Goal: Communication & Community: Answer question/provide support

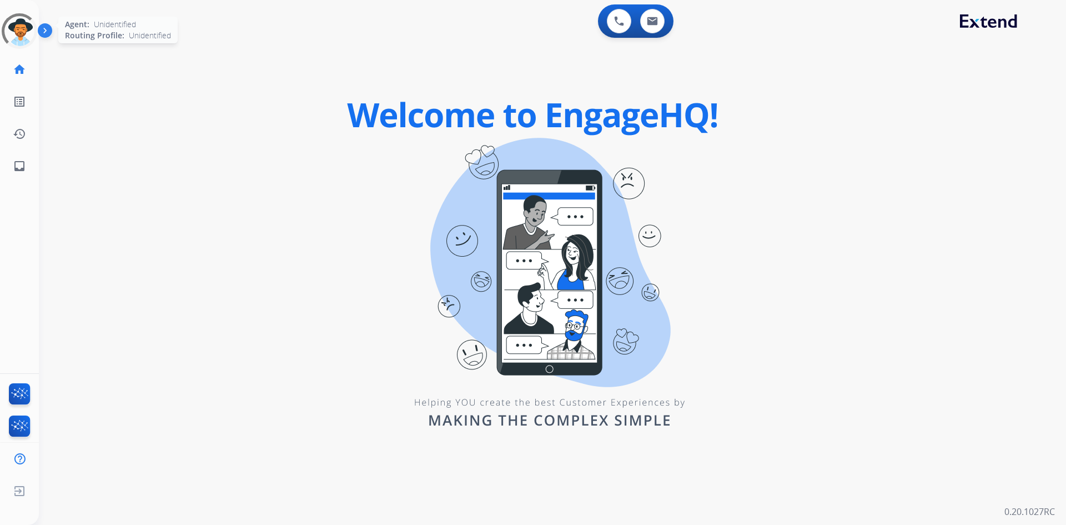
click at [28, 26] on div at bounding box center [19, 31] width 40 height 40
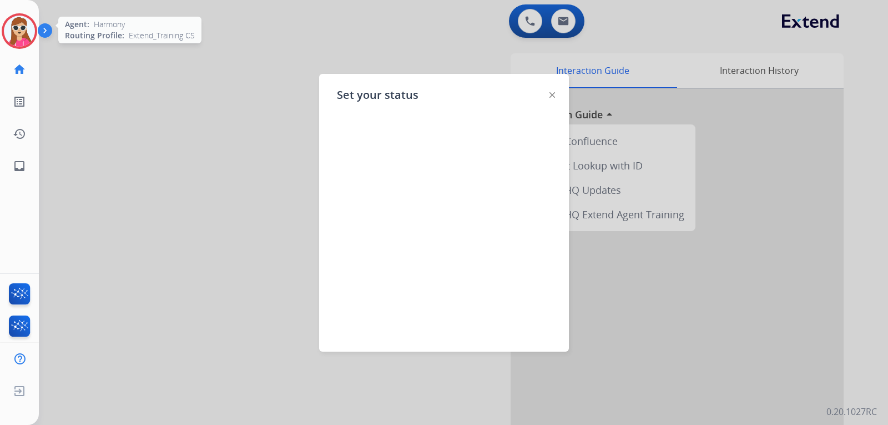
click at [552, 94] on img at bounding box center [553, 95] width 6 height 6
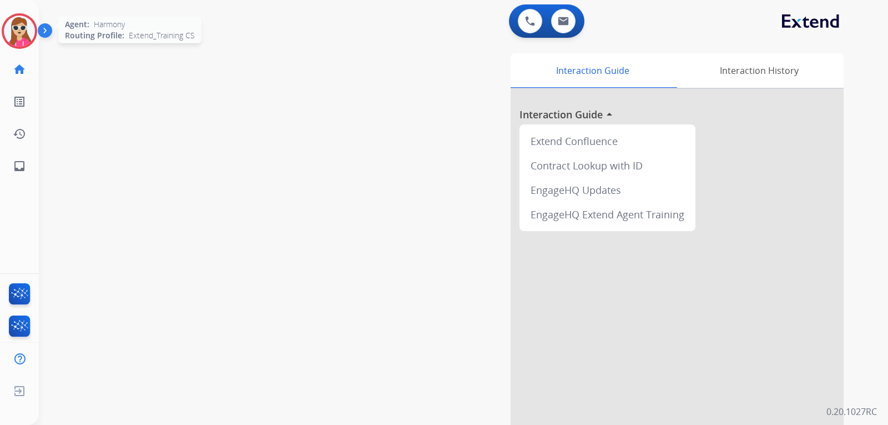
click at [14, 38] on img at bounding box center [19, 31] width 31 height 31
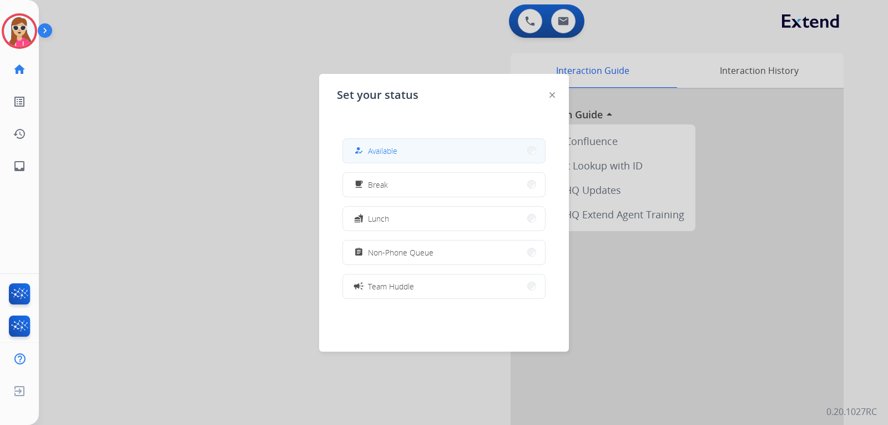
click at [415, 149] on button "how_to_reg Available" at bounding box center [444, 151] width 202 height 24
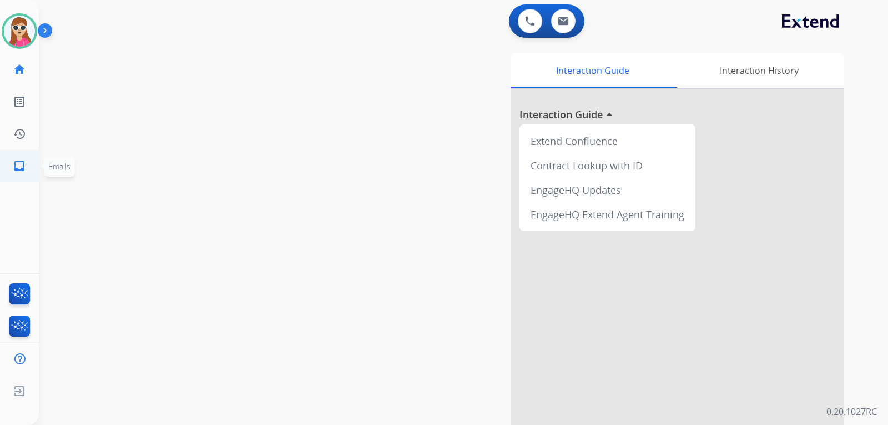
click at [14, 167] on mat-icon "inbox" at bounding box center [19, 165] width 13 height 13
select select "**********"
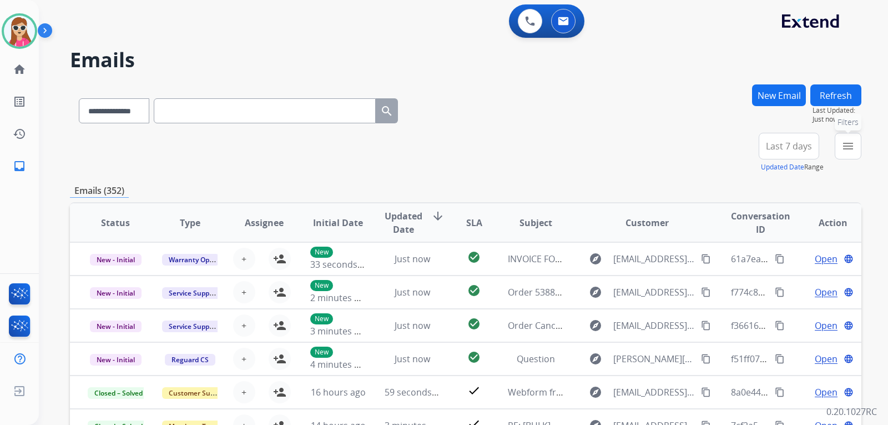
click at [852, 141] on mat-icon "menu" at bounding box center [848, 145] width 13 height 13
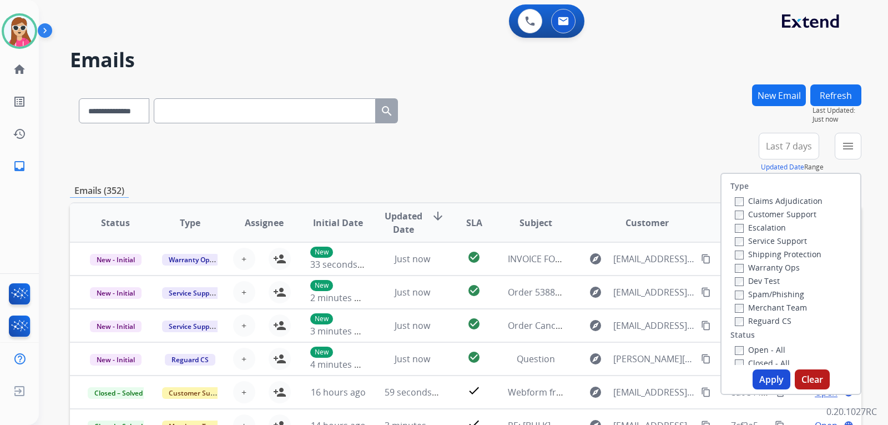
click at [763, 214] on label "Customer Support" at bounding box center [776, 214] width 82 height 11
click at [790, 252] on label "Shipping Protection" at bounding box center [778, 254] width 87 height 11
drag, startPoint x: 782, startPoint y: 317, endPoint x: 775, endPoint y: 325, distance: 10.2
click at [782, 319] on label "Reguard CS" at bounding box center [763, 320] width 57 height 11
click at [764, 350] on label "Open - All" at bounding box center [760, 349] width 51 height 11
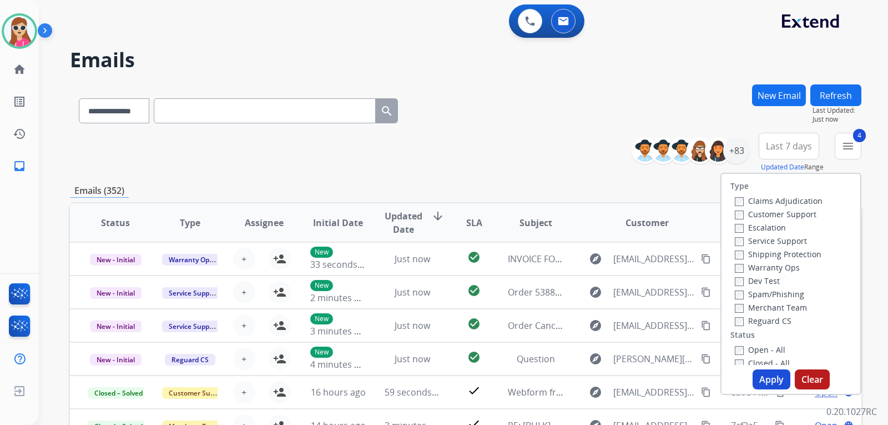
click at [761, 376] on button "Apply" at bounding box center [772, 379] width 38 height 20
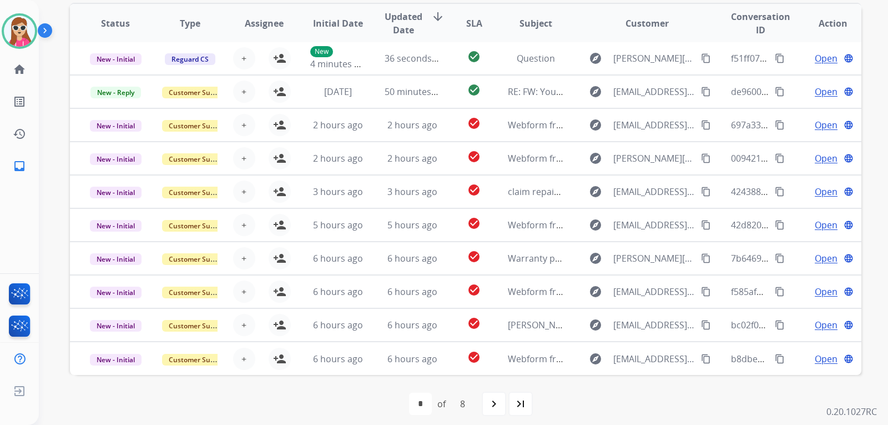
scroll to position [287, 0]
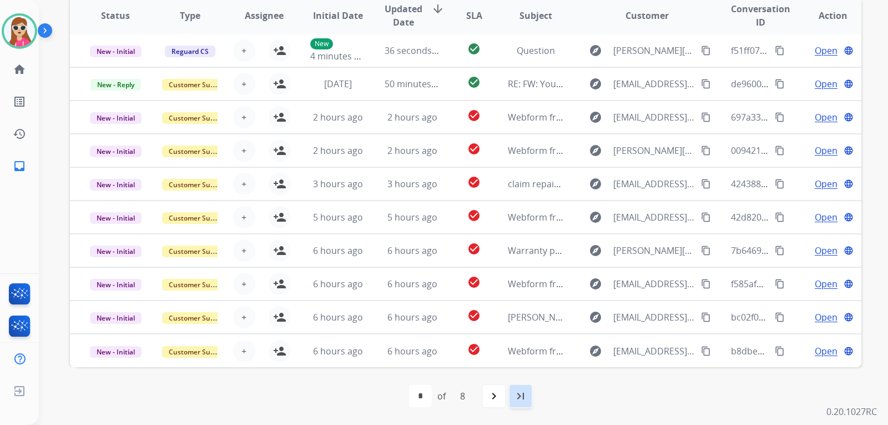
click at [519, 397] on mat-icon "last_page" at bounding box center [520, 395] width 13 height 13
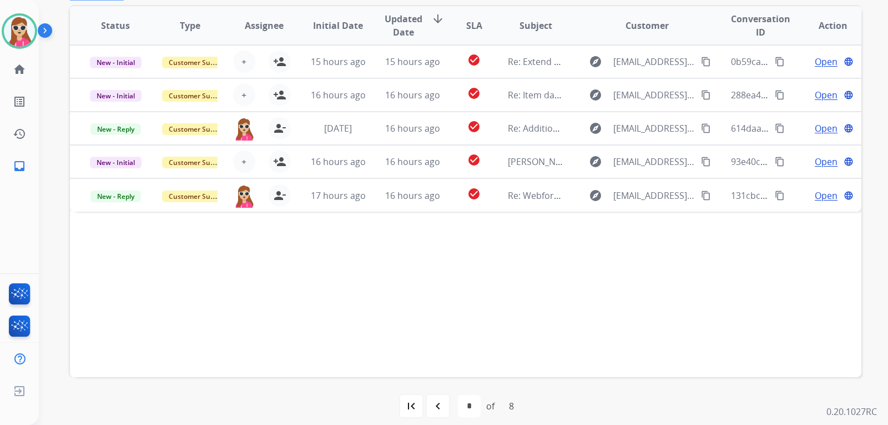
scroll to position [278, 0]
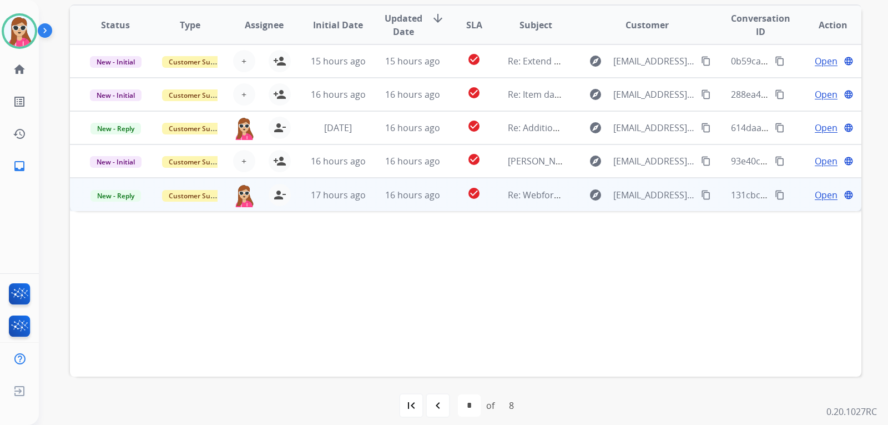
click at [449, 197] on td "check_circle" at bounding box center [465, 194] width 49 height 33
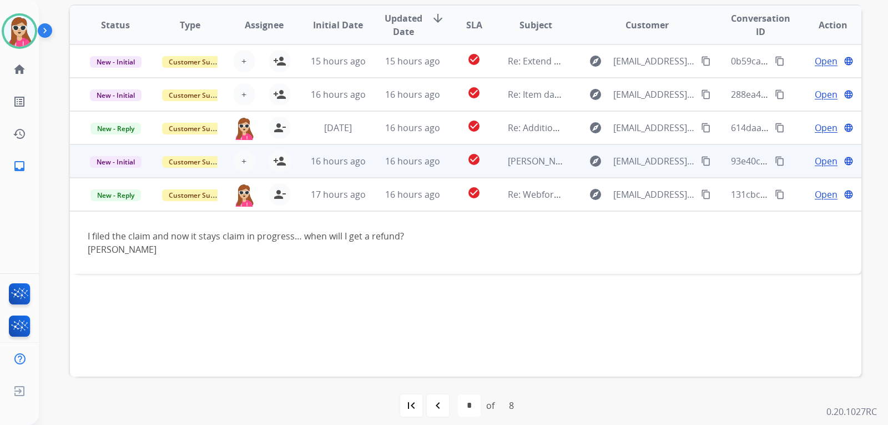
click at [451, 164] on td "check_circle" at bounding box center [465, 160] width 49 height 33
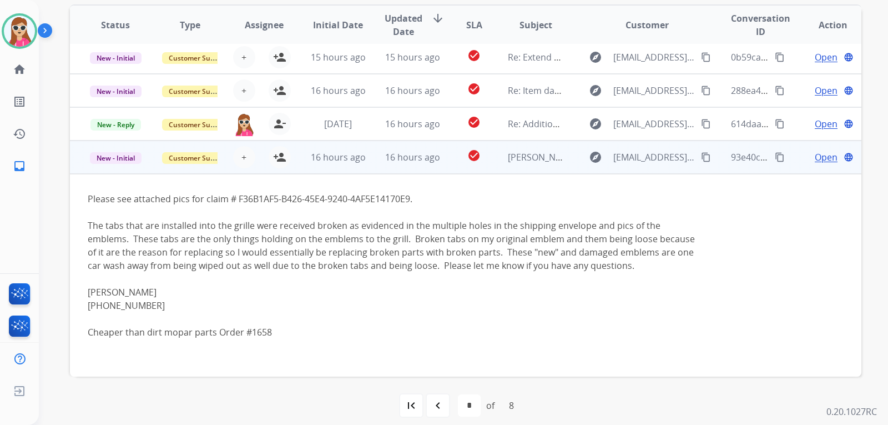
scroll to position [0, 0]
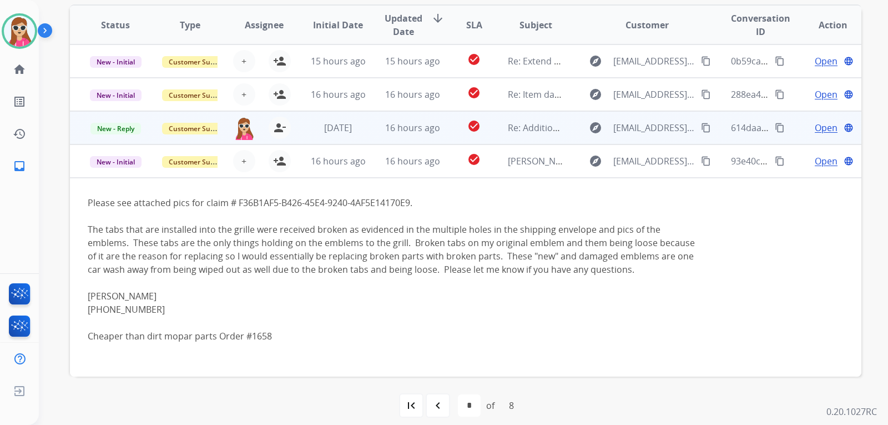
click at [445, 133] on td "check_circle" at bounding box center [465, 127] width 49 height 33
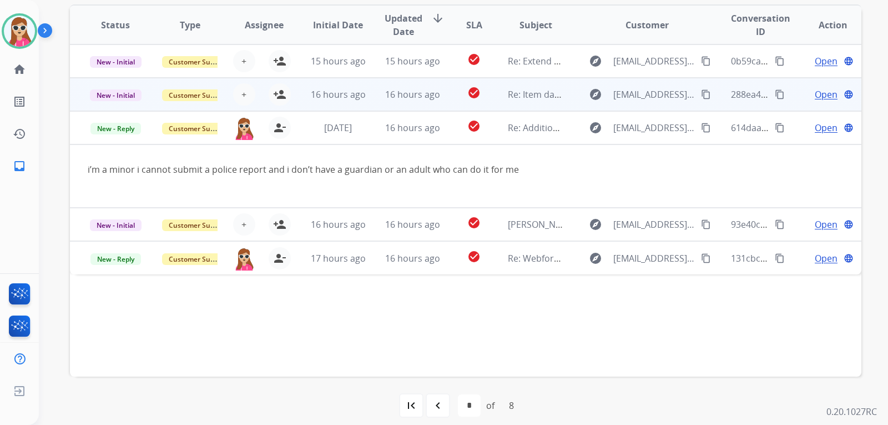
click at [451, 98] on td "check_circle" at bounding box center [465, 94] width 49 height 33
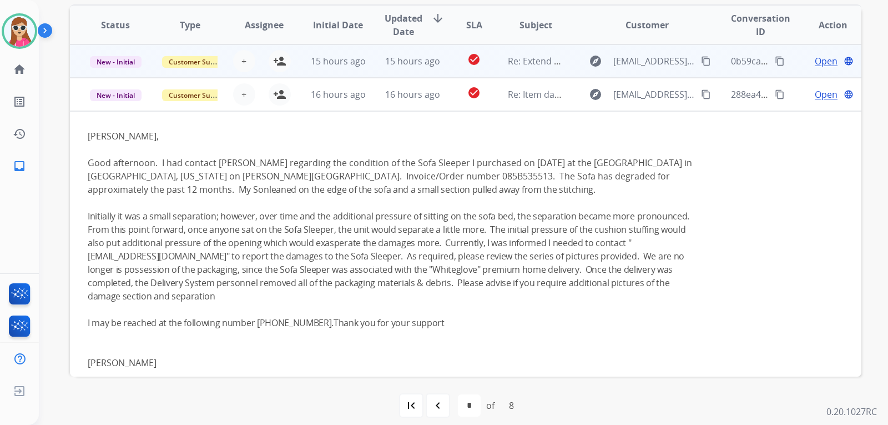
click at [444, 62] on td "check_circle" at bounding box center [465, 60] width 49 height 33
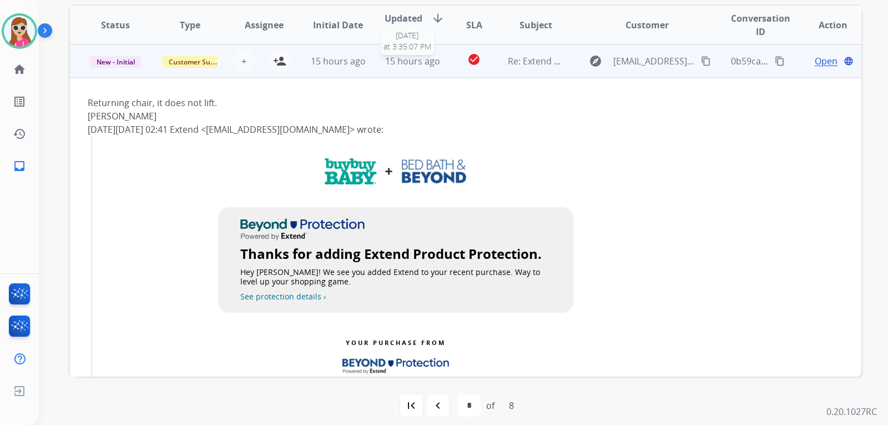
click at [435, 61] on span "15 hours ago" at bounding box center [412, 61] width 55 height 12
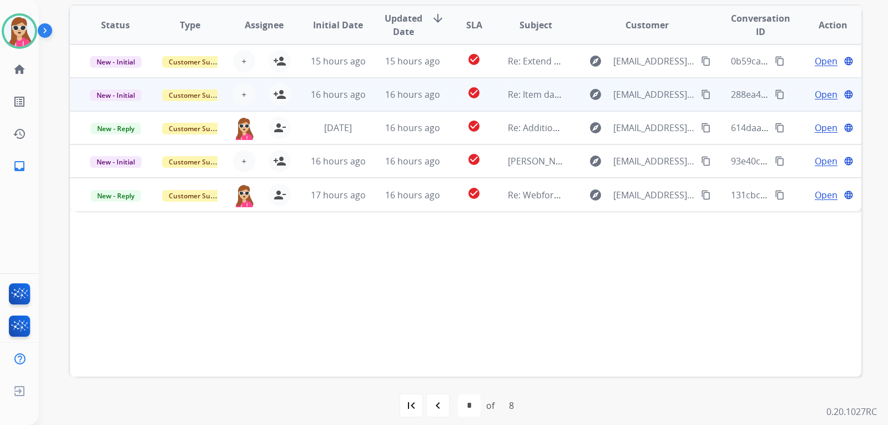
click at [443, 94] on td "check_circle" at bounding box center [465, 94] width 49 height 33
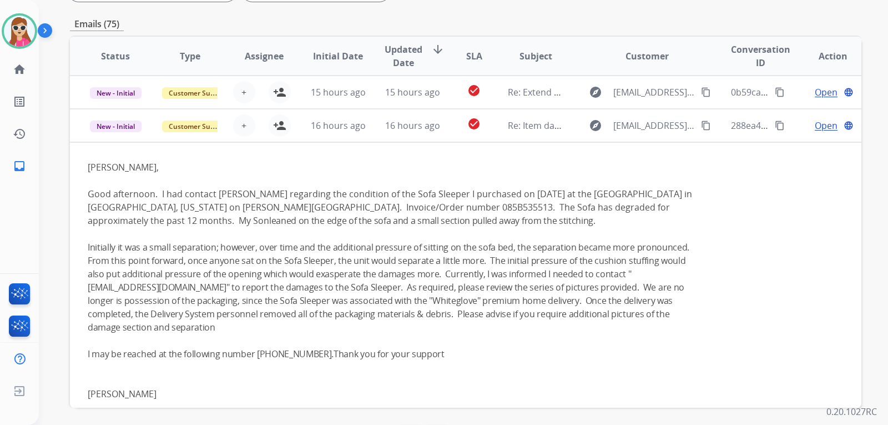
scroll to position [222, 0]
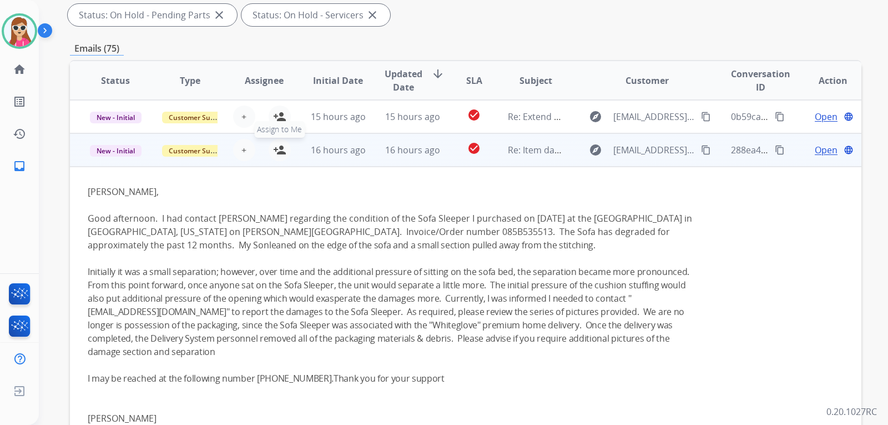
click at [280, 149] on mat-icon "person_add" at bounding box center [279, 149] width 13 height 13
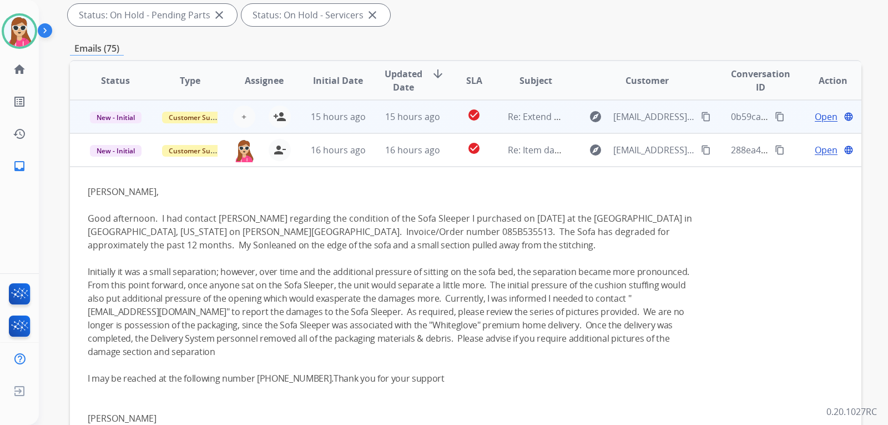
click at [443, 119] on td "check_circle" at bounding box center [465, 116] width 49 height 33
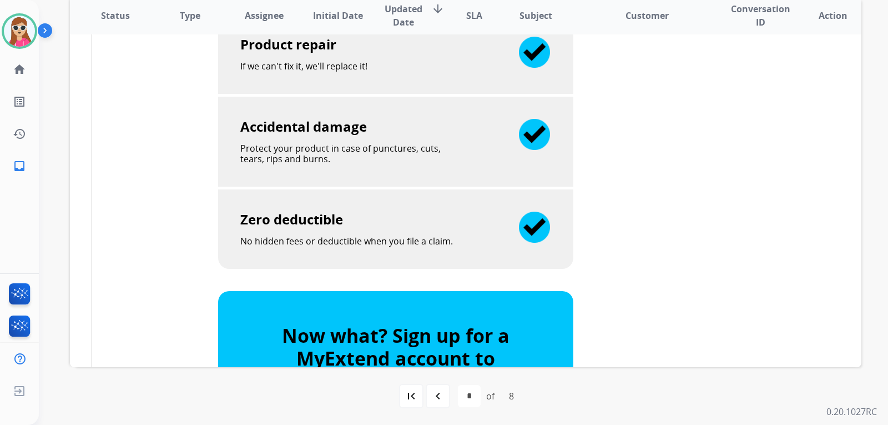
scroll to position [999, 0]
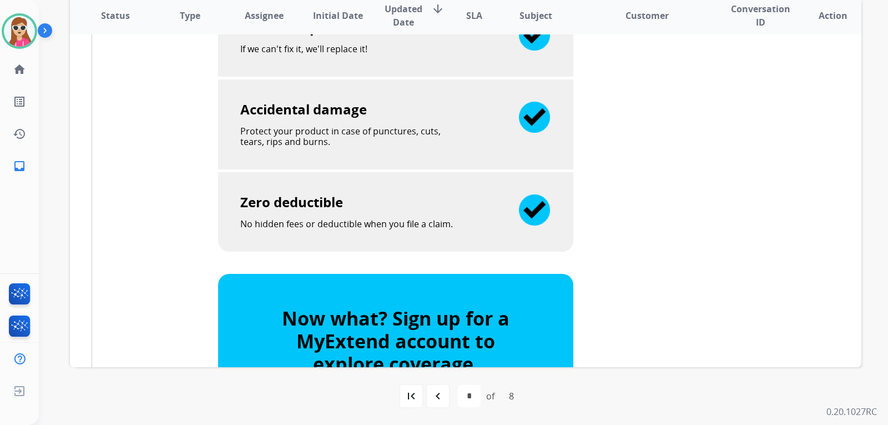
click at [424, 395] on div "first_page navigate_before * * * * * * * * of 8 navigate_next last_page" at bounding box center [466, 396] width 792 height 22
click at [429, 394] on div "navigate_before" at bounding box center [438, 396] width 24 height 24
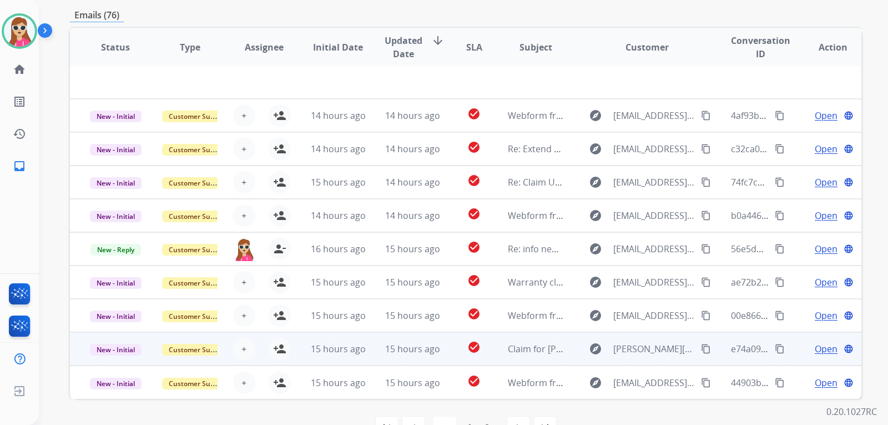
scroll to position [287, 0]
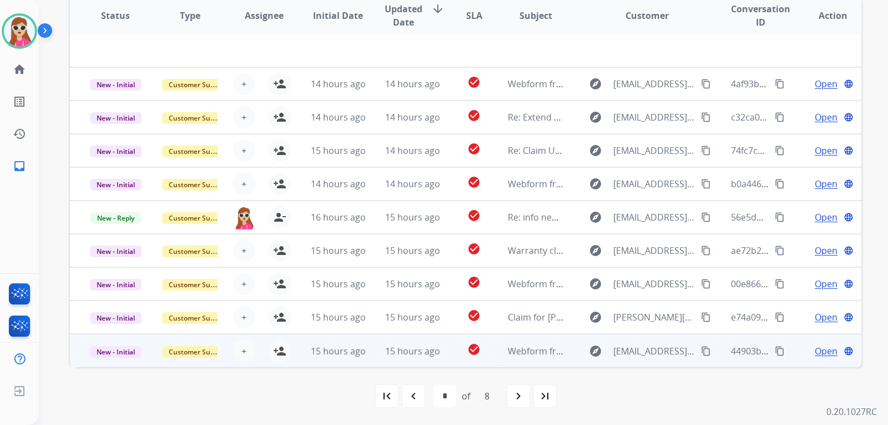
click at [451, 341] on td "check_circle" at bounding box center [465, 350] width 49 height 33
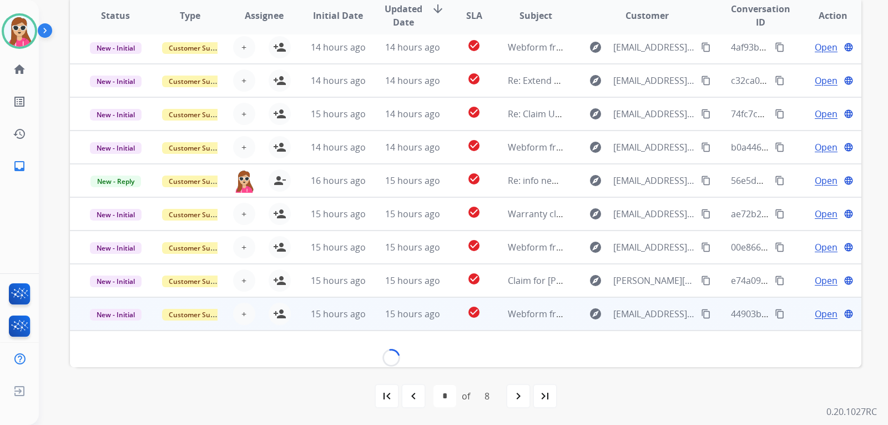
scroll to position [51, 0]
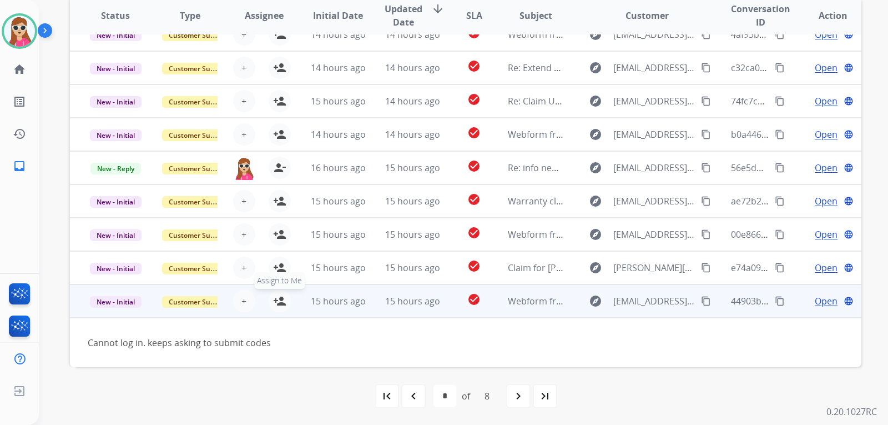
click at [282, 307] on mat-icon "person_add" at bounding box center [279, 300] width 13 height 13
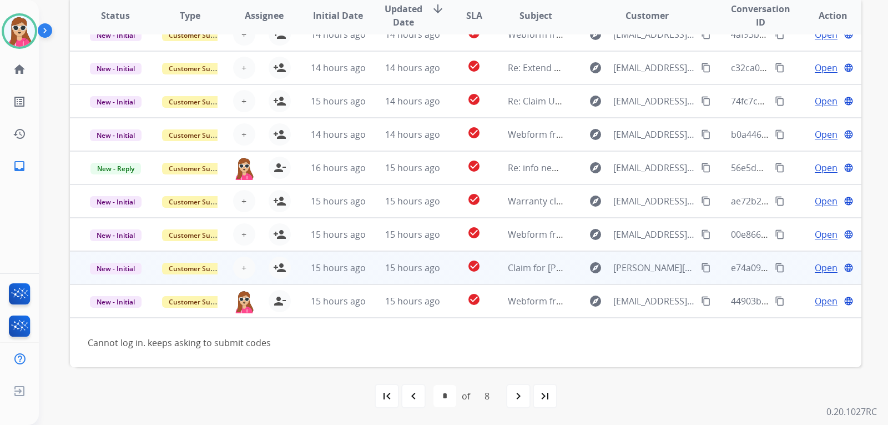
click at [445, 276] on td "check_circle" at bounding box center [465, 267] width 49 height 33
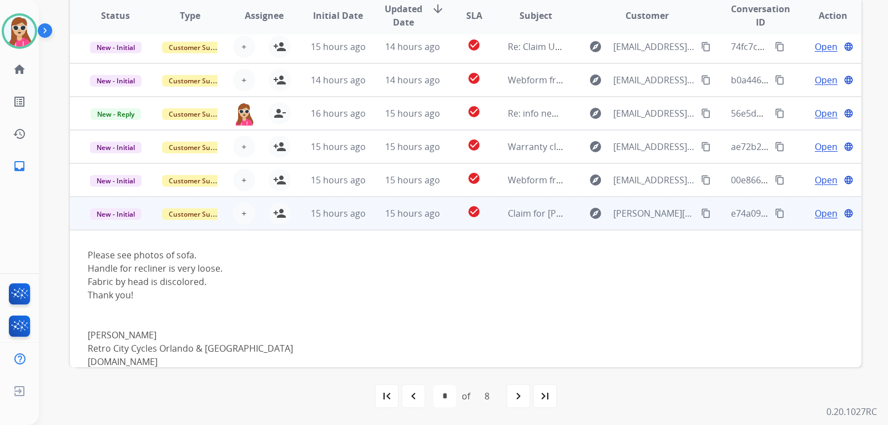
scroll to position [158, 0]
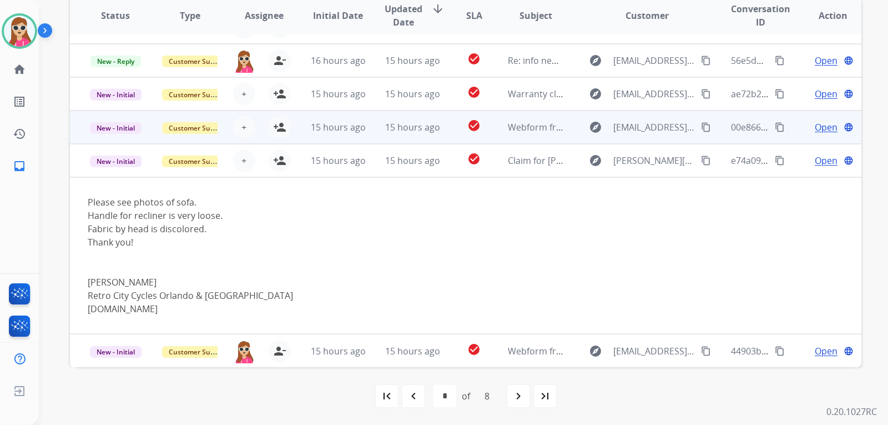
click at [368, 133] on td "15 hours ago" at bounding box center [404, 126] width 74 height 33
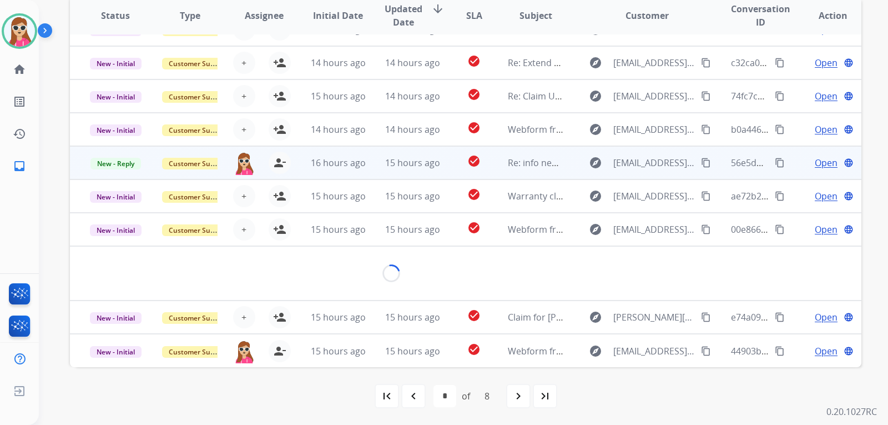
scroll to position [91, 0]
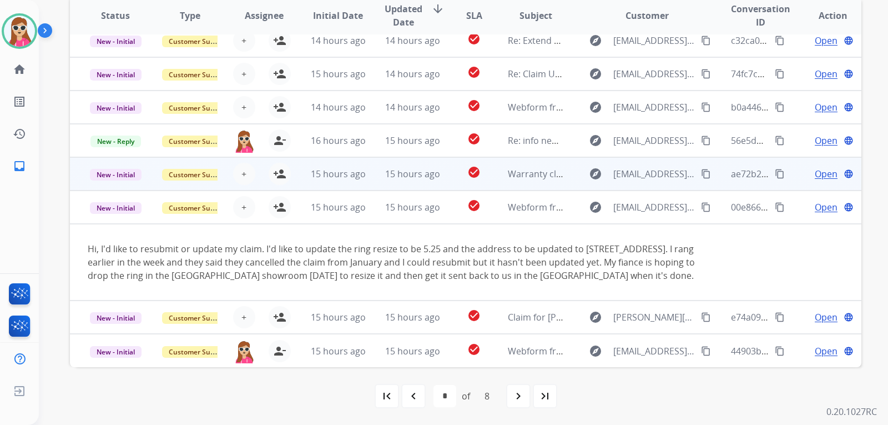
click at [294, 167] on td "15 hours ago" at bounding box center [330, 173] width 74 height 33
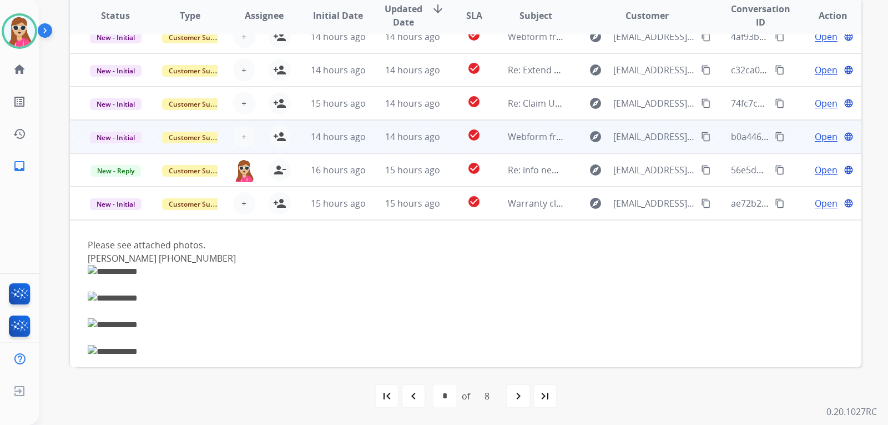
scroll to position [33, 0]
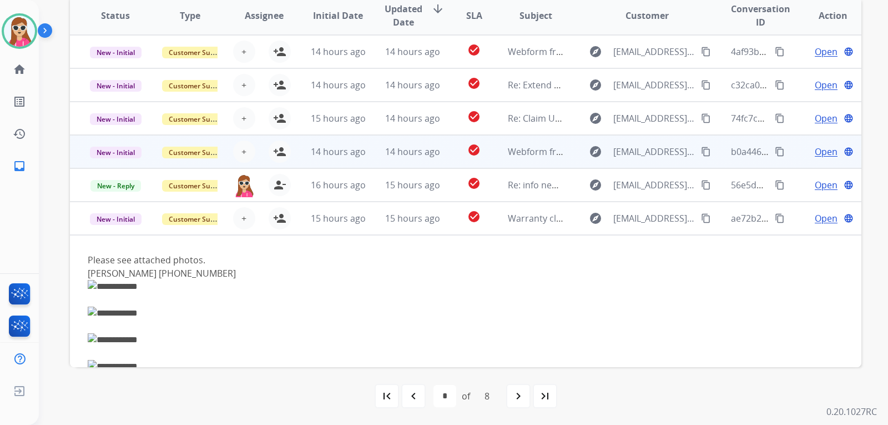
drag, startPoint x: 297, startPoint y: 150, endPoint x: 298, endPoint y: 140, distance: 10.0
click at [297, 147] on td "14 hours ago" at bounding box center [330, 151] width 74 height 33
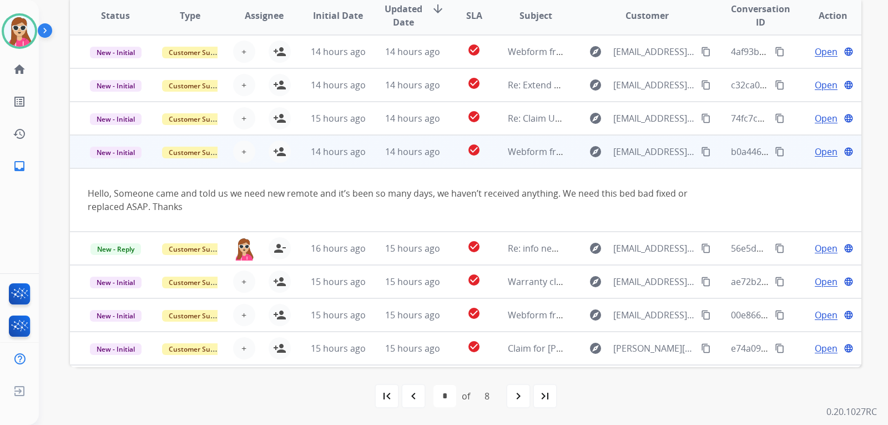
scroll to position [64, 0]
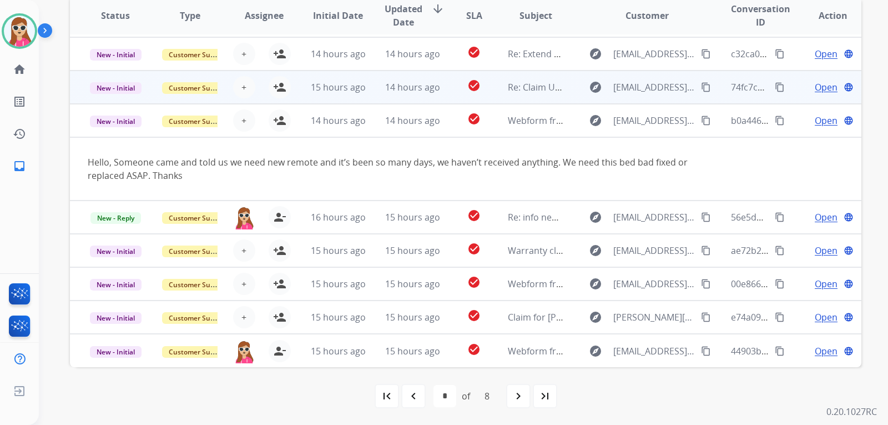
click at [294, 77] on td "15 hours ago" at bounding box center [330, 87] width 74 height 33
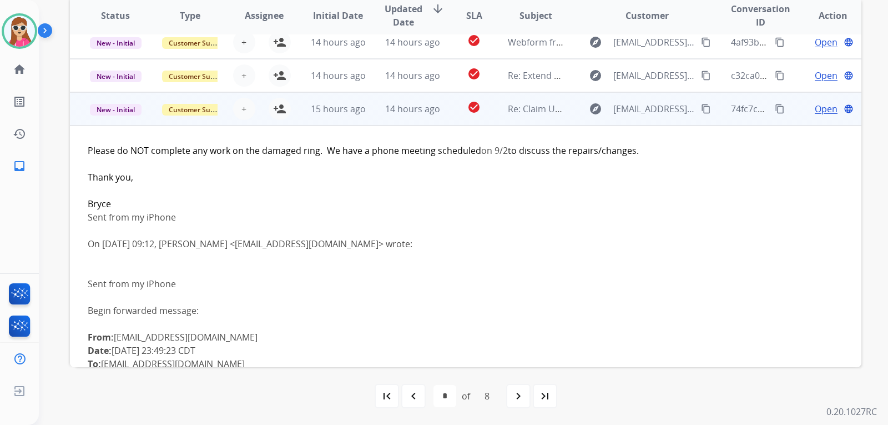
scroll to position [0, 0]
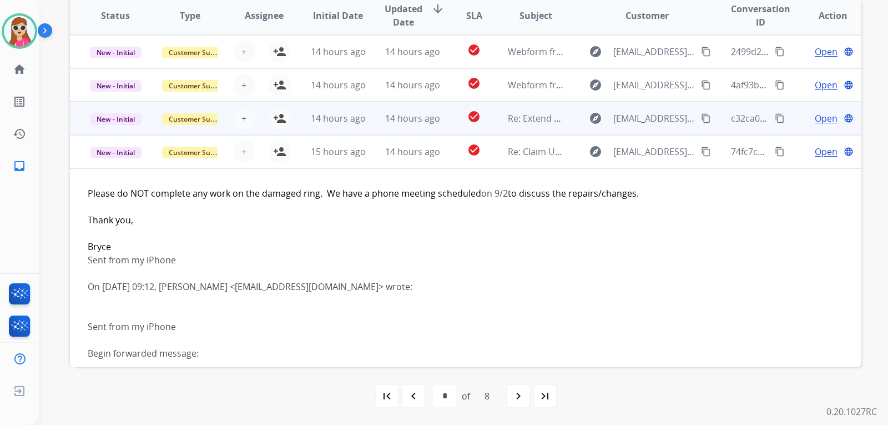
click at [293, 123] on td "14 hours ago" at bounding box center [330, 118] width 74 height 33
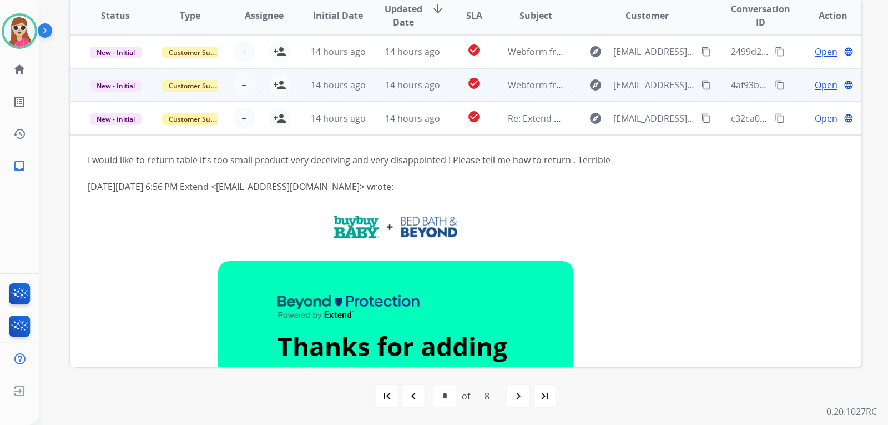
click at [293, 78] on td "14 hours ago" at bounding box center [330, 84] width 74 height 33
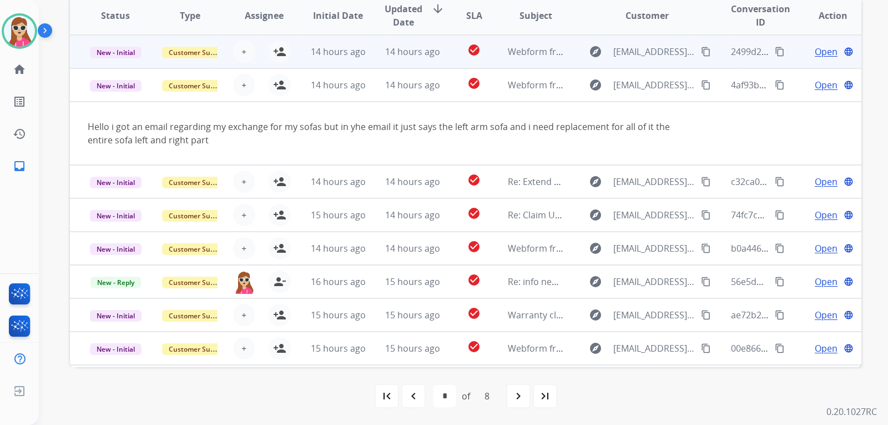
click at [303, 61] on td "14 hours ago" at bounding box center [330, 51] width 74 height 33
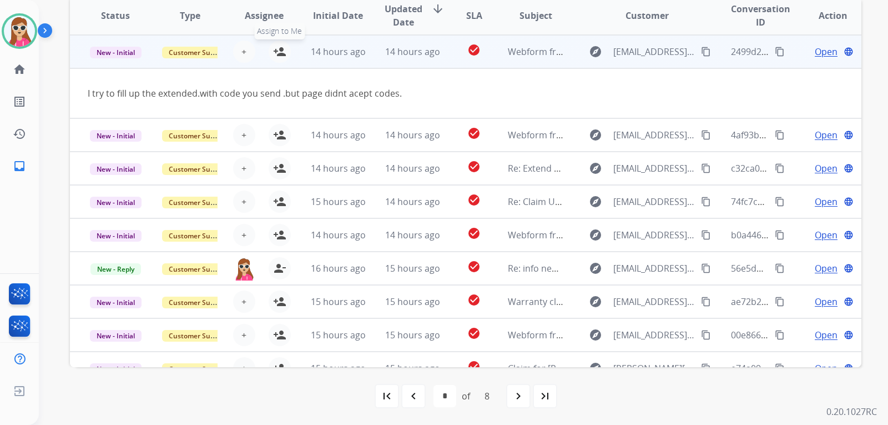
click at [280, 50] on mat-icon "person_add" at bounding box center [279, 51] width 13 height 13
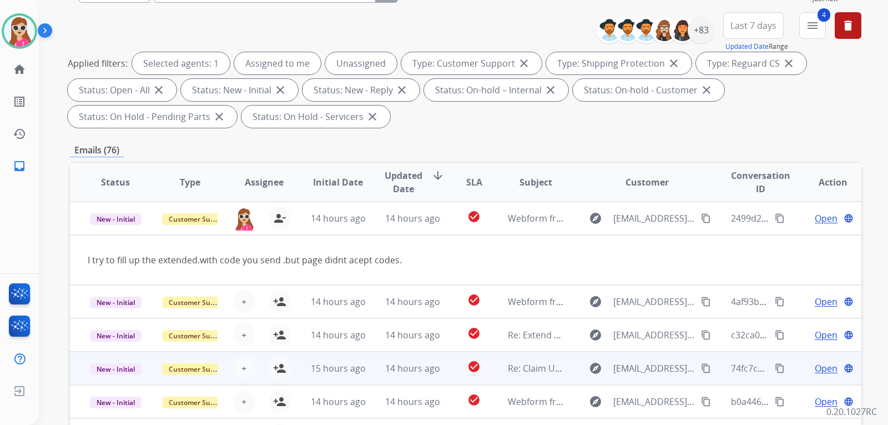
scroll to position [287, 0]
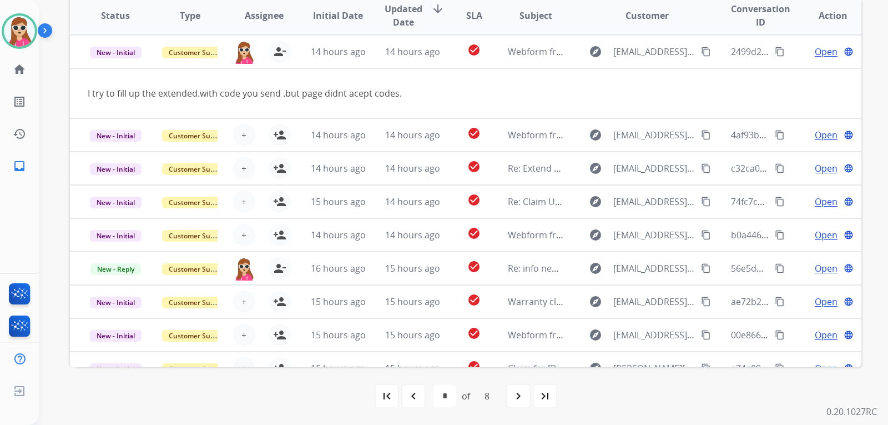
drag, startPoint x: 409, startPoint y: 390, endPoint x: 410, endPoint y: 384, distance: 6.7
click at [410, 386] on div "navigate_before" at bounding box center [413, 396] width 24 height 24
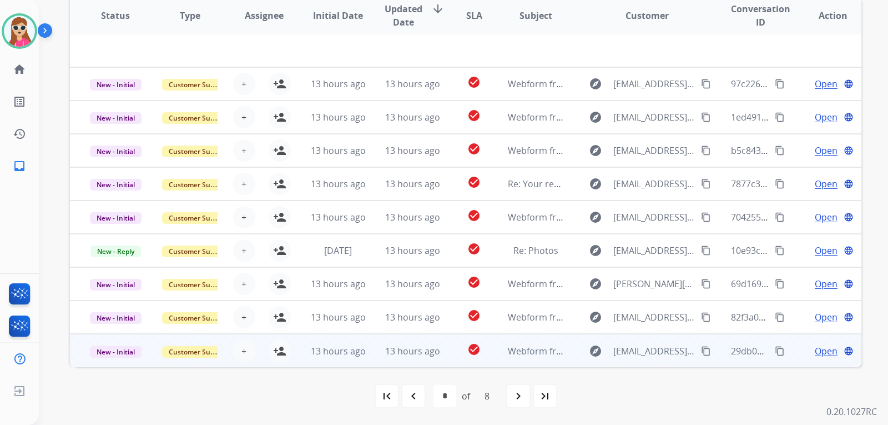
click at [298, 348] on td "13 hours ago" at bounding box center [330, 350] width 74 height 33
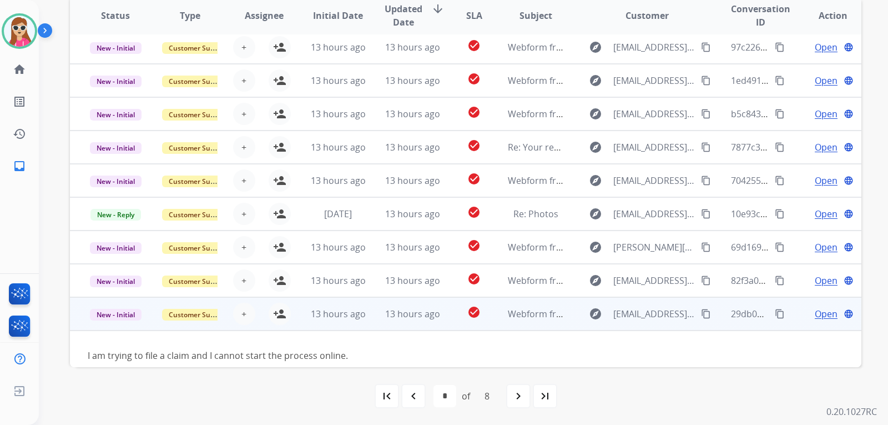
scroll to position [51, 0]
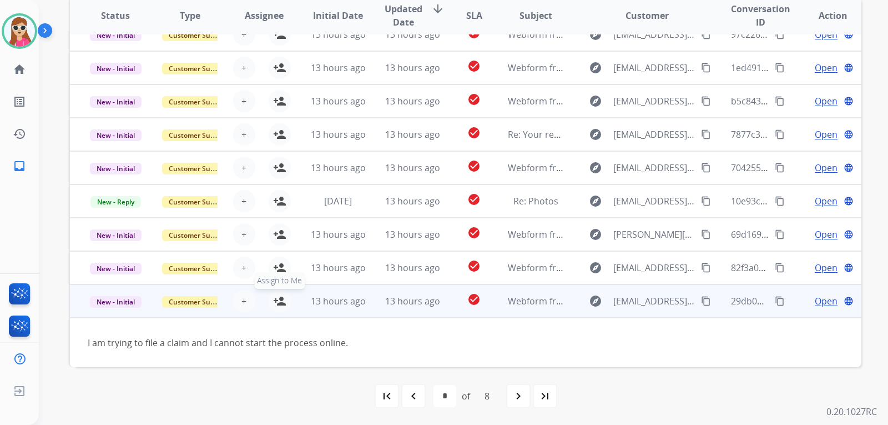
click at [282, 297] on mat-icon "person_add" at bounding box center [279, 300] width 13 height 13
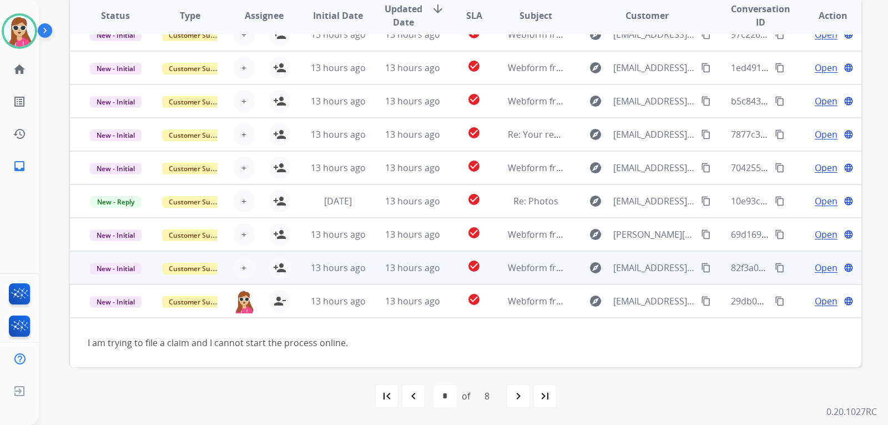
click at [305, 266] on td "13 hours ago" at bounding box center [330, 267] width 74 height 33
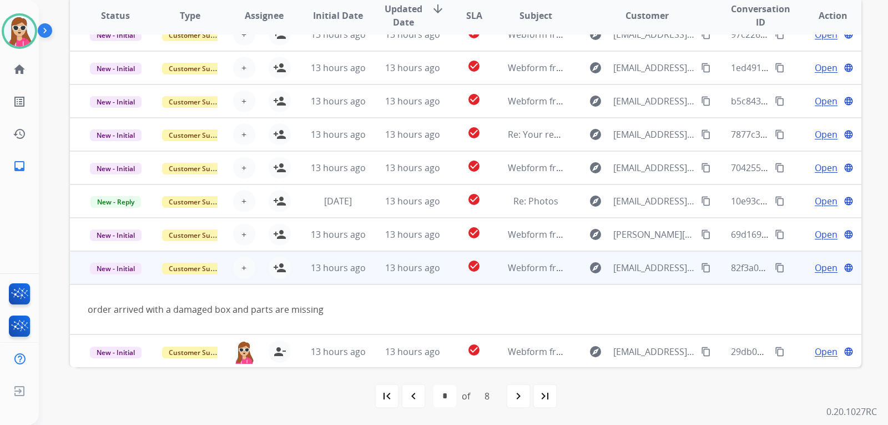
scroll to position [51, 0]
click at [287, 263] on button "person_add Assign to Me" at bounding box center [280, 267] width 22 height 22
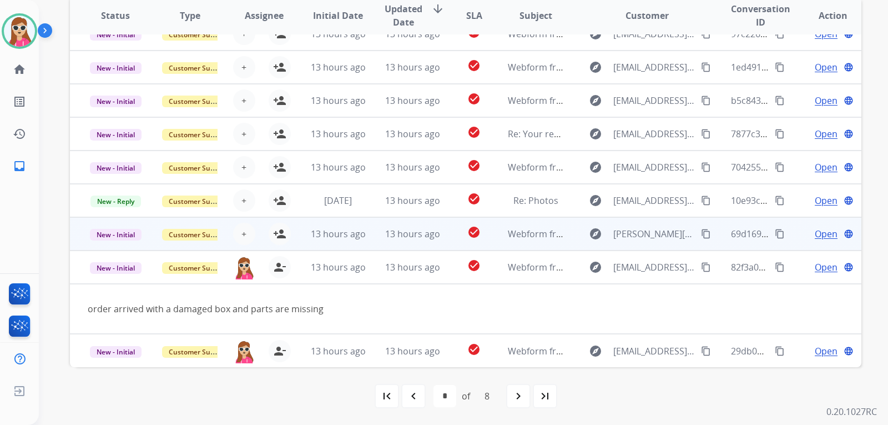
click at [294, 236] on td "13 hours ago" at bounding box center [330, 233] width 74 height 33
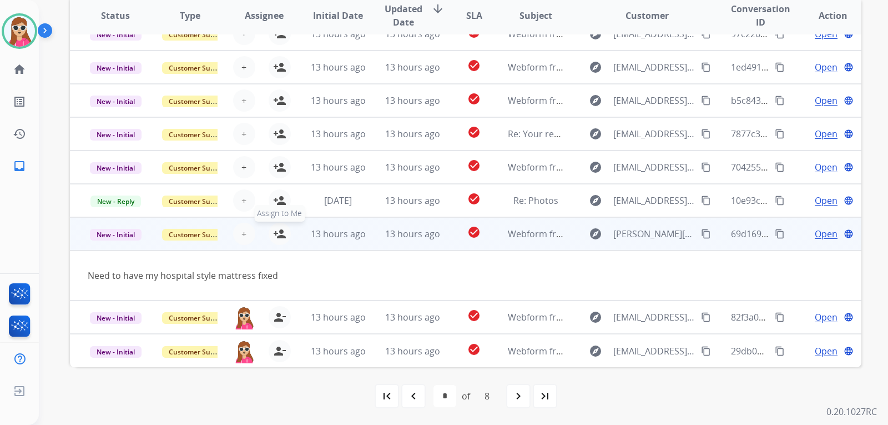
click at [275, 238] on mat-icon "person_add" at bounding box center [279, 233] width 13 height 13
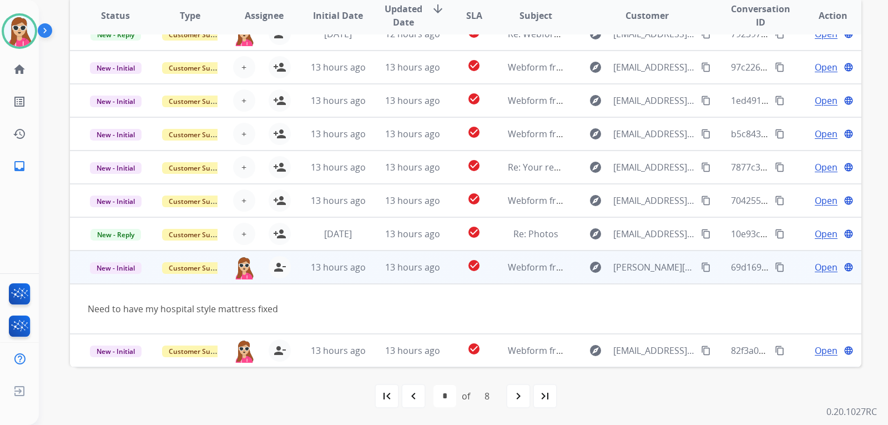
scroll to position [0, 0]
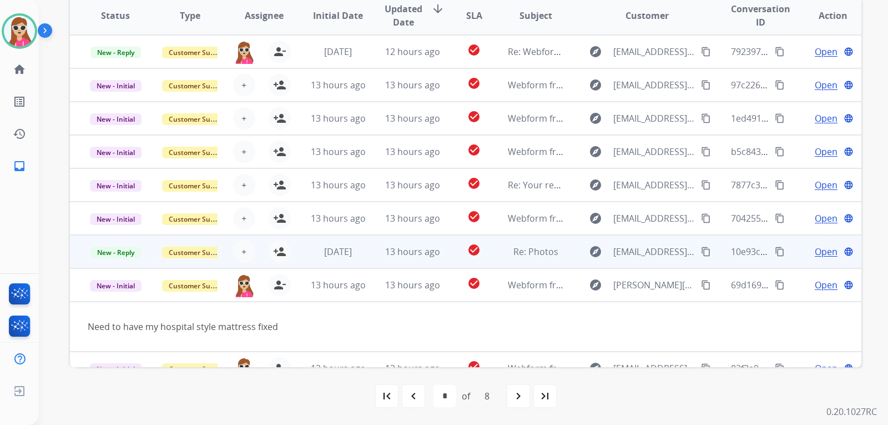
click at [293, 249] on td "[DATE]" at bounding box center [330, 251] width 74 height 33
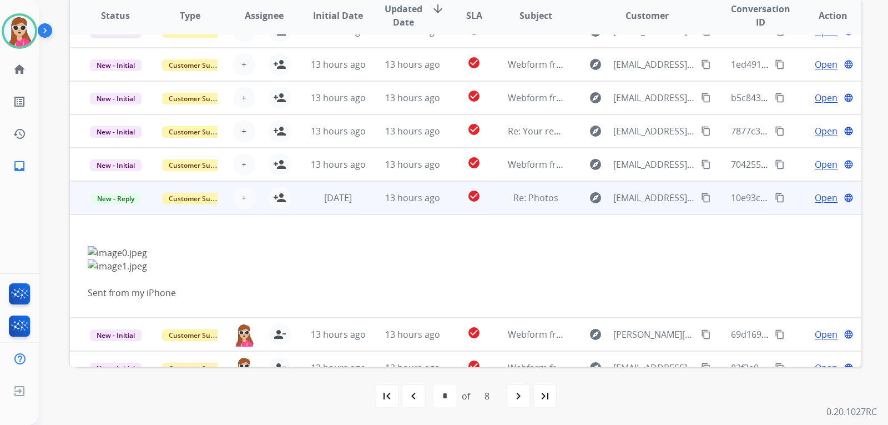
scroll to position [104, 0]
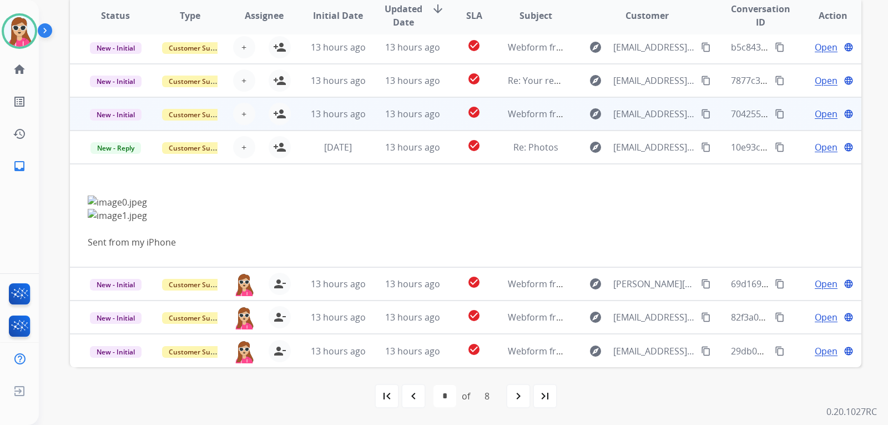
click at [294, 115] on td "13 hours ago" at bounding box center [330, 113] width 74 height 33
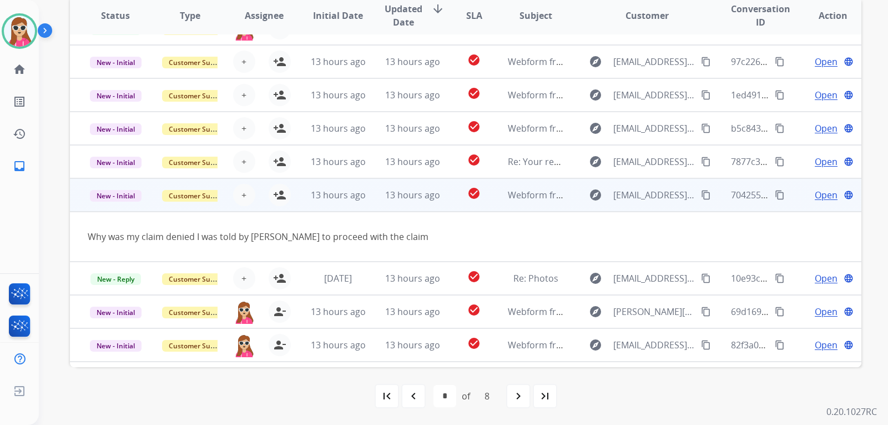
scroll to position [0, 0]
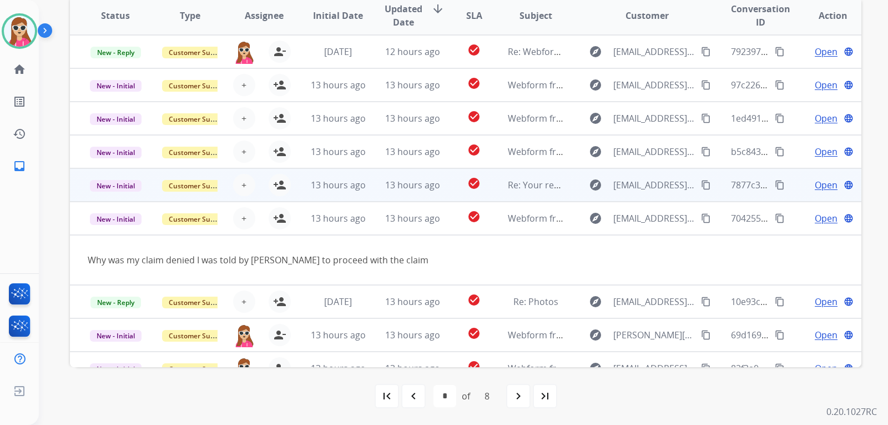
click at [294, 190] on td "13 hours ago" at bounding box center [330, 184] width 74 height 33
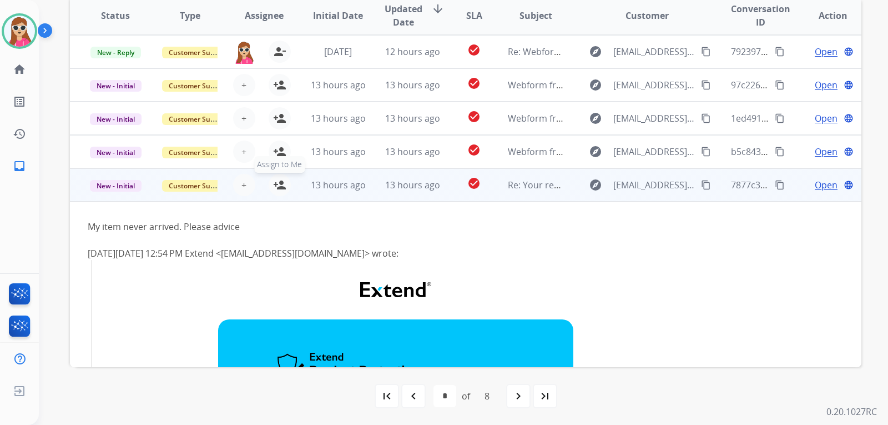
click at [276, 189] on mat-icon "person_add" at bounding box center [279, 184] width 13 height 13
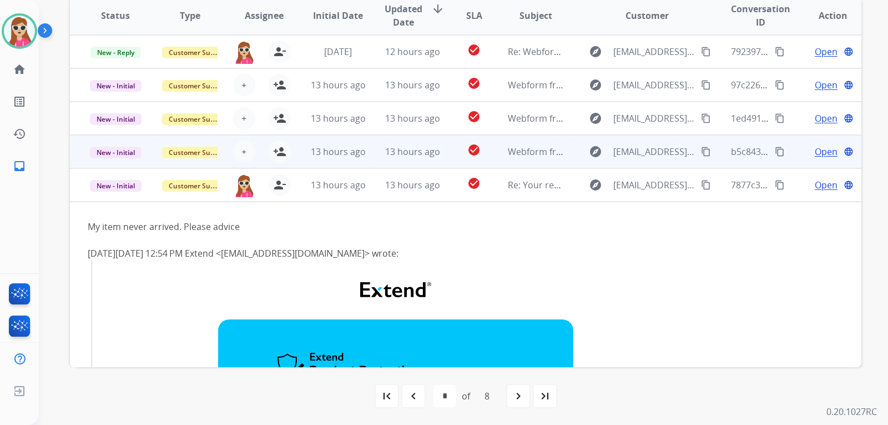
click at [293, 153] on td "13 hours ago" at bounding box center [330, 151] width 74 height 33
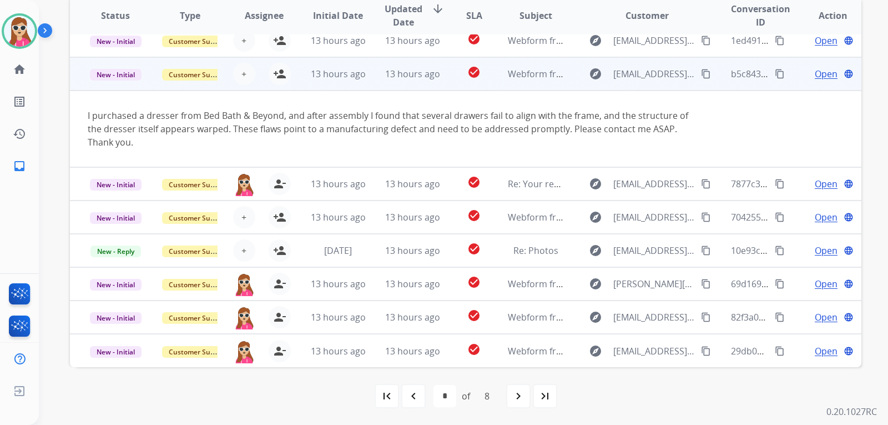
scroll to position [22, 0]
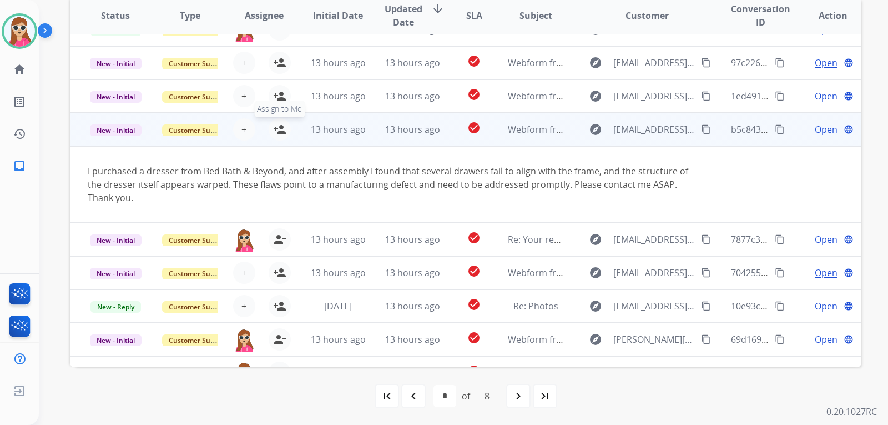
click at [274, 134] on mat-icon "person_add" at bounding box center [279, 129] width 13 height 13
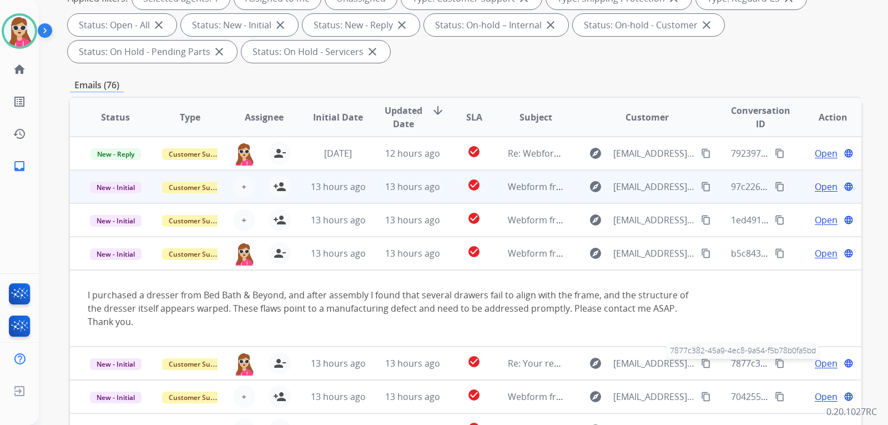
scroll to position [120, 0]
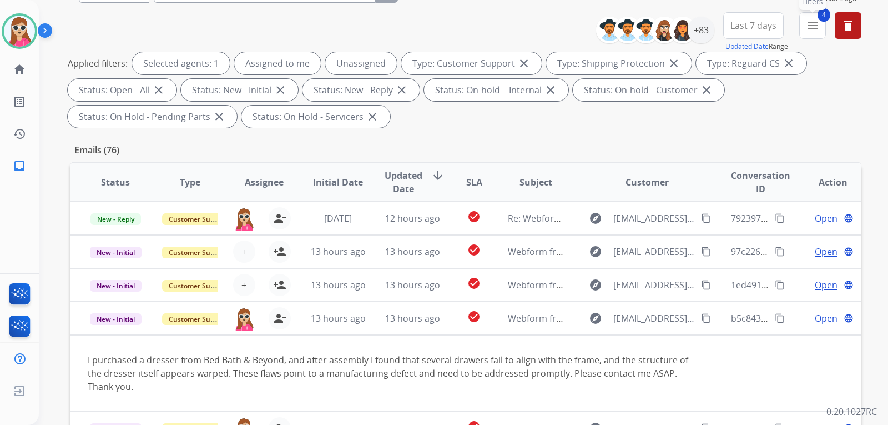
click at [820, 23] on button "4 menu Filters" at bounding box center [812, 25] width 27 height 27
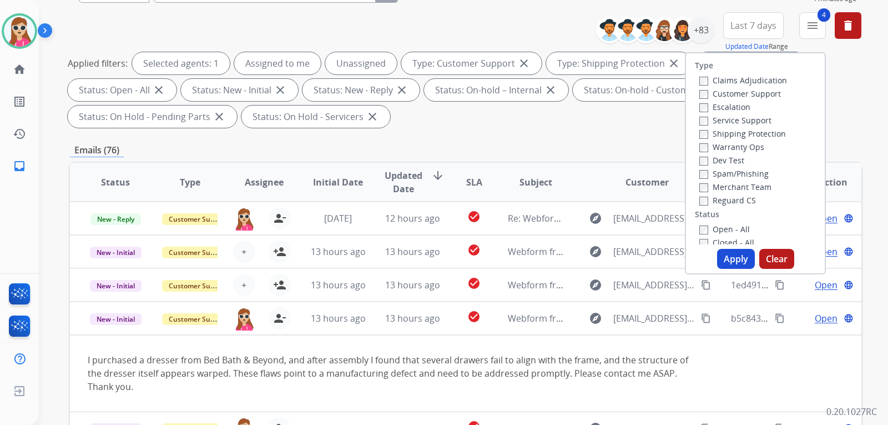
click at [741, 363] on table "Status Type Assignee Initial Date Updated Date arrow_downward SLA Subject Custo…" at bounding box center [466, 387] width 792 height 449
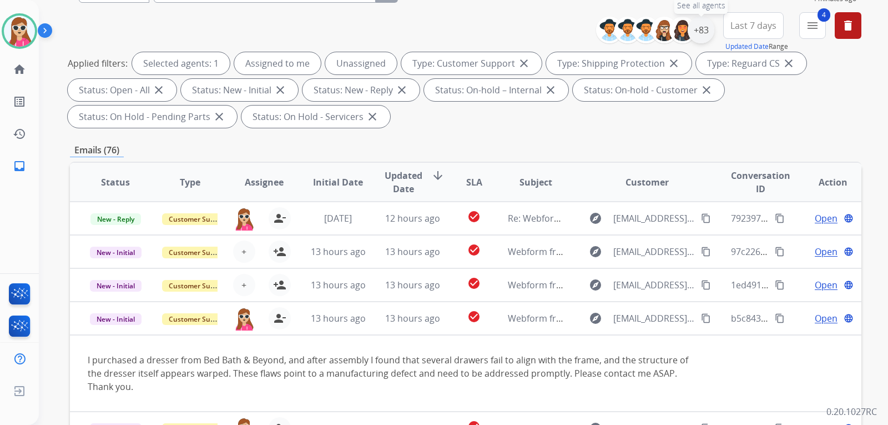
click at [699, 17] on div "+83" at bounding box center [701, 30] width 27 height 27
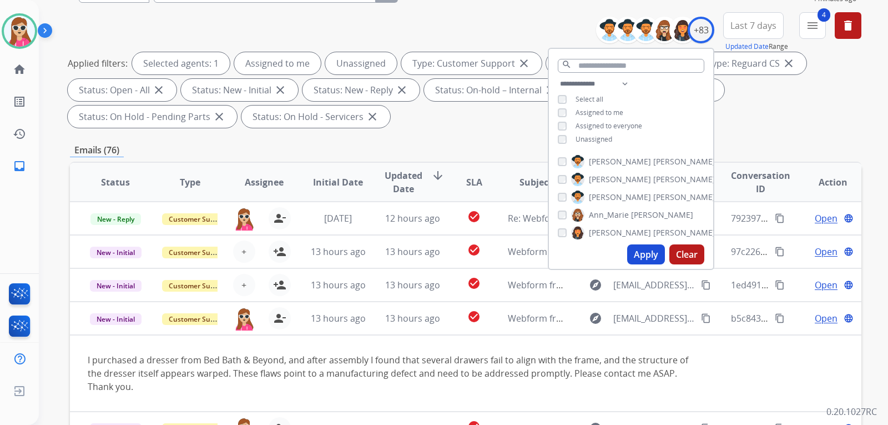
click at [593, 138] on span "Unassigned" at bounding box center [594, 138] width 37 height 9
click at [638, 258] on button "Apply" at bounding box center [646, 254] width 38 height 20
select select "*"
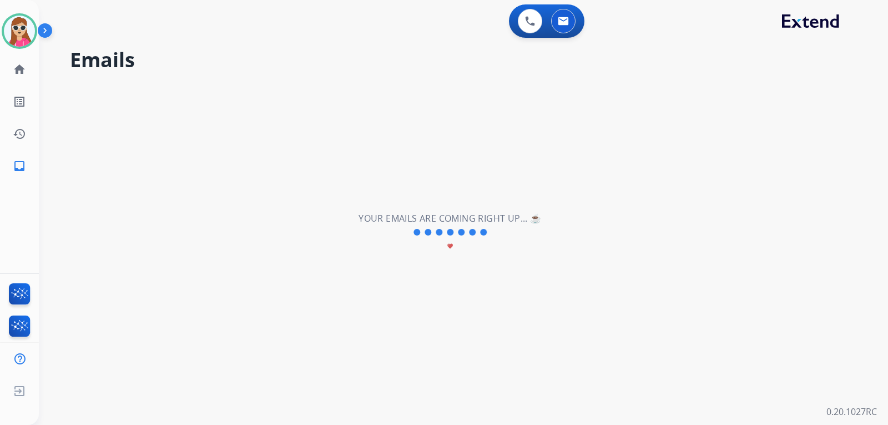
scroll to position [0, 0]
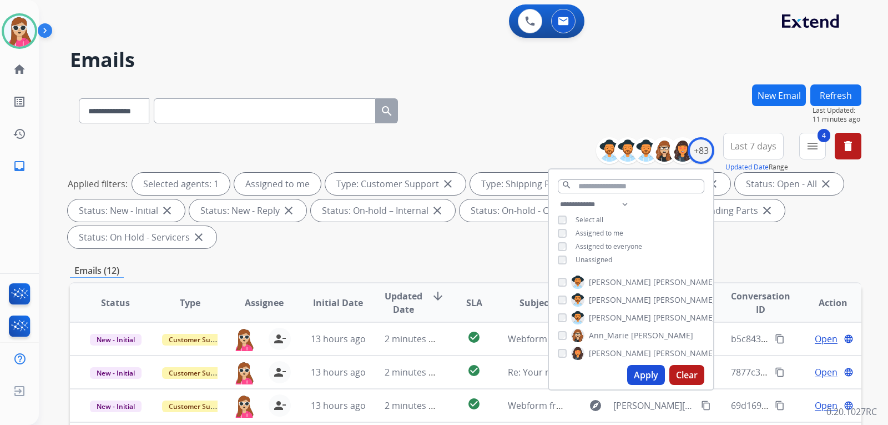
click at [633, 79] on div "**********" at bounding box center [450, 252] width 823 height 425
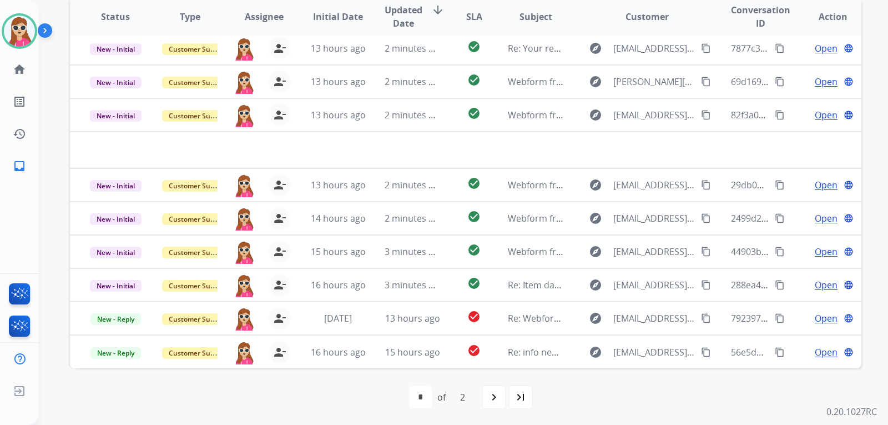
scroll to position [287, 0]
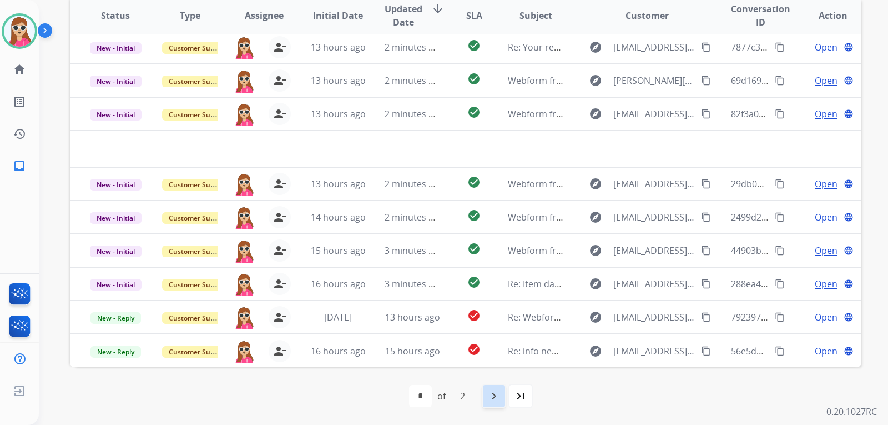
click at [493, 390] on mat-icon "navigate_next" at bounding box center [493, 395] width 13 height 13
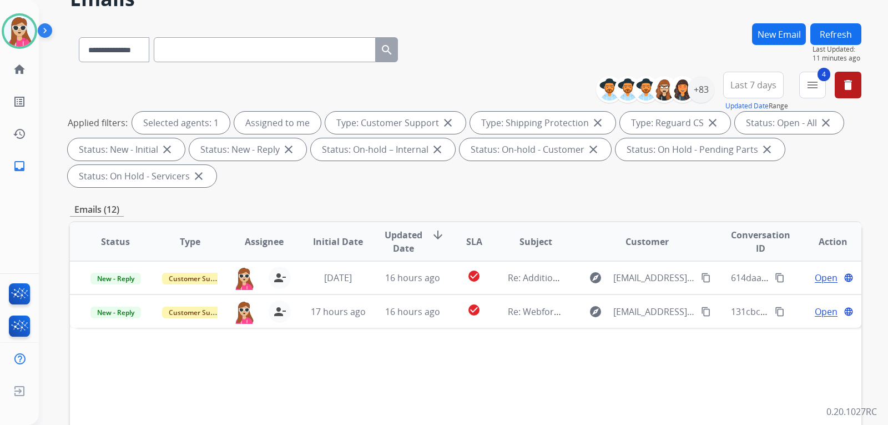
scroll to position [222, 0]
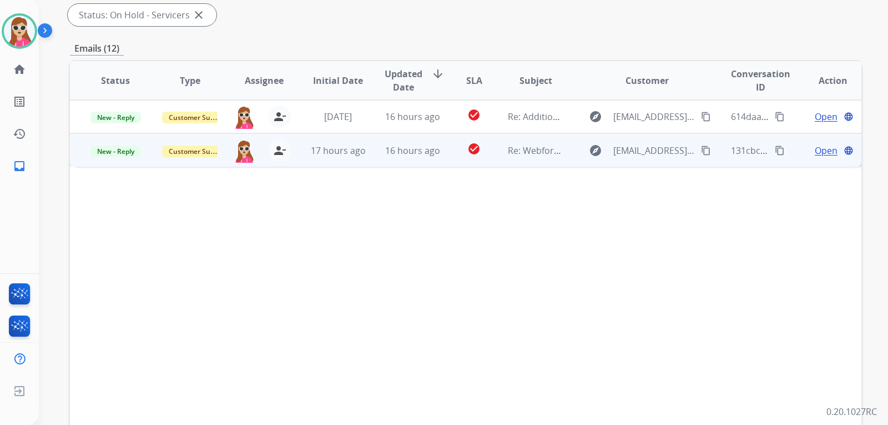
click at [493, 150] on td "Re: Webform from [EMAIL_ADDRESS][DOMAIN_NAME] on [DATE]" at bounding box center [527, 149] width 74 height 33
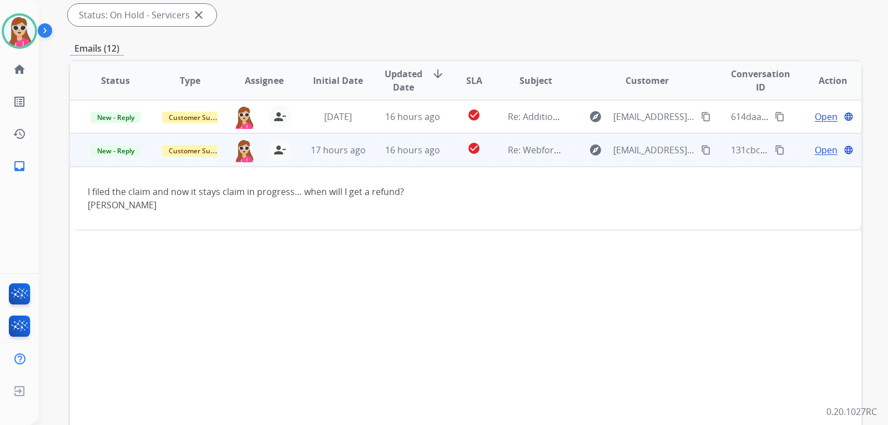
click at [701, 151] on mat-icon "content_copy" at bounding box center [706, 150] width 10 height 10
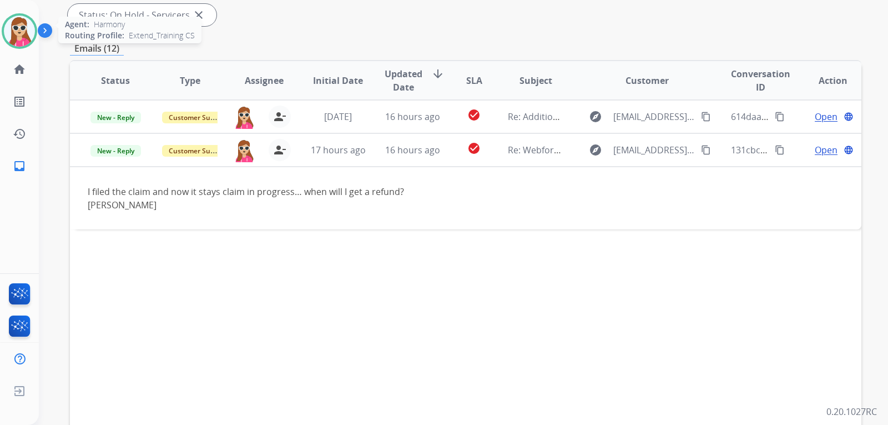
click at [24, 36] on img at bounding box center [19, 31] width 31 height 31
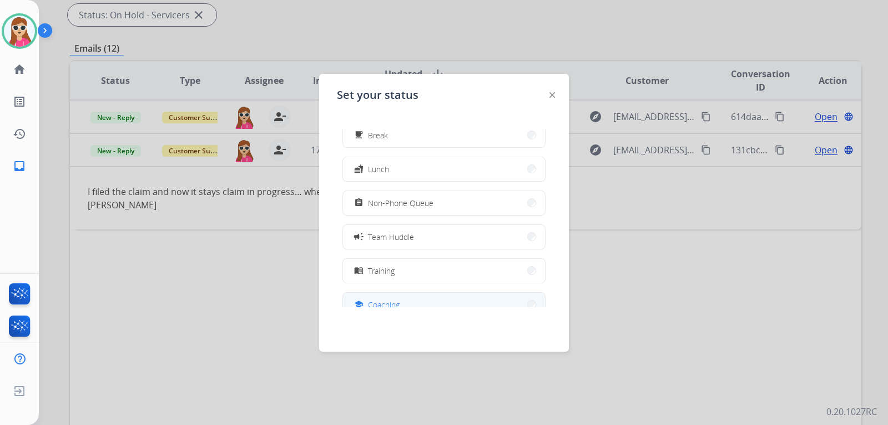
scroll to position [167, 0]
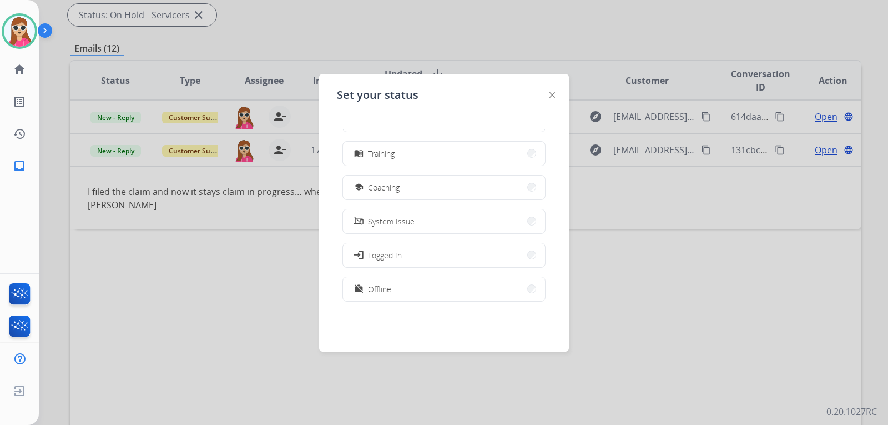
click at [553, 96] on img at bounding box center [553, 95] width 6 height 6
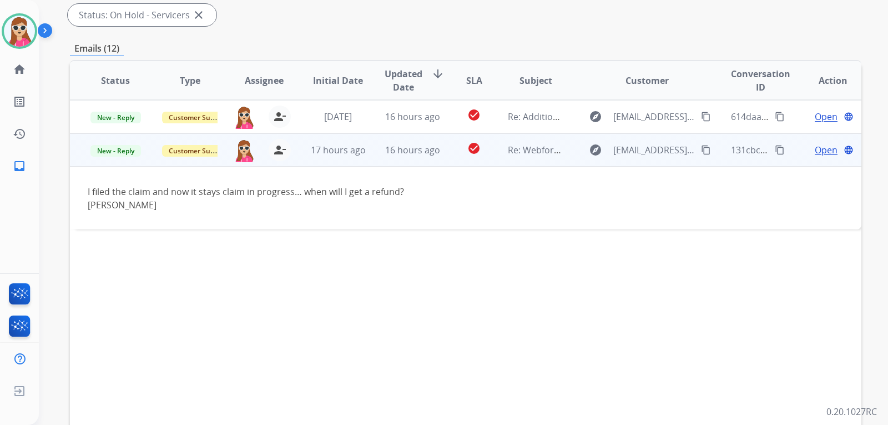
click at [820, 152] on span "Open" at bounding box center [826, 149] width 23 height 13
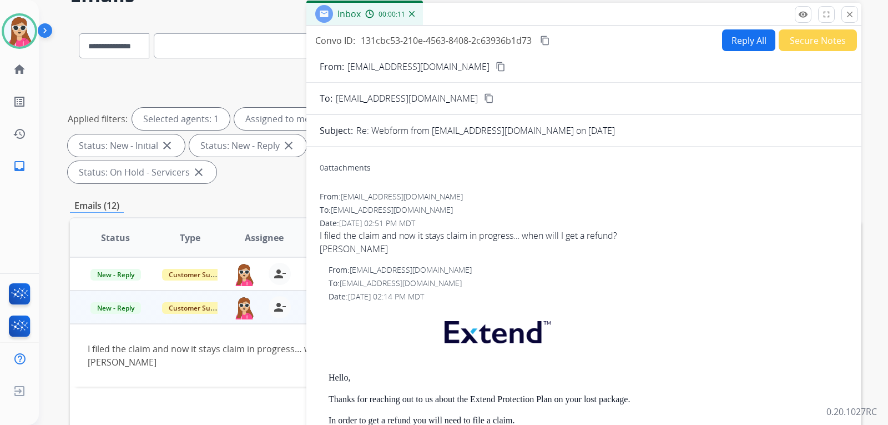
scroll to position [56, 0]
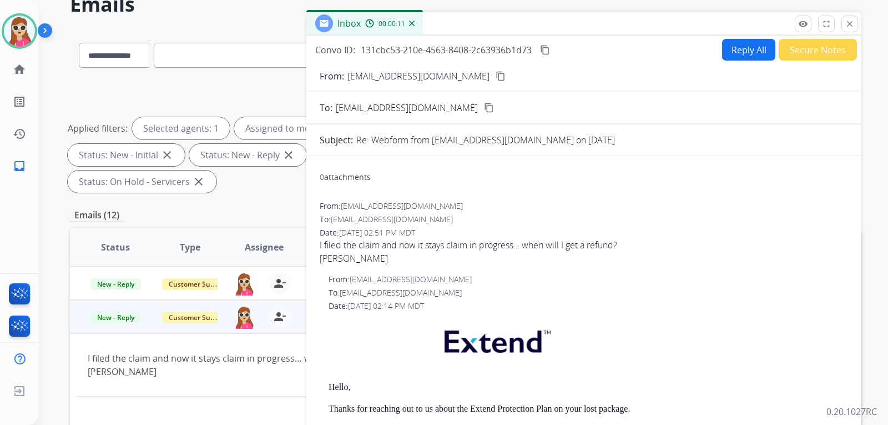
click at [736, 51] on button "Reply All" at bounding box center [748, 50] width 53 height 22
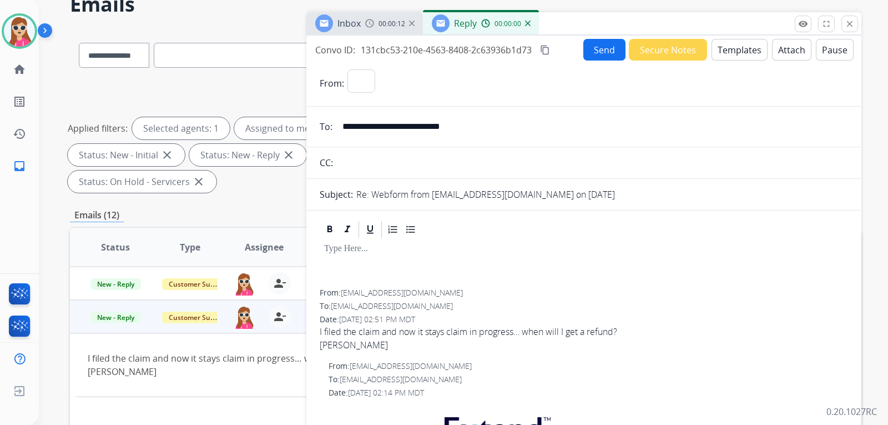
select select "**********"
click at [732, 57] on button "Templates" at bounding box center [740, 50] width 56 height 22
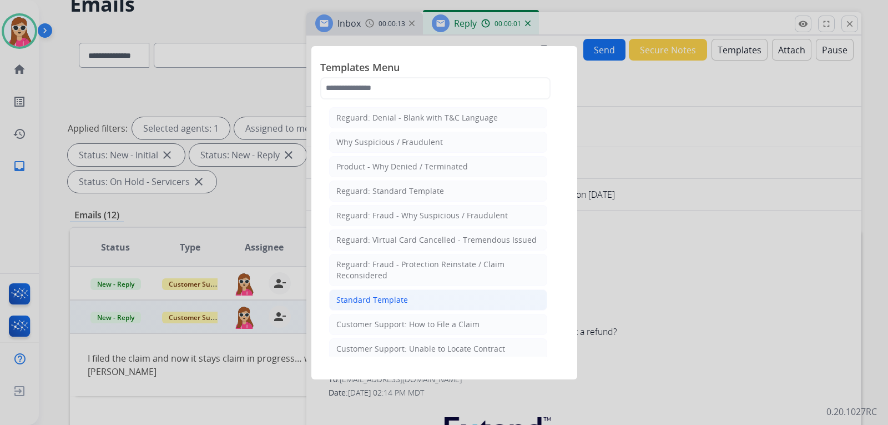
click at [439, 301] on li "Standard Template" at bounding box center [438, 299] width 218 height 21
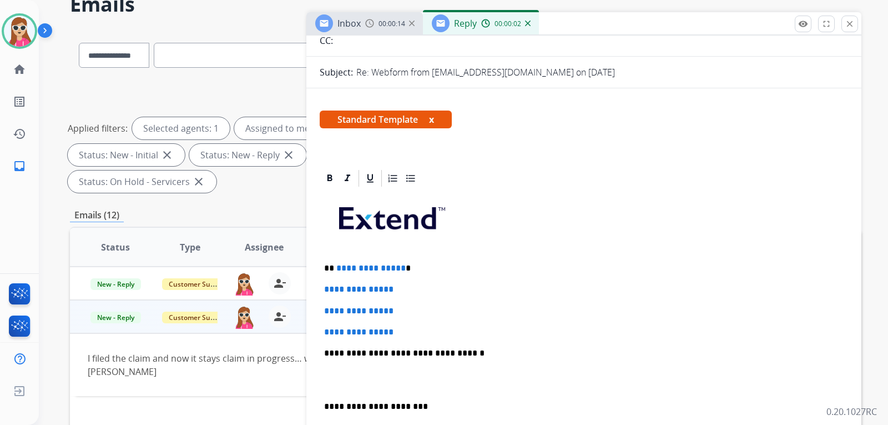
scroll to position [167, 0]
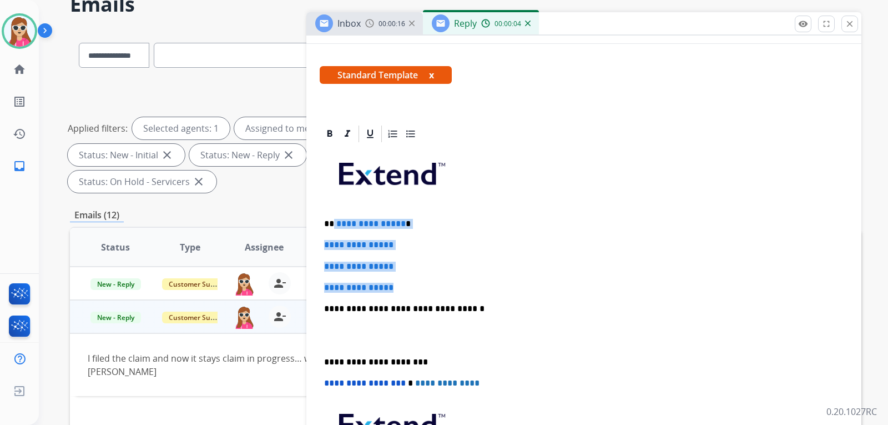
drag, startPoint x: 343, startPoint y: 230, endPoint x: 410, endPoint y: 281, distance: 84.4
click at [410, 281] on div "**********" at bounding box center [584, 335] width 528 height 382
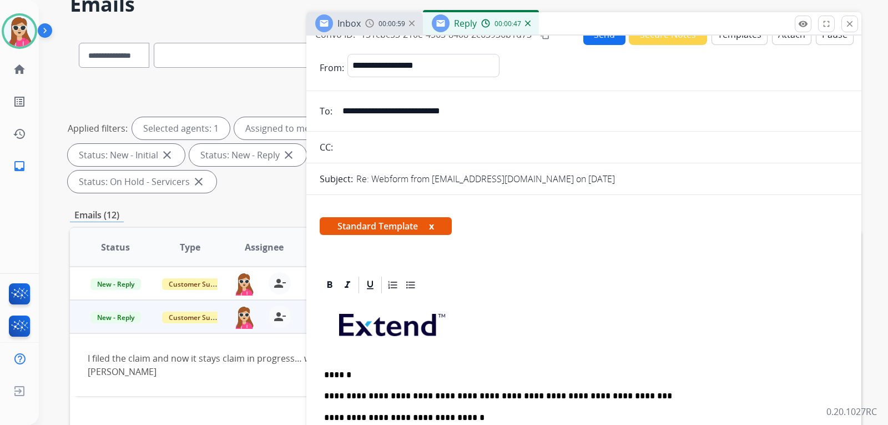
scroll to position [0, 0]
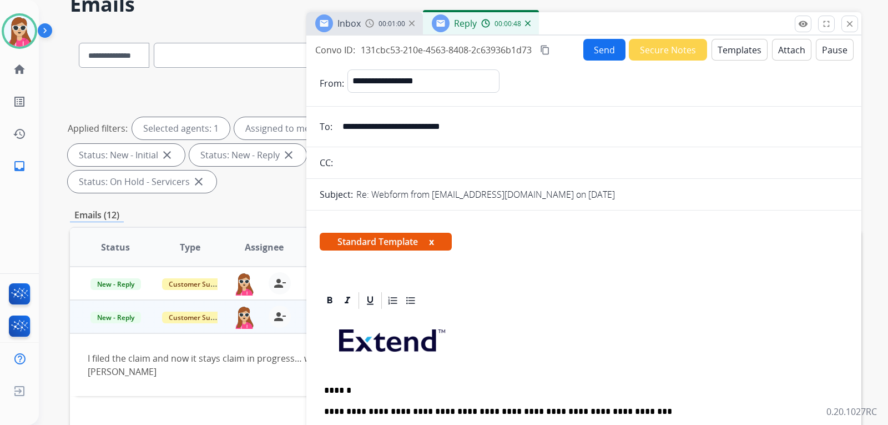
click at [601, 53] on button "Send" at bounding box center [604, 50] width 42 height 22
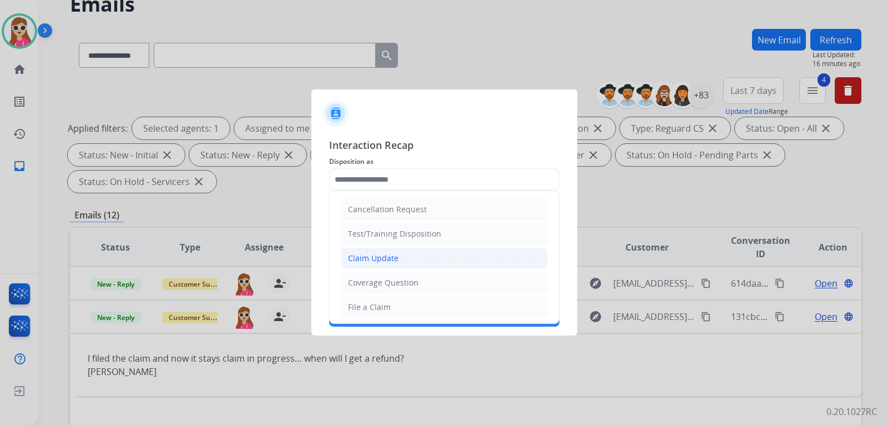
click at [402, 263] on li "Claim Update" at bounding box center [444, 258] width 207 height 21
type input "**********"
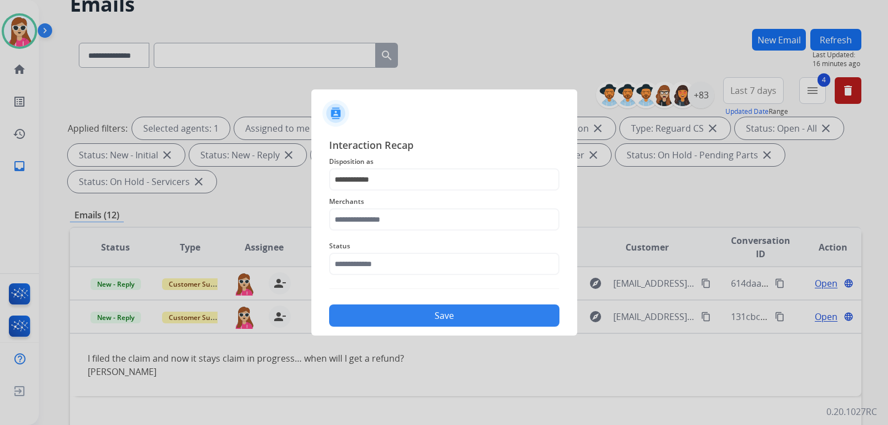
click at [380, 204] on span "Merchants" at bounding box center [444, 201] width 230 height 13
click at [454, 212] on input "text" at bounding box center [444, 219] width 230 height 22
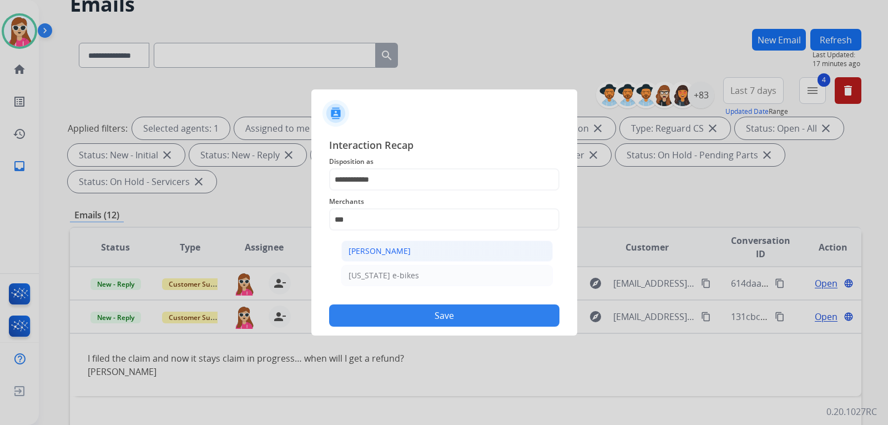
click at [392, 250] on div "[PERSON_NAME]" at bounding box center [380, 250] width 62 height 11
type input "**********"
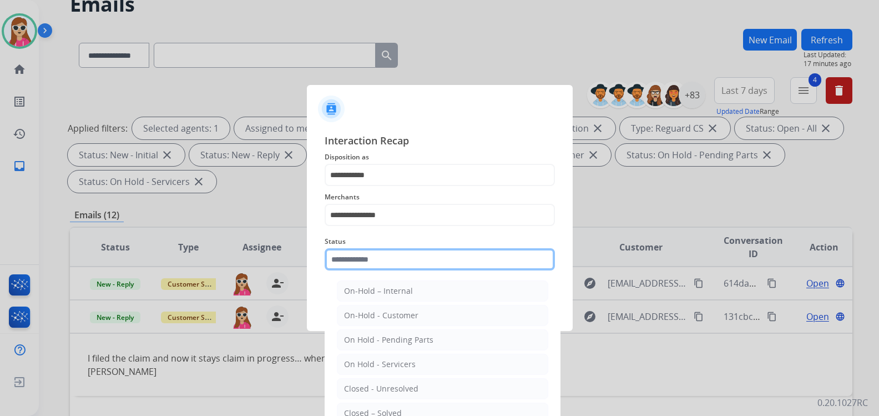
click at [384, 269] on input "text" at bounding box center [440, 259] width 230 height 22
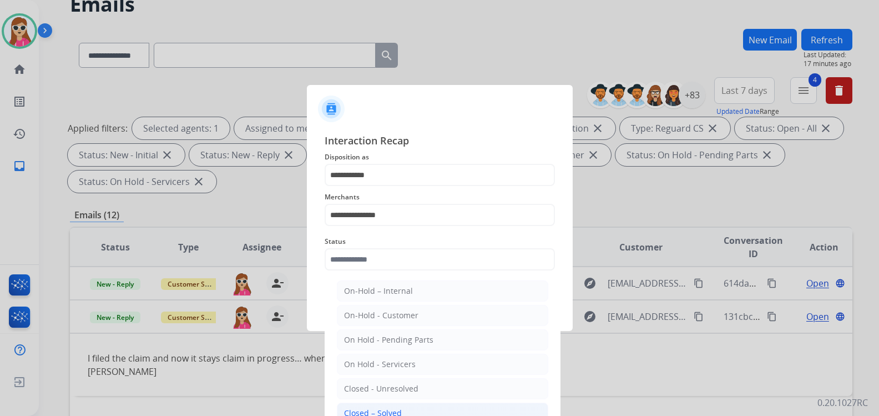
click at [360, 409] on div "Closed – Solved" at bounding box center [373, 412] width 58 height 11
type input "**********"
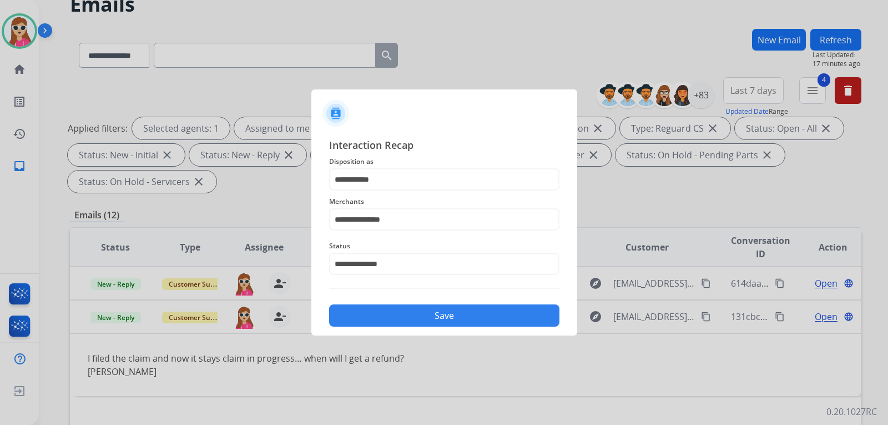
click at [401, 314] on button "Save" at bounding box center [444, 315] width 230 height 22
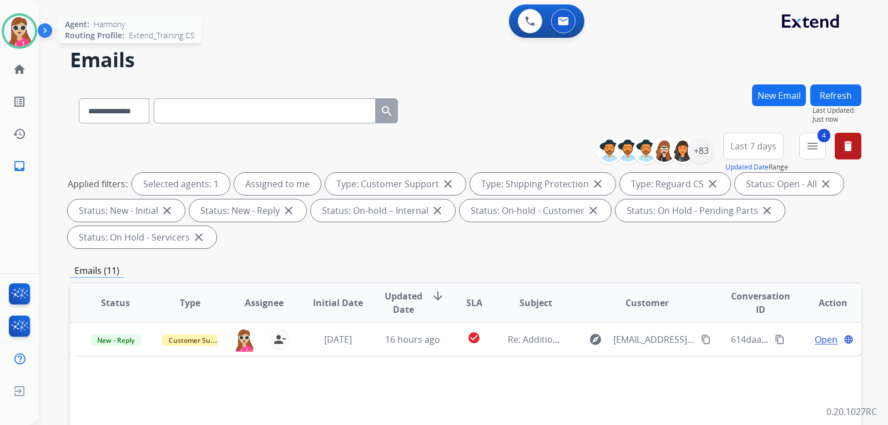
click at [22, 26] on img at bounding box center [19, 31] width 31 height 31
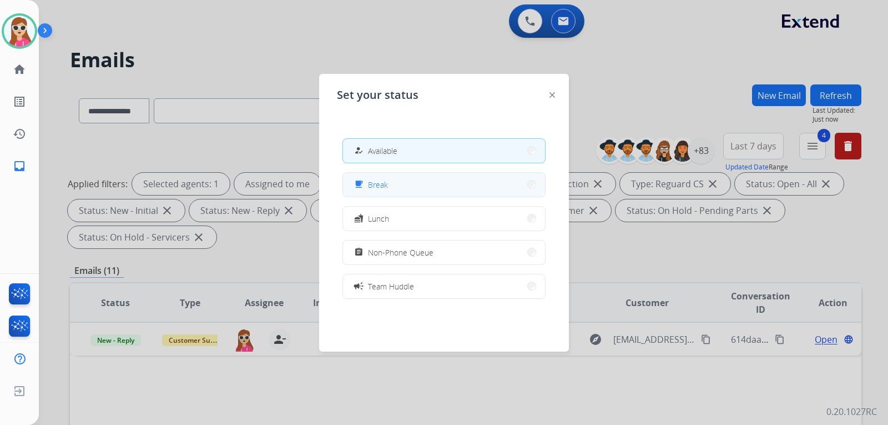
click at [371, 172] on div "free_breakfast Break" at bounding box center [444, 184] width 203 height 25
click at [371, 195] on button "free_breakfast Break" at bounding box center [444, 185] width 202 height 24
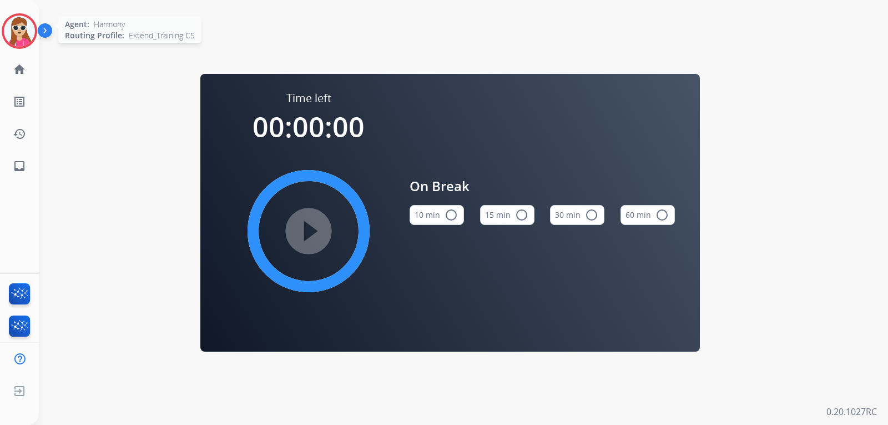
click at [20, 36] on img at bounding box center [19, 31] width 31 height 31
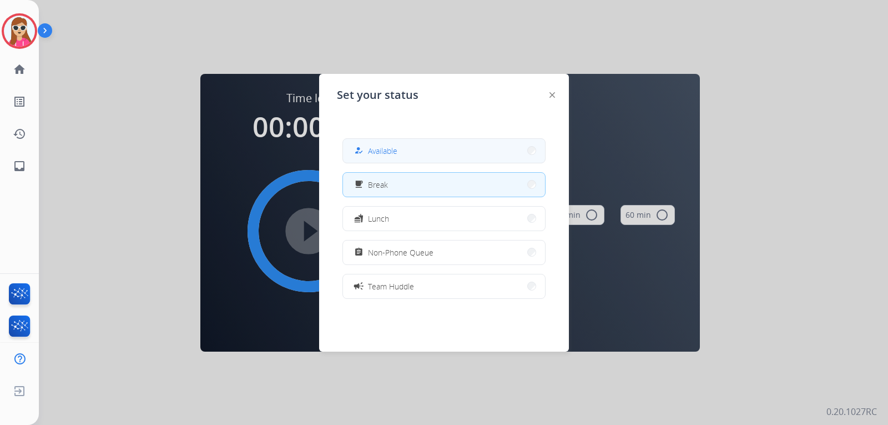
click at [443, 158] on button "how_to_reg Available" at bounding box center [444, 151] width 202 height 24
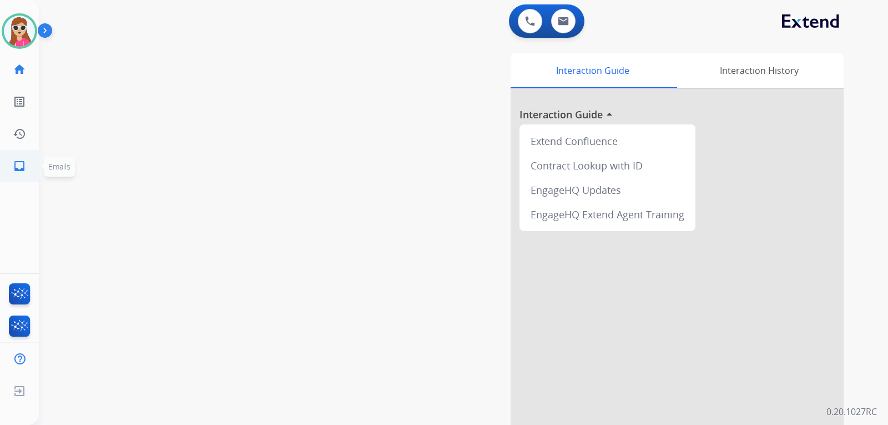
click at [13, 164] on mat-icon "inbox" at bounding box center [19, 165] width 13 height 13
select select "**********"
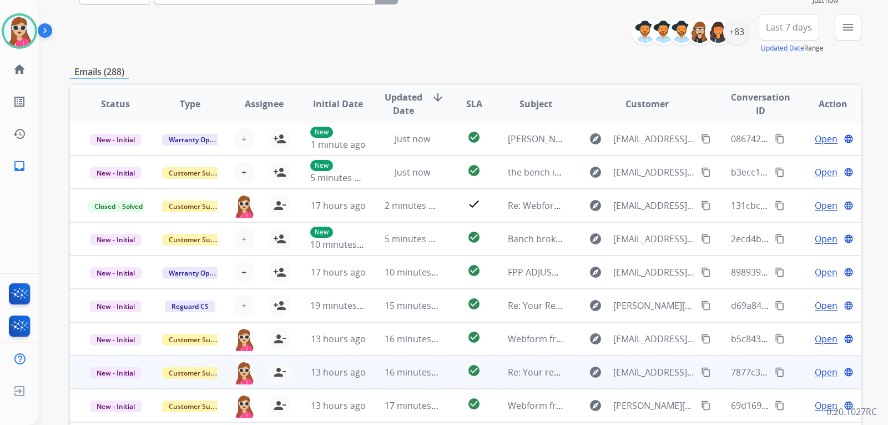
scroll to position [207, 0]
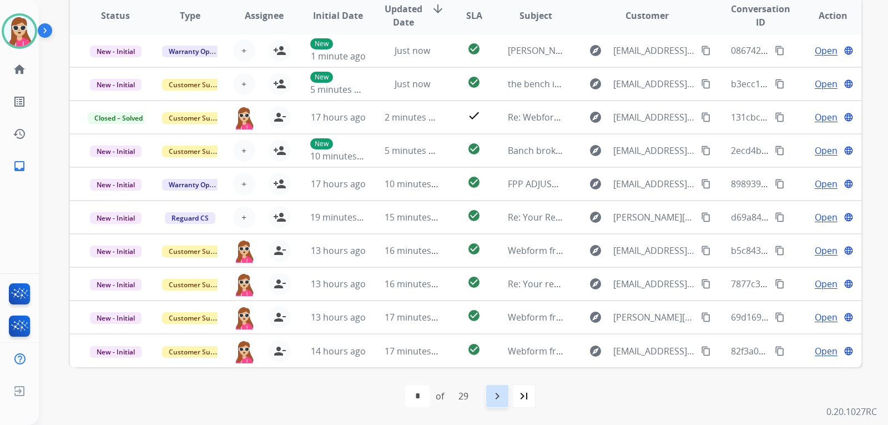
click at [504, 396] on mat-icon "navigate_next" at bounding box center [497, 395] width 13 height 13
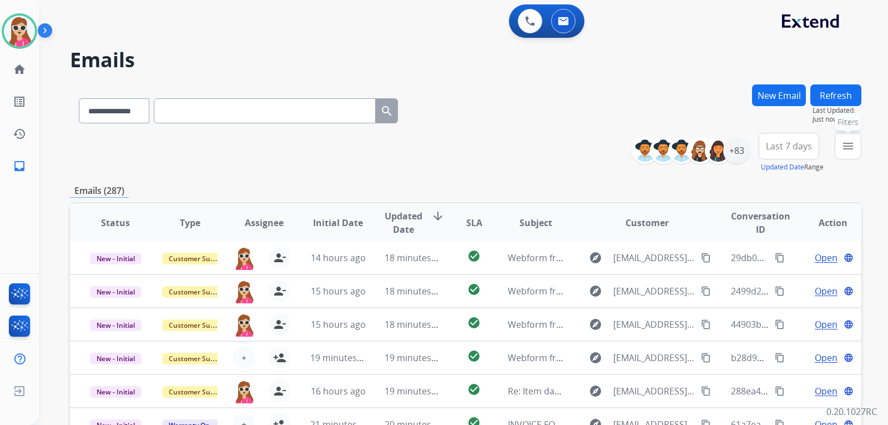
click at [835, 140] on div "menu Filters Type Claims Adjudication Customer Support Escalation Service Suppo…" at bounding box center [848, 153] width 27 height 40
click at [858, 150] on button "menu Filters" at bounding box center [848, 146] width 27 height 27
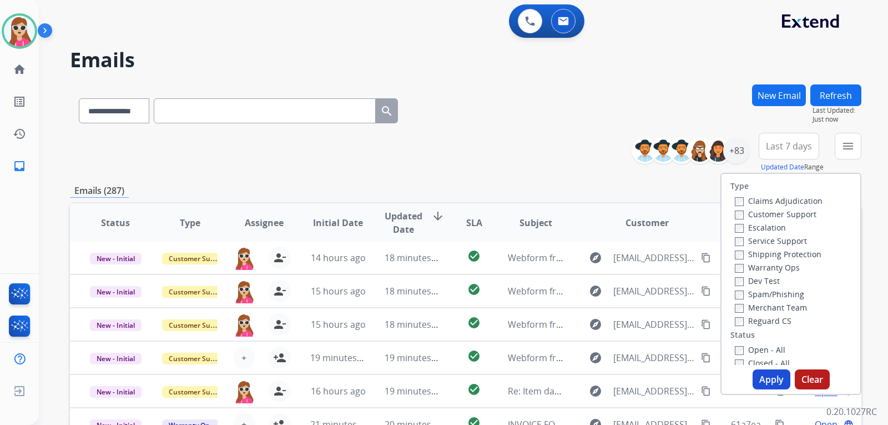
click at [798, 213] on label "Customer Support" at bounding box center [776, 214] width 82 height 11
click at [796, 255] on label "Shipping Protection" at bounding box center [778, 254] width 87 height 11
click at [774, 321] on label "Reguard CS" at bounding box center [763, 320] width 57 height 11
click at [776, 346] on label "Open - All" at bounding box center [760, 349] width 51 height 11
click at [764, 376] on button "Apply" at bounding box center [772, 379] width 38 height 20
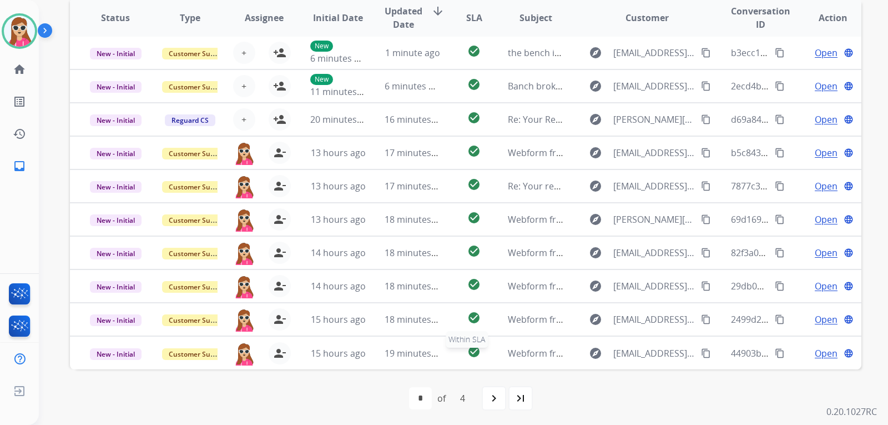
scroll to position [287, 0]
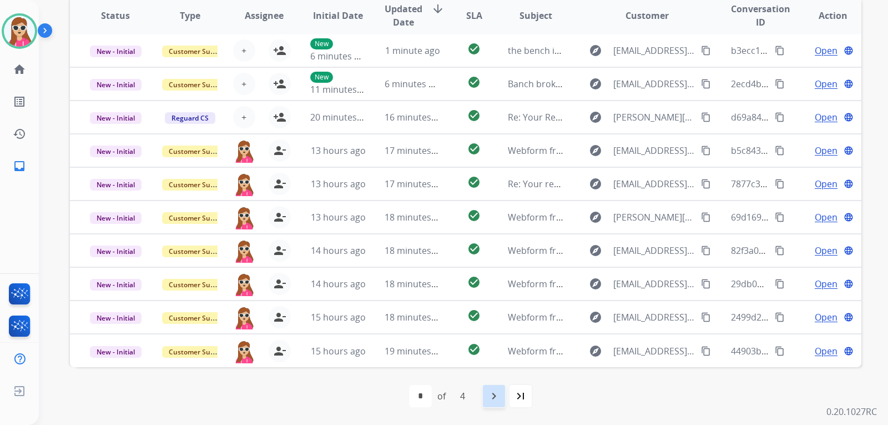
click at [494, 398] on mat-icon "navigate_next" at bounding box center [493, 395] width 13 height 13
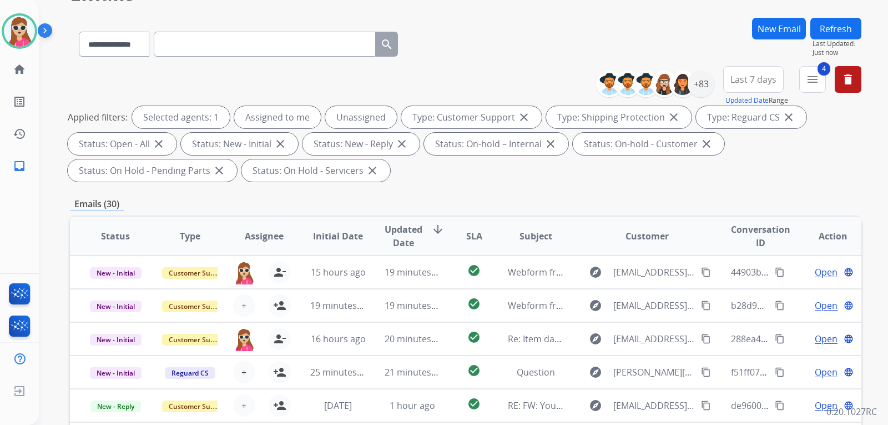
scroll to position [65, 0]
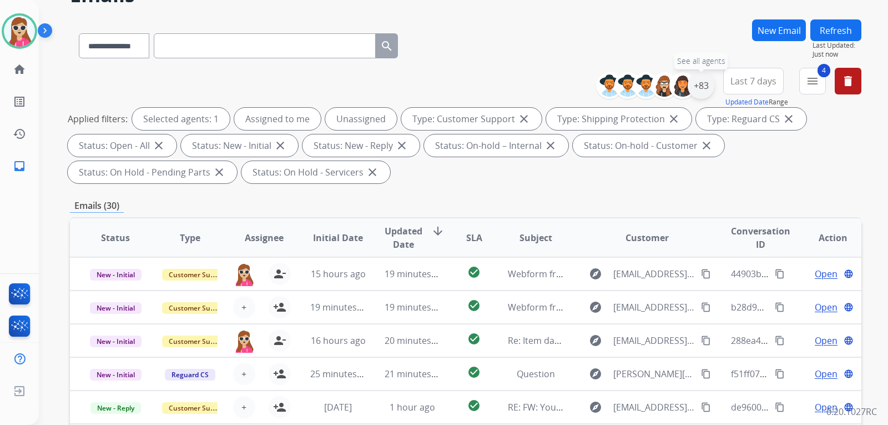
click at [706, 88] on div "+83" at bounding box center [701, 85] width 27 height 27
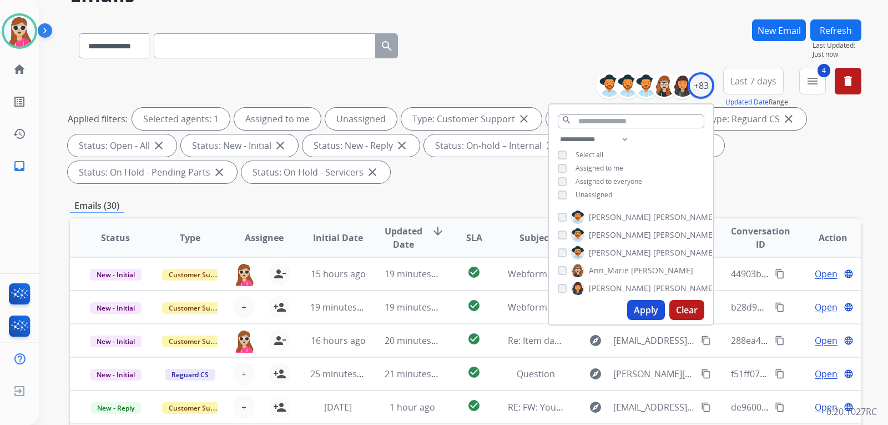
click at [591, 190] on span "Unassigned" at bounding box center [594, 194] width 37 height 9
click at [642, 309] on button "Apply" at bounding box center [646, 310] width 38 height 20
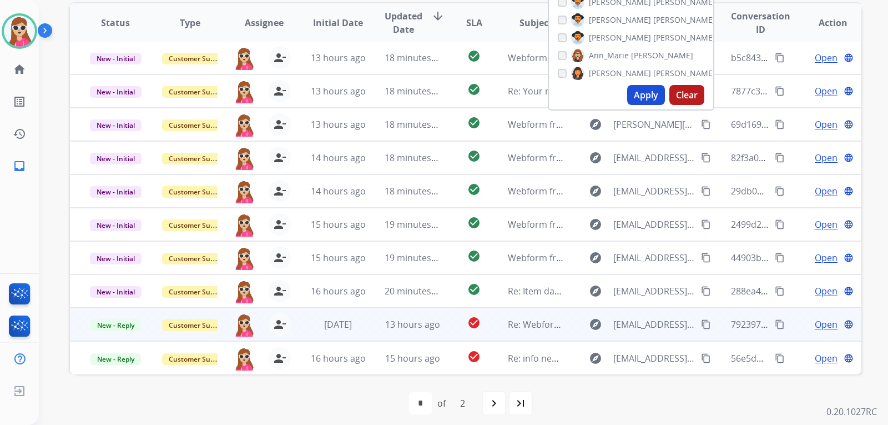
scroll to position [287, 0]
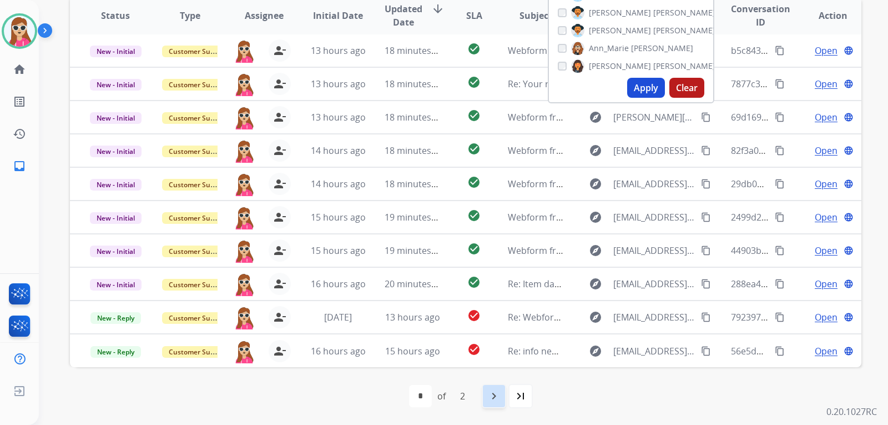
click at [492, 395] on mat-icon "navigate_next" at bounding box center [493, 395] width 13 height 13
select select "*"
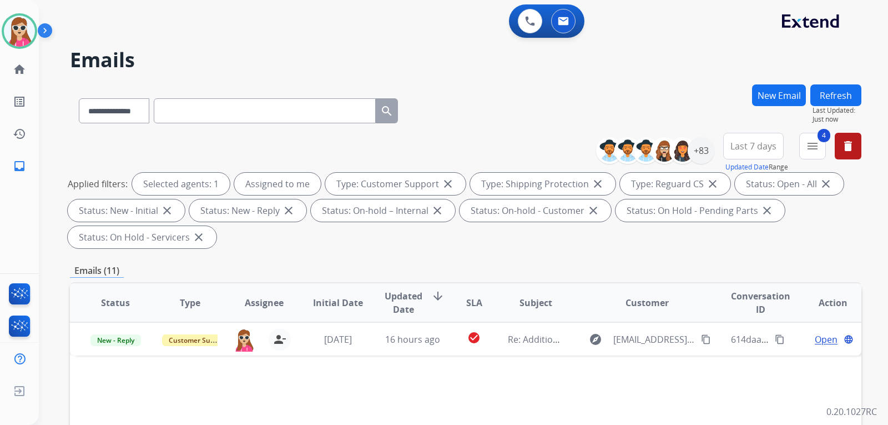
scroll to position [0, 0]
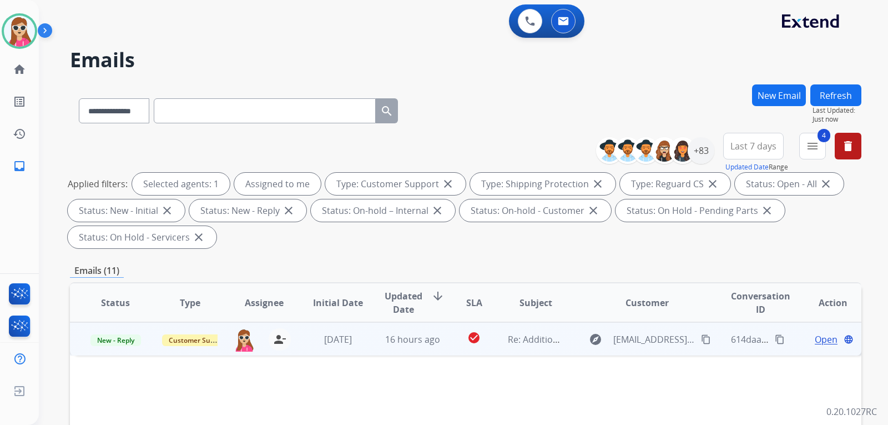
click at [449, 346] on td "check_circle" at bounding box center [465, 338] width 49 height 33
click at [703, 336] on mat-icon "content_copy" at bounding box center [706, 339] width 10 height 10
click at [773, 337] on button "content_copy" at bounding box center [779, 338] width 13 height 13
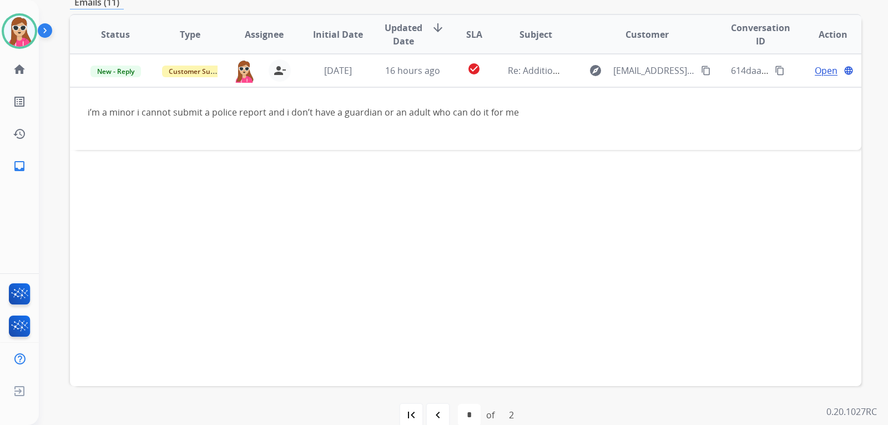
scroll to position [287, 0]
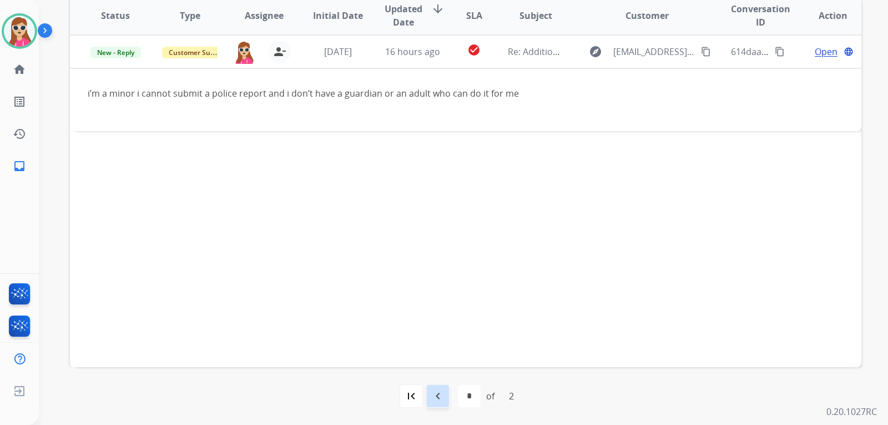
click at [426, 402] on div "navigate_before" at bounding box center [438, 396] width 24 height 24
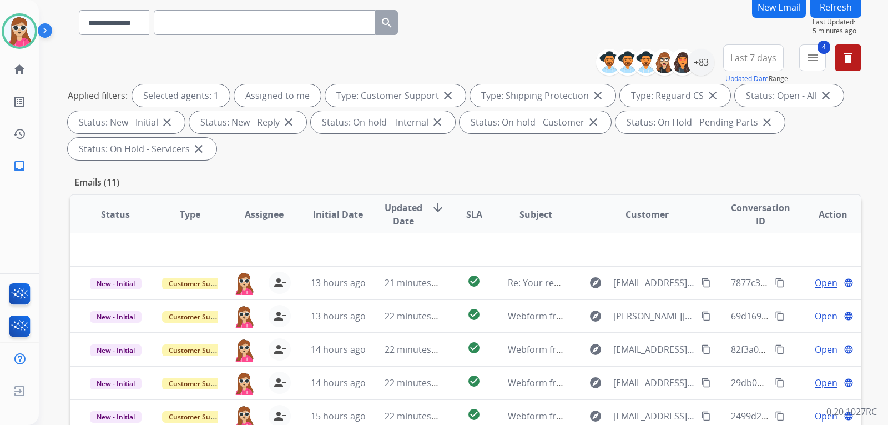
scroll to position [278, 0]
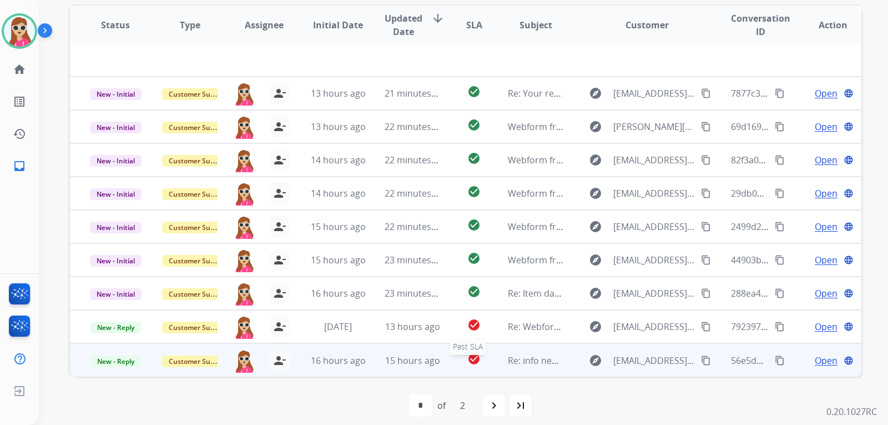
click at [482, 364] on div "check_circle" at bounding box center [474, 360] width 31 height 17
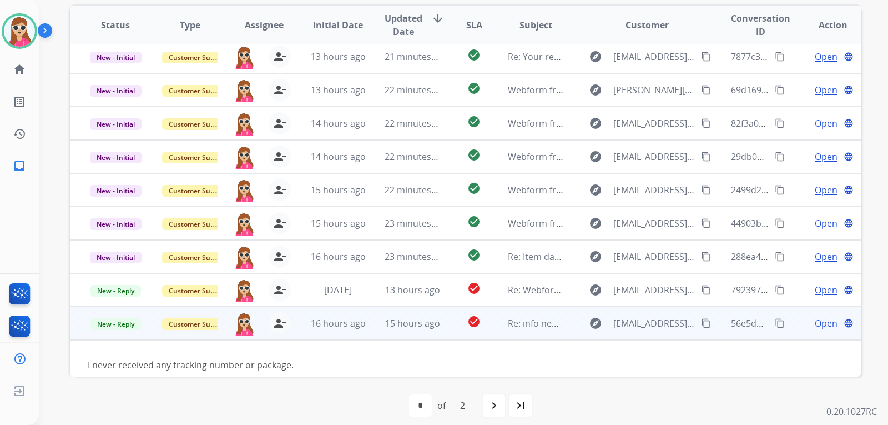
scroll to position [64, 0]
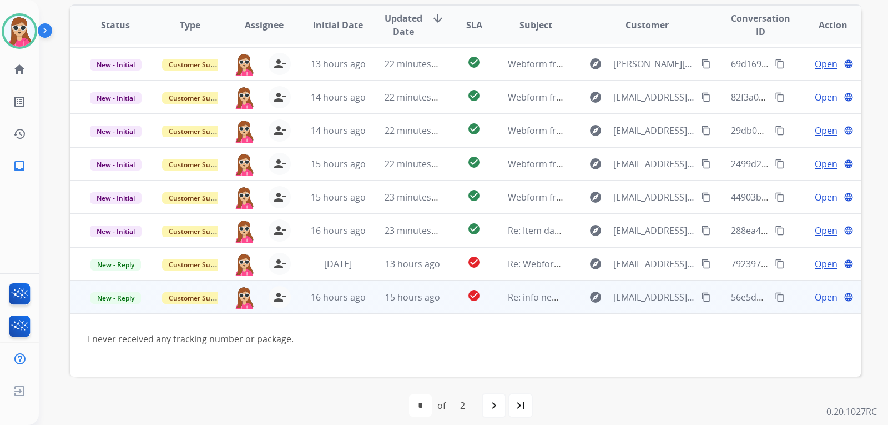
click at [827, 297] on span "Open" at bounding box center [826, 296] width 23 height 13
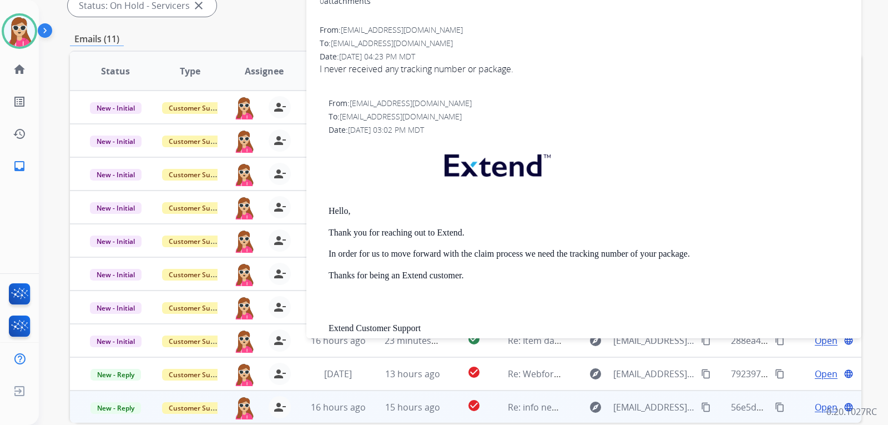
scroll to position [120, 0]
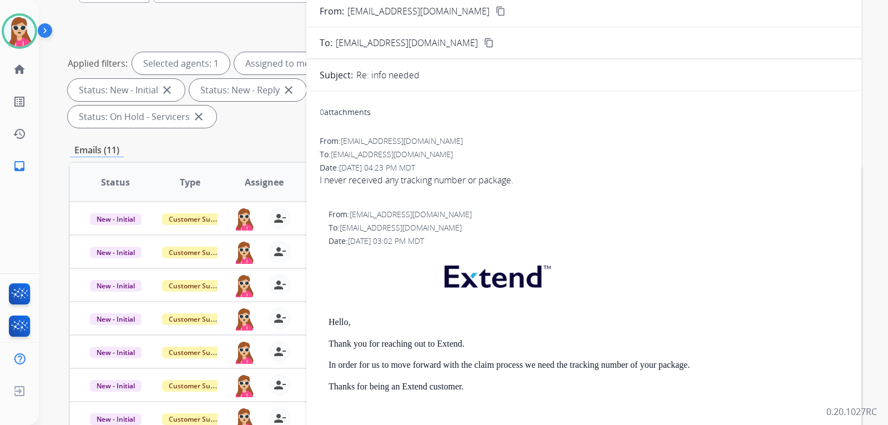
click at [496, 8] on mat-icon "content_copy" at bounding box center [501, 11] width 10 height 10
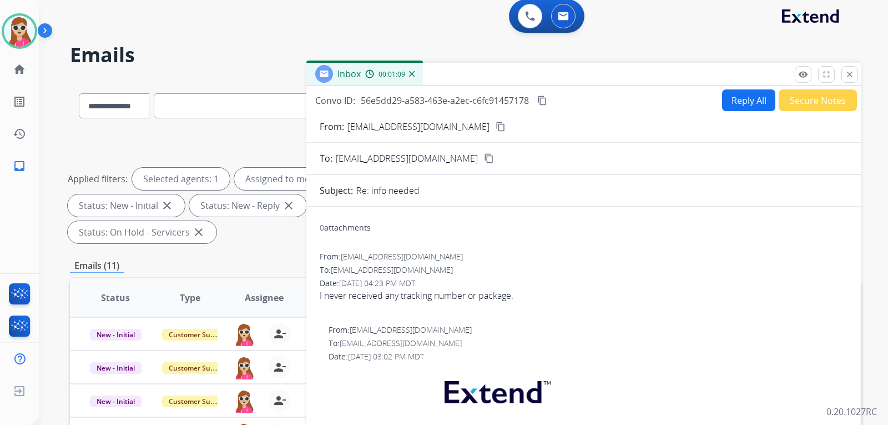
scroll to position [0, 0]
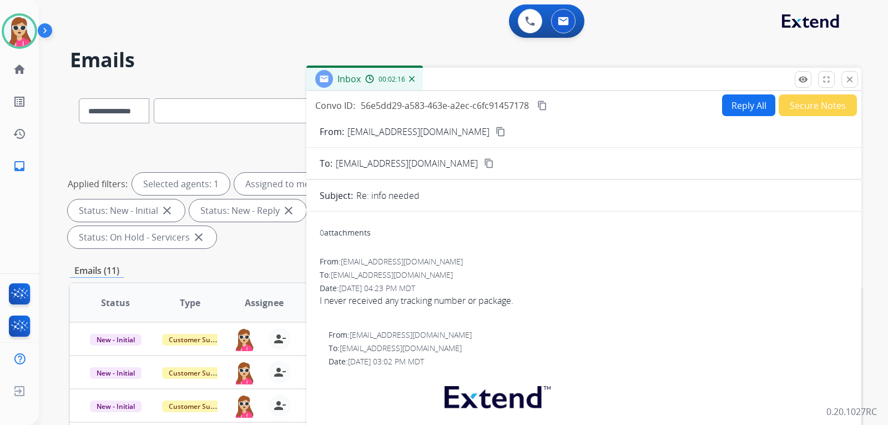
click at [571, 204] on form "From: [EMAIL_ADDRESS][DOMAIN_NAME] content_copy To: [EMAIL_ADDRESS][DOMAIN_NAME…" at bounding box center [583, 417] width 555 height 602
click at [739, 110] on button "Reply All" at bounding box center [748, 105] width 53 height 22
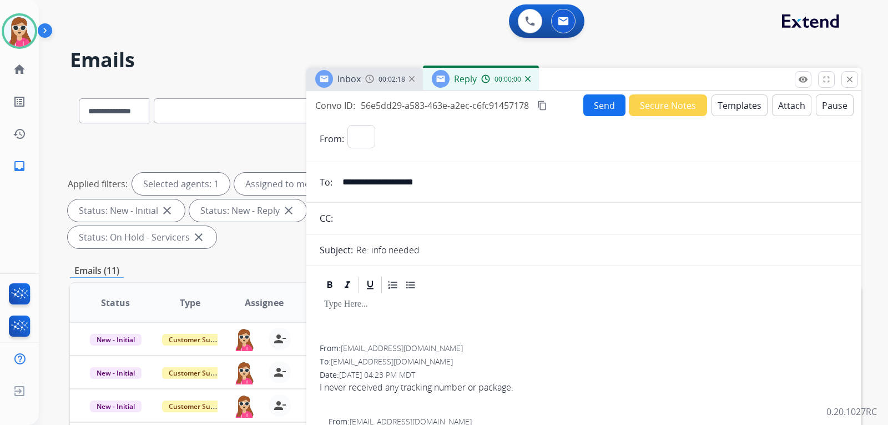
select select "**********"
click at [738, 110] on button "Templates" at bounding box center [740, 105] width 56 height 22
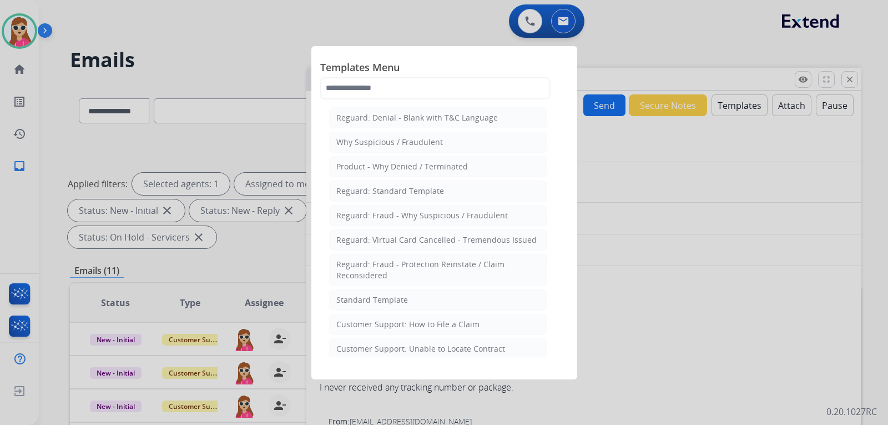
click at [613, 233] on div at bounding box center [444, 212] width 888 height 425
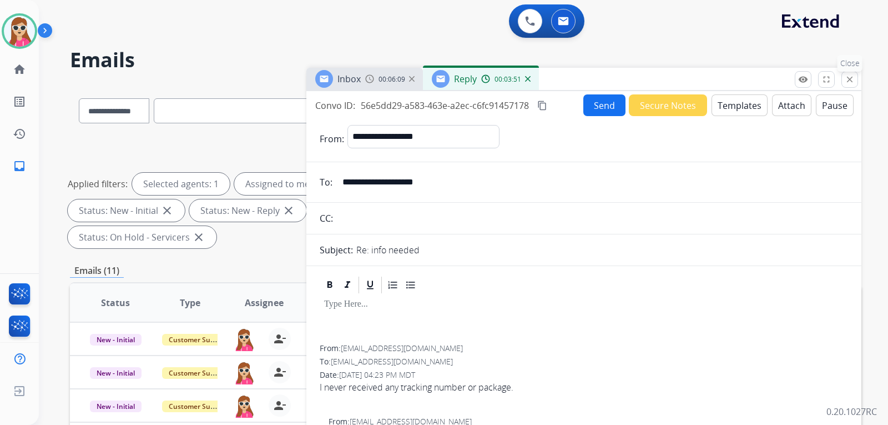
click at [850, 82] on mat-icon "close" at bounding box center [850, 79] width 10 height 10
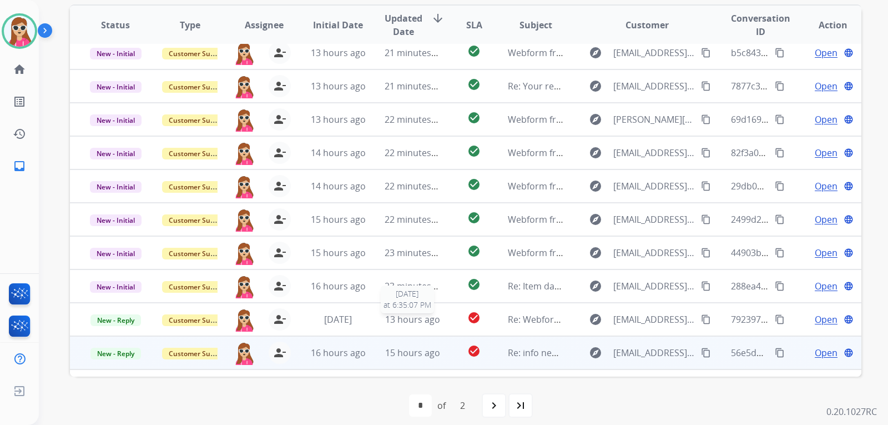
scroll to position [64, 0]
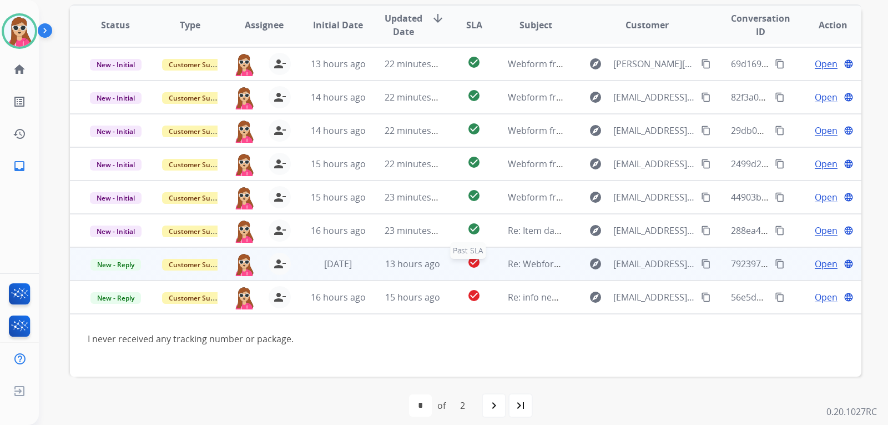
click at [453, 275] on td "check_circle Past SLA" at bounding box center [465, 263] width 49 height 33
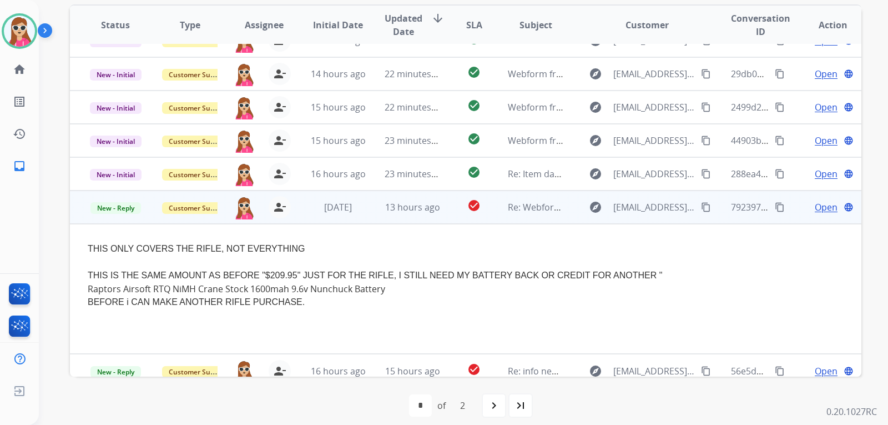
scroll to position [131, 0]
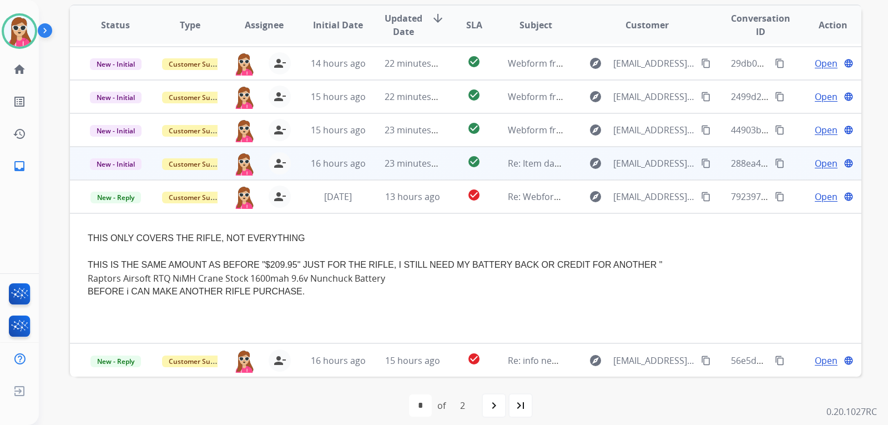
click at [442, 167] on td "check_circle" at bounding box center [465, 163] width 49 height 33
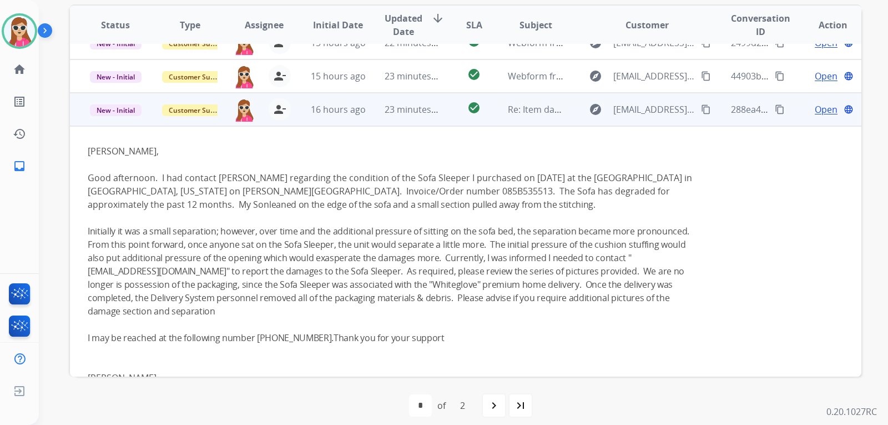
scroll to position [233, 0]
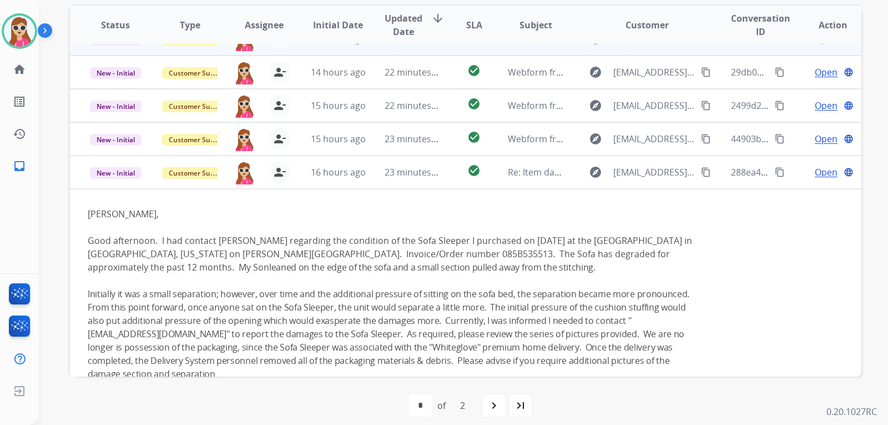
drag, startPoint x: 817, startPoint y: 171, endPoint x: 818, endPoint y: 154, distance: 17.3
click at [817, 163] on td "Open language" at bounding box center [824, 171] width 74 height 33
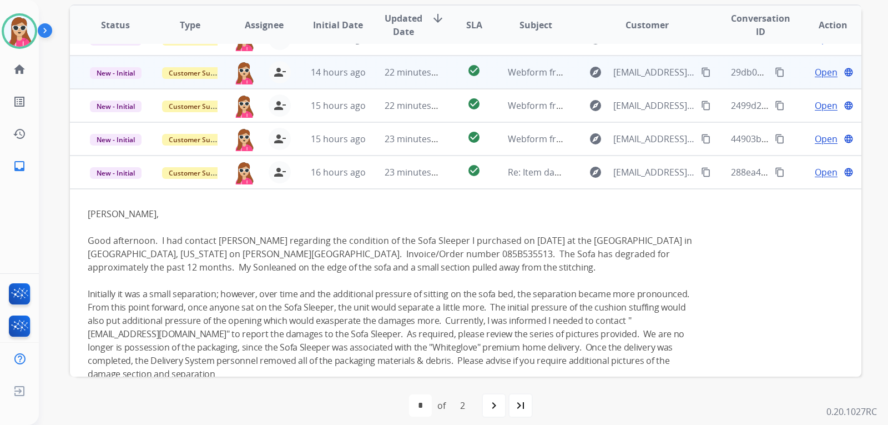
scroll to position [1, 0]
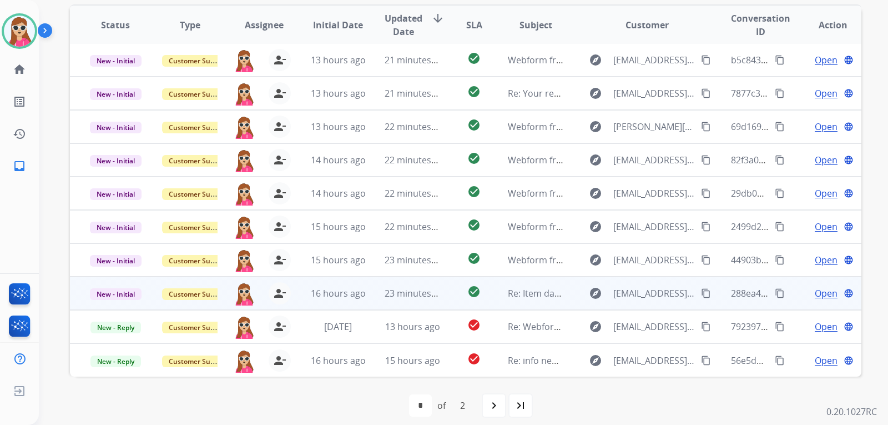
click at [713, 294] on td "288ea41f-df63-4b8b-89b4-baef76dfada5 content_copy" at bounding box center [750, 292] width 74 height 33
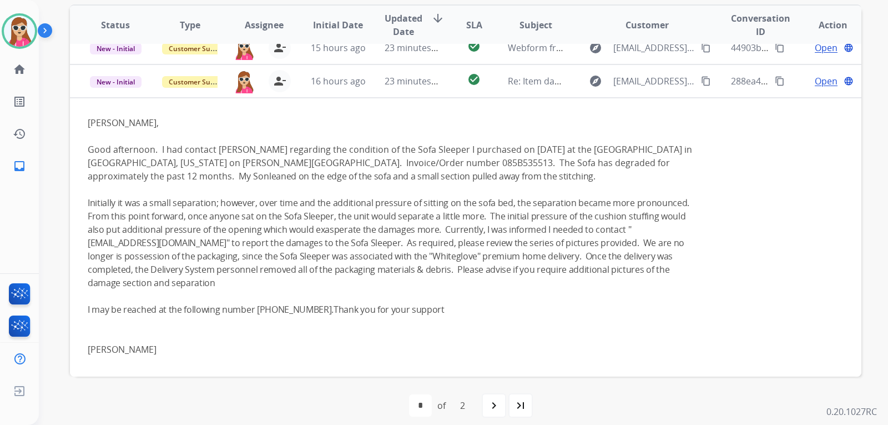
scroll to position [233, 0]
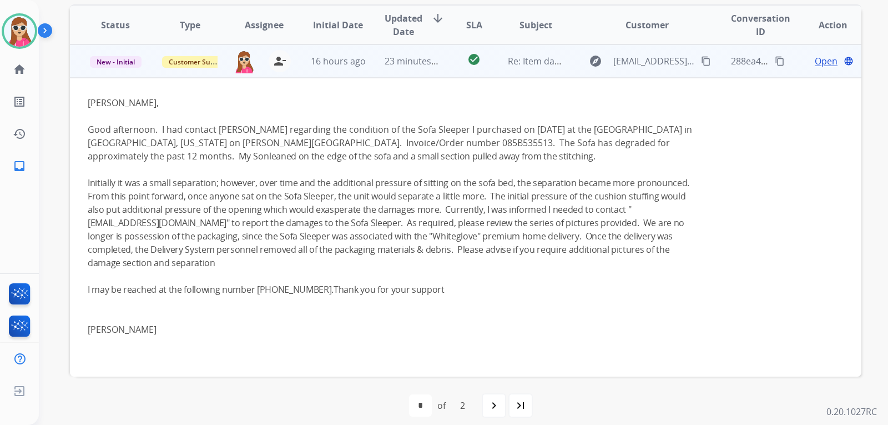
click at [821, 67] on span "Open" at bounding box center [826, 60] width 23 height 13
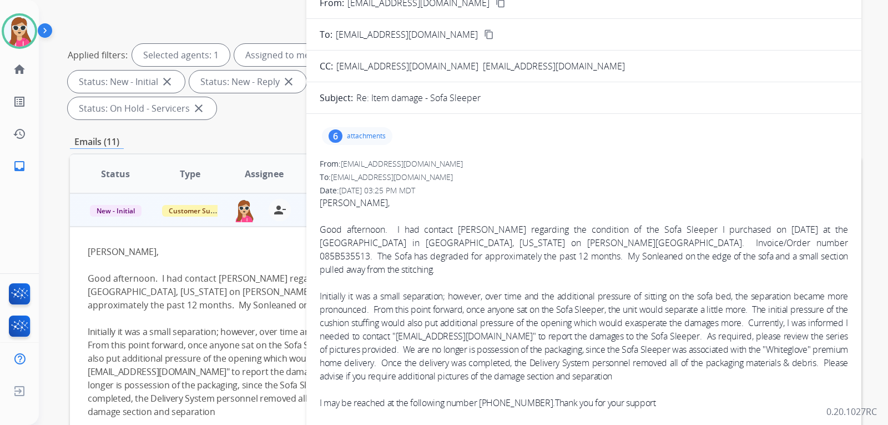
scroll to position [56, 0]
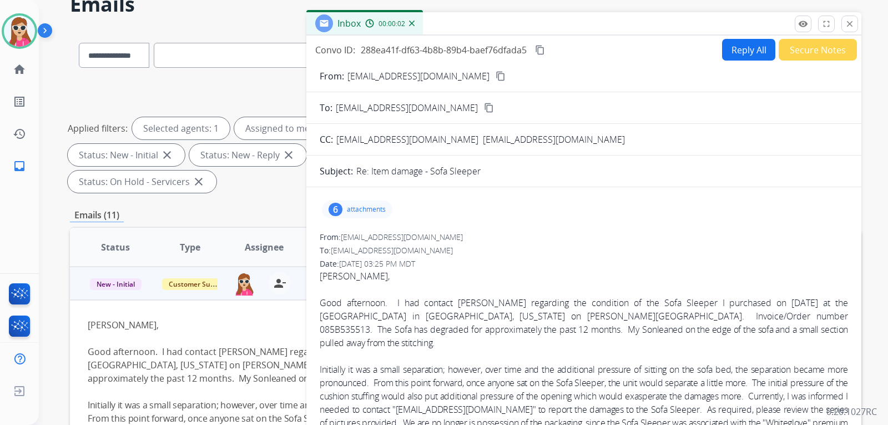
click at [734, 47] on button "Reply All" at bounding box center [748, 50] width 53 height 22
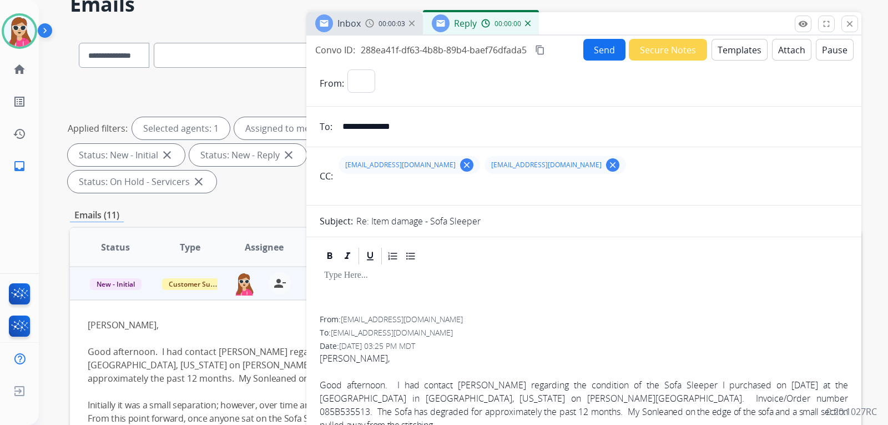
select select "**********"
click at [725, 49] on button "Templates" at bounding box center [740, 50] width 56 height 22
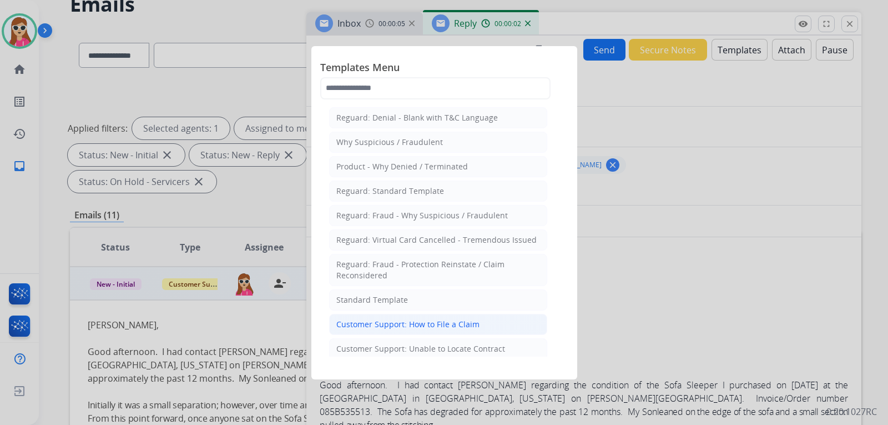
click at [429, 320] on div "Customer Support: How to File a Claim" at bounding box center [407, 324] width 143 height 11
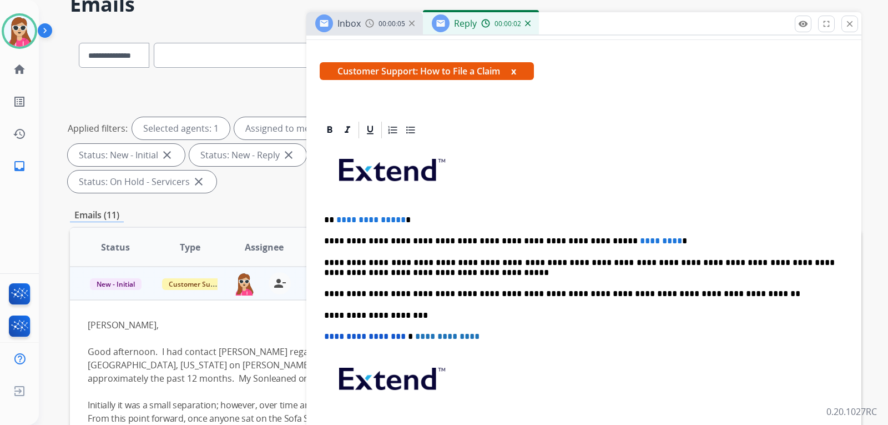
scroll to position [222, 0]
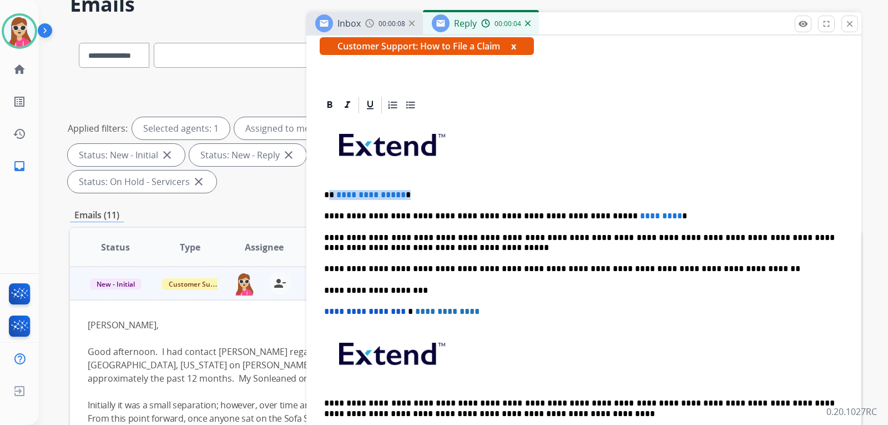
drag, startPoint x: 331, startPoint y: 195, endPoint x: 424, endPoint y: 179, distance: 94.0
click at [419, 190] on p "**********" at bounding box center [579, 195] width 511 height 10
drag, startPoint x: 636, startPoint y: 214, endPoint x: 550, endPoint y: 217, distance: 86.1
click at [550, 217] on p "**********" at bounding box center [579, 216] width 511 height 10
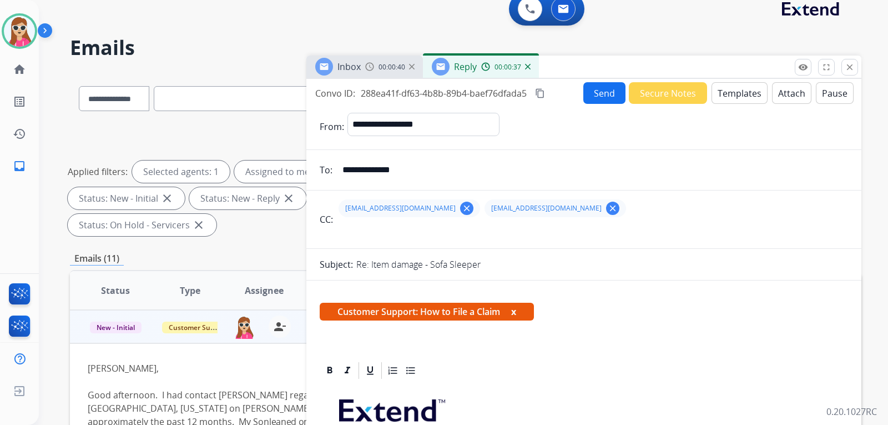
scroll to position [0, 0]
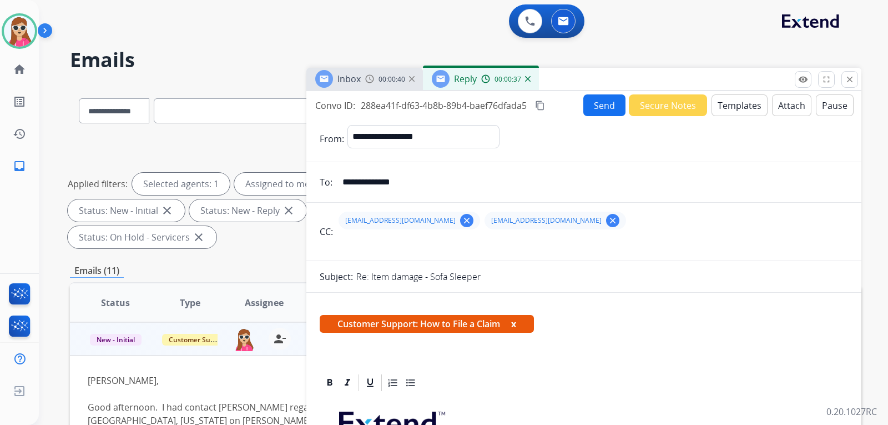
click at [602, 109] on button "Send" at bounding box center [604, 105] width 42 height 22
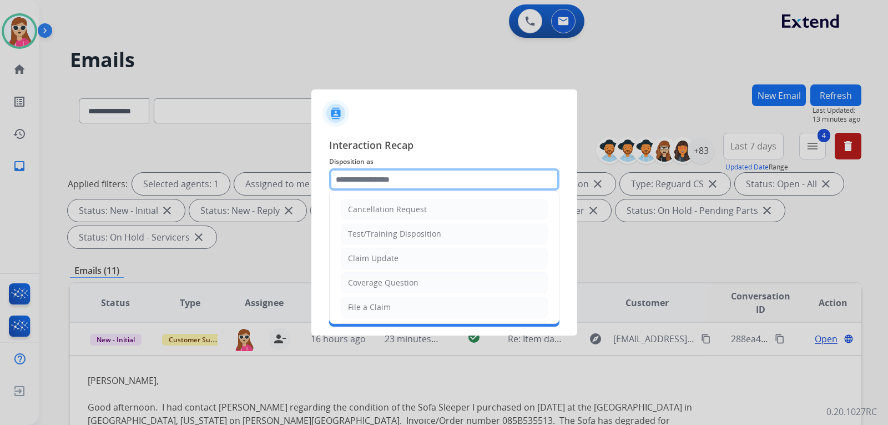
click at [379, 186] on input "text" at bounding box center [444, 179] width 230 height 22
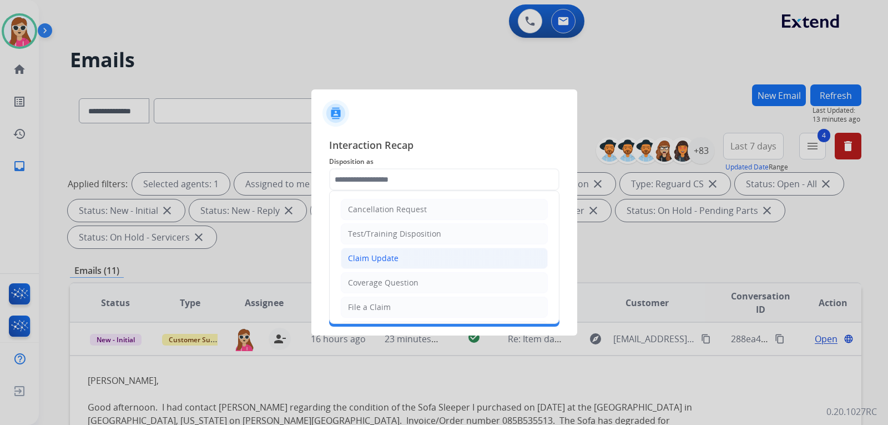
click at [405, 264] on li "Claim Update" at bounding box center [444, 258] width 207 height 21
type input "**********"
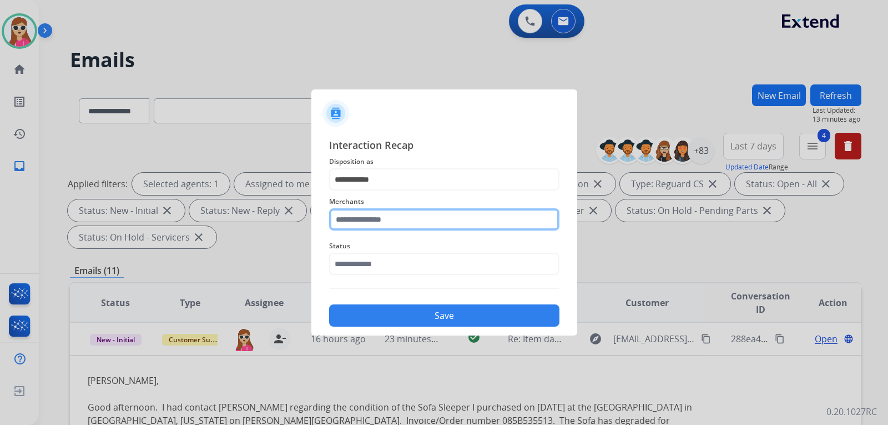
click at [409, 228] on input "text" at bounding box center [444, 219] width 230 height 22
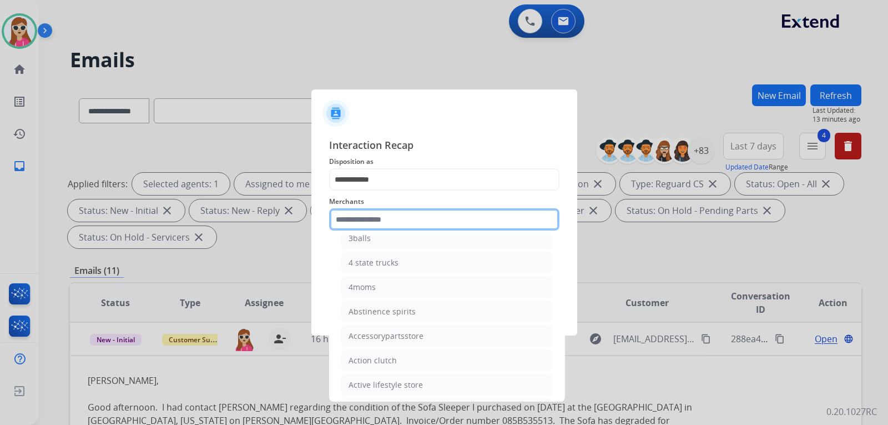
scroll to position [111, 0]
click at [392, 217] on input "text" at bounding box center [444, 219] width 230 height 22
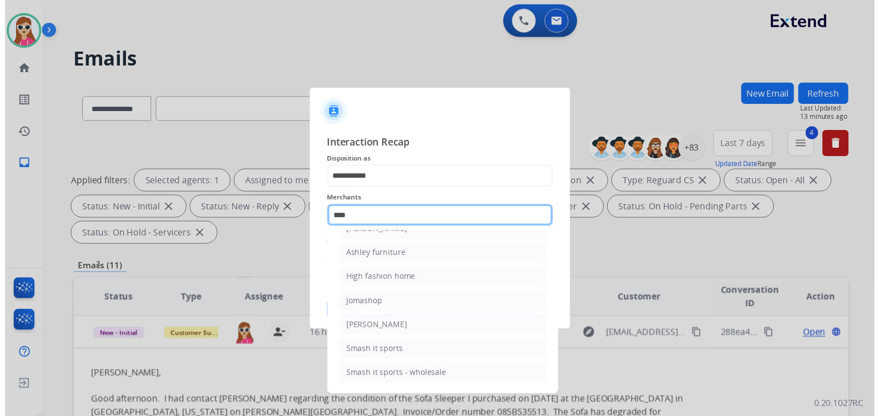
scroll to position [0, 0]
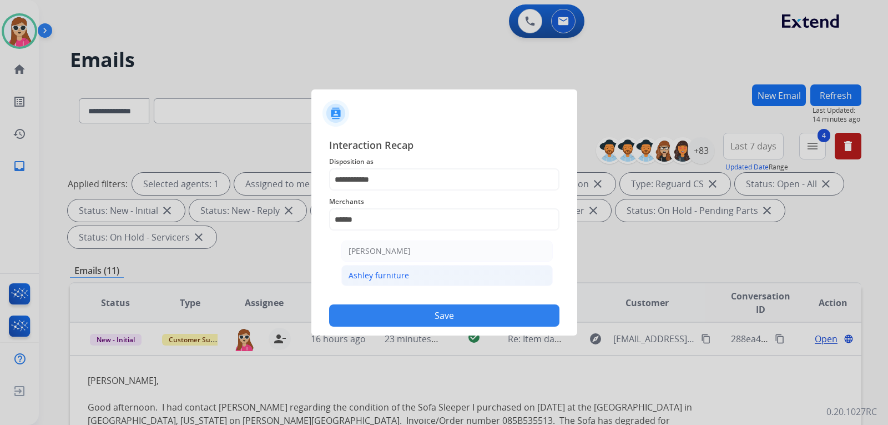
click at [368, 270] on div "Ashley furniture" at bounding box center [379, 275] width 61 height 11
type input "**********"
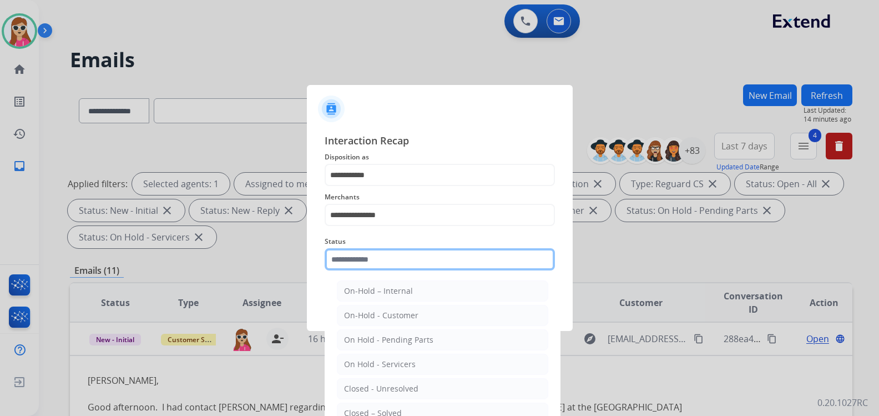
click at [380, 261] on input "text" at bounding box center [440, 259] width 230 height 22
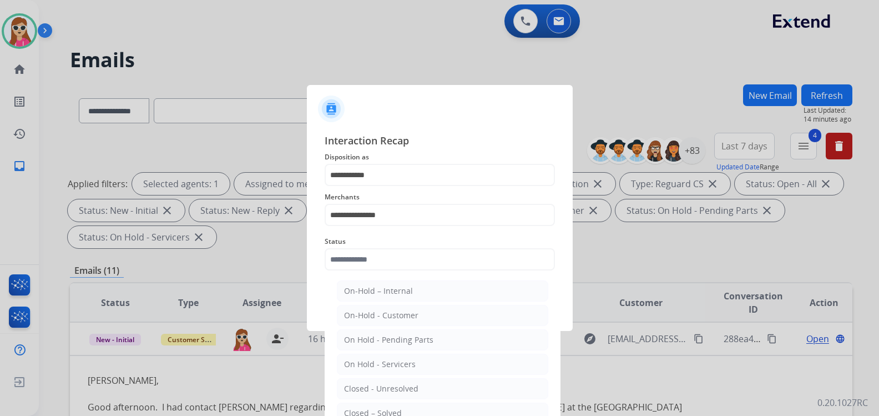
click at [371, 416] on html "**********" at bounding box center [439, 208] width 879 height 416
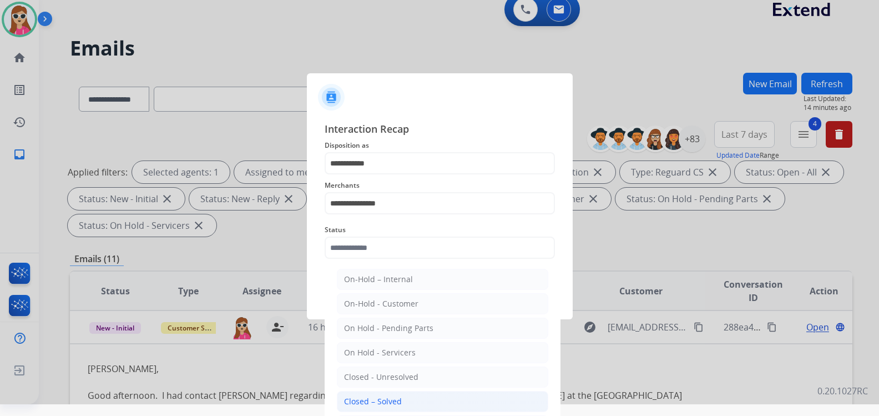
click at [373, 404] on div at bounding box center [439, 196] width 879 height 416
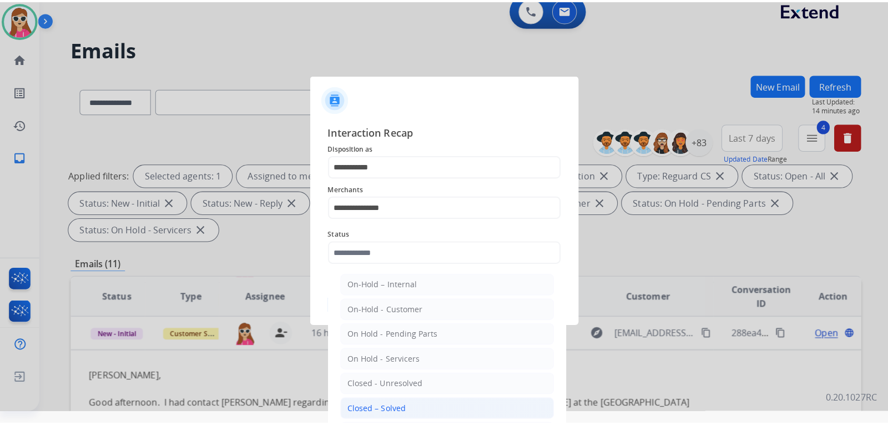
scroll to position [0, 0]
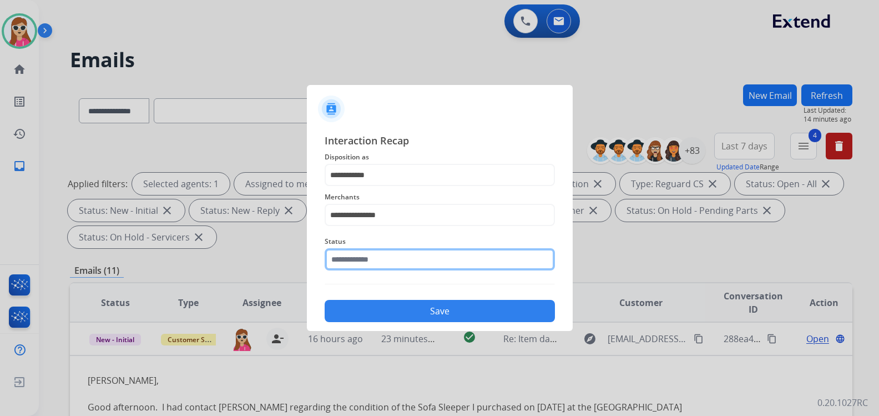
drag, startPoint x: 422, startPoint y: 266, endPoint x: 422, endPoint y: 273, distance: 6.7
click at [422, 266] on input "text" at bounding box center [440, 259] width 230 height 22
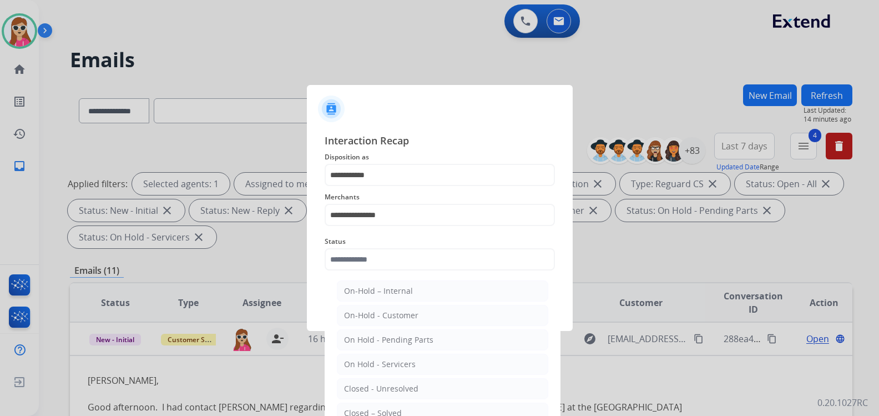
click at [389, 411] on div "Closed – Solved" at bounding box center [373, 412] width 58 height 11
type input "**********"
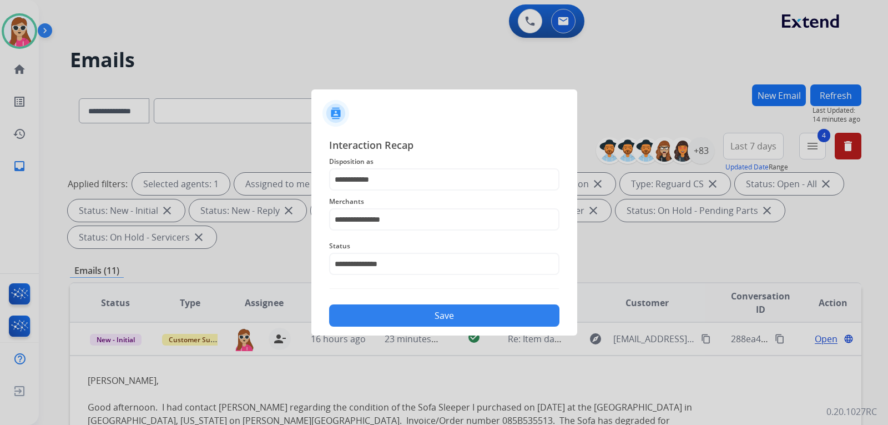
click at [407, 311] on button "Save" at bounding box center [444, 315] width 230 height 22
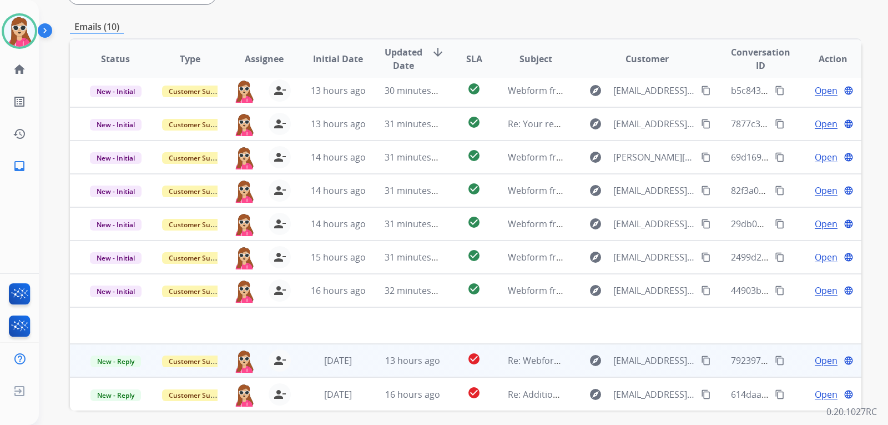
scroll to position [287, 0]
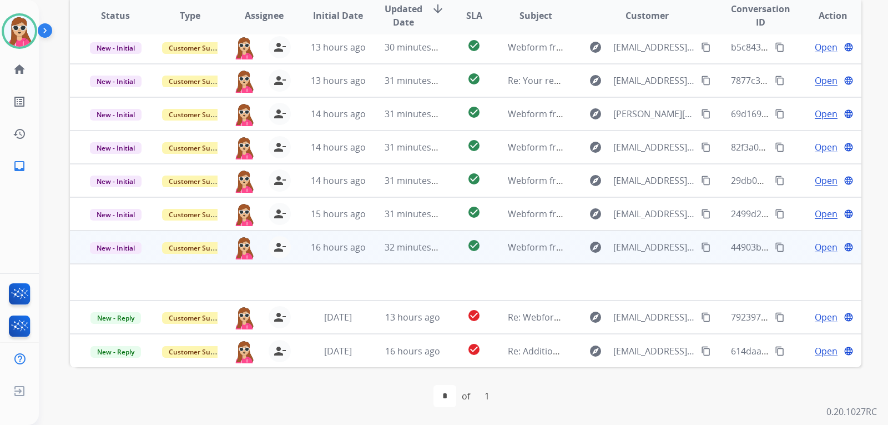
click at [447, 255] on td "check_circle" at bounding box center [465, 246] width 49 height 33
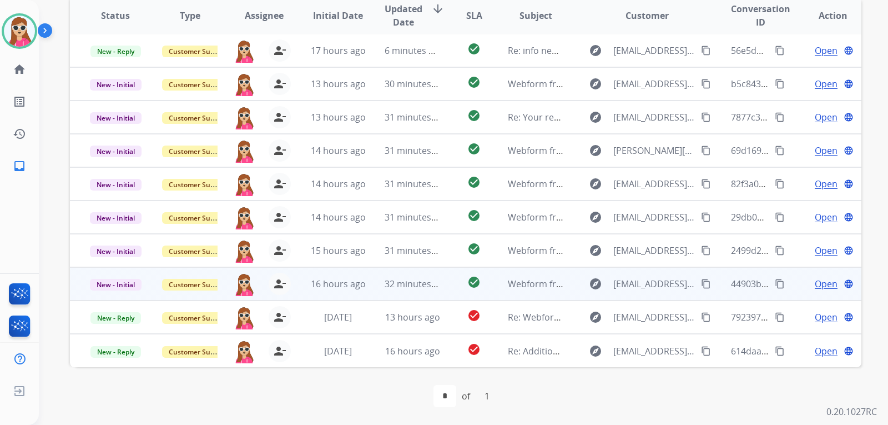
click at [452, 293] on td "check_circle" at bounding box center [465, 283] width 49 height 33
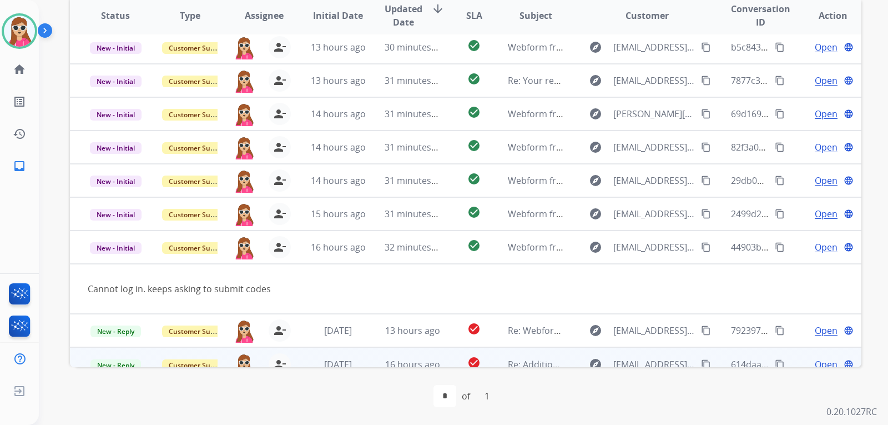
scroll to position [51, 0]
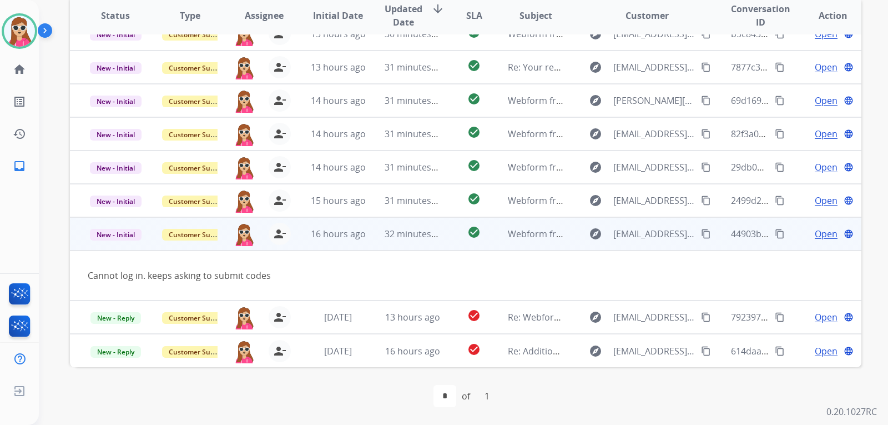
click at [819, 231] on span "Open" at bounding box center [826, 233] width 23 height 13
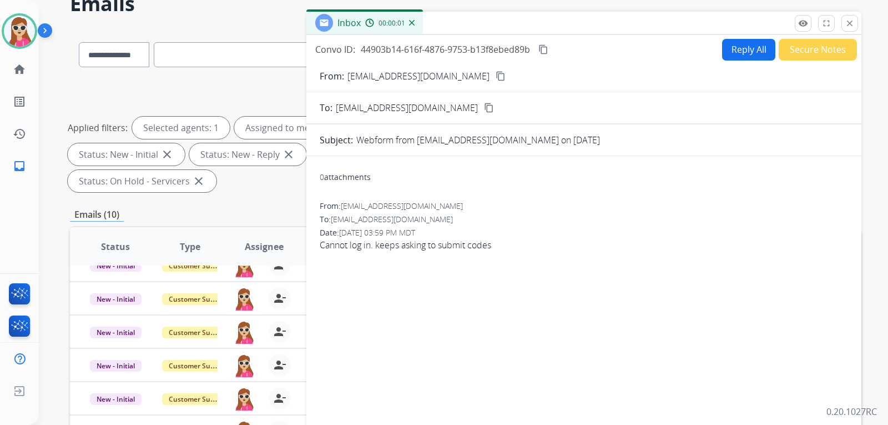
scroll to position [0, 0]
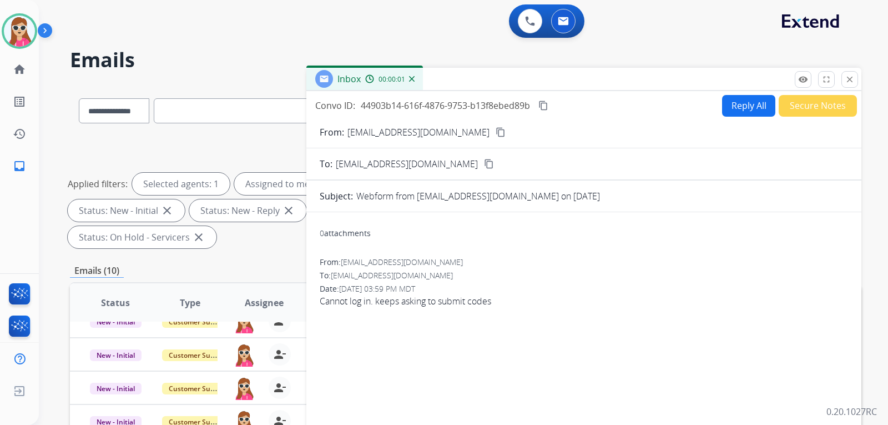
click at [742, 107] on button "Reply All" at bounding box center [748, 106] width 53 height 22
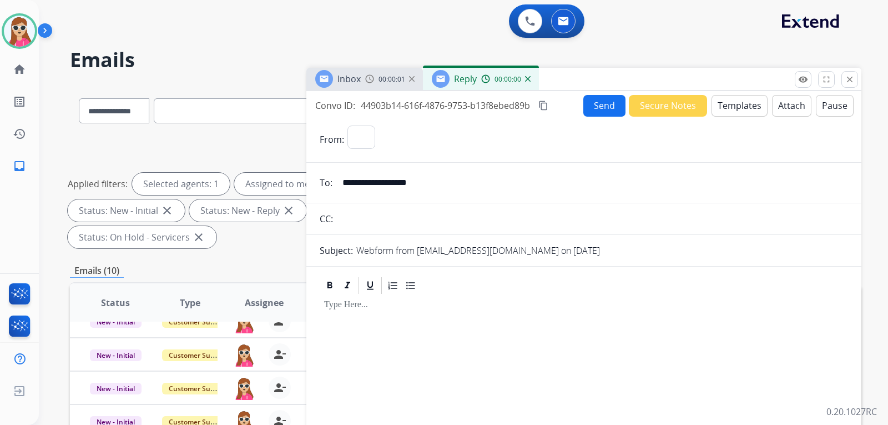
select select "**********"
click at [739, 110] on button "Templates" at bounding box center [740, 106] width 56 height 22
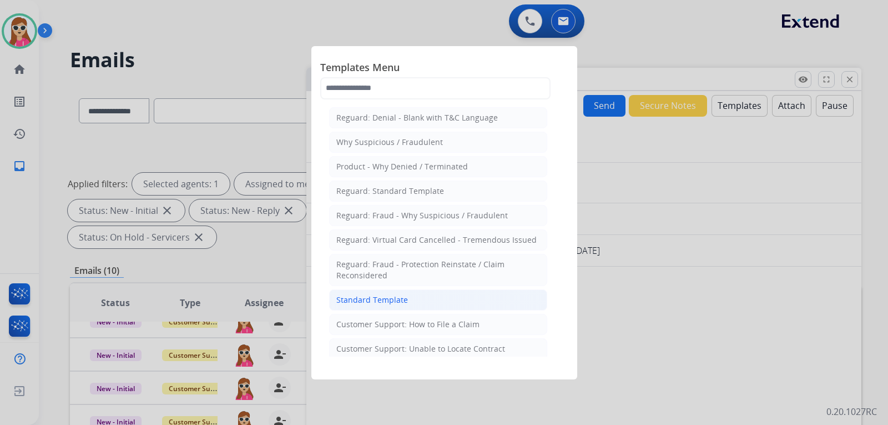
click at [407, 299] on li "Standard Template" at bounding box center [438, 299] width 218 height 21
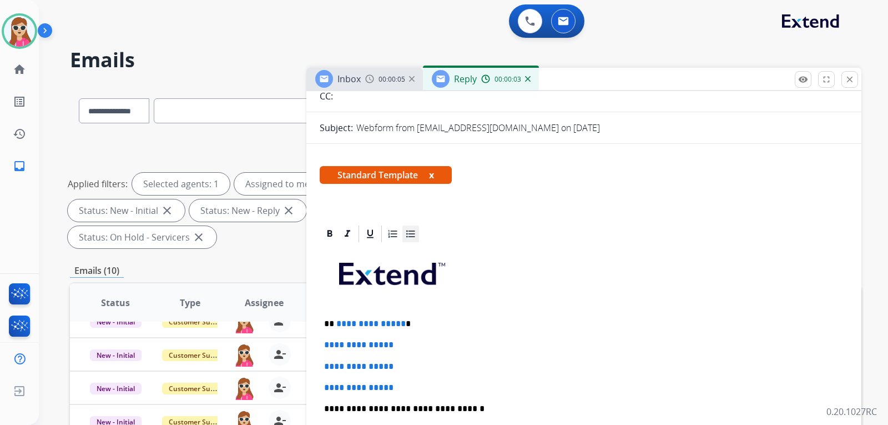
scroll to position [167, 0]
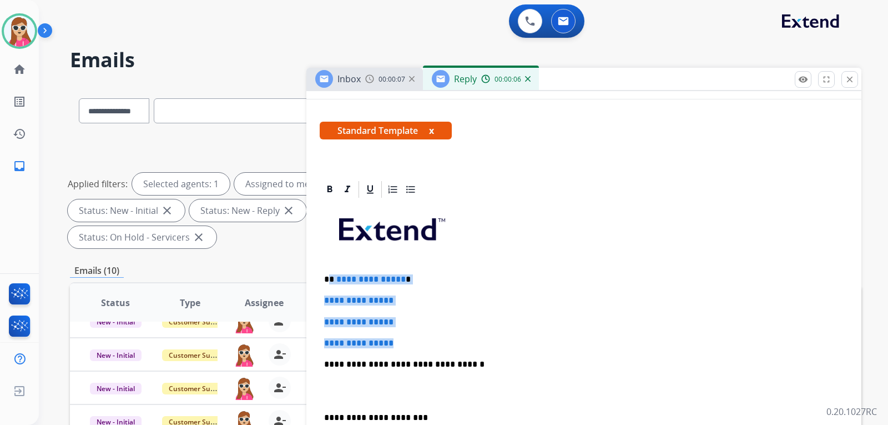
drag, startPoint x: 330, startPoint y: 280, endPoint x: 407, endPoint y: 348, distance: 103.1
click at [407, 348] on div "**********" at bounding box center [584, 390] width 528 height 382
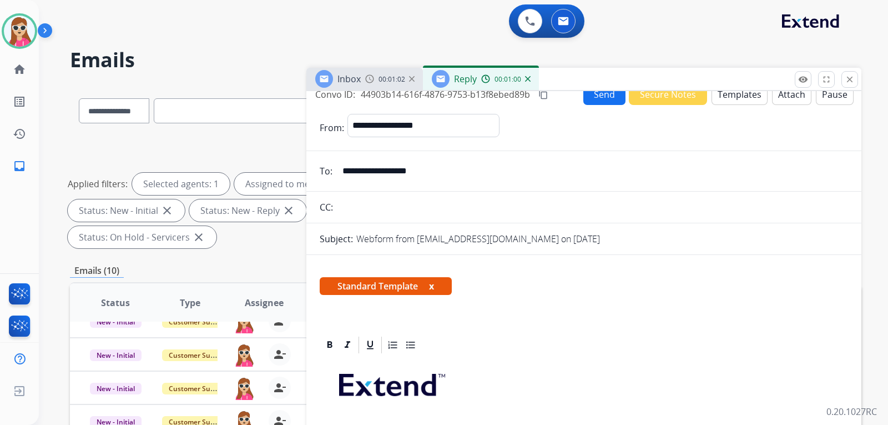
scroll to position [0, 0]
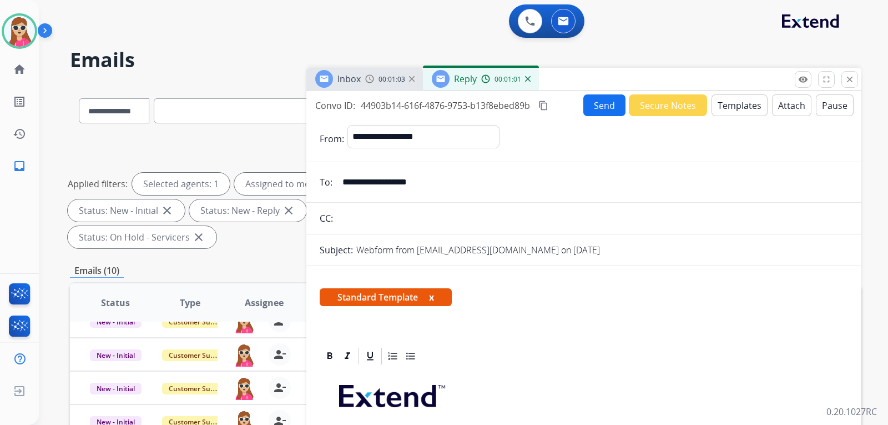
click at [592, 106] on button "Send" at bounding box center [604, 105] width 42 height 22
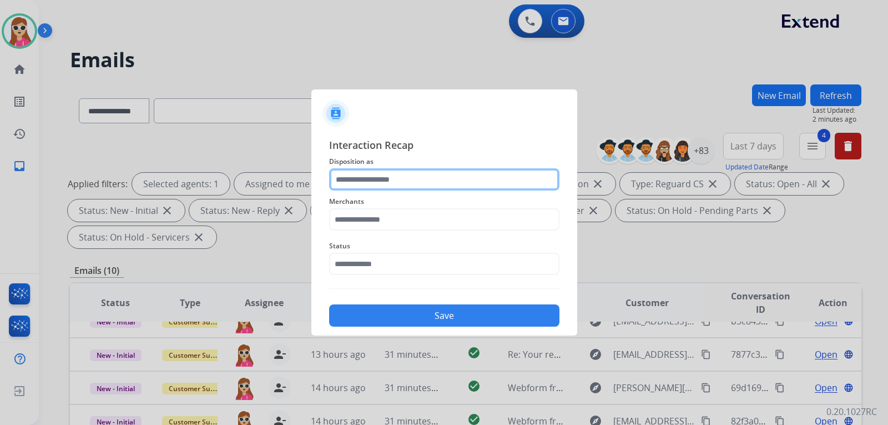
click at [412, 187] on input "text" at bounding box center [444, 179] width 230 height 22
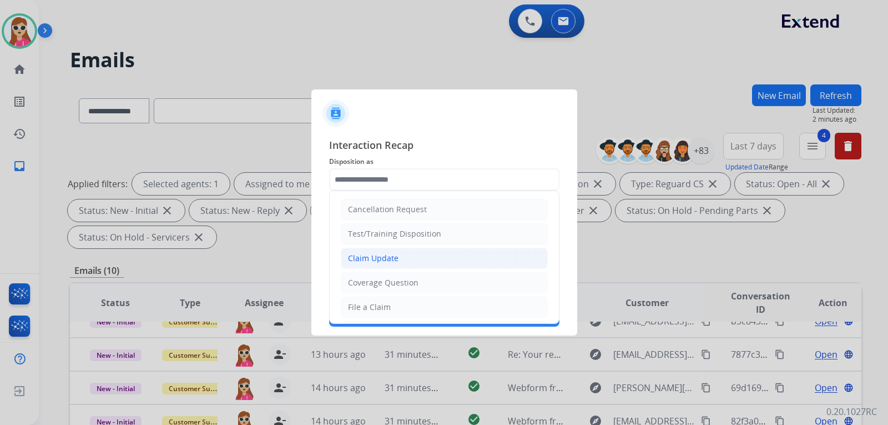
click at [421, 260] on li "Claim Update" at bounding box center [444, 258] width 207 height 21
type input "**********"
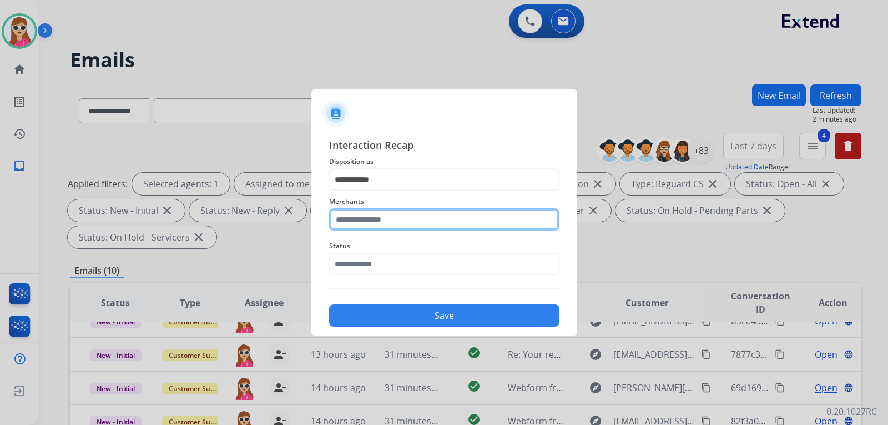
click at [402, 226] on input "text" at bounding box center [444, 219] width 230 height 22
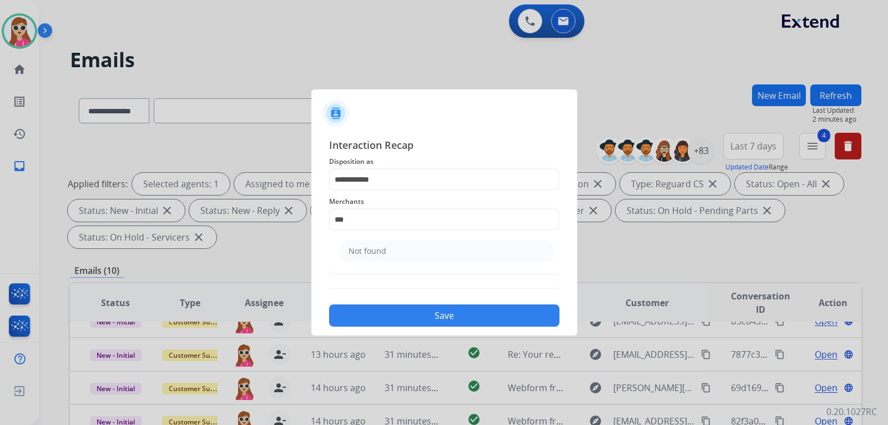
click at [467, 256] on li "Not found" at bounding box center [447, 250] width 212 height 21
type input "*********"
click at [460, 276] on div "Status" at bounding box center [444, 257] width 230 height 44
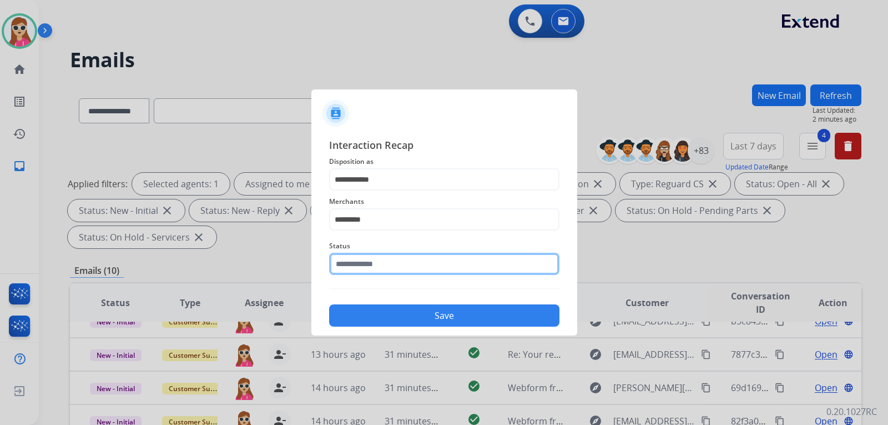
click at [457, 269] on input "text" at bounding box center [444, 264] width 230 height 22
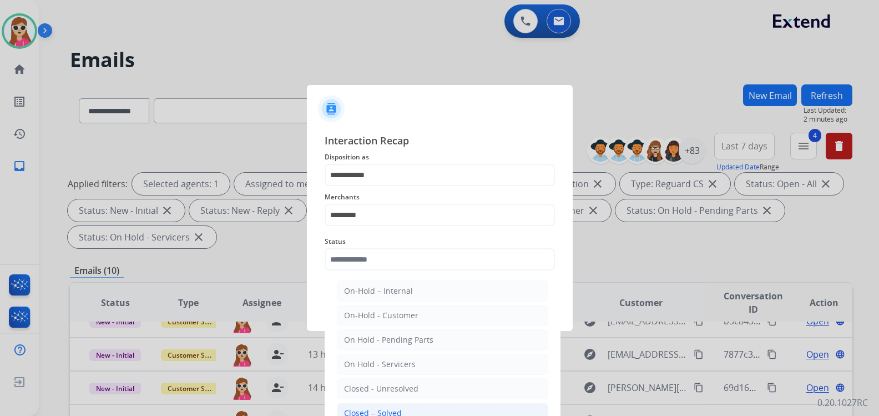
click at [411, 408] on li "Closed – Solved" at bounding box center [443, 412] width 212 height 21
type input "**********"
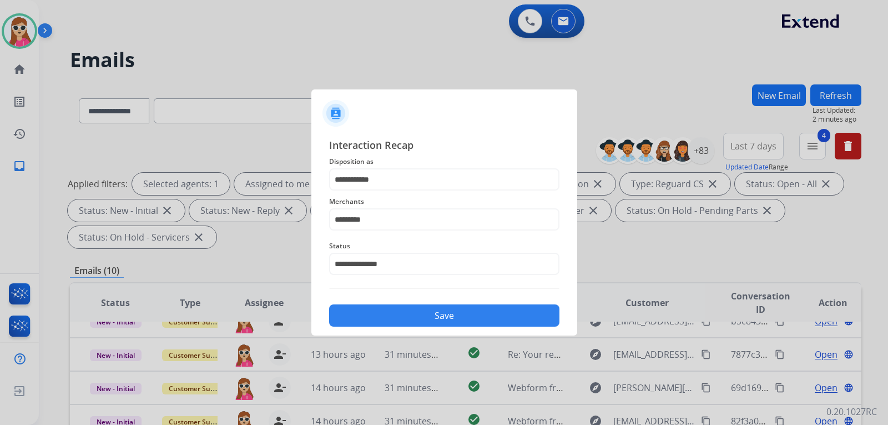
click at [457, 312] on button "Save" at bounding box center [444, 315] width 230 height 22
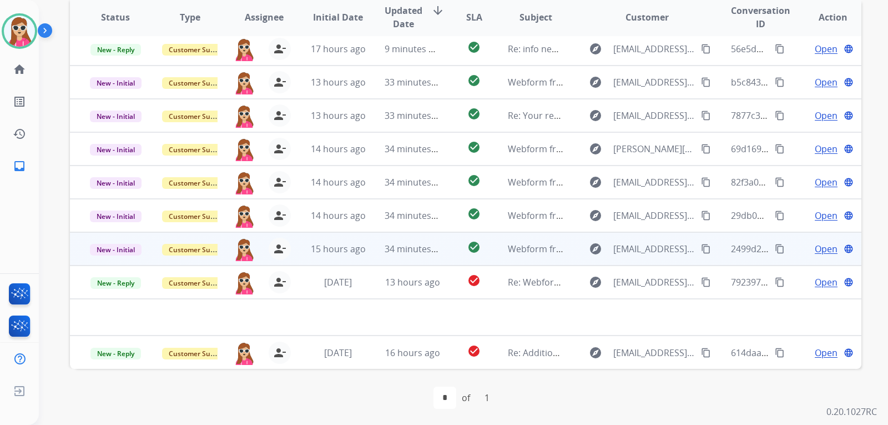
scroll to position [287, 0]
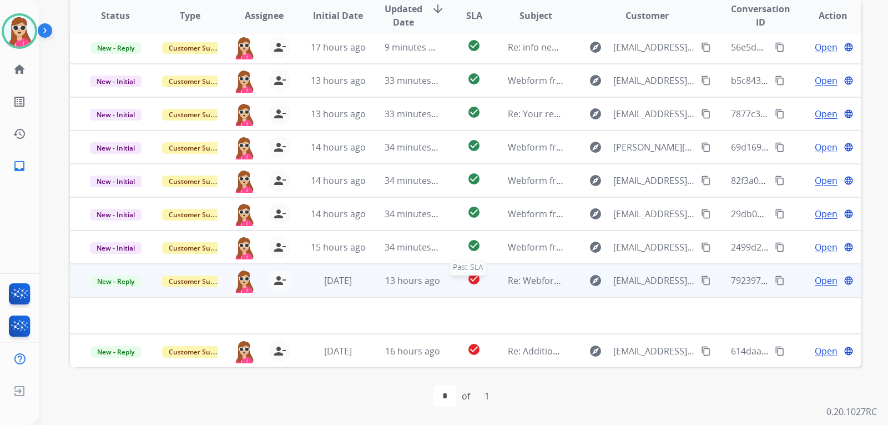
click at [459, 281] on div "check_circle" at bounding box center [474, 280] width 31 height 17
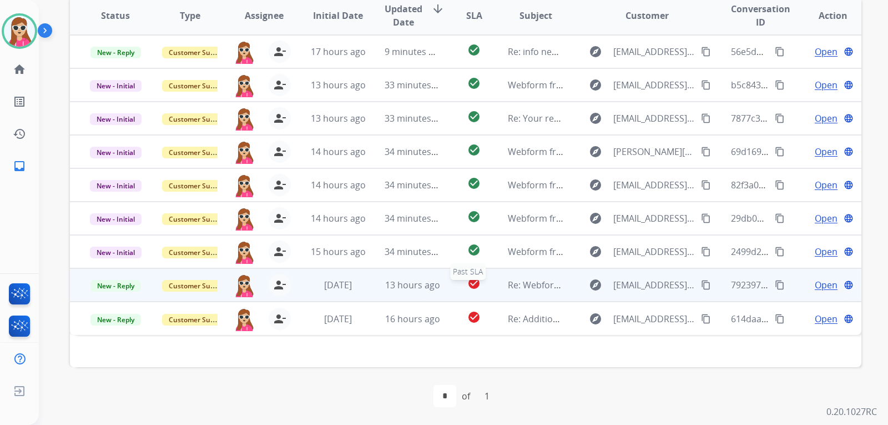
click at [459, 278] on div "check_circle" at bounding box center [474, 284] width 31 height 17
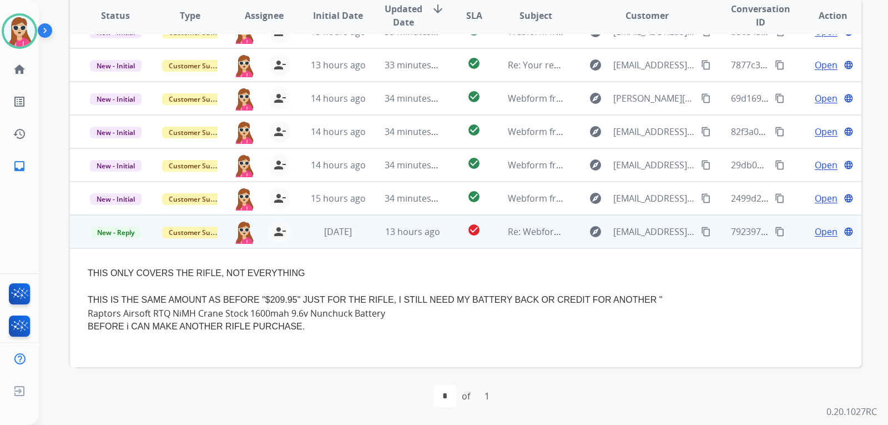
scroll to position [98, 0]
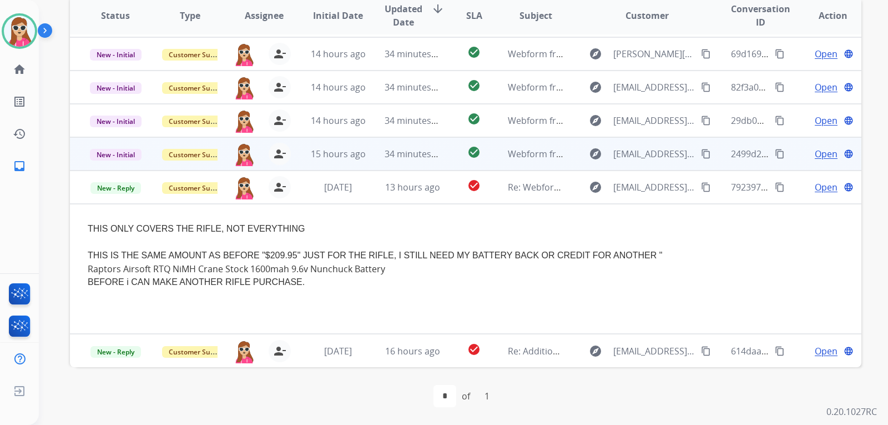
click at [441, 162] on td "check_circle" at bounding box center [465, 153] width 49 height 33
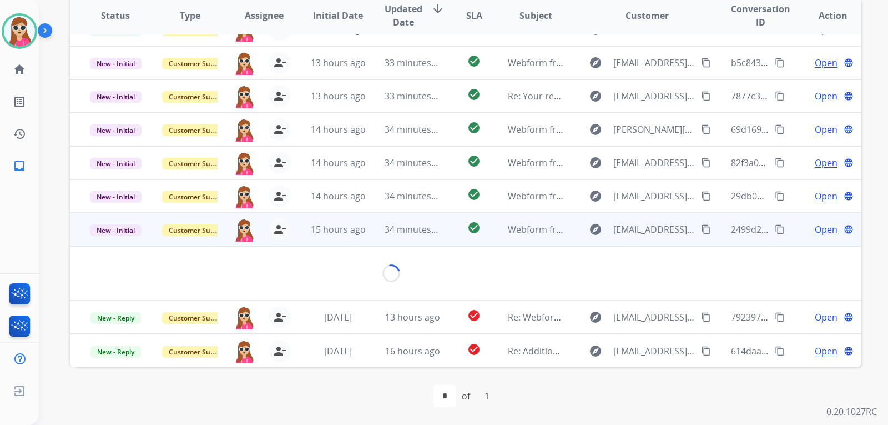
scroll to position [18, 0]
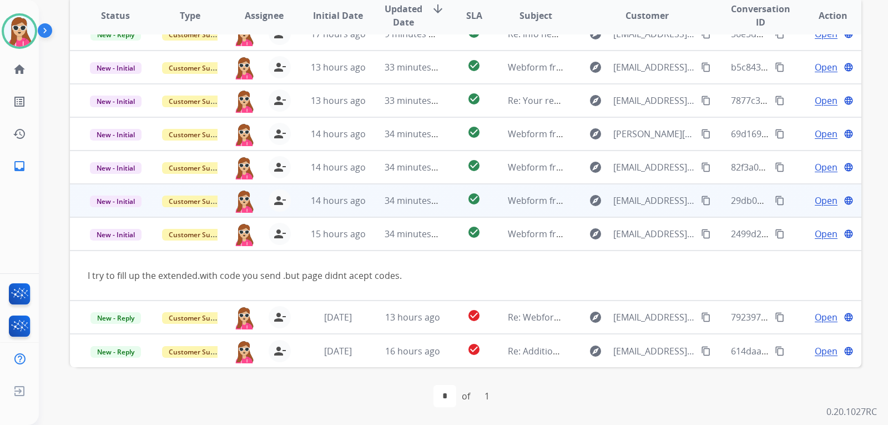
click at [452, 206] on td "check_circle" at bounding box center [465, 200] width 49 height 33
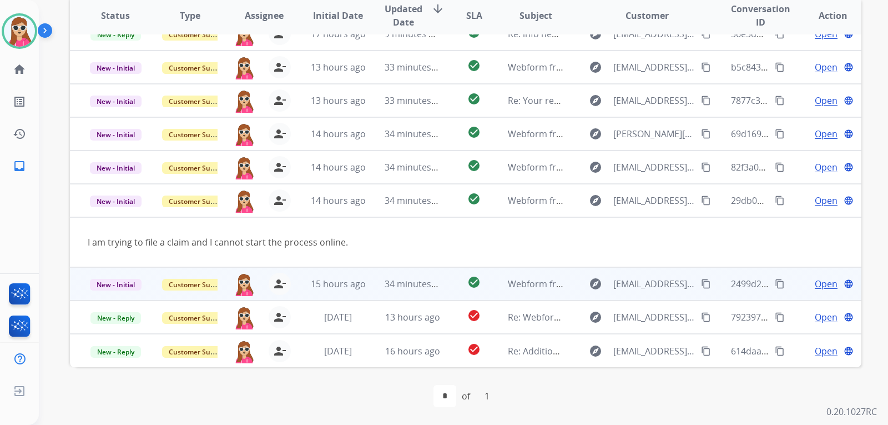
click at [451, 288] on td "check_circle" at bounding box center [465, 283] width 49 height 33
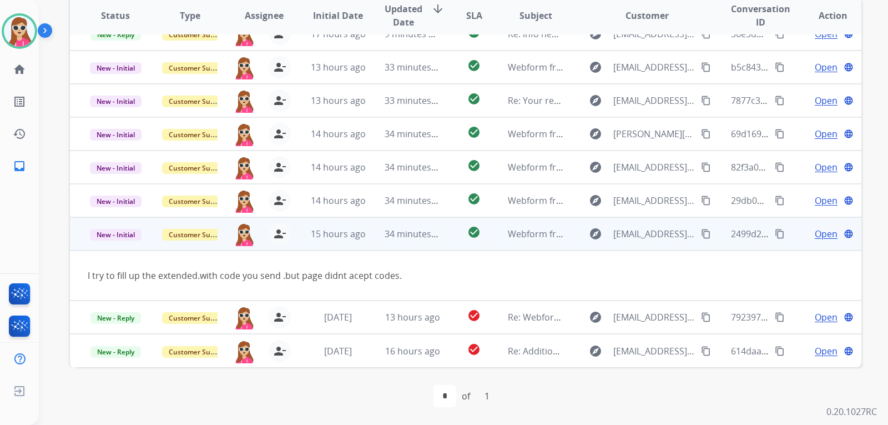
click at [818, 233] on span "Open" at bounding box center [826, 233] width 23 height 13
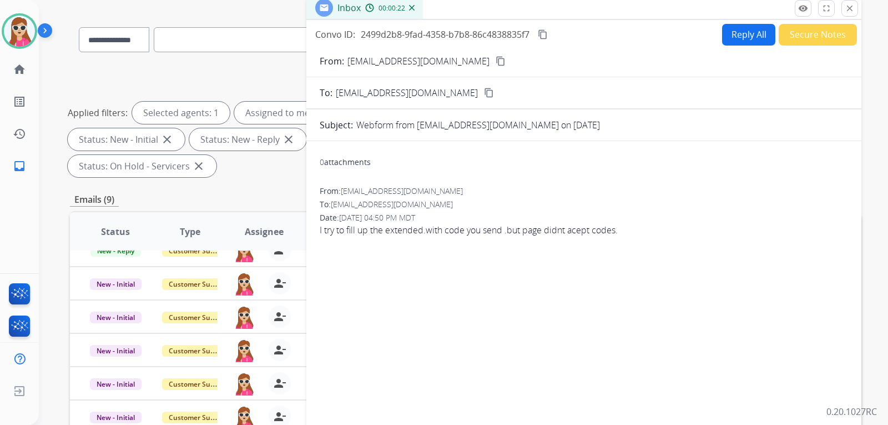
scroll to position [0, 0]
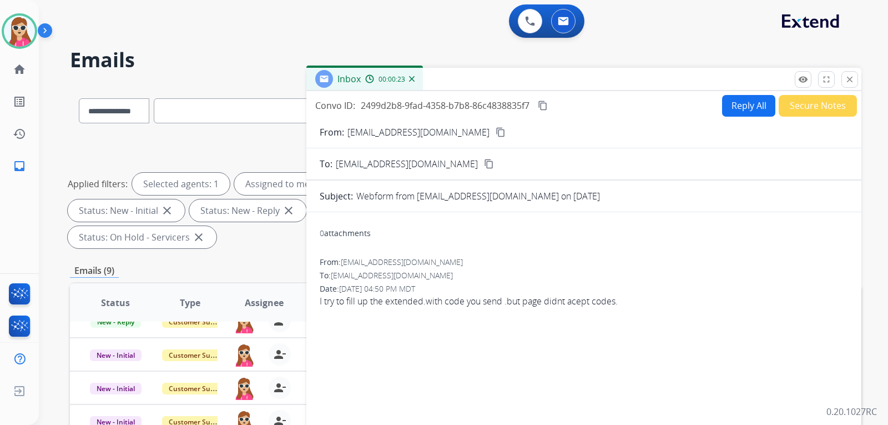
click at [725, 112] on button "Reply All" at bounding box center [748, 106] width 53 height 22
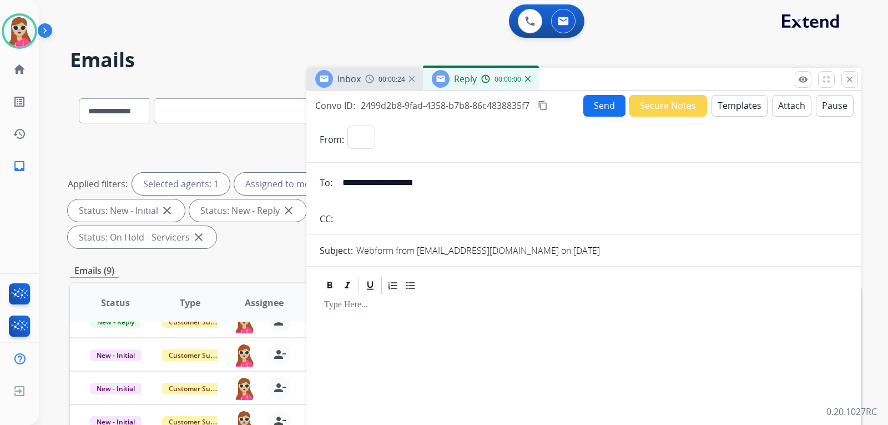
select select "**********"
click at [740, 109] on button "Templates" at bounding box center [740, 106] width 56 height 22
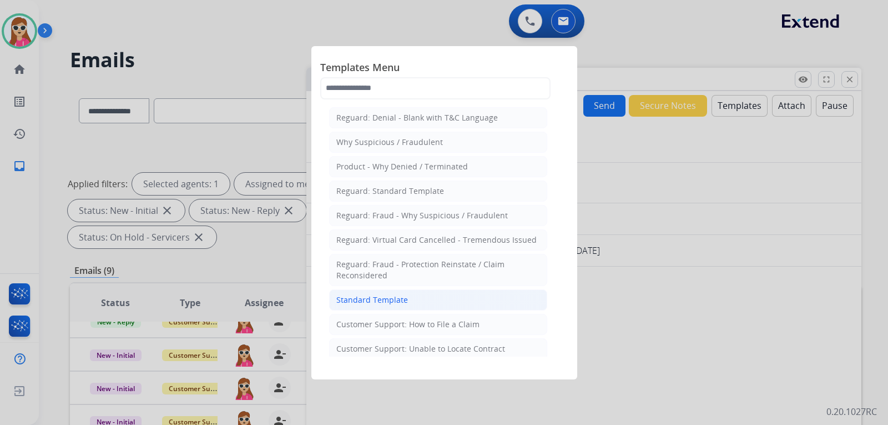
click at [436, 297] on li "Standard Template" at bounding box center [438, 299] width 218 height 21
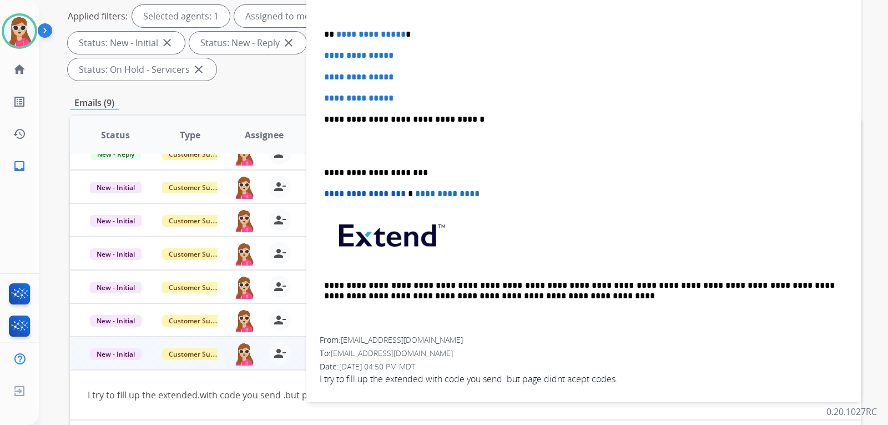
scroll to position [222, 0]
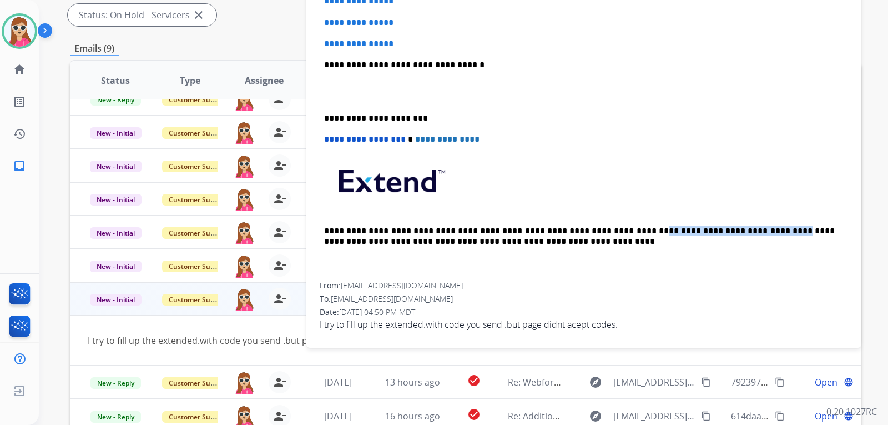
drag, startPoint x: 594, startPoint y: 230, endPoint x: 708, endPoint y: 229, distance: 114.4
click at [708, 229] on p "**********" at bounding box center [579, 236] width 511 height 21
copy p "**********"
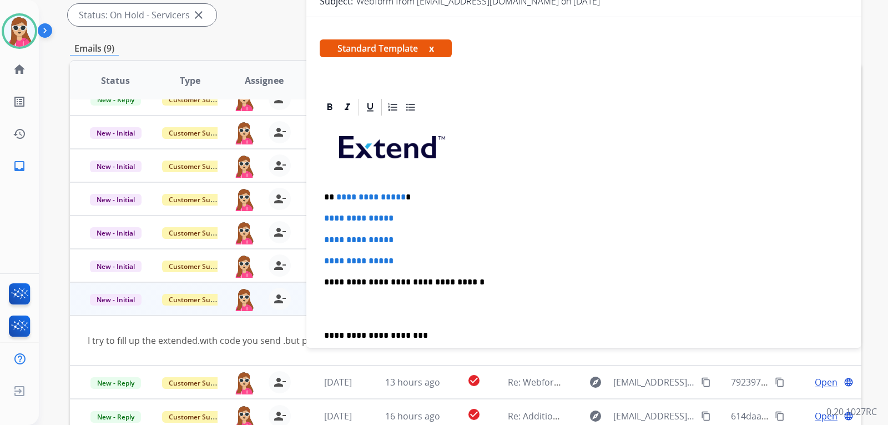
scroll to position [22, 0]
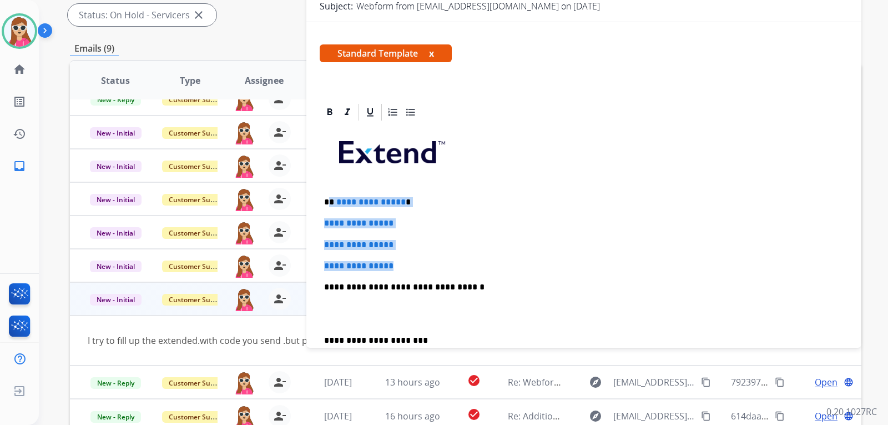
drag, startPoint x: 330, startPoint y: 199, endPoint x: 415, endPoint y: 260, distance: 104.2
click at [415, 260] on div "**********" at bounding box center [584, 313] width 528 height 382
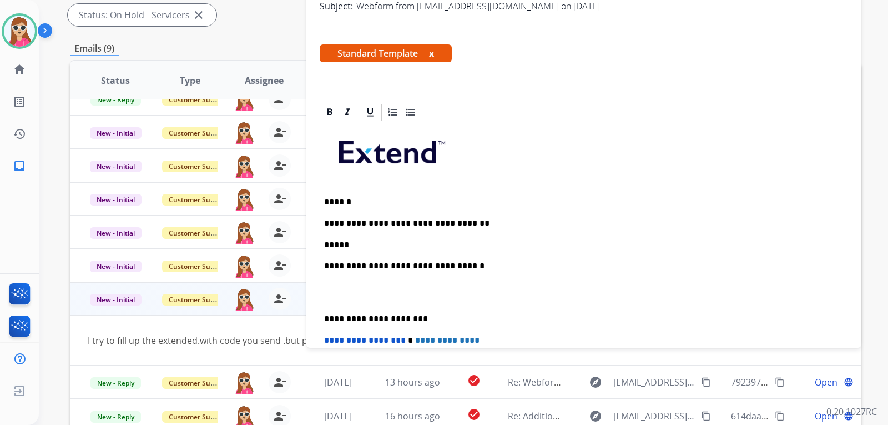
click at [422, 244] on p "*****" at bounding box center [579, 245] width 511 height 10
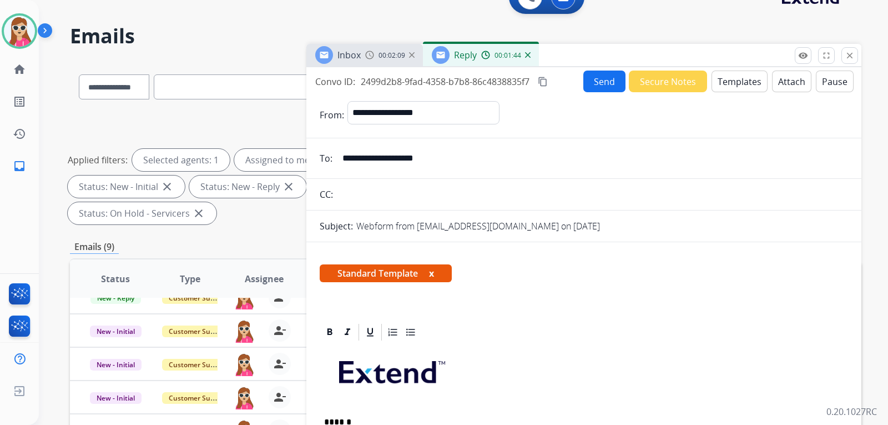
scroll to position [0, 0]
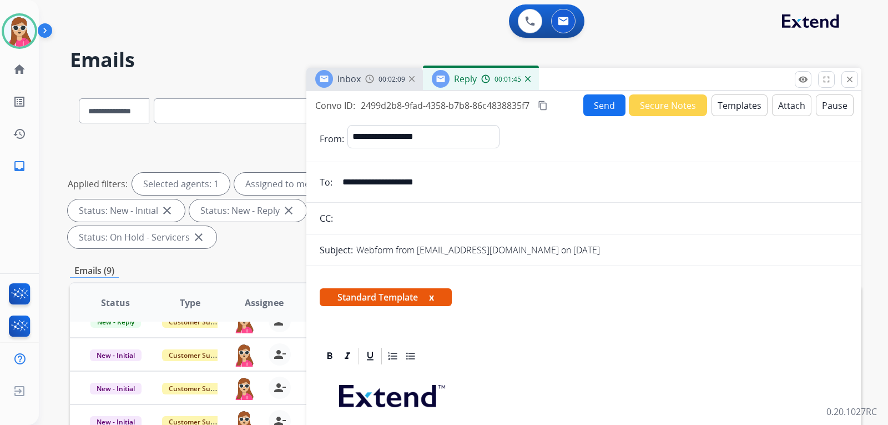
click at [597, 103] on button "Send" at bounding box center [604, 105] width 42 height 22
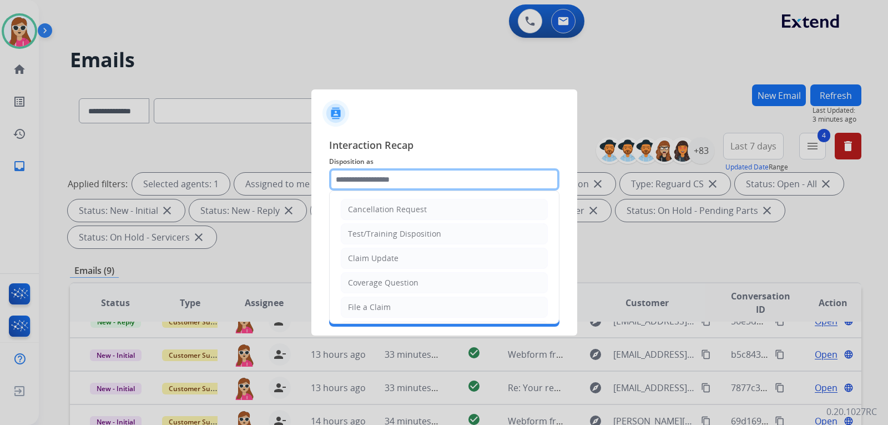
click at [471, 187] on input "text" at bounding box center [444, 179] width 230 height 22
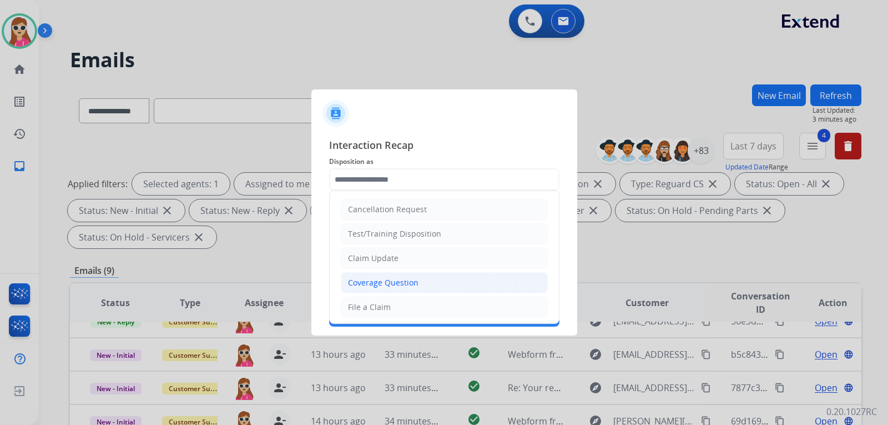
click at [409, 288] on div "Coverage Question" at bounding box center [383, 282] width 71 height 11
type input "**********"
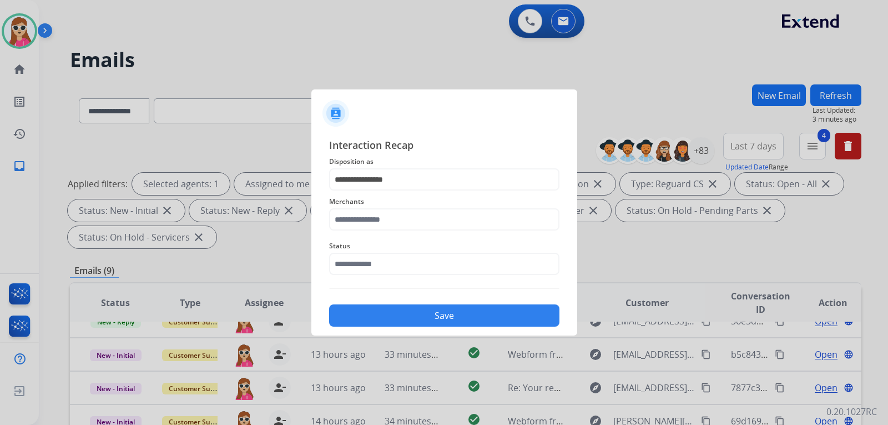
click at [423, 233] on div "Merchants" at bounding box center [444, 212] width 230 height 44
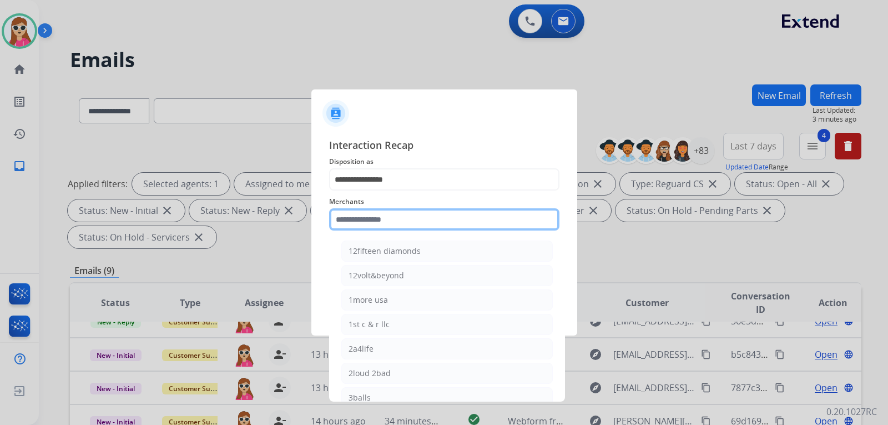
click at [413, 224] on input "text" at bounding box center [444, 219] width 230 height 22
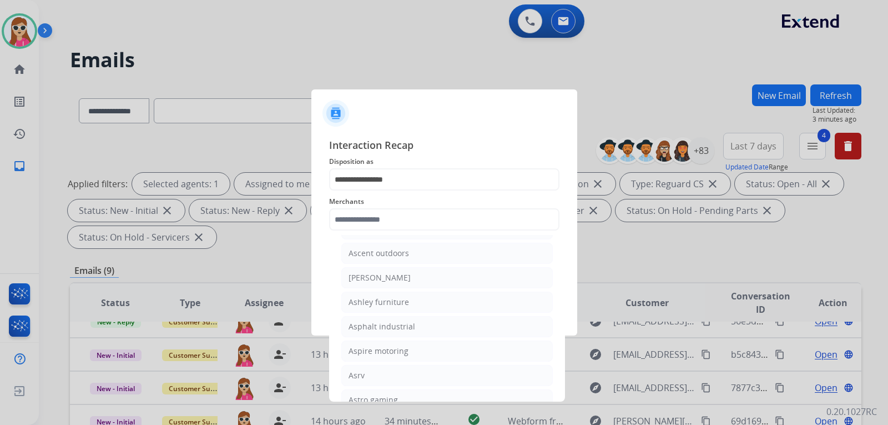
drag, startPoint x: 401, startPoint y: 294, endPoint x: 400, endPoint y: 301, distance: 6.8
click at [400, 299] on li "Ashley furniture" at bounding box center [447, 301] width 212 height 21
type input "**********"
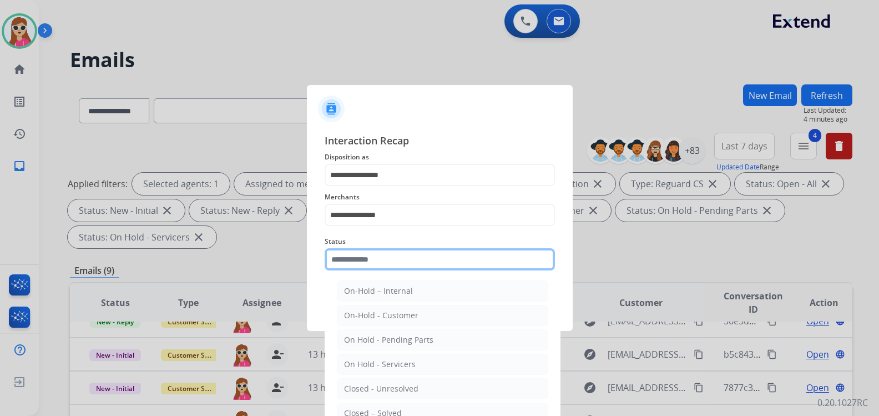
click at [410, 268] on input "text" at bounding box center [440, 259] width 230 height 22
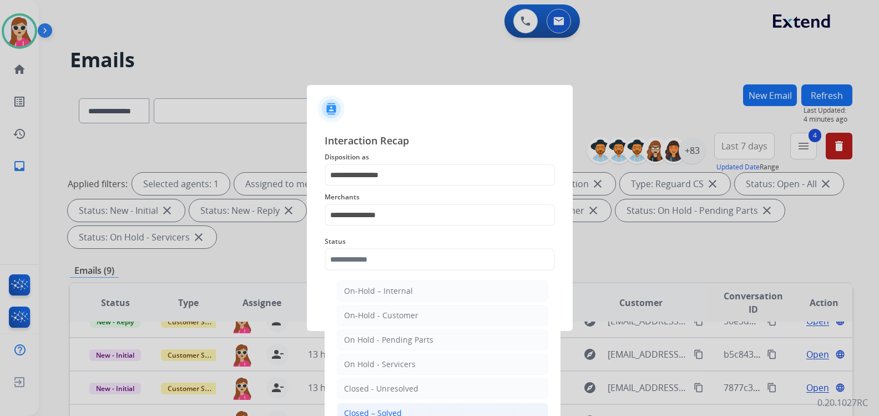
click at [395, 412] on div "Closed – Solved" at bounding box center [373, 412] width 58 height 11
type input "**********"
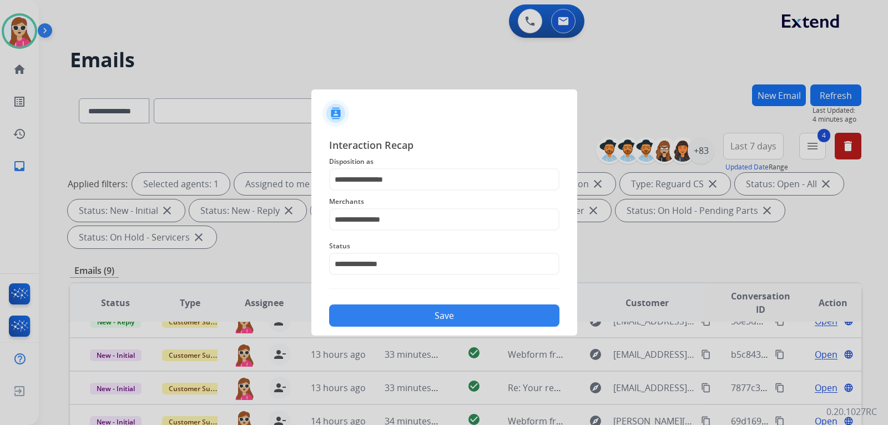
click at [443, 321] on button "Save" at bounding box center [444, 315] width 230 height 22
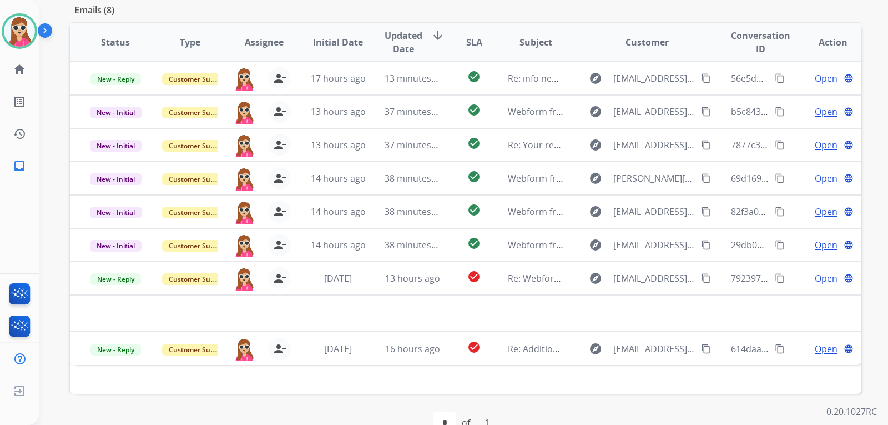
scroll to position [287, 0]
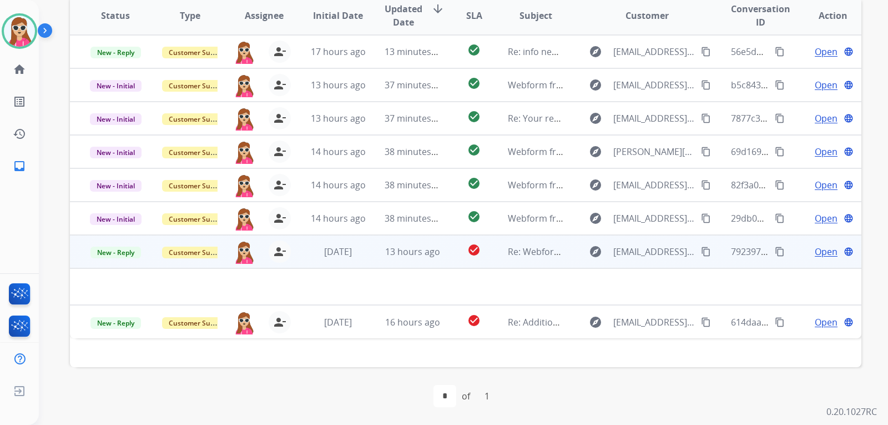
click at [565, 256] on td "explore [EMAIL_ADDRESS][DOMAIN_NAME] content_copy" at bounding box center [639, 251] width 148 height 33
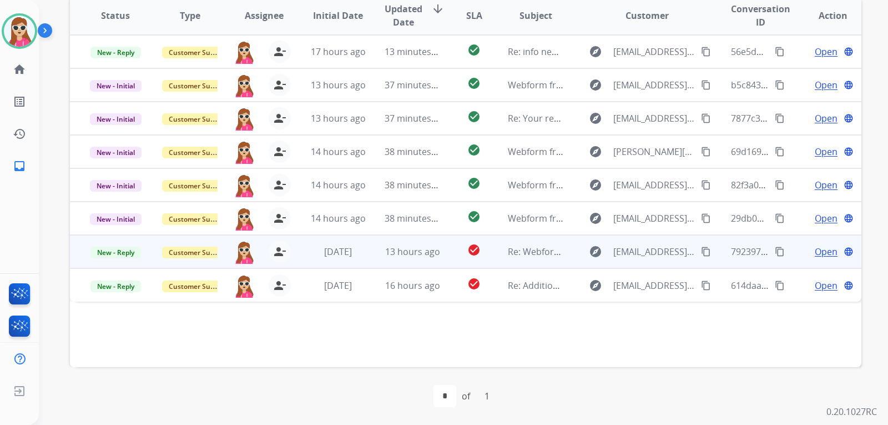
click at [565, 256] on td "explore [EMAIL_ADDRESS][DOMAIN_NAME] content_copy" at bounding box center [639, 251] width 148 height 33
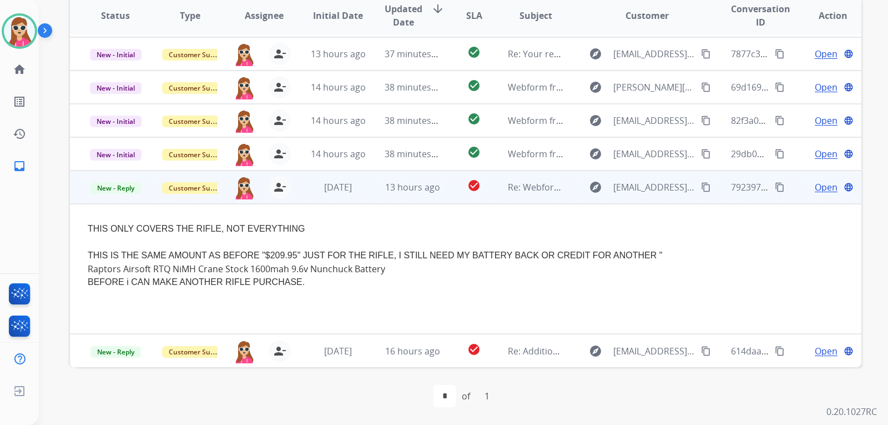
scroll to position [9, 0]
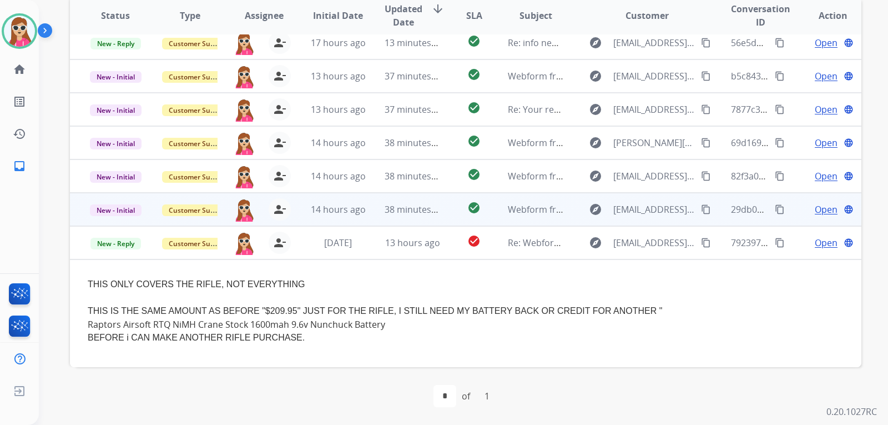
click at [492, 212] on td "Webform from [EMAIL_ADDRESS][DOMAIN_NAME] on [DATE]" at bounding box center [527, 209] width 74 height 33
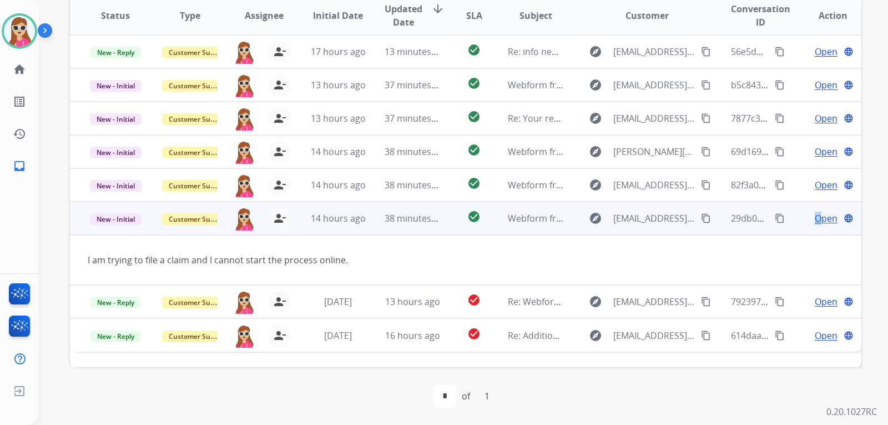
click at [815, 220] on span "Open" at bounding box center [826, 218] width 23 height 13
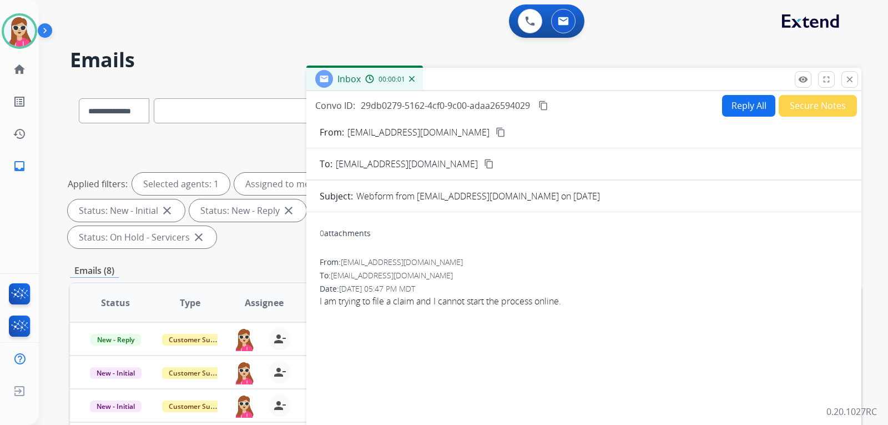
click at [733, 98] on button "Reply All" at bounding box center [748, 106] width 53 height 22
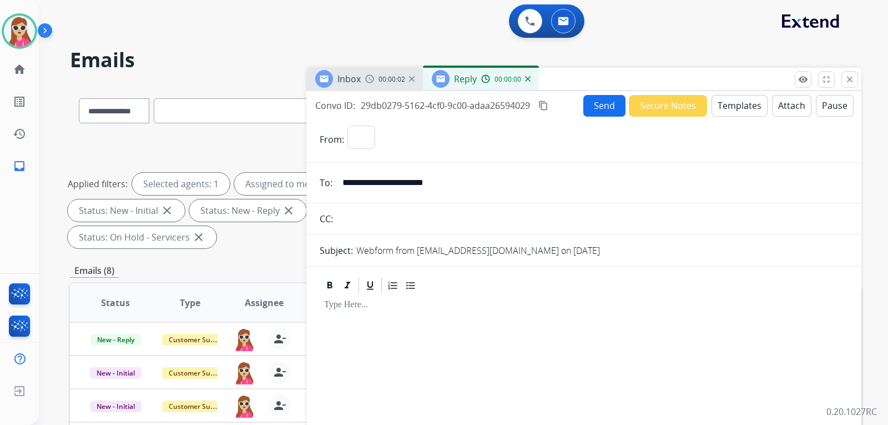
select select "**********"
click at [724, 108] on button "Templates" at bounding box center [740, 106] width 56 height 22
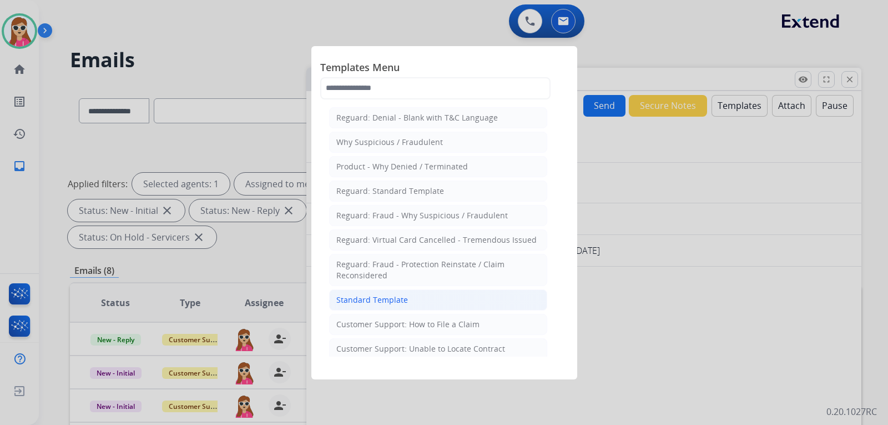
click at [360, 304] on div "Standard Template" at bounding box center [372, 299] width 72 height 11
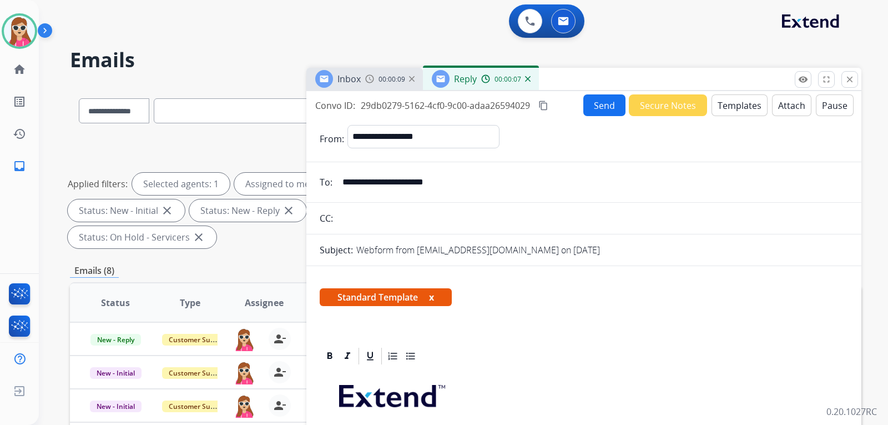
drag, startPoint x: 467, startPoint y: 180, endPoint x: 344, endPoint y: 175, distance: 123.3
click at [344, 175] on input "**********" at bounding box center [592, 182] width 512 height 22
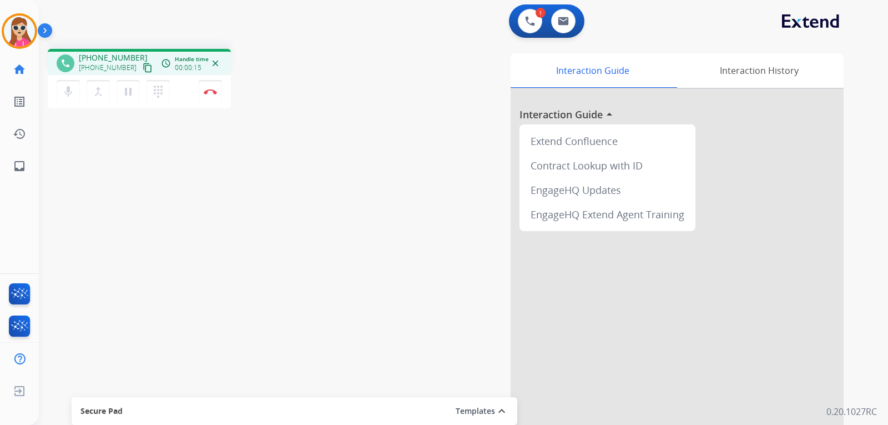
click at [143, 67] on mat-icon "content_copy" at bounding box center [148, 68] width 10 height 10
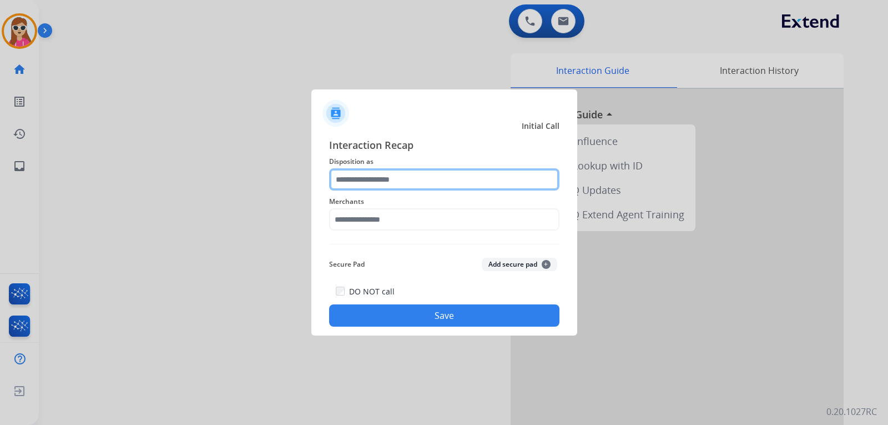
click at [377, 178] on input "text" at bounding box center [444, 179] width 230 height 22
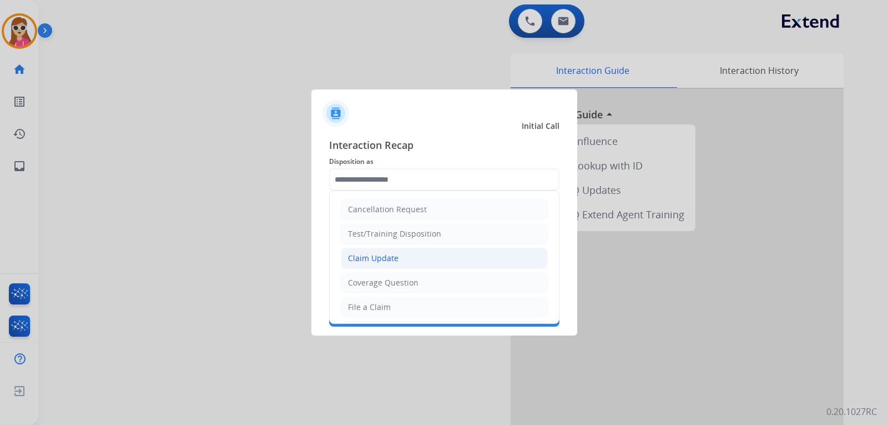
click at [358, 258] on div "Claim Update" at bounding box center [373, 258] width 51 height 11
type input "**********"
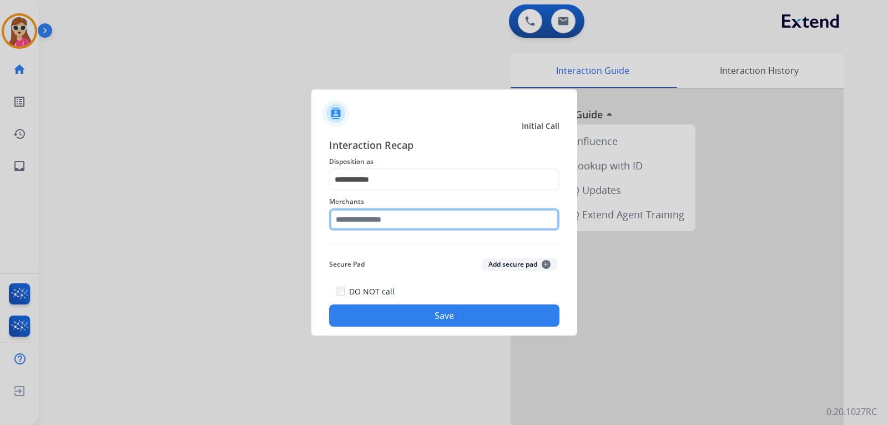
click at [362, 221] on input "text" at bounding box center [444, 219] width 230 height 22
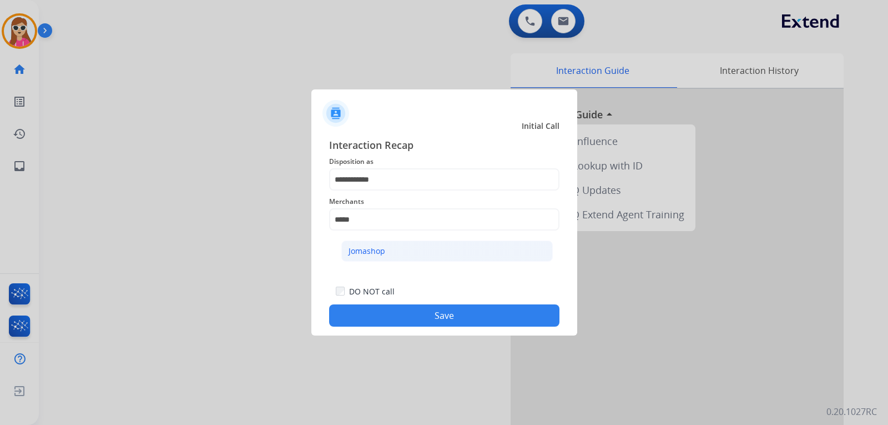
click at [469, 244] on ul "Jomashop" at bounding box center [447, 254] width 218 height 38
click at [469, 246] on li "Jomashop" at bounding box center [447, 250] width 212 height 21
type input "********"
click at [465, 313] on button "Save" at bounding box center [444, 315] width 230 height 22
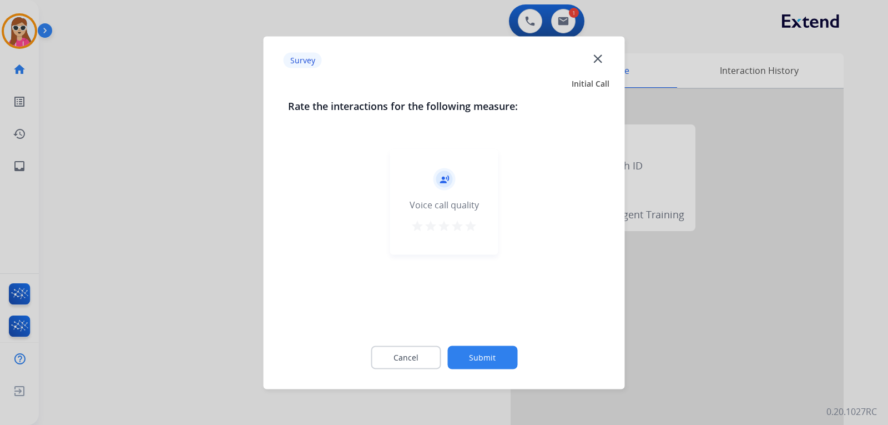
click at [473, 228] on mat-icon "star" at bounding box center [470, 225] width 13 height 13
click at [475, 349] on button "Submit" at bounding box center [482, 356] width 70 height 23
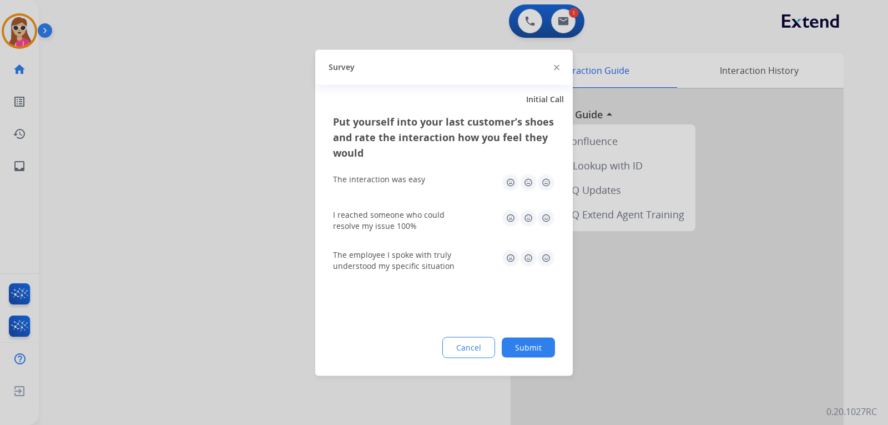
click at [546, 190] on img at bounding box center [546, 182] width 18 height 18
click at [550, 223] on img at bounding box center [546, 218] width 18 height 18
click at [543, 266] on img at bounding box center [546, 258] width 18 height 18
click at [530, 338] on button "Submit" at bounding box center [528, 347] width 53 height 20
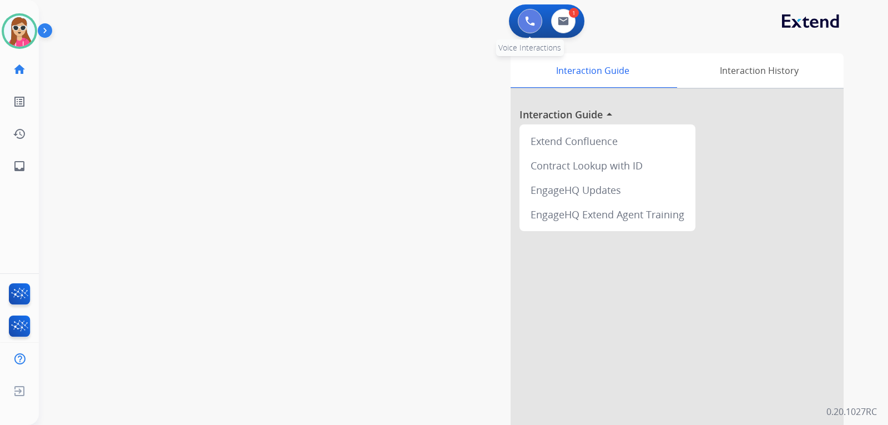
click at [531, 18] on img at bounding box center [530, 21] width 10 height 10
click at [535, 22] on button at bounding box center [530, 21] width 24 height 24
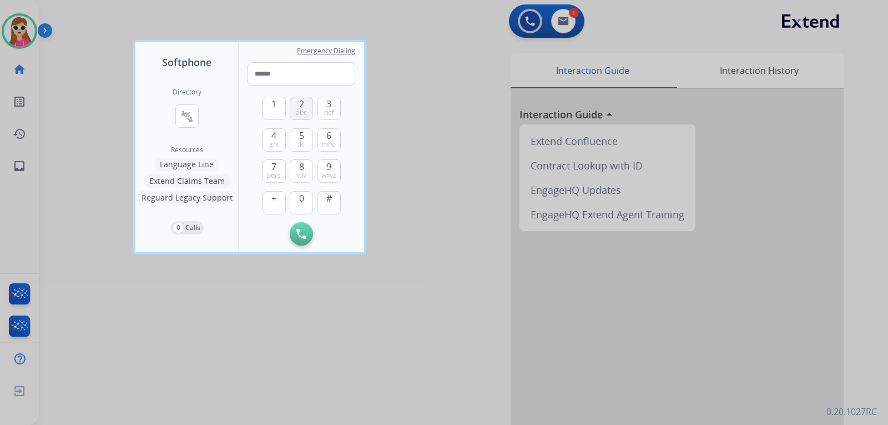
click at [300, 107] on span "2" at bounding box center [301, 103] width 5 height 13
click at [274, 105] on span "1" at bounding box center [273, 103] width 5 height 13
click at [297, 146] on button "5 jkl" at bounding box center [301, 139] width 23 height 23
drag, startPoint x: 323, startPoint y: 104, endPoint x: 324, endPoint y: 110, distance: 6.3
click at [324, 105] on button "3 def" at bounding box center [329, 108] width 23 height 23
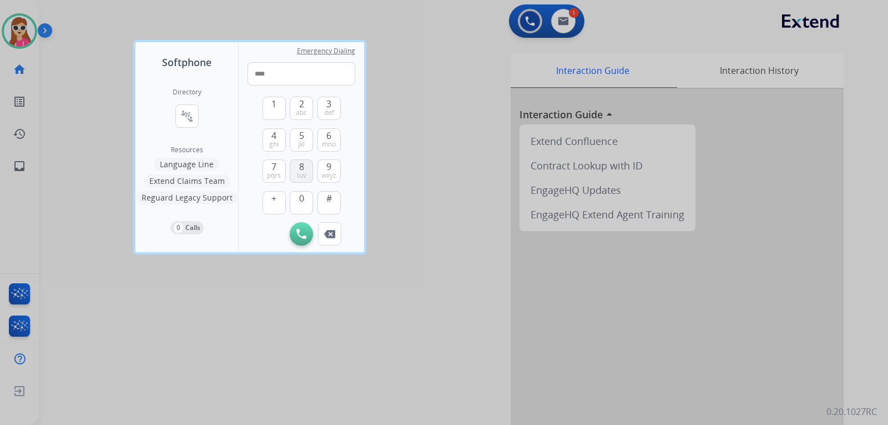
click at [296, 160] on button "8 tuv" at bounding box center [301, 170] width 23 height 23
click at [303, 128] on div "5 jkl" at bounding box center [301, 139] width 23 height 23
click at [334, 133] on button "6 mno" at bounding box center [329, 139] width 23 height 23
click at [333, 173] on span "wxyz" at bounding box center [328, 175] width 15 height 9
click at [302, 138] on span "5" at bounding box center [301, 135] width 5 height 13
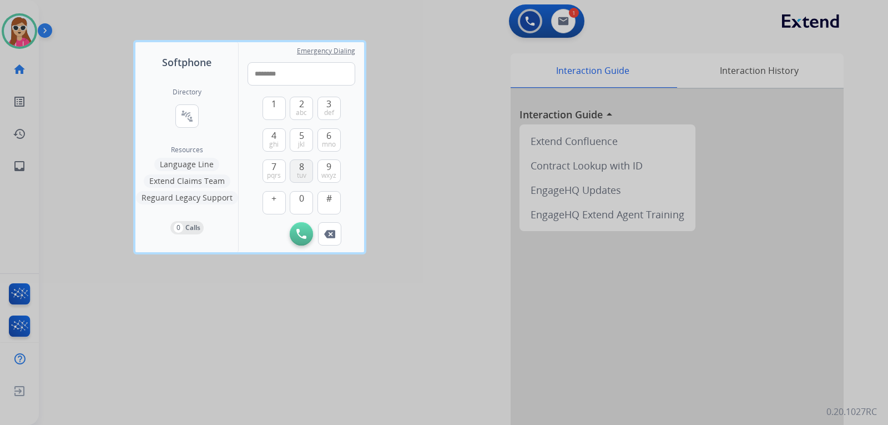
click at [296, 165] on button "8 tuv" at bounding box center [301, 170] width 23 height 23
type input "*********"
click at [304, 234] on img at bounding box center [301, 234] width 10 height 10
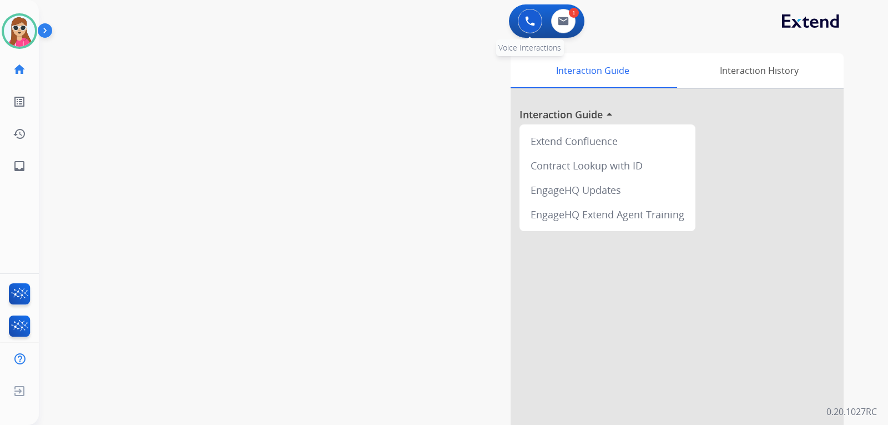
click at [535, 24] on img at bounding box center [530, 21] width 10 height 10
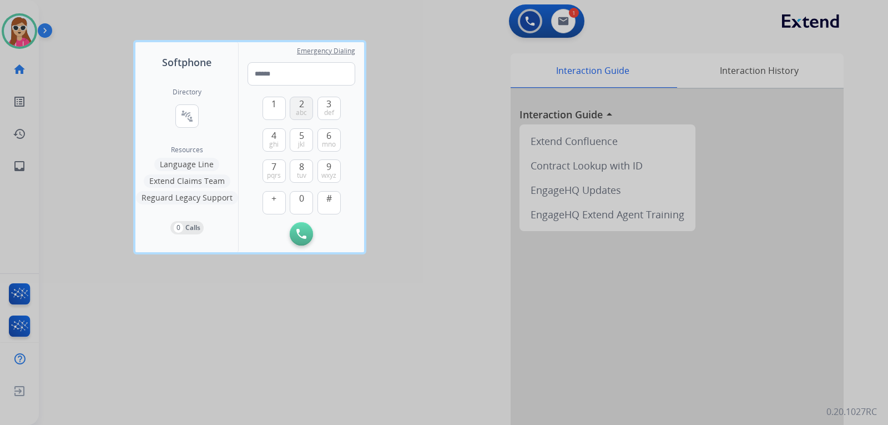
click at [307, 110] on button "2 abc" at bounding box center [301, 108] width 23 height 23
click at [275, 110] on button "1" at bounding box center [274, 108] width 23 height 23
click at [275, 140] on span "ghi" at bounding box center [273, 144] width 9 height 9
click at [328, 101] on span "3" at bounding box center [328, 103] width 5 height 13
click at [298, 171] on span "tuv" at bounding box center [301, 175] width 9 height 9
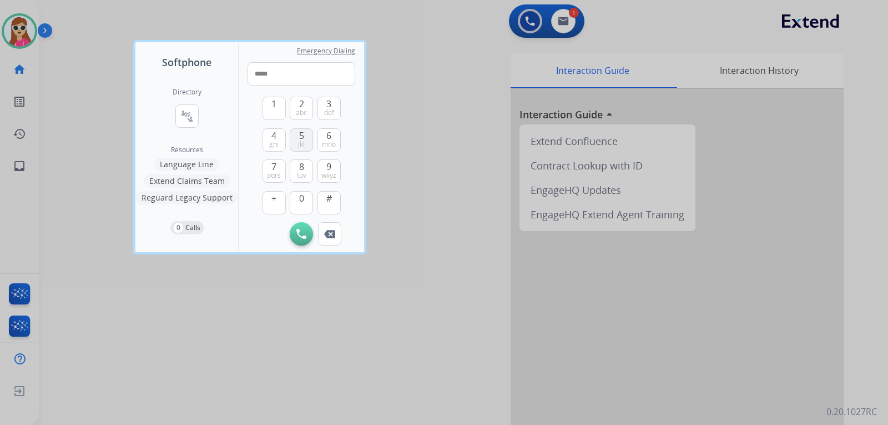
click at [301, 148] on span "jkl" at bounding box center [301, 144] width 7 height 9
click at [328, 145] on span "mno" at bounding box center [329, 144] width 14 height 9
click at [336, 172] on span "wxyz" at bounding box center [328, 175] width 15 height 9
click at [304, 140] on span "jkl" at bounding box center [301, 144] width 7 height 9
click at [305, 163] on button "8 tuv" at bounding box center [301, 170] width 23 height 23
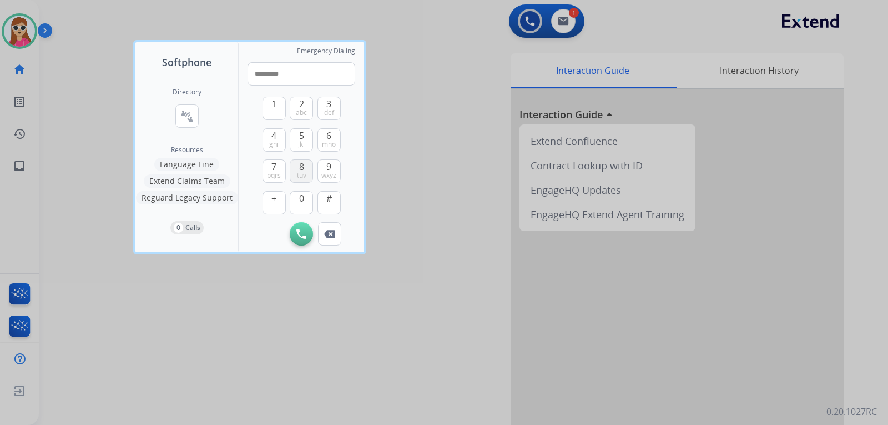
type input "**********"
click at [309, 237] on button "Initiate Call" at bounding box center [301, 233] width 23 height 23
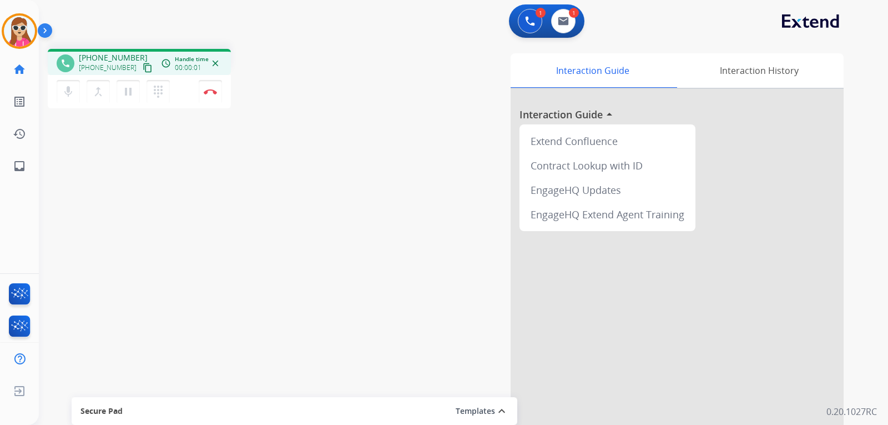
click at [143, 69] on mat-icon "content_copy" at bounding box center [148, 68] width 10 height 10
click at [158, 98] on mat-icon "dialpad" at bounding box center [158, 91] width 13 height 13
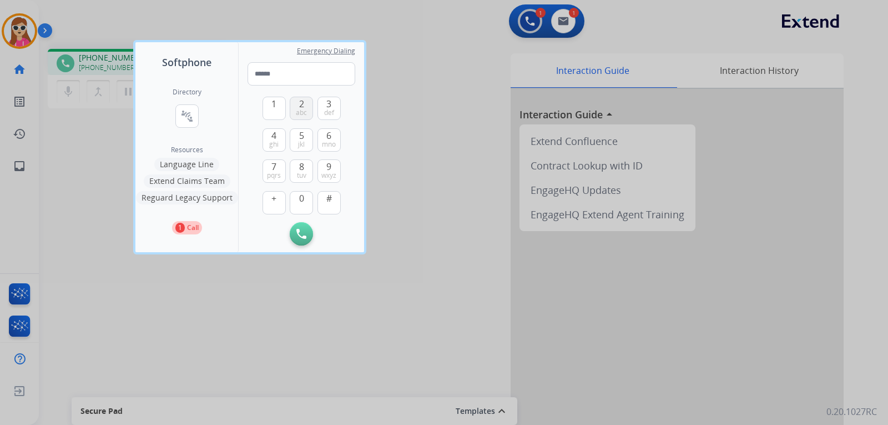
click at [301, 105] on span "2" at bounding box center [301, 103] width 5 height 13
type input "*"
click at [395, 213] on div at bounding box center [444, 212] width 888 height 425
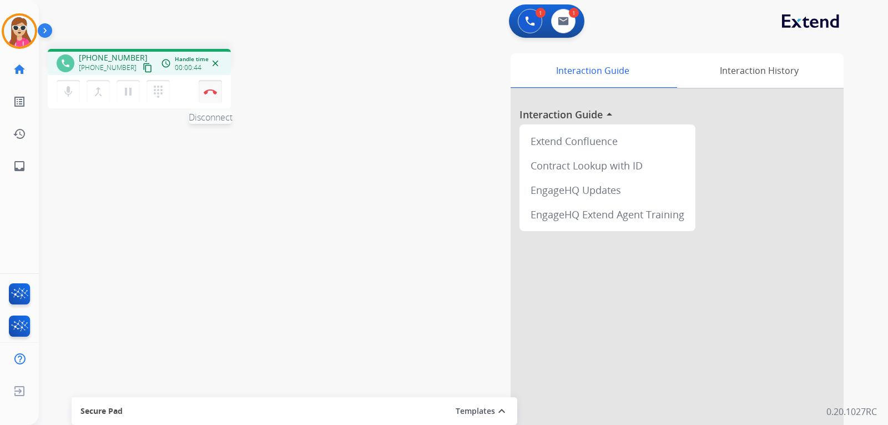
click at [206, 94] on img at bounding box center [210, 92] width 13 height 6
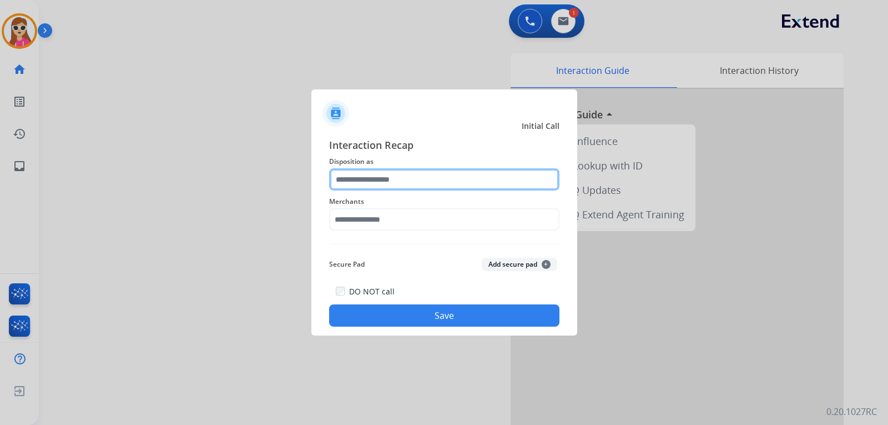
click at [382, 186] on input "text" at bounding box center [444, 179] width 230 height 22
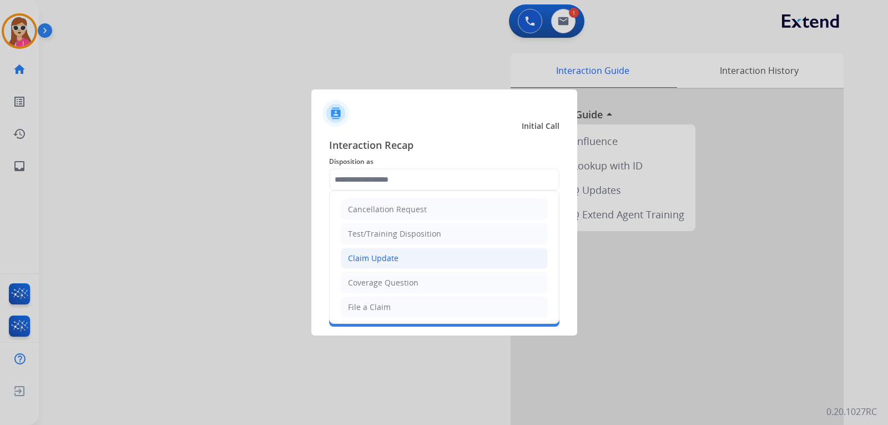
click at [392, 263] on div "Claim Update" at bounding box center [373, 258] width 51 height 11
type input "**********"
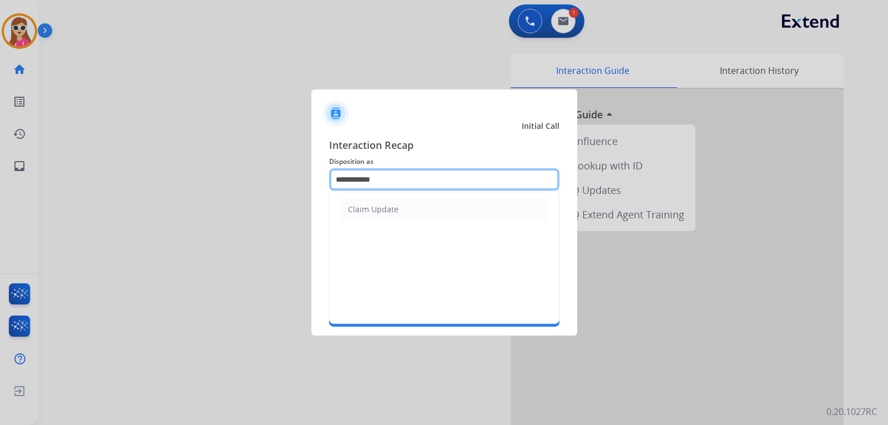
click at [408, 189] on input "**********" at bounding box center [444, 179] width 230 height 22
drag, startPoint x: 408, startPoint y: 188, endPoint x: 276, endPoint y: 204, distance: 133.0
click at [314, 184] on div "**********" at bounding box center [444, 231] width 266 height 207
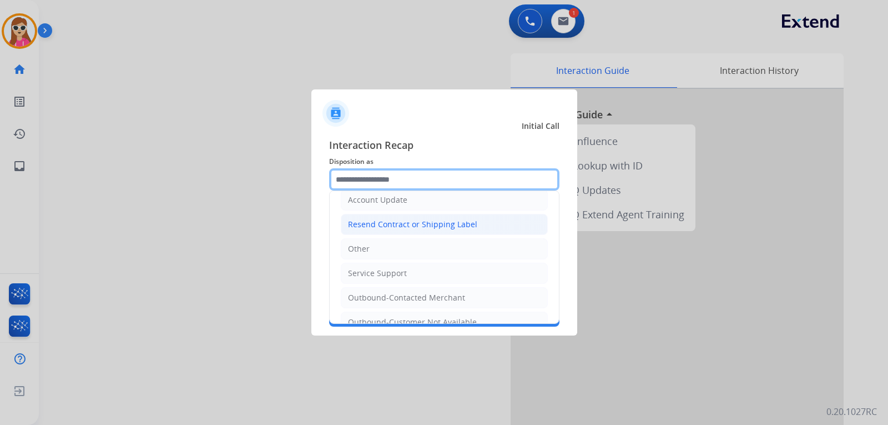
scroll to position [222, 0]
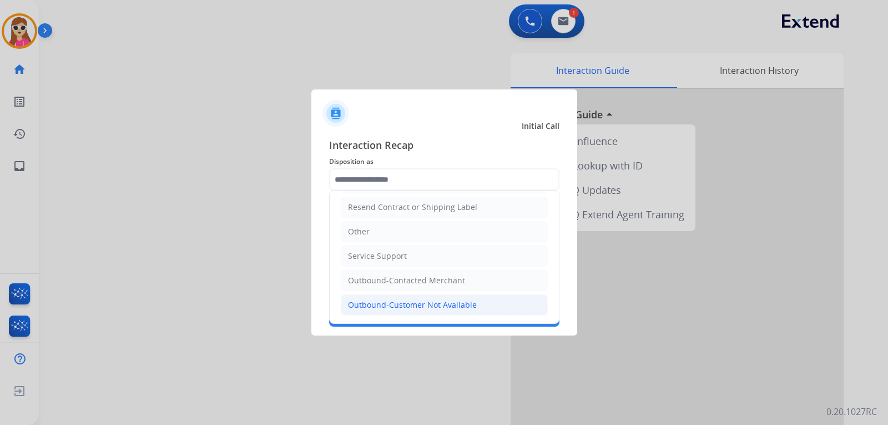
click at [452, 300] on div "Outbound-Customer Not Available" at bounding box center [412, 304] width 129 height 11
type input "**********"
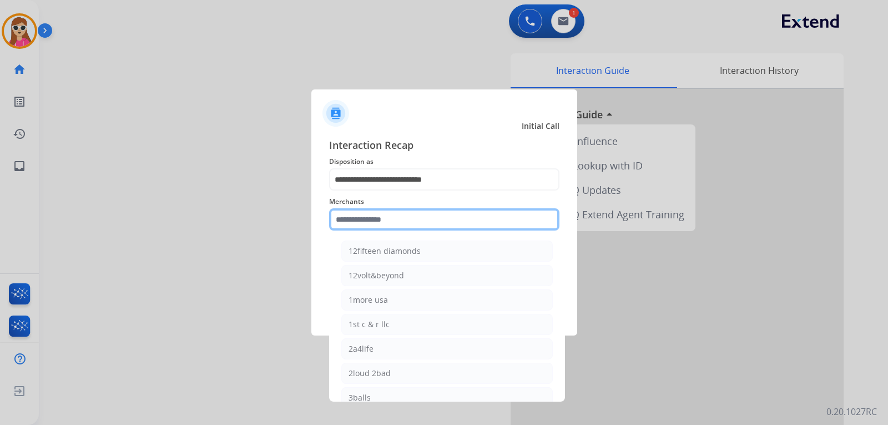
click at [417, 220] on input "text" at bounding box center [444, 219] width 230 height 22
click at [406, 222] on input "text" at bounding box center [444, 219] width 230 height 22
click at [405, 222] on input "text" at bounding box center [444, 219] width 230 height 22
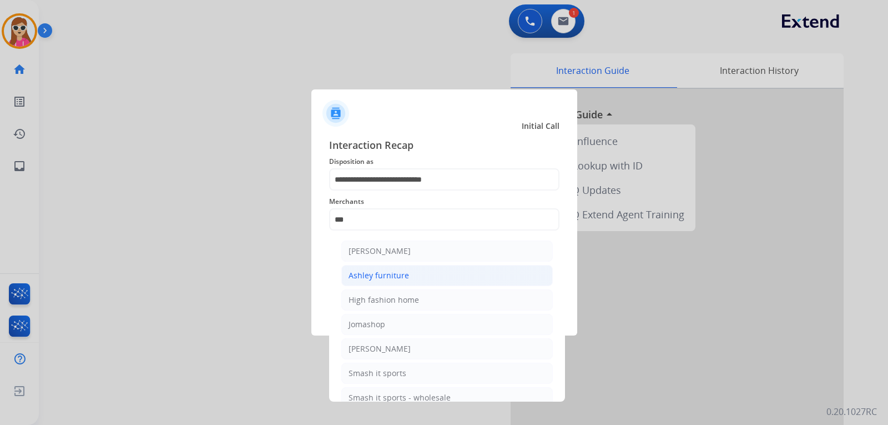
click at [395, 275] on div "Ashley furniture" at bounding box center [379, 275] width 61 height 11
type input "**********"
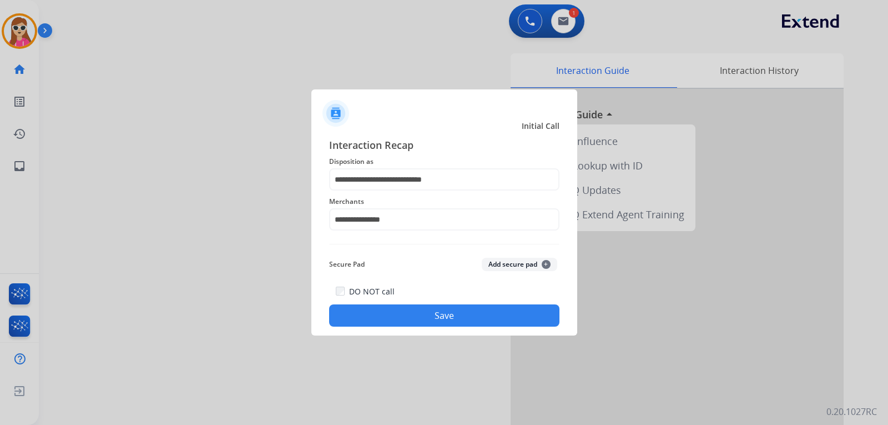
click at [406, 313] on button "Save" at bounding box center [444, 315] width 230 height 22
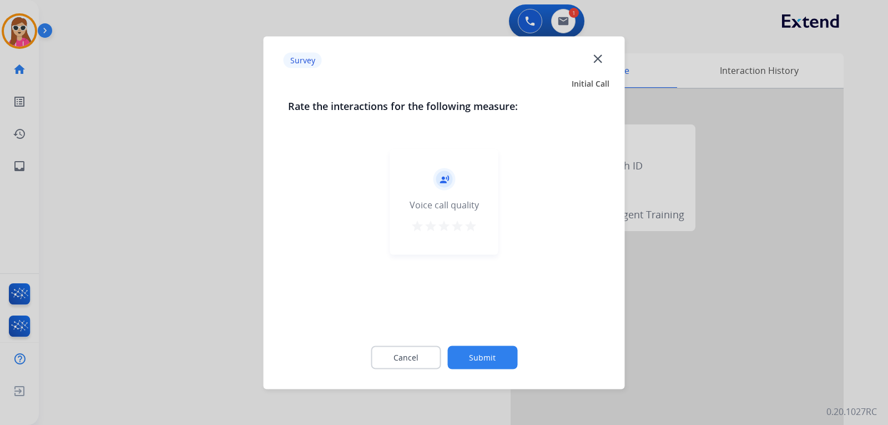
click at [471, 233] on button "star" at bounding box center [470, 227] width 13 height 17
click at [485, 353] on button "Submit" at bounding box center [482, 356] width 70 height 23
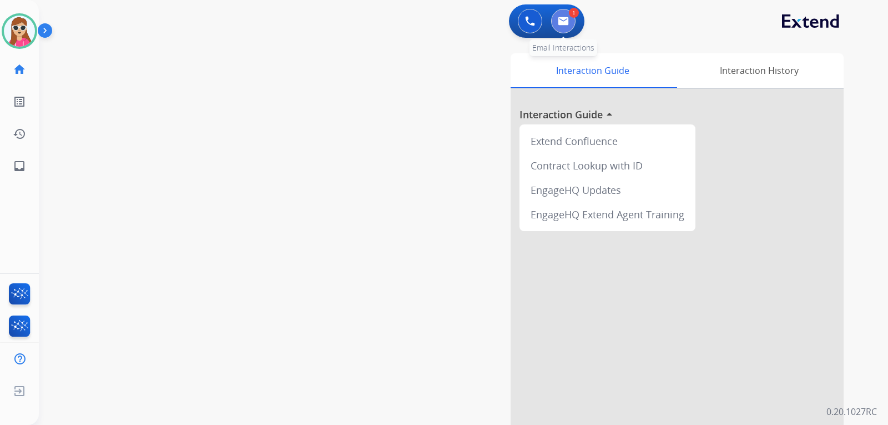
click at [571, 21] on button at bounding box center [563, 21] width 24 height 24
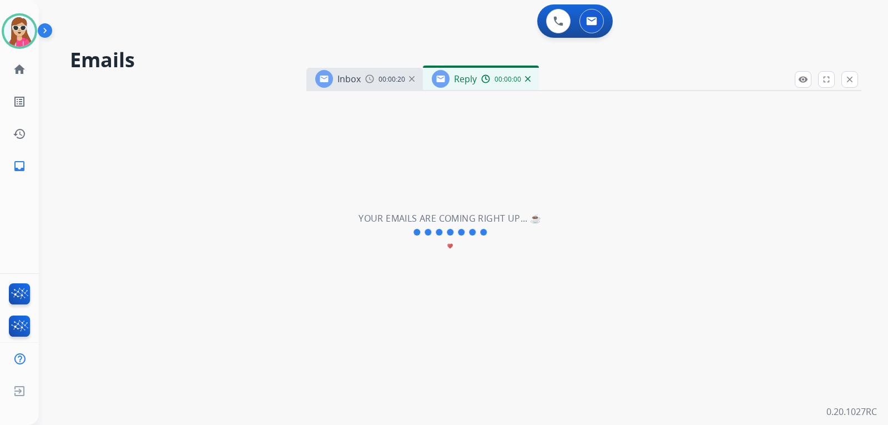
select select "**********"
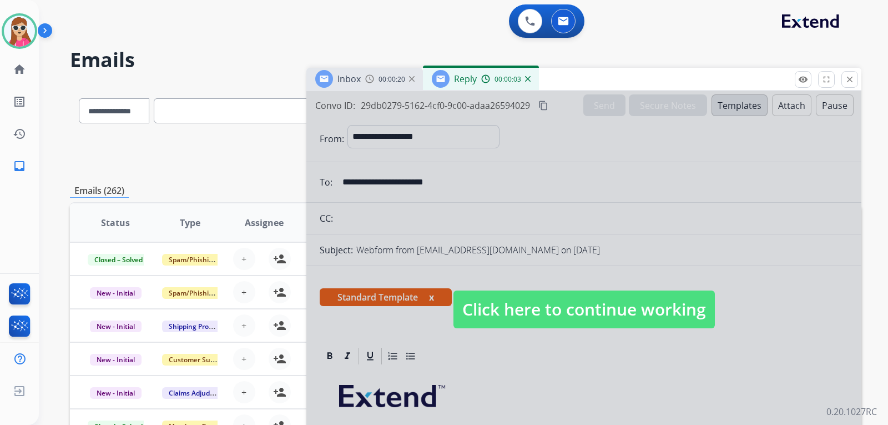
click at [511, 284] on div at bounding box center [583, 298] width 555 height 415
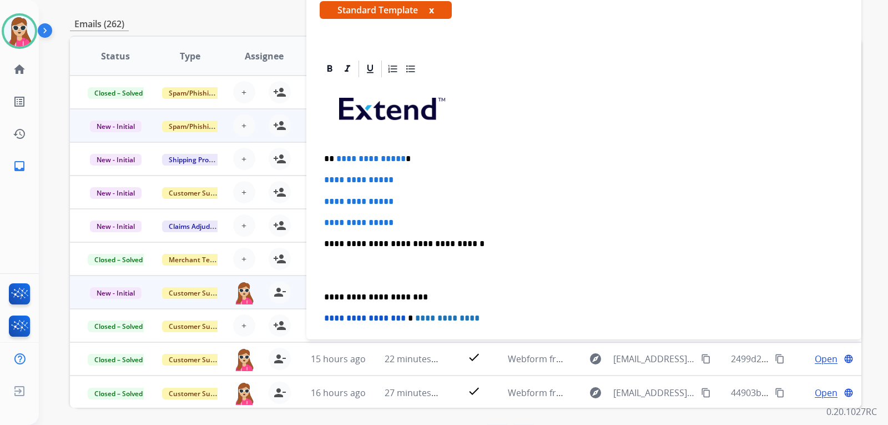
scroll to position [85, 0]
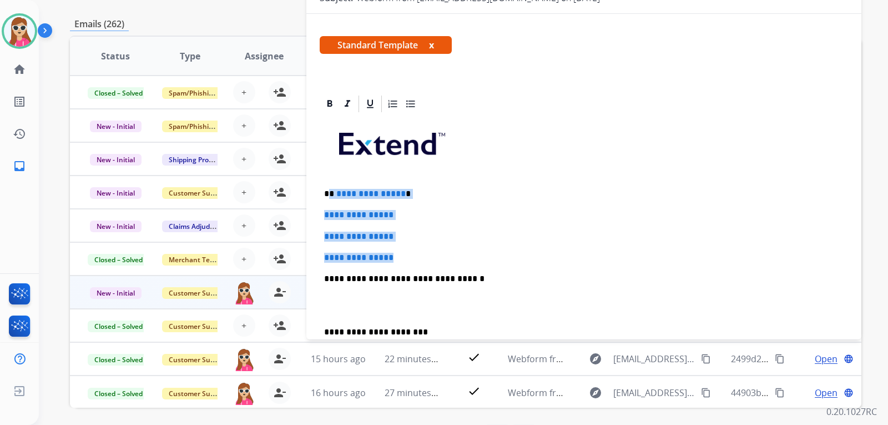
drag, startPoint x: 331, startPoint y: 195, endPoint x: 409, endPoint y: 250, distance: 95.5
click at [402, 247] on div "**********" at bounding box center [584, 305] width 528 height 382
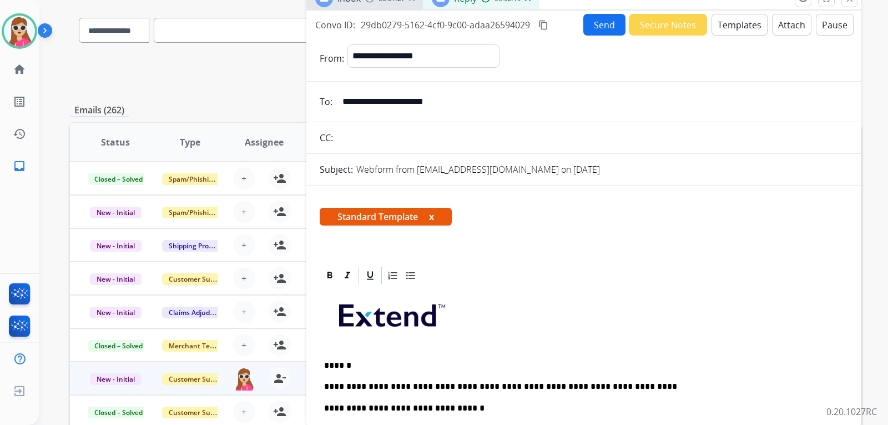
scroll to position [0, 0]
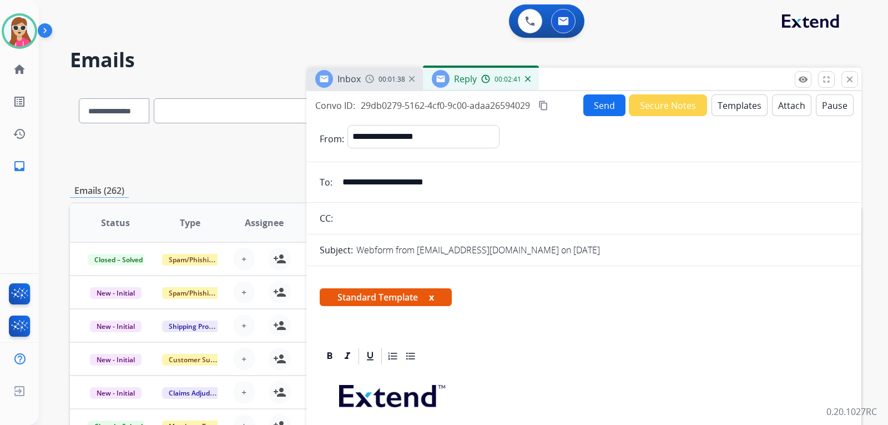
click at [594, 107] on button "Send" at bounding box center [604, 105] width 42 height 22
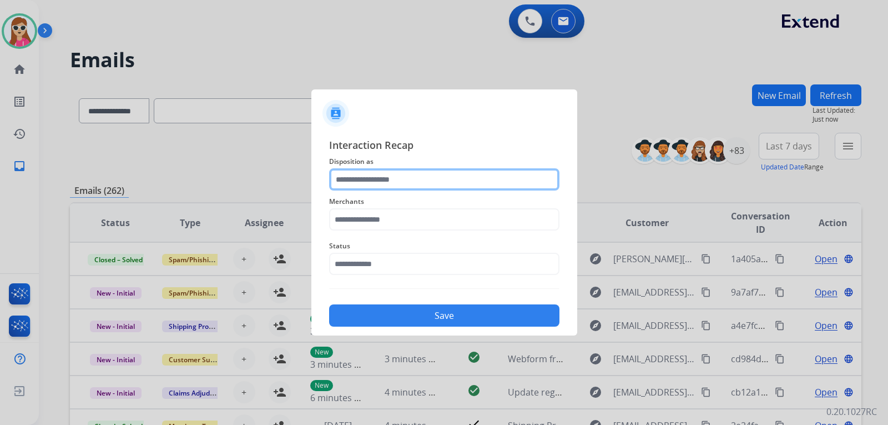
click at [451, 185] on input "text" at bounding box center [444, 179] width 230 height 22
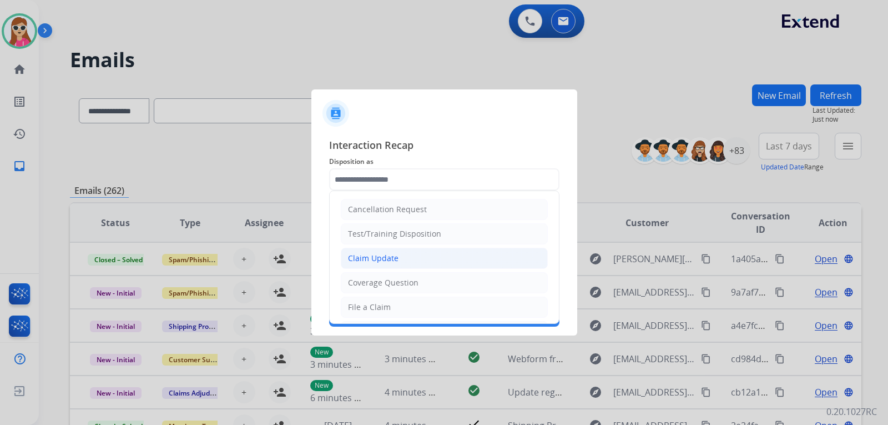
click at [401, 256] on li "Claim Update" at bounding box center [444, 258] width 207 height 21
type input "**********"
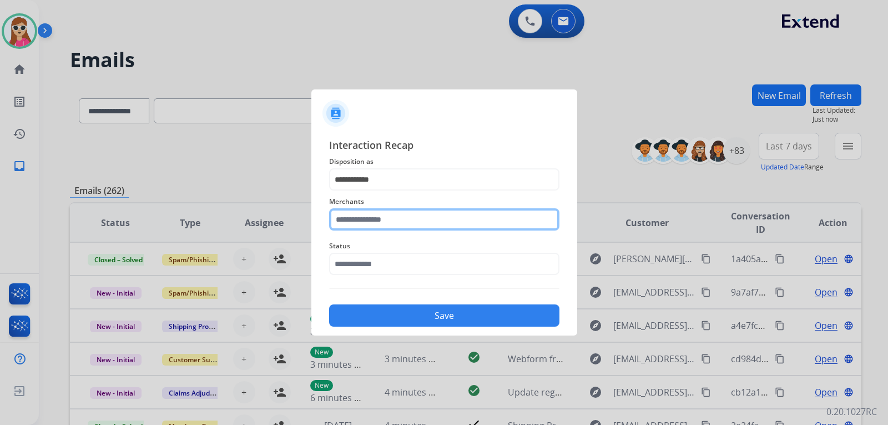
click at [406, 226] on input "text" at bounding box center [444, 219] width 230 height 22
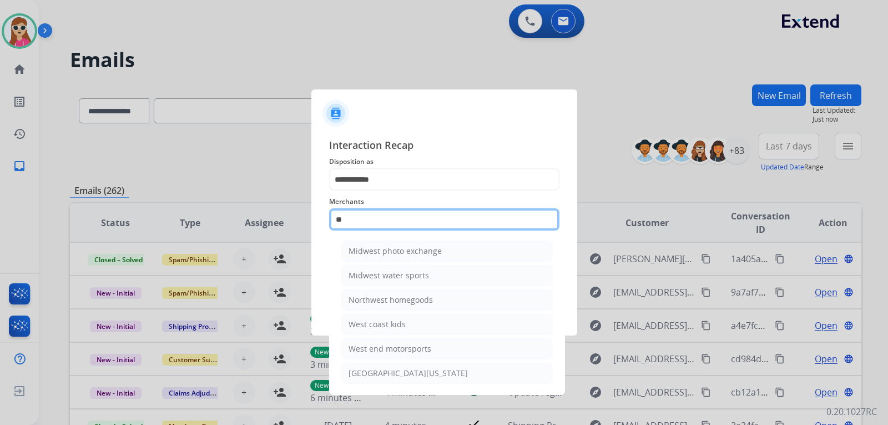
type input "*"
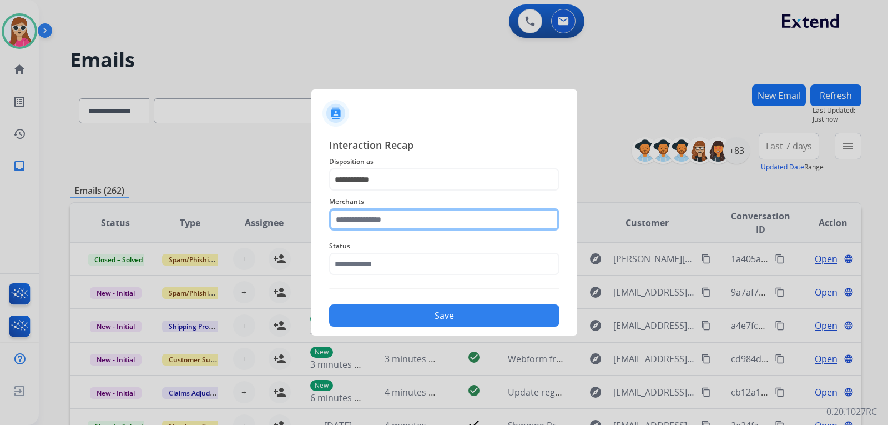
click at [397, 219] on input "text" at bounding box center [444, 219] width 230 height 22
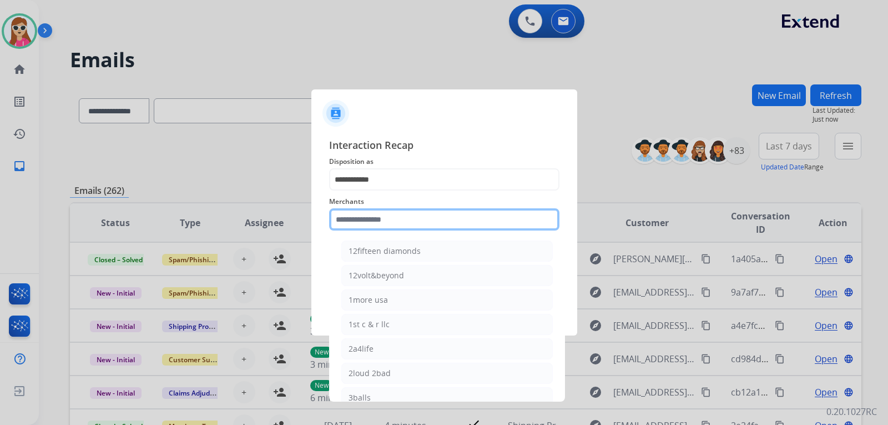
paste input "**********"
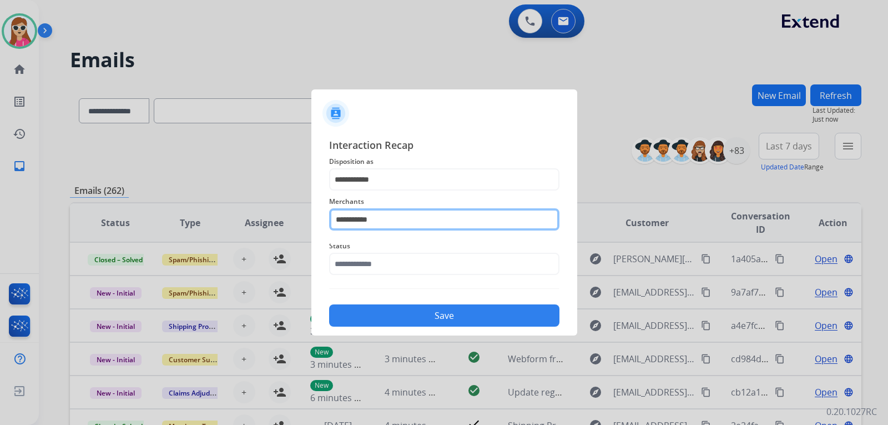
type input "**********"
drag, startPoint x: 475, startPoint y: 222, endPoint x: 300, endPoint y: 269, distance: 180.4
click at [315, 239] on div "**********" at bounding box center [444, 231] width 266 height 207
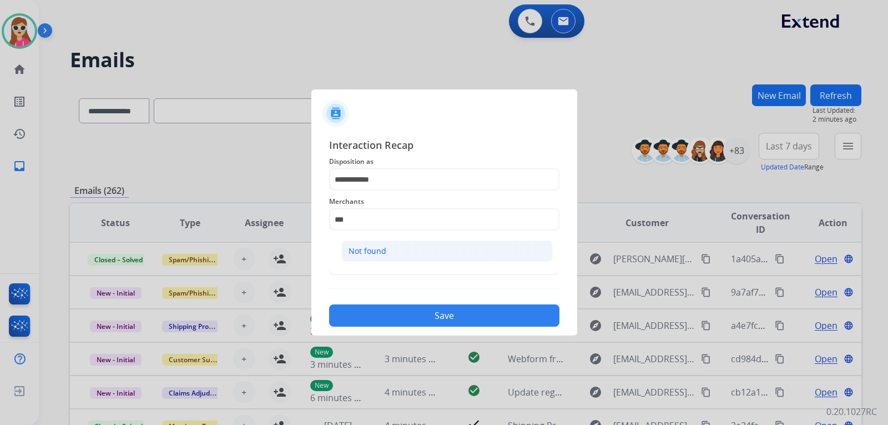
click at [360, 245] on li "Not found" at bounding box center [447, 250] width 212 height 21
type input "*********"
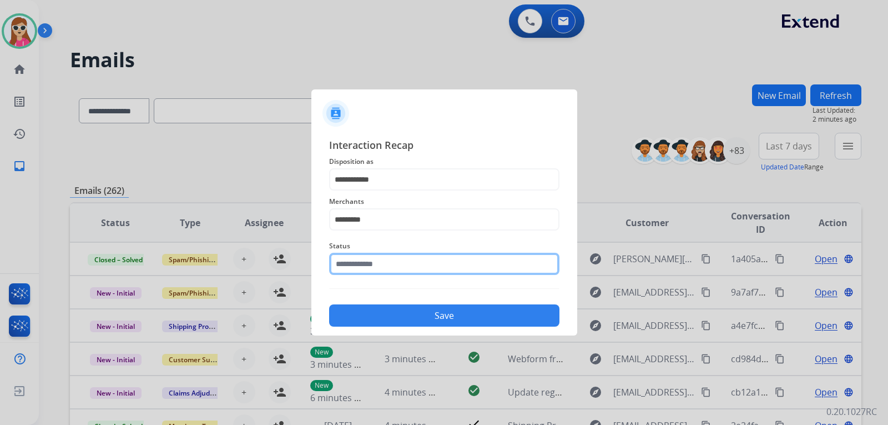
click at [363, 263] on input "text" at bounding box center [444, 264] width 230 height 22
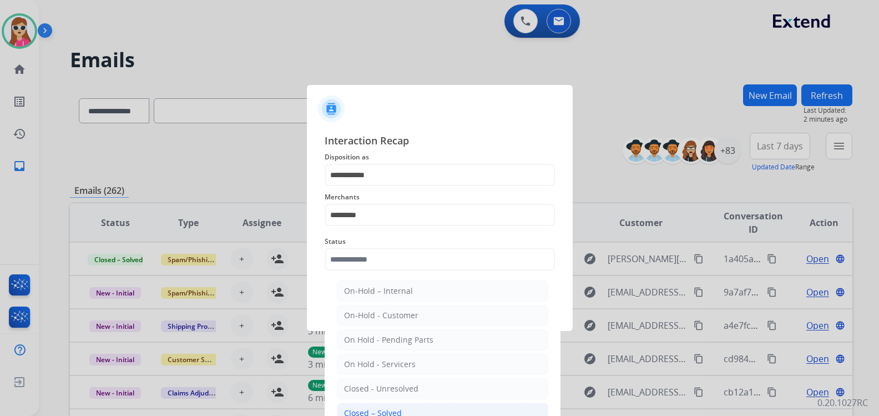
click at [389, 412] on div "Closed – Solved" at bounding box center [373, 412] width 58 height 11
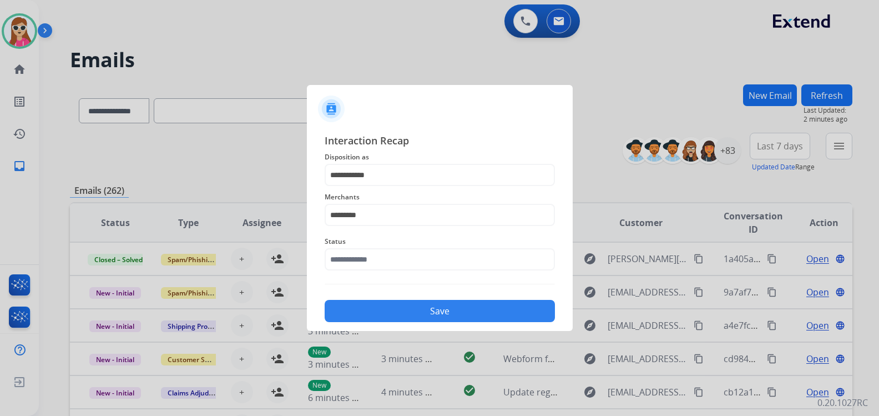
type input "**********"
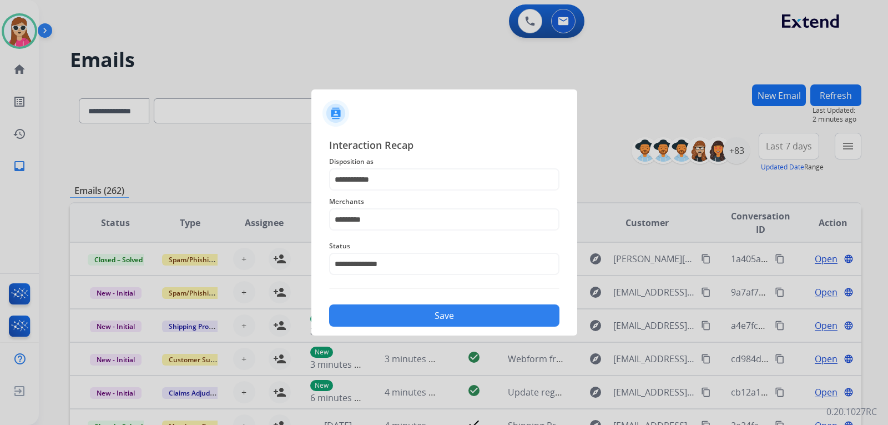
click at [396, 321] on button "Save" at bounding box center [444, 315] width 230 height 22
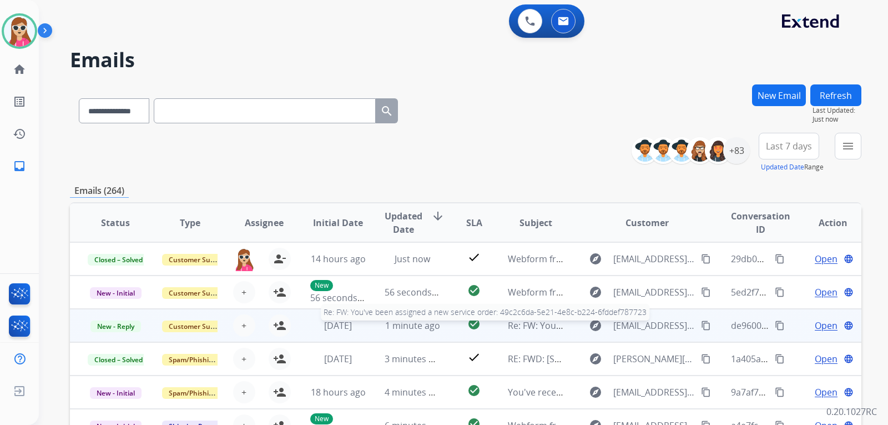
scroll to position [1, 0]
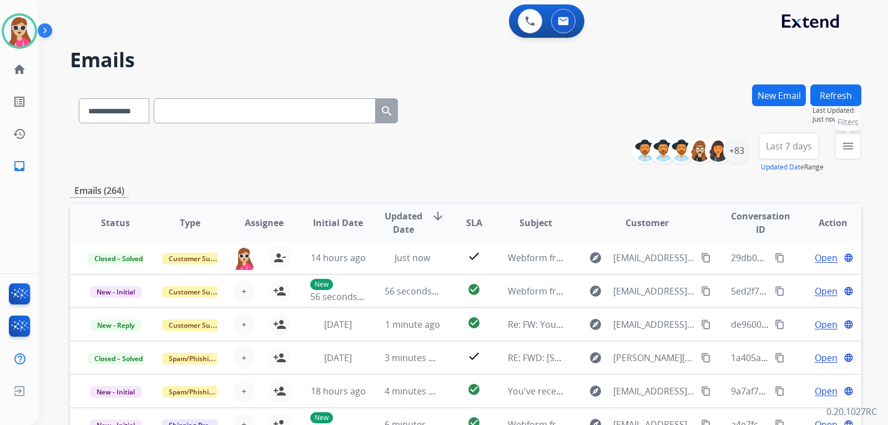
click at [855, 152] on button "menu Filters" at bounding box center [848, 146] width 27 height 27
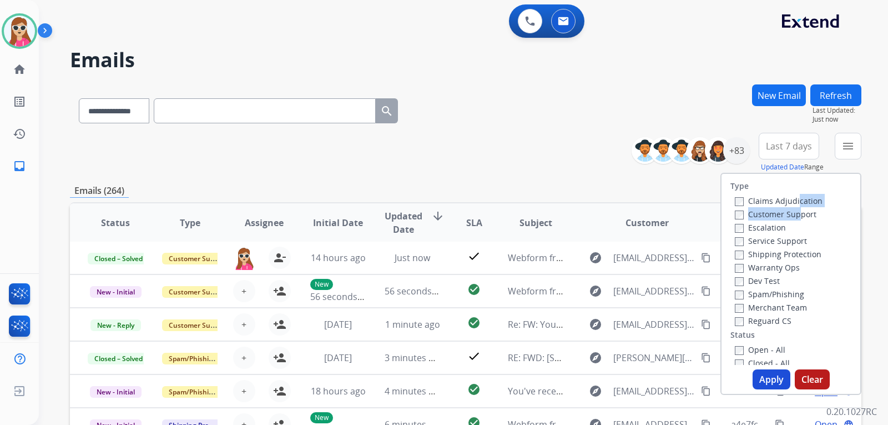
click at [788, 208] on div "Claims Adjudication Customer Support Escalation Service Support Shipping Protec…" at bounding box center [777, 260] width 92 height 133
drag, startPoint x: 787, startPoint y: 212, endPoint x: 788, endPoint y: 220, distance: 7.9
click at [788, 213] on label "Customer Support" at bounding box center [776, 214] width 82 height 11
click at [789, 252] on label "Shipping Protection" at bounding box center [778, 254] width 87 height 11
click at [771, 319] on div "Reguard CS" at bounding box center [779, 320] width 88 height 13
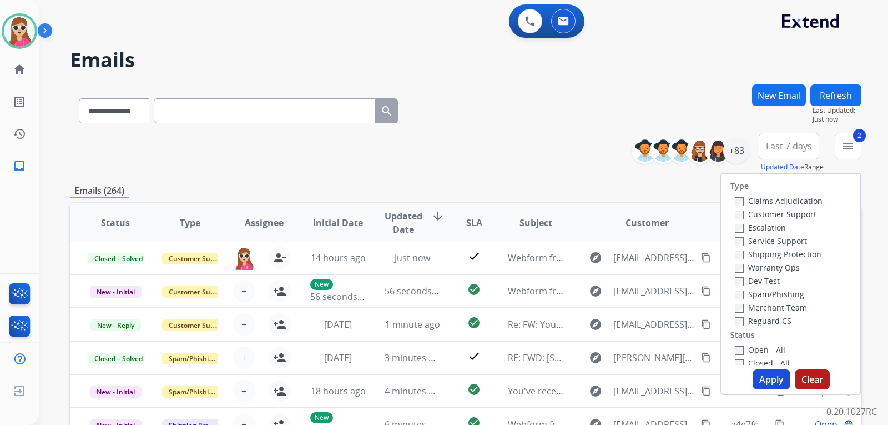
click at [772, 323] on label "Reguard CS" at bounding box center [763, 320] width 57 height 11
click at [767, 352] on label "Open - All" at bounding box center [760, 349] width 51 height 11
drag, startPoint x: 769, startPoint y: 373, endPoint x: 769, endPoint y: 365, distance: 8.3
click at [769, 368] on div "Type Claims Adjudication Customer Support Escalation Service Support Shipping P…" at bounding box center [791, 284] width 141 height 222
click at [770, 374] on button "Apply" at bounding box center [772, 379] width 38 height 20
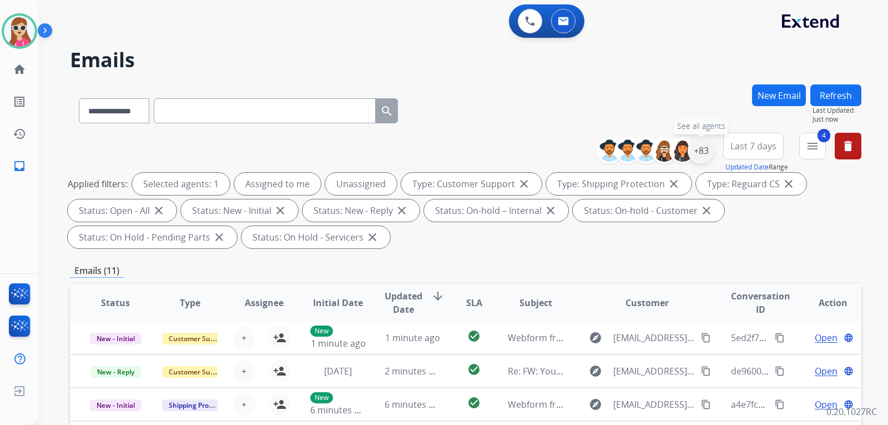
click at [699, 159] on div "+83" at bounding box center [701, 150] width 27 height 27
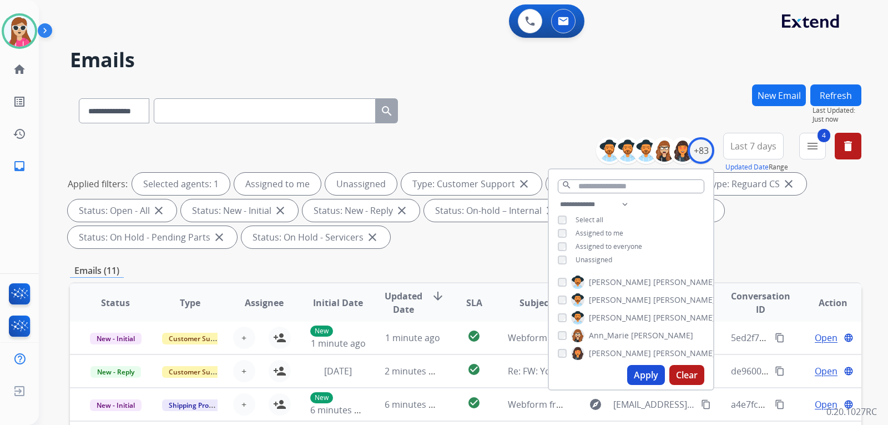
click at [605, 256] on span "Unassigned" at bounding box center [594, 259] width 37 height 9
click at [648, 371] on button "Apply" at bounding box center [646, 375] width 38 height 20
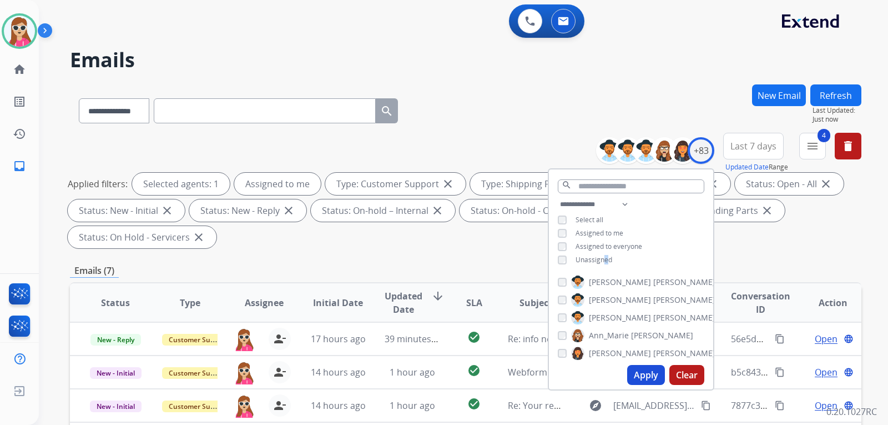
scroll to position [278, 0]
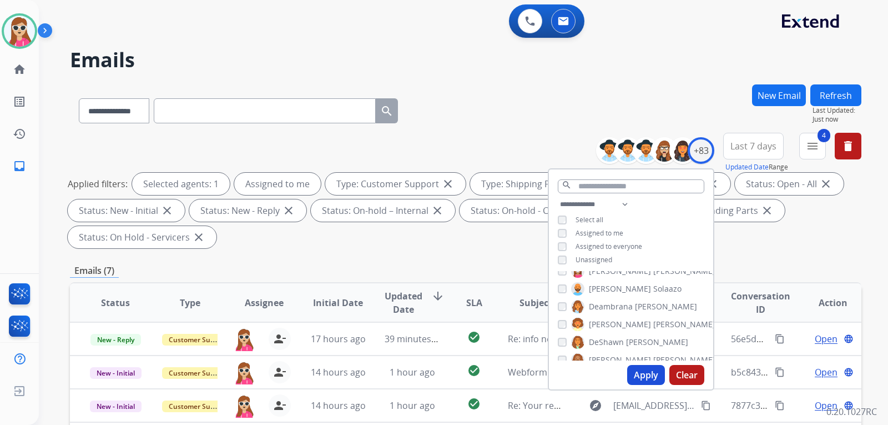
click at [485, 266] on div "Emails (7)" at bounding box center [466, 271] width 792 height 14
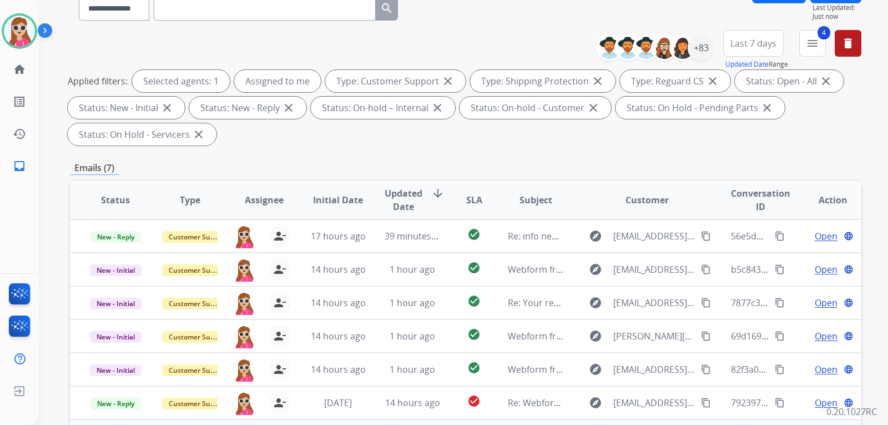
scroll to position [287, 0]
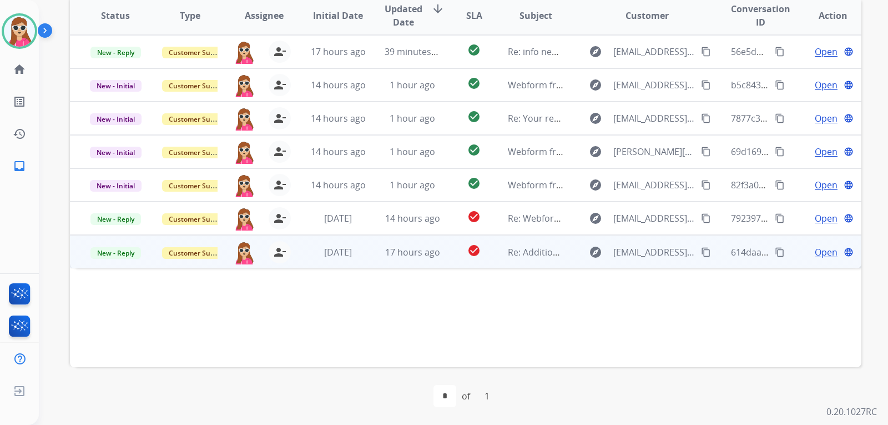
click at [445, 257] on td "check_circle" at bounding box center [465, 251] width 49 height 33
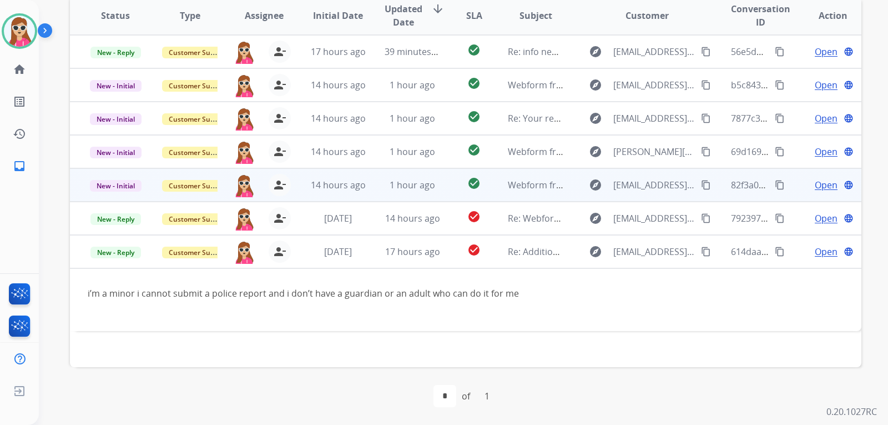
click at [451, 194] on td "check_circle" at bounding box center [465, 184] width 49 height 33
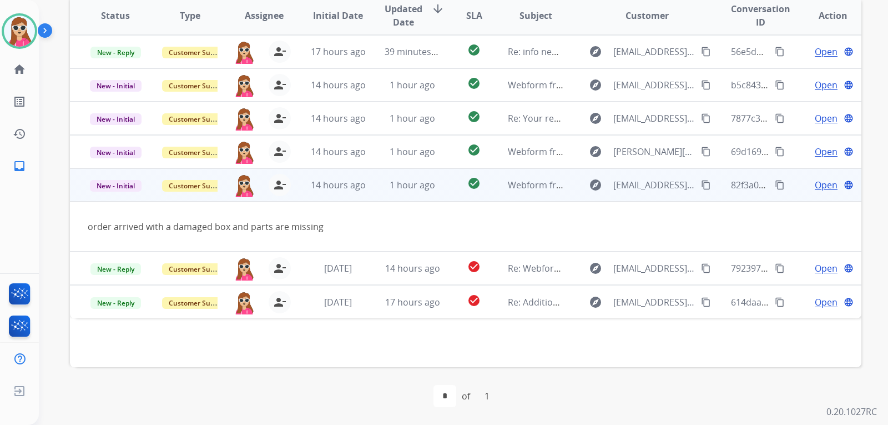
click at [815, 180] on span "Open" at bounding box center [826, 184] width 23 height 13
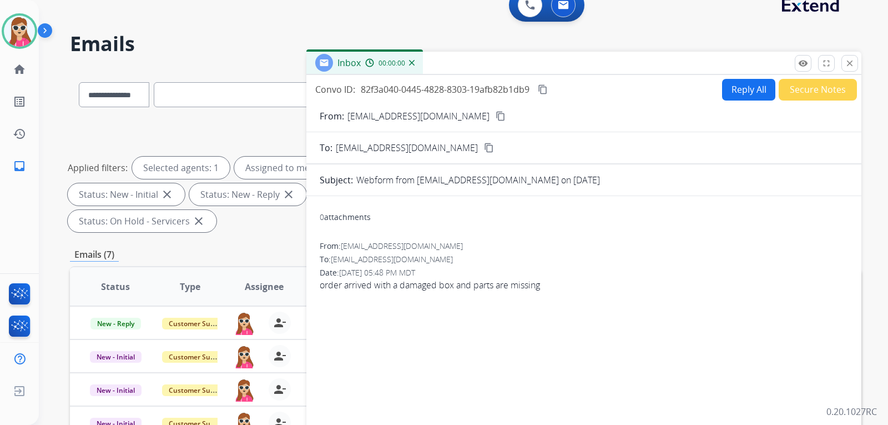
scroll to position [9, 0]
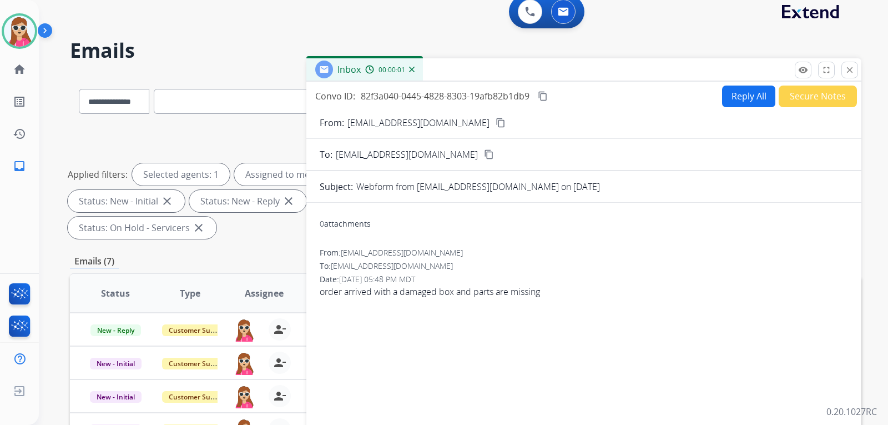
click at [746, 90] on button "Reply All" at bounding box center [748, 96] width 53 height 22
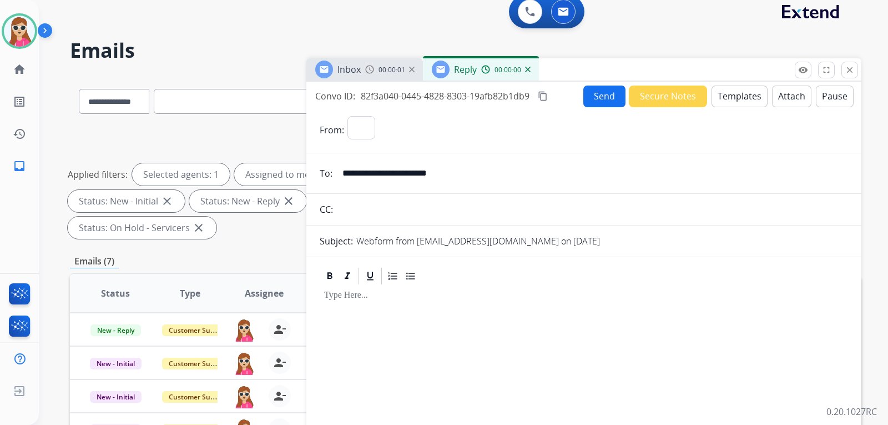
select select "**********"
click at [742, 100] on button "Templates" at bounding box center [740, 96] width 56 height 22
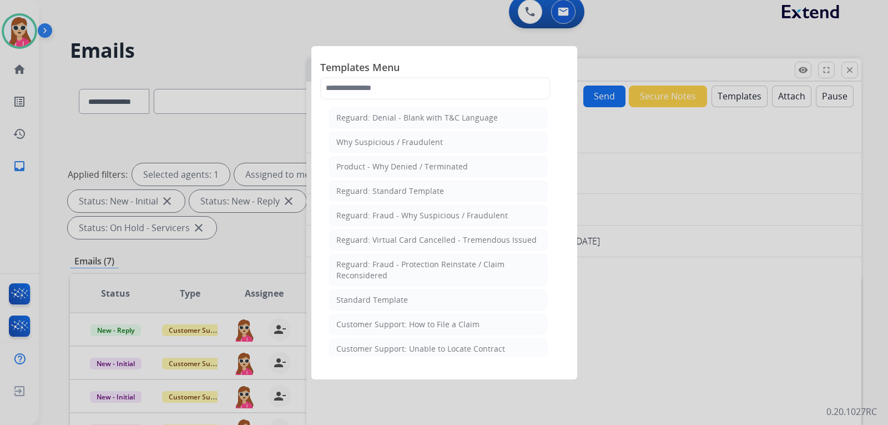
click at [486, 319] on li "Customer Support: How to File a Claim" at bounding box center [438, 324] width 218 height 21
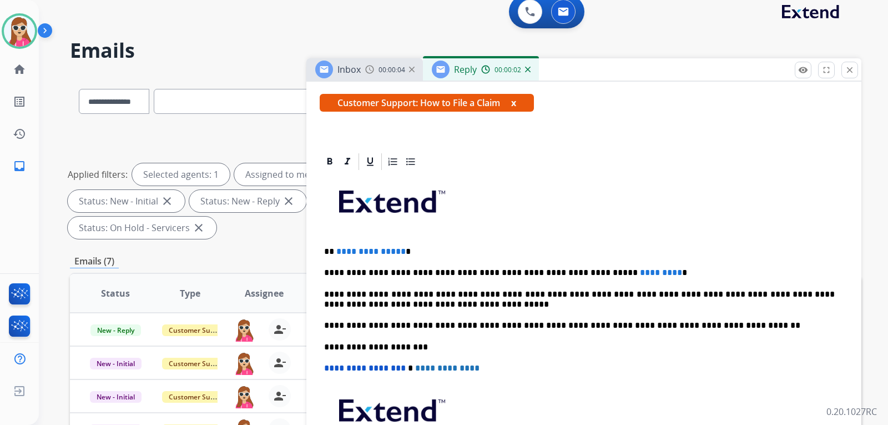
scroll to position [201, 0]
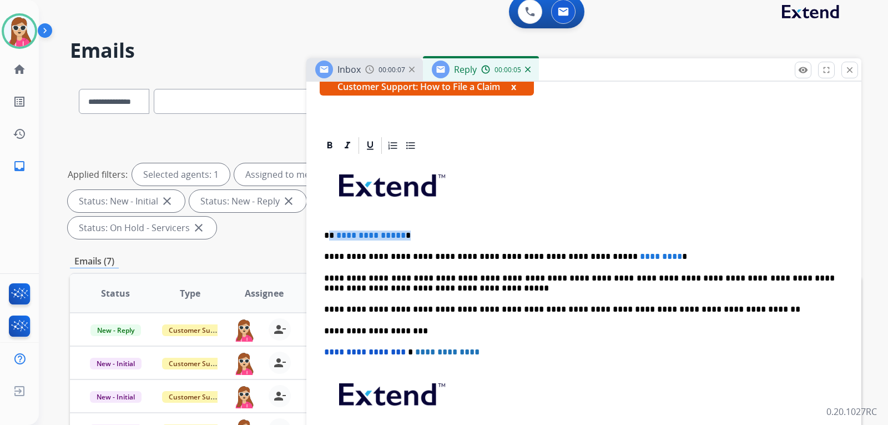
drag, startPoint x: 330, startPoint y: 235, endPoint x: 424, endPoint y: 246, distance: 93.9
click at [420, 239] on p "**********" at bounding box center [579, 235] width 511 height 10
drag, startPoint x: 630, startPoint y: 260, endPoint x: 580, endPoint y: 254, distance: 50.9
click at [580, 254] on p "**********" at bounding box center [579, 256] width 511 height 10
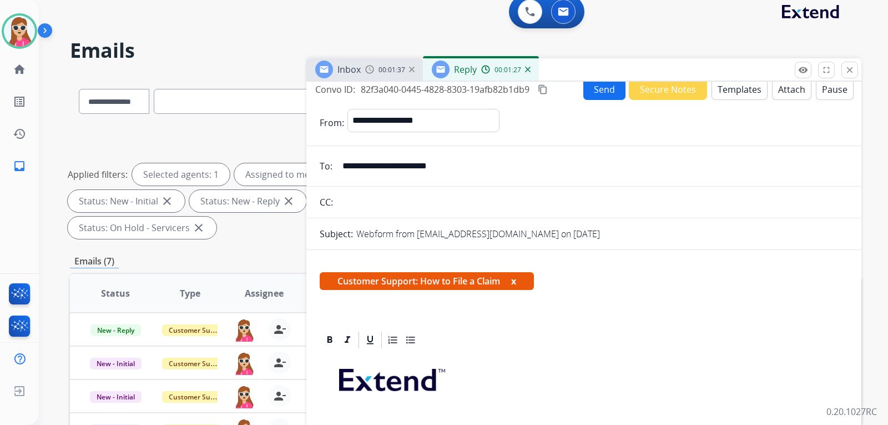
scroll to position [0, 0]
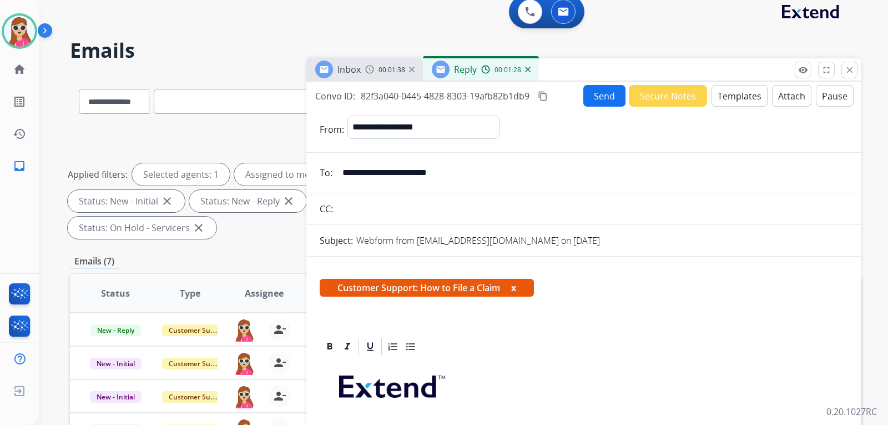
click at [583, 92] on button "Send" at bounding box center [604, 96] width 42 height 22
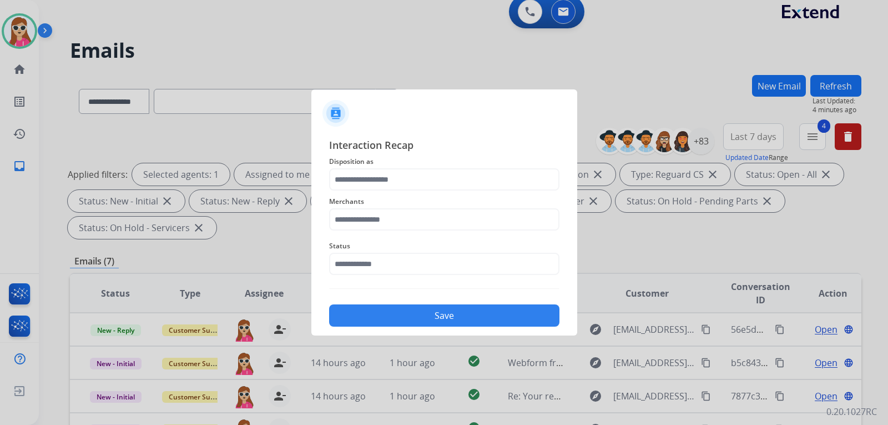
click at [529, 200] on span "Merchants" at bounding box center [444, 201] width 230 height 13
click at [492, 183] on input "text" at bounding box center [444, 179] width 230 height 22
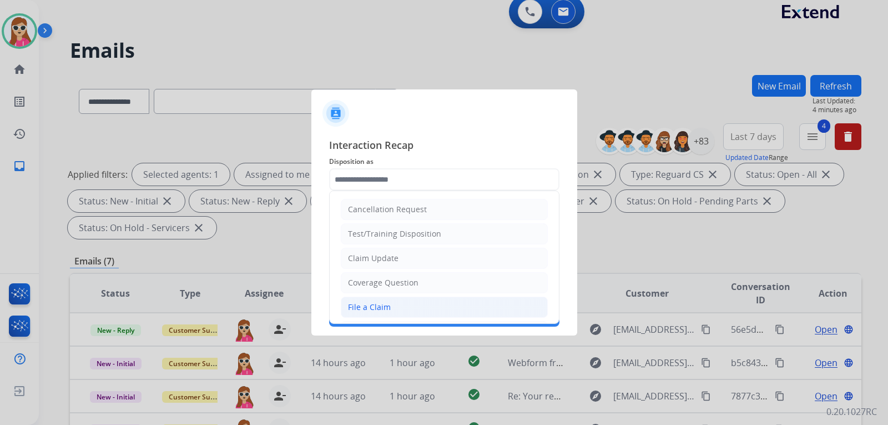
click at [403, 308] on li "File a Claim" at bounding box center [444, 306] width 207 height 21
type input "**********"
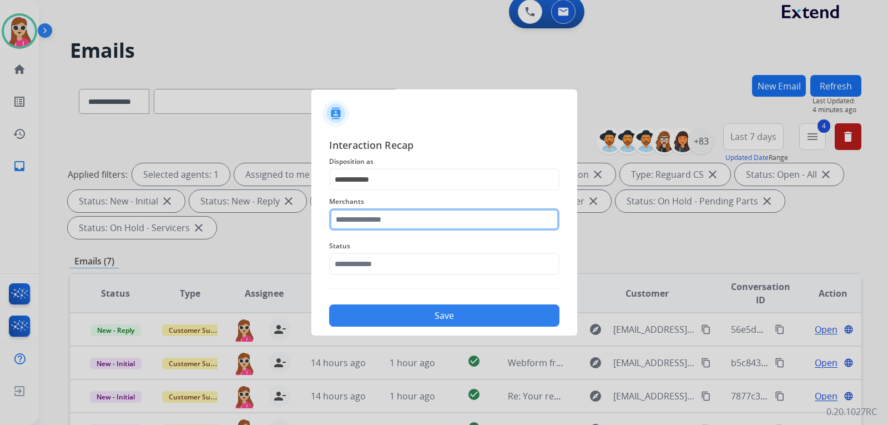
click at [389, 222] on input "text" at bounding box center [444, 219] width 230 height 22
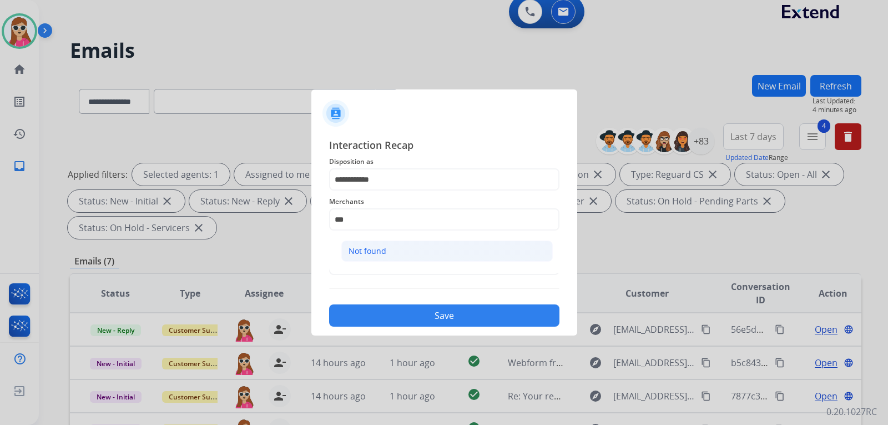
click at [436, 252] on li "Not found" at bounding box center [447, 250] width 212 height 21
type input "*********"
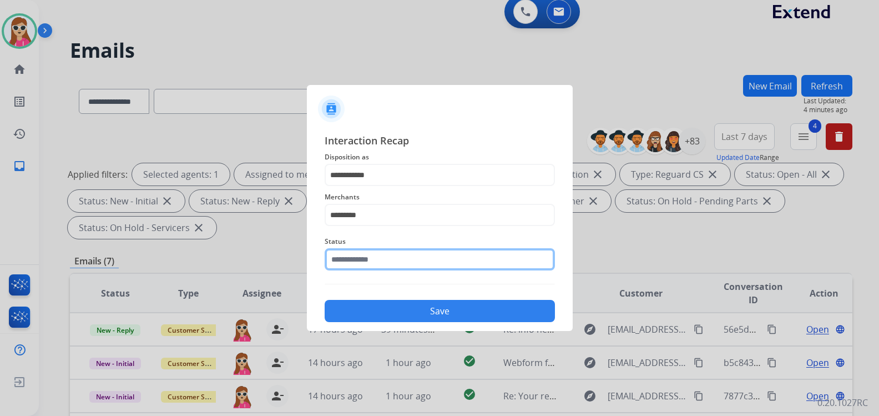
click at [426, 273] on div "Status" at bounding box center [440, 252] width 230 height 44
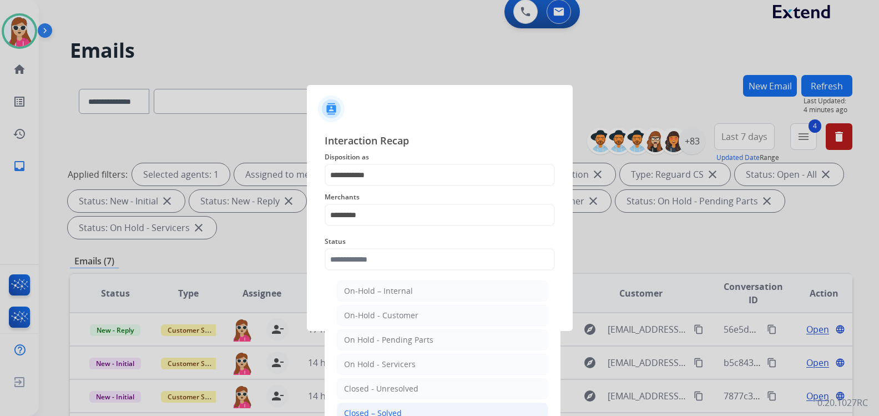
click at [420, 410] on li "Closed – Solved" at bounding box center [443, 412] width 212 height 21
type input "**********"
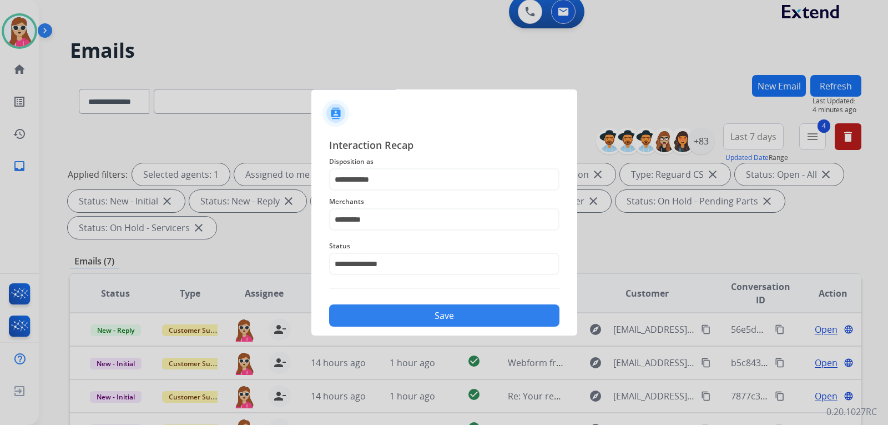
click at [445, 316] on button "Save" at bounding box center [444, 315] width 230 height 22
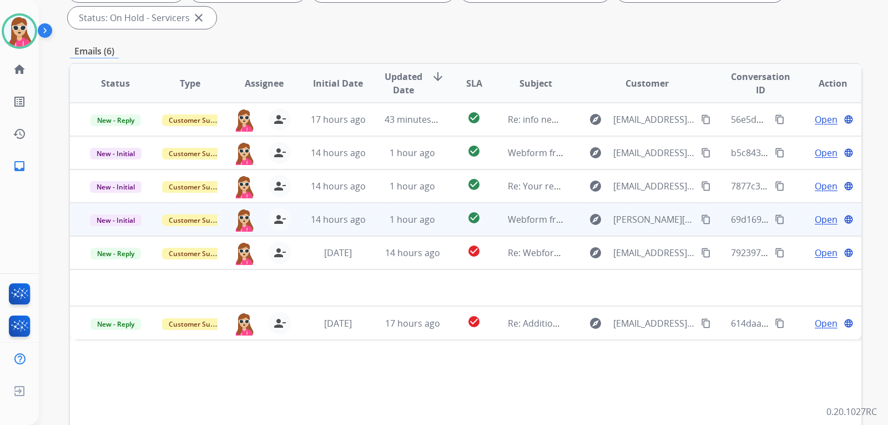
scroll to position [222, 0]
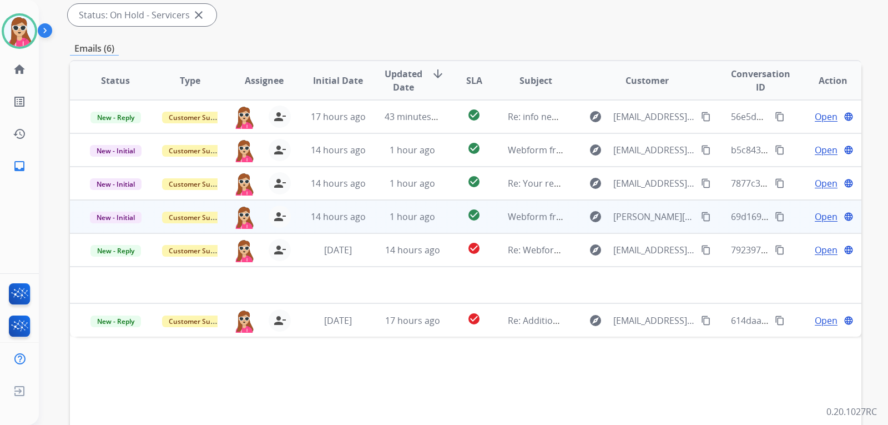
click at [490, 214] on td "Webform from [PERSON_NAME][EMAIL_ADDRESS][PERSON_NAME][DOMAIN_NAME] on [DATE]" at bounding box center [527, 216] width 74 height 33
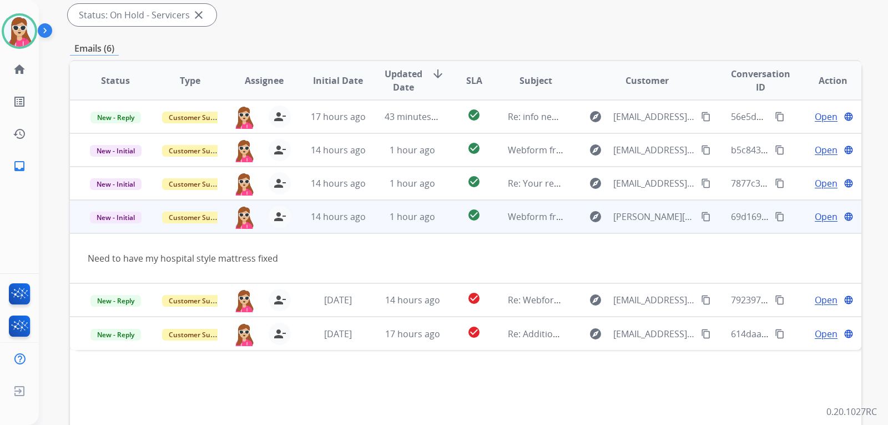
click at [826, 218] on span "Open" at bounding box center [826, 216] width 23 height 13
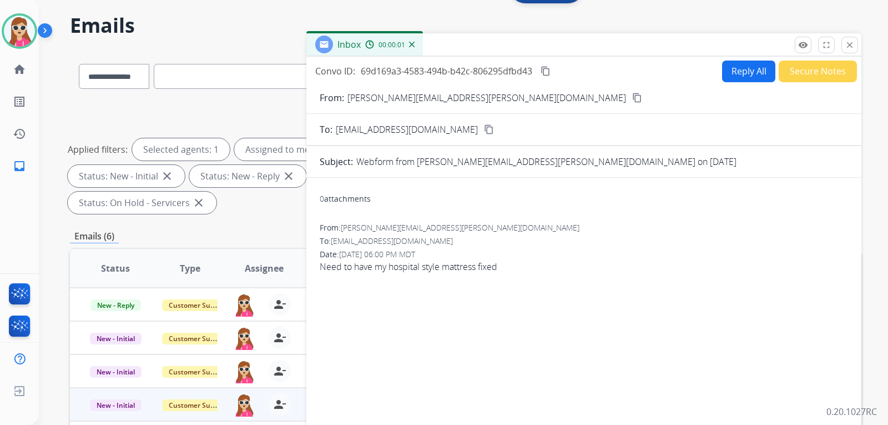
scroll to position [0, 0]
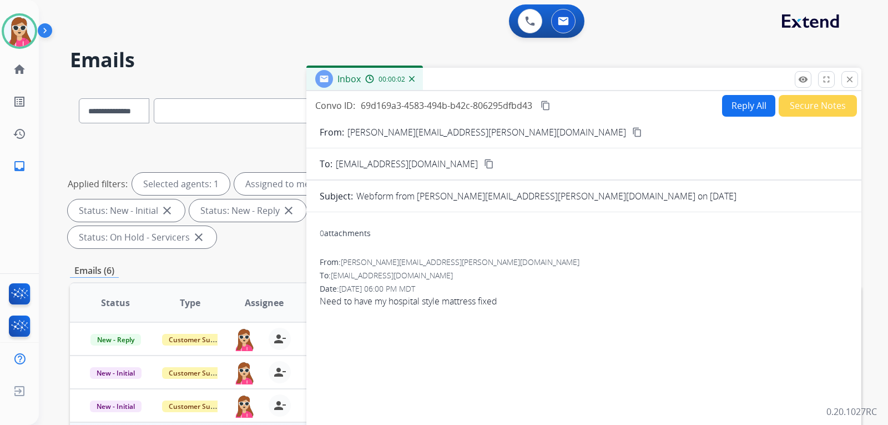
click at [632, 134] on mat-icon "content_copy" at bounding box center [637, 132] width 10 height 10
click at [793, 112] on button "Secure Notes" at bounding box center [818, 106] width 78 height 22
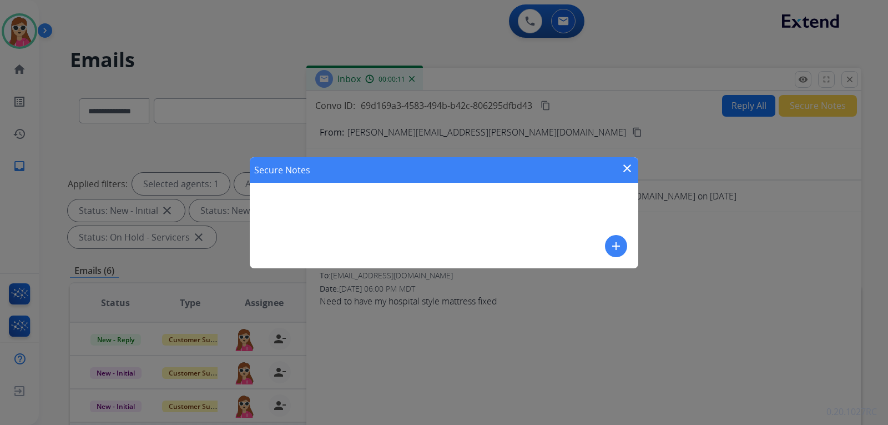
click at [628, 167] on mat-icon "close" at bounding box center [627, 168] width 13 height 13
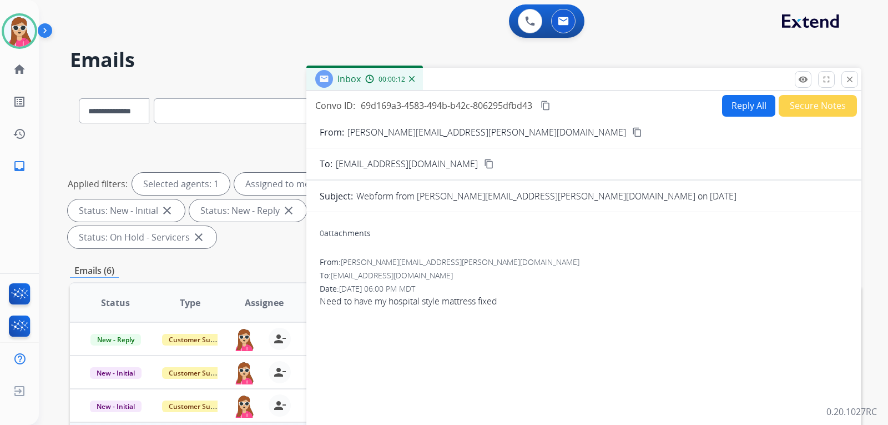
click at [742, 107] on button "Reply All" at bounding box center [748, 106] width 53 height 22
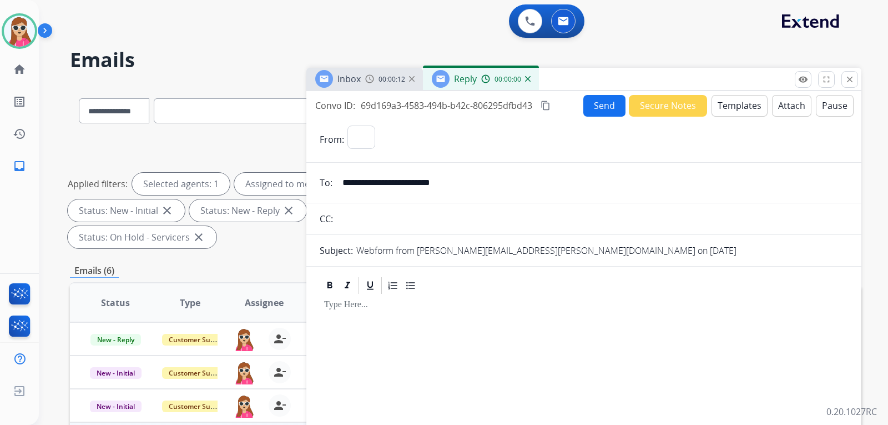
select select "**********"
click at [724, 110] on button "Templates" at bounding box center [740, 106] width 56 height 22
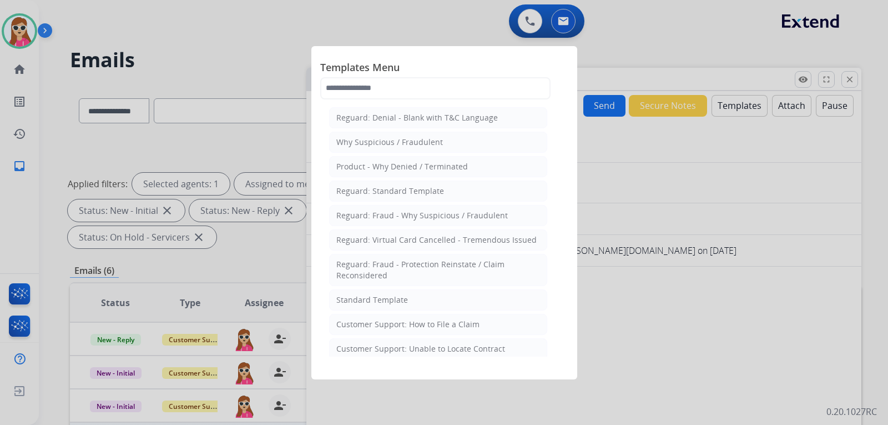
click at [477, 326] on li "Customer Support: How to File a Claim" at bounding box center [438, 324] width 218 height 21
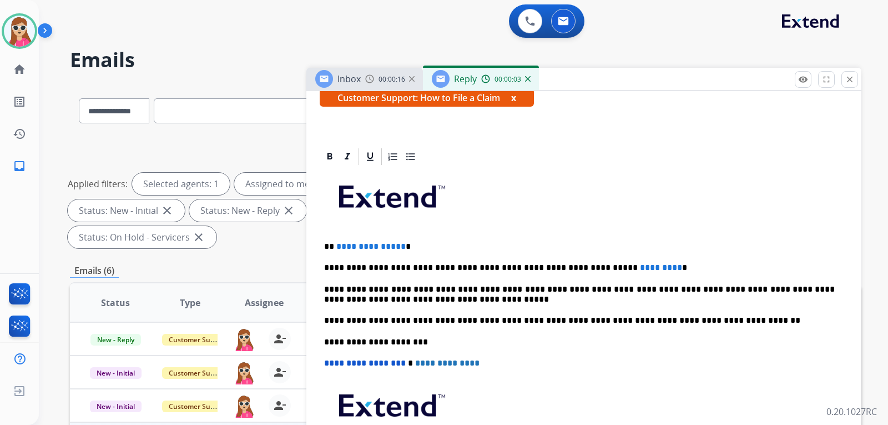
scroll to position [201, 0]
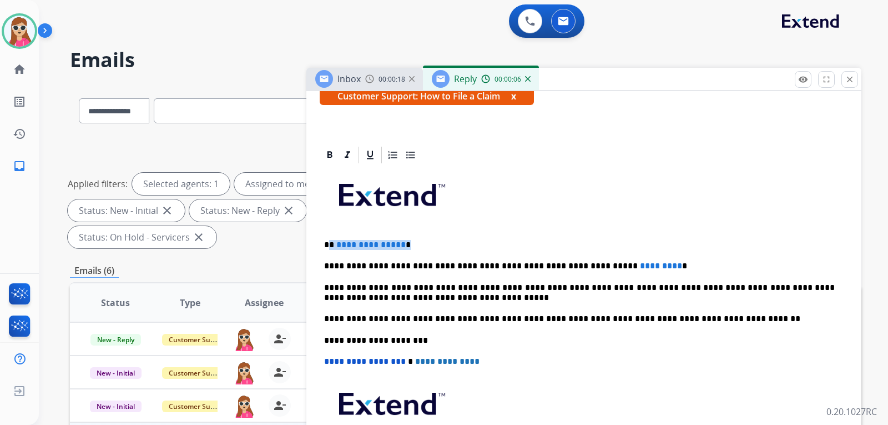
drag, startPoint x: 409, startPoint y: 246, endPoint x: 330, endPoint y: 248, distance: 78.9
click at [330, 248] on p "**********" at bounding box center [579, 245] width 511 height 10
drag, startPoint x: 639, startPoint y: 260, endPoint x: 585, endPoint y: 278, distance: 56.7
click at [580, 268] on p "**********" at bounding box center [579, 266] width 511 height 10
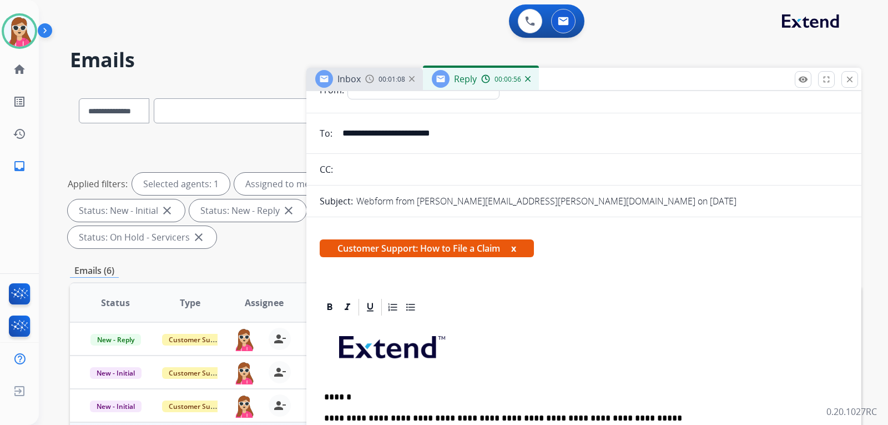
scroll to position [0, 0]
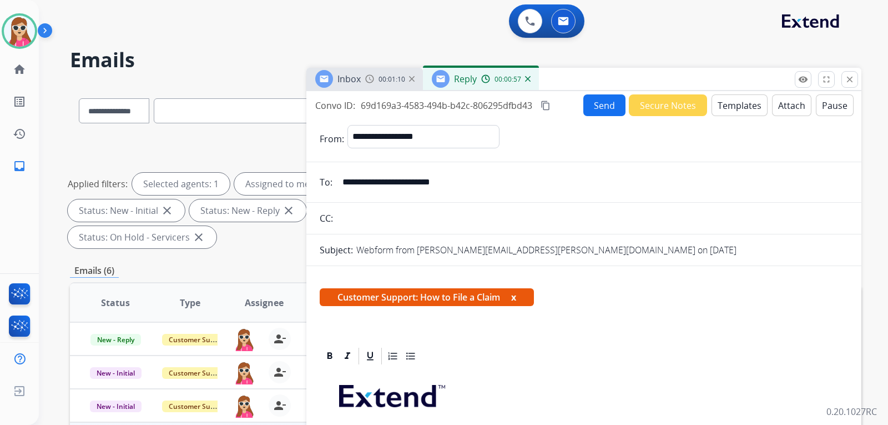
click at [603, 105] on button "Send" at bounding box center [604, 105] width 42 height 22
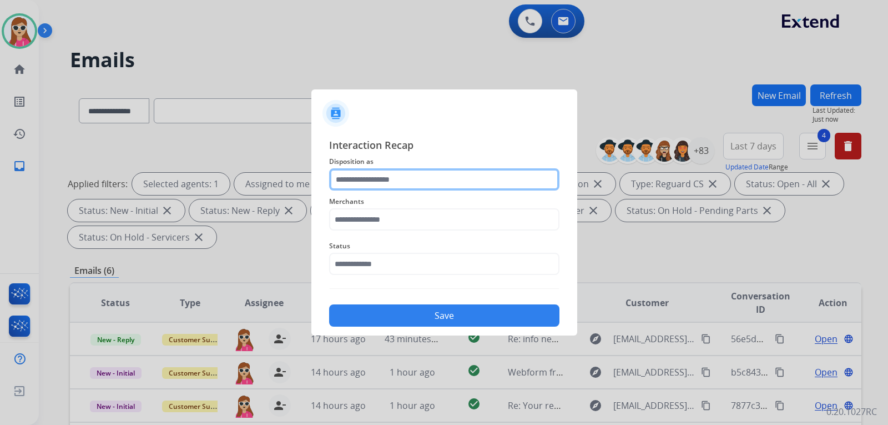
click at [412, 176] on input "text" at bounding box center [444, 179] width 230 height 22
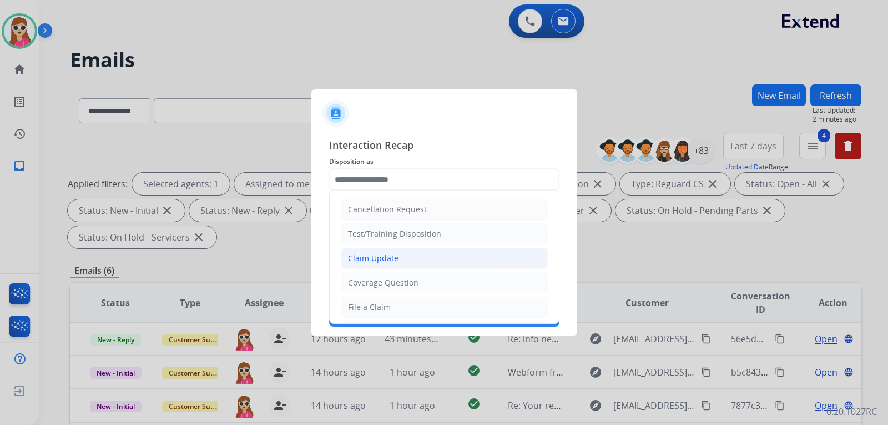
click at [377, 261] on div "Claim Update" at bounding box center [373, 258] width 51 height 11
type input "**********"
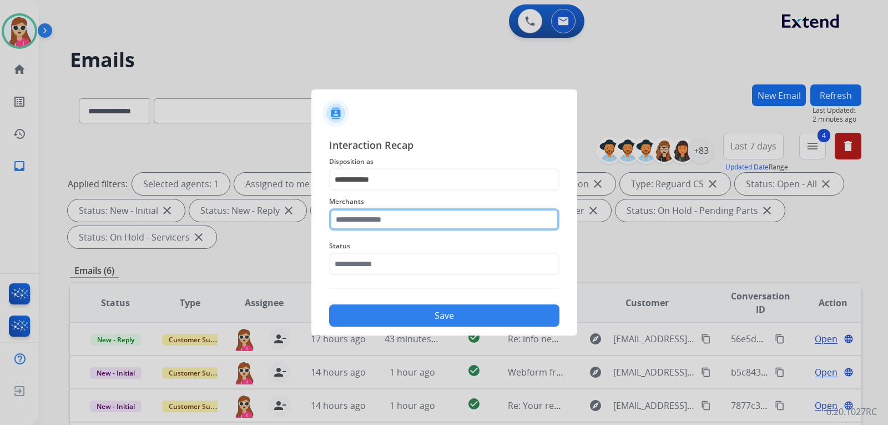
click at [399, 222] on input "text" at bounding box center [444, 219] width 230 height 22
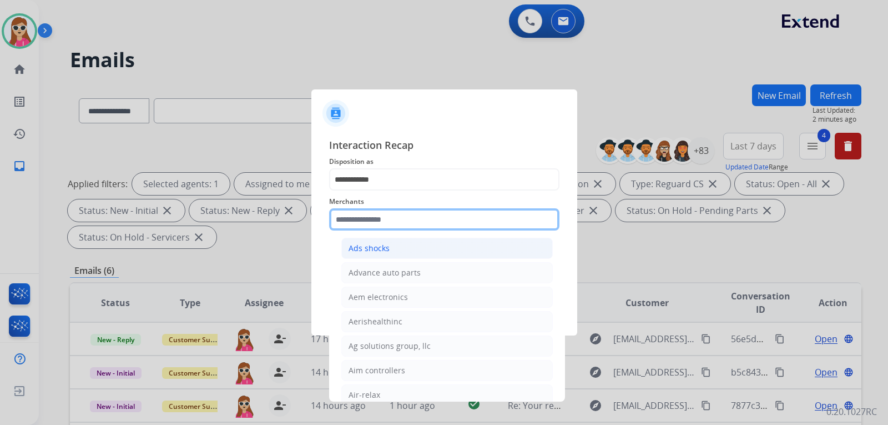
scroll to position [444, 0]
click at [420, 225] on input "text" at bounding box center [444, 219] width 230 height 22
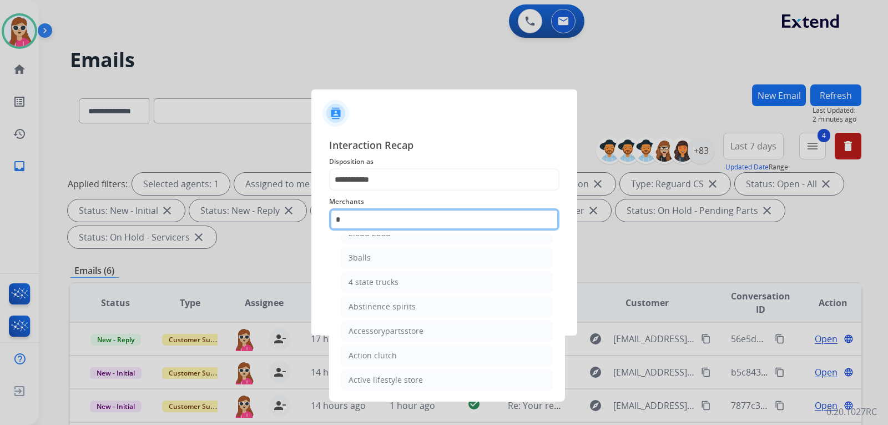
scroll to position [91, 0]
type input "*"
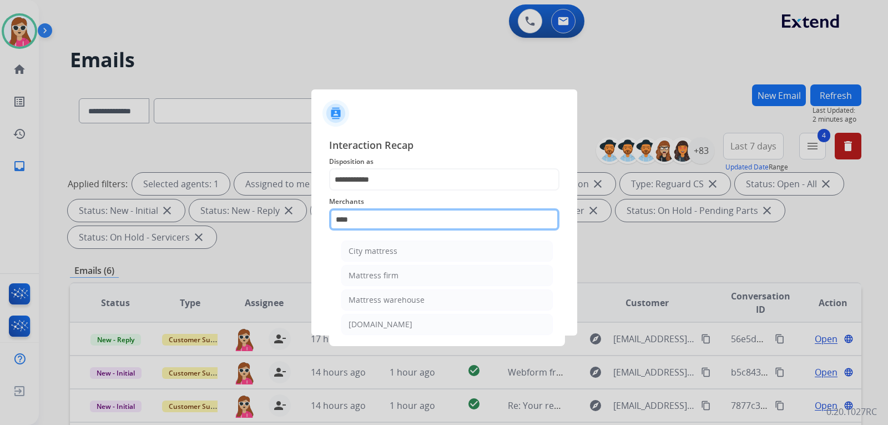
scroll to position [0, 0]
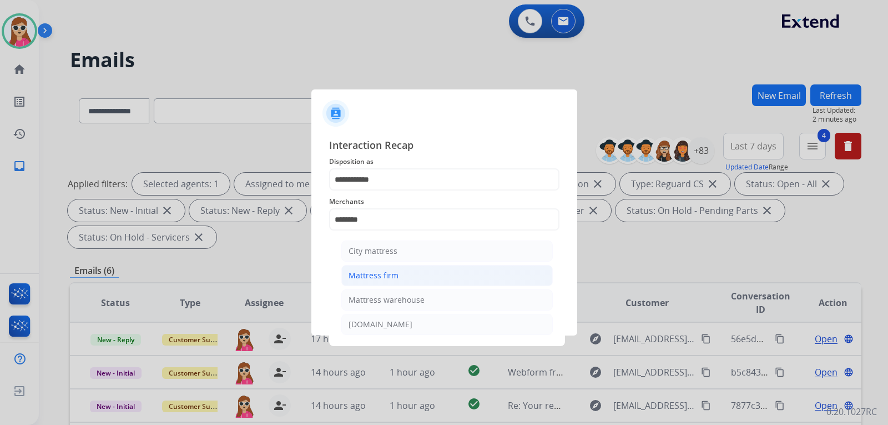
click at [406, 274] on li "Mattress firm" at bounding box center [447, 275] width 212 height 21
type input "**********"
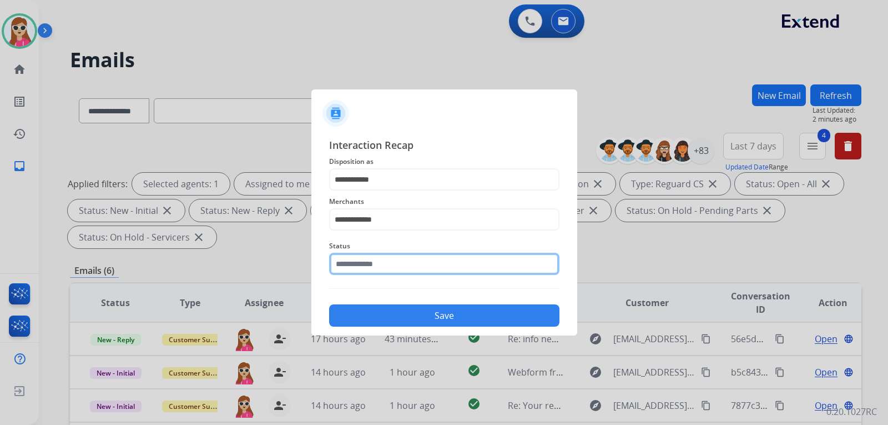
click at [400, 269] on input "text" at bounding box center [444, 264] width 230 height 22
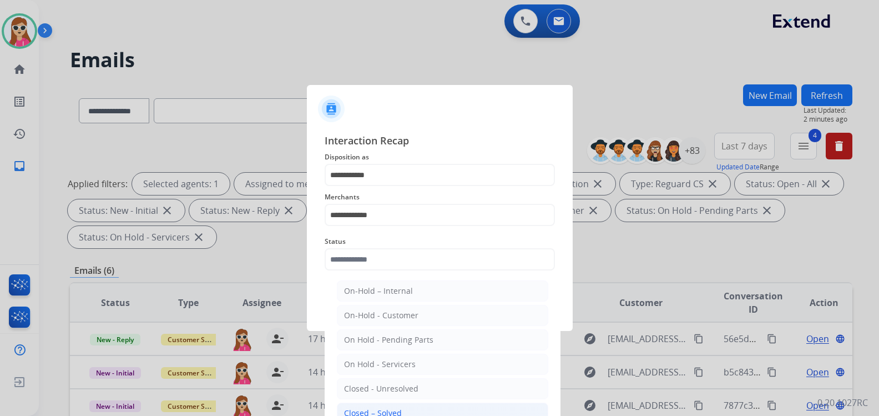
click at [400, 406] on li "Closed – Solved" at bounding box center [443, 412] width 212 height 21
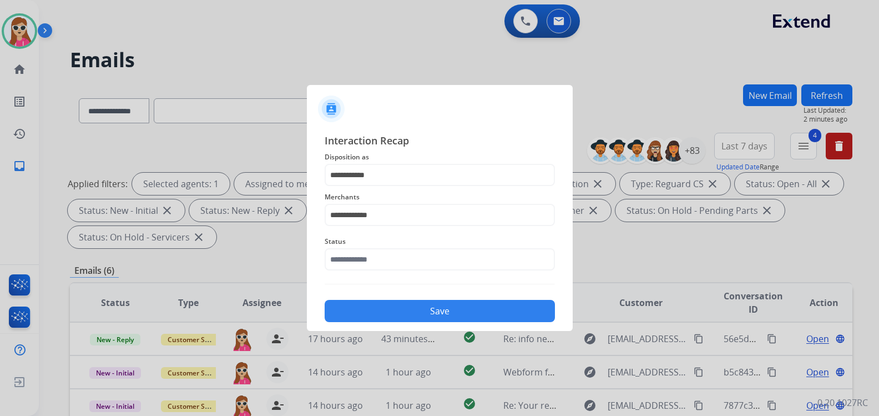
type input "**********"
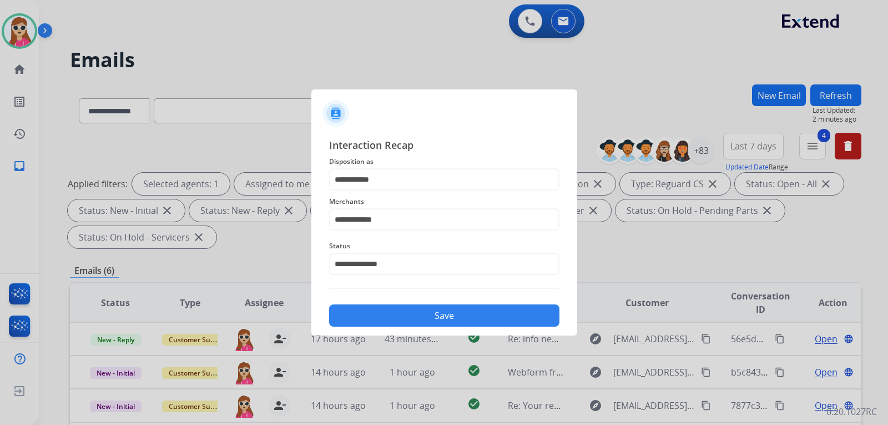
click at [412, 317] on button "Save" at bounding box center [444, 315] width 230 height 22
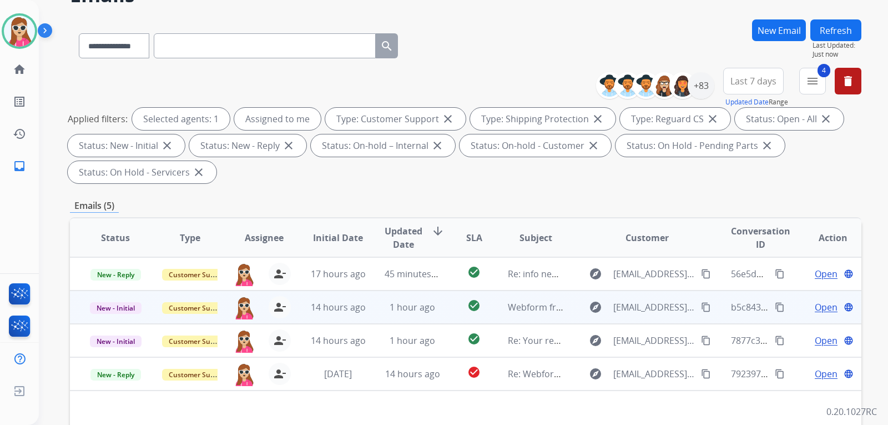
scroll to position [167, 0]
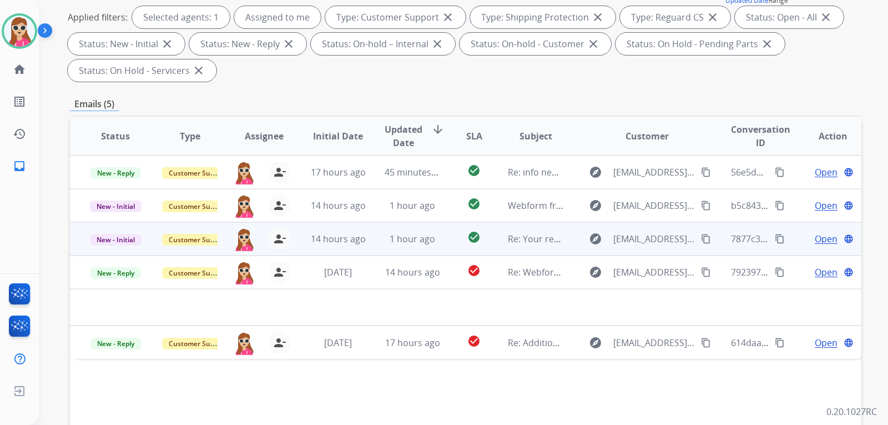
click at [565, 241] on td "explore [EMAIL_ADDRESS][DOMAIN_NAME] content_copy" at bounding box center [639, 238] width 148 height 33
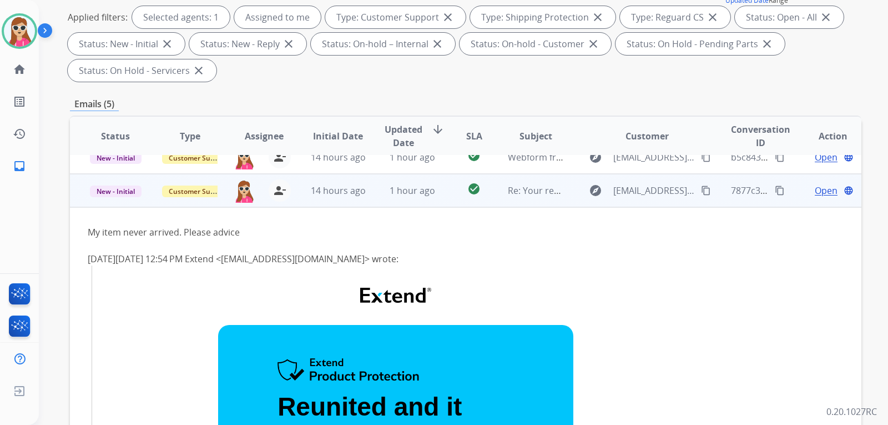
scroll to position [67, 0]
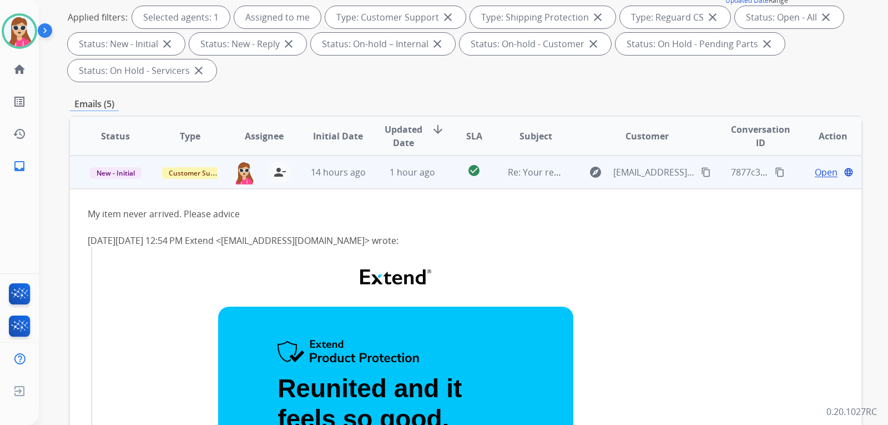
click at [821, 168] on span "Open" at bounding box center [826, 171] width 23 height 13
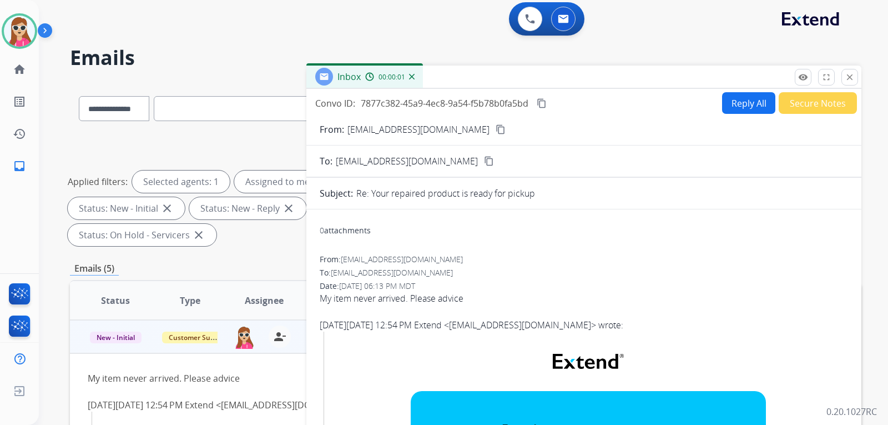
scroll to position [0, 0]
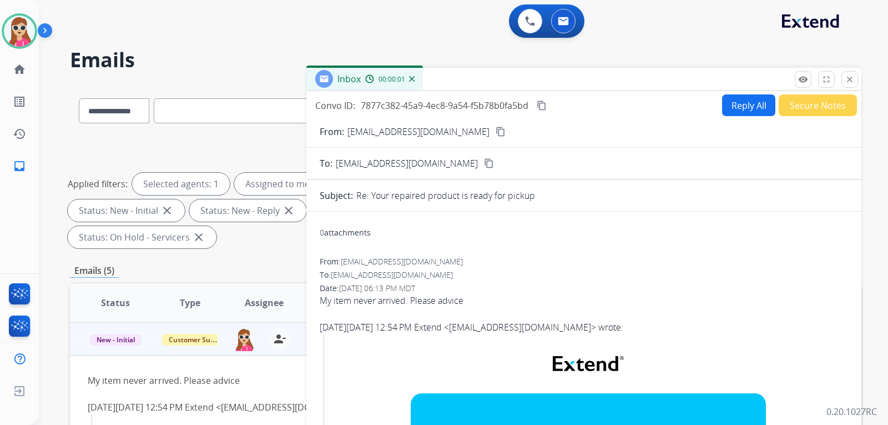
click at [727, 112] on button "Reply All" at bounding box center [748, 105] width 53 height 22
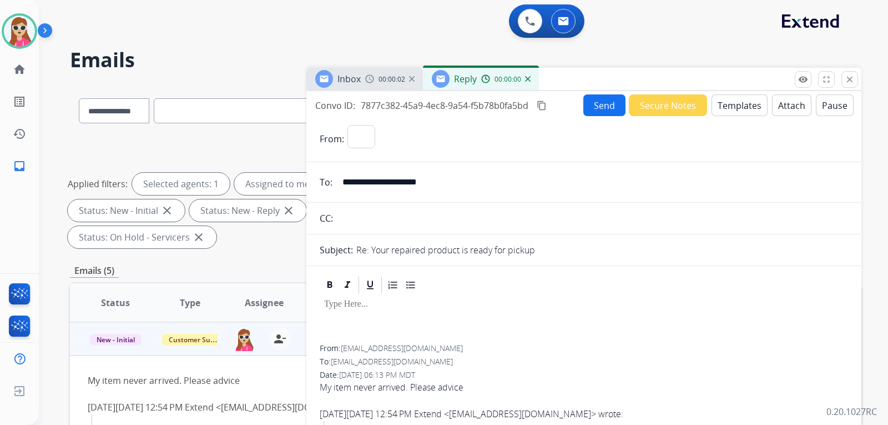
select select "**********"
drag, startPoint x: 444, startPoint y: 183, endPoint x: 344, endPoint y: 189, distance: 100.1
click at [344, 189] on input "**********" at bounding box center [592, 182] width 512 height 22
click at [724, 104] on button "Templates" at bounding box center [740, 105] width 56 height 22
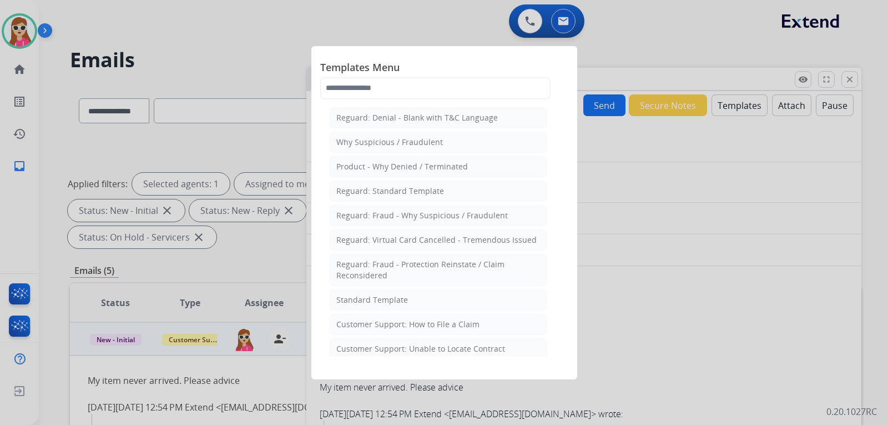
click at [473, 321] on div "Customer Support: How to File a Claim" at bounding box center [407, 324] width 143 height 11
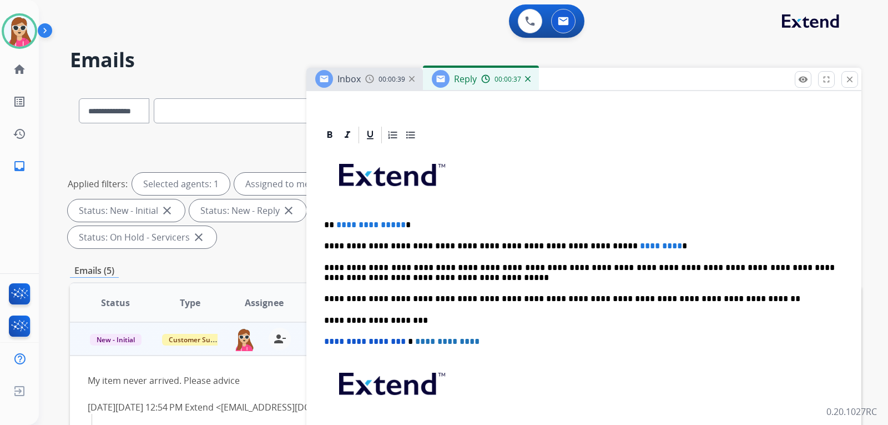
scroll to position [222, 0]
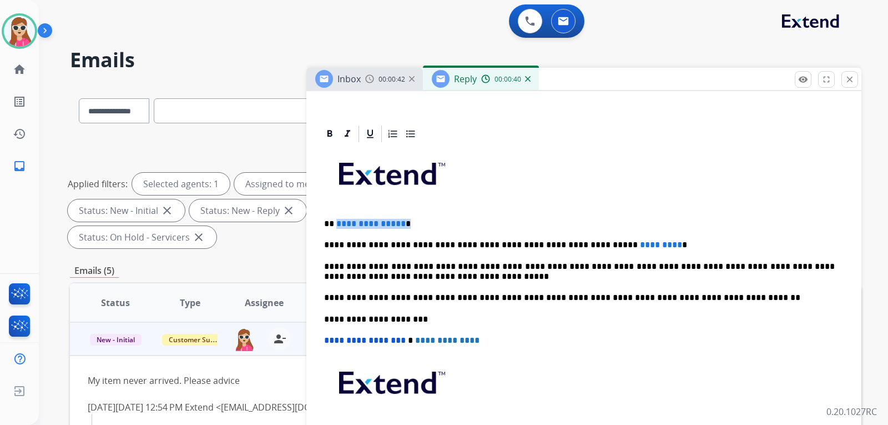
drag, startPoint x: 335, startPoint y: 224, endPoint x: 405, endPoint y: 222, distance: 70.0
click at [405, 222] on p "**********" at bounding box center [579, 224] width 511 height 10
drag, startPoint x: 636, startPoint y: 246, endPoint x: 576, endPoint y: 243, distance: 60.6
click at [576, 243] on p "**********" at bounding box center [579, 245] width 511 height 10
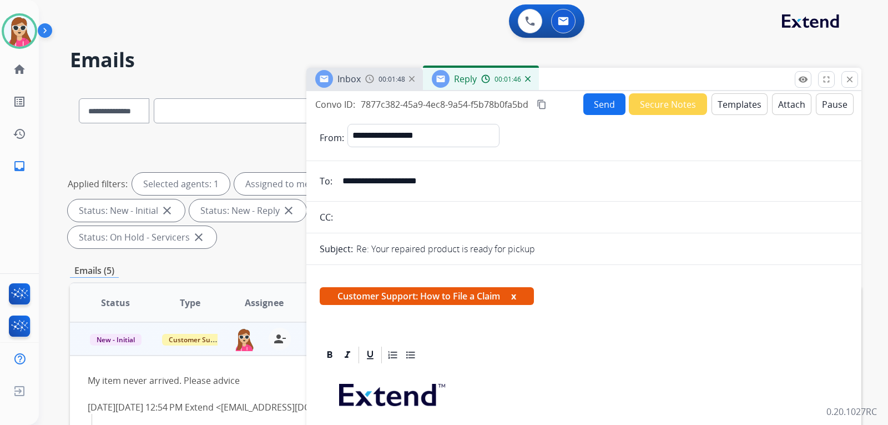
scroll to position [0, 0]
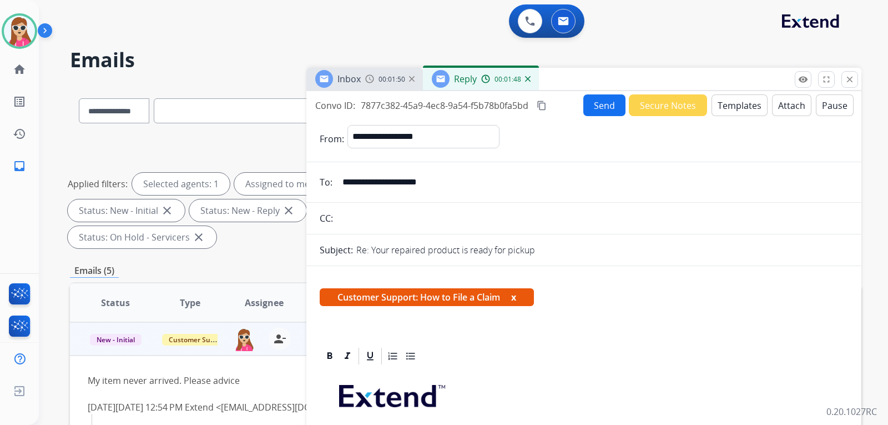
click at [598, 111] on button "Send" at bounding box center [604, 105] width 42 height 22
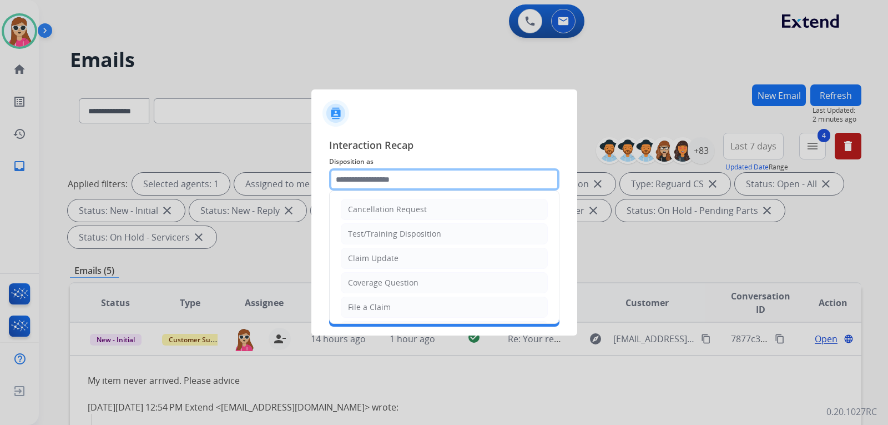
click at [465, 181] on input "text" at bounding box center [444, 179] width 230 height 22
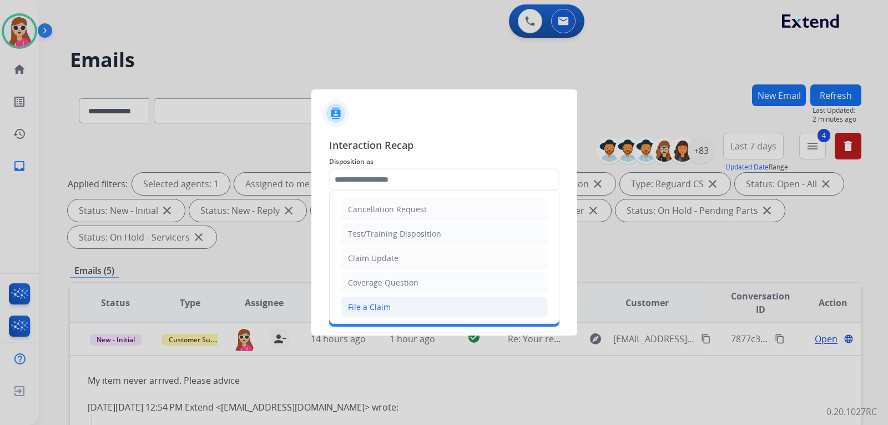
click at [416, 308] on li "File a Claim" at bounding box center [444, 306] width 207 height 21
type input "**********"
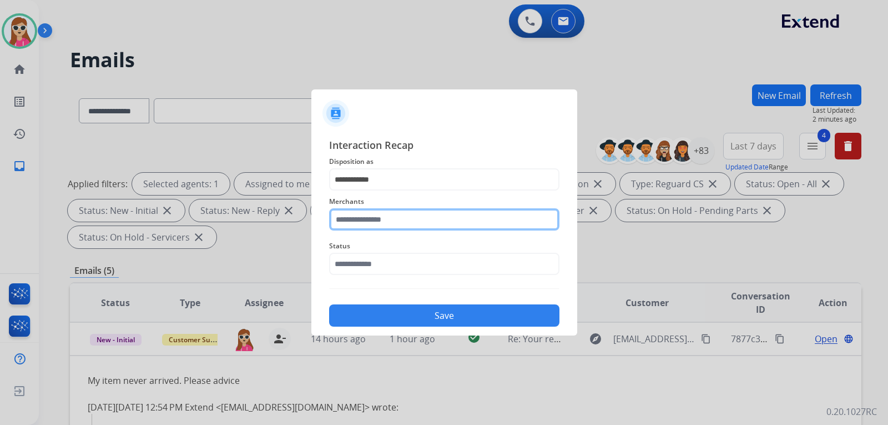
click at [420, 223] on input "text" at bounding box center [444, 219] width 230 height 22
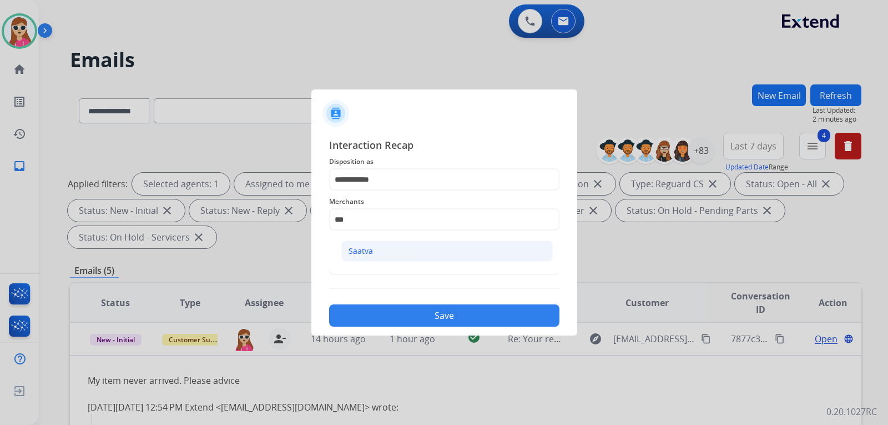
click at [399, 245] on li "Saatva" at bounding box center [447, 250] width 212 height 21
type input "******"
click at [412, 269] on input "text" at bounding box center [444, 264] width 230 height 22
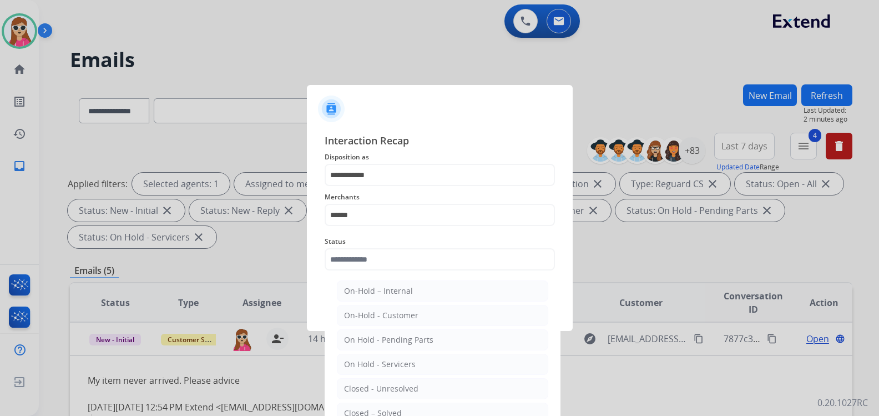
click at [402, 408] on li "Closed – Solved" at bounding box center [443, 412] width 212 height 21
type input "**********"
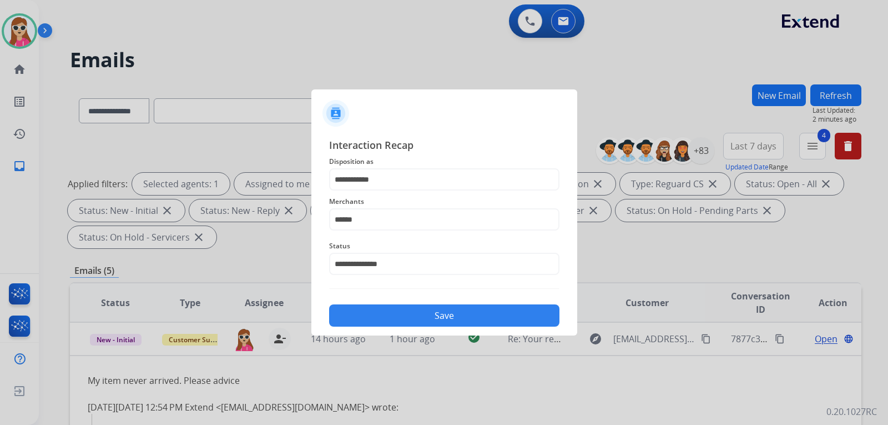
click at [469, 313] on button "Save" at bounding box center [444, 315] width 230 height 22
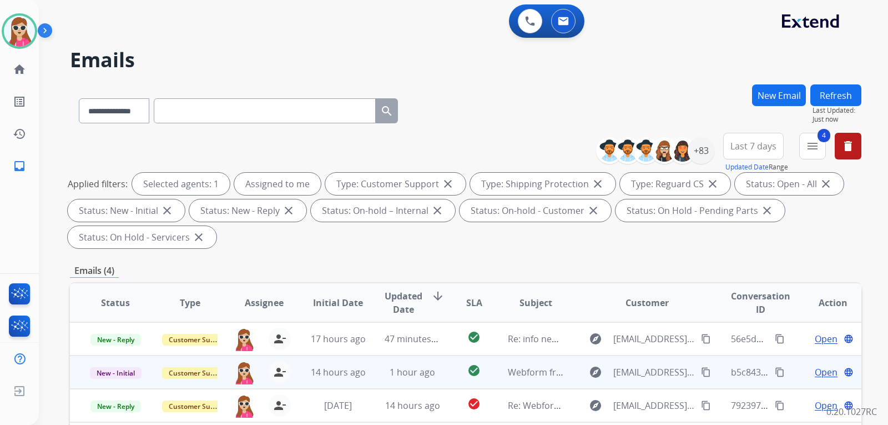
click at [566, 365] on td "explore [EMAIL_ADDRESS][DOMAIN_NAME] content_copy" at bounding box center [639, 371] width 148 height 33
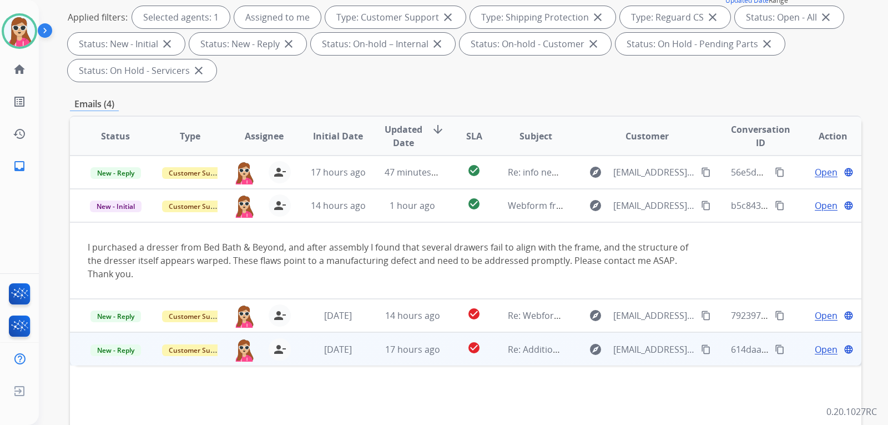
scroll to position [222, 0]
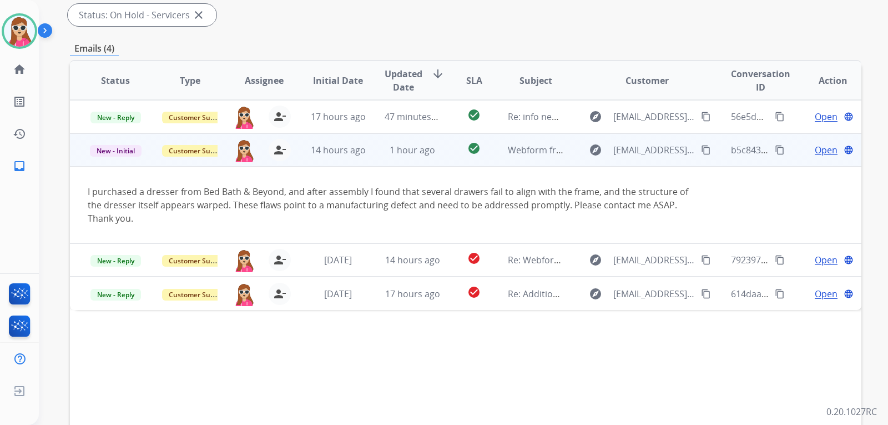
click at [815, 150] on span "Open" at bounding box center [826, 149] width 23 height 13
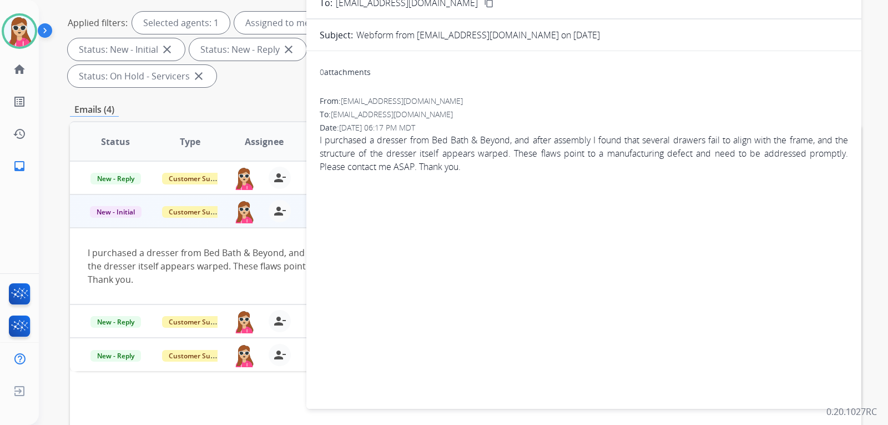
scroll to position [56, 0]
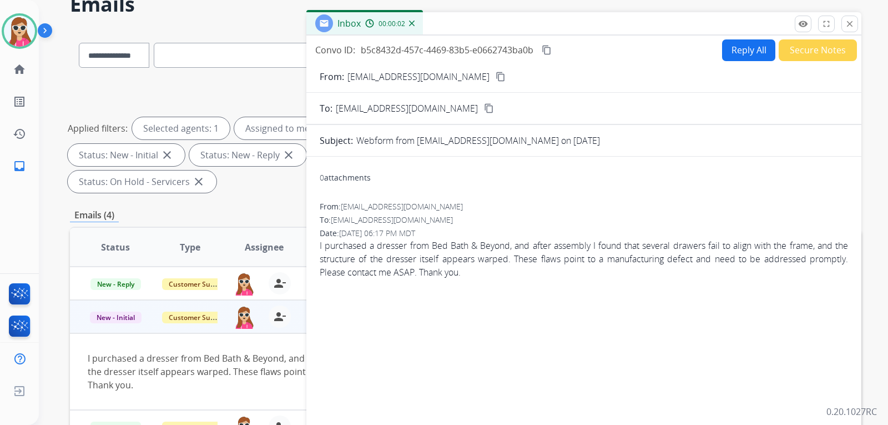
click at [742, 58] on button "Reply All" at bounding box center [748, 50] width 53 height 22
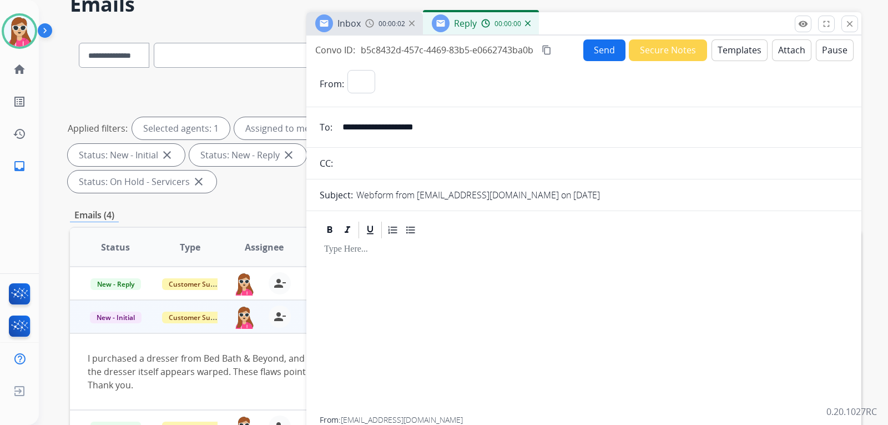
select select "**********"
click at [733, 49] on button "Templates" at bounding box center [740, 50] width 56 height 22
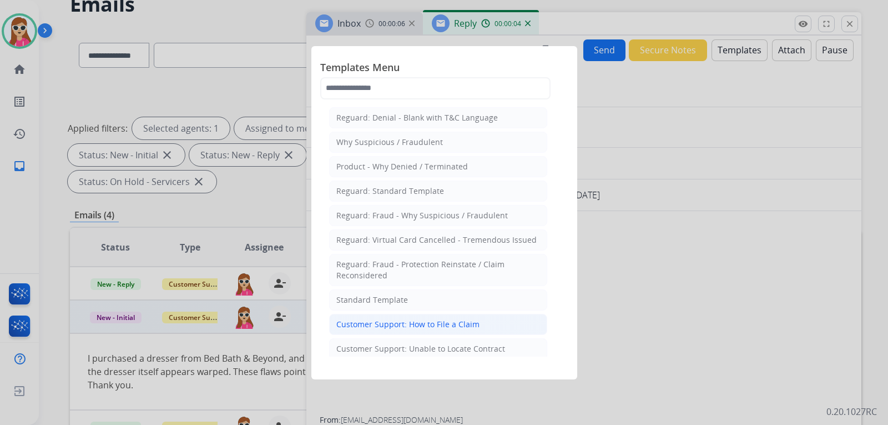
click at [483, 321] on li "Customer Support: How to File a Claim" at bounding box center [438, 324] width 218 height 21
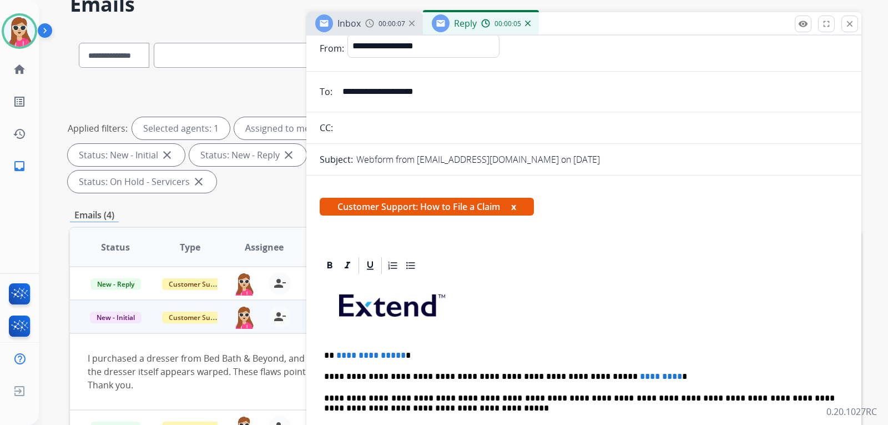
scroll to position [167, 0]
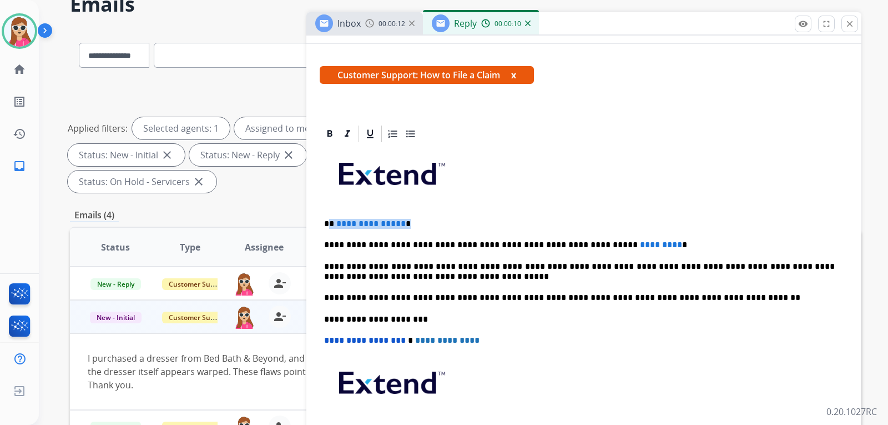
drag, startPoint x: 407, startPoint y: 228, endPoint x: 330, endPoint y: 222, distance: 77.4
click at [330, 222] on p "**********" at bounding box center [579, 224] width 511 height 10
drag, startPoint x: 630, startPoint y: 249, endPoint x: 607, endPoint y: 247, distance: 22.3
click at [606, 247] on p "**********" at bounding box center [579, 245] width 511 height 10
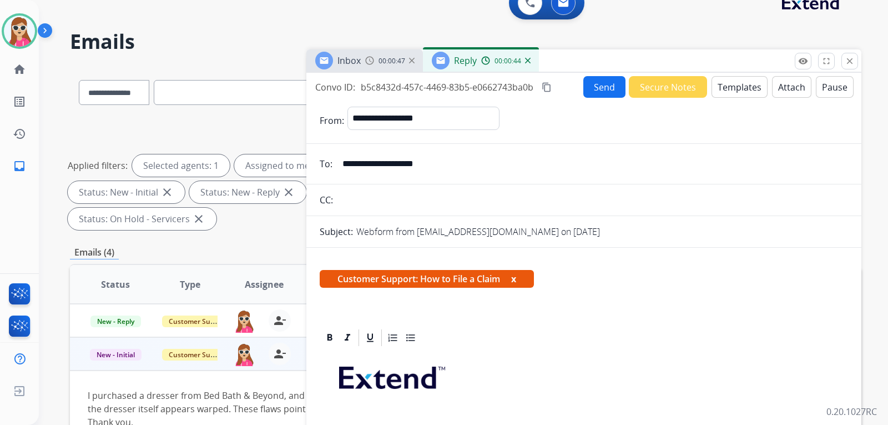
scroll to position [0, 0]
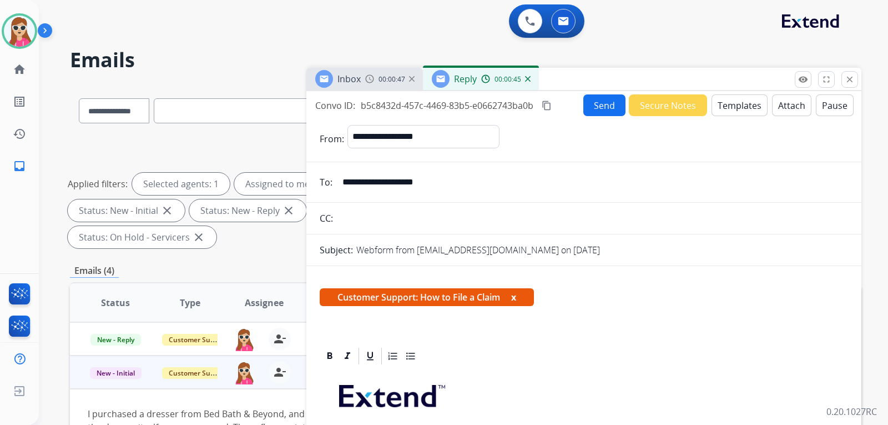
click at [594, 100] on button "Send" at bounding box center [604, 105] width 42 height 22
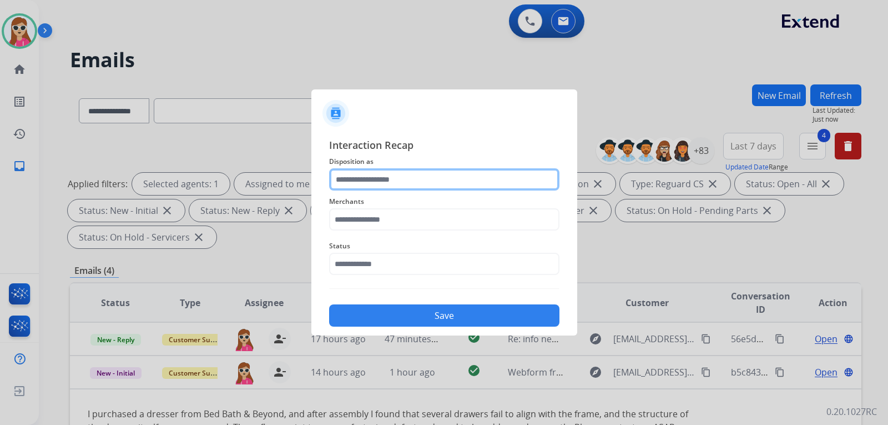
click at [416, 185] on input "text" at bounding box center [444, 179] width 230 height 22
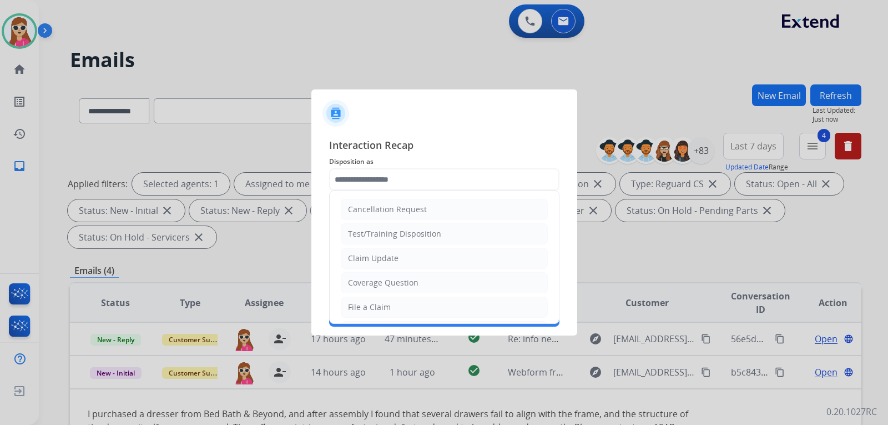
click at [405, 305] on li "File a Claim" at bounding box center [444, 306] width 207 height 21
type input "**********"
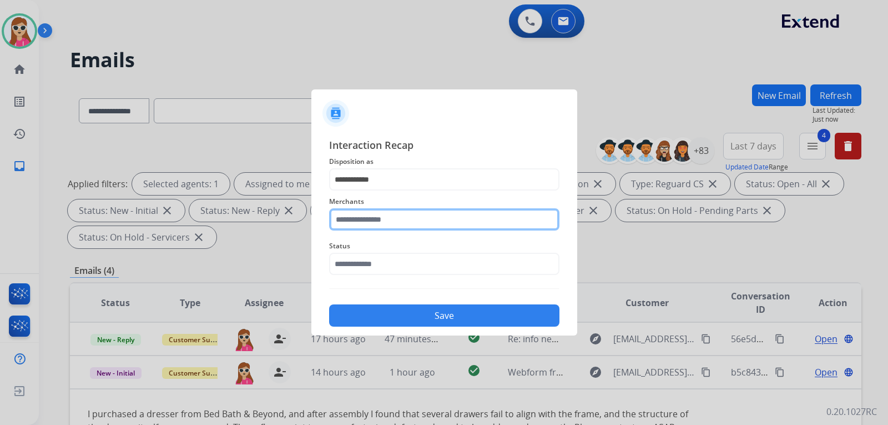
click at [403, 224] on input "text" at bounding box center [444, 219] width 230 height 22
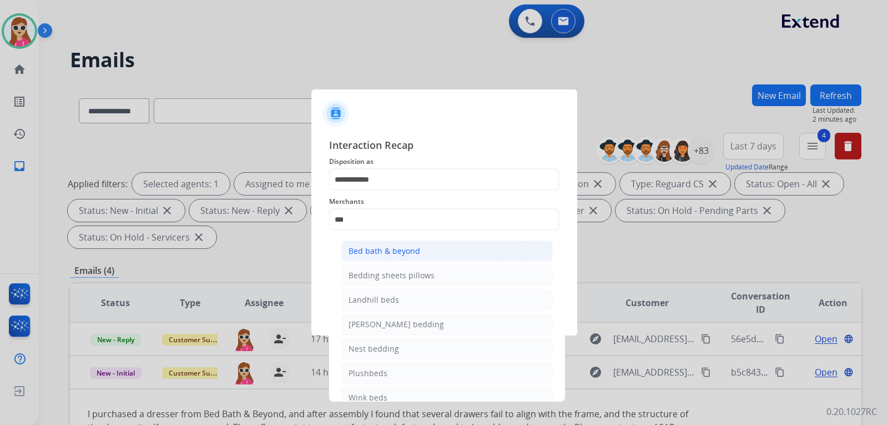
click at [443, 245] on li "Bed bath & beyond" at bounding box center [447, 250] width 212 height 21
type input "**********"
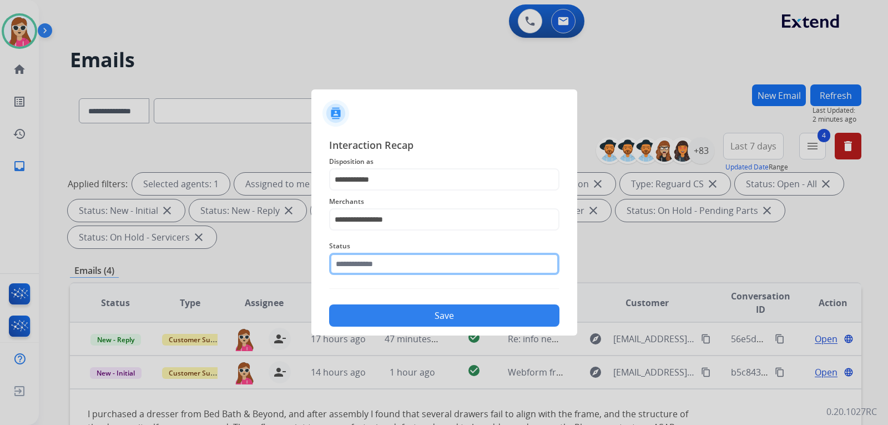
click at [439, 263] on input "text" at bounding box center [444, 264] width 230 height 22
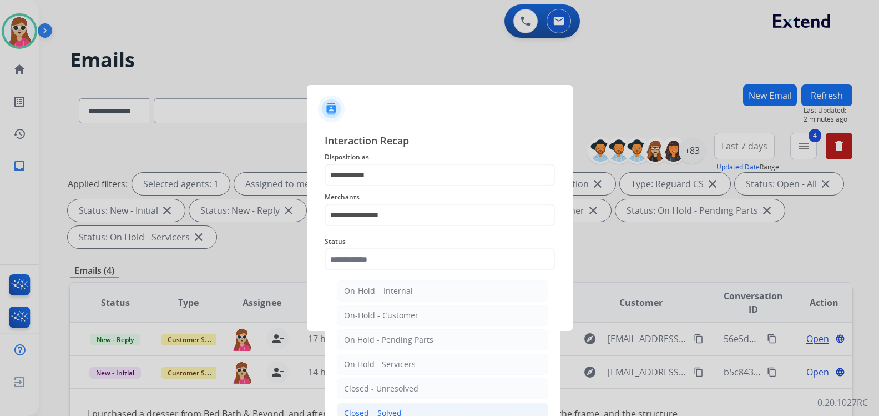
click at [416, 409] on li "Closed – Solved" at bounding box center [443, 412] width 212 height 21
type input "**********"
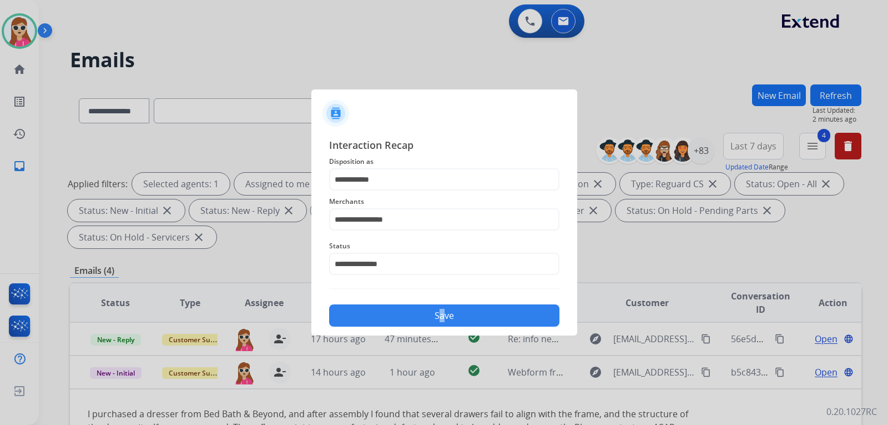
click at [438, 300] on div "Save" at bounding box center [444, 312] width 230 height 29
click at [441, 311] on button "Save" at bounding box center [444, 315] width 230 height 22
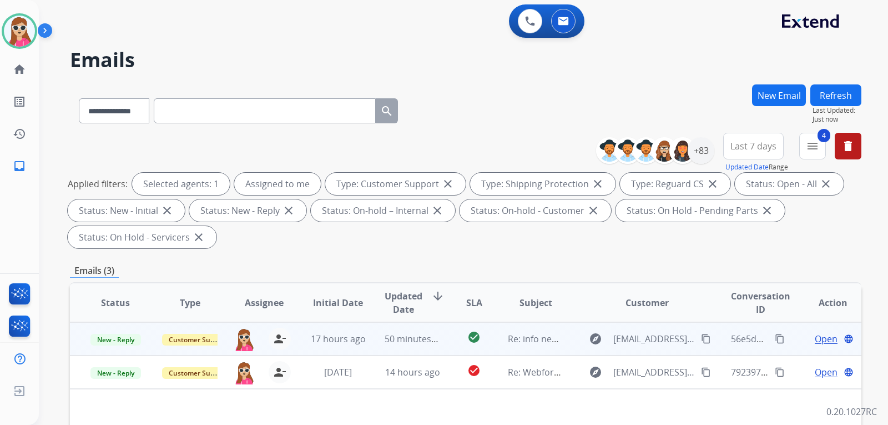
click at [453, 350] on td "check_circle" at bounding box center [465, 338] width 49 height 33
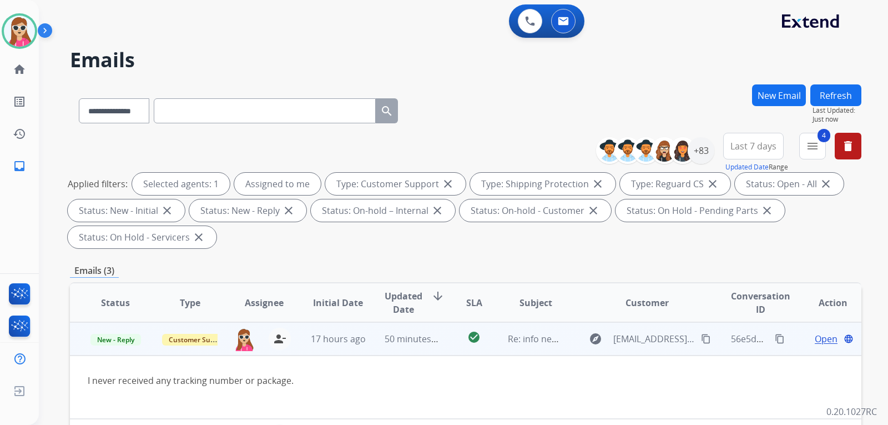
scroll to position [167, 0]
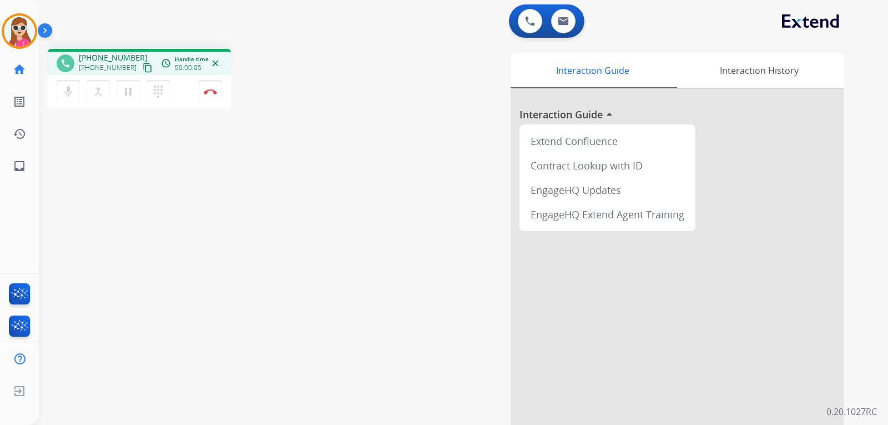
click at [143, 71] on mat-icon "content_copy" at bounding box center [148, 68] width 10 height 10
click at [205, 95] on button "Disconnect" at bounding box center [210, 91] width 23 height 23
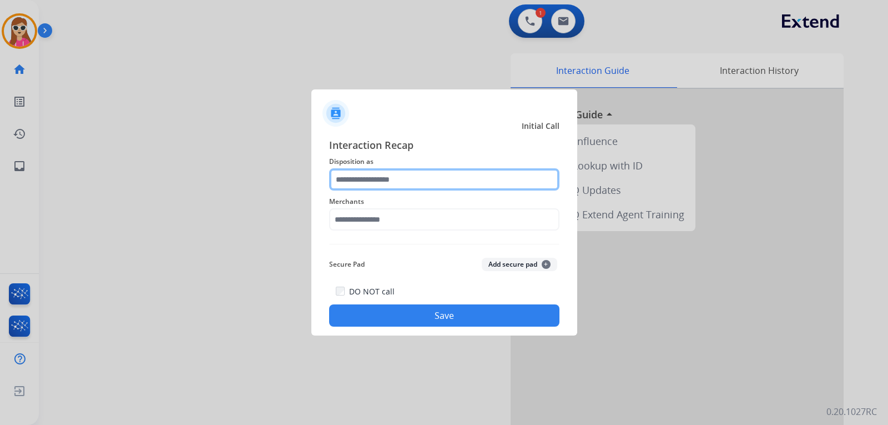
click at [450, 182] on input "text" at bounding box center [444, 179] width 230 height 22
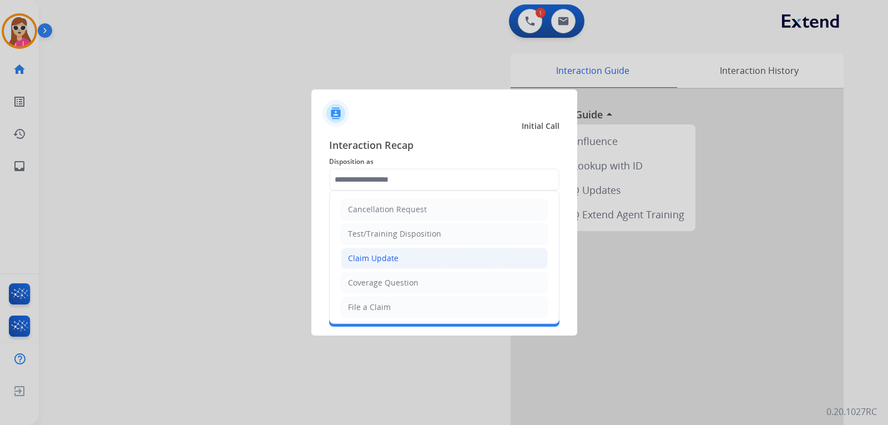
click at [392, 259] on div "Claim Update" at bounding box center [373, 258] width 51 height 11
type input "**********"
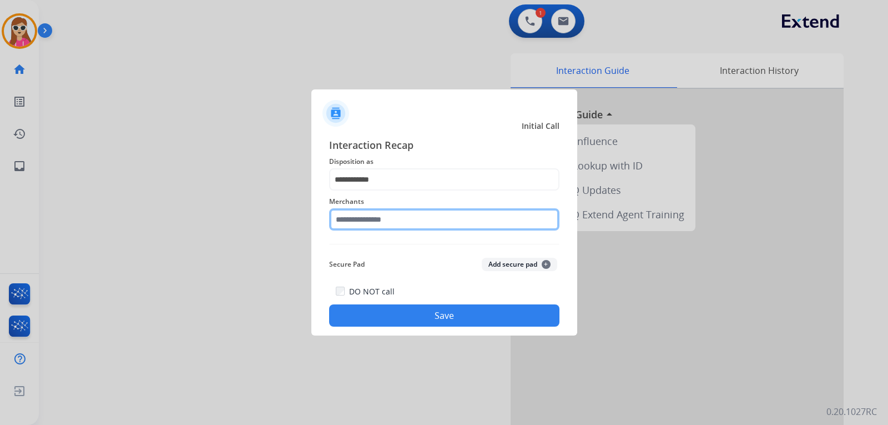
click at [390, 217] on input "text" at bounding box center [444, 219] width 230 height 22
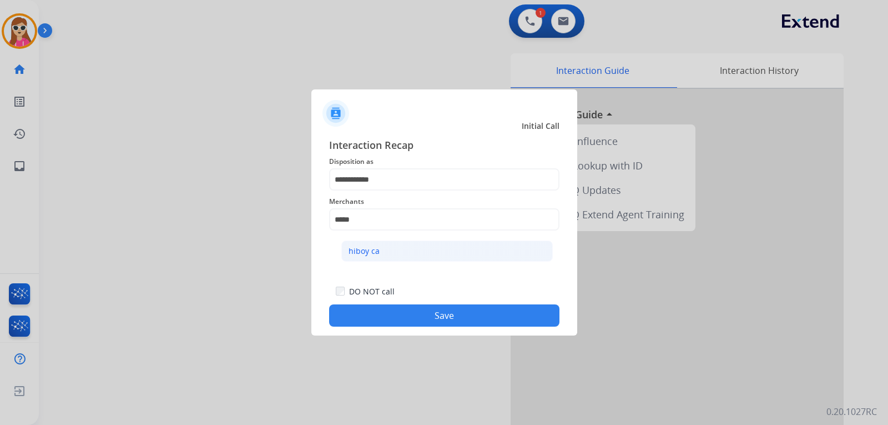
click at [431, 255] on li "hiboy ca" at bounding box center [447, 250] width 212 height 21
type input "********"
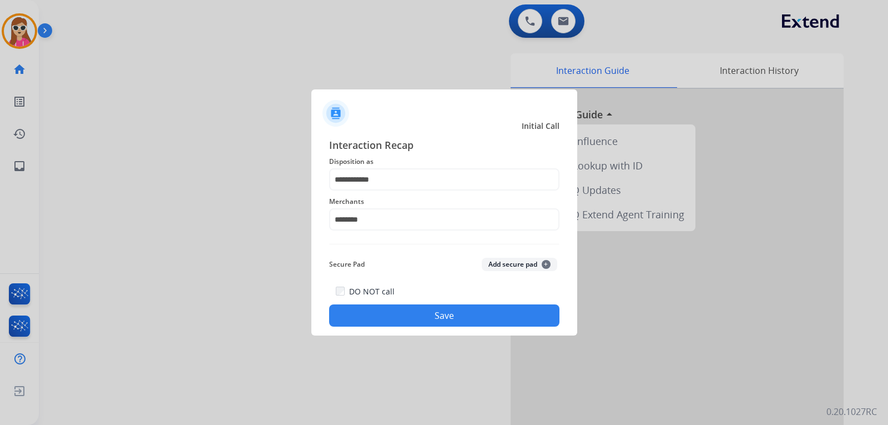
drag, startPoint x: 409, startPoint y: 291, endPoint x: 406, endPoint y: 310, distance: 19.1
click at [409, 292] on div "DO NOT call Save" at bounding box center [444, 305] width 230 height 42
click at [407, 311] on button "Save" at bounding box center [444, 315] width 230 height 22
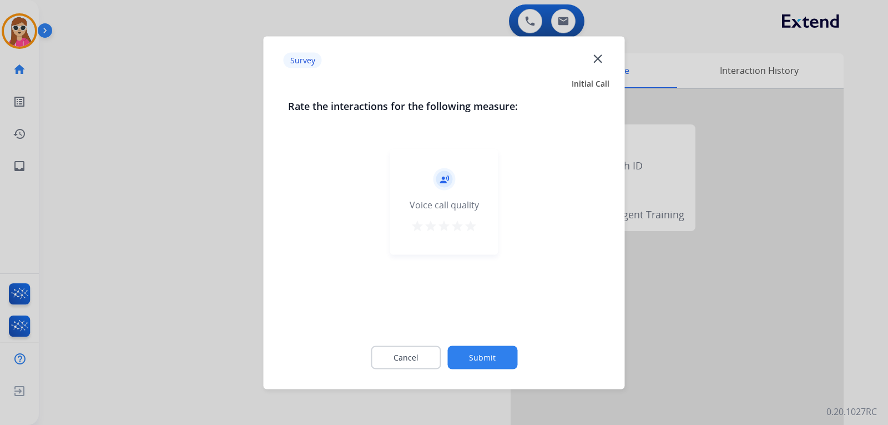
click at [472, 238] on div "record_voice_over Voice call quality star star star star star" at bounding box center [444, 201] width 108 height 105
click at [472, 224] on mat-icon "star" at bounding box center [470, 225] width 13 height 13
click at [468, 343] on div "Cancel Submit" at bounding box center [444, 357] width 313 height 50
click at [474, 349] on button "Submit" at bounding box center [482, 356] width 70 height 23
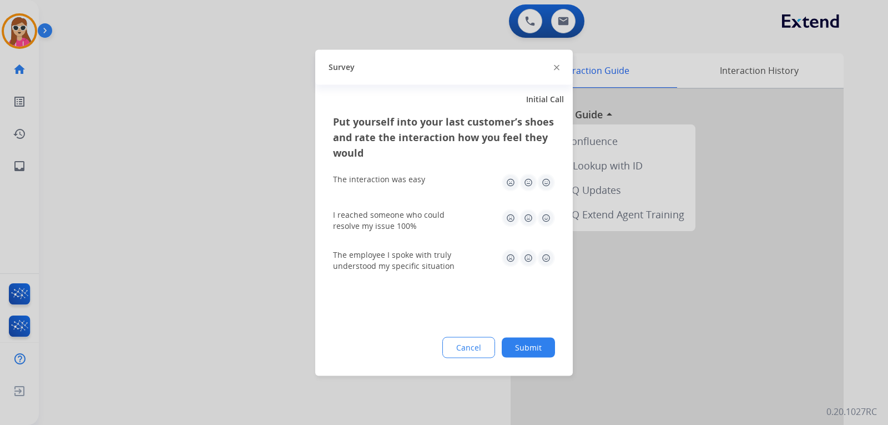
click at [544, 188] on img at bounding box center [546, 182] width 18 height 18
click at [546, 261] on img at bounding box center [546, 258] width 18 height 18
click at [546, 218] on img at bounding box center [546, 218] width 18 height 18
click at [531, 349] on button "Submit" at bounding box center [528, 347] width 53 height 20
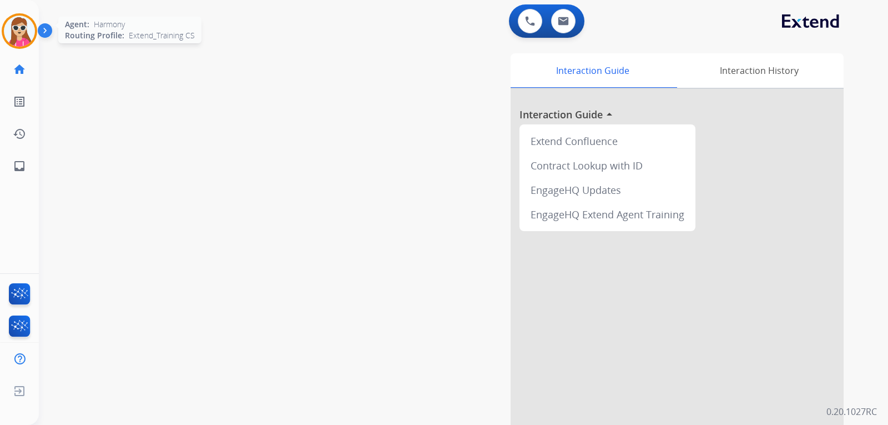
click at [18, 43] on img at bounding box center [19, 31] width 31 height 31
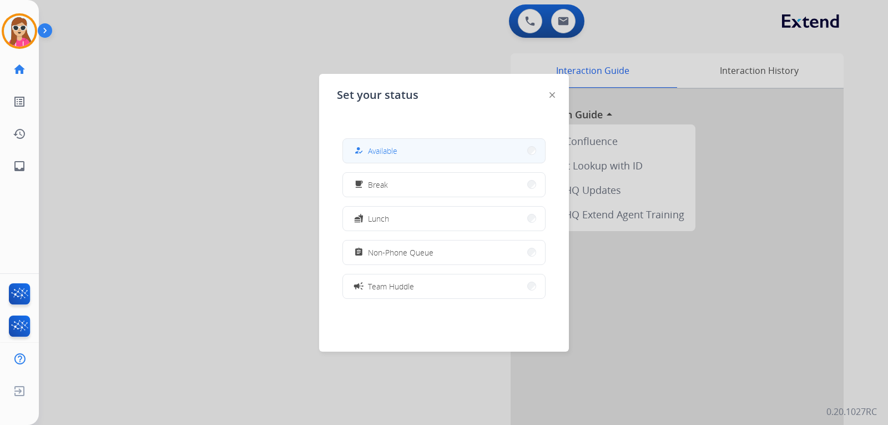
click at [385, 155] on span "Available" at bounding box center [382, 151] width 29 height 12
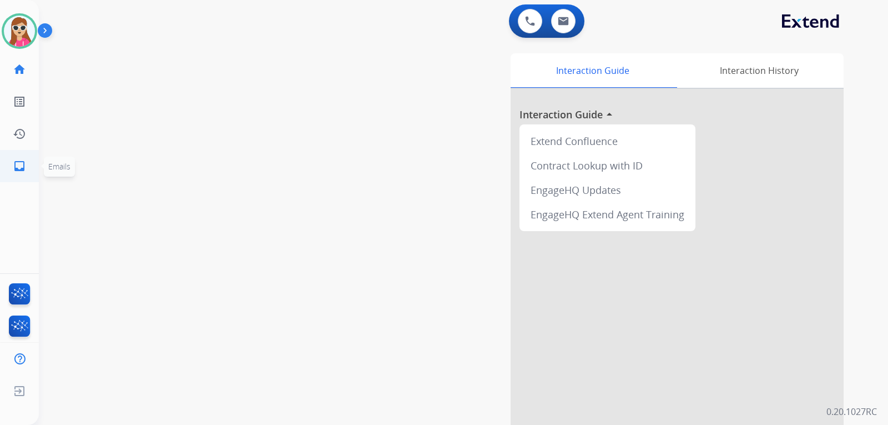
click at [14, 168] on mat-icon "inbox" at bounding box center [19, 165] width 13 height 13
select select "**********"
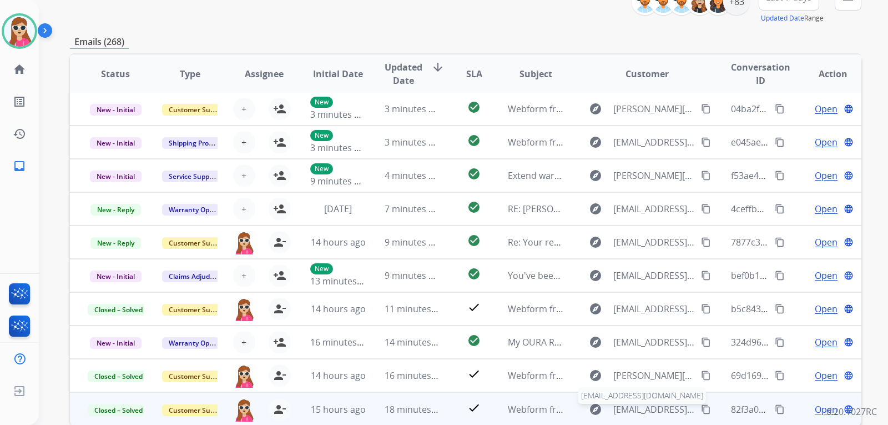
scroll to position [167, 0]
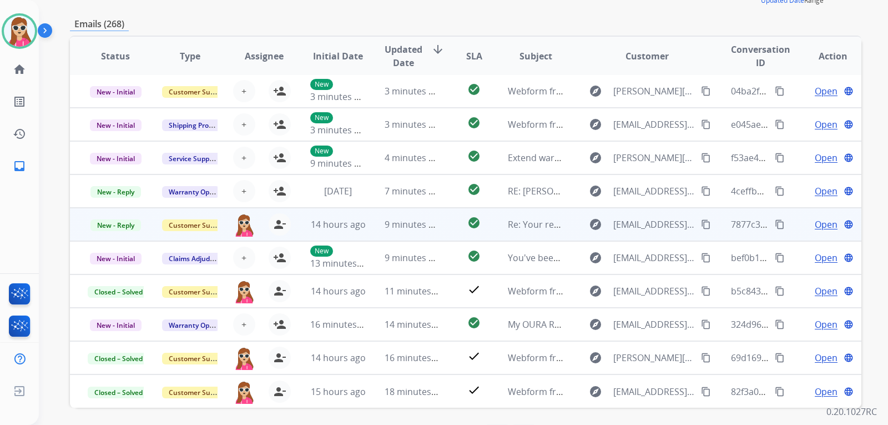
click at [441, 227] on td "check_circle" at bounding box center [465, 224] width 49 height 33
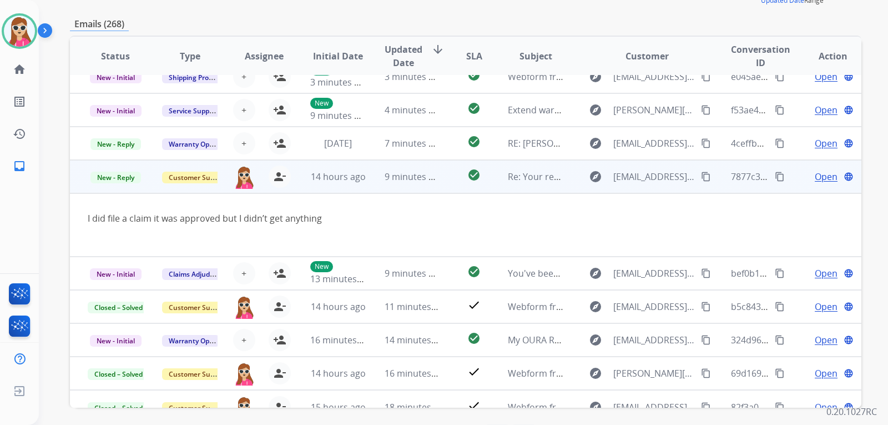
scroll to position [64, 0]
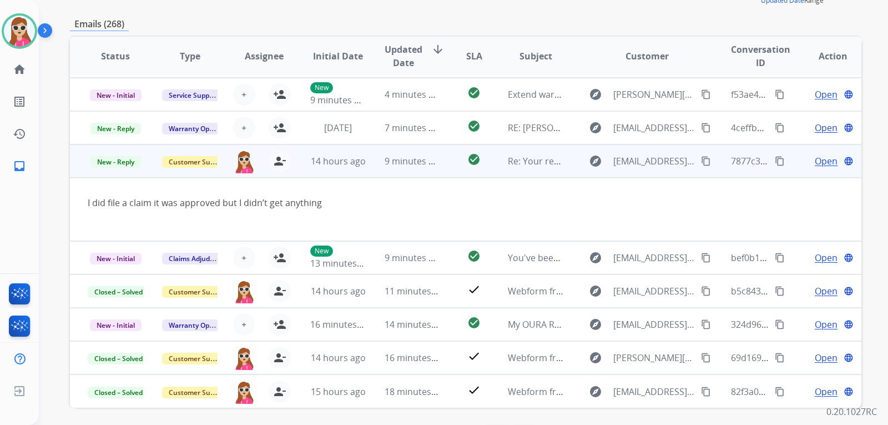
click at [701, 160] on mat-icon "content_copy" at bounding box center [706, 161] width 10 height 10
click at [816, 165] on span "Open" at bounding box center [826, 160] width 23 height 13
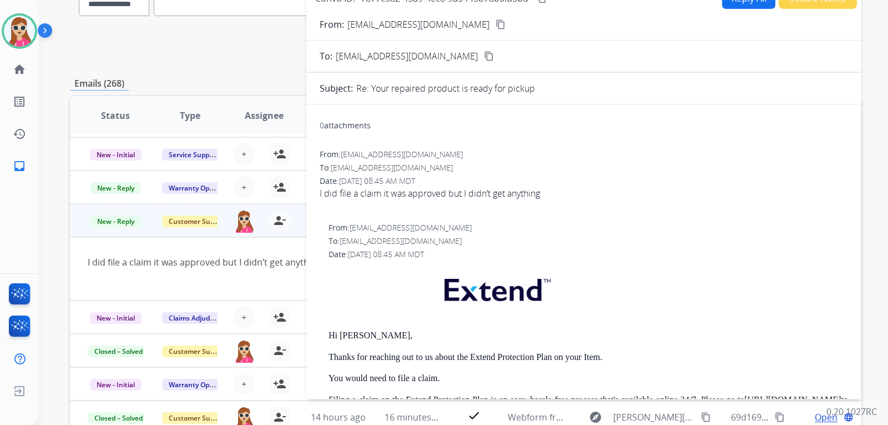
scroll to position [56, 0]
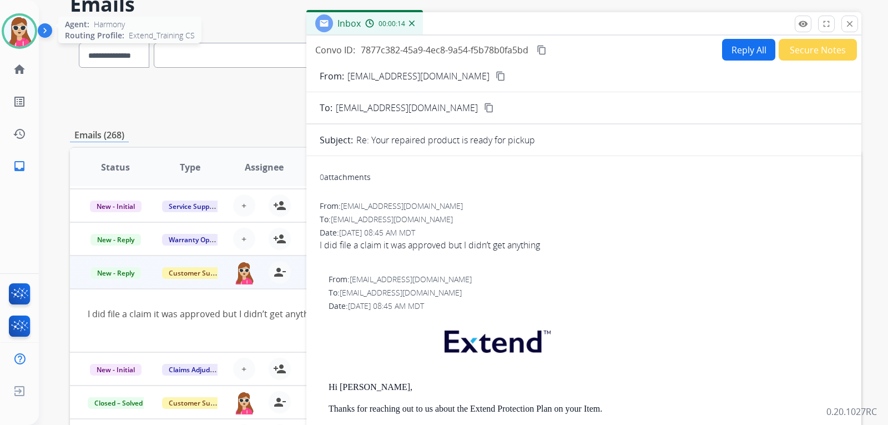
drag, startPoint x: 18, startPoint y: 34, endPoint x: 21, endPoint y: 39, distance: 5.7
click at [18, 34] on img at bounding box center [19, 31] width 31 height 31
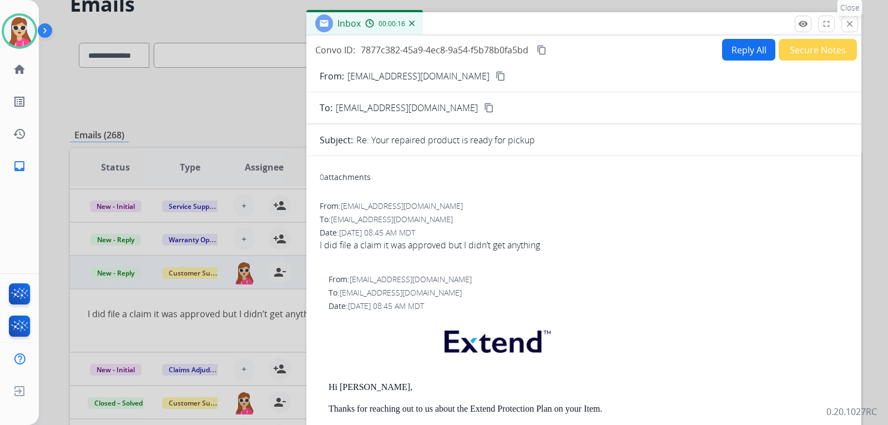
click at [858, 26] on button "close Close" at bounding box center [850, 24] width 17 height 17
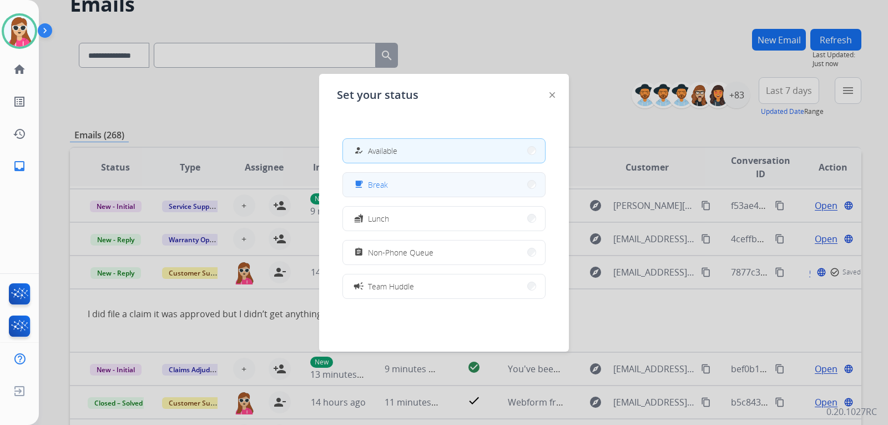
click at [368, 184] on div "free_breakfast" at bounding box center [360, 184] width 16 height 13
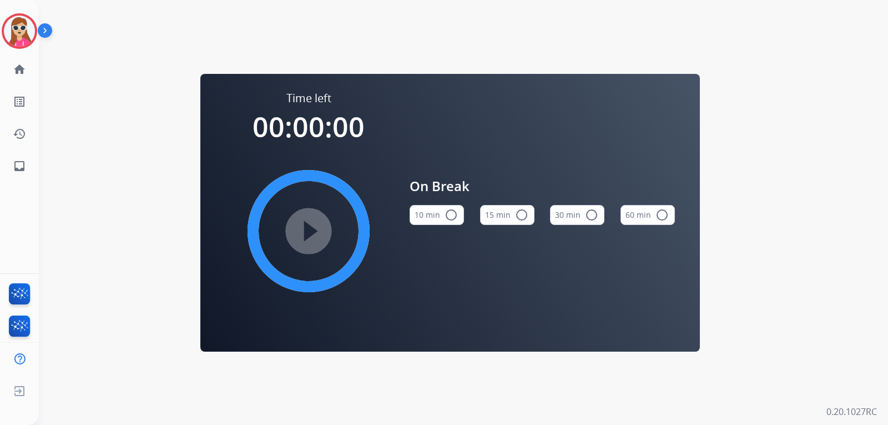
click at [32, 51] on div "Harmony Break Edit Avatar Agent: Harmony Routing Profile: Extend_Training CS ho…" at bounding box center [19, 91] width 39 height 182
click at [26, 43] on img at bounding box center [19, 31] width 31 height 31
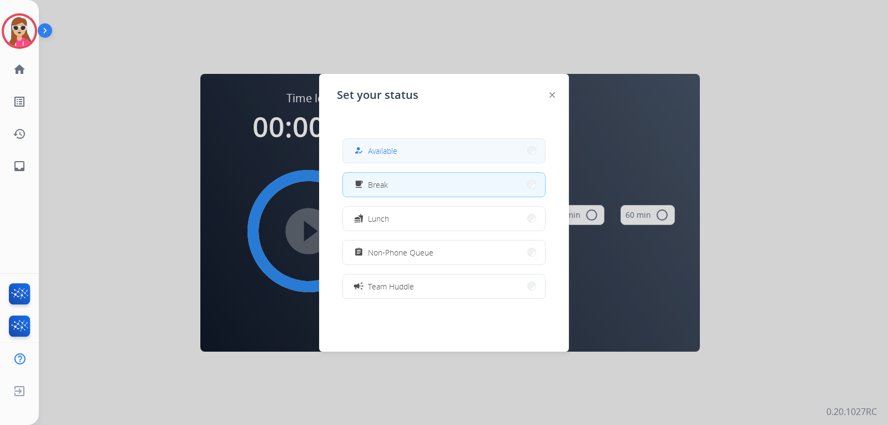
click at [411, 150] on button "how_to_reg Available" at bounding box center [444, 151] width 202 height 24
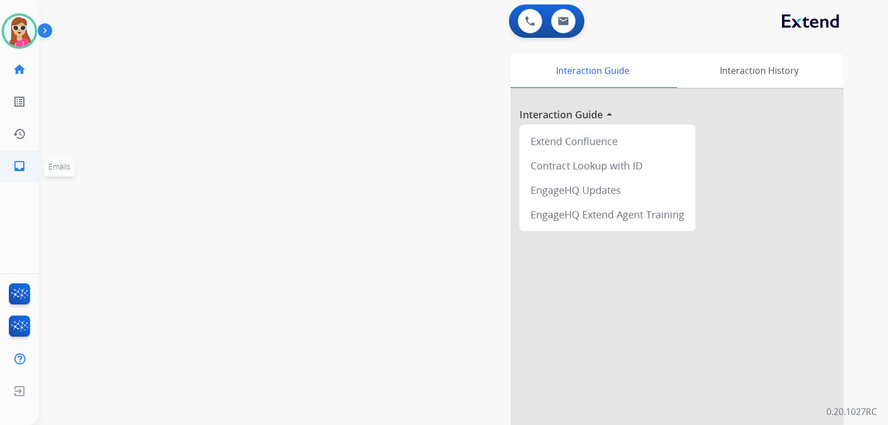
click at [24, 170] on mat-icon "inbox" at bounding box center [19, 165] width 13 height 13
select select "**********"
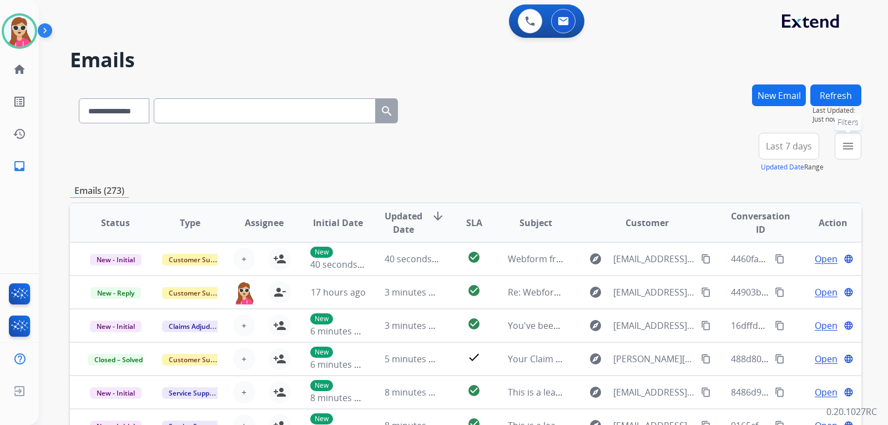
click at [848, 147] on mat-icon "menu" at bounding box center [848, 145] width 13 height 13
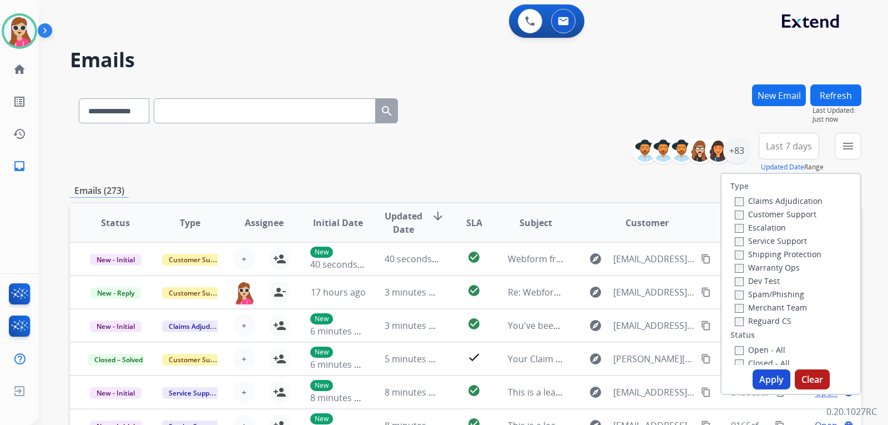
click at [792, 210] on label "Customer Support" at bounding box center [776, 214] width 82 height 11
click at [791, 255] on label "Shipping Protection" at bounding box center [778, 254] width 87 height 11
click at [777, 322] on label "Reguard CS" at bounding box center [763, 320] width 57 height 11
click at [775, 353] on label "Open - All" at bounding box center [760, 349] width 51 height 11
click at [772, 373] on button "Apply" at bounding box center [772, 379] width 38 height 20
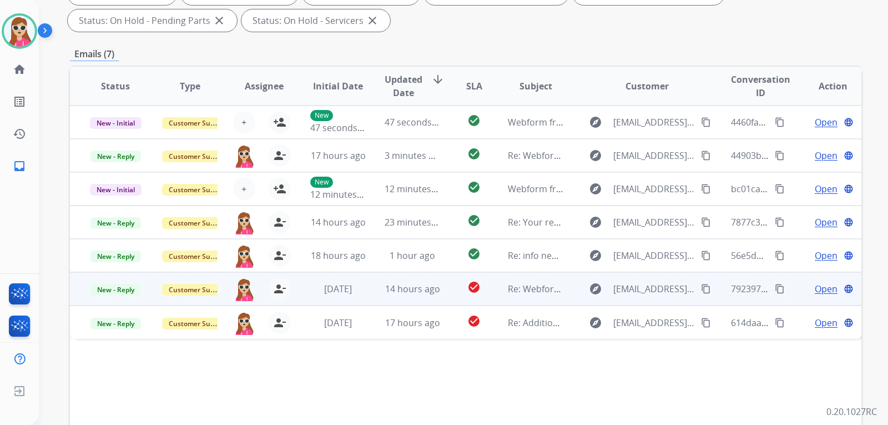
scroll to position [222, 0]
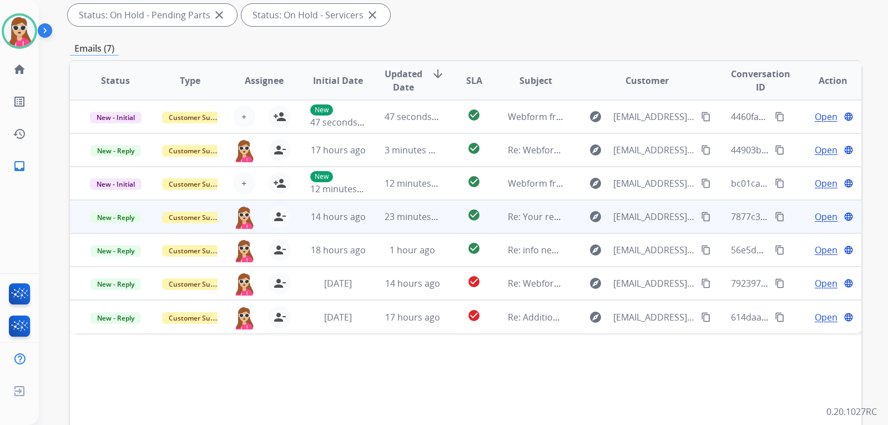
click at [568, 219] on td "explore [EMAIL_ADDRESS][DOMAIN_NAME] content_copy" at bounding box center [639, 216] width 148 height 33
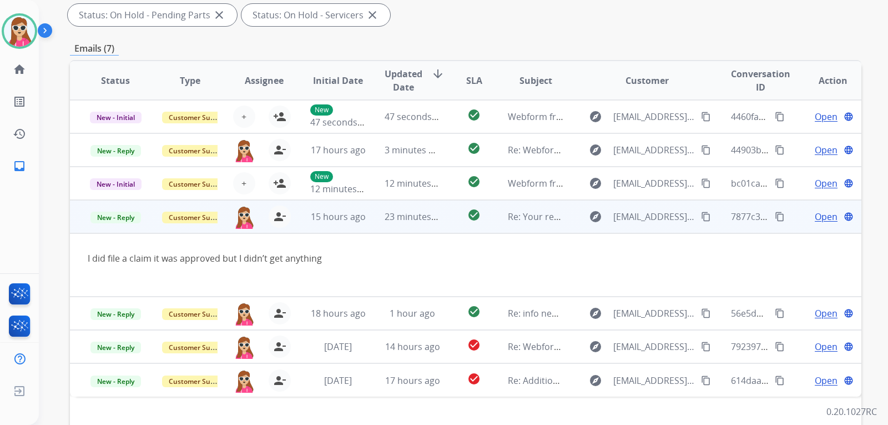
click at [818, 218] on span "Open" at bounding box center [826, 216] width 23 height 13
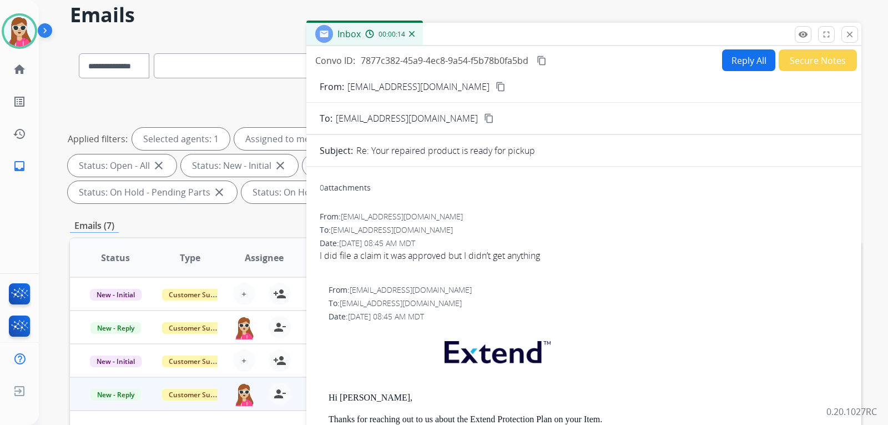
scroll to position [0, 0]
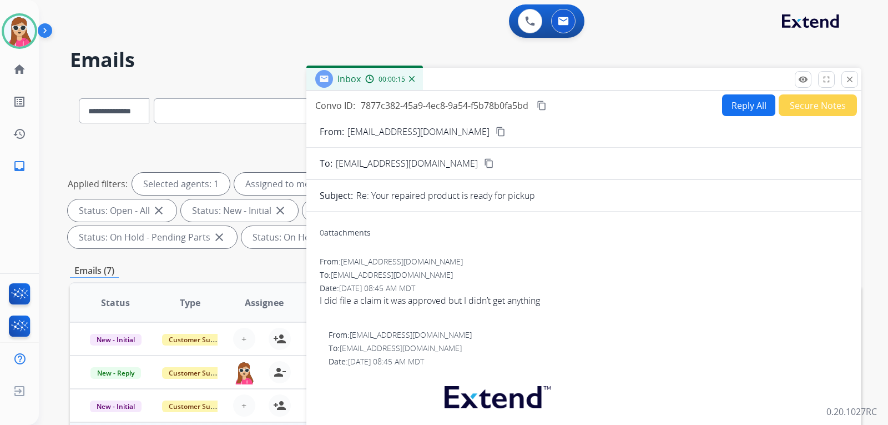
click at [754, 109] on button "Reply All" at bounding box center [748, 105] width 53 height 22
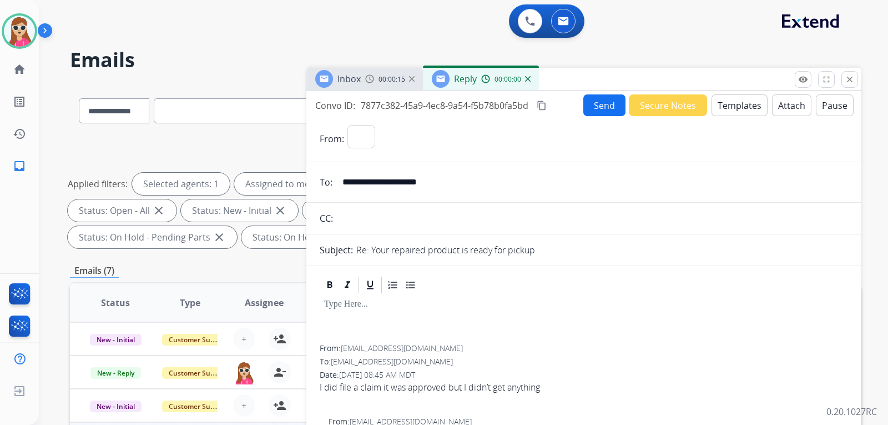
select select "**********"
click at [751, 113] on button "Templates" at bounding box center [740, 105] width 56 height 22
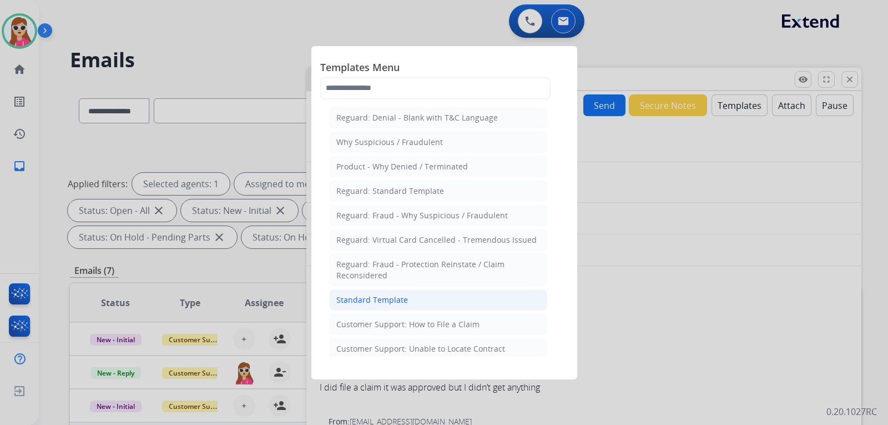
click at [434, 291] on li "Standard Template" at bounding box center [438, 299] width 218 height 21
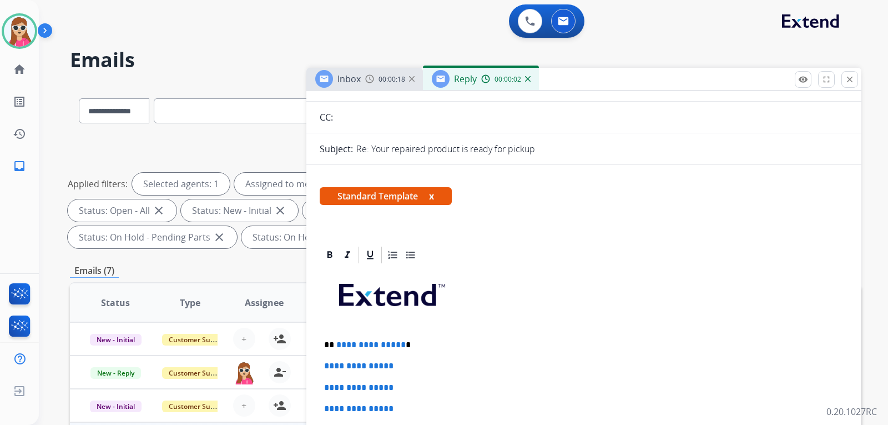
scroll to position [167, 0]
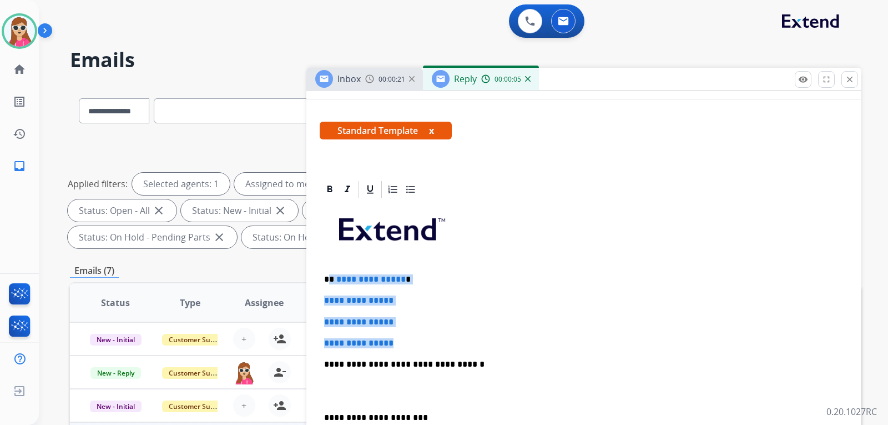
drag, startPoint x: 330, startPoint y: 275, endPoint x: 409, endPoint y: 338, distance: 100.8
click at [409, 338] on div "**********" at bounding box center [584, 390] width 528 height 382
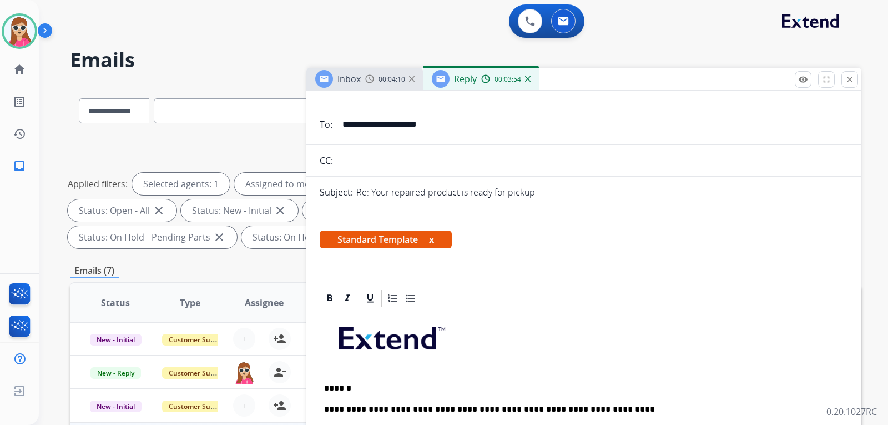
scroll to position [0, 0]
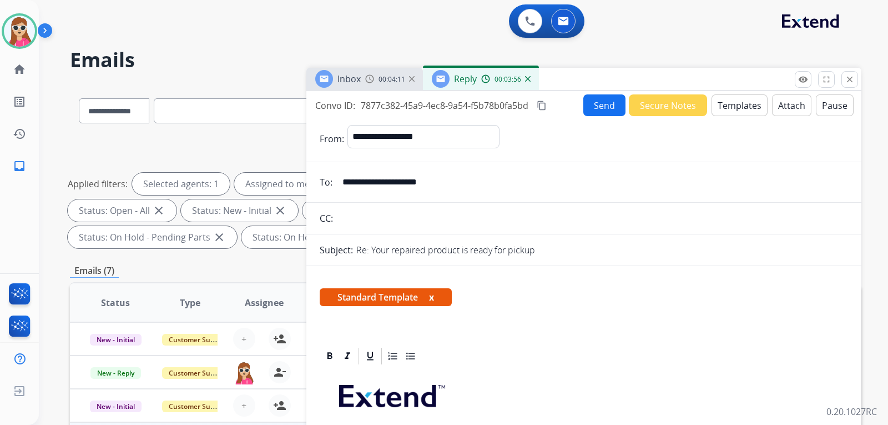
click at [593, 111] on button "Send" at bounding box center [604, 105] width 42 height 22
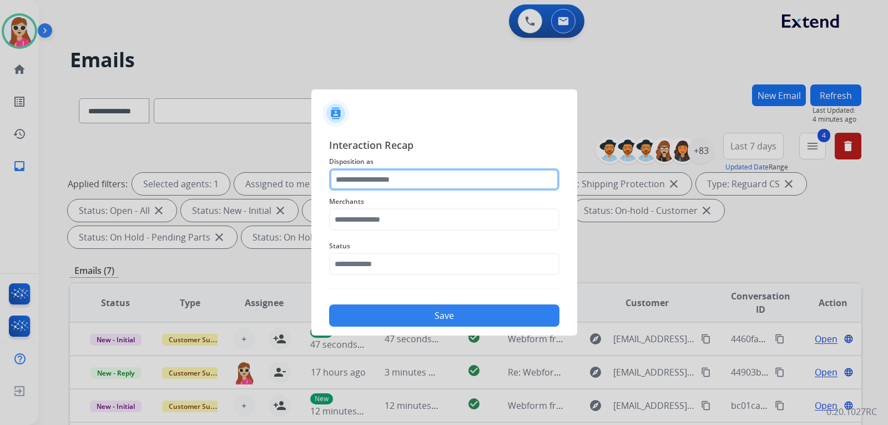
click at [505, 184] on input "text" at bounding box center [444, 179] width 230 height 22
click at [393, 187] on input "text" at bounding box center [444, 179] width 230 height 22
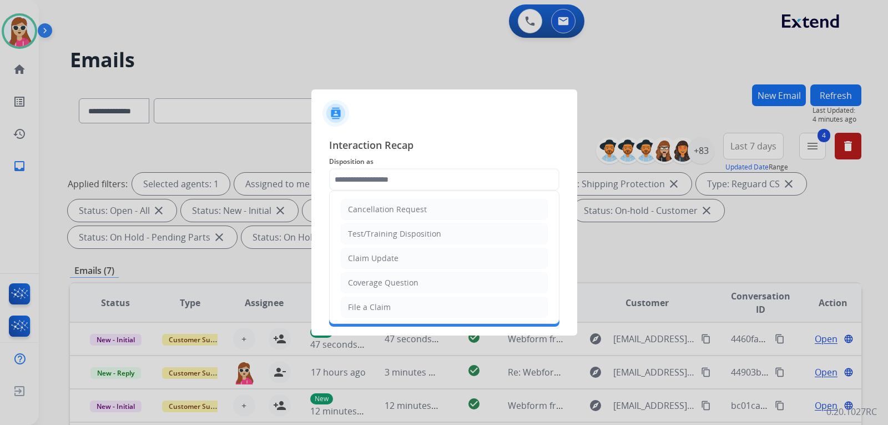
click at [394, 253] on div "Claim Update" at bounding box center [373, 258] width 51 height 11
type input "**********"
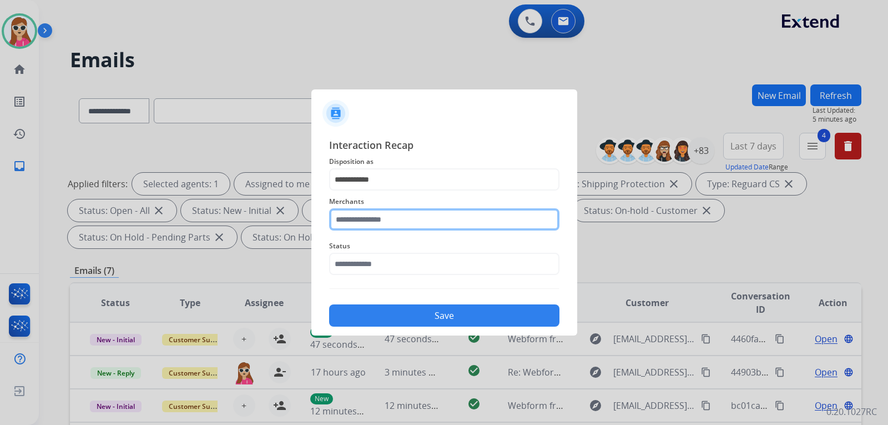
click at [338, 219] on input "text" at bounding box center [444, 219] width 230 height 22
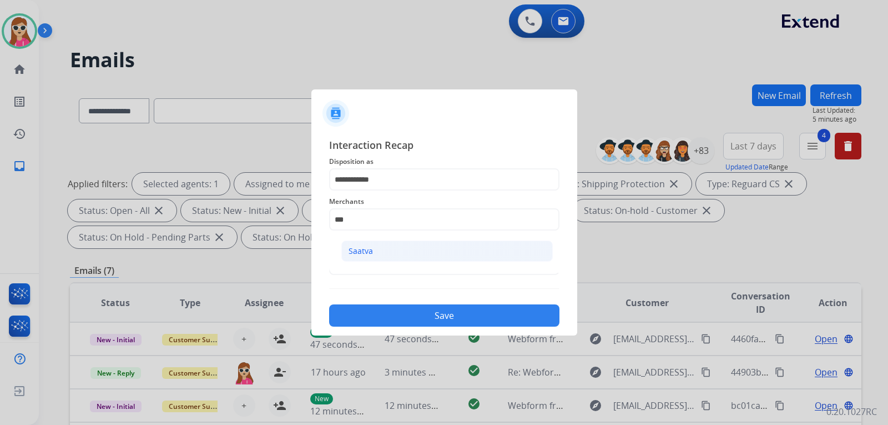
click at [471, 254] on li "Saatva" at bounding box center [447, 250] width 212 height 21
type input "******"
click at [464, 258] on input "text" at bounding box center [444, 264] width 230 height 22
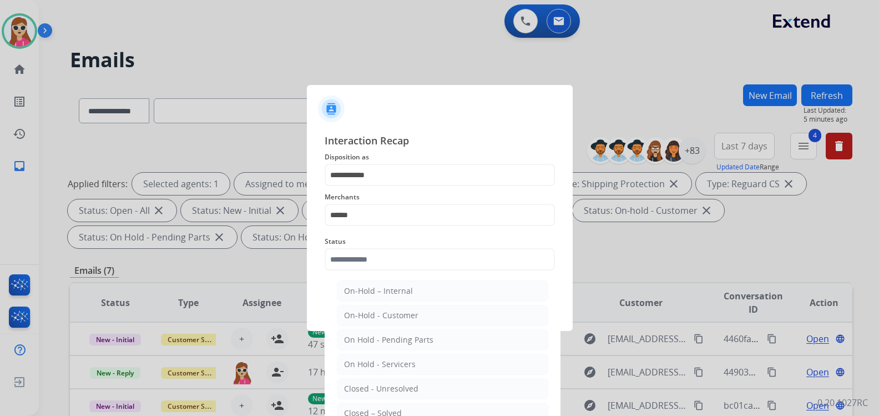
click at [396, 406] on li "Closed – Solved" at bounding box center [443, 412] width 212 height 21
type input "**********"
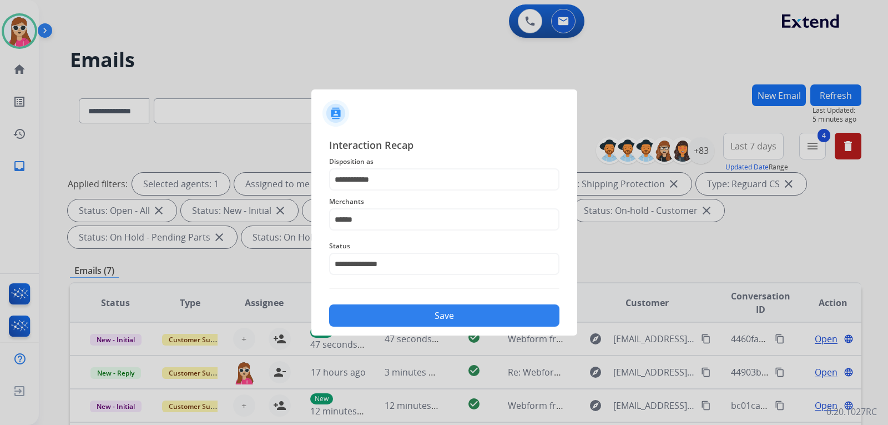
click at [432, 307] on button "Save" at bounding box center [444, 315] width 230 height 22
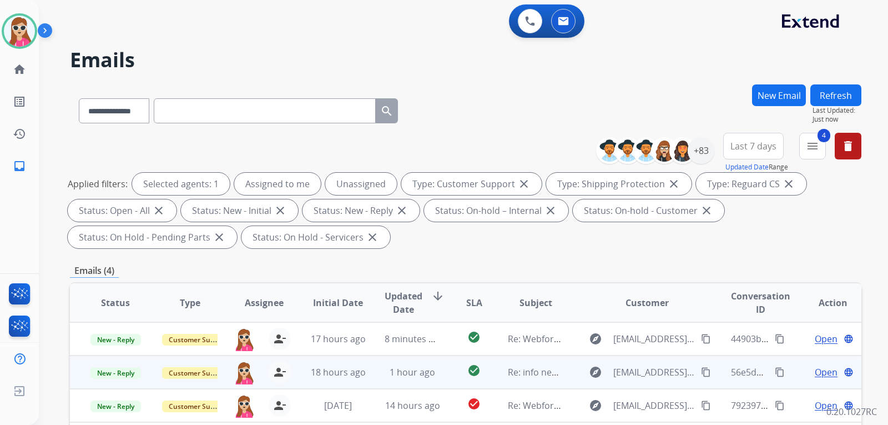
click at [441, 383] on td "check_circle" at bounding box center [465, 371] width 49 height 33
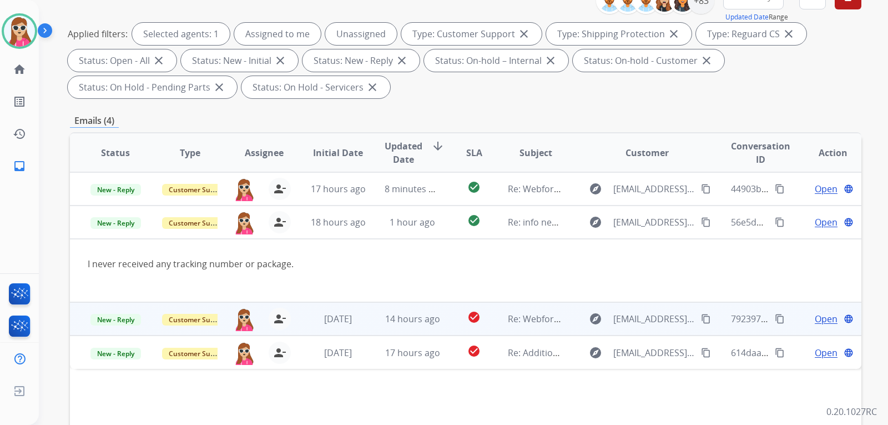
scroll to position [167, 0]
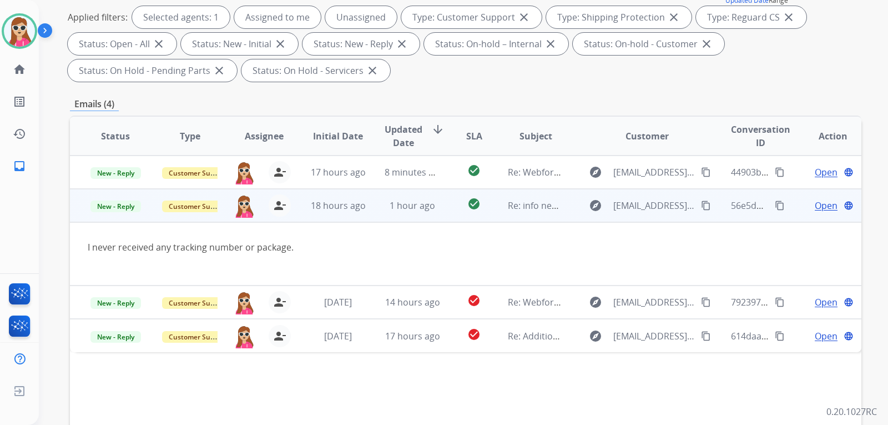
drag, startPoint x: 88, startPoint y: 245, endPoint x: 410, endPoint y: 236, distance: 321.5
click at [410, 236] on td "I never received any tracking number or package." at bounding box center [391, 253] width 643 height 63
click at [824, 212] on span "Open" at bounding box center [826, 205] width 23 height 13
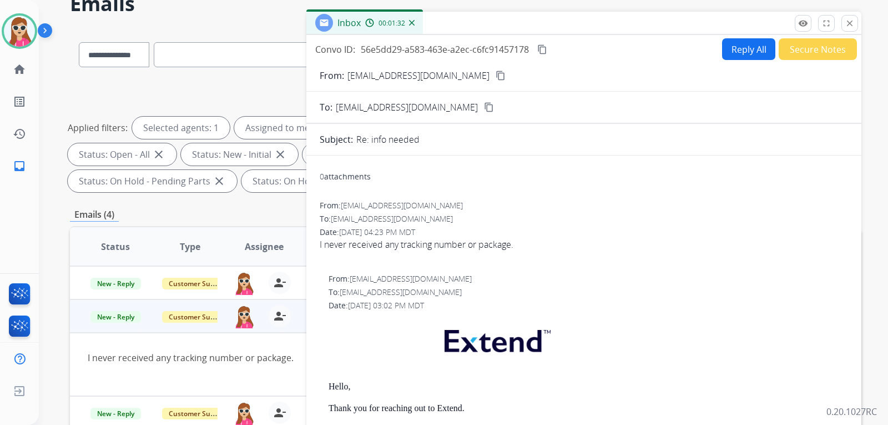
scroll to position [56, 0]
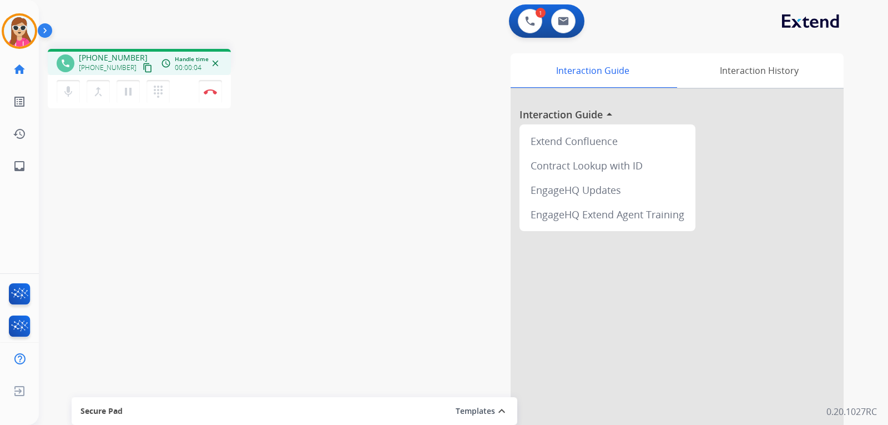
click at [141, 62] on button "content_copy" at bounding box center [147, 67] width 13 height 13
click at [143, 69] on mat-icon "content_copy" at bounding box center [148, 68] width 10 height 10
click at [127, 92] on mat-icon "pause" at bounding box center [128, 91] width 13 height 13
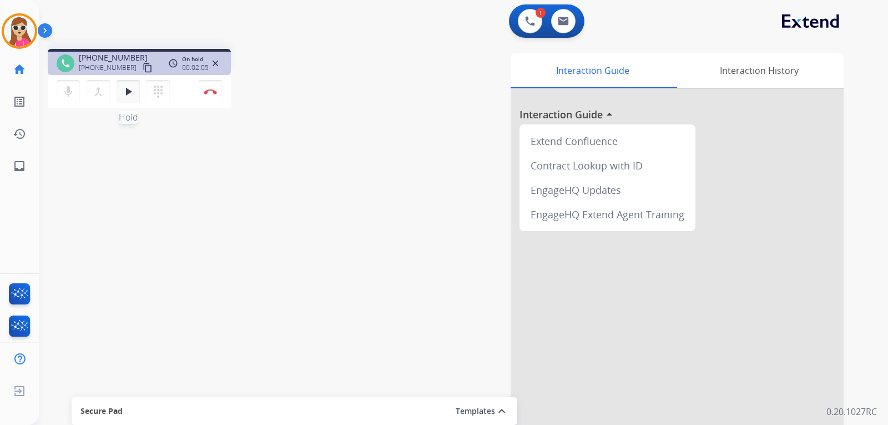
click at [127, 88] on mat-icon "play_arrow" at bounding box center [128, 91] width 13 height 13
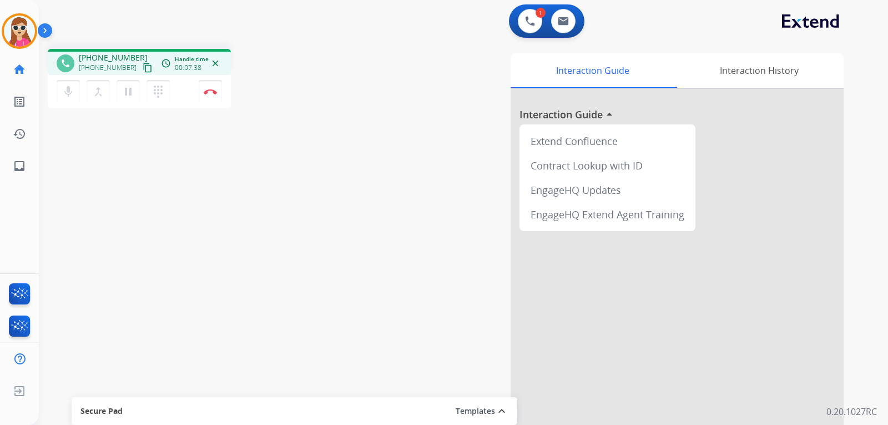
click at [141, 72] on button "content_copy" at bounding box center [147, 67] width 13 height 13
click at [143, 69] on mat-icon "content_copy" at bounding box center [148, 68] width 10 height 10
click at [13, 172] on mat-icon "inbox" at bounding box center [19, 165] width 13 height 13
select select "**********"
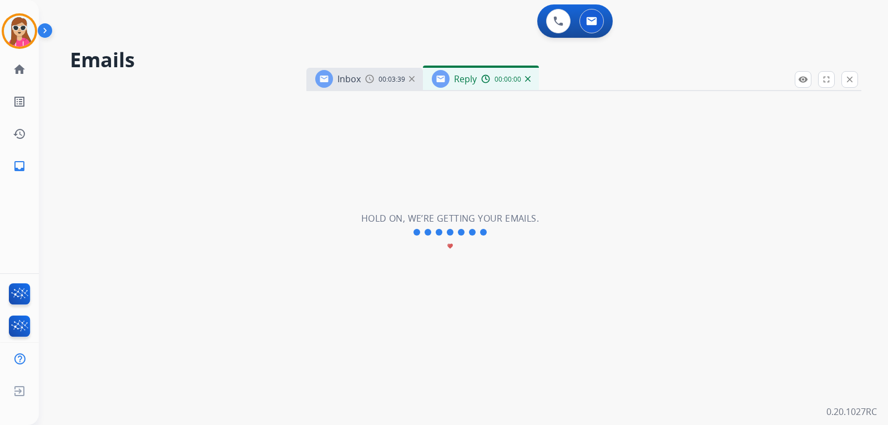
select select "**********"
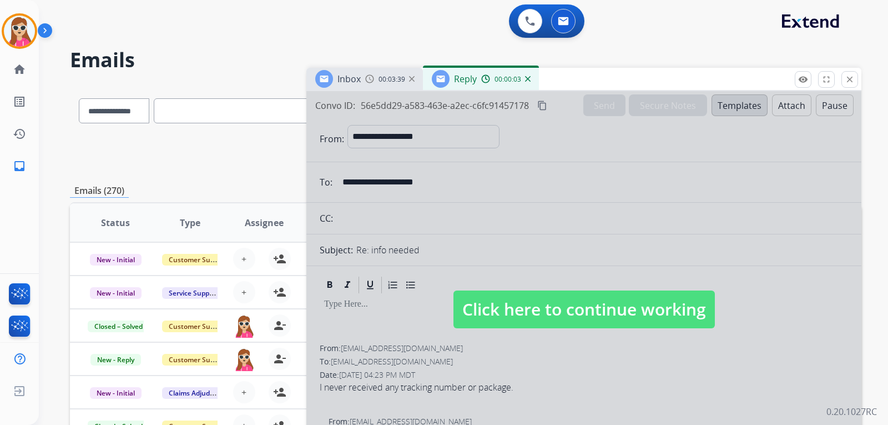
click at [857, 78] on button "close Close" at bounding box center [850, 79] width 17 height 17
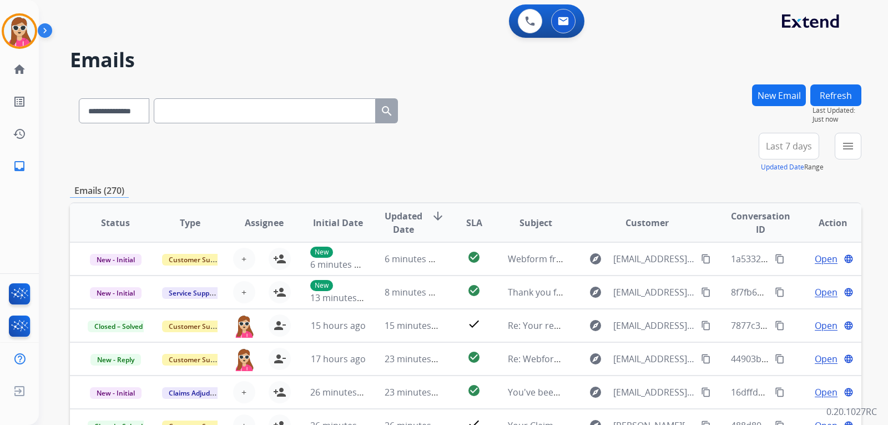
click at [778, 98] on button "New Email" at bounding box center [779, 95] width 54 height 22
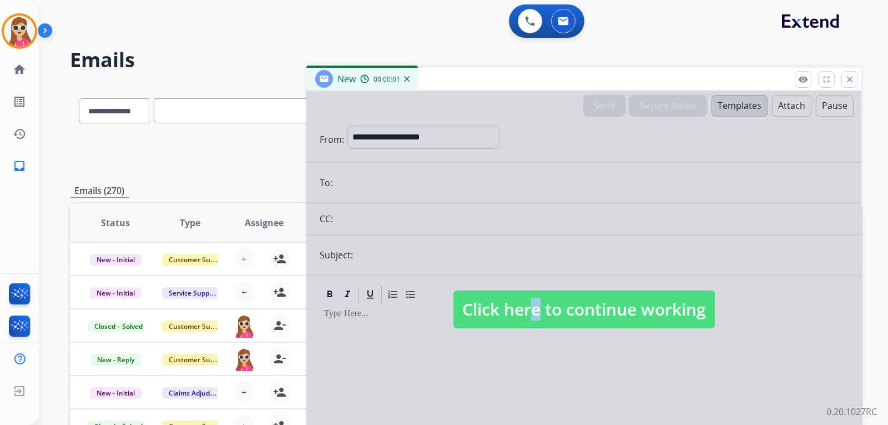
drag, startPoint x: 525, startPoint y: 300, endPoint x: 526, endPoint y: 291, distance: 9.0
click at [526, 297] on span "Click here to continue working" at bounding box center [584, 309] width 261 height 38
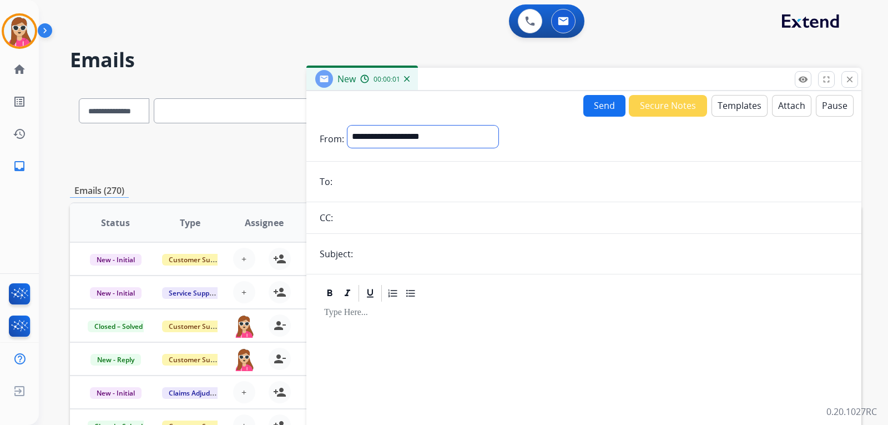
click at [462, 145] on select "**********" at bounding box center [423, 136] width 151 height 22
select select "**********"
click at [348, 125] on select "**********" at bounding box center [423, 136] width 151 height 22
click at [403, 182] on input "email" at bounding box center [592, 183] width 512 height 22
paste input "**********"
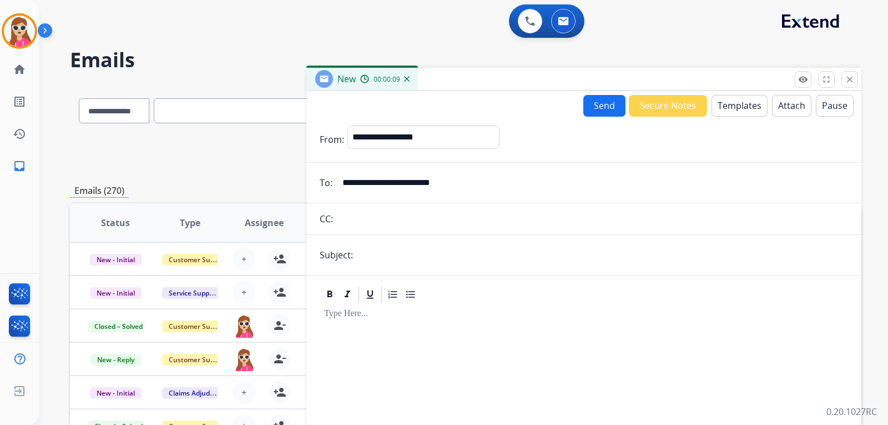
type input "**********"
click at [731, 110] on button "Templates" at bounding box center [740, 106] width 56 height 22
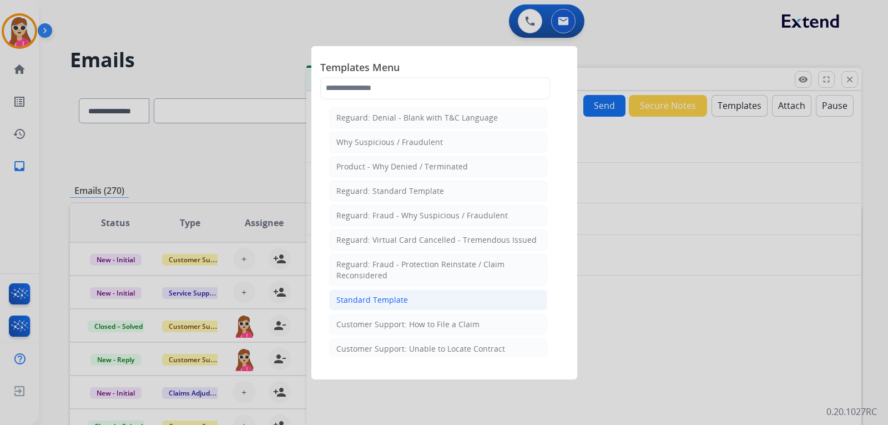
click at [420, 295] on li "Standard Template" at bounding box center [438, 299] width 218 height 21
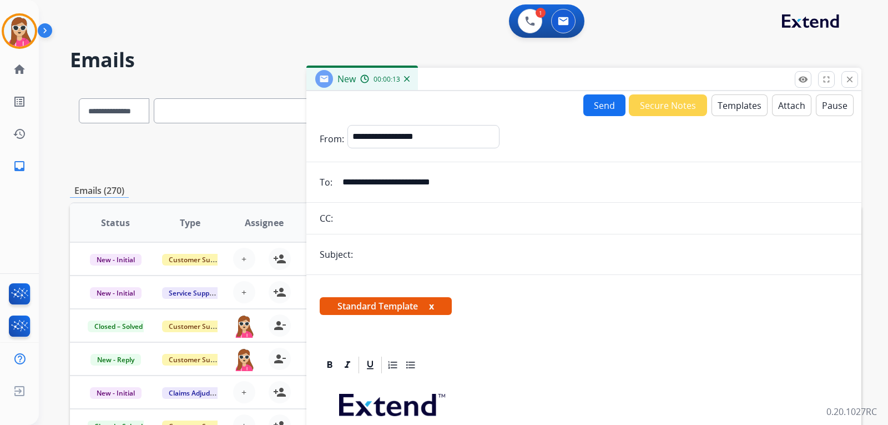
scroll to position [256, 0]
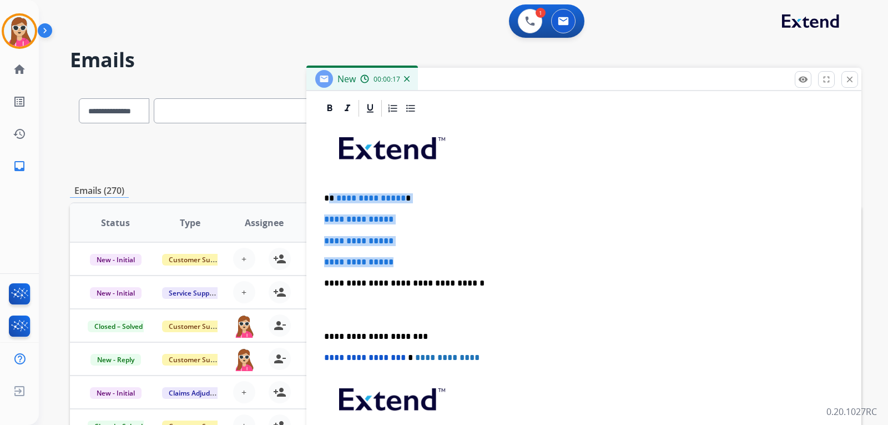
drag, startPoint x: 331, startPoint y: 197, endPoint x: 401, endPoint y: 262, distance: 95.9
click at [401, 262] on div "**********" at bounding box center [584, 309] width 528 height 382
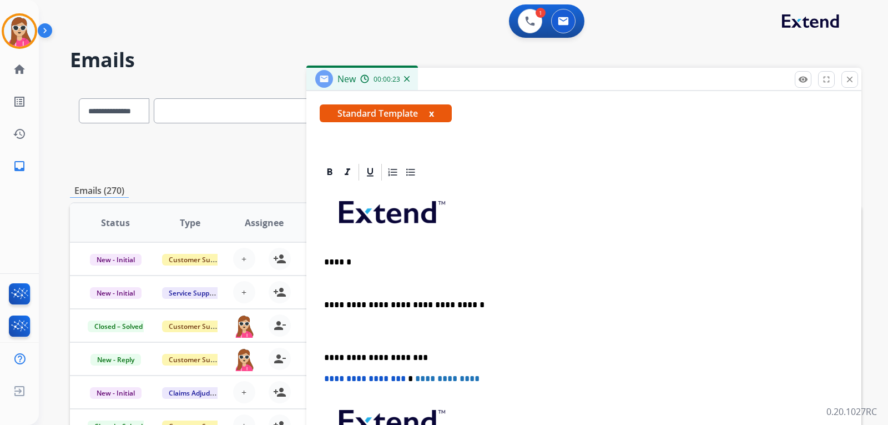
scroll to position [214, 0]
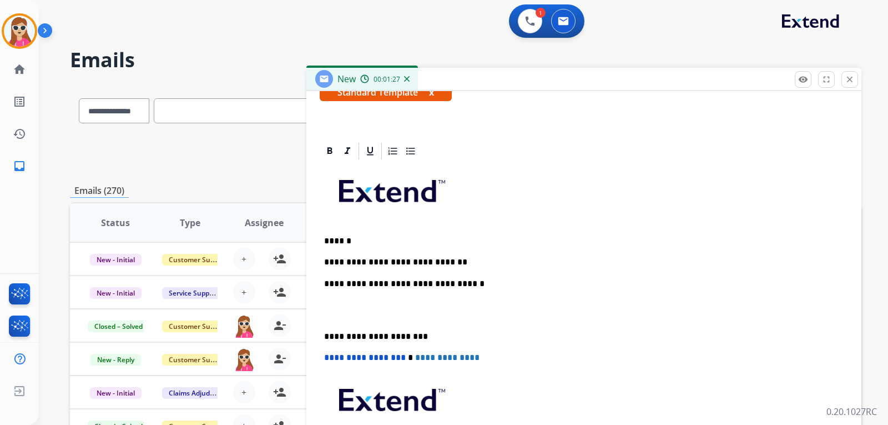
click at [439, 255] on div "**********" at bounding box center [584, 330] width 528 height 339
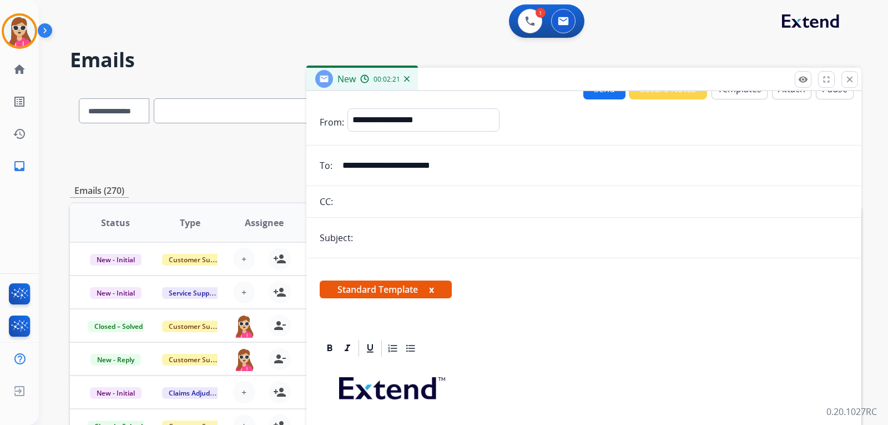
scroll to position [0, 0]
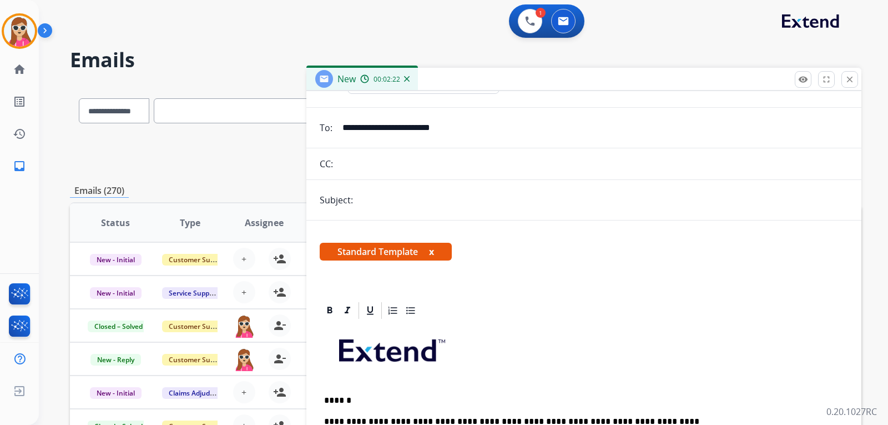
click at [591, 111] on form "**********" at bounding box center [583, 364] width 555 height 605
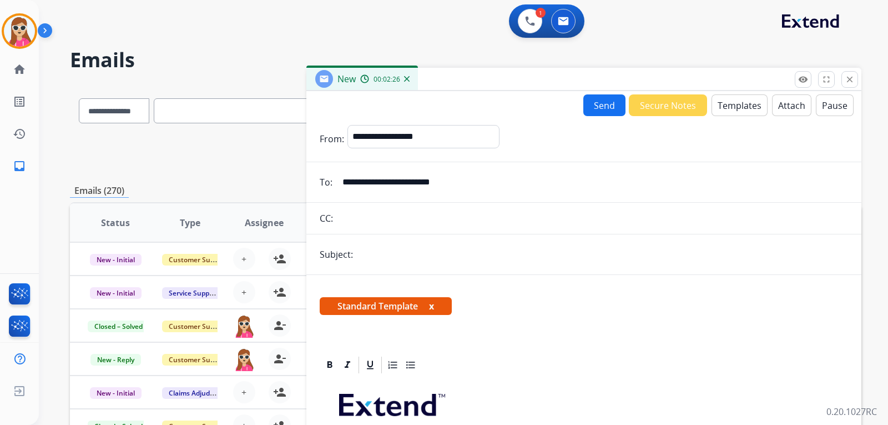
click at [598, 108] on button "Send" at bounding box center [604, 105] width 42 height 22
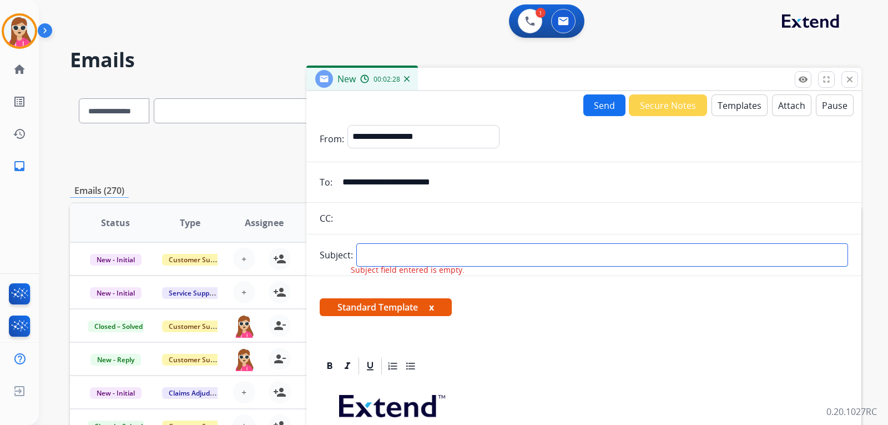
click at [475, 252] on input "text" at bounding box center [602, 254] width 492 height 23
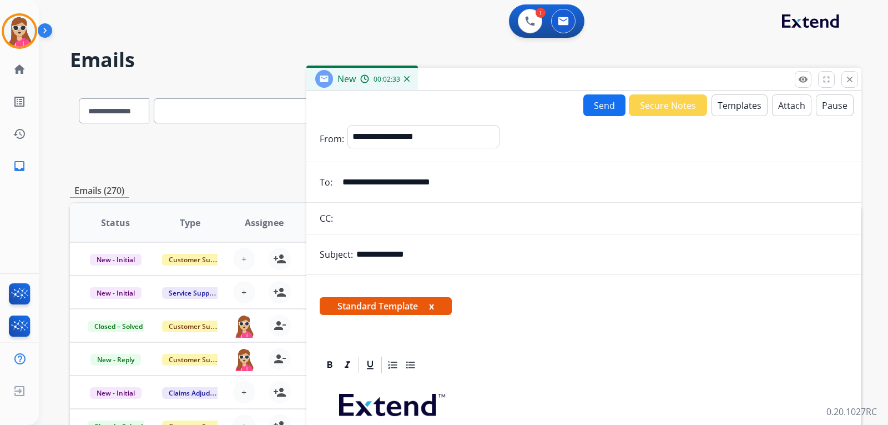
click at [598, 110] on button "Send" at bounding box center [604, 105] width 42 height 22
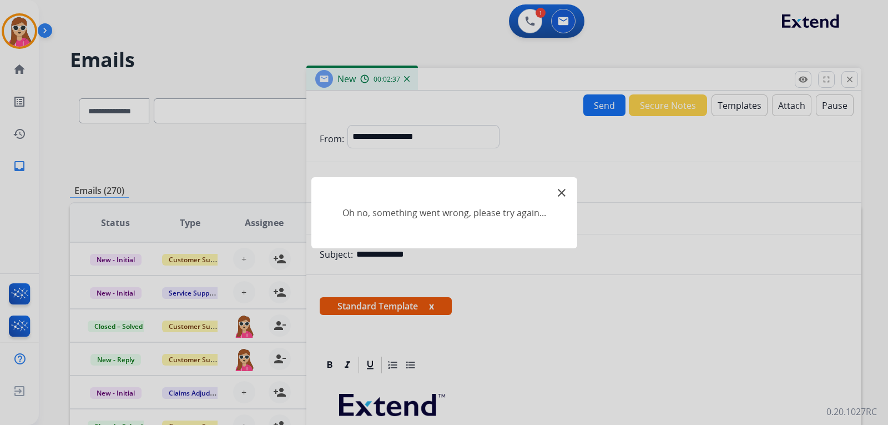
click at [566, 190] on mat-icon "close" at bounding box center [561, 192] width 13 height 13
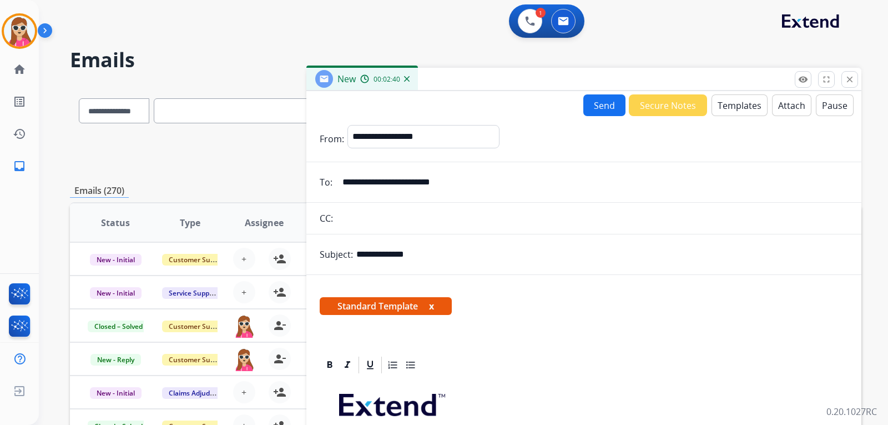
click at [596, 98] on button "Send" at bounding box center [604, 105] width 42 height 22
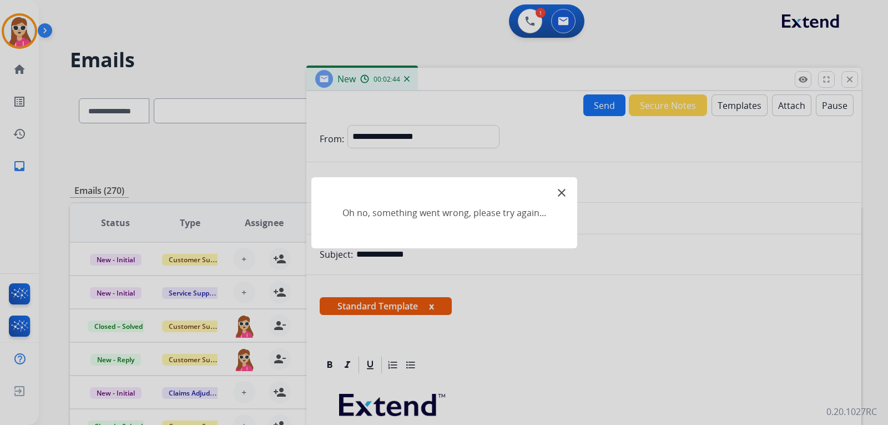
click at [560, 189] on mat-icon "close" at bounding box center [561, 192] width 13 height 13
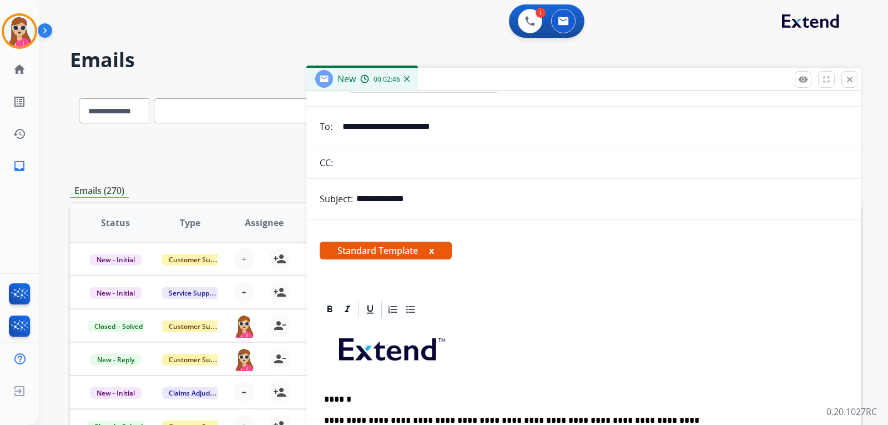
scroll to position [214, 0]
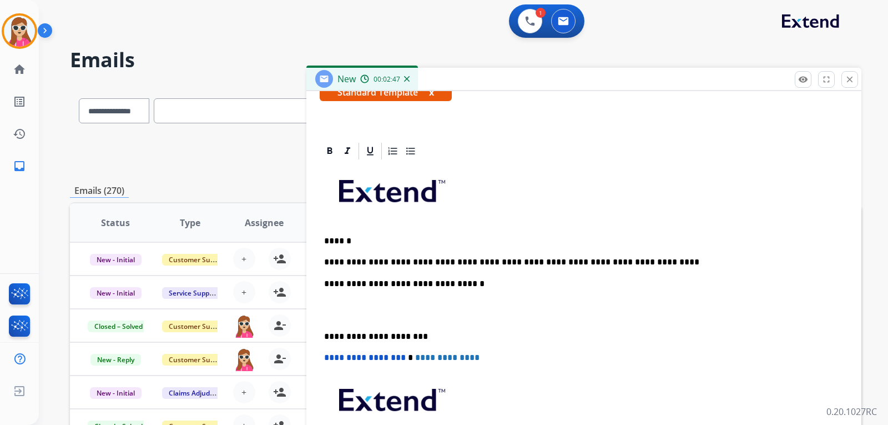
click at [508, 222] on p at bounding box center [584, 194] width 520 height 59
click at [481, 227] on div "**********" at bounding box center [584, 330] width 528 height 339
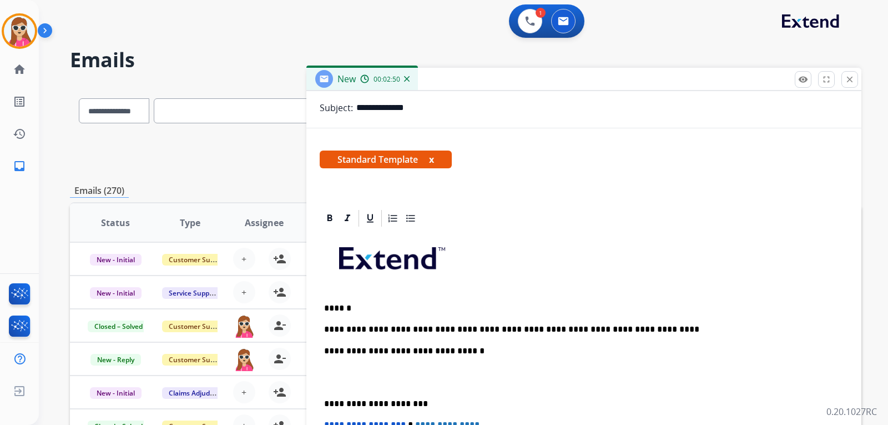
scroll to position [47, 0]
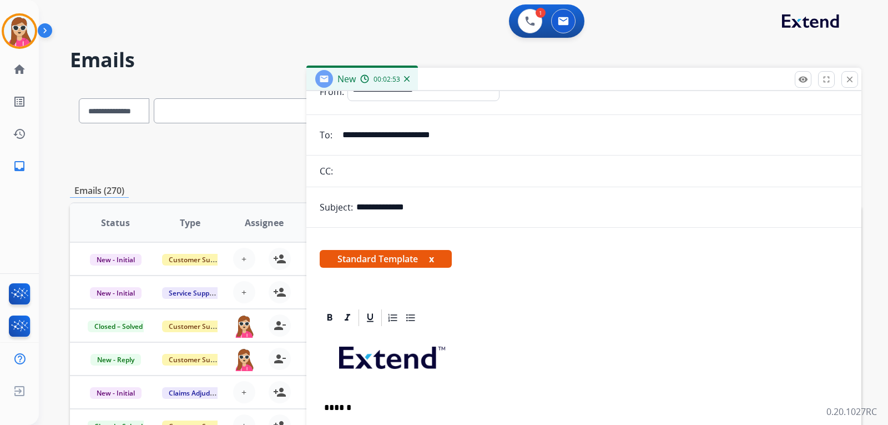
drag, startPoint x: 443, startPoint y: 200, endPoint x: 381, endPoint y: 208, distance: 62.1
click at [381, 208] on input "**********" at bounding box center [602, 207] width 492 height 22
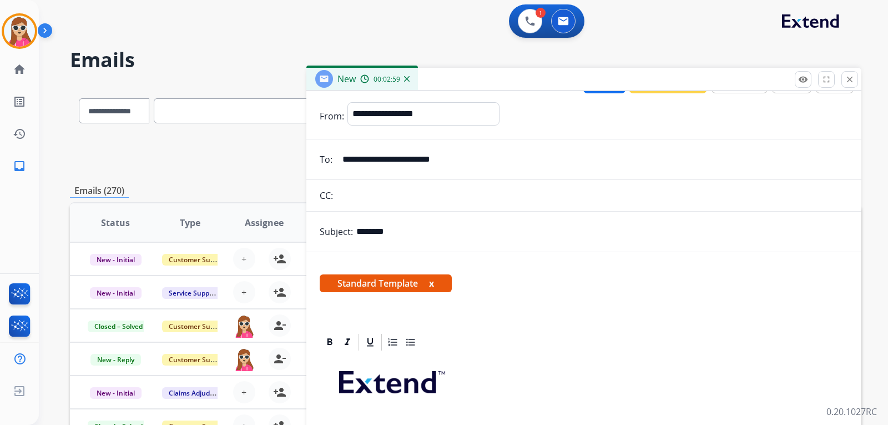
scroll to position [0, 0]
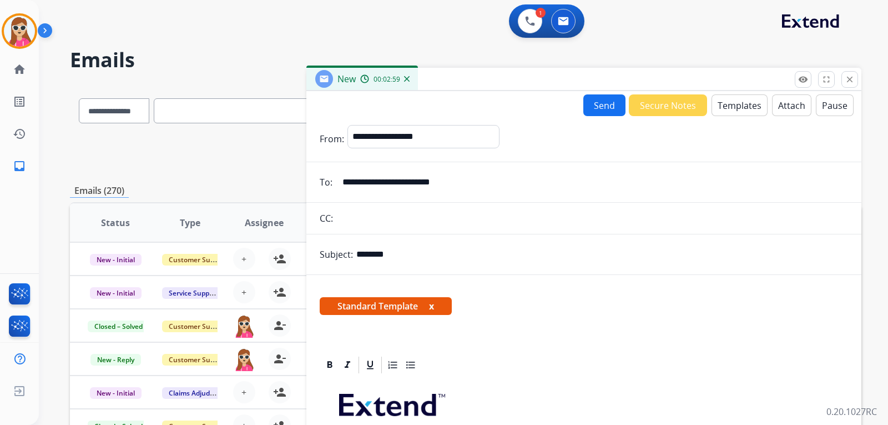
type input "********"
click at [471, 178] on input "**********" at bounding box center [592, 182] width 512 height 22
click at [590, 95] on button "Send" at bounding box center [604, 105] width 42 height 22
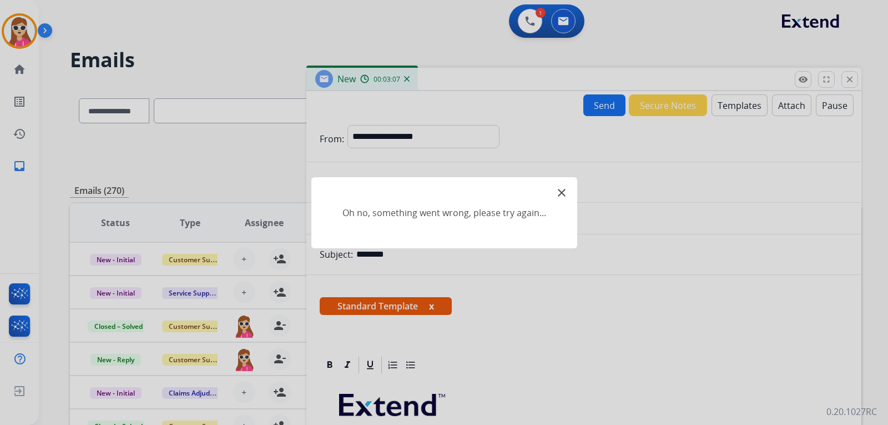
click at [563, 193] on mat-icon "close" at bounding box center [561, 192] width 13 height 13
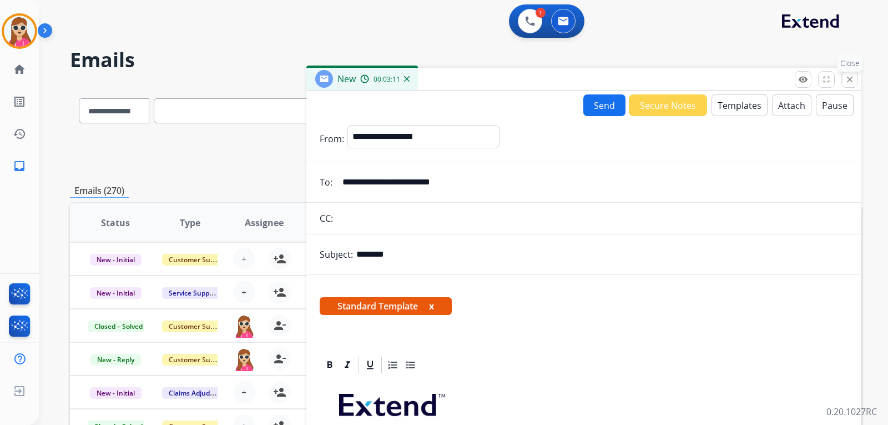
click at [852, 79] on mat-icon "close" at bounding box center [850, 79] width 10 height 10
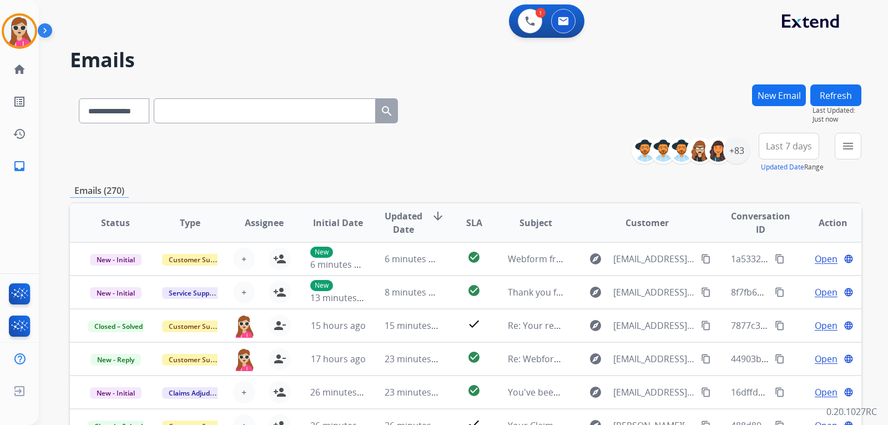
click at [799, 91] on button "New Email" at bounding box center [779, 95] width 54 height 22
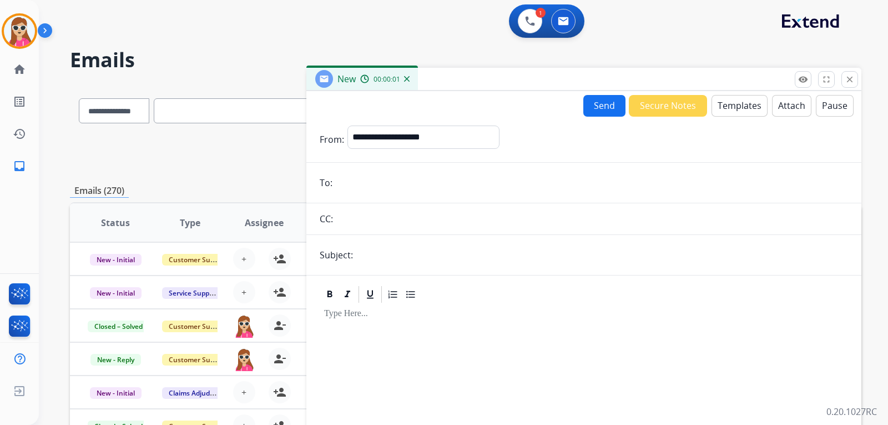
click at [734, 104] on button "Templates" at bounding box center [740, 106] width 56 height 22
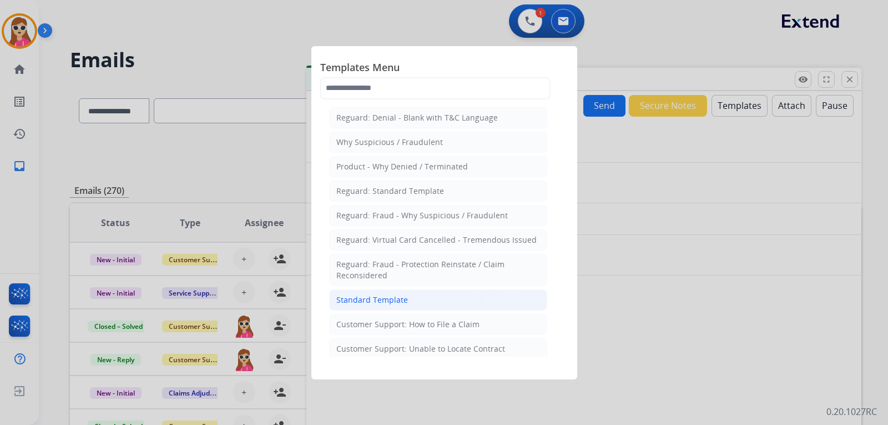
click at [466, 308] on li "Standard Template" at bounding box center [438, 299] width 218 height 21
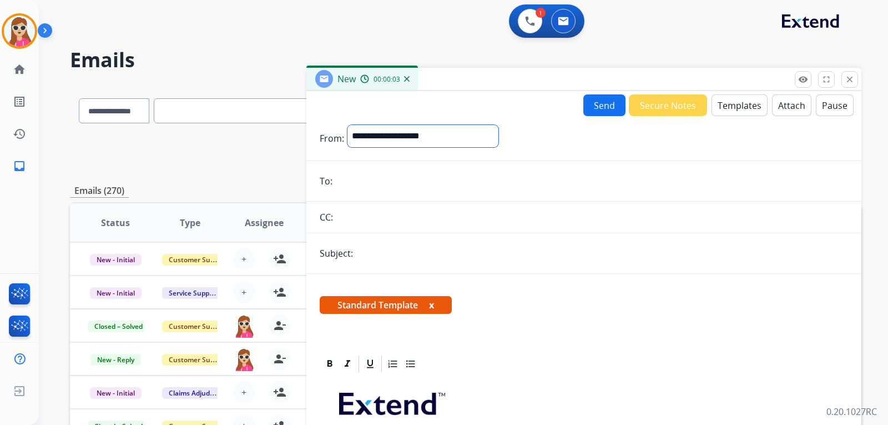
click at [430, 134] on select "**********" at bounding box center [423, 136] width 151 height 22
select select "**********"
click at [348, 125] on select "**********" at bounding box center [423, 136] width 151 height 22
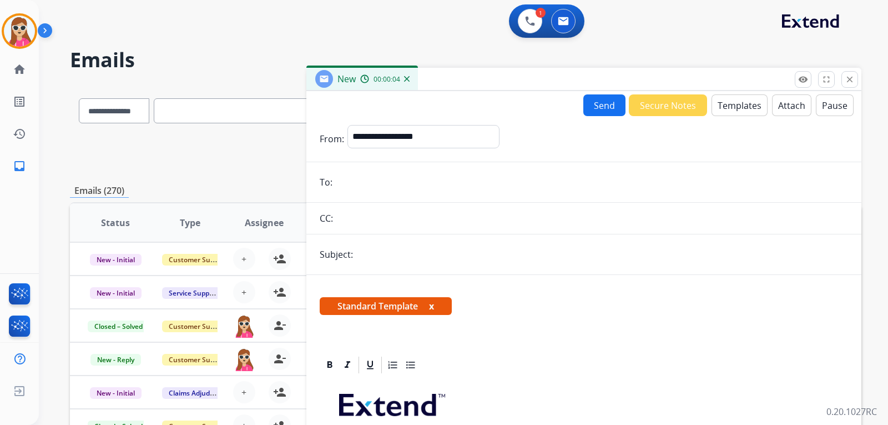
click at [340, 182] on input "email" at bounding box center [592, 182] width 512 height 22
paste input "**********"
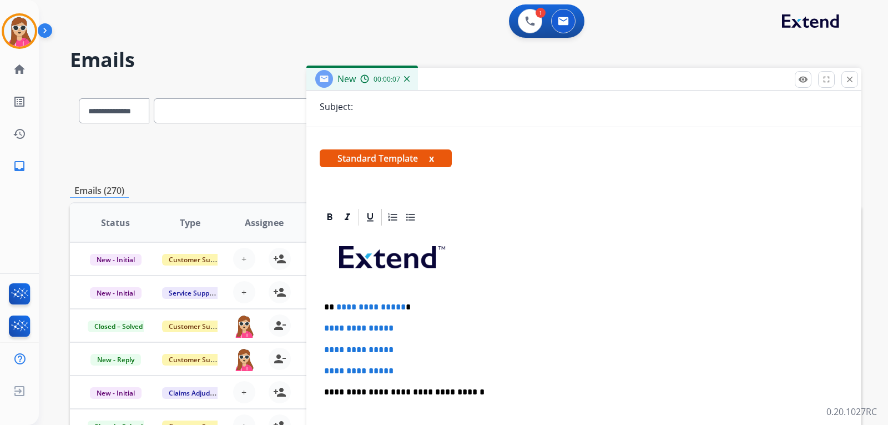
scroll to position [222, 0]
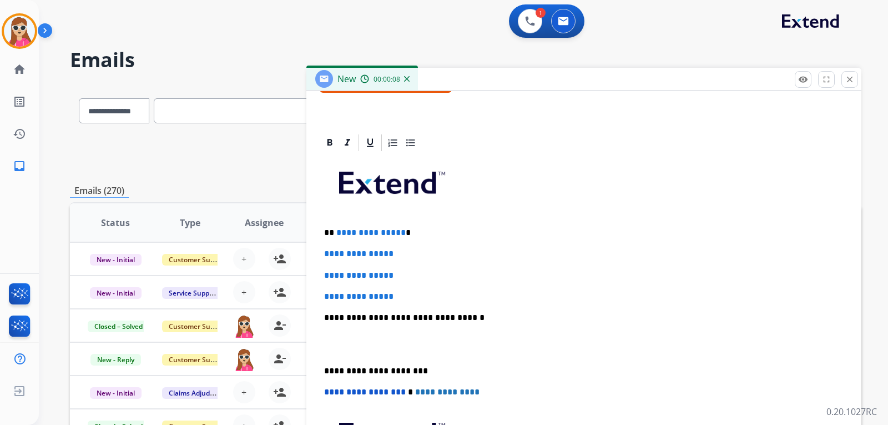
type input "**********"
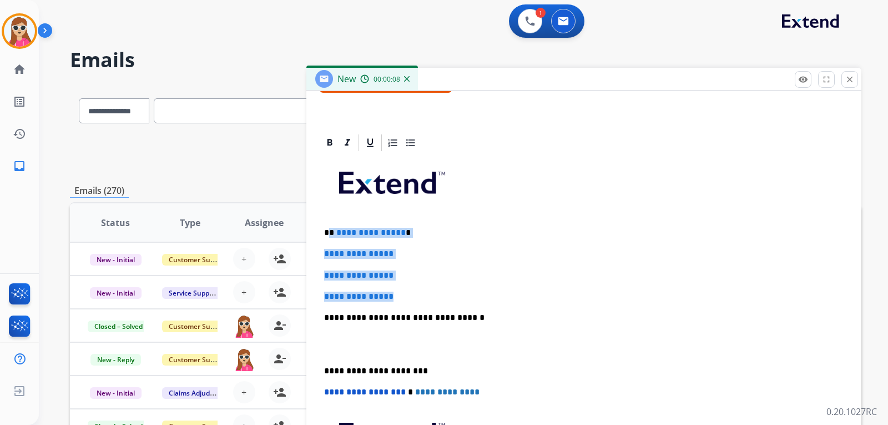
drag, startPoint x: 331, startPoint y: 235, endPoint x: 416, endPoint y: 282, distance: 97.2
click at [407, 292] on div "**********" at bounding box center [584, 344] width 528 height 382
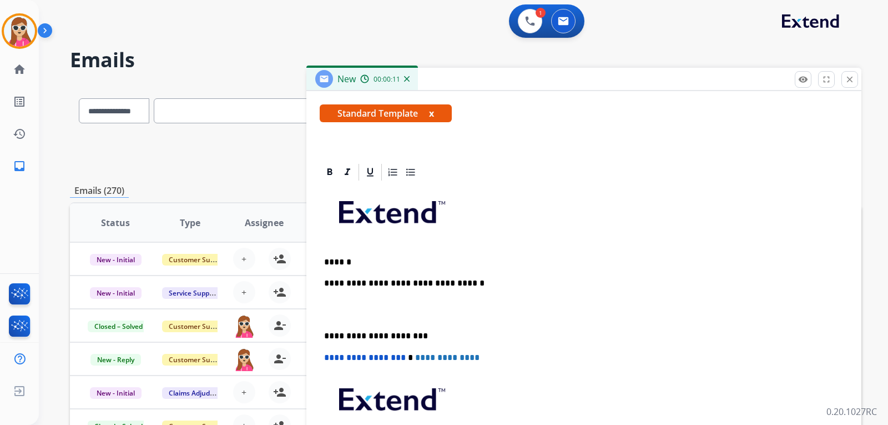
scroll to position [214, 0]
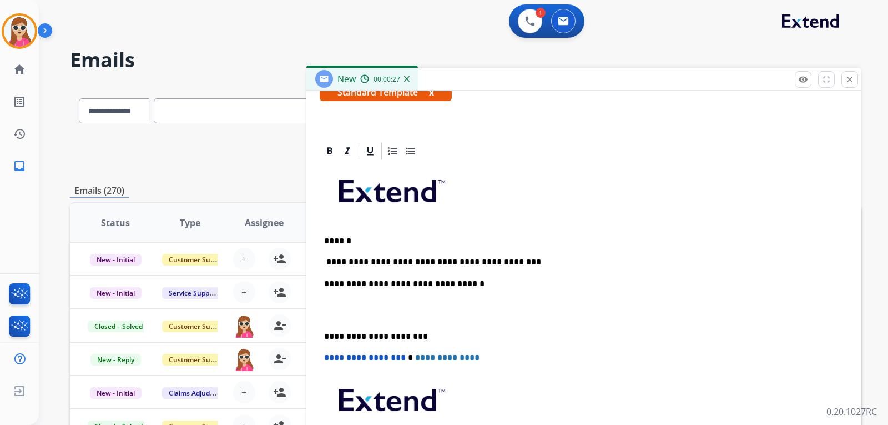
click at [331, 265] on p "**********" at bounding box center [579, 262] width 511 height 10
click at [495, 263] on p "**********" at bounding box center [579, 262] width 511 height 10
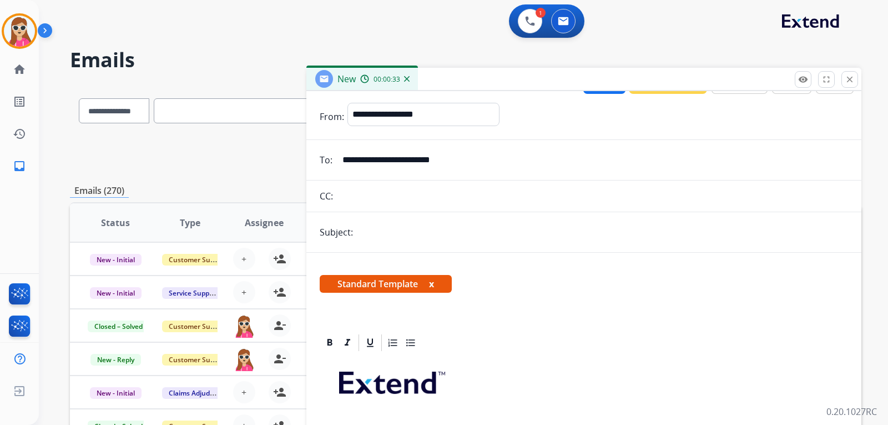
scroll to position [0, 0]
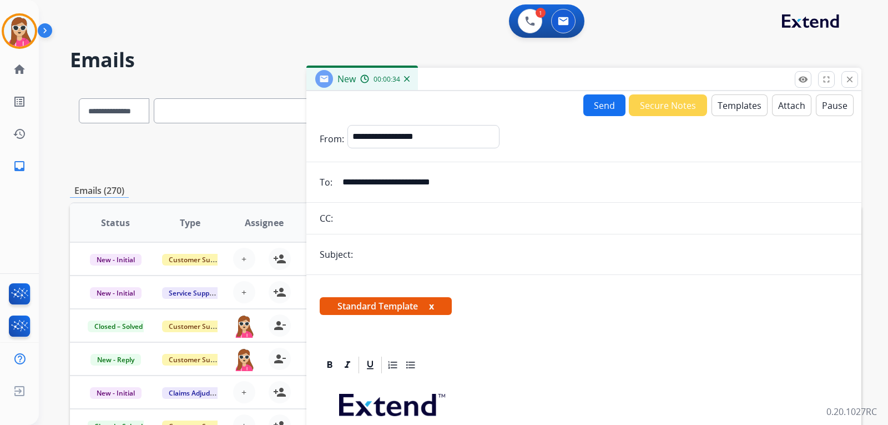
click at [596, 110] on button "Send" at bounding box center [604, 105] width 42 height 22
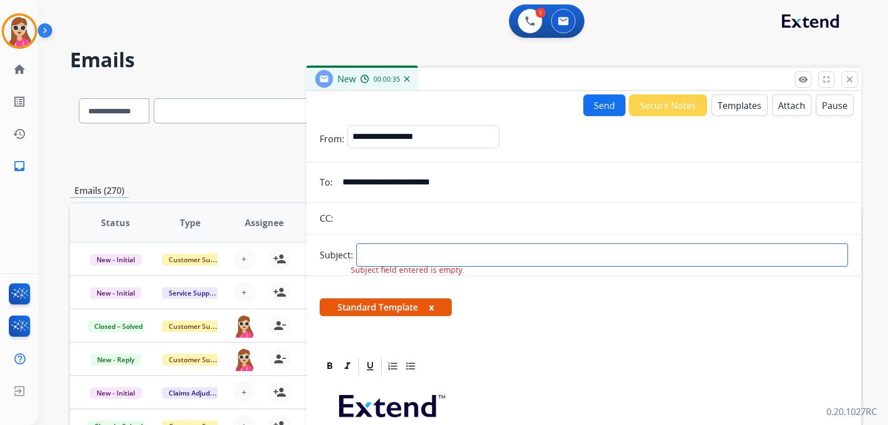
click at [578, 258] on input "text" at bounding box center [602, 254] width 492 height 23
type input "********"
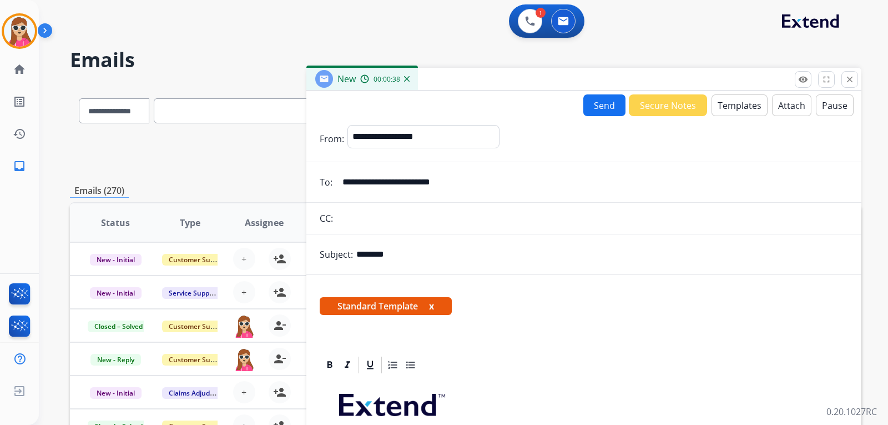
click at [587, 98] on div "**********" at bounding box center [583, 296] width 555 height 410
click at [588, 97] on button "Send" at bounding box center [604, 105] width 42 height 22
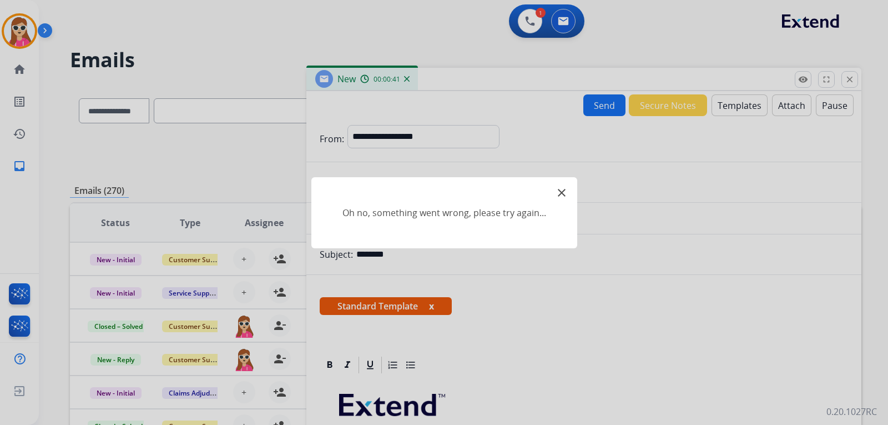
drag, startPoint x: 565, startPoint y: 189, endPoint x: 574, endPoint y: 189, distance: 9.4
click at [568, 189] on div "close Oh no, something went wrong, please try again..." at bounding box center [444, 212] width 266 height 71
click at [565, 195] on mat-icon "close" at bounding box center [561, 192] width 13 height 13
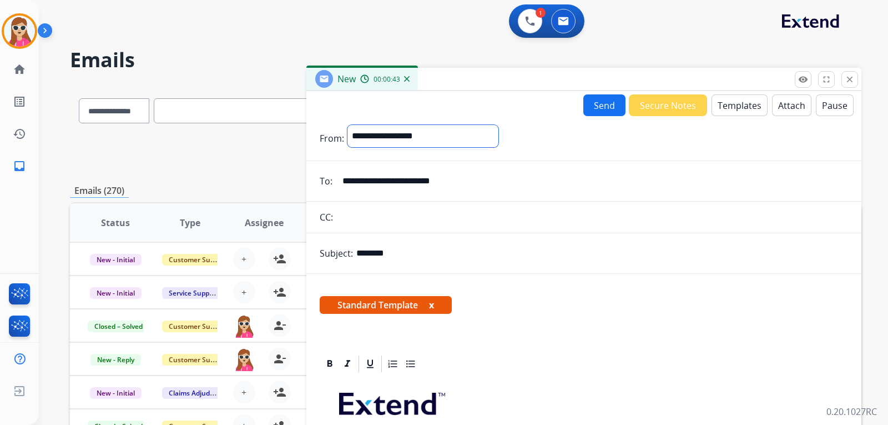
click at [499, 134] on select "**********" at bounding box center [423, 136] width 151 height 22
select select "**********"
click at [348, 125] on select "**********" at bounding box center [423, 136] width 151 height 22
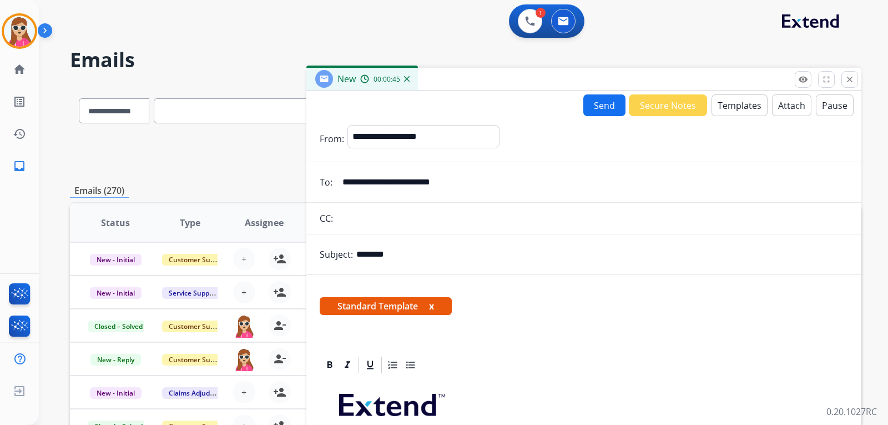
click at [588, 106] on button "Send" at bounding box center [604, 105] width 42 height 22
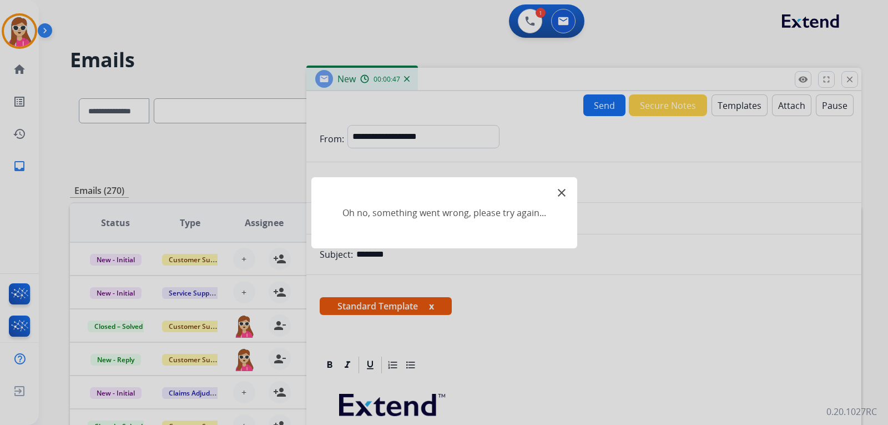
click at [560, 192] on mat-icon "close" at bounding box center [561, 192] width 13 height 13
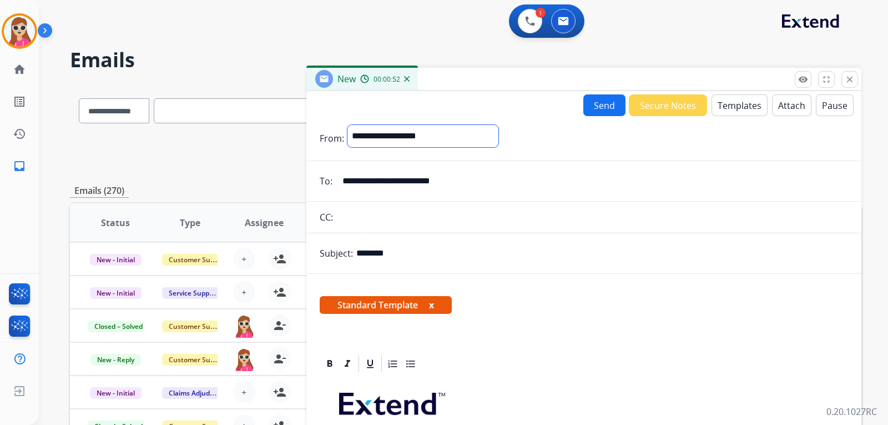
click at [458, 137] on select "**********" at bounding box center [423, 136] width 151 height 22
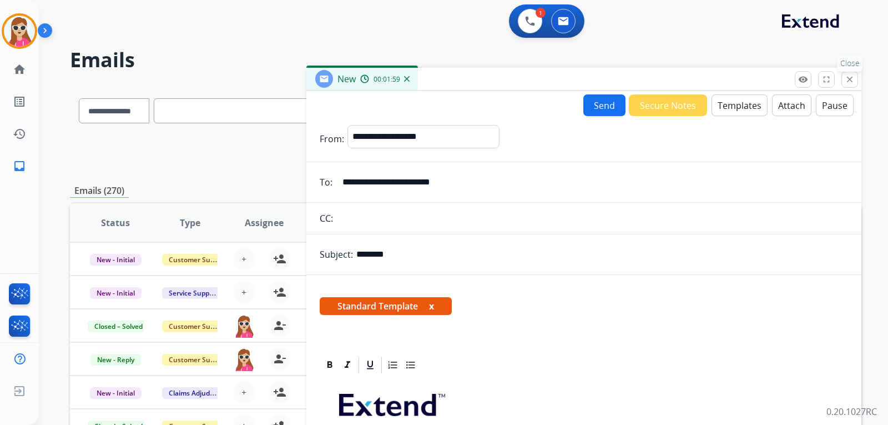
click at [852, 73] on button "close Close" at bounding box center [850, 79] width 17 height 17
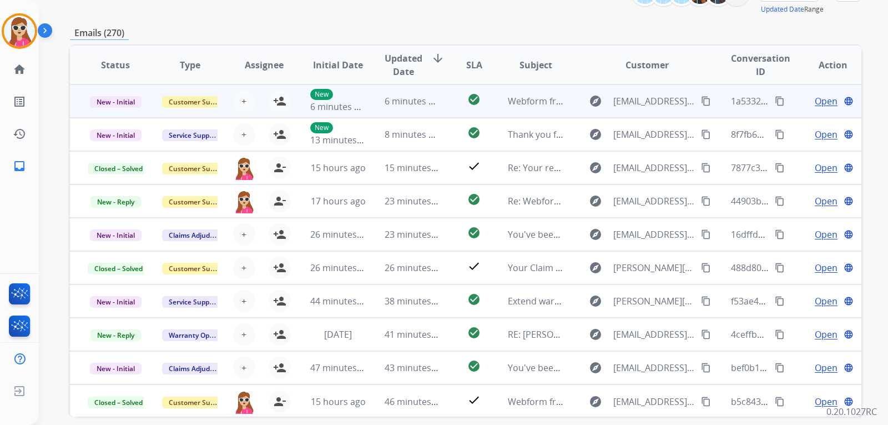
scroll to position [41, 0]
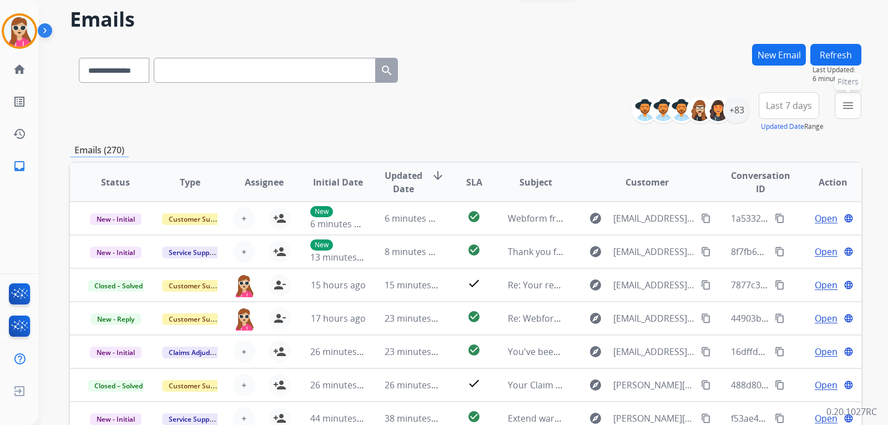
click at [852, 111] on mat-icon "menu" at bounding box center [848, 105] width 13 height 13
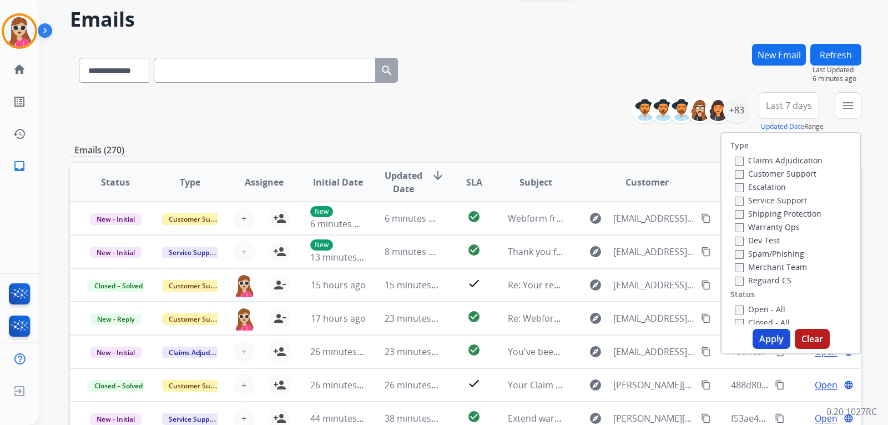
click at [782, 167] on div "Customer Support" at bounding box center [779, 173] width 88 height 13
click at [786, 176] on label "Customer Support" at bounding box center [776, 173] width 82 height 11
click at [788, 253] on label "Spam/Phishing" at bounding box center [769, 253] width 69 height 11
click at [795, 213] on label "Shipping Protection" at bounding box center [778, 213] width 87 height 11
click at [788, 256] on label "Spam/Phishing" at bounding box center [769, 253] width 69 height 11
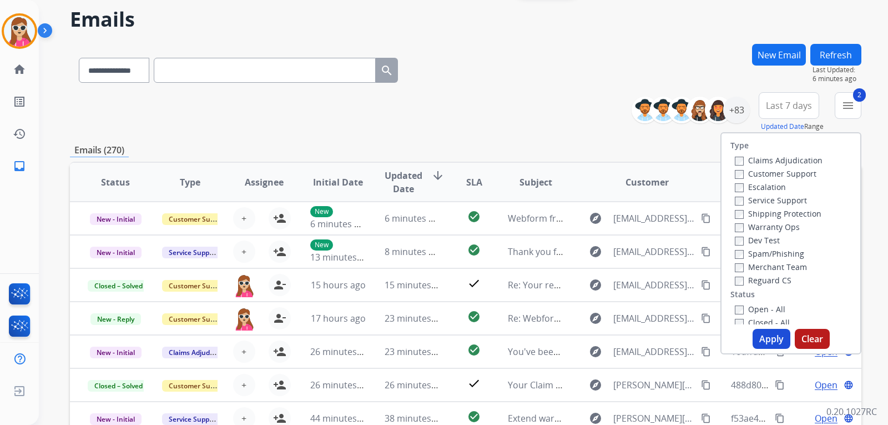
click at [769, 280] on label "Reguard CS" at bounding box center [763, 280] width 57 height 11
drag, startPoint x: 771, startPoint y: 310, endPoint x: 766, endPoint y: 320, distance: 11.4
click at [772, 309] on label "Open - All" at bounding box center [760, 309] width 51 height 11
click at [766, 336] on button "Apply" at bounding box center [772, 339] width 38 height 20
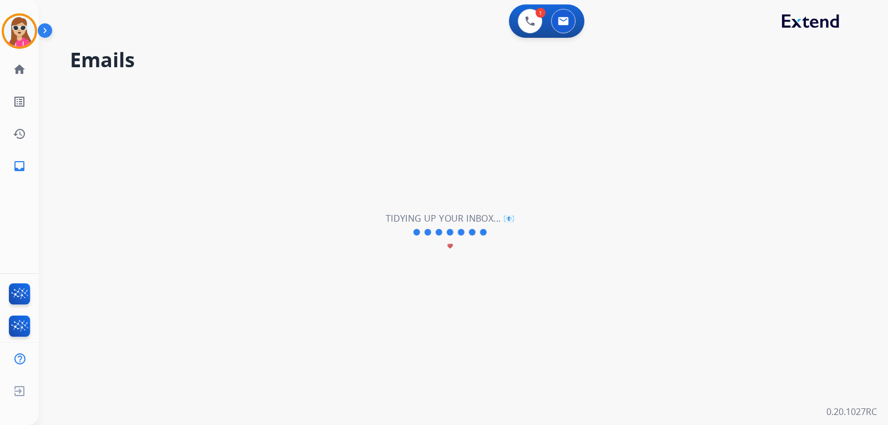
scroll to position [0, 0]
click at [22, 170] on mat-icon "inbox" at bounding box center [19, 165] width 13 height 13
click at [16, 70] on mat-icon "home" at bounding box center [19, 69] width 13 height 13
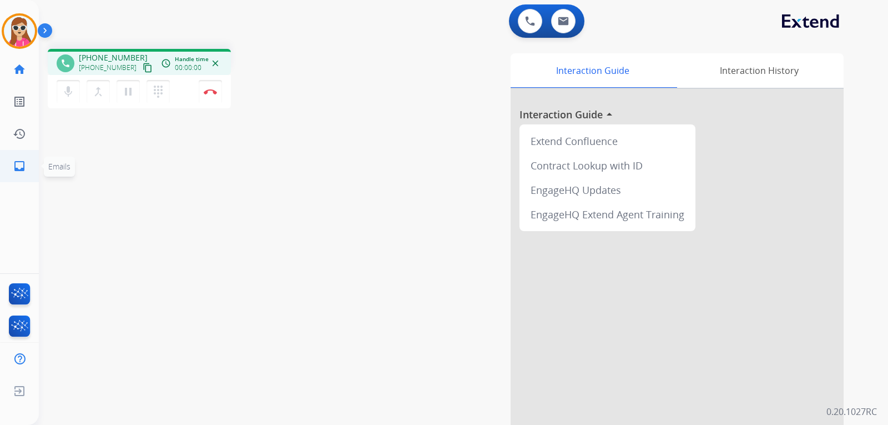
click at [24, 167] on mat-icon "inbox" at bounding box center [19, 165] width 13 height 13
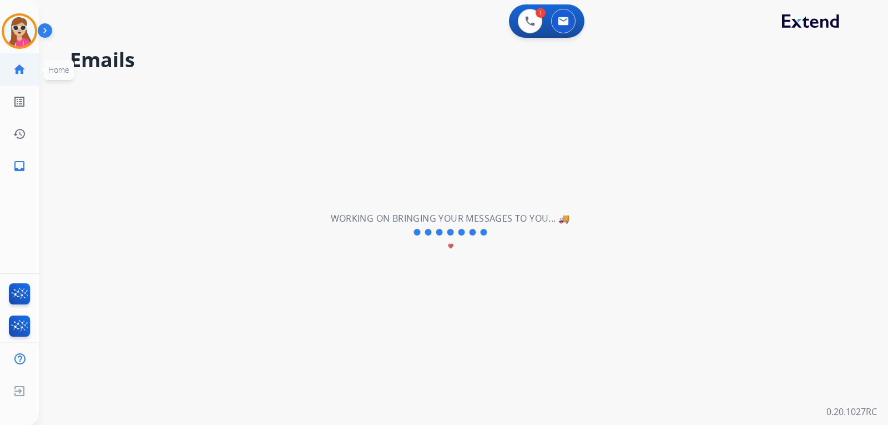
click at [22, 67] on mat-icon "home" at bounding box center [19, 69] width 13 height 13
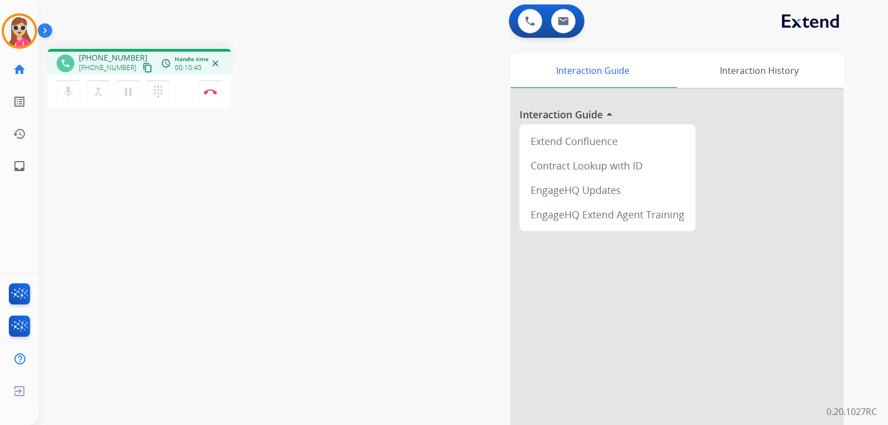
click at [143, 68] on mat-icon "content_copy" at bounding box center [148, 68] width 10 height 10
click at [212, 91] on img at bounding box center [210, 92] width 13 height 6
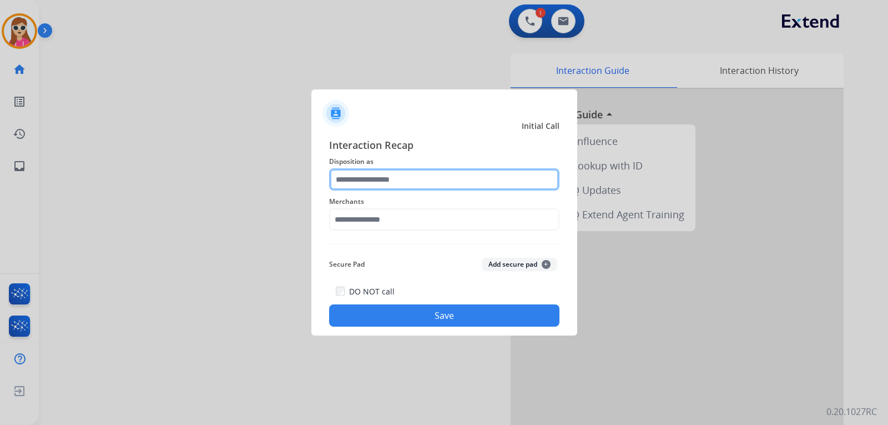
click at [407, 187] on input "text" at bounding box center [444, 179] width 230 height 22
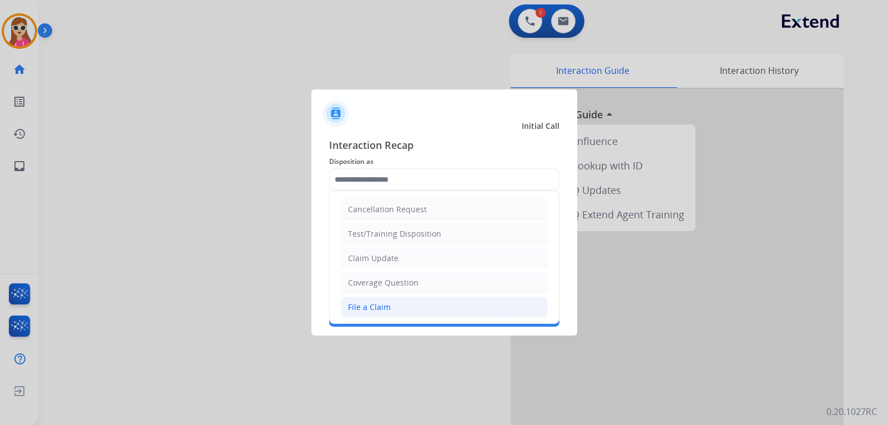
click at [399, 304] on li "File a Claim" at bounding box center [444, 306] width 207 height 21
type input "**********"
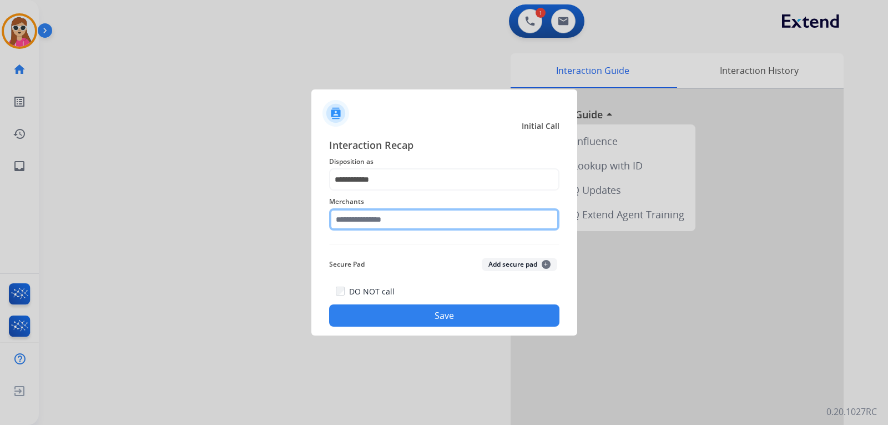
click at [406, 219] on input "text" at bounding box center [444, 219] width 230 height 22
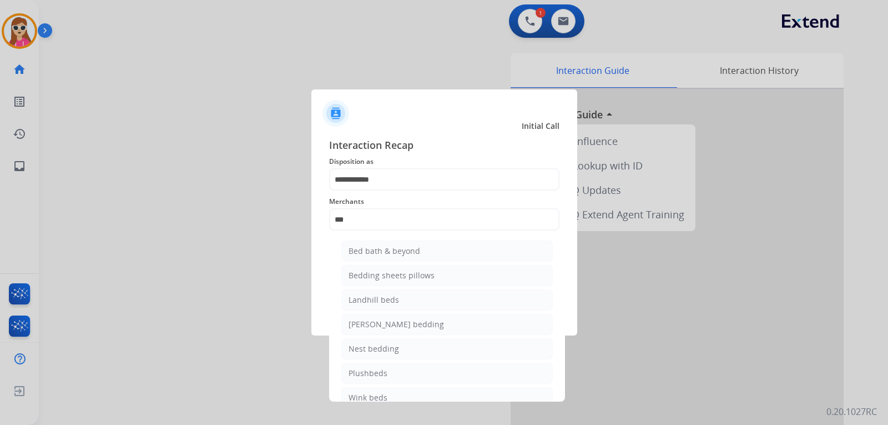
drag, startPoint x: 414, startPoint y: 246, endPoint x: 410, endPoint y: 251, distance: 6.8
click at [413, 246] on div "Bed bath & beyond" at bounding box center [385, 250] width 72 height 11
type input "**********"
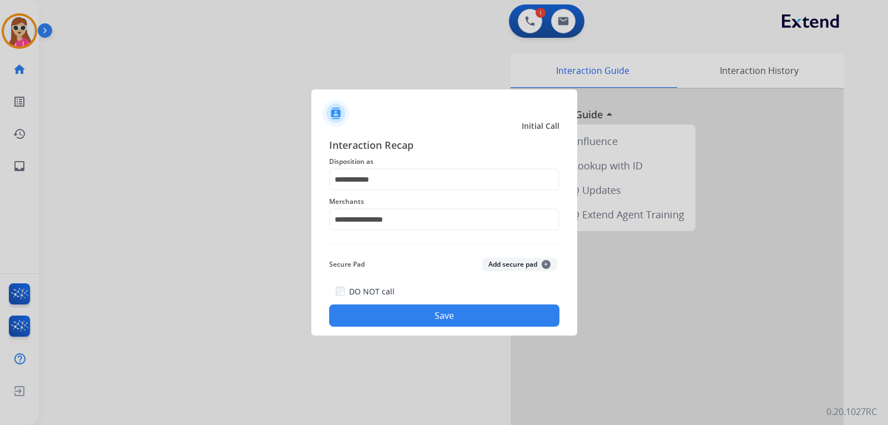
click at [408, 310] on button "Save" at bounding box center [444, 315] width 230 height 22
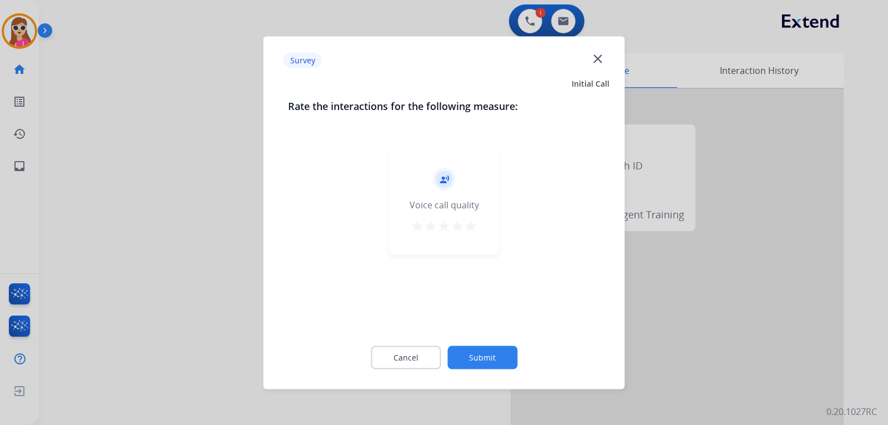
click at [470, 222] on mat-icon "star" at bounding box center [470, 225] width 13 height 13
click at [493, 355] on button "Submit" at bounding box center [482, 356] width 70 height 23
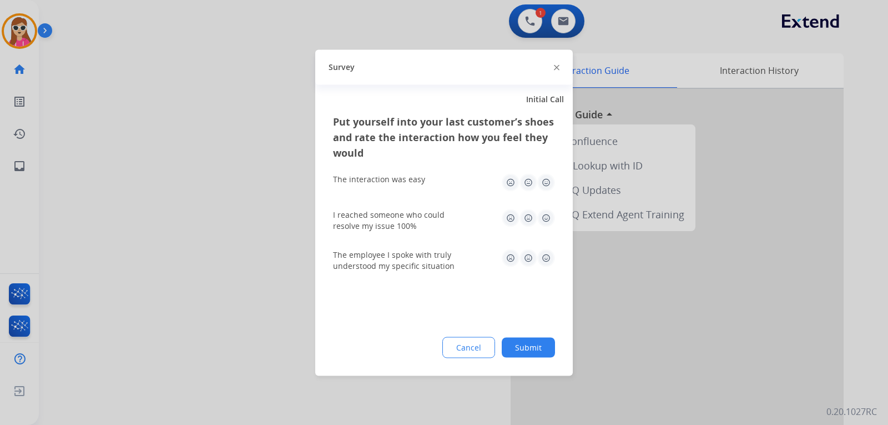
click at [546, 177] on img at bounding box center [546, 182] width 18 height 18
click at [546, 214] on img at bounding box center [546, 218] width 18 height 18
click at [549, 261] on img at bounding box center [546, 258] width 18 height 18
click at [545, 346] on button "Submit" at bounding box center [528, 347] width 53 height 20
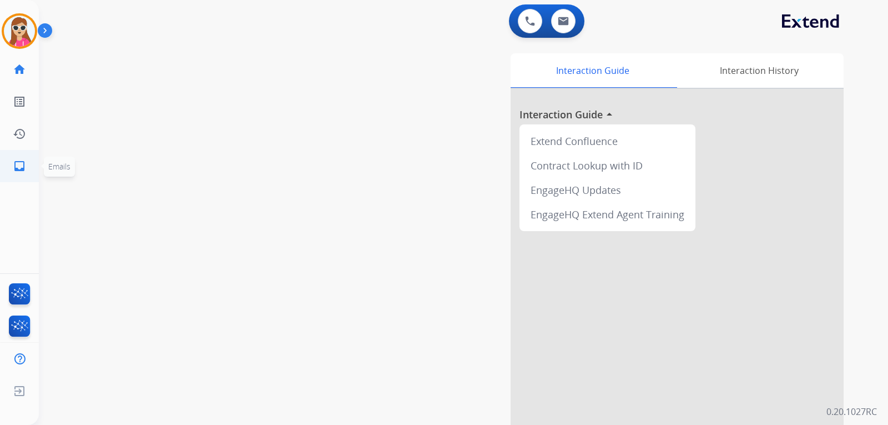
click at [24, 167] on mat-icon "inbox" at bounding box center [19, 165] width 13 height 13
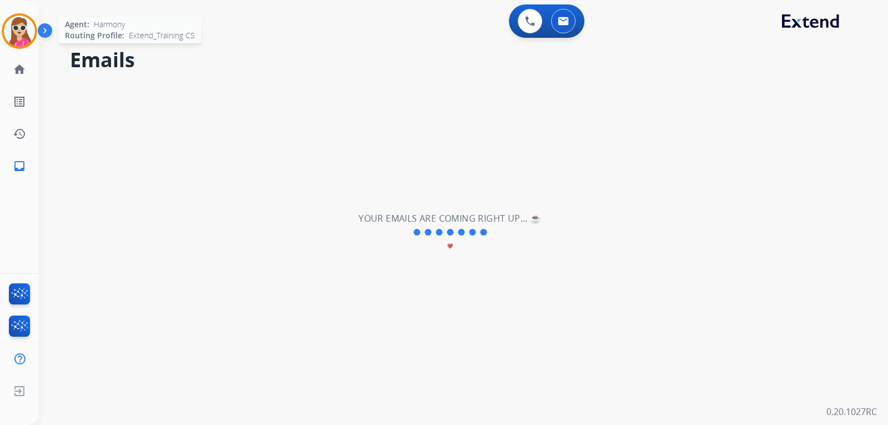
click at [13, 34] on img at bounding box center [19, 31] width 31 height 31
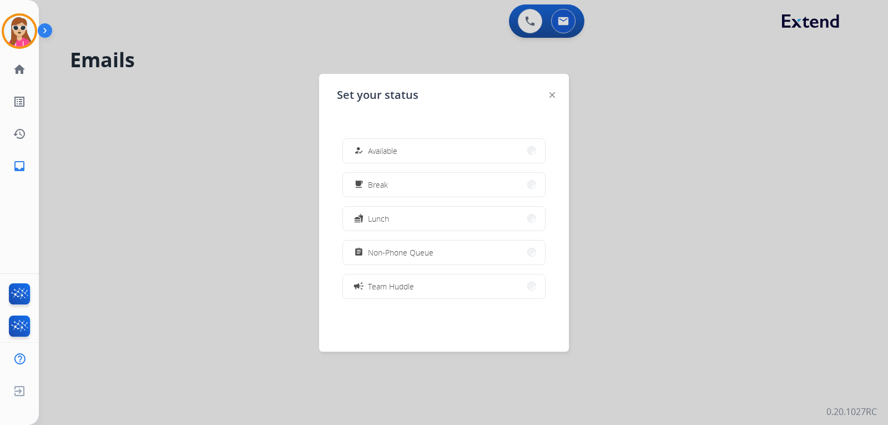
click at [545, 94] on div "Set your status how_to_reg Available free_breakfast Break fastfood Lunch assign…" at bounding box center [444, 213] width 250 height 278
click at [552, 97] on img at bounding box center [553, 95] width 6 height 6
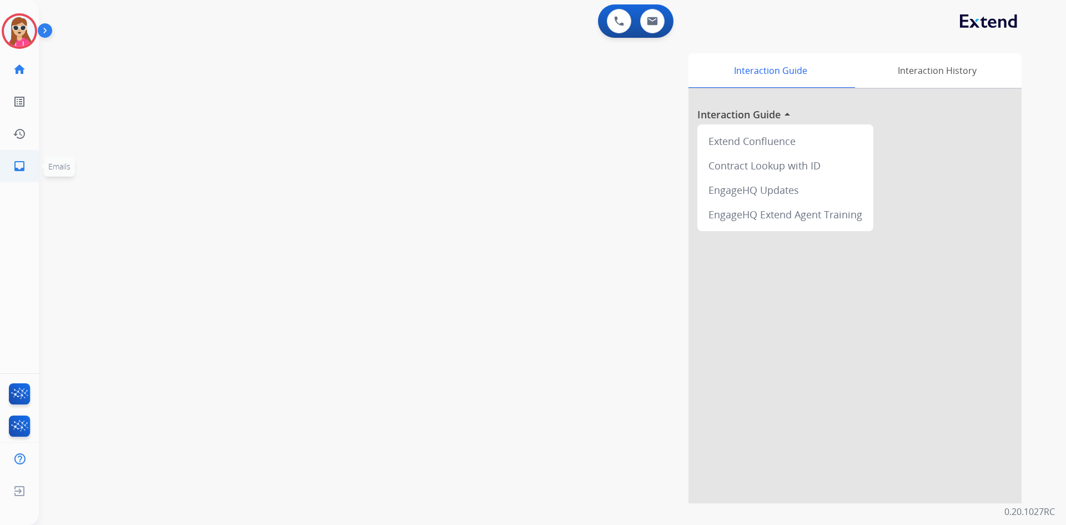
click at [22, 163] on mat-icon "inbox" at bounding box center [19, 165] width 13 height 13
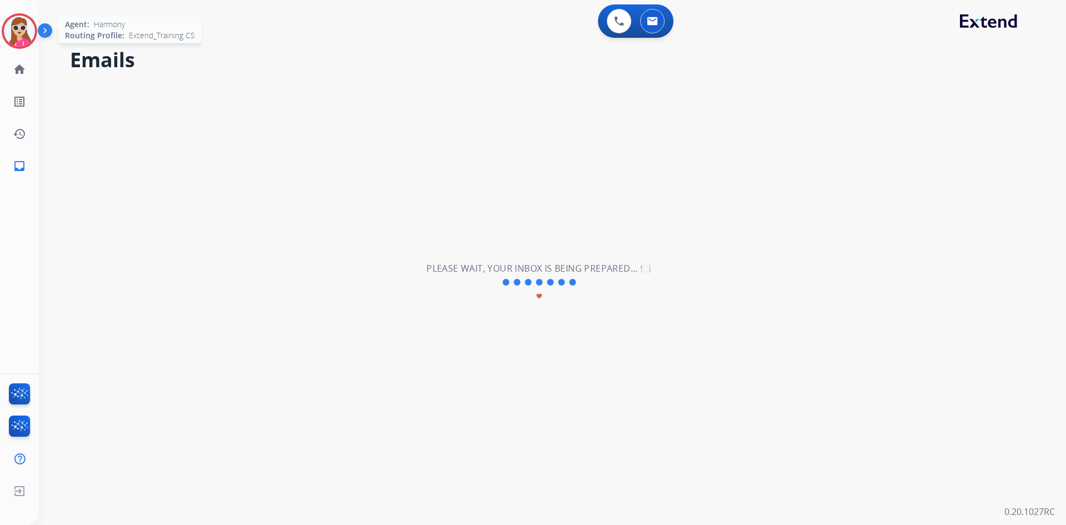
click at [27, 44] on img at bounding box center [19, 31] width 31 height 31
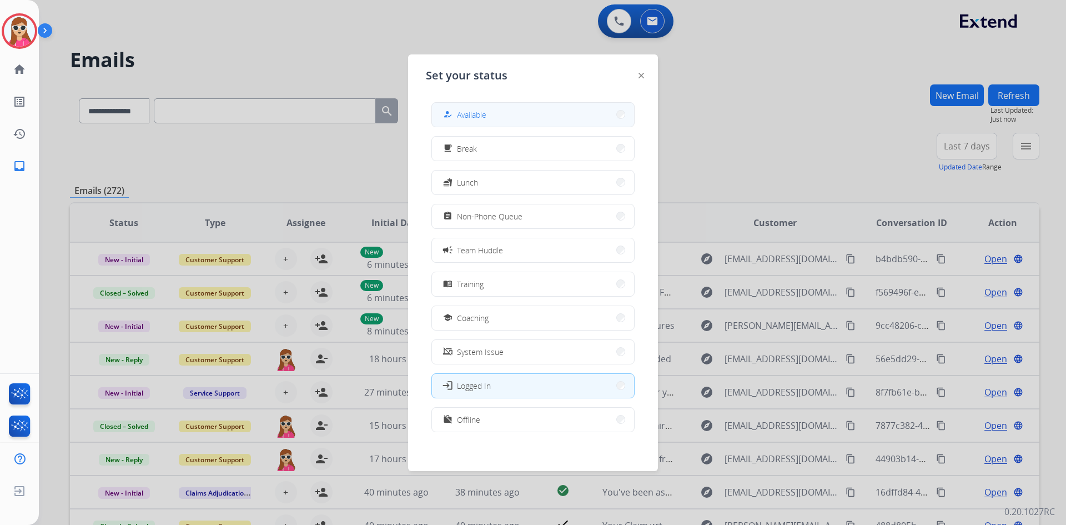
click at [531, 112] on button "how_to_reg Available" at bounding box center [533, 115] width 202 height 24
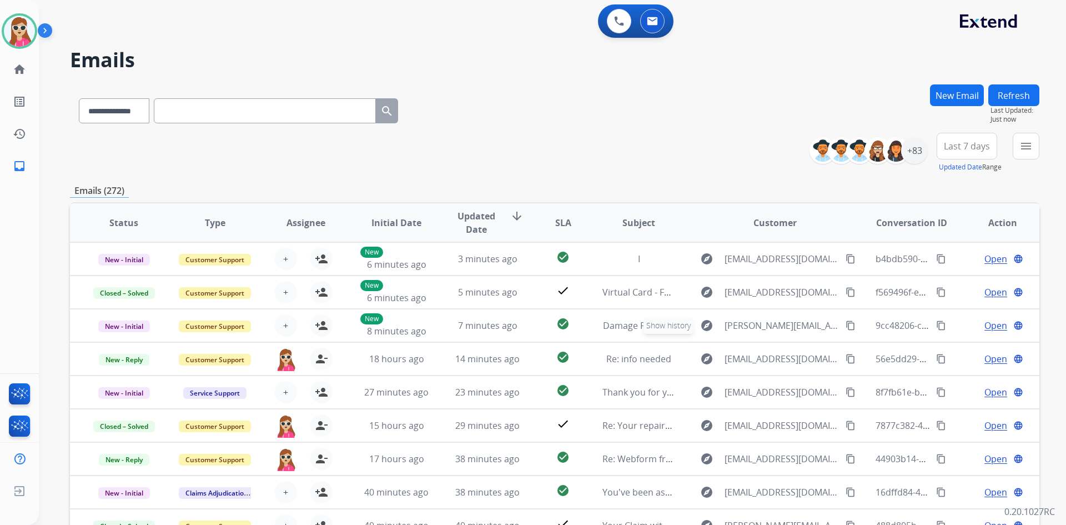
click at [693, 328] on button "explore Show history" at bounding box center [706, 325] width 27 height 18
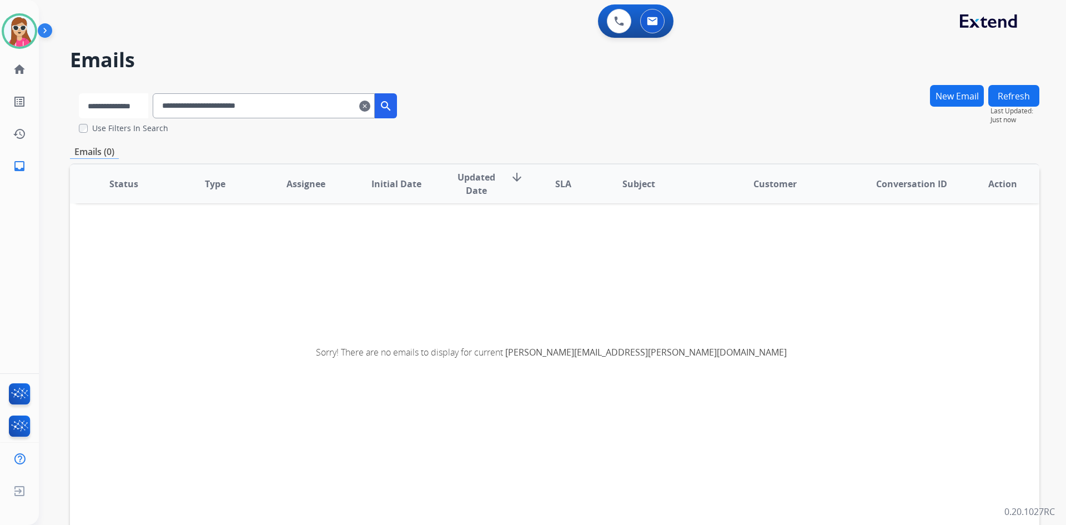
click at [145, 110] on select "**********" at bounding box center [113, 105] width 69 height 25
select select "**********"
click at [79, 93] on select "**********" at bounding box center [113, 105] width 69 height 25
click at [393, 110] on button "search" at bounding box center [387, 105] width 22 height 25
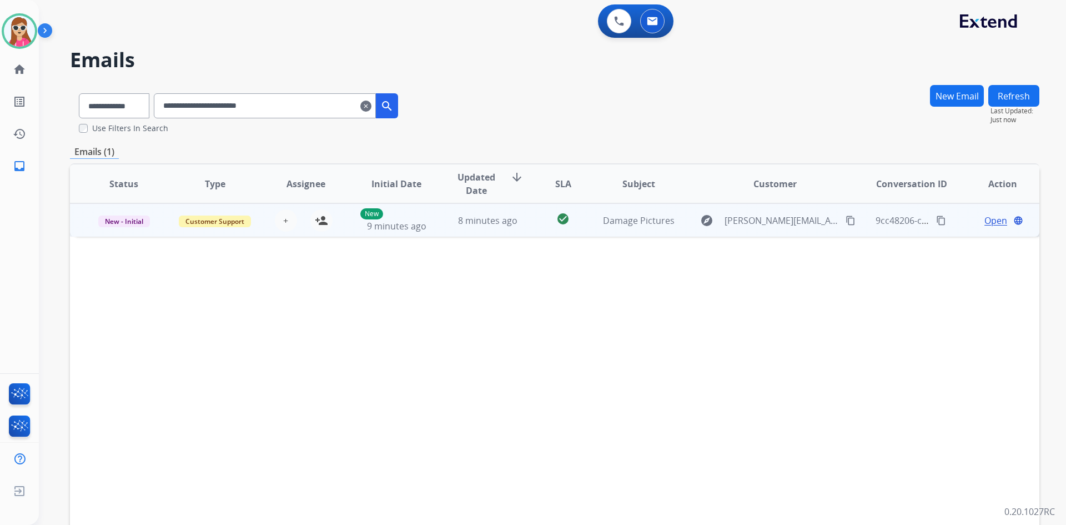
drag, startPoint x: 321, startPoint y: 224, endPoint x: 329, endPoint y: 226, distance: 8.3
click at [324, 224] on mat-icon "person_add" at bounding box center [321, 220] width 13 height 13
click at [990, 219] on span "Open" at bounding box center [995, 220] width 23 height 13
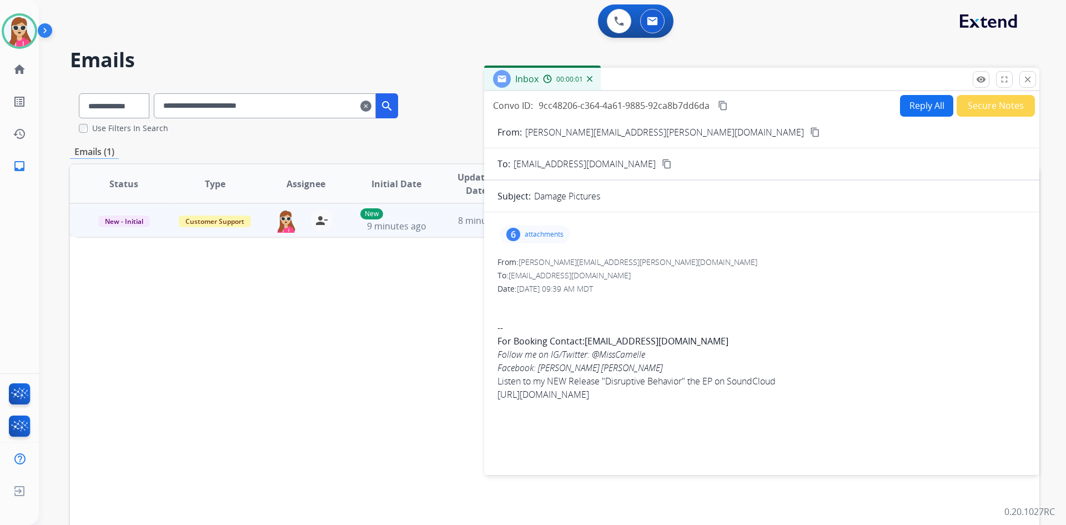
click at [540, 239] on div "6 attachments" at bounding box center [535, 234] width 71 height 18
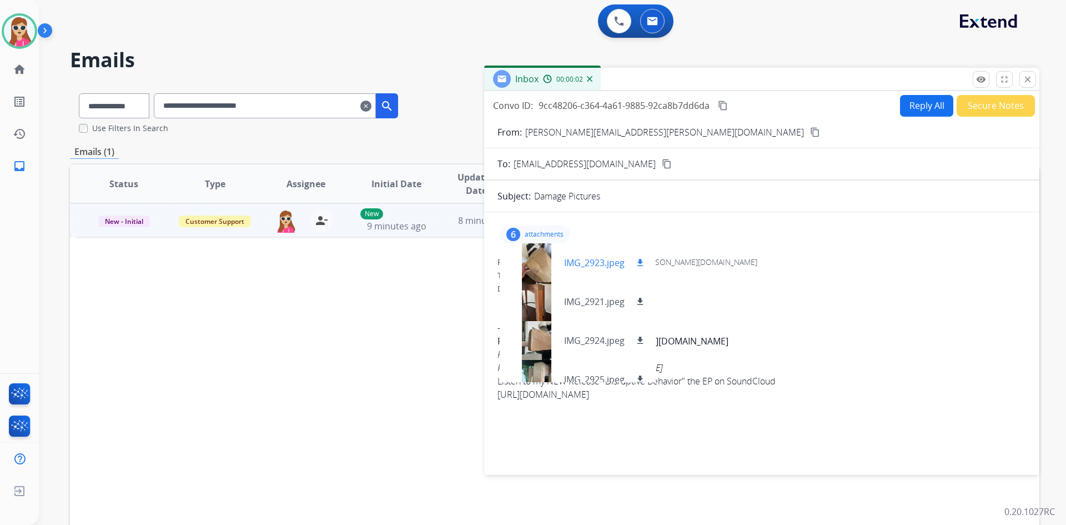
click at [642, 264] on mat-icon "download" at bounding box center [640, 263] width 10 height 10
click at [641, 300] on mat-icon "download" at bounding box center [640, 301] width 10 height 10
drag, startPoint x: 644, startPoint y: 333, endPoint x: 638, endPoint y: 334, distance: 5.8
click at [638, 334] on div "IMG_2924.jpeg download" at bounding box center [578, 340] width 156 height 39
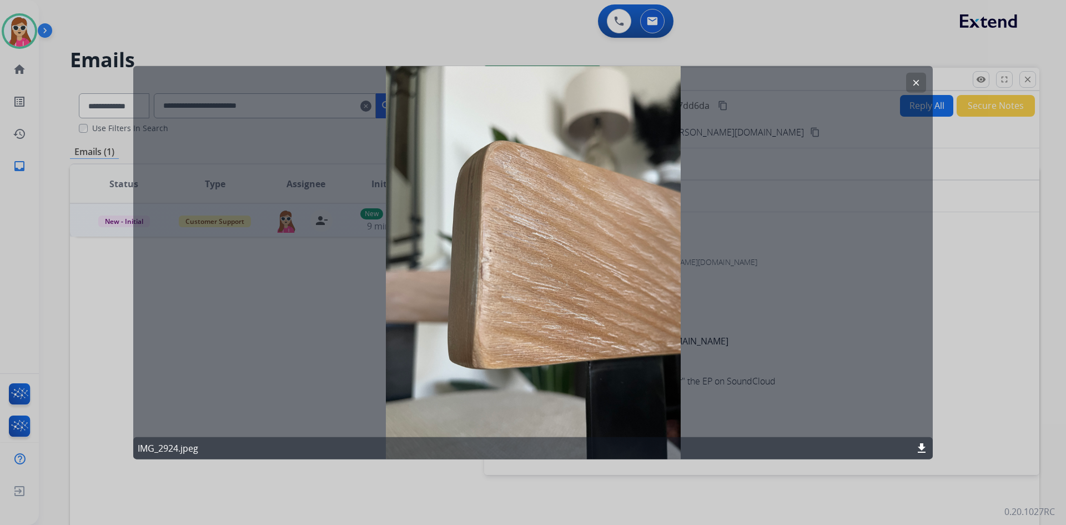
drag, startPoint x: 912, startPoint y: 84, endPoint x: 908, endPoint y: 88, distance: 5.9
click at [910, 87] on button "clear" at bounding box center [916, 82] width 20 height 20
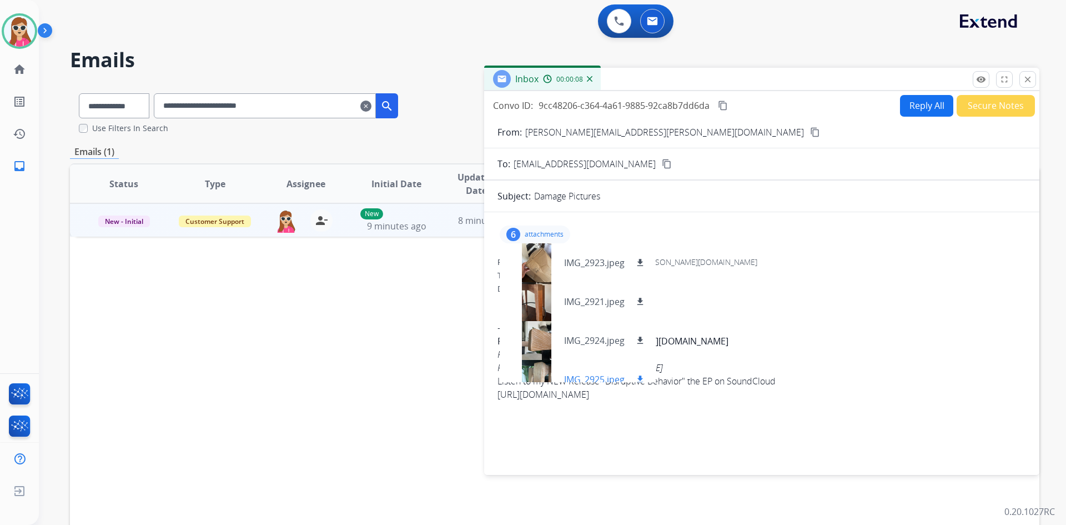
click at [638, 377] on mat-icon "download" at bounding box center [640, 379] width 10 height 10
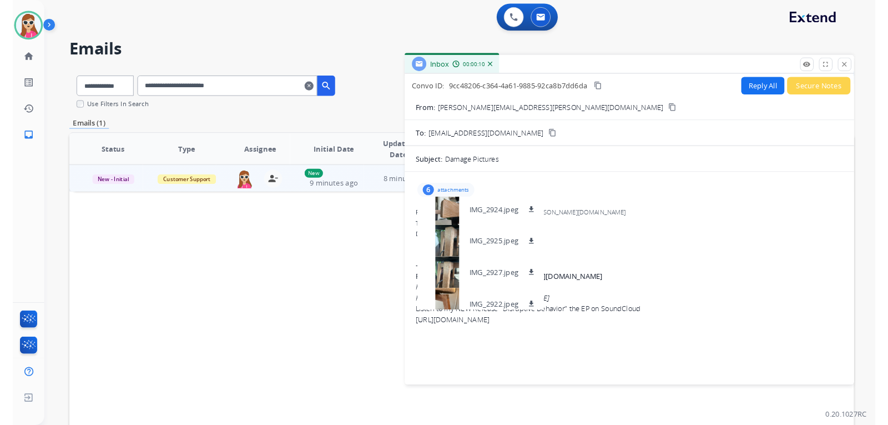
scroll to position [94, 0]
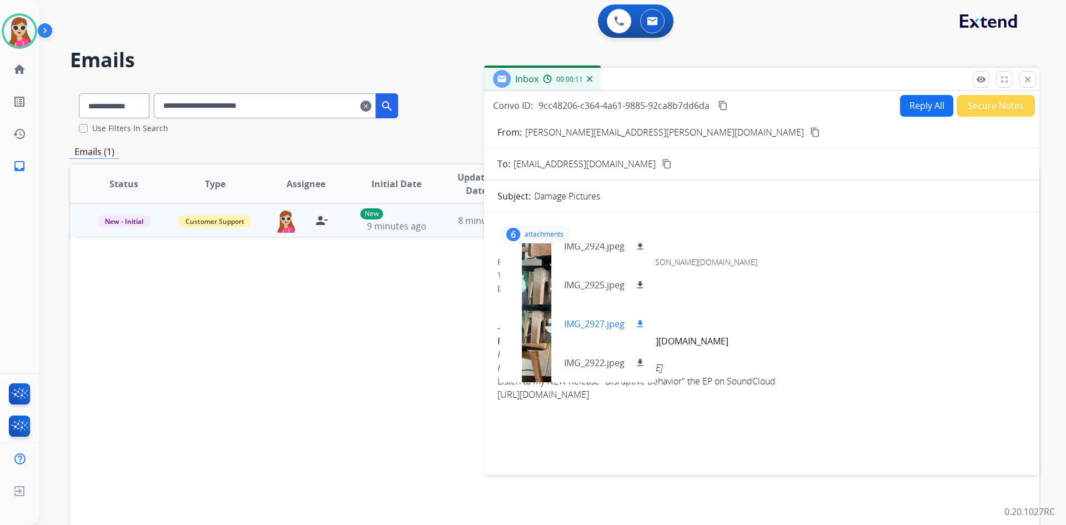
click at [636, 326] on button "download" at bounding box center [639, 323] width 13 height 13
drag, startPoint x: 645, startPoint y: 361, endPoint x: 651, endPoint y: 359, distance: 6.3
click at [645, 361] on mat-icon "download" at bounding box center [640, 363] width 10 height 10
click at [1024, 80] on mat-icon "close" at bounding box center [1028, 79] width 10 height 10
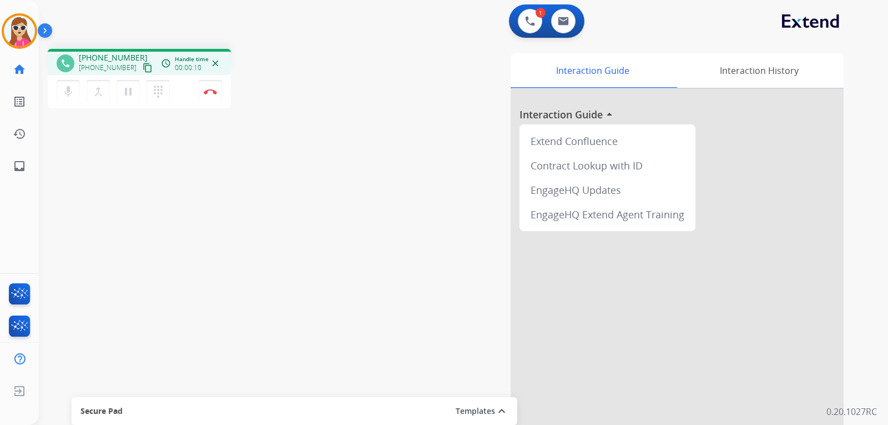
click at [143, 67] on mat-icon "content_copy" at bounding box center [148, 68] width 10 height 10
click at [215, 90] on img at bounding box center [210, 92] width 13 height 6
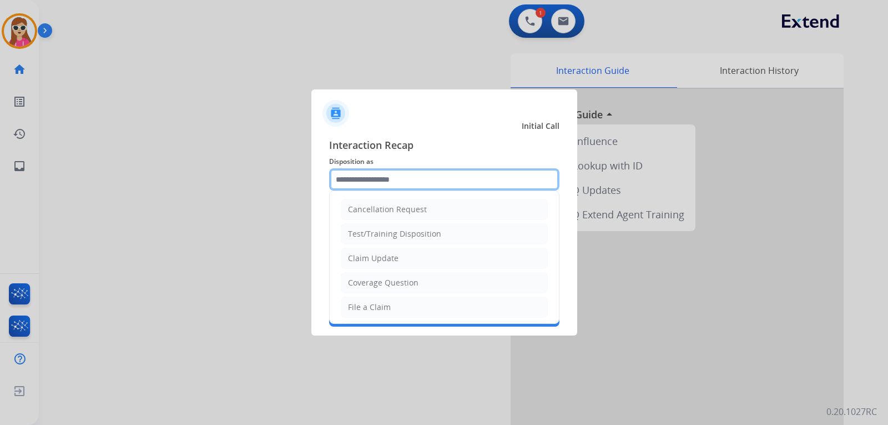
click at [363, 183] on input "text" at bounding box center [444, 179] width 230 height 22
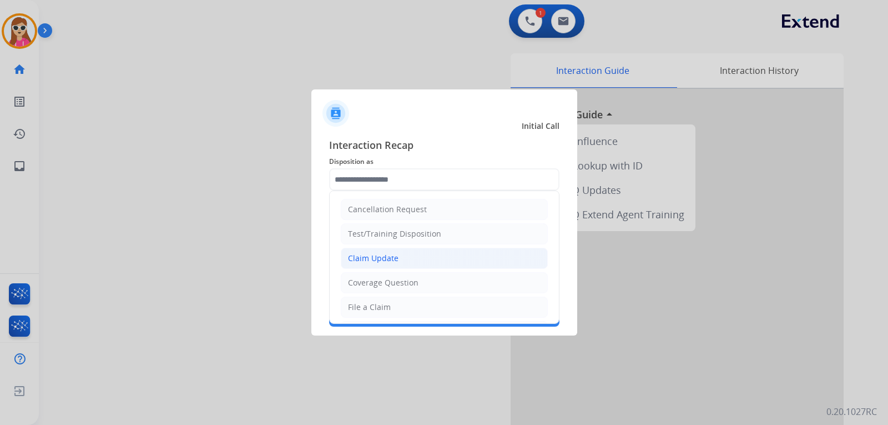
click at [396, 261] on div "Claim Update" at bounding box center [373, 258] width 51 height 11
type input "**********"
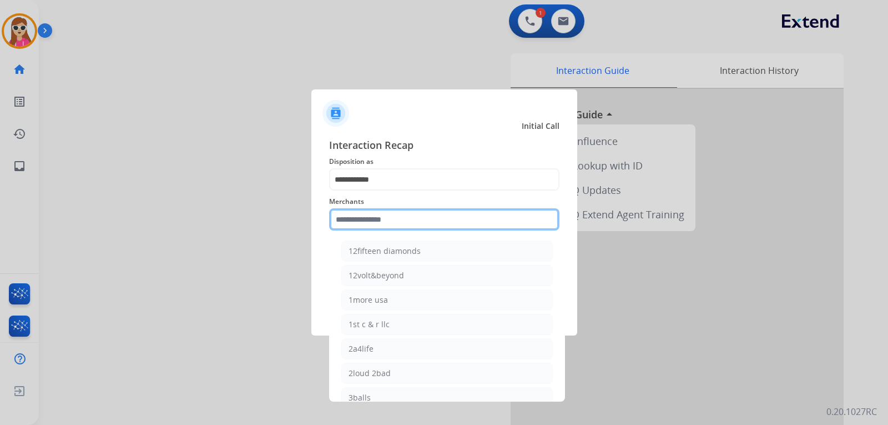
click at [406, 222] on input "text" at bounding box center [444, 219] width 230 height 22
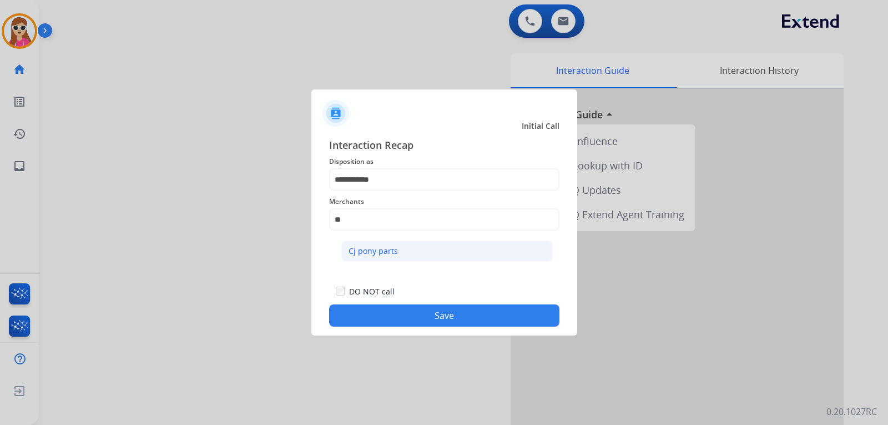
click at [426, 248] on li "Cj pony parts" at bounding box center [447, 250] width 212 height 21
type input "**********"
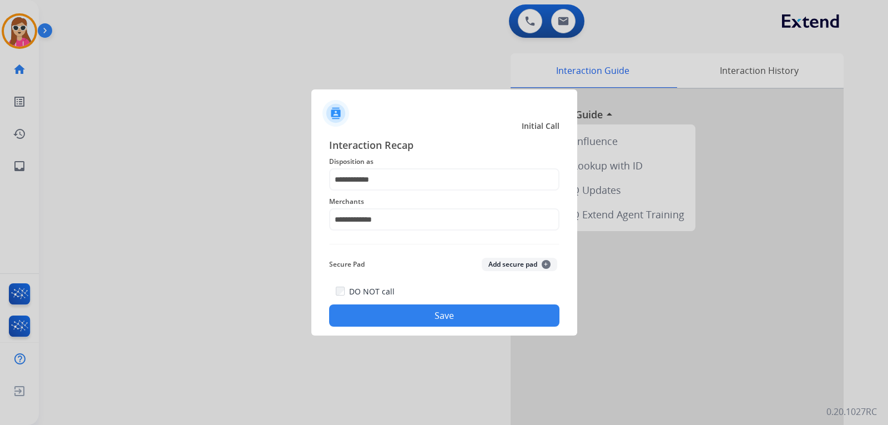
click at [452, 318] on button "Save" at bounding box center [444, 315] width 230 height 22
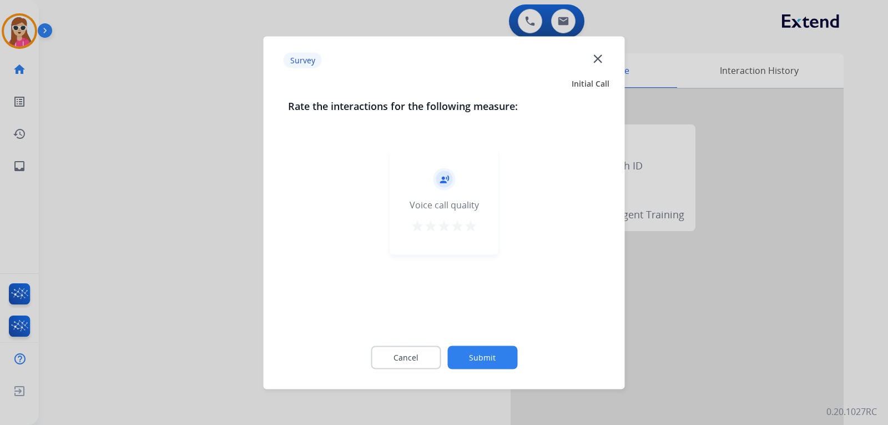
click at [483, 222] on div "record_voice_over Voice call quality star star star star star" at bounding box center [444, 201] width 108 height 105
click at [475, 223] on mat-icon "star" at bounding box center [470, 225] width 13 height 13
click at [495, 353] on button "Submit" at bounding box center [482, 356] width 70 height 23
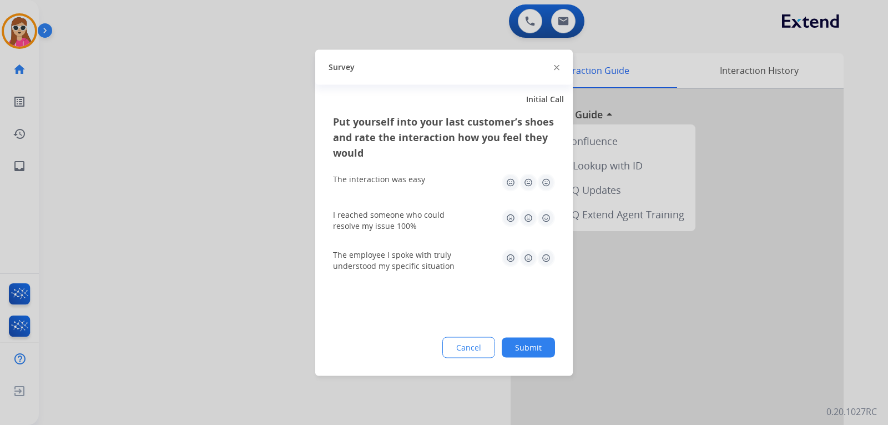
click at [545, 187] on img at bounding box center [546, 182] width 18 height 18
click at [551, 219] on img at bounding box center [546, 218] width 18 height 18
click at [544, 254] on img at bounding box center [546, 258] width 18 height 18
click at [543, 346] on button "Submit" at bounding box center [528, 347] width 53 height 20
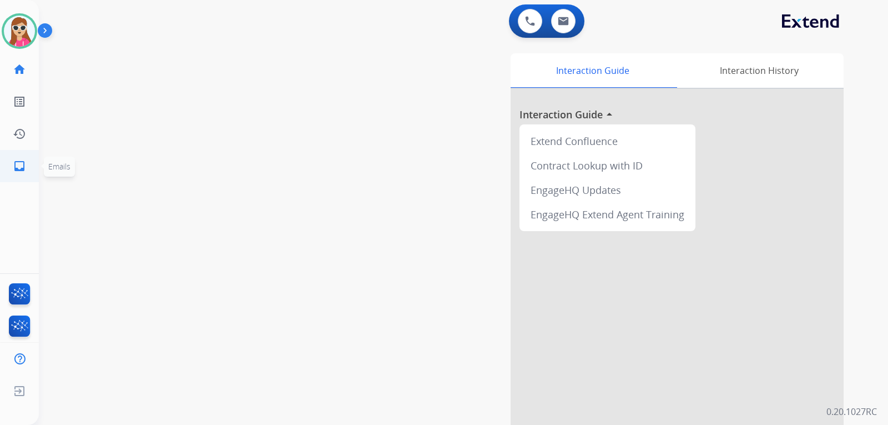
click at [21, 159] on mat-icon "inbox" at bounding box center [19, 165] width 13 height 13
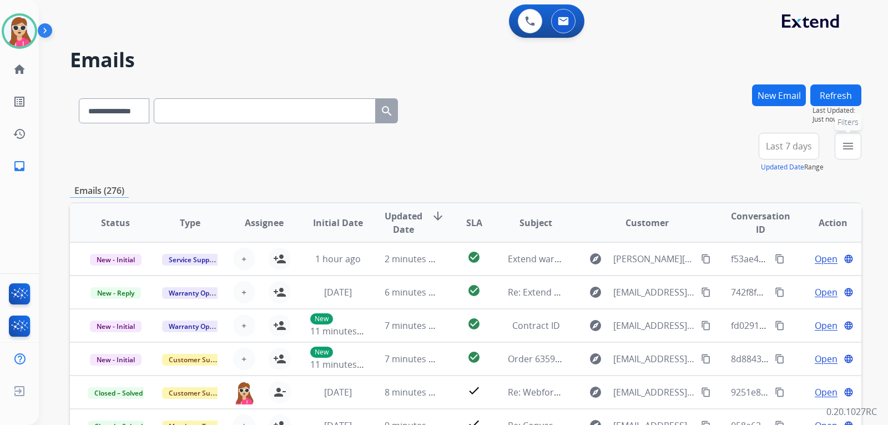
drag, startPoint x: 852, startPoint y: 147, endPoint x: 843, endPoint y: 153, distance: 10.5
click at [852, 147] on mat-icon "menu" at bounding box center [848, 145] width 13 height 13
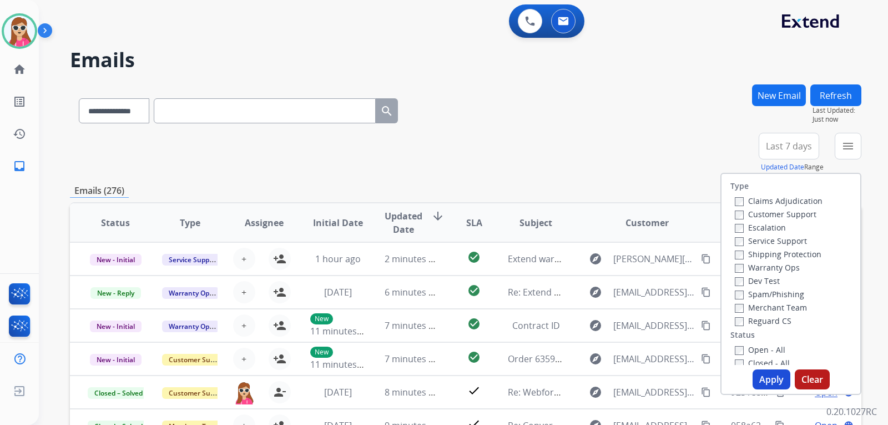
click at [801, 213] on label "Customer Support" at bounding box center [776, 214] width 82 height 11
click at [808, 251] on label "Shipping Protection" at bounding box center [778, 254] width 87 height 11
click at [767, 321] on label "Reguard CS" at bounding box center [763, 320] width 57 height 11
click at [772, 349] on label "Open - All" at bounding box center [760, 349] width 51 height 11
click at [778, 374] on button "Apply" at bounding box center [772, 379] width 38 height 20
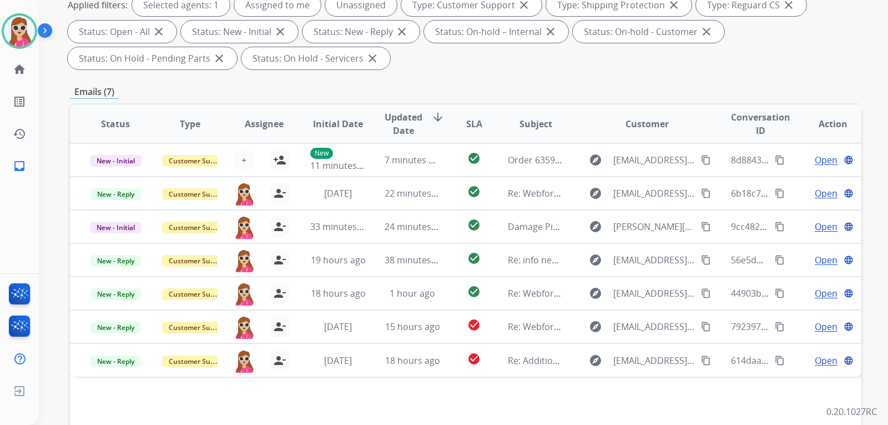
scroll to position [278, 0]
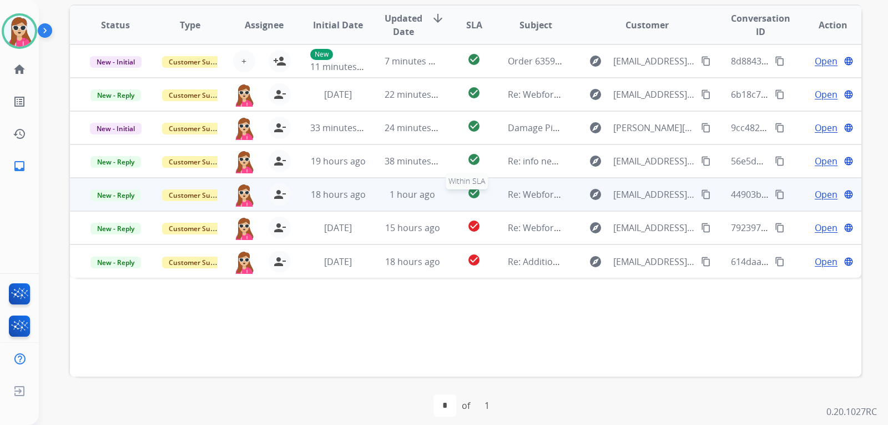
click at [459, 198] on div "check_circle" at bounding box center [474, 194] width 31 height 17
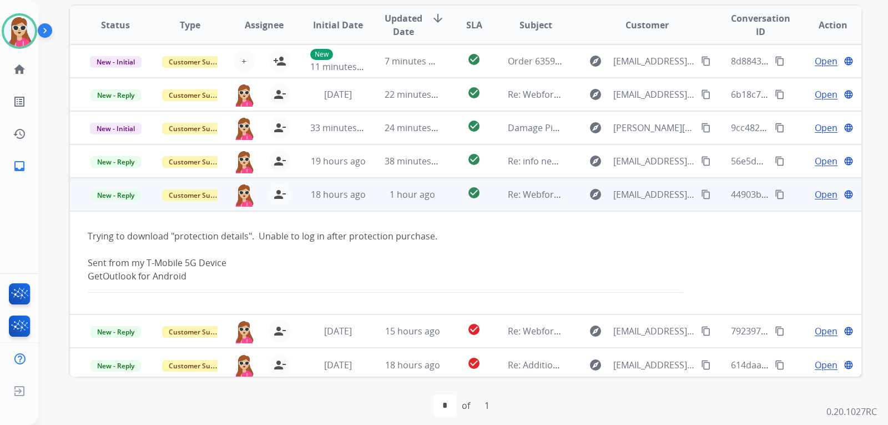
scroll to position [4, 0]
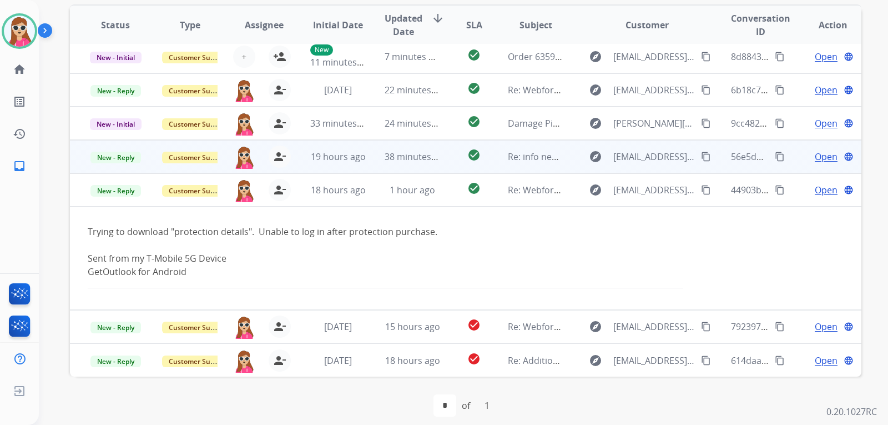
click at [452, 158] on td "check_circle" at bounding box center [465, 156] width 49 height 33
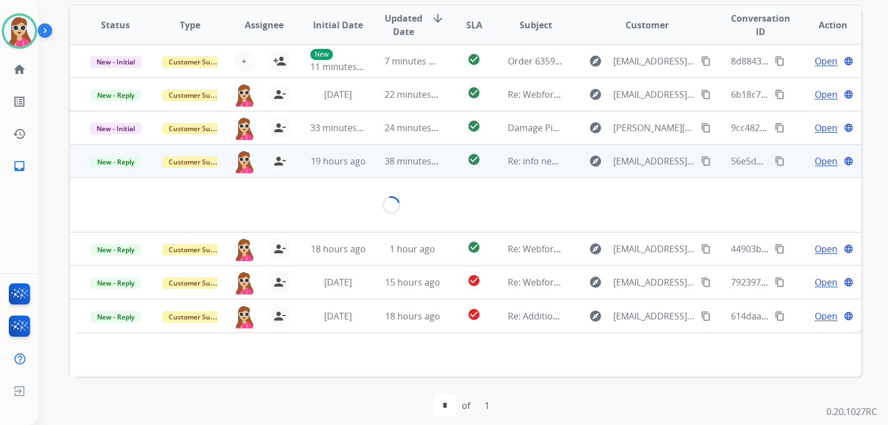
scroll to position [0, 0]
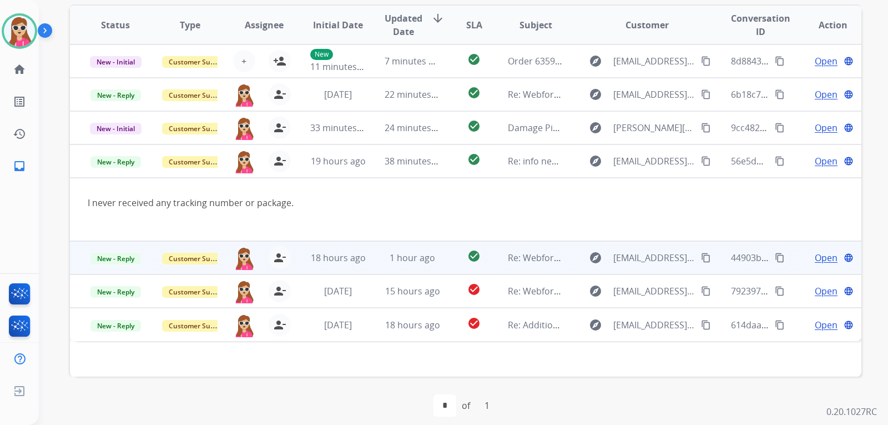
click at [701, 258] on mat-icon "content_copy" at bounding box center [706, 258] width 10 height 10
click at [815, 257] on span "Open" at bounding box center [826, 257] width 23 height 13
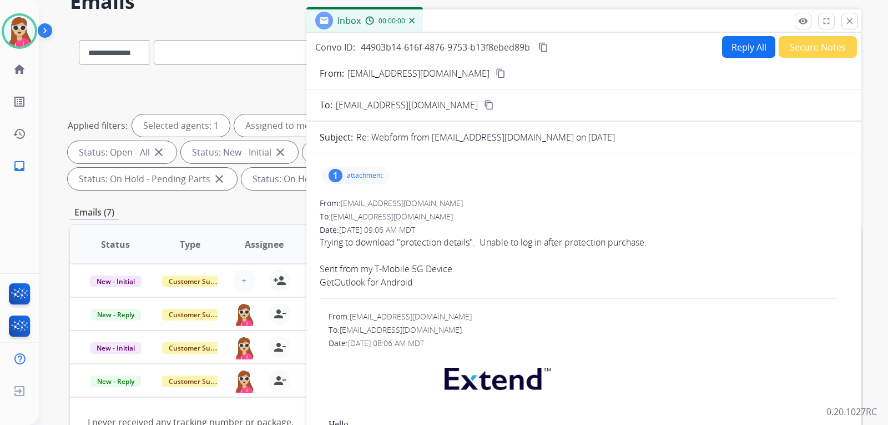
scroll to position [56, 0]
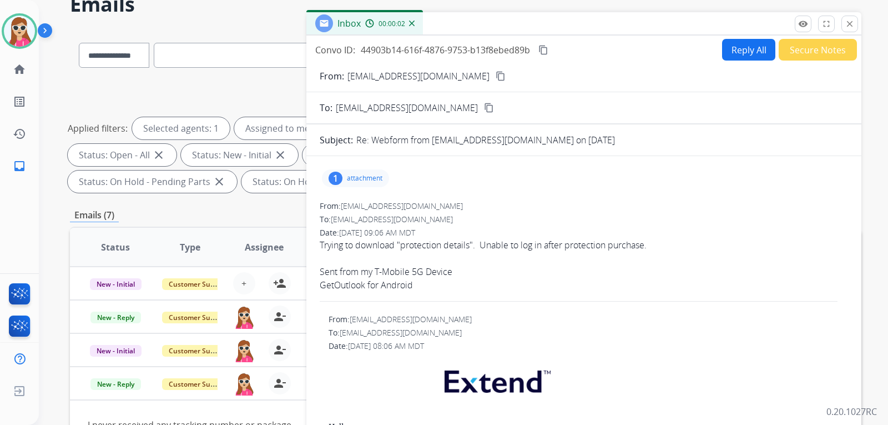
click at [373, 177] on p "attachment" at bounding box center [365, 178] width 36 height 9
click at [357, 208] on div at bounding box center [359, 206] width 56 height 39
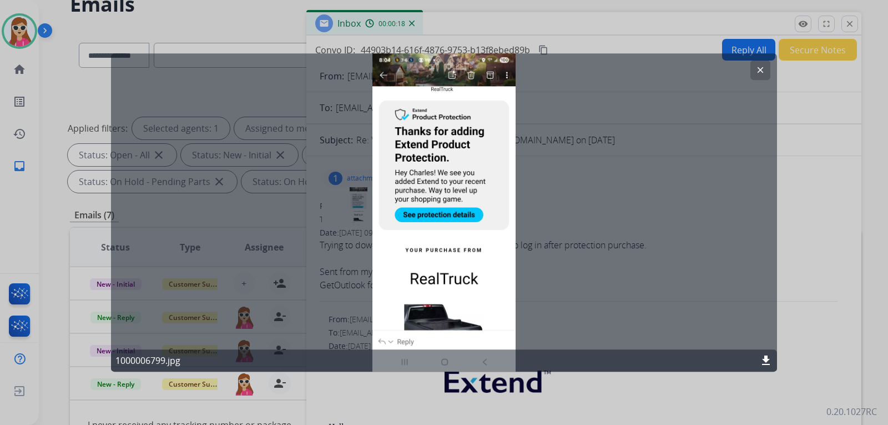
click at [759, 68] on mat-icon "clear" at bounding box center [761, 70] width 10 height 10
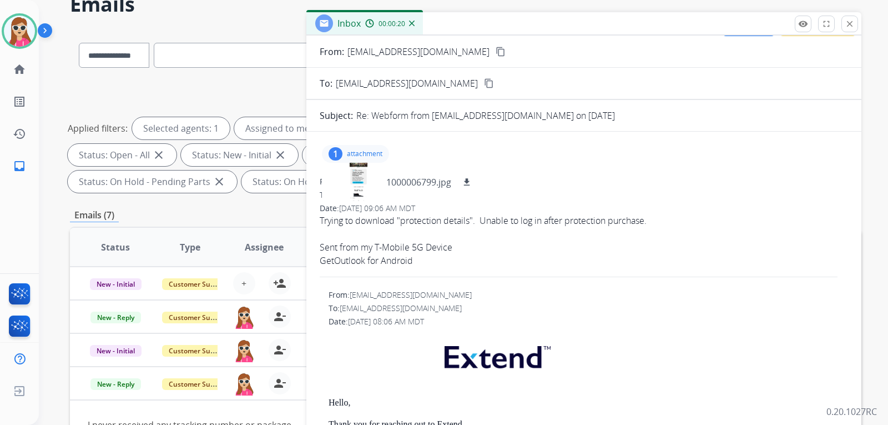
scroll to position [0, 0]
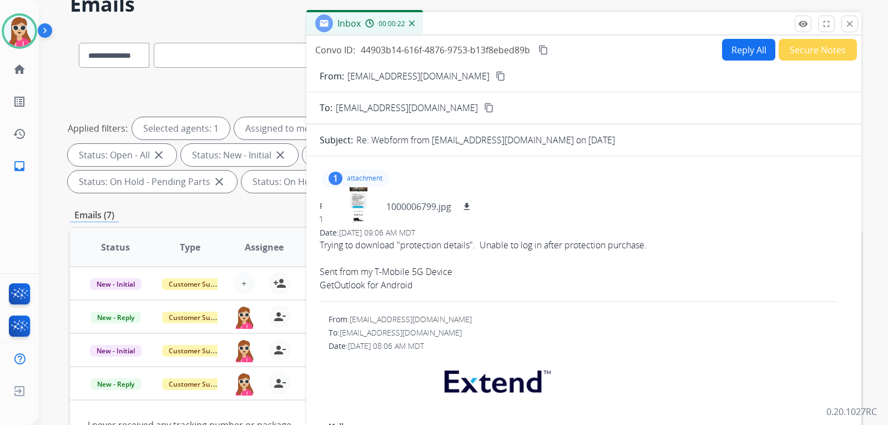
click at [744, 52] on button "Reply All" at bounding box center [748, 50] width 53 height 22
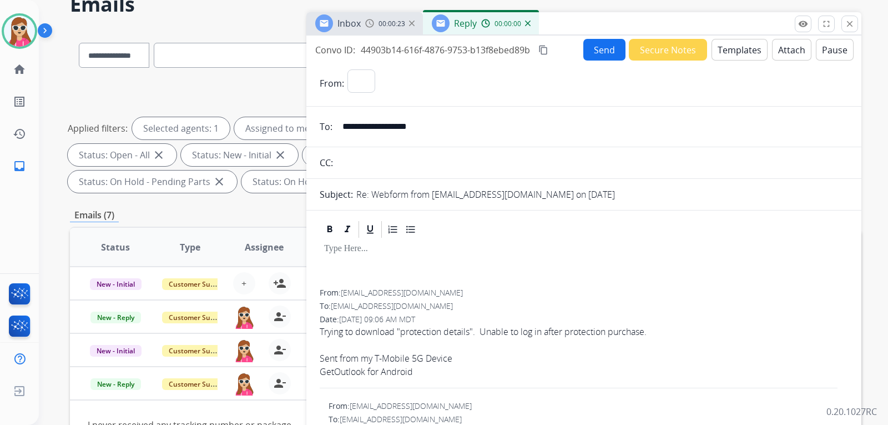
select select "**********"
click at [744, 45] on button "Templates" at bounding box center [740, 50] width 56 height 22
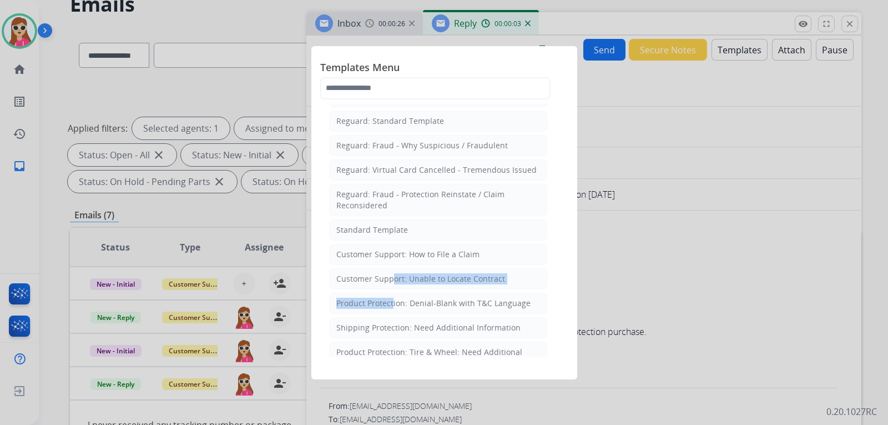
scroll to position [85, 0]
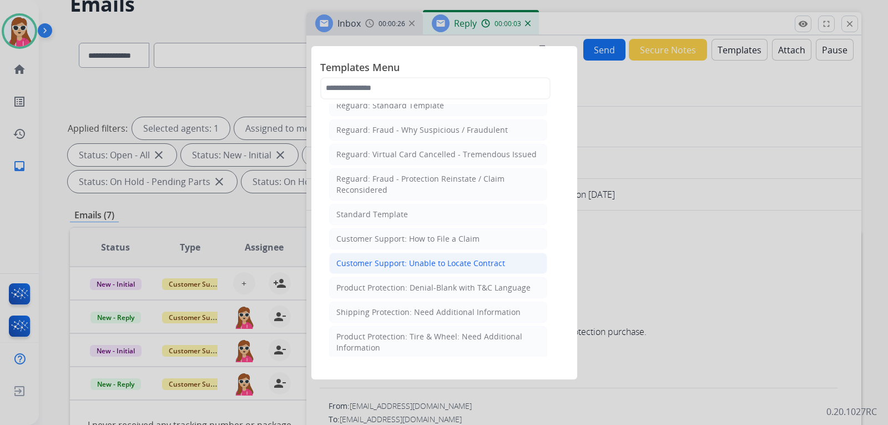
click at [384, 268] on li "Customer Support: Unable to Locate Contract" at bounding box center [438, 263] width 218 height 21
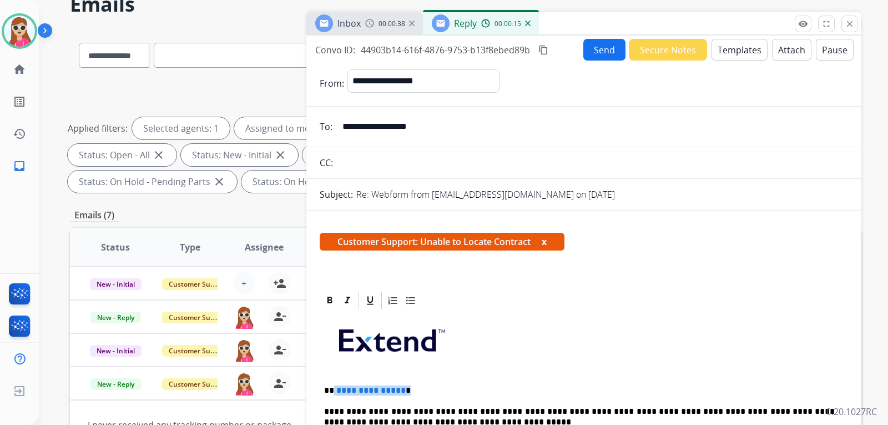
drag, startPoint x: 402, startPoint y: 392, endPoint x: 334, endPoint y: 386, distance: 68.5
click at [334, 386] on p "**********" at bounding box center [579, 390] width 511 height 10
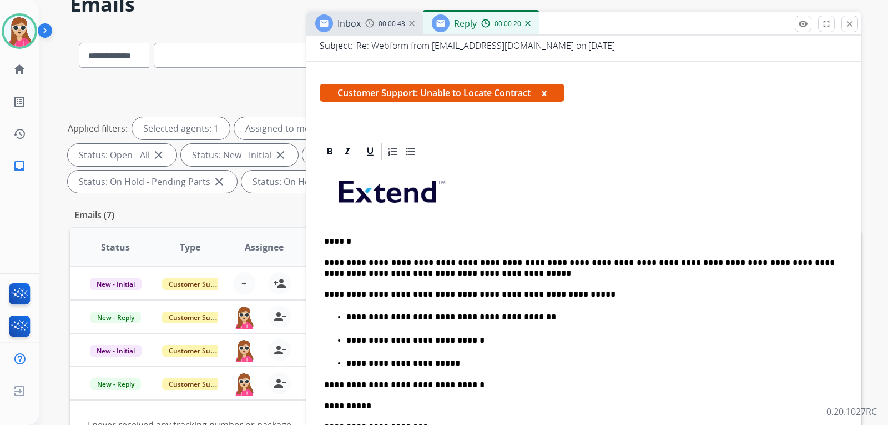
scroll to position [167, 0]
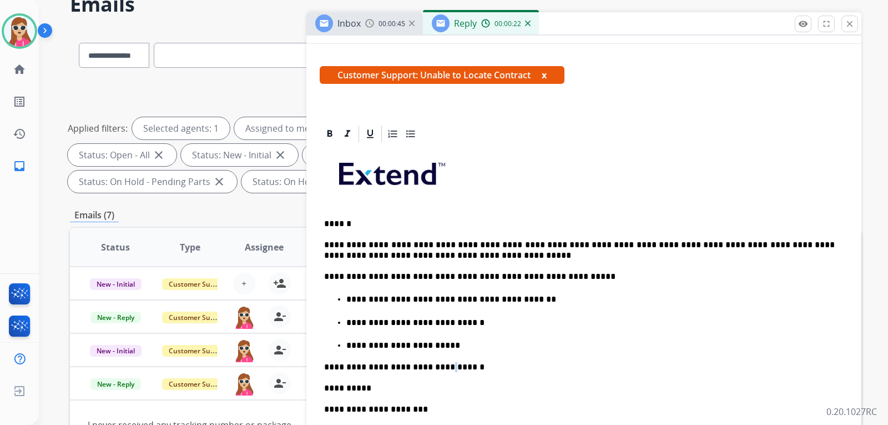
click at [436, 351] on div "**********" at bounding box center [584, 359] width 528 height 430
click at [451, 347] on p "**********" at bounding box center [590, 345] width 489 height 10
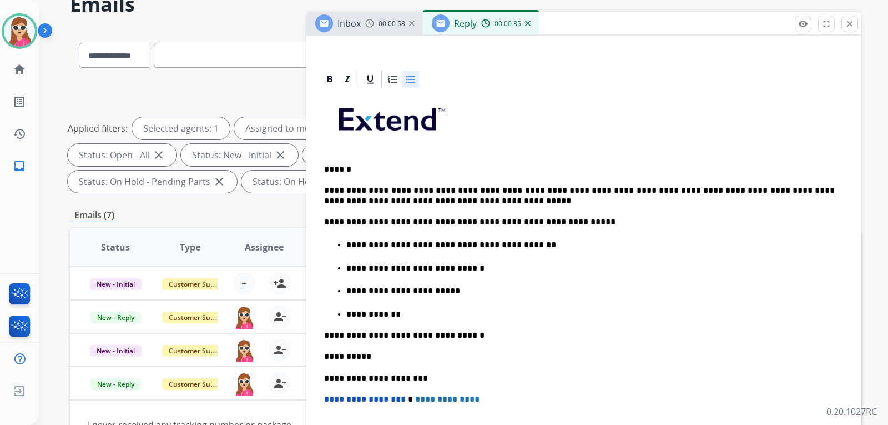
scroll to position [222, 0]
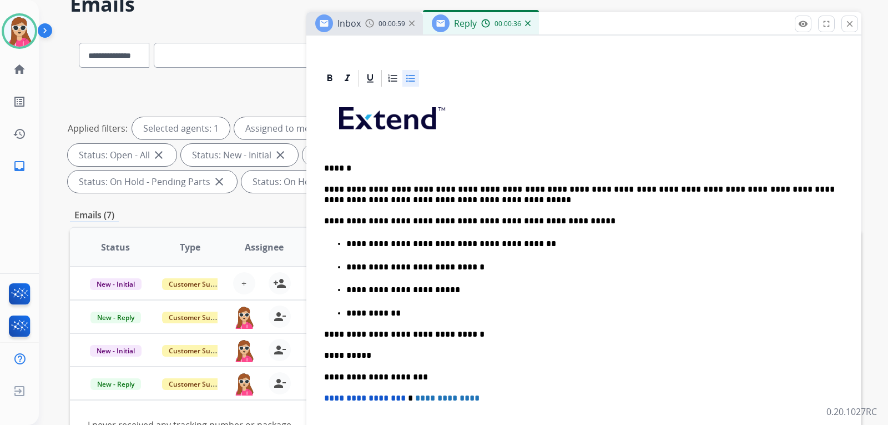
click at [350, 315] on p "**********" at bounding box center [590, 313] width 489 height 10
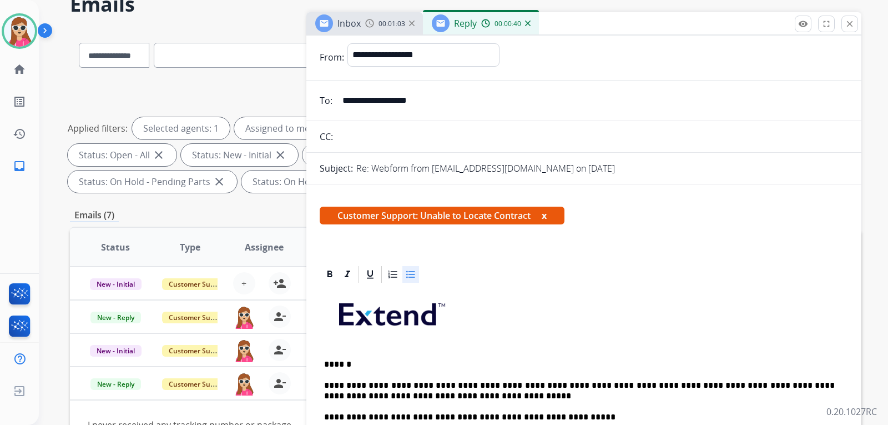
scroll to position [0, 0]
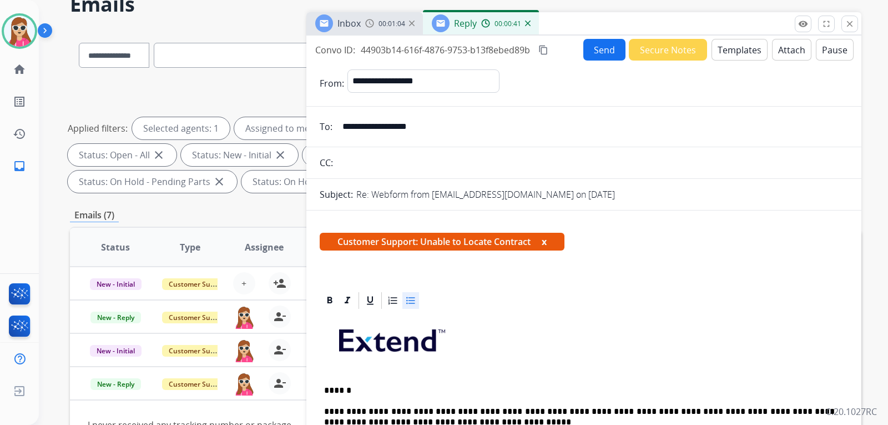
click at [592, 47] on button "Send" at bounding box center [604, 50] width 42 height 22
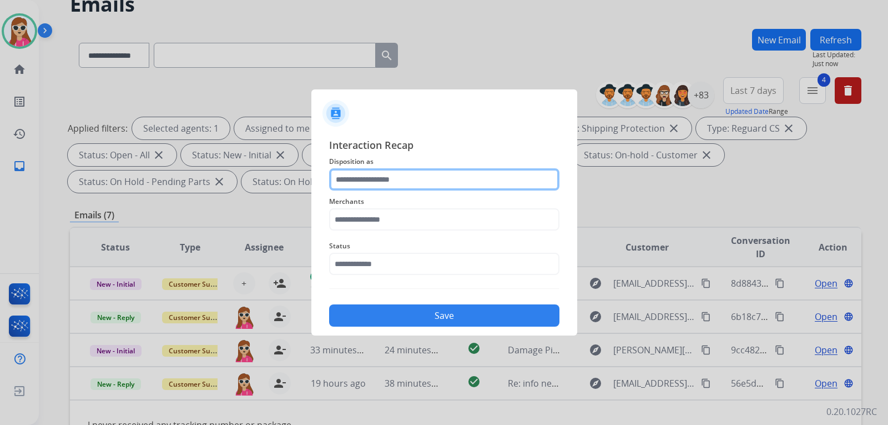
click at [435, 178] on input "text" at bounding box center [444, 179] width 230 height 22
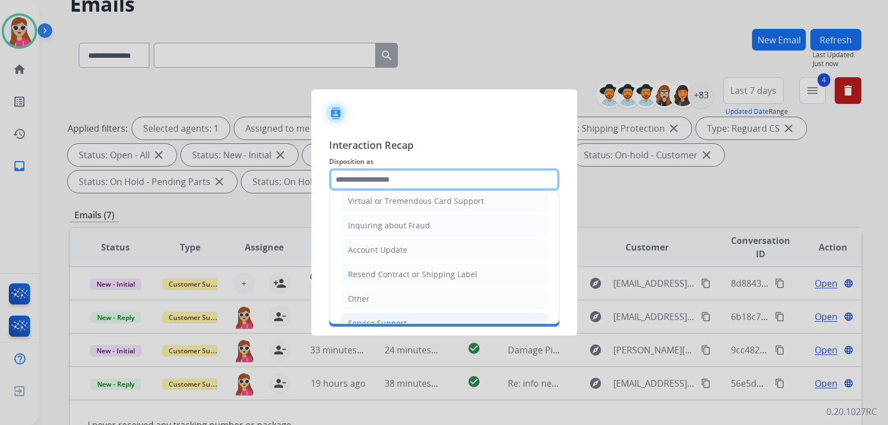
scroll to position [173, 0]
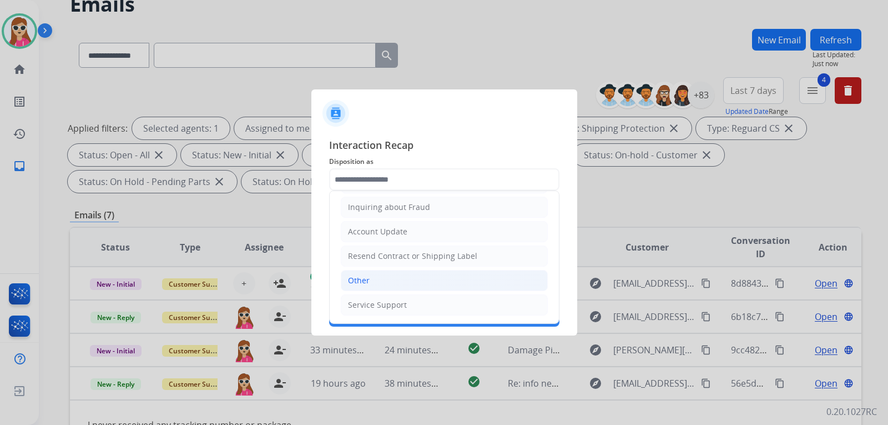
click at [399, 289] on li "Other" at bounding box center [444, 280] width 207 height 21
type input "*****"
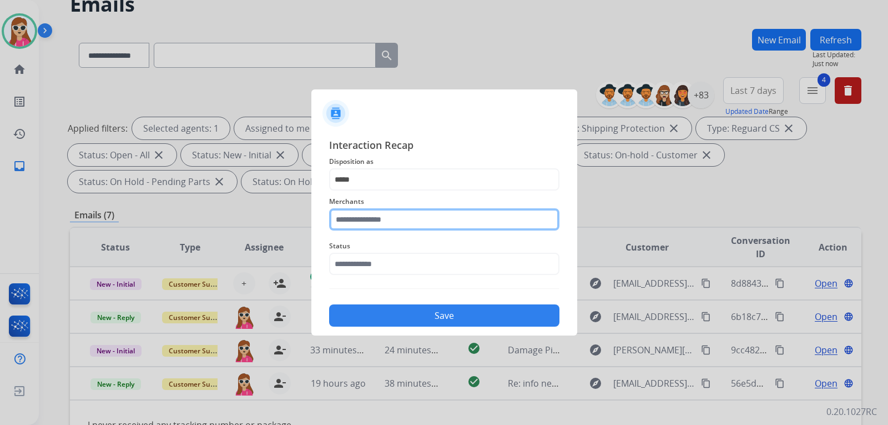
click at [406, 227] on input "text" at bounding box center [444, 219] width 230 height 22
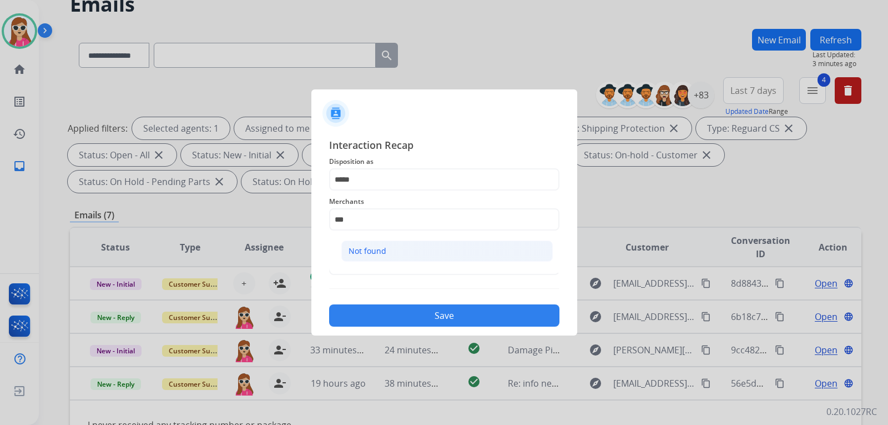
click at [428, 253] on li "Not found" at bounding box center [447, 250] width 212 height 21
type input "*********"
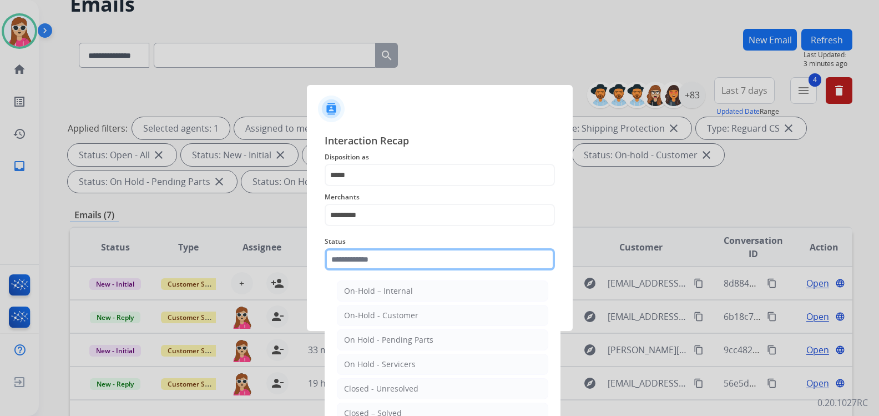
click at [421, 272] on div "Status On-Hold – Internal On-Hold - Customer On Hold - Pending Parts On Hold - …" at bounding box center [440, 252] width 230 height 44
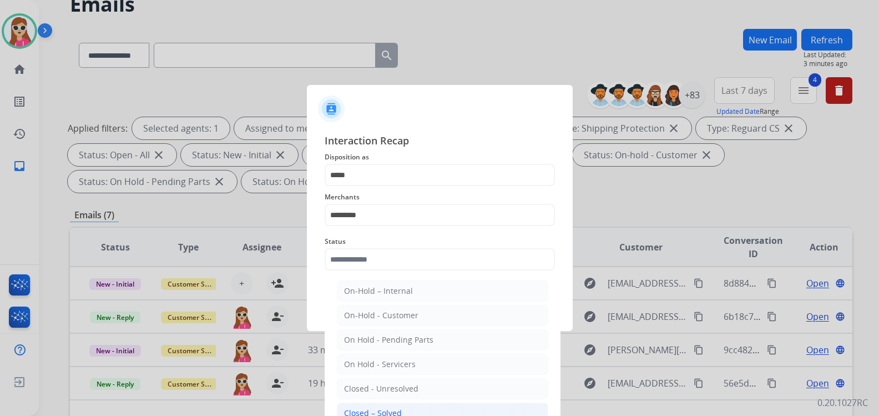
click at [396, 407] on div "Closed – Solved" at bounding box center [373, 412] width 58 height 11
type input "**********"
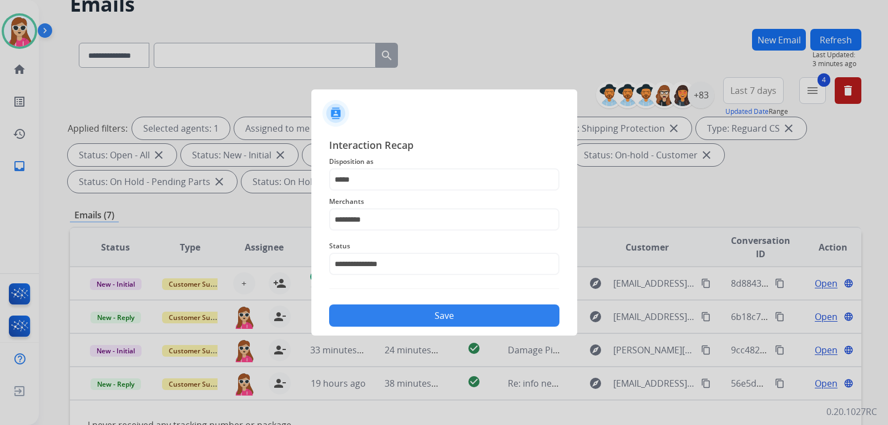
click at [477, 313] on button "Save" at bounding box center [444, 315] width 230 height 22
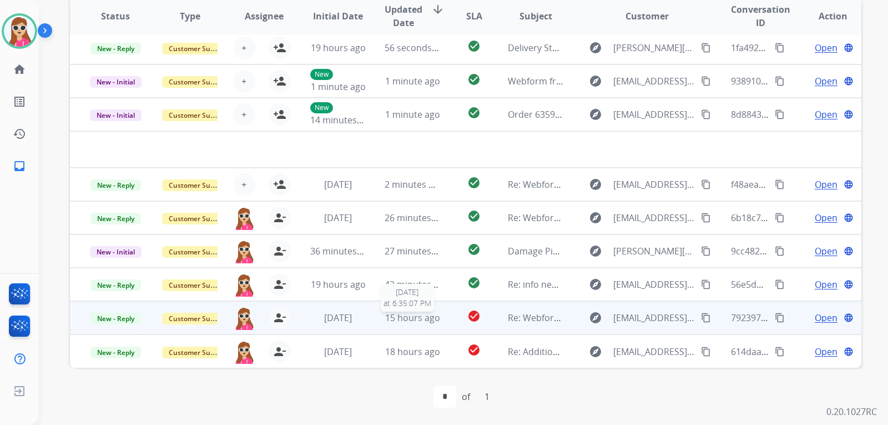
scroll to position [287, 0]
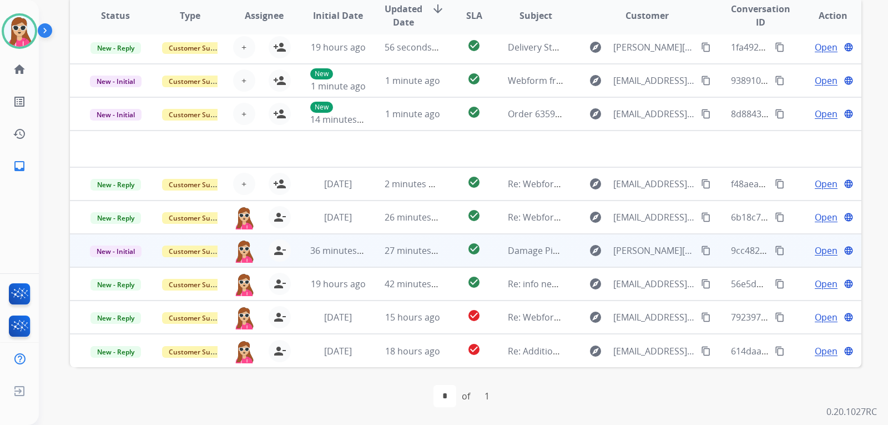
click at [568, 254] on td "explore camelle.brittnee@gmail.com content_copy" at bounding box center [639, 250] width 148 height 33
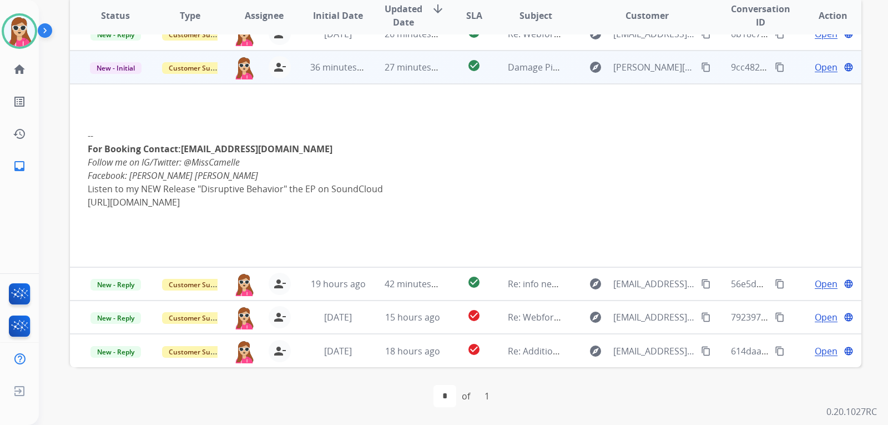
scroll to position [184, 0]
click at [805, 64] on div "Open language" at bounding box center [833, 67] width 56 height 13
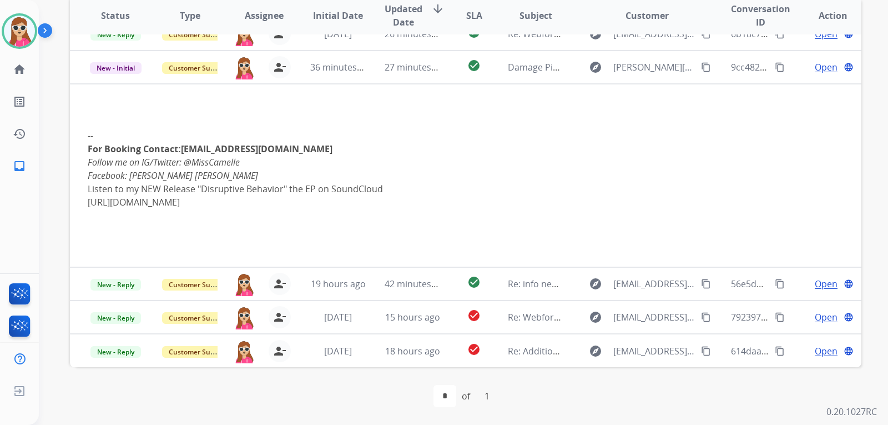
scroll to position [1, 0]
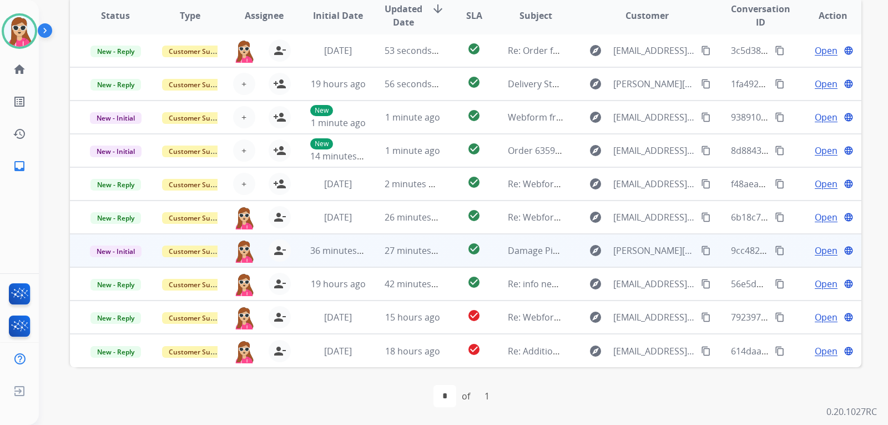
click at [815, 249] on span "Open" at bounding box center [826, 250] width 23 height 13
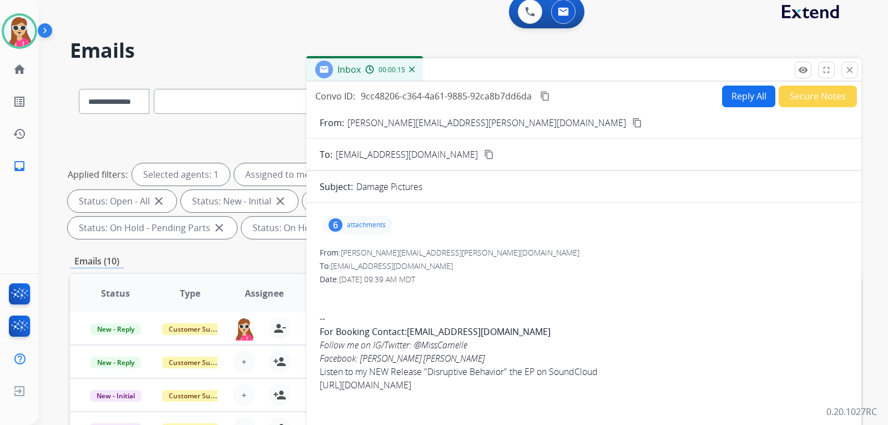
scroll to position [0, 0]
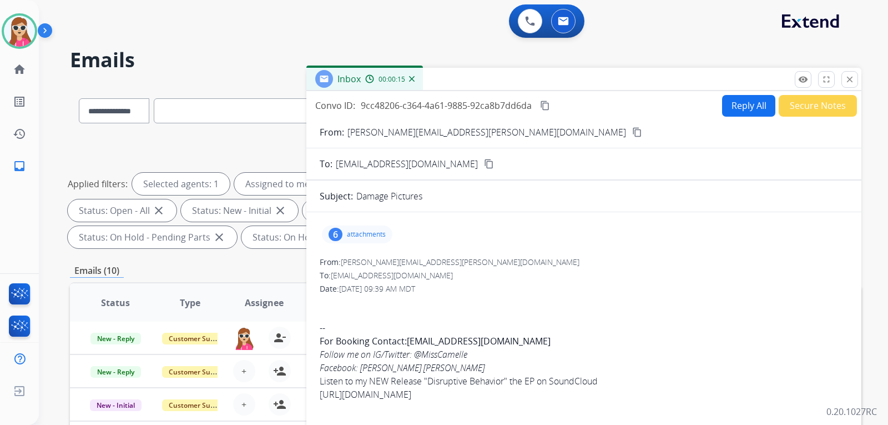
click at [724, 107] on button "Reply All" at bounding box center [748, 106] width 53 height 22
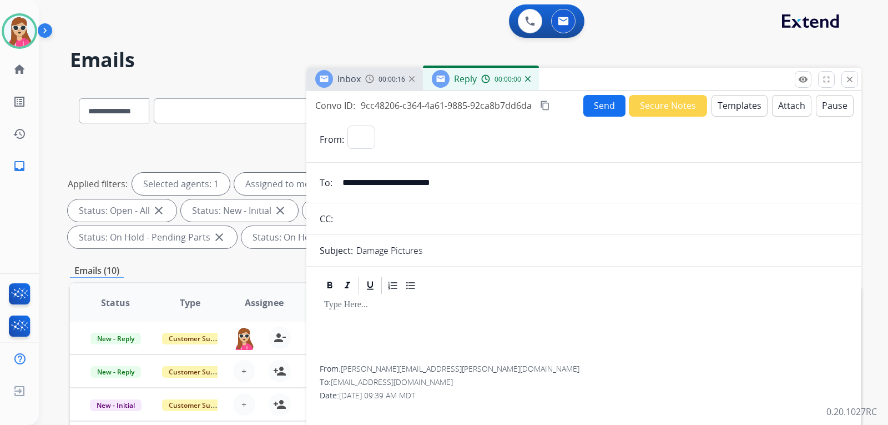
select select "**********"
click at [723, 107] on button "Templates" at bounding box center [740, 106] width 56 height 22
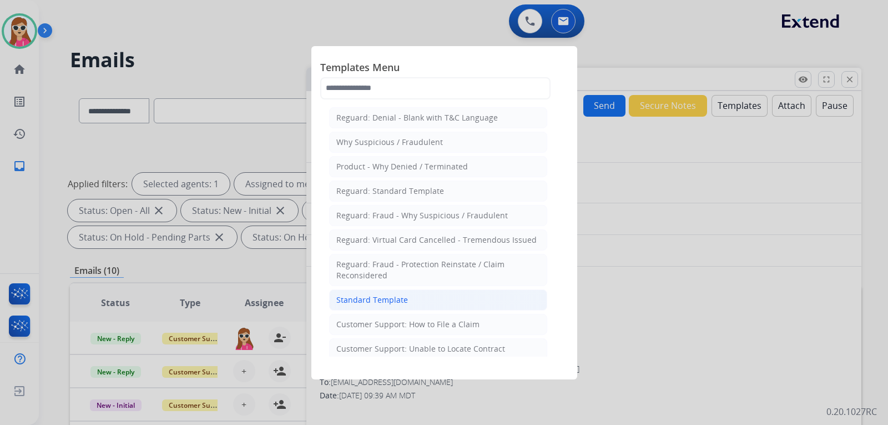
click at [374, 303] on div "Standard Template" at bounding box center [372, 299] width 72 height 11
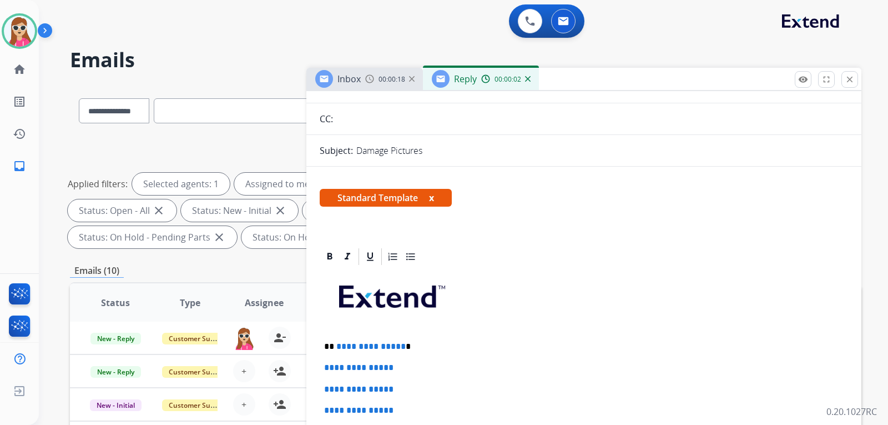
scroll to position [222, 0]
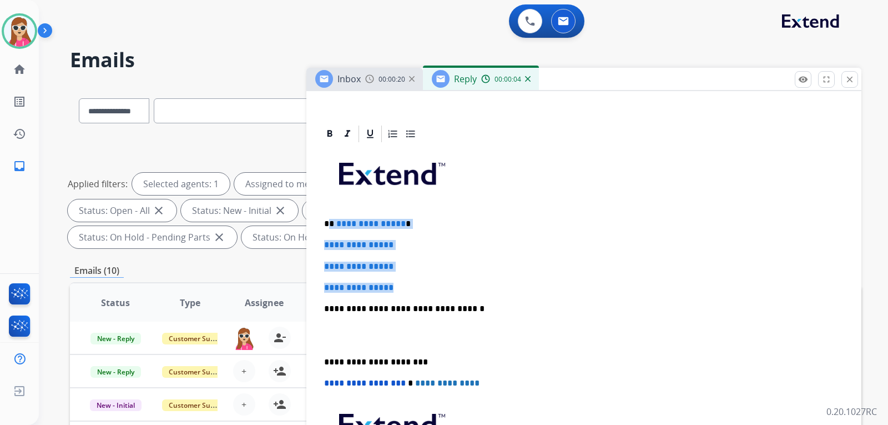
drag, startPoint x: 330, startPoint y: 225, endPoint x: 409, endPoint y: 290, distance: 101.7
click at [409, 290] on div "**********" at bounding box center [584, 335] width 528 height 382
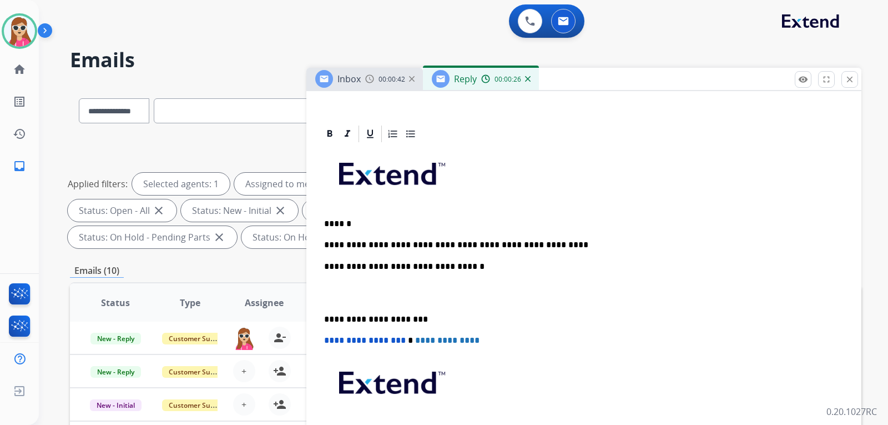
click at [435, 244] on p "**********" at bounding box center [579, 245] width 511 height 10
click at [441, 246] on p "**********" at bounding box center [579, 245] width 511 height 10
click at [443, 244] on p "**********" at bounding box center [579, 245] width 511 height 10
click at [438, 244] on p "**********" at bounding box center [579, 245] width 511 height 10
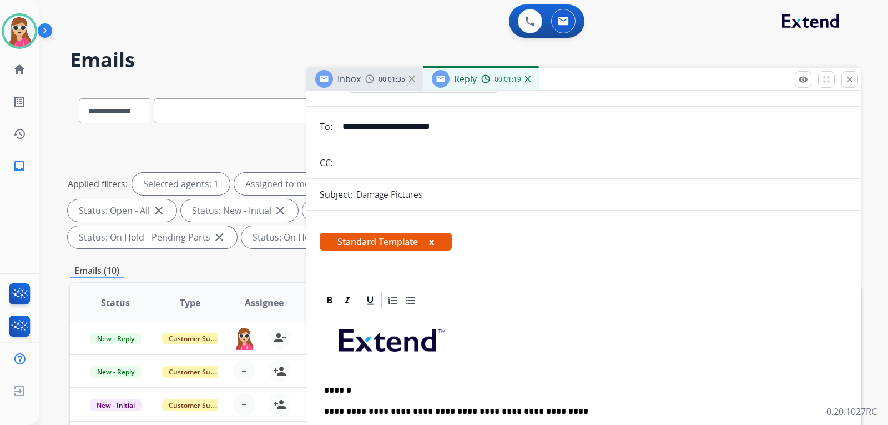
scroll to position [0, 0]
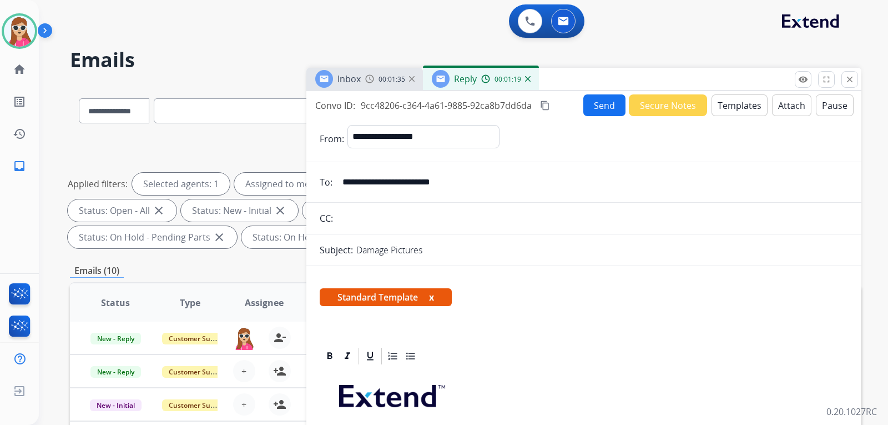
click at [587, 98] on button "Send" at bounding box center [604, 105] width 42 height 22
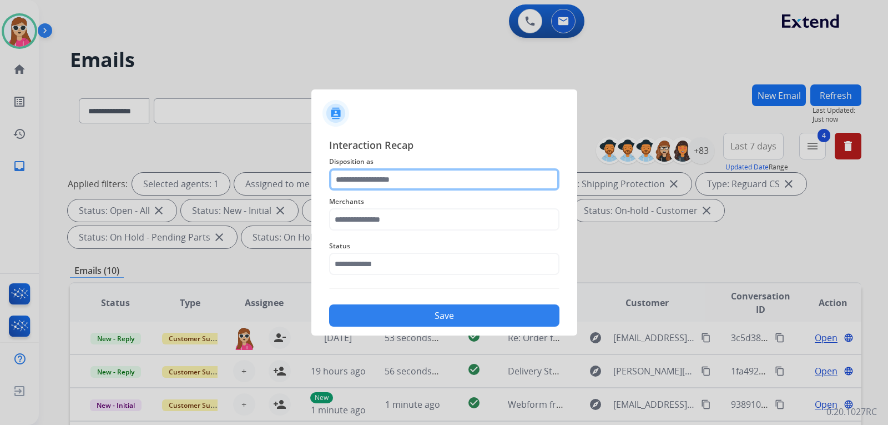
drag, startPoint x: 421, startPoint y: 181, endPoint x: 426, endPoint y: 186, distance: 7.1
click at [418, 176] on input "text" at bounding box center [444, 179] width 230 height 22
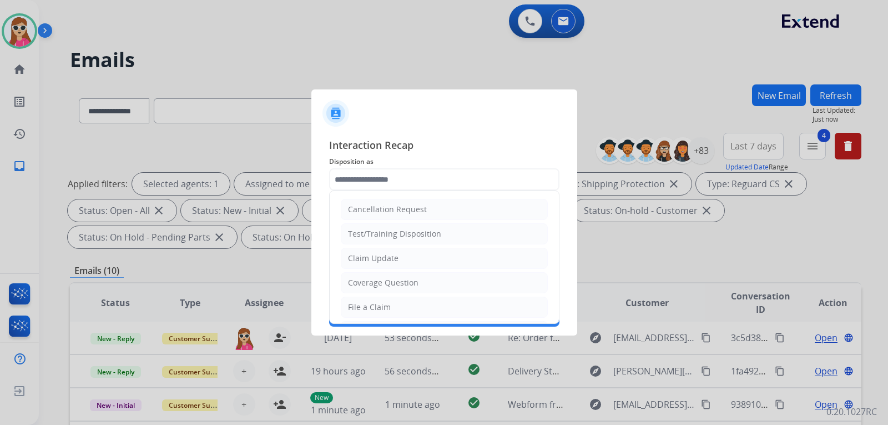
drag, startPoint x: 406, startPoint y: 258, endPoint x: 384, endPoint y: 213, distance: 50.6
click at [407, 258] on li "Claim Update" at bounding box center [444, 258] width 207 height 21
type input "**********"
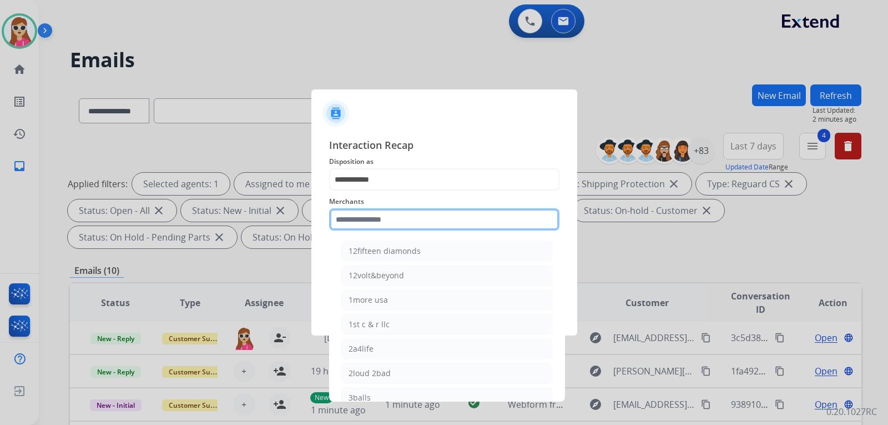
click at [377, 219] on input "text" at bounding box center [444, 219] width 230 height 22
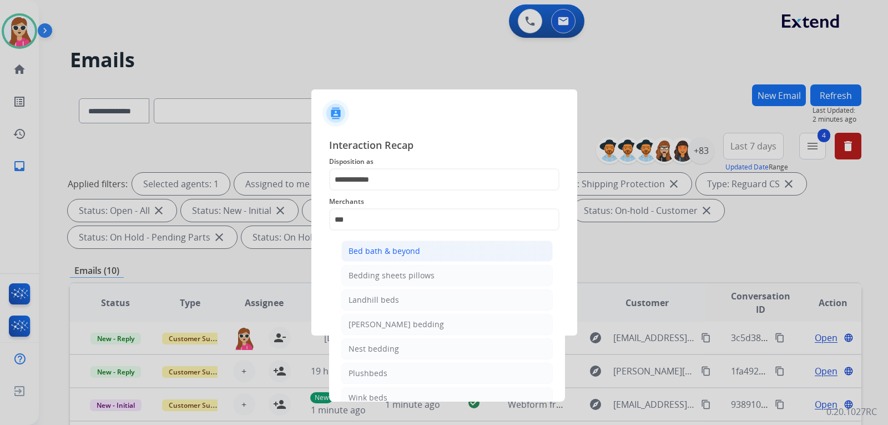
click at [391, 250] on div "Bed bath & beyond" at bounding box center [385, 250] width 72 height 11
type input "**********"
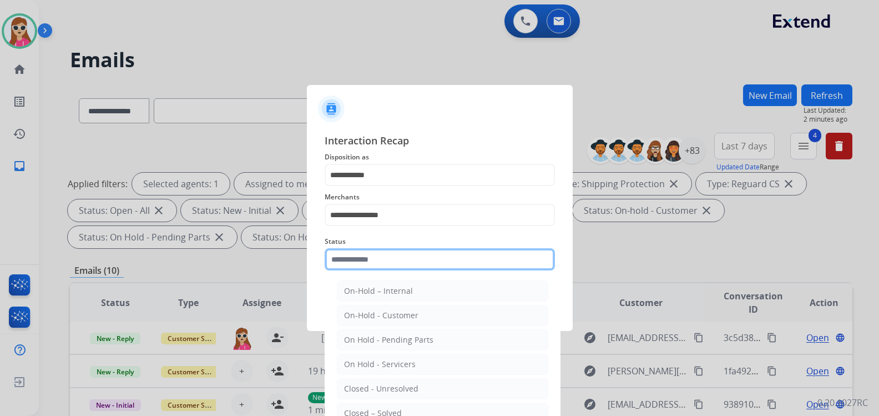
click at [407, 271] on div "Status On-Hold – Internal On-Hold - Customer On Hold - Pending Parts On Hold - …" at bounding box center [440, 252] width 230 height 44
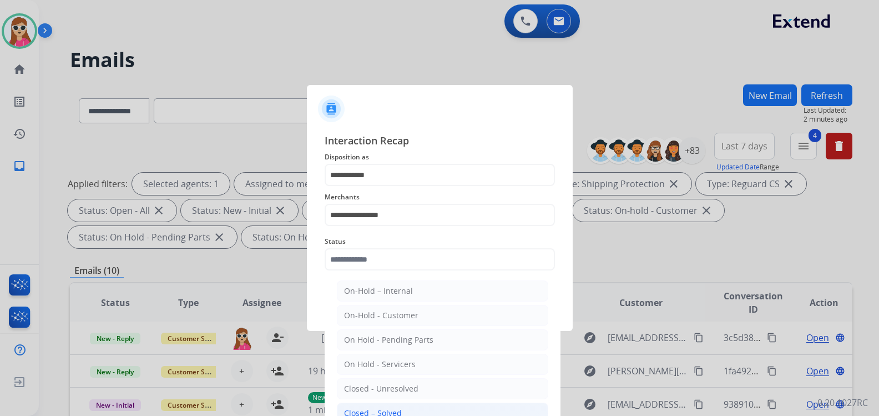
click at [402, 405] on li "Closed – Solved" at bounding box center [443, 412] width 212 height 21
type input "**********"
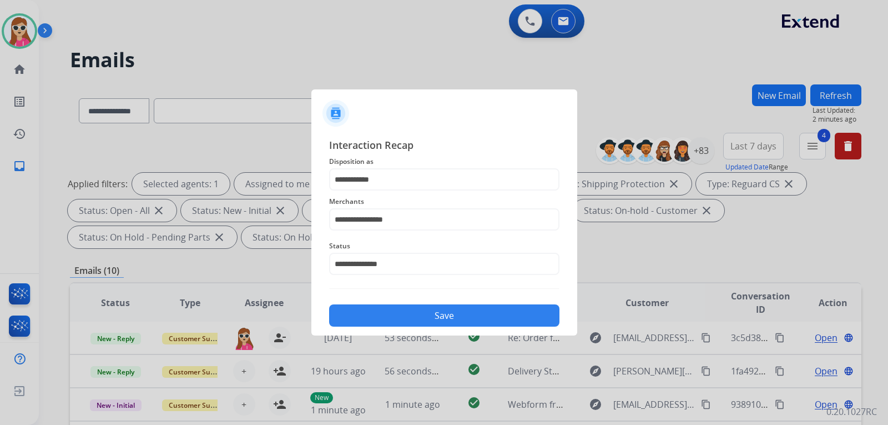
click at [420, 316] on button "Save" at bounding box center [444, 315] width 230 height 22
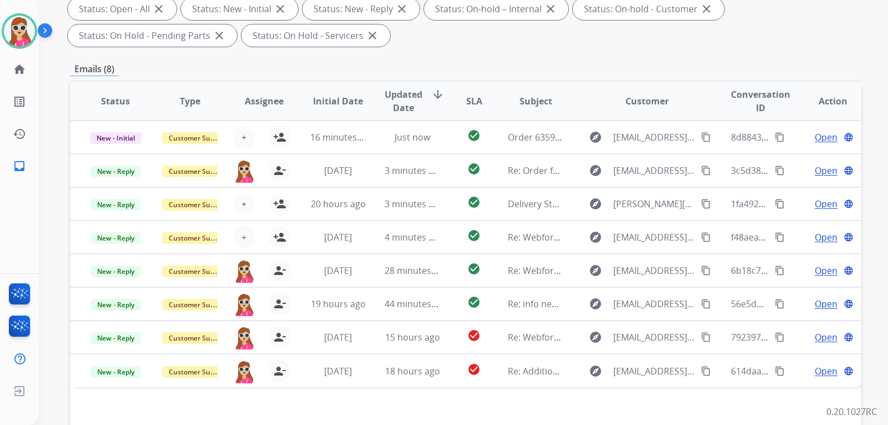
scroll to position [287, 0]
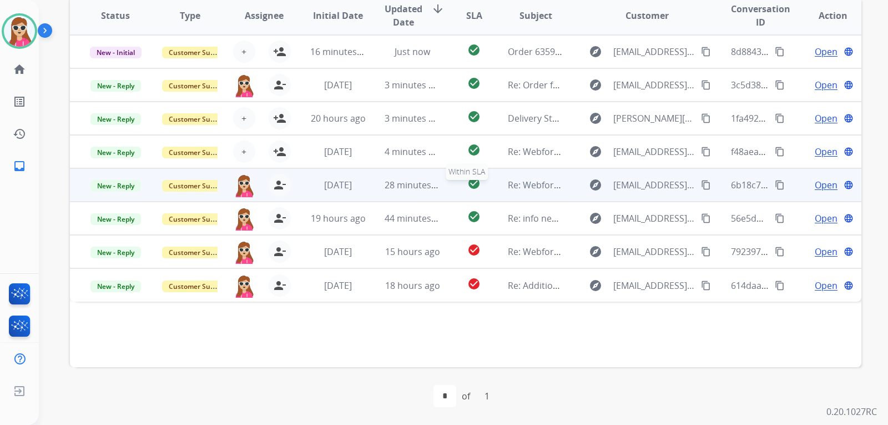
click at [484, 189] on div "check_circle" at bounding box center [474, 185] width 31 height 17
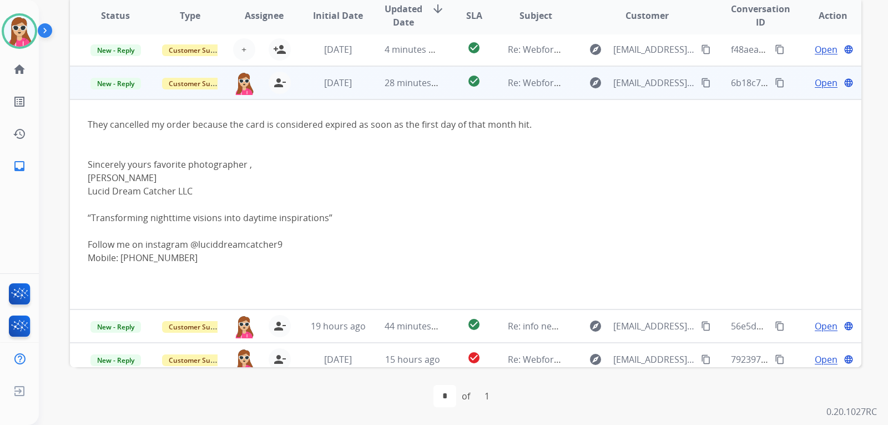
scroll to position [78, 0]
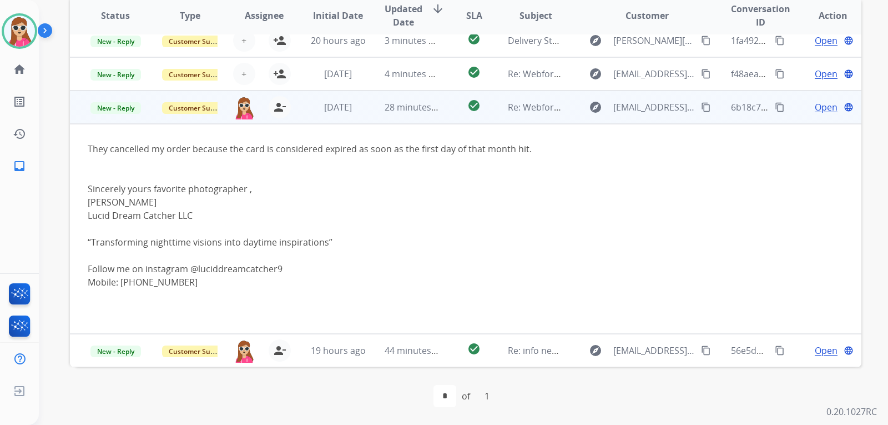
click at [815, 106] on span "Open" at bounding box center [826, 106] width 23 height 13
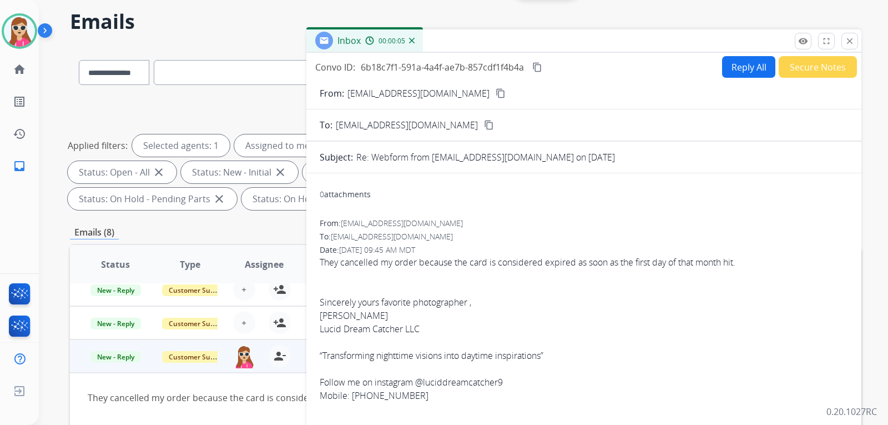
scroll to position [9, 0]
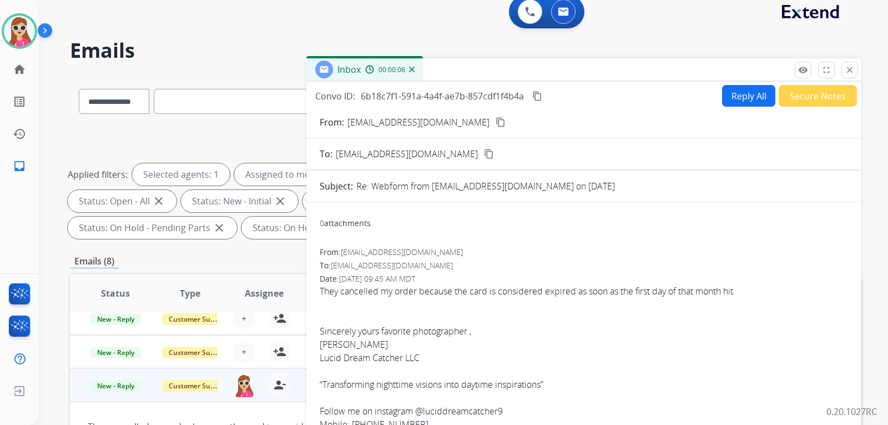
click at [727, 83] on div "Convo ID: 6b18c7f1-591a-4a4f-ae7b-857cdf1f4b4a content_copy Reply All Secure No…" at bounding box center [583, 319] width 555 height 474
click at [732, 104] on button "Reply All" at bounding box center [748, 96] width 53 height 22
select select "**********"
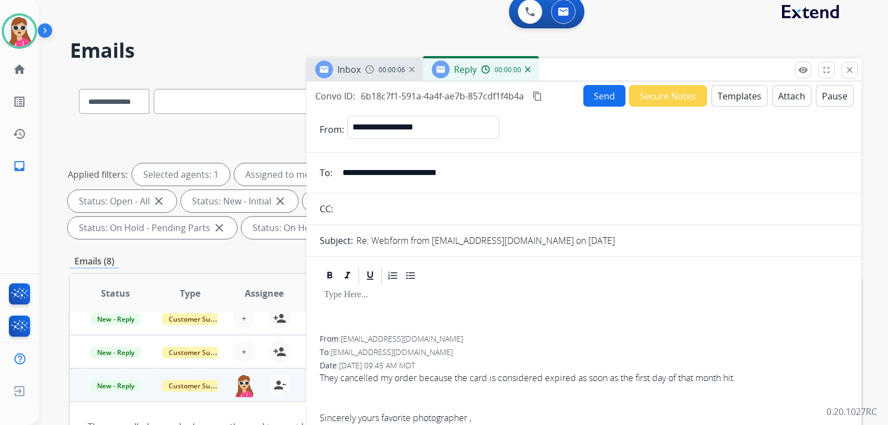
click at [731, 95] on button "Templates" at bounding box center [740, 96] width 56 height 22
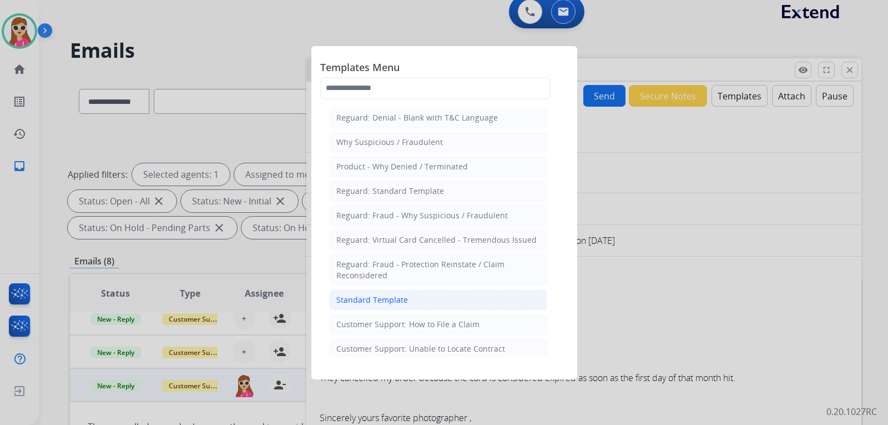
click at [393, 301] on div "Standard Template" at bounding box center [372, 299] width 72 height 11
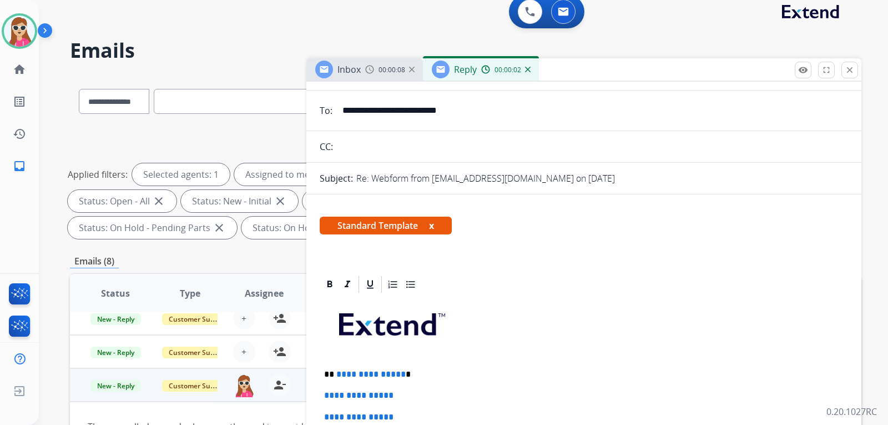
scroll to position [222, 0]
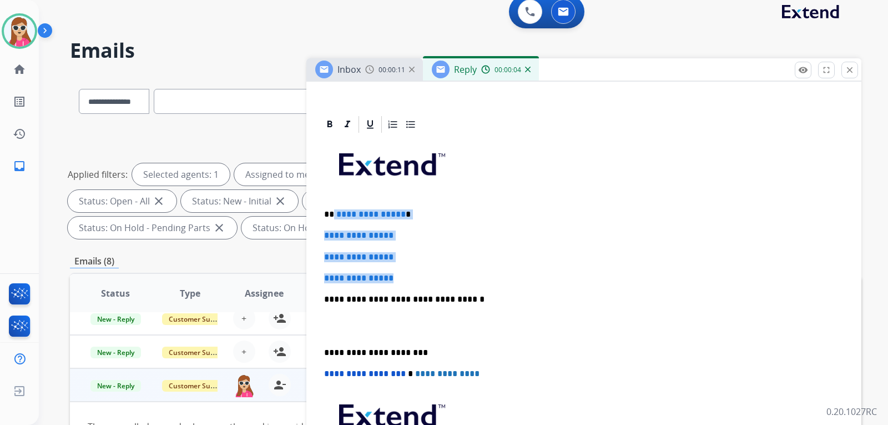
drag, startPoint x: 333, startPoint y: 214, endPoint x: 419, endPoint y: 278, distance: 106.7
click at [419, 278] on div "**********" at bounding box center [584, 325] width 528 height 382
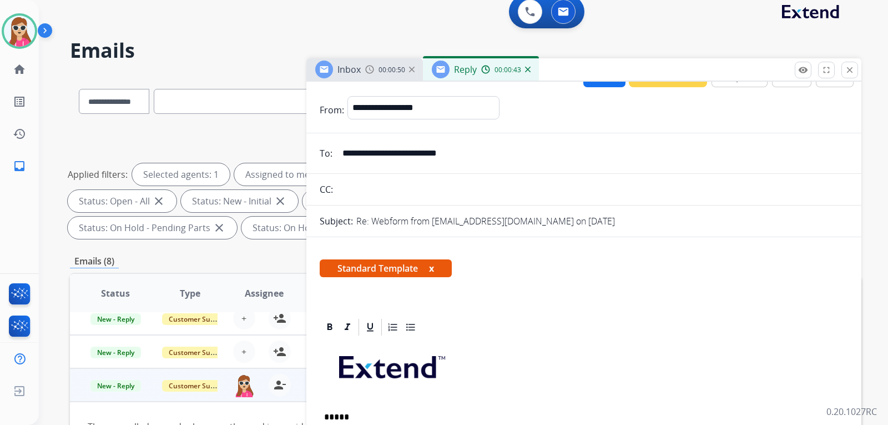
scroll to position [0, 0]
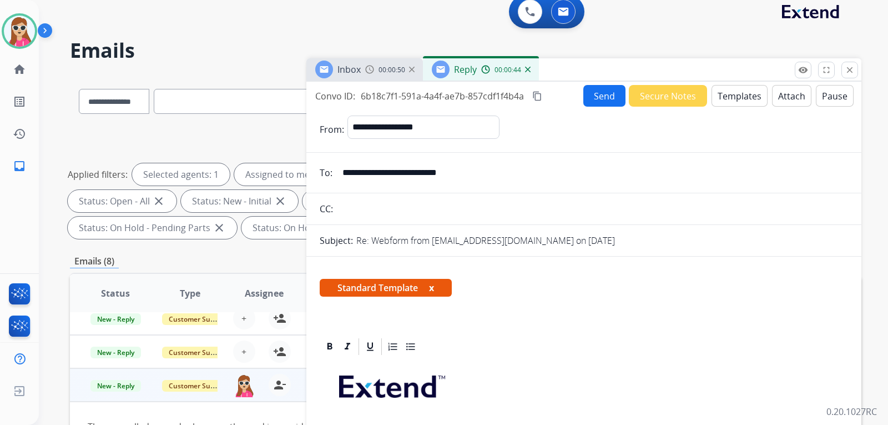
click at [611, 100] on button "Send" at bounding box center [604, 96] width 42 height 22
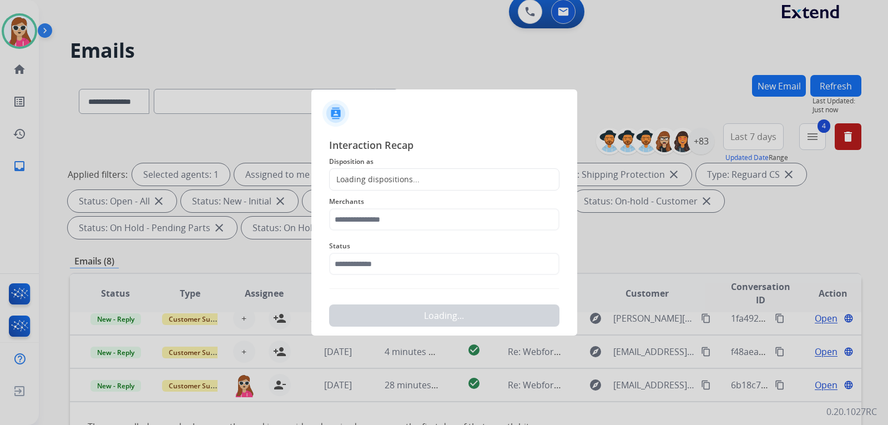
click at [422, 182] on div "Loading dispositions..." at bounding box center [444, 179] width 230 height 22
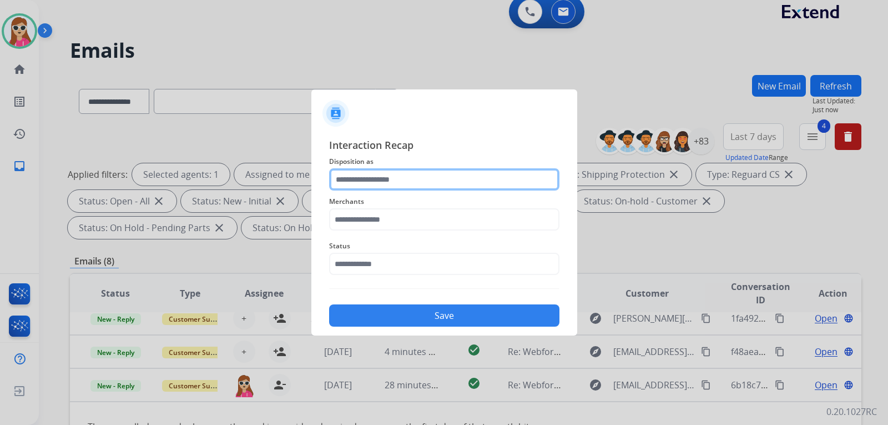
click at [418, 180] on input "text" at bounding box center [444, 179] width 230 height 22
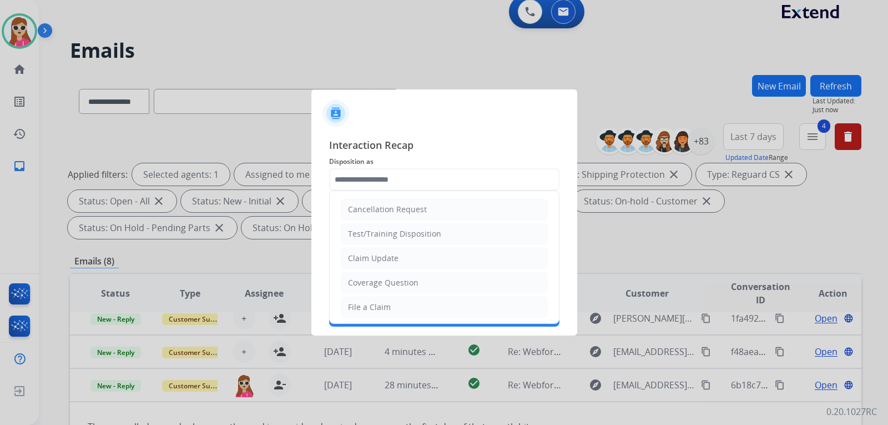
click at [398, 260] on li "Claim Update" at bounding box center [444, 258] width 207 height 21
type input "**********"
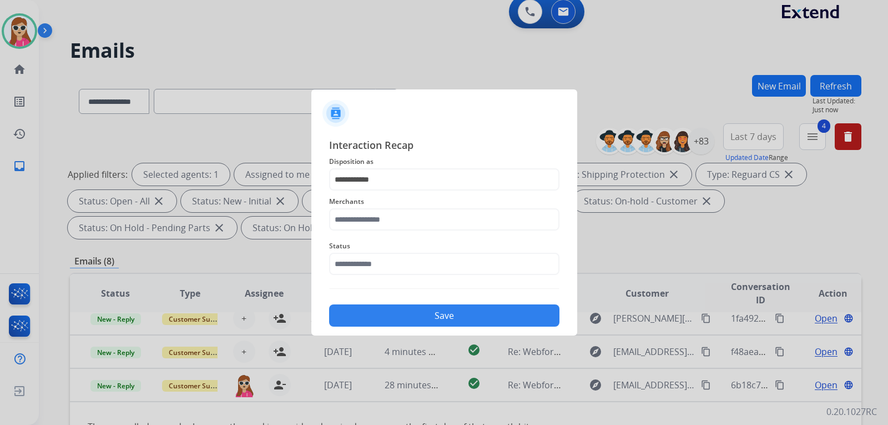
click at [702, 388] on div at bounding box center [444, 212] width 888 height 425
click at [376, 216] on input "text" at bounding box center [444, 219] width 230 height 22
drag, startPoint x: 411, startPoint y: 219, endPoint x: 414, endPoint y: 213, distance: 6.0
click at [415, 214] on input "text" at bounding box center [444, 219] width 230 height 22
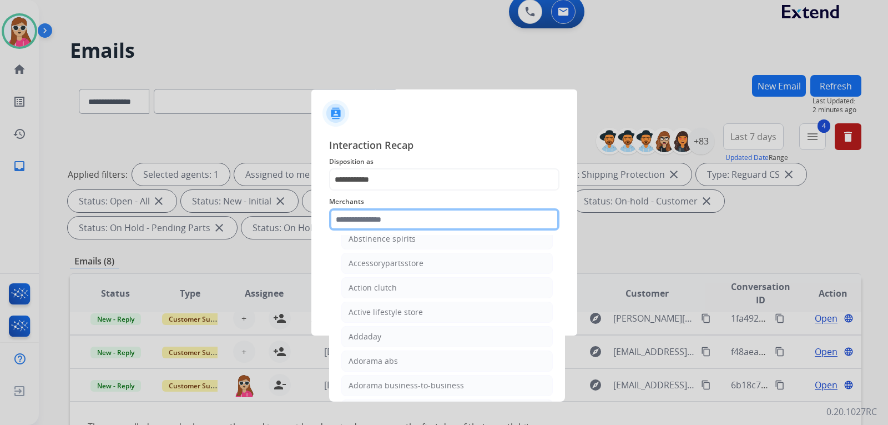
scroll to position [167, 0]
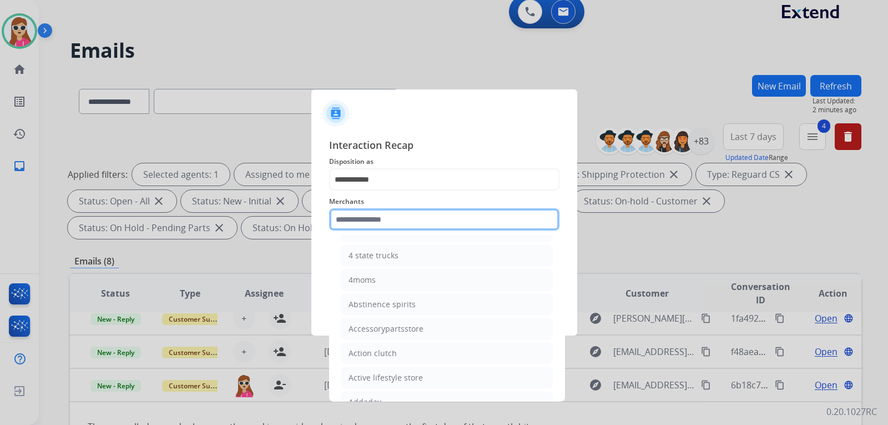
click at [377, 226] on input "text" at bounding box center [444, 219] width 230 height 22
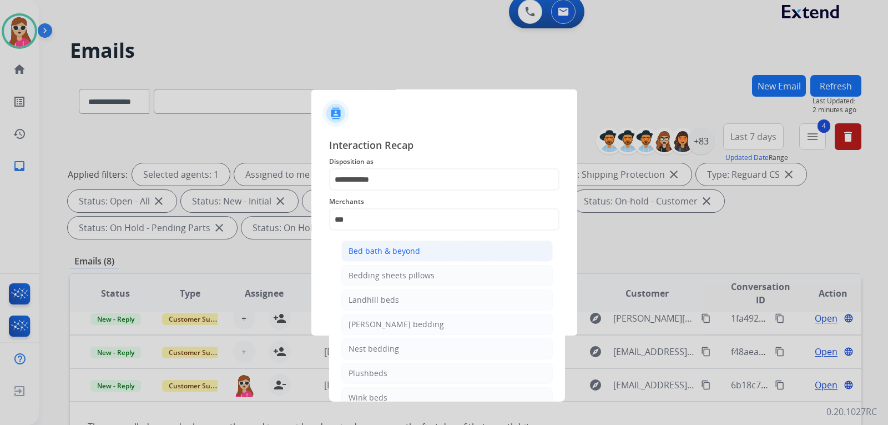
click at [365, 253] on div "Bed bath & beyond" at bounding box center [385, 250] width 72 height 11
type input "**********"
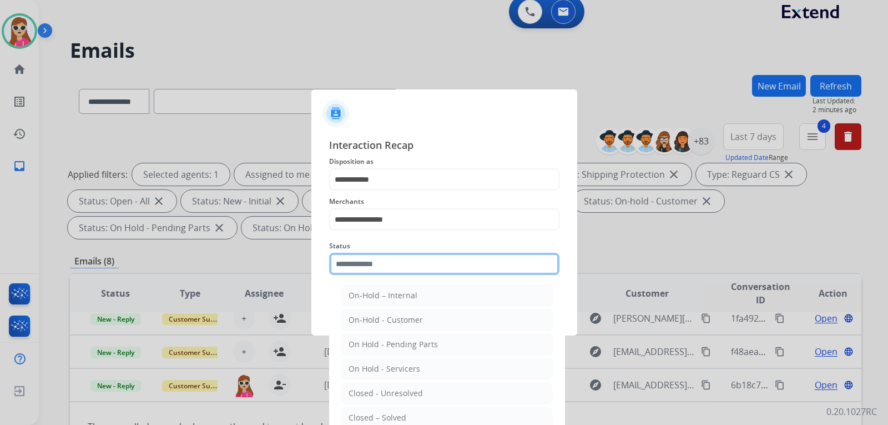
click at [366, 265] on input "text" at bounding box center [444, 264] width 230 height 22
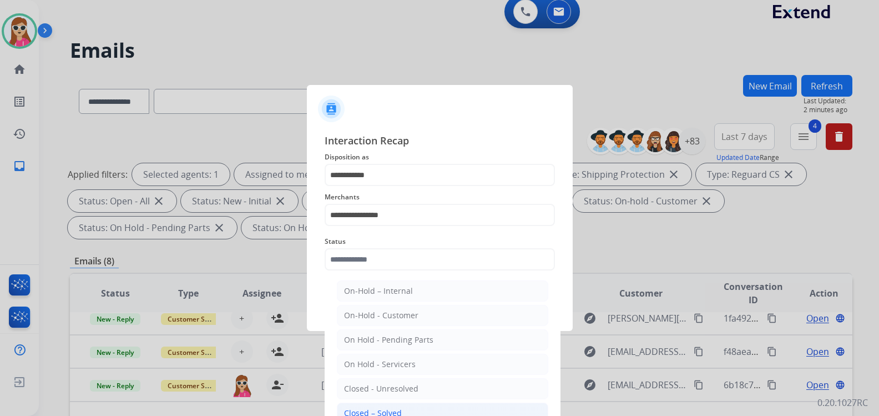
click at [397, 410] on div "Closed – Solved" at bounding box center [373, 412] width 58 height 11
type input "**********"
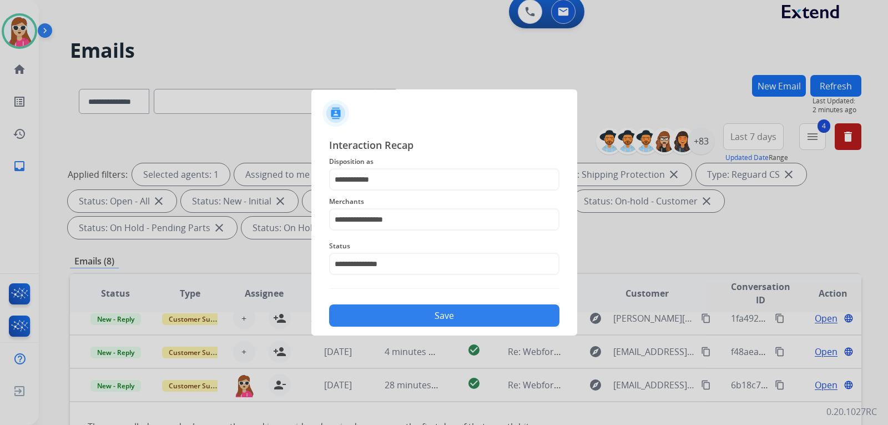
click at [401, 318] on button "Save" at bounding box center [444, 315] width 230 height 22
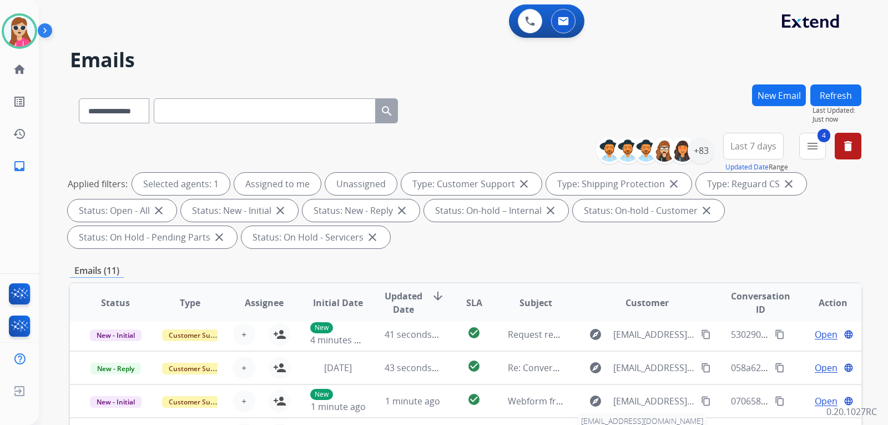
scroll to position [222, 0]
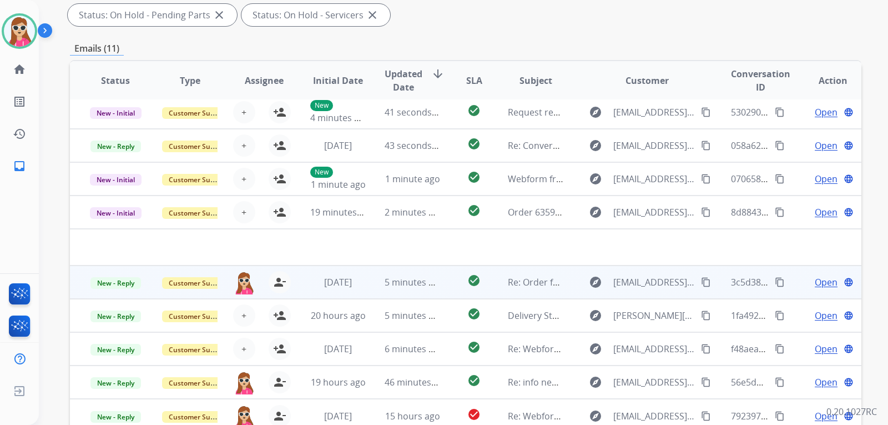
click at [450, 283] on td "check_circle" at bounding box center [465, 281] width 49 height 33
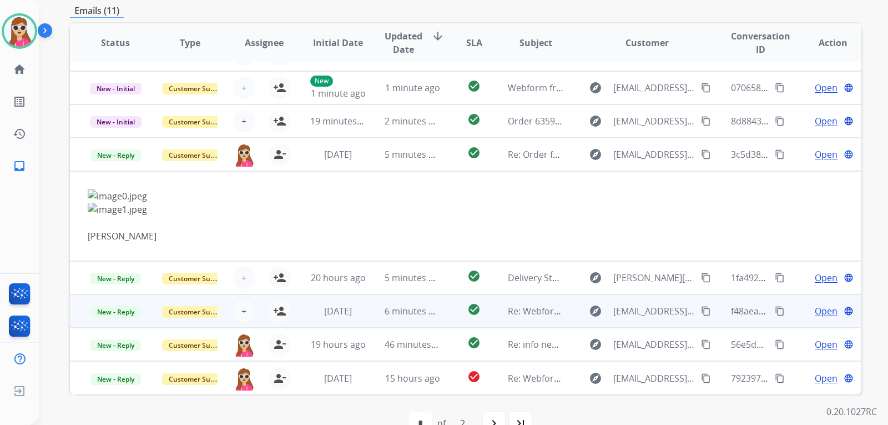
scroll to position [287, 0]
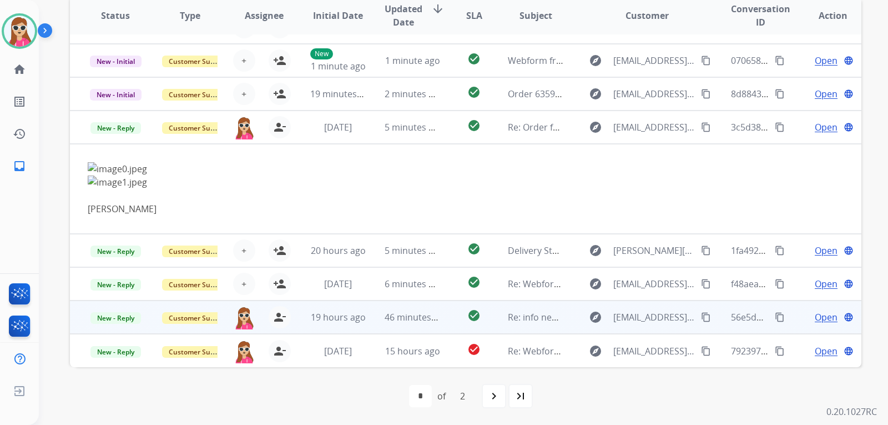
click at [446, 315] on td "check_circle" at bounding box center [465, 316] width 49 height 33
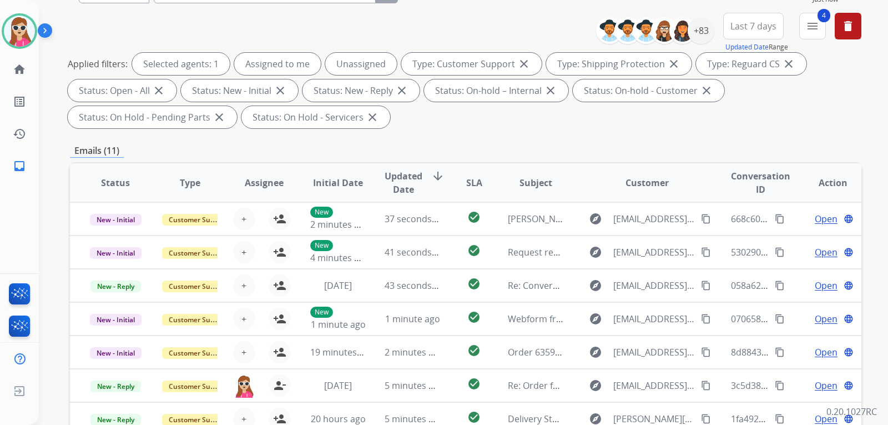
scroll to position [9, 0]
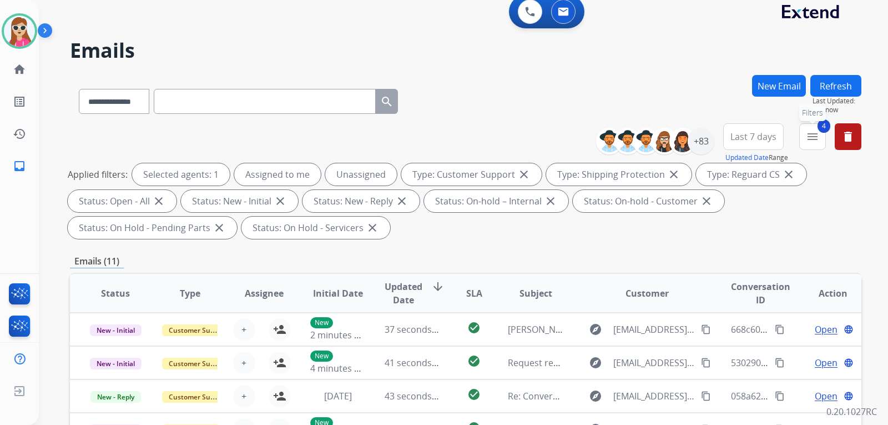
click at [802, 135] on button "4 menu Filters" at bounding box center [812, 136] width 27 height 27
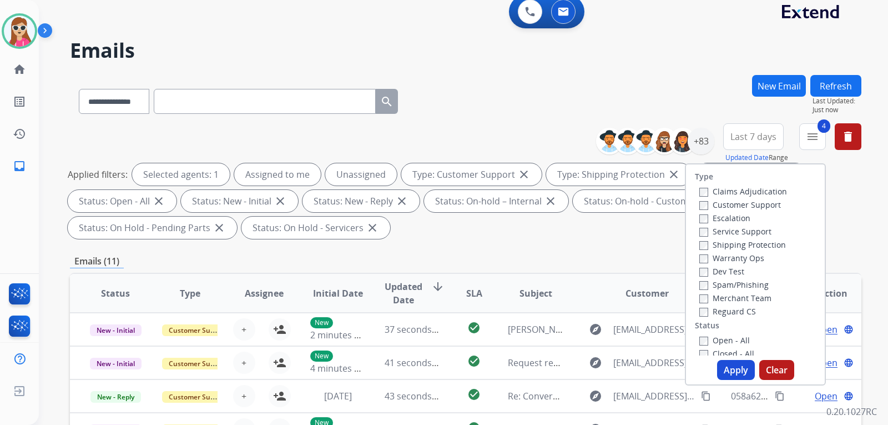
click at [721, 360] on button "Apply" at bounding box center [736, 370] width 38 height 20
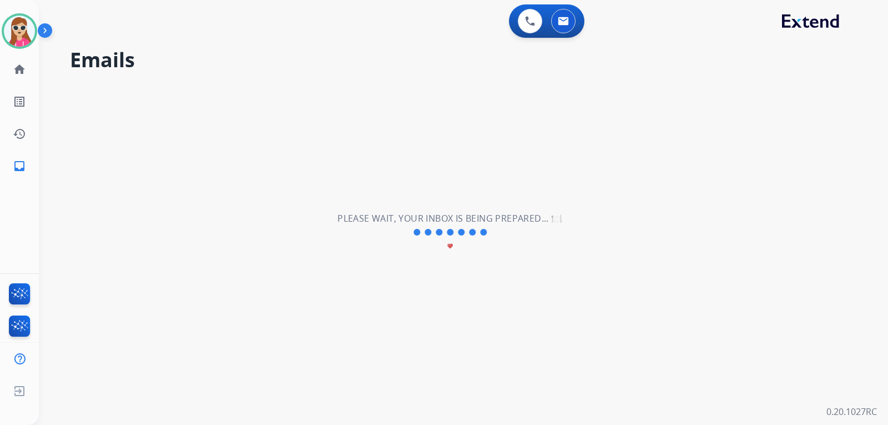
scroll to position [0, 0]
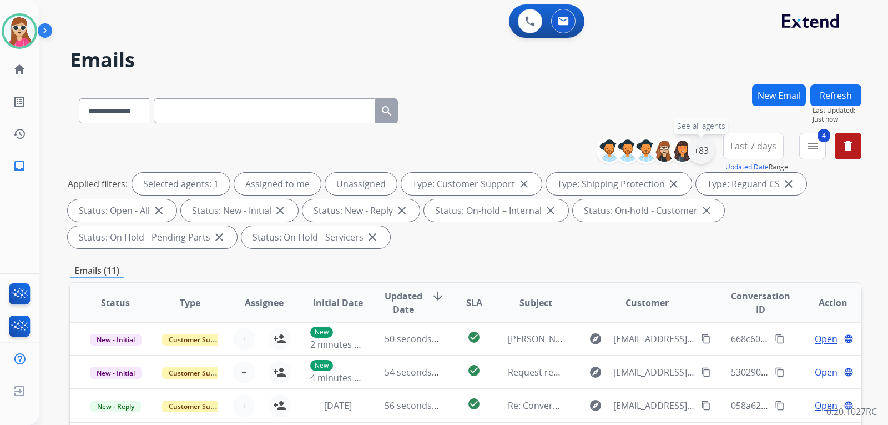
click at [705, 144] on div "+83" at bounding box center [701, 150] width 27 height 27
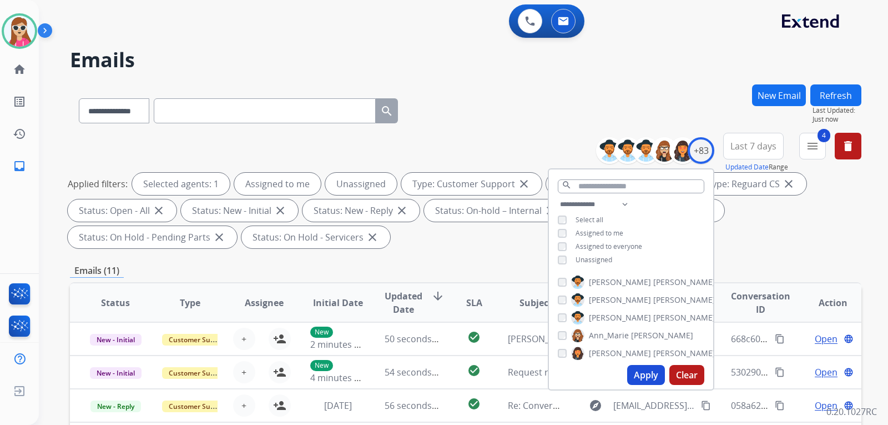
click at [587, 258] on span "Unassigned" at bounding box center [594, 259] width 37 height 9
click at [646, 375] on button "Apply" at bounding box center [646, 375] width 38 height 20
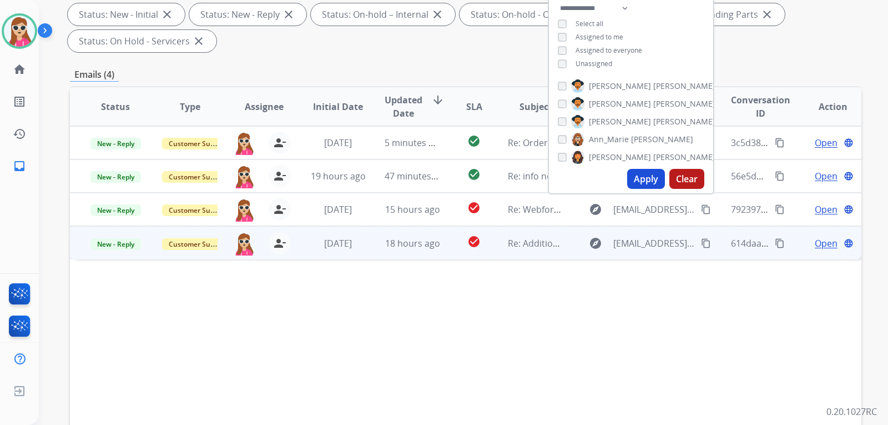
scroll to position [167, 0]
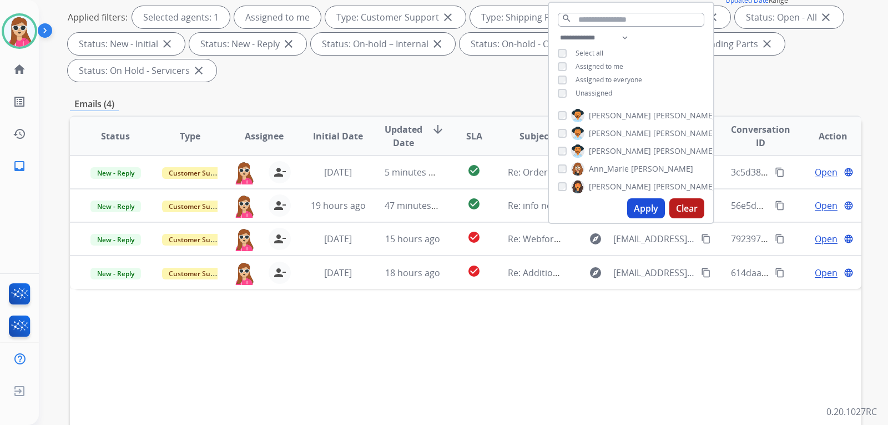
drag, startPoint x: 422, startPoint y: 316, endPoint x: 430, endPoint y: 283, distance: 34.1
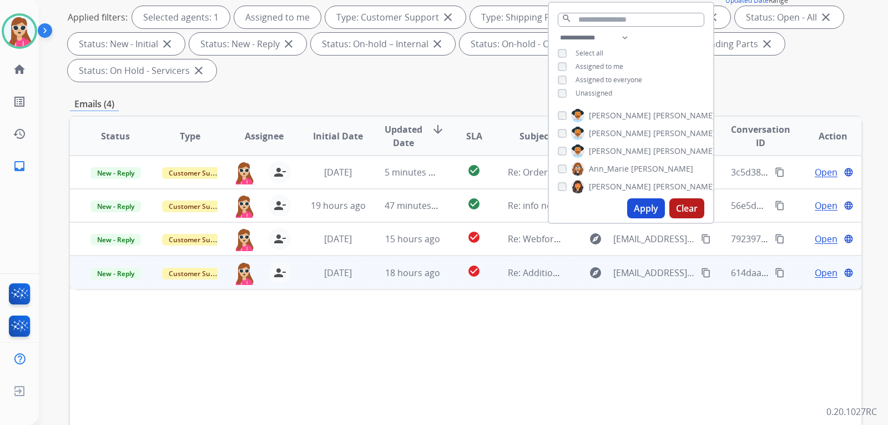
click at [422, 316] on div "Status Type Assignee Initial Date Updated Date arrow_downward SLA Subject Custo…" at bounding box center [466, 301] width 792 height 372
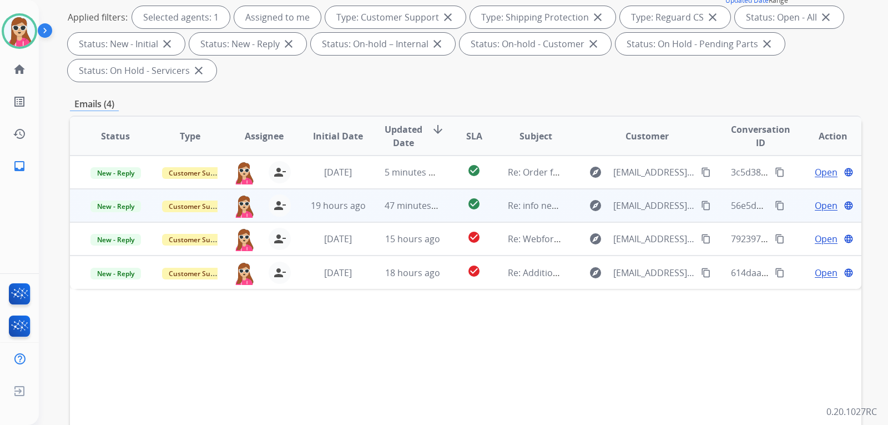
click at [451, 211] on td "check_circle" at bounding box center [465, 205] width 49 height 33
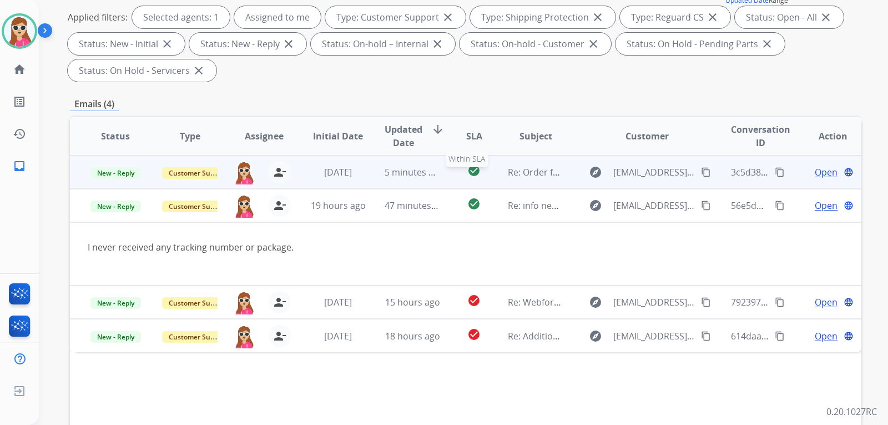
click at [459, 172] on div "check_circle" at bounding box center [474, 172] width 31 height 17
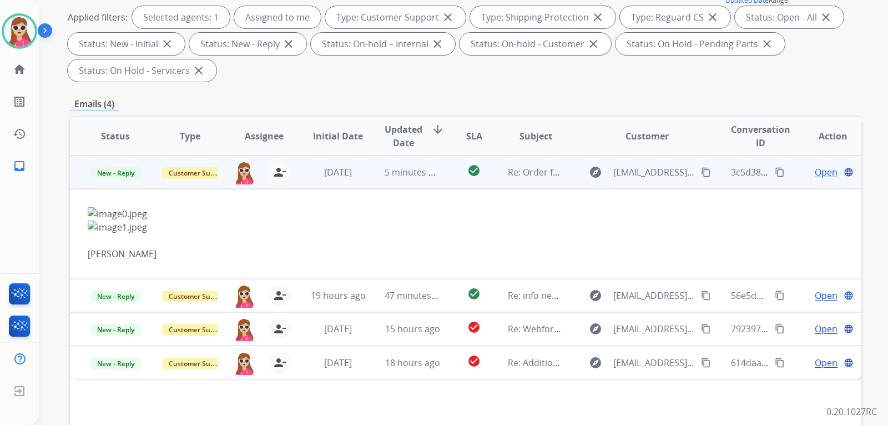
click at [701, 171] on mat-icon "content_copy" at bounding box center [706, 172] width 10 height 10
click at [807, 179] on td "Open language" at bounding box center [824, 171] width 74 height 33
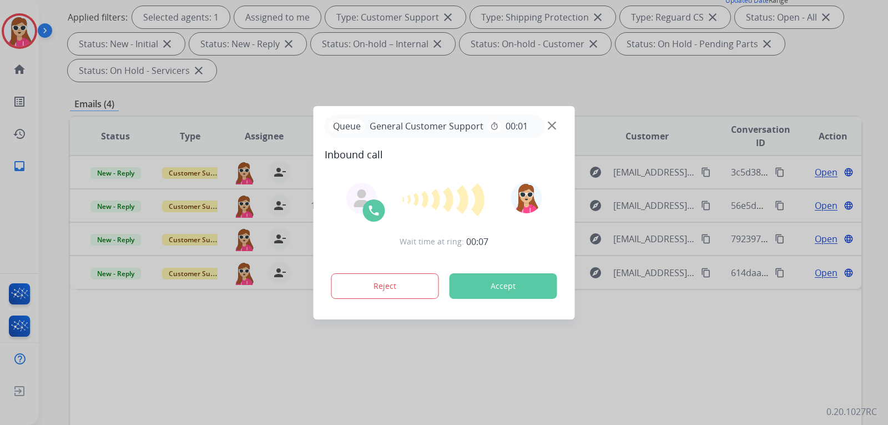
click at [461, 290] on button "Accept" at bounding box center [504, 286] width 108 height 26
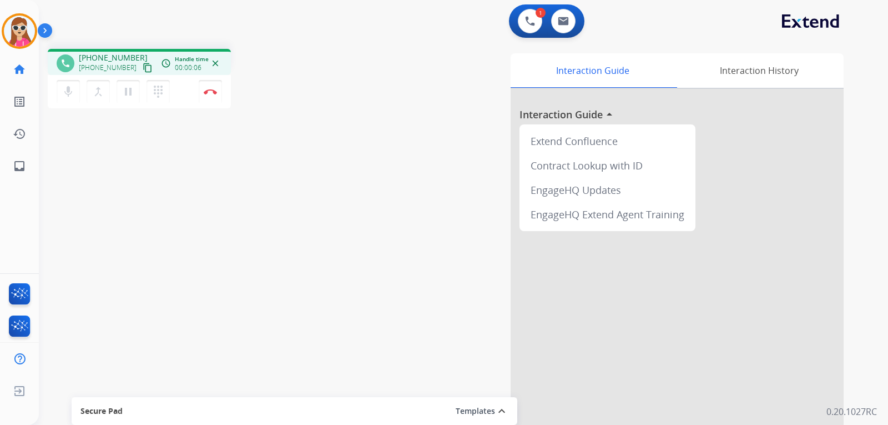
click at [143, 68] on mat-icon "content_copy" at bounding box center [148, 68] width 10 height 10
click at [213, 95] on button "Disconnect" at bounding box center [210, 91] width 23 height 23
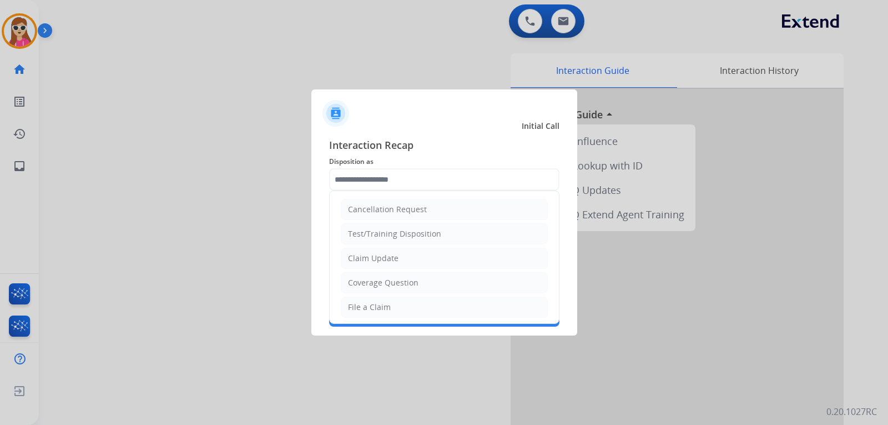
click at [374, 183] on input "text" at bounding box center [444, 179] width 230 height 22
click at [387, 253] on div "Claim Update" at bounding box center [373, 258] width 51 height 11
type input "**********"
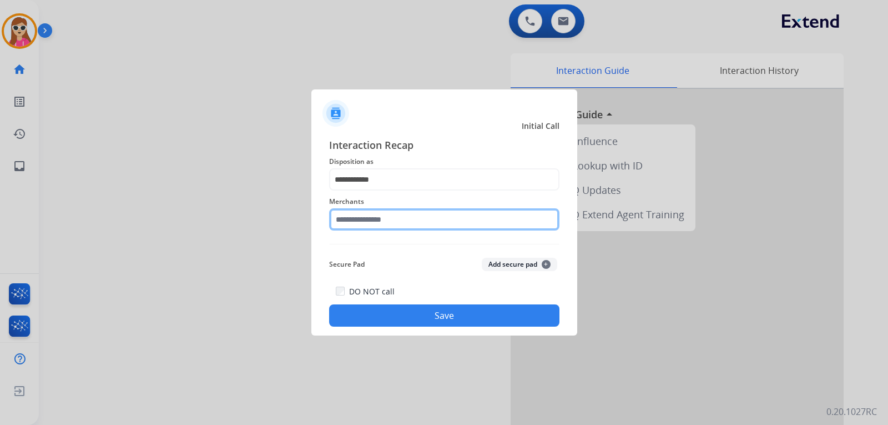
click at [393, 219] on input "text" at bounding box center [444, 219] width 230 height 22
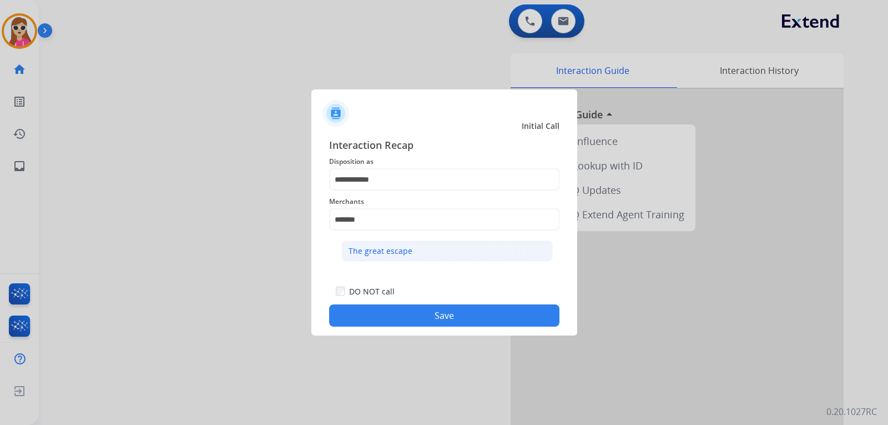
click at [401, 256] on div "The great escape" at bounding box center [381, 250] width 64 height 11
type input "**********"
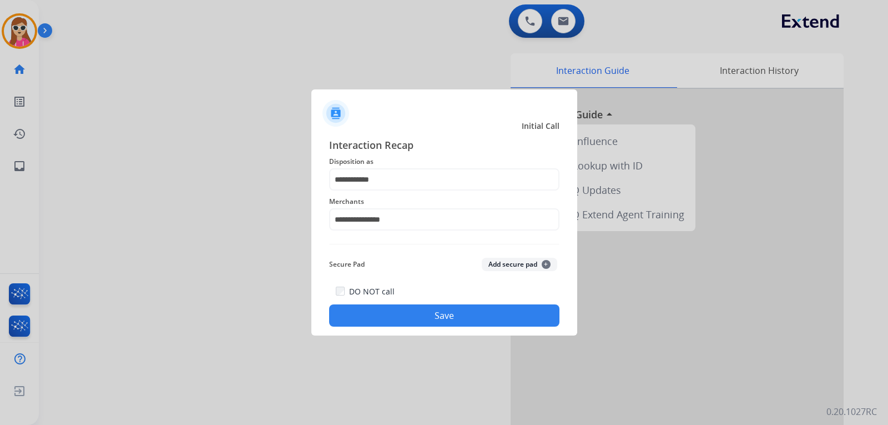
click at [475, 311] on button "Save" at bounding box center [444, 315] width 230 height 22
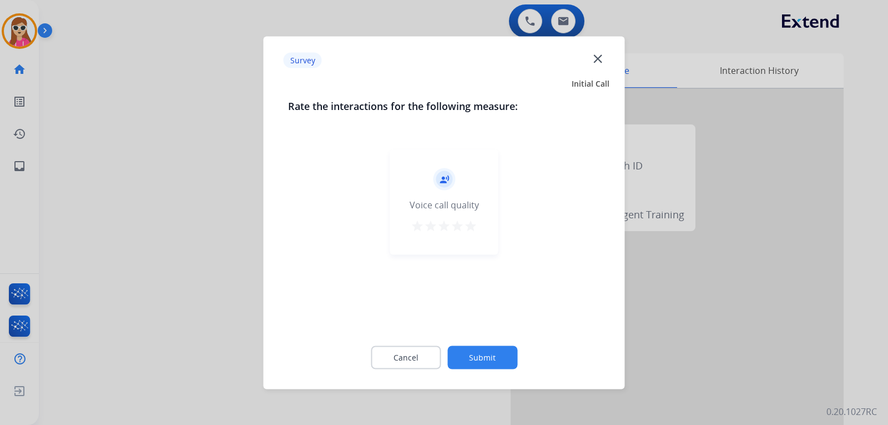
click at [480, 224] on div "record_voice_over Voice call quality star star star star star" at bounding box center [444, 201] width 108 height 105
drag, startPoint x: 477, startPoint y: 221, endPoint x: 470, endPoint y: 223, distance: 8.1
click at [476, 221] on div "record_voice_over Voice call quality star star star star star" at bounding box center [444, 201] width 108 height 105
click at [469, 223] on mat-icon "star" at bounding box center [470, 225] width 13 height 13
click at [489, 361] on button "Submit" at bounding box center [482, 356] width 70 height 23
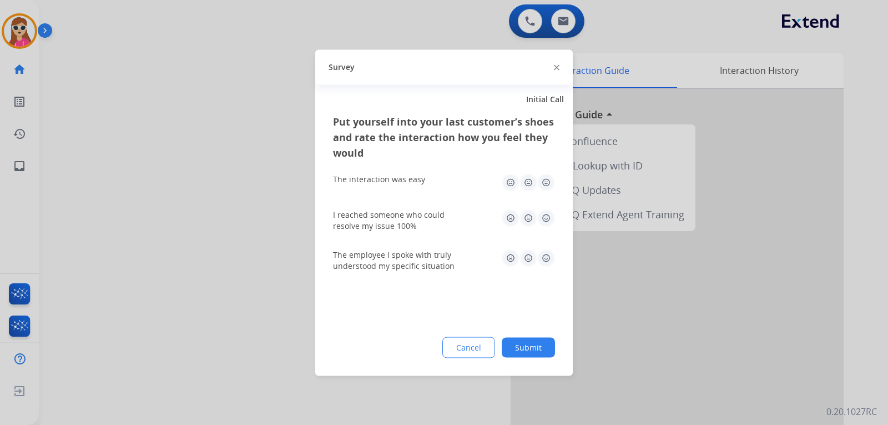
click at [545, 184] on img at bounding box center [546, 182] width 18 height 18
click at [546, 221] on img at bounding box center [546, 218] width 18 height 18
click at [546, 256] on img at bounding box center [546, 258] width 18 height 18
click at [533, 341] on button "Submit" at bounding box center [528, 347] width 53 height 20
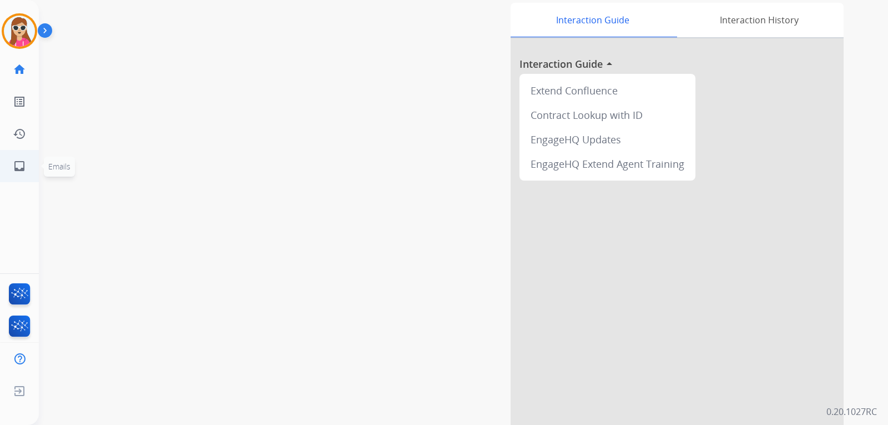
scroll to position [56, 0]
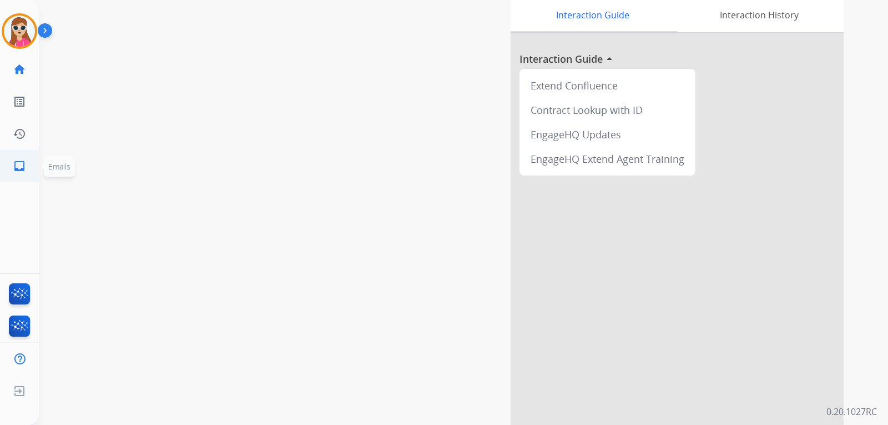
click at [17, 170] on mat-icon "inbox" at bounding box center [19, 165] width 13 height 13
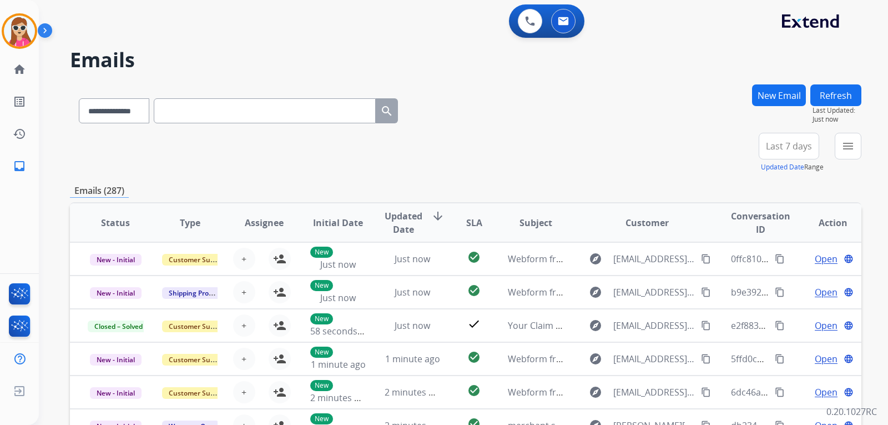
click at [832, 143] on div "**********" at bounding box center [806, 153] width 112 height 40
drag, startPoint x: 838, startPoint y: 140, endPoint x: 856, endPoint y: 154, distance: 23.0
click at [837, 141] on button "menu Filters" at bounding box center [848, 146] width 27 height 27
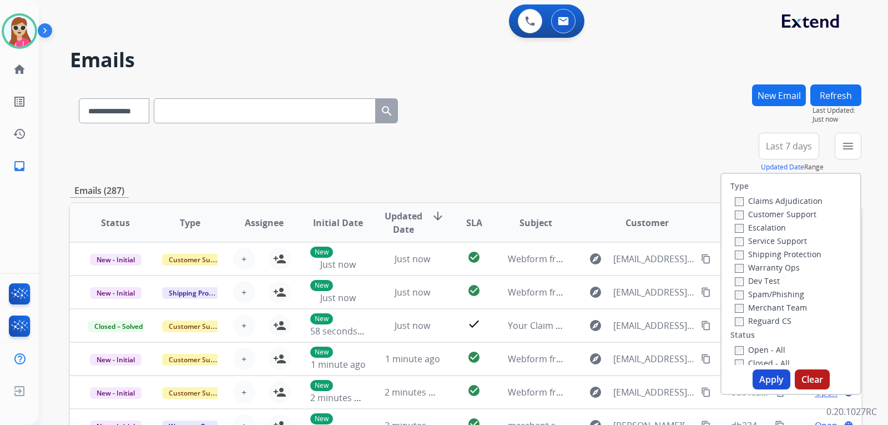
click at [778, 214] on label "Customer Support" at bounding box center [776, 214] width 82 height 11
click at [793, 252] on label "Shipping Protection" at bounding box center [778, 254] width 87 height 11
click at [771, 319] on label "Reguard CS" at bounding box center [763, 320] width 57 height 11
click at [757, 321] on label "Reguard CS" at bounding box center [763, 320] width 57 height 11
click at [760, 353] on label "Open - All" at bounding box center [760, 349] width 51 height 11
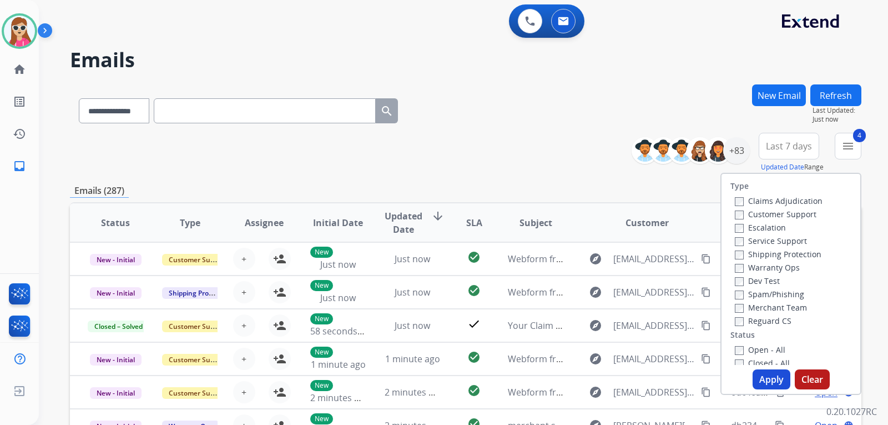
click at [768, 380] on button "Apply" at bounding box center [772, 379] width 38 height 20
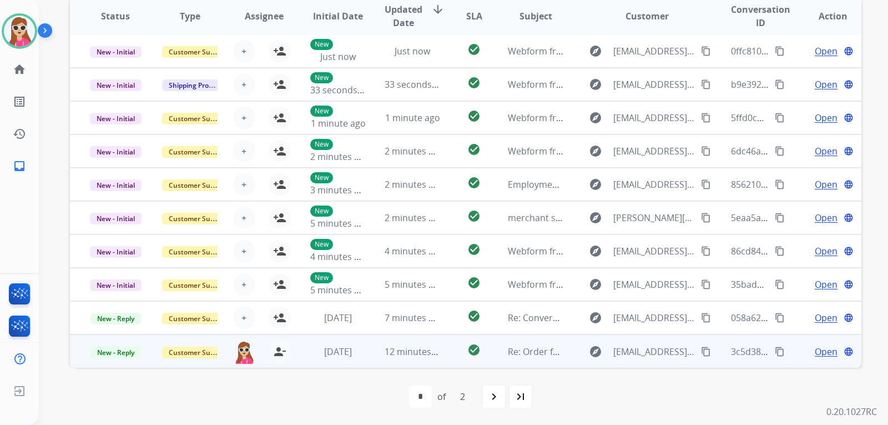
scroll to position [287, 0]
click at [450, 348] on td "check_circle" at bounding box center [465, 350] width 49 height 33
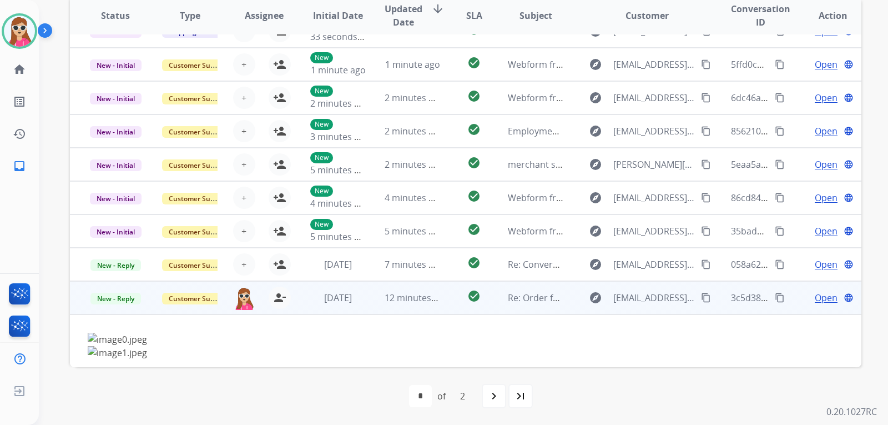
scroll to position [90, 0]
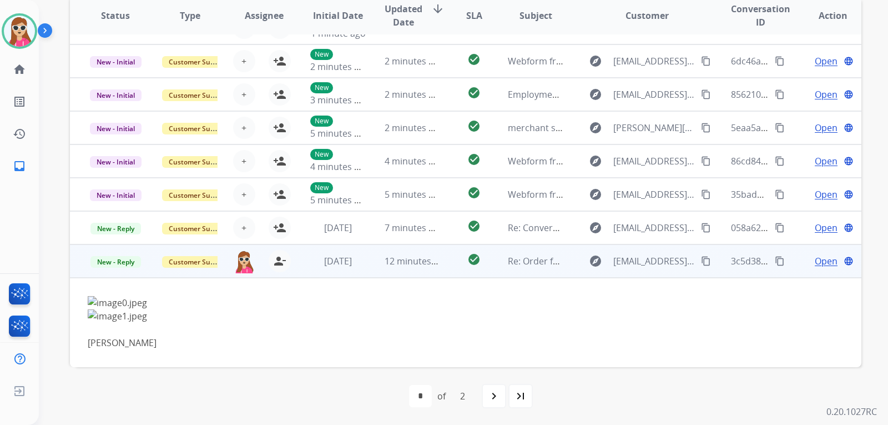
click at [815, 260] on span "Open" at bounding box center [826, 260] width 23 height 13
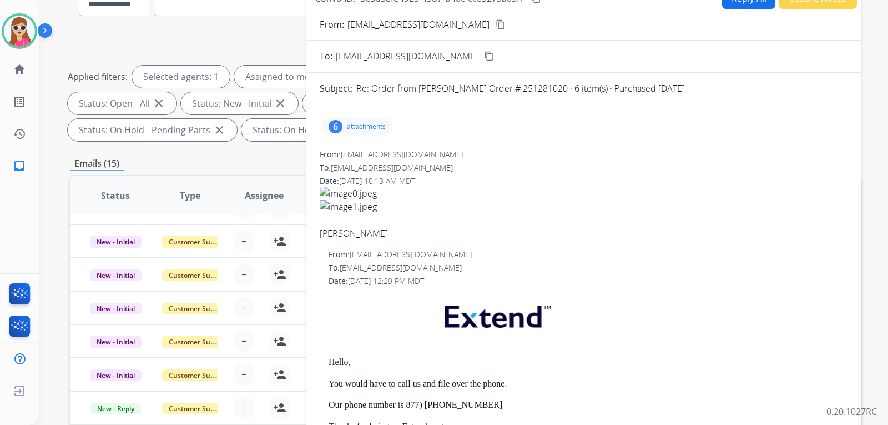
scroll to position [65, 0]
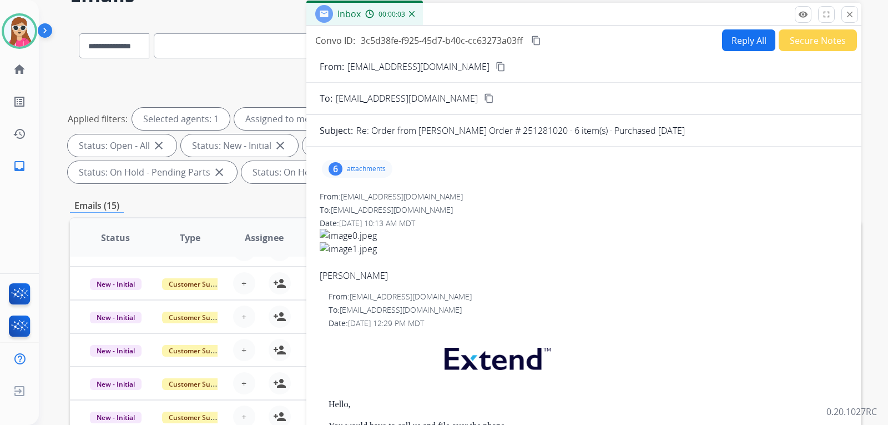
click at [732, 45] on button "Reply All" at bounding box center [748, 40] width 53 height 22
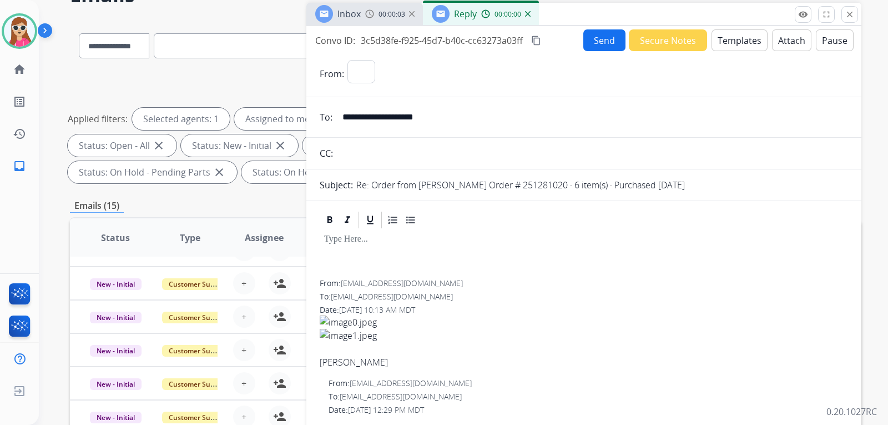
select select "**********"
click at [738, 36] on button "Templates" at bounding box center [740, 40] width 56 height 22
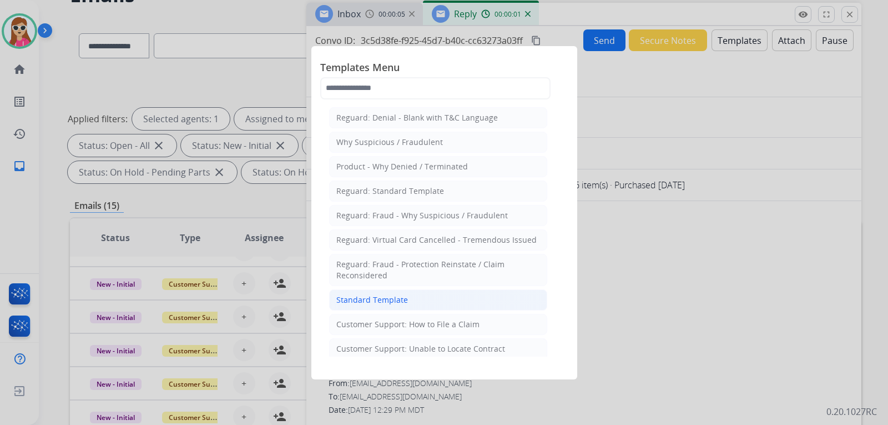
click at [393, 300] on div "Standard Template" at bounding box center [372, 299] width 72 height 11
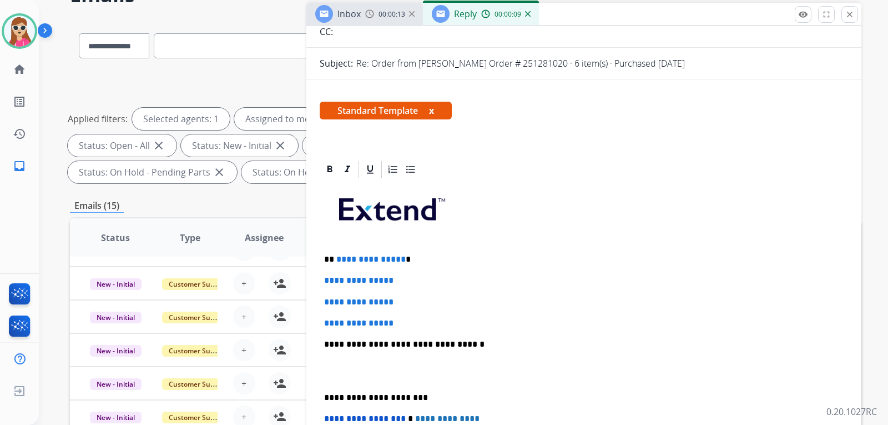
scroll to position [167, 0]
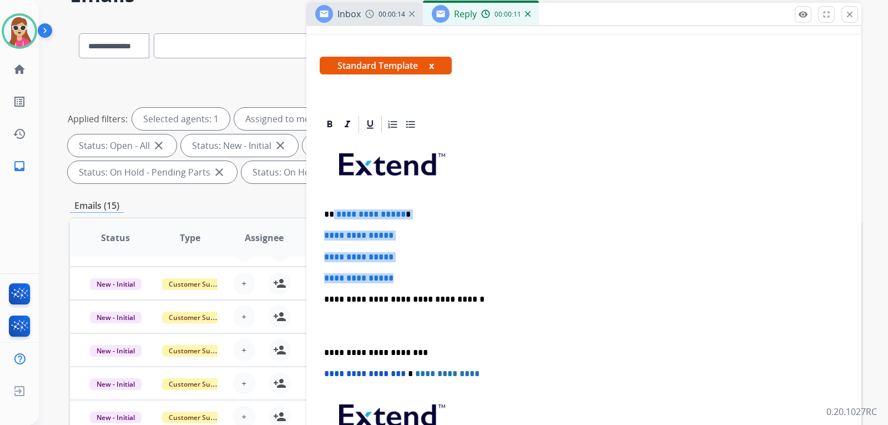
drag, startPoint x: 332, startPoint y: 216, endPoint x: 401, endPoint y: 269, distance: 87.1
click at [401, 269] on div "**********" at bounding box center [584, 325] width 528 height 382
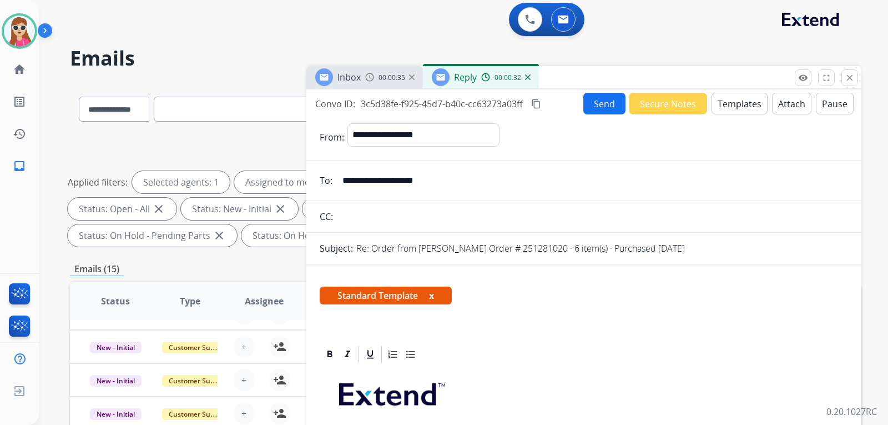
scroll to position [0, 0]
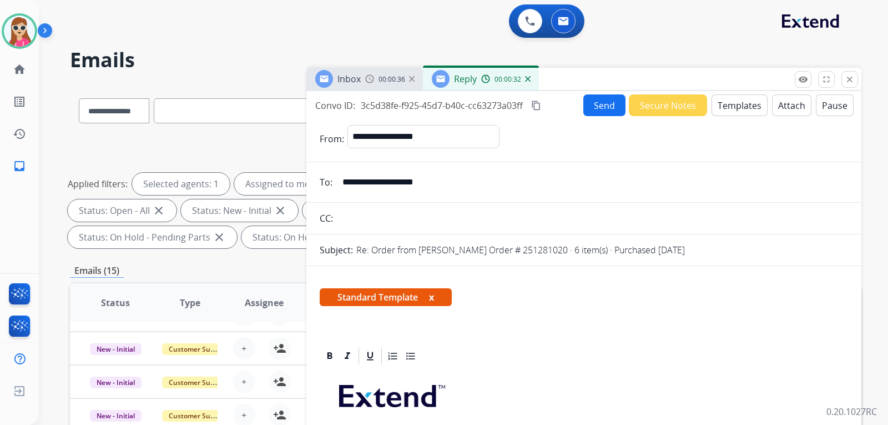
click at [602, 112] on button "Send" at bounding box center [604, 105] width 42 height 22
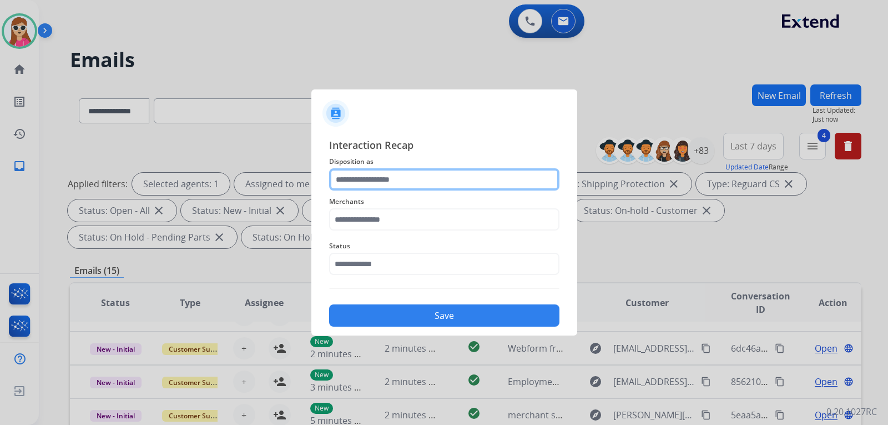
click at [460, 184] on input "text" at bounding box center [444, 179] width 230 height 22
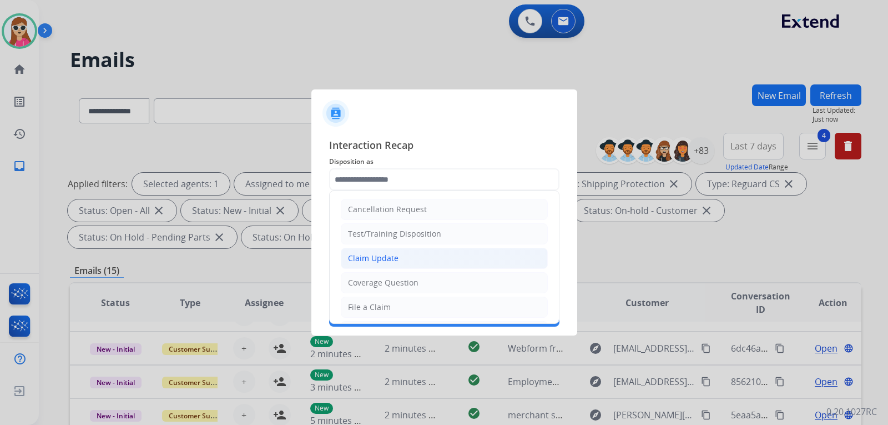
click at [439, 260] on li "Claim Update" at bounding box center [444, 258] width 207 height 21
type input "**********"
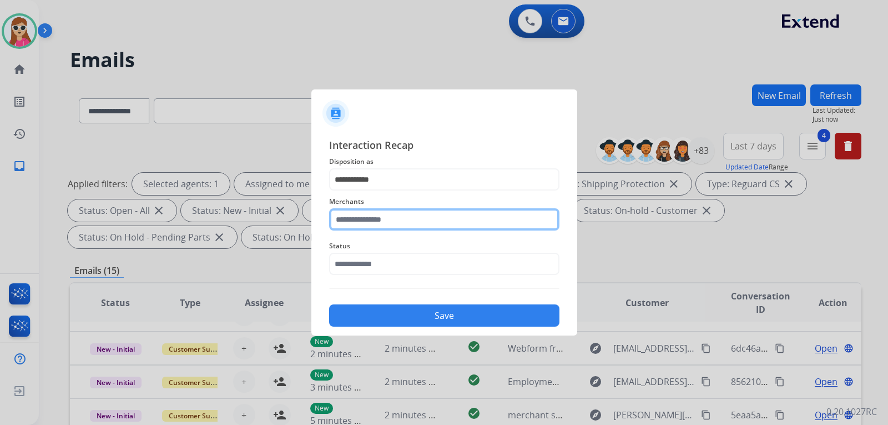
click at [429, 217] on input "text" at bounding box center [444, 219] width 230 height 22
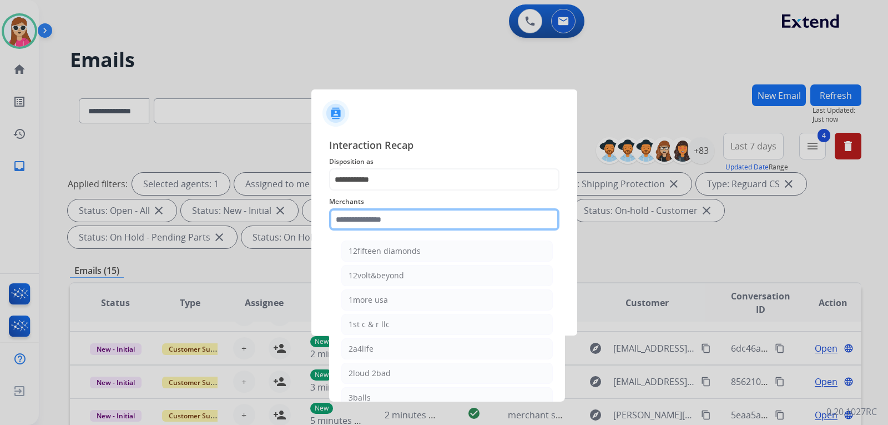
click at [347, 222] on input "text" at bounding box center [444, 219] width 230 height 22
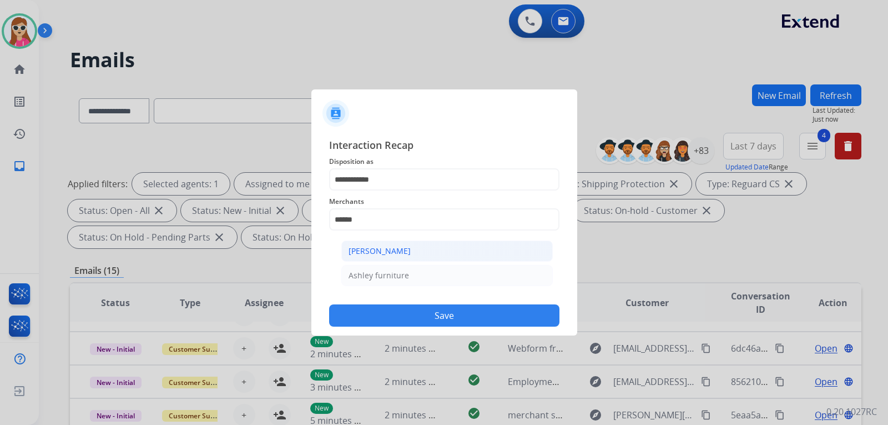
click at [376, 254] on div "[PERSON_NAME]" at bounding box center [380, 250] width 62 height 11
type input "**********"
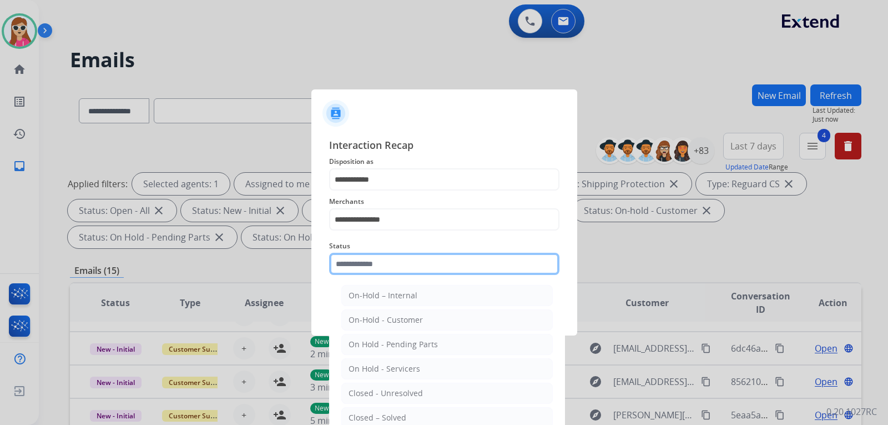
click at [385, 271] on div "Status On-Hold – Internal On-Hold - Customer On Hold - Pending Parts On Hold - …" at bounding box center [444, 257] width 230 height 44
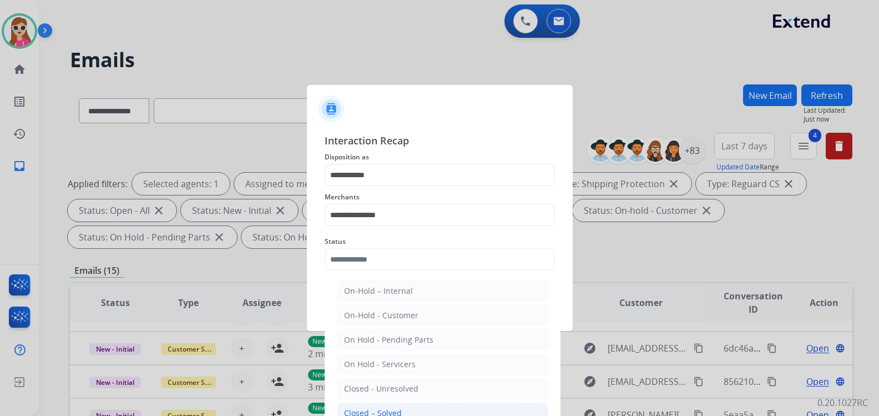
click at [380, 410] on div "Closed – Solved" at bounding box center [373, 412] width 58 height 11
type input "**********"
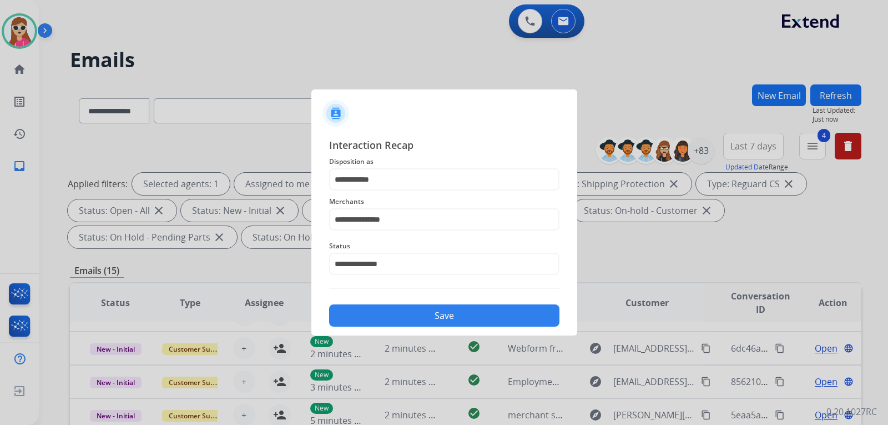
click at [427, 318] on button "Save" at bounding box center [444, 315] width 230 height 22
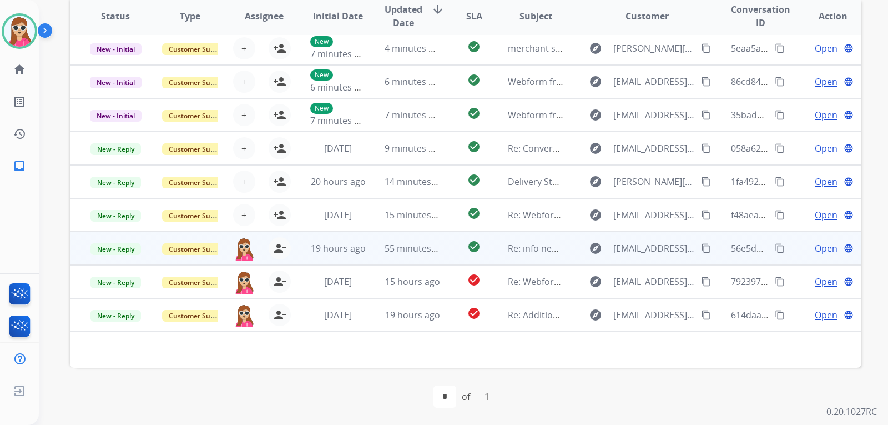
scroll to position [287, 0]
click at [448, 250] on td "check_circle" at bounding box center [465, 247] width 49 height 33
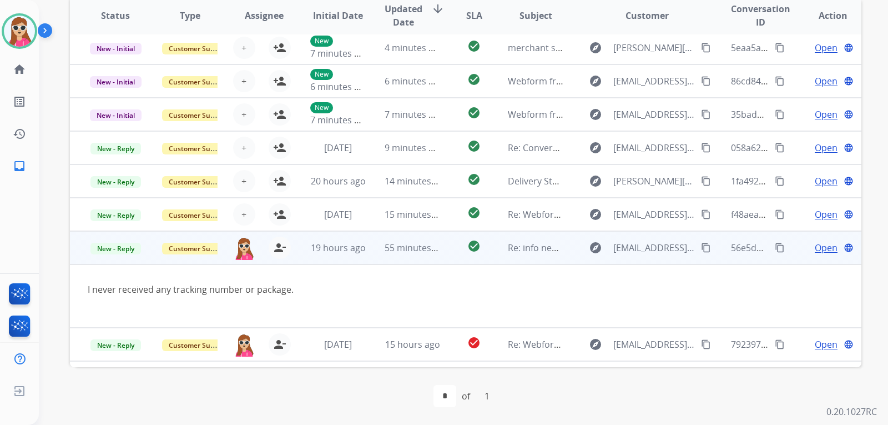
scroll to position [64, 0]
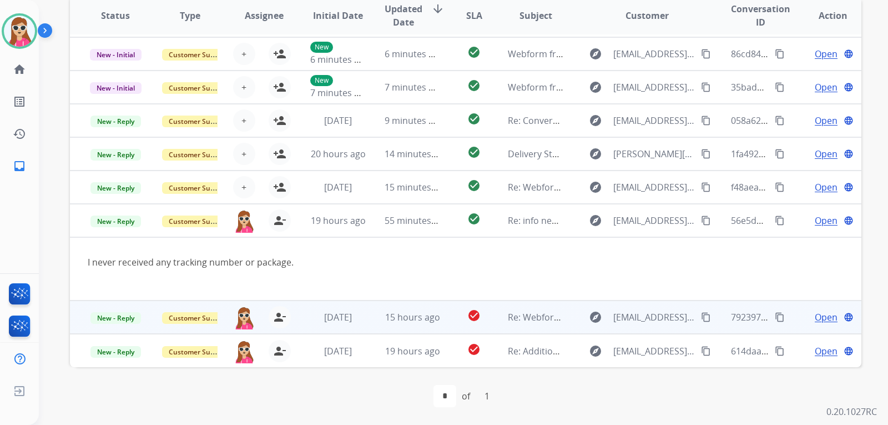
click at [494, 323] on td "Re: Webform from [EMAIL_ADDRESS][DOMAIN_NAME] on [DATE]" at bounding box center [527, 316] width 74 height 33
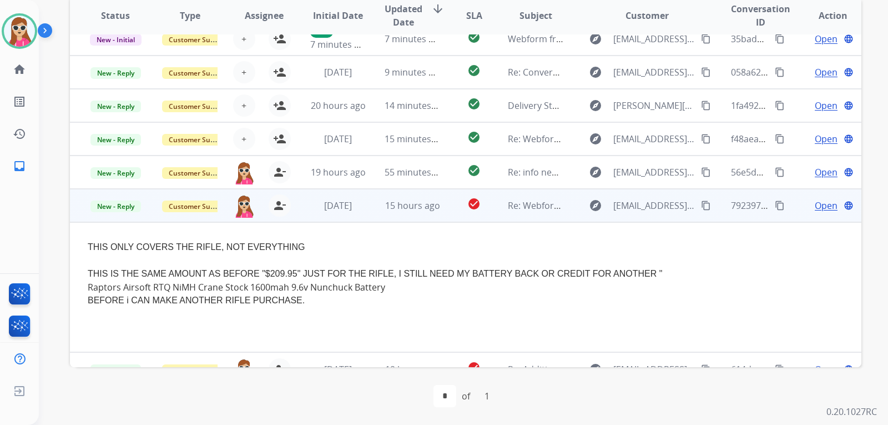
scroll to position [131, 0]
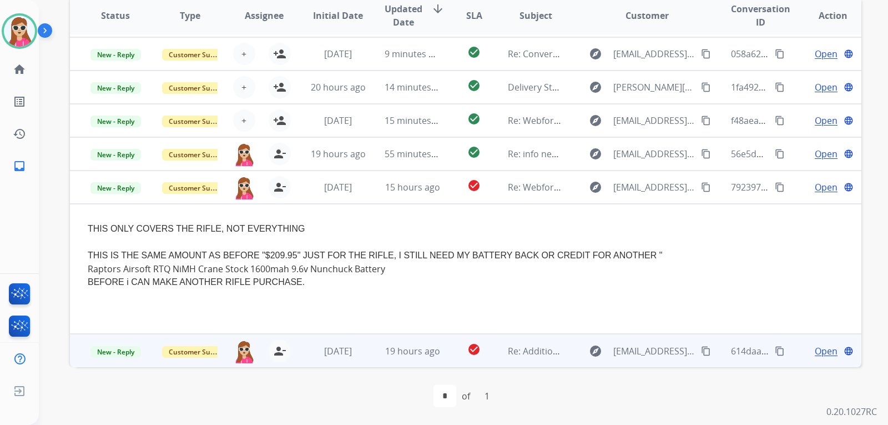
click at [498, 353] on td "Re: Additional Information Requested" at bounding box center [527, 350] width 74 height 33
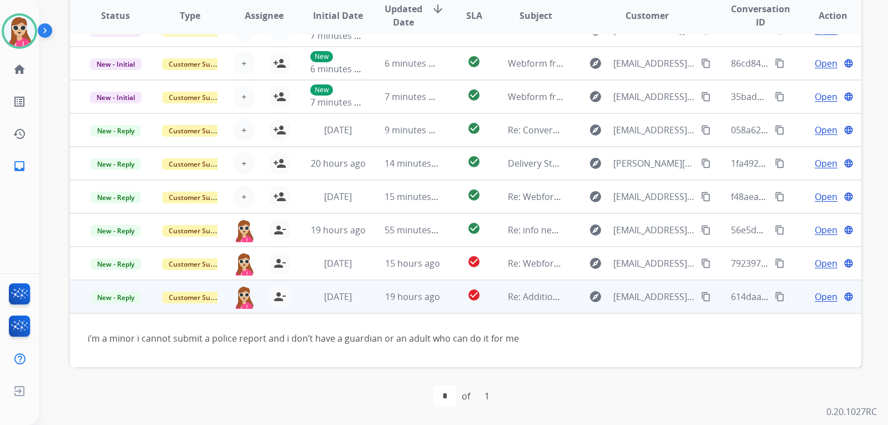
scroll to position [64, 0]
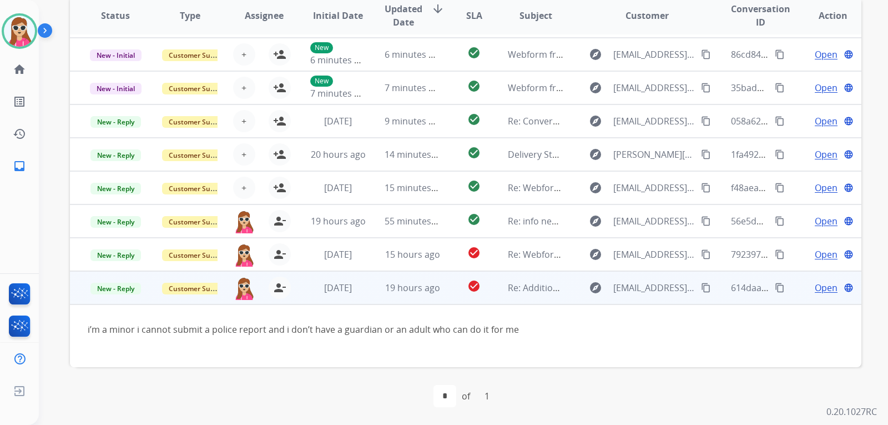
click at [815, 285] on span "Open" at bounding box center [826, 287] width 23 height 13
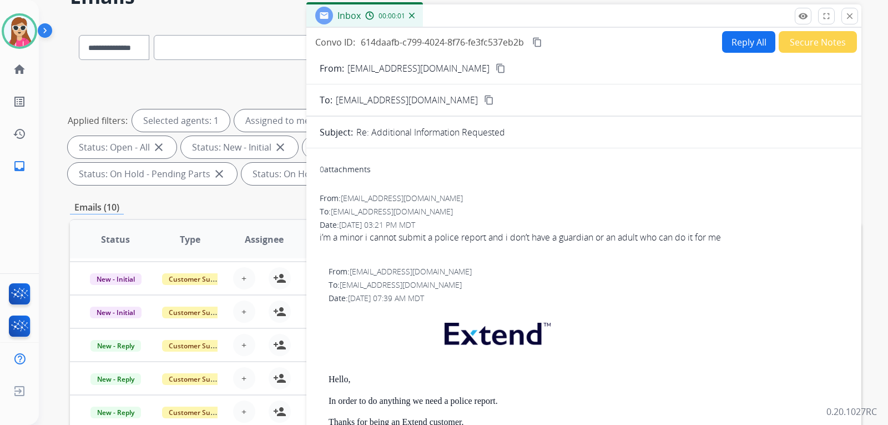
scroll to position [0, 0]
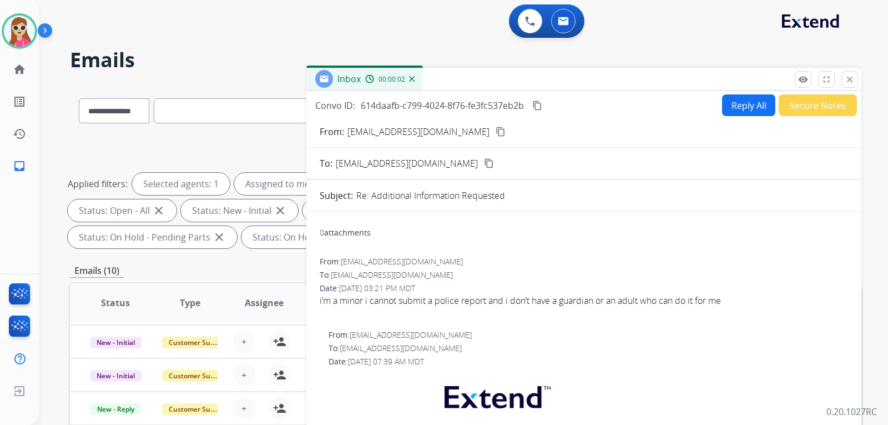
click at [751, 108] on button "Reply All" at bounding box center [748, 105] width 53 height 22
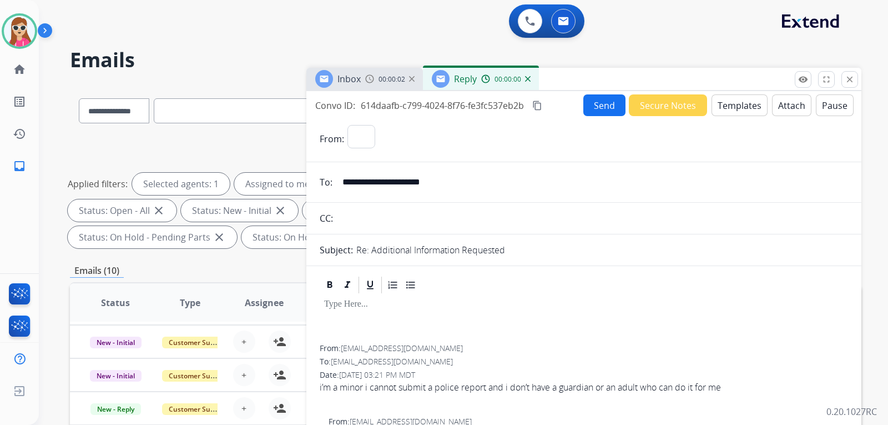
select select "**********"
click at [750, 110] on button "Templates" at bounding box center [740, 105] width 56 height 22
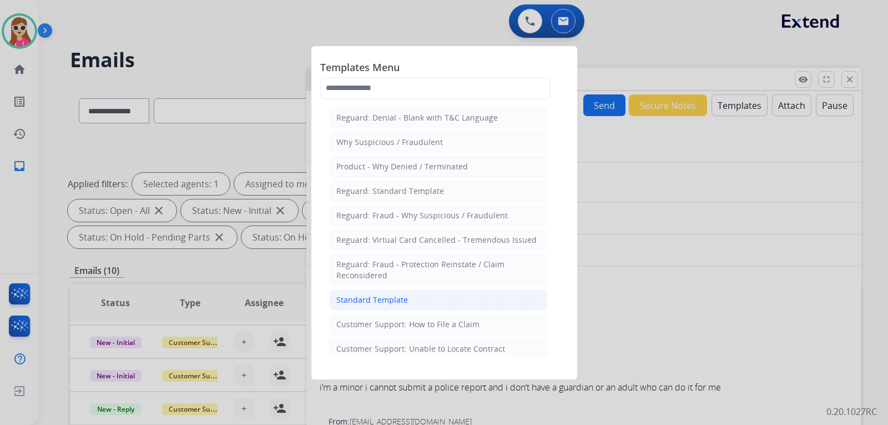
click at [437, 294] on li "Standard Template" at bounding box center [438, 299] width 218 height 21
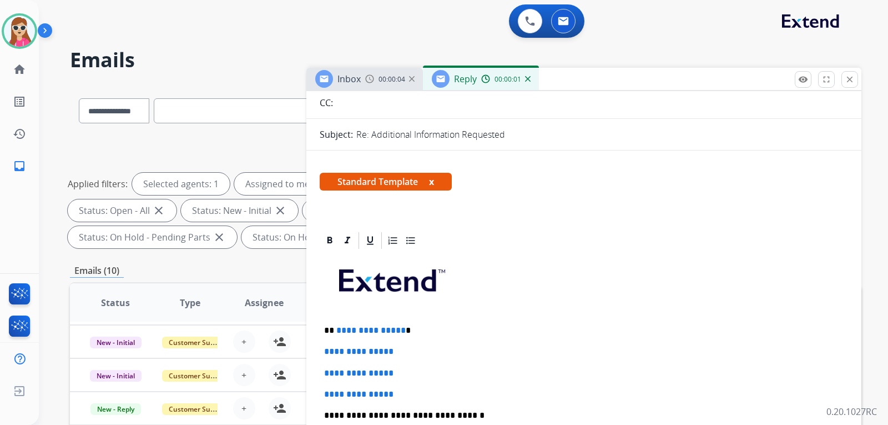
scroll to position [222, 0]
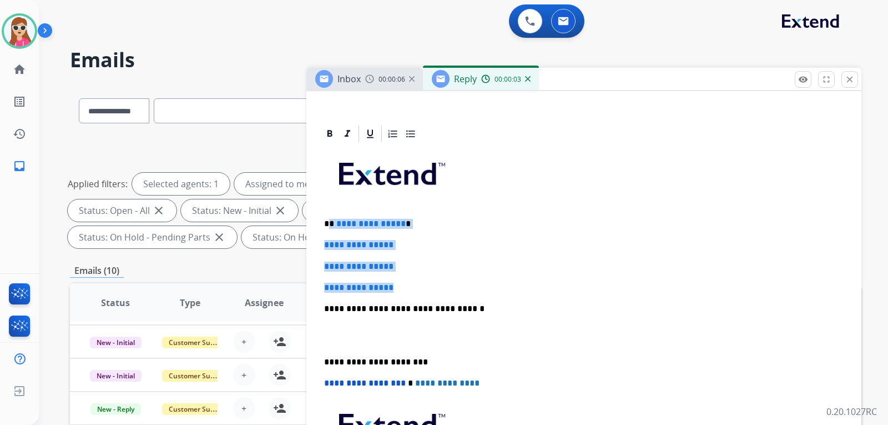
drag, startPoint x: 330, startPoint y: 219, endPoint x: 416, endPoint y: 289, distance: 111.0
click at [416, 289] on div "**********" at bounding box center [584, 335] width 528 height 382
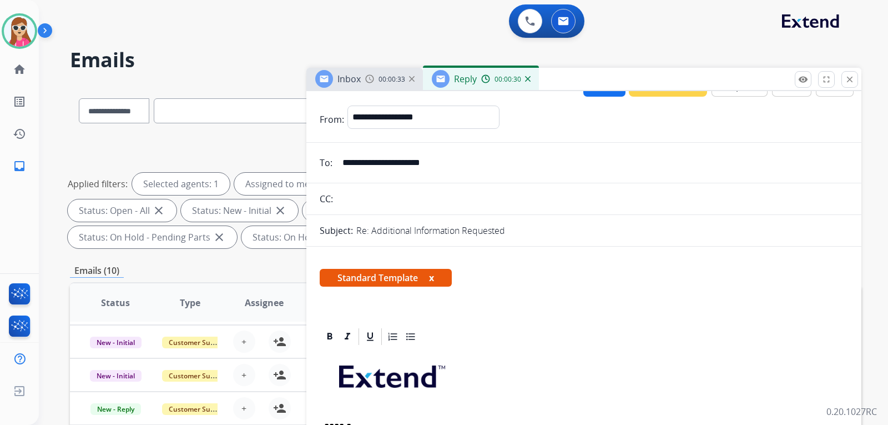
scroll to position [0, 0]
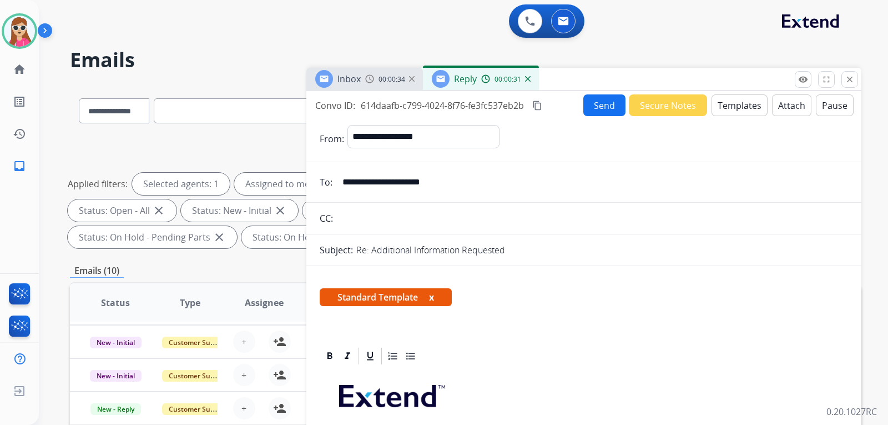
click at [614, 110] on button "Send" at bounding box center [604, 105] width 42 height 22
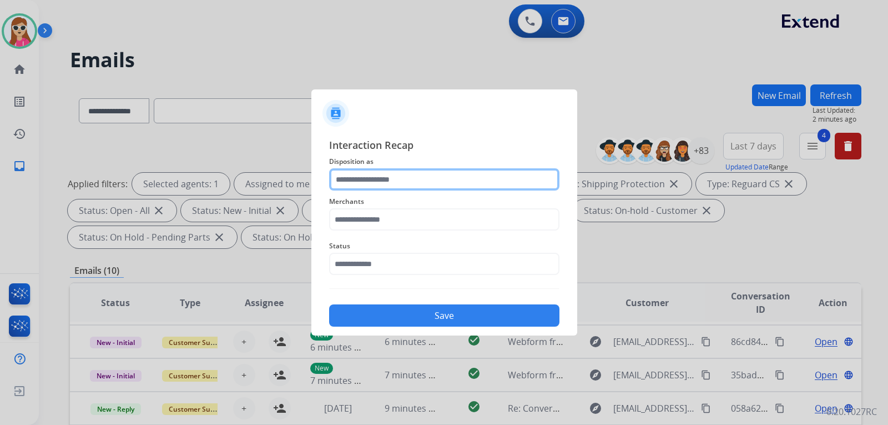
click at [444, 180] on input "text" at bounding box center [444, 179] width 230 height 22
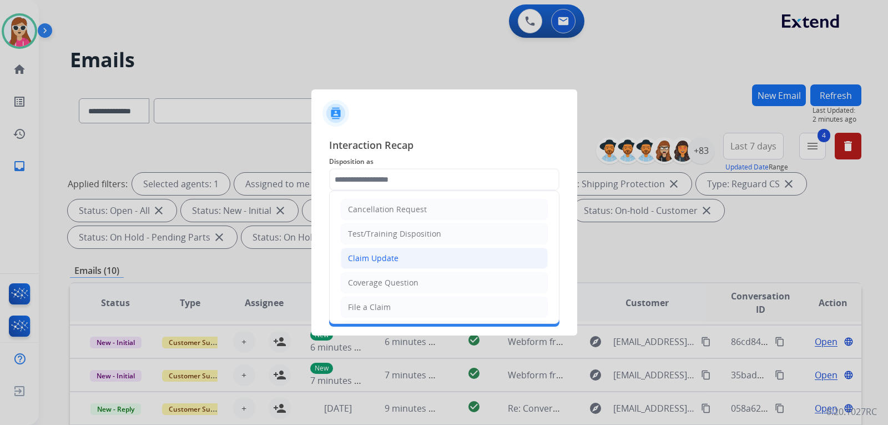
click at [424, 254] on li "Claim Update" at bounding box center [444, 258] width 207 height 21
type input "**********"
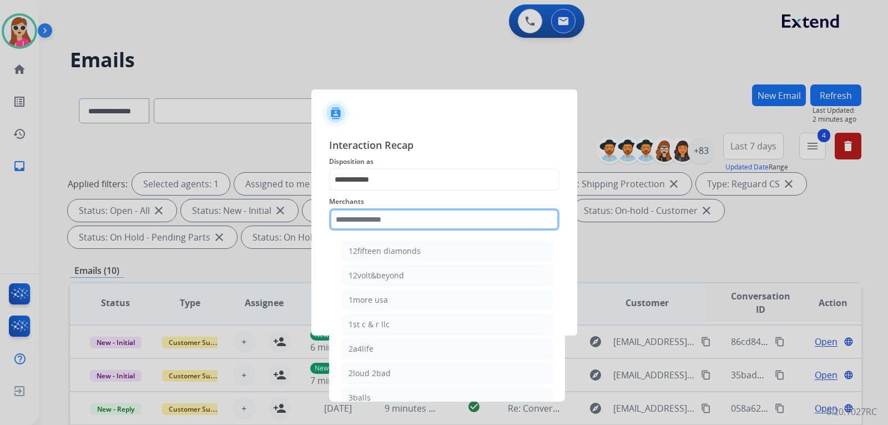
click at [451, 224] on input "text" at bounding box center [444, 219] width 230 height 22
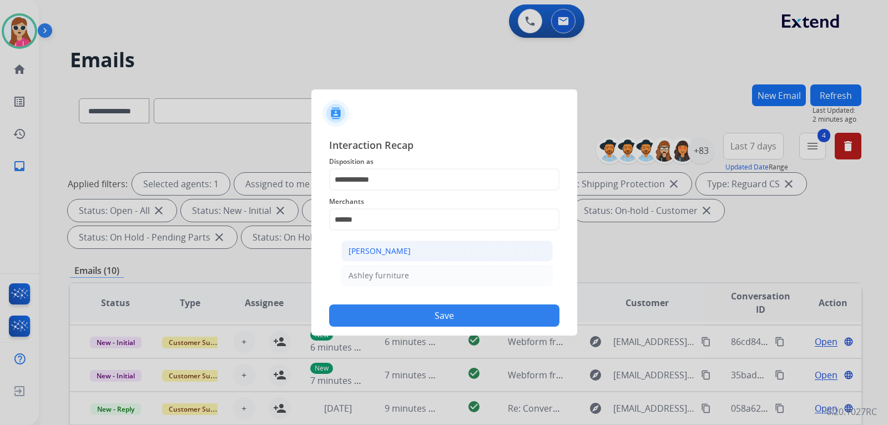
click at [416, 253] on li "[PERSON_NAME]" at bounding box center [447, 250] width 212 height 21
type input "**********"
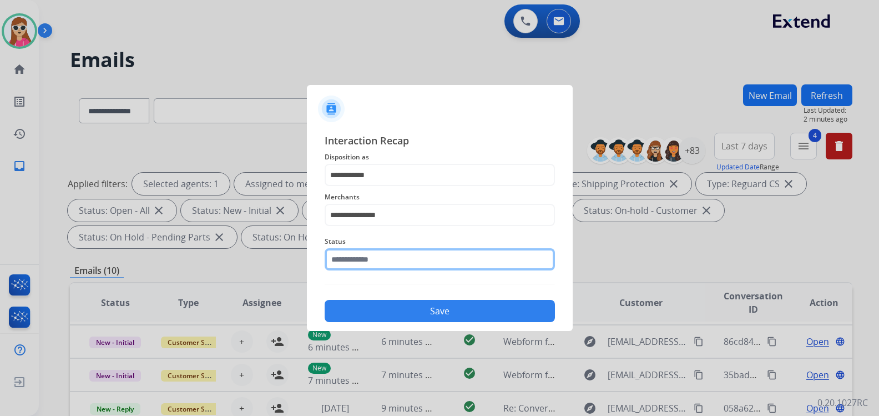
click at [410, 265] on input "text" at bounding box center [440, 259] width 230 height 22
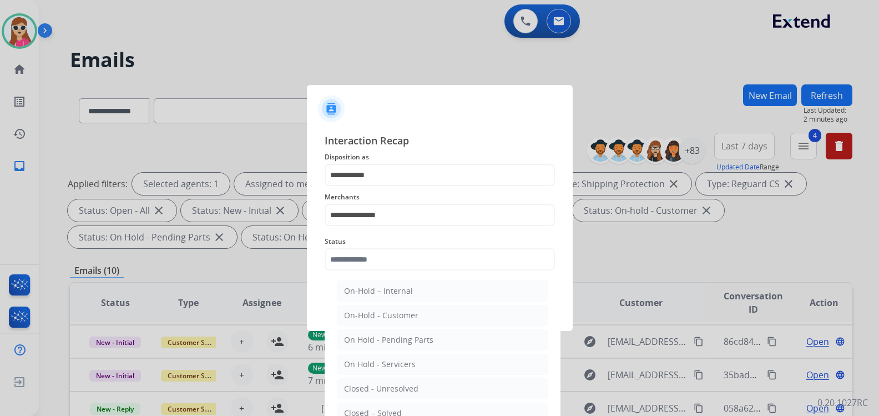
drag, startPoint x: 410, startPoint y: 415, endPoint x: 423, endPoint y: 412, distance: 13.1
click at [415, 415] on li "Closed – Solved" at bounding box center [443, 412] width 212 height 21
type input "**********"
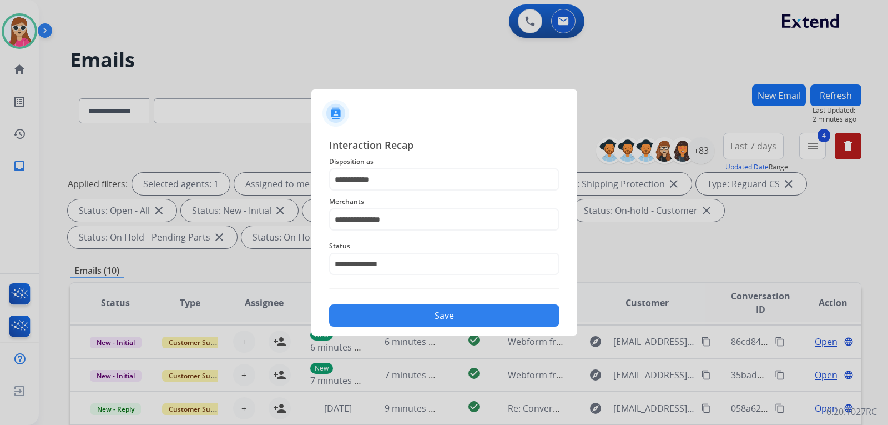
click at [447, 308] on button "Save" at bounding box center [444, 315] width 230 height 22
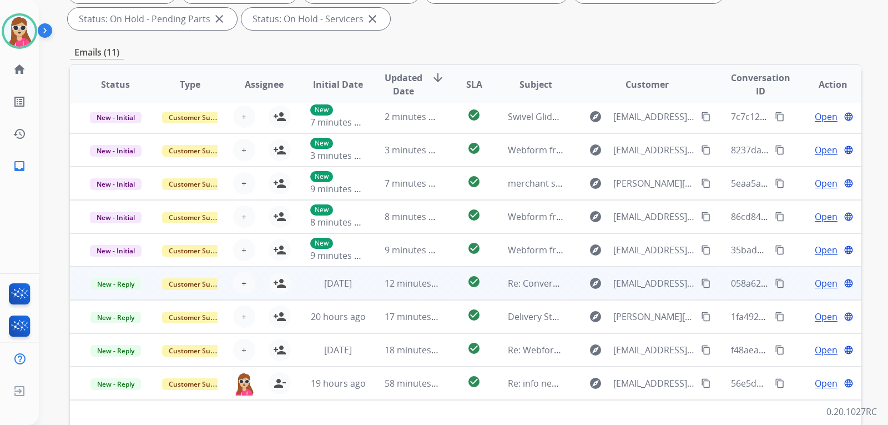
scroll to position [287, 0]
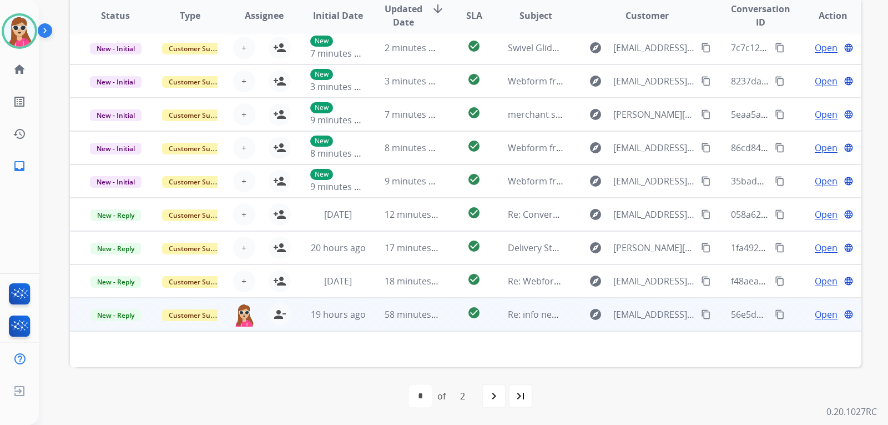
click at [444, 314] on td "check_circle" at bounding box center [465, 314] width 49 height 33
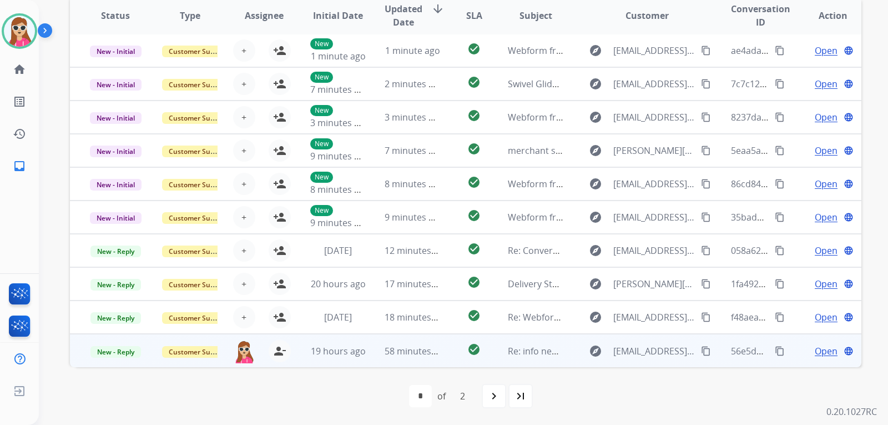
scroll to position [1, 0]
click at [450, 347] on td "check_circle" at bounding box center [465, 350] width 49 height 33
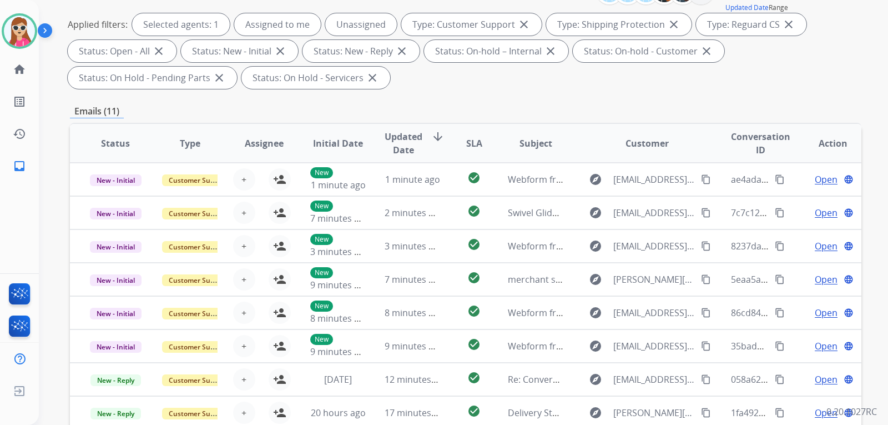
scroll to position [120, 0]
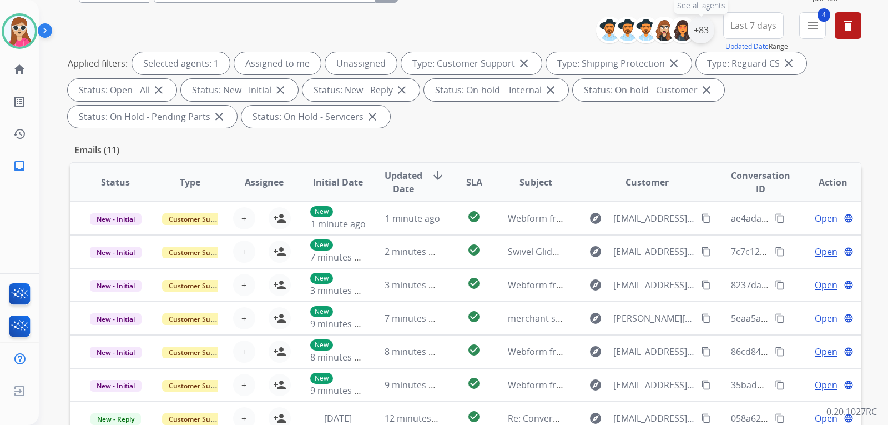
click at [692, 32] on div "+83" at bounding box center [701, 30] width 27 height 27
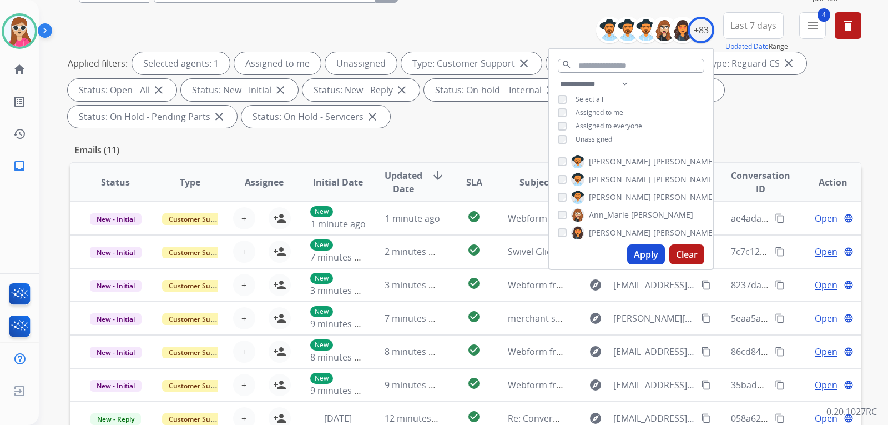
click at [607, 138] on span "Unassigned" at bounding box center [594, 138] width 37 height 9
click at [638, 248] on button "Apply" at bounding box center [646, 254] width 38 height 20
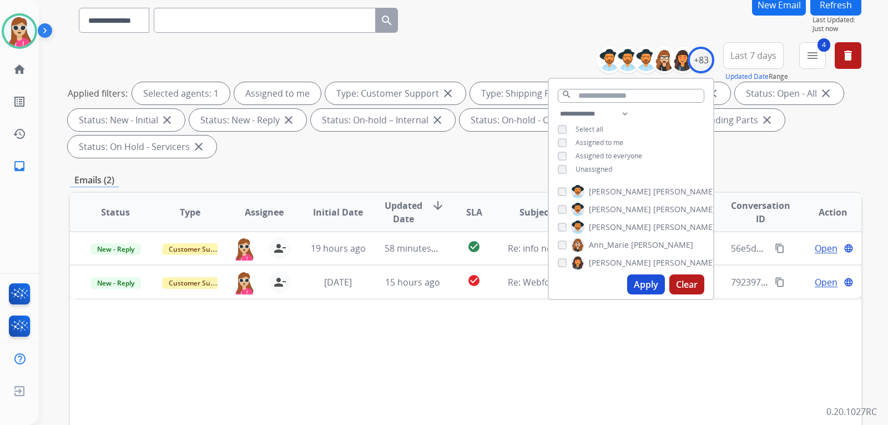
scroll to position [167, 0]
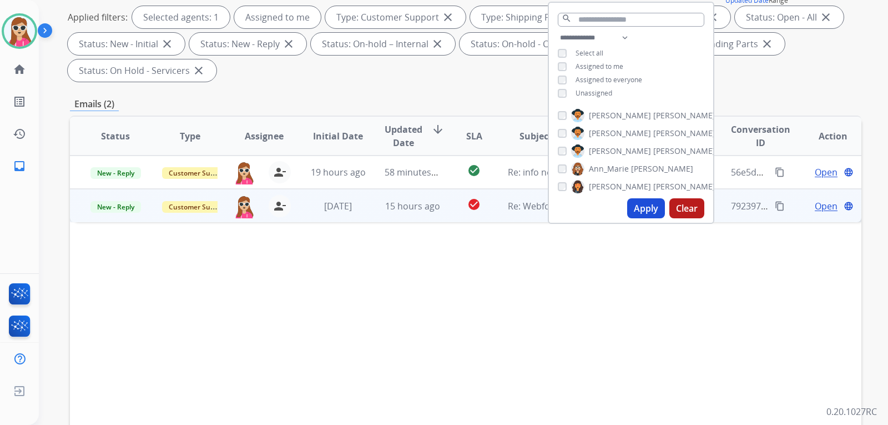
click at [447, 209] on td "check_circle" at bounding box center [465, 205] width 49 height 33
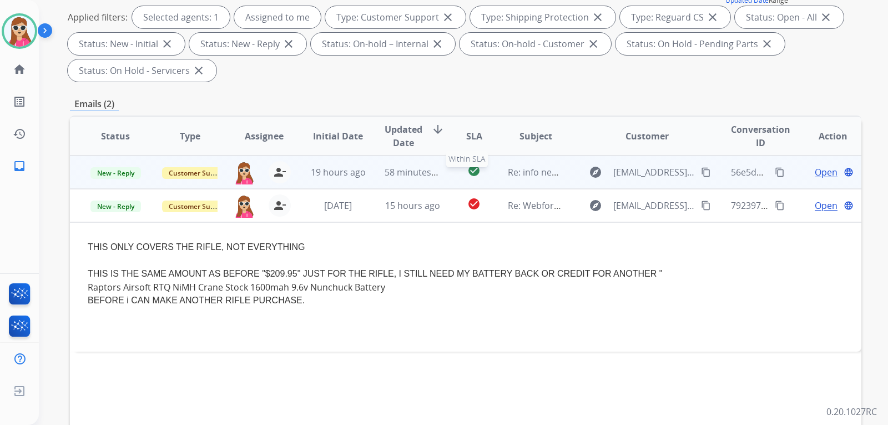
click at [485, 174] on div "check_circle" at bounding box center [474, 172] width 31 height 17
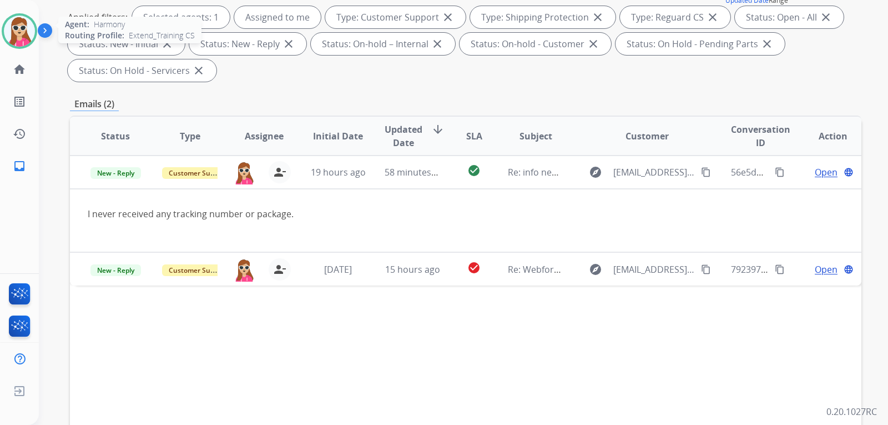
click at [28, 29] on img at bounding box center [19, 31] width 31 height 31
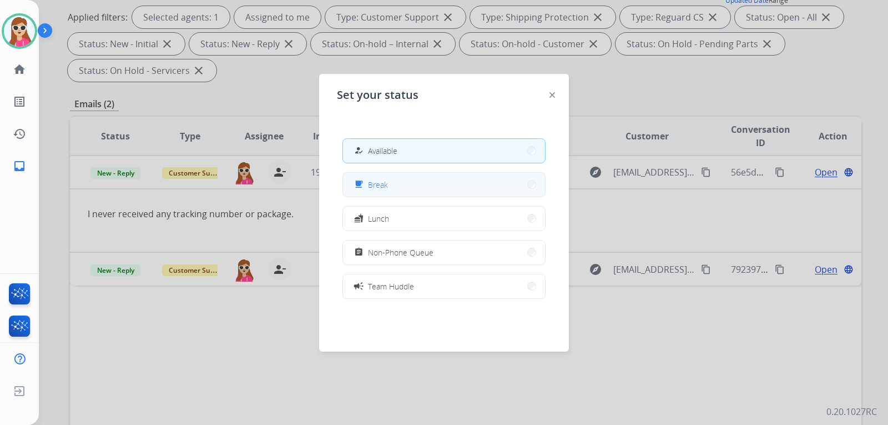
click at [377, 189] on span "Break" at bounding box center [378, 185] width 20 height 12
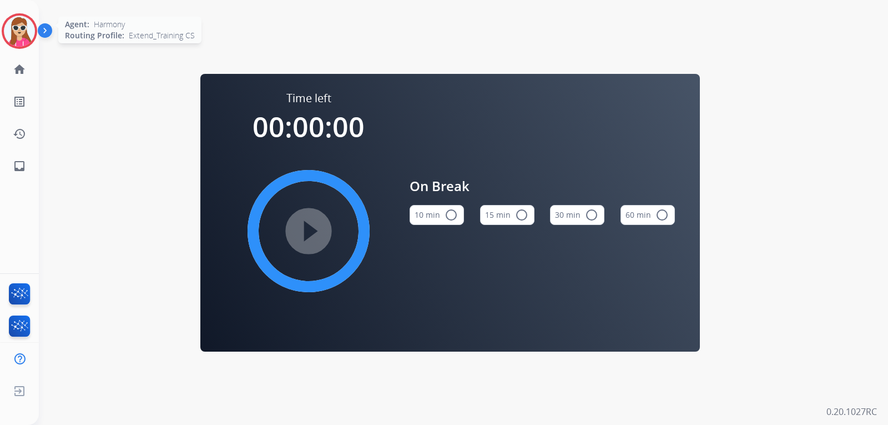
click at [11, 24] on img at bounding box center [19, 31] width 31 height 31
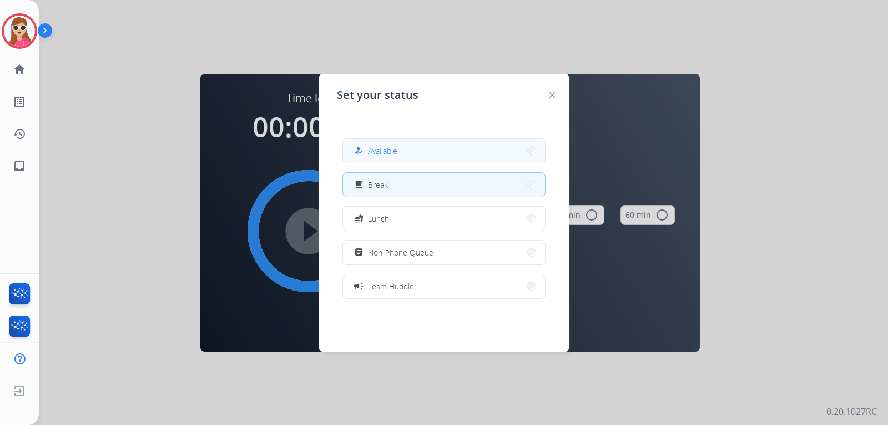
click at [402, 159] on button "how_to_reg Available" at bounding box center [444, 151] width 202 height 24
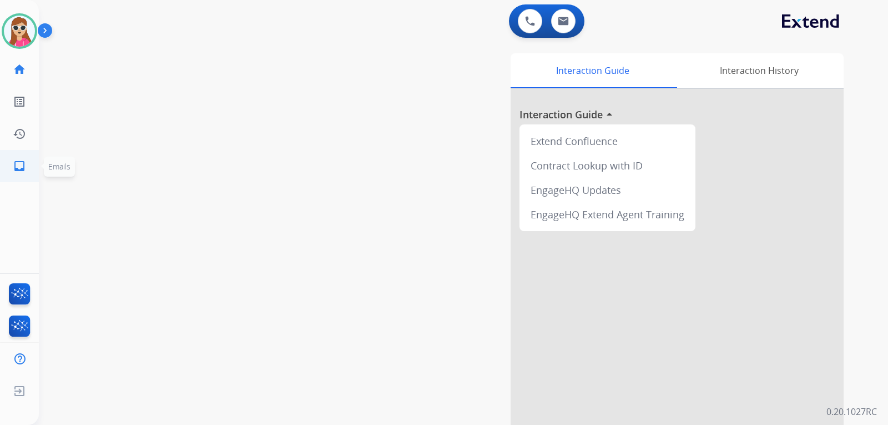
click at [19, 167] on mat-icon "inbox" at bounding box center [19, 165] width 13 height 13
select select "**********"
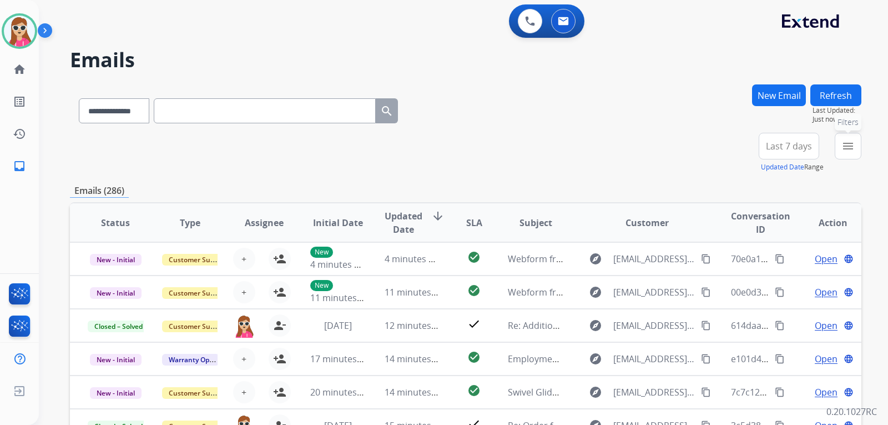
click at [852, 144] on mat-icon "menu" at bounding box center [848, 145] width 13 height 13
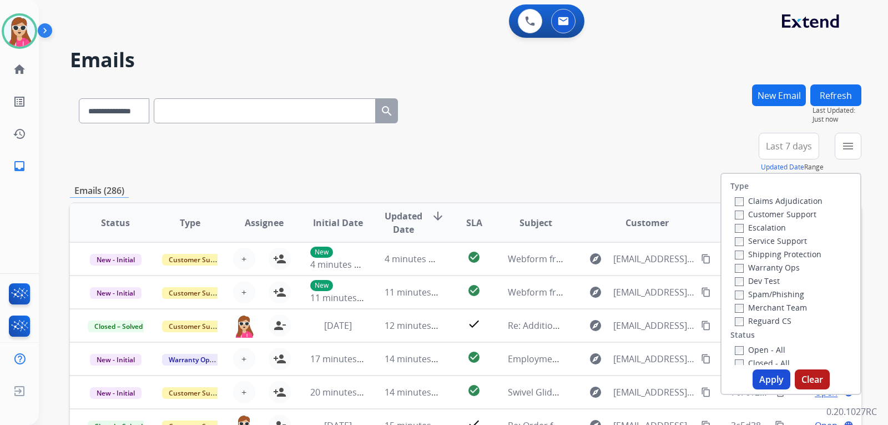
click at [790, 209] on label "Customer Support" at bounding box center [776, 214] width 82 height 11
click at [800, 258] on label "Shipping Protection" at bounding box center [778, 254] width 87 height 11
click at [766, 325] on label "Reguard CS" at bounding box center [763, 320] width 57 height 11
click at [766, 345] on label "Open - All" at bounding box center [760, 349] width 51 height 11
click at [764, 380] on button "Apply" at bounding box center [772, 379] width 38 height 20
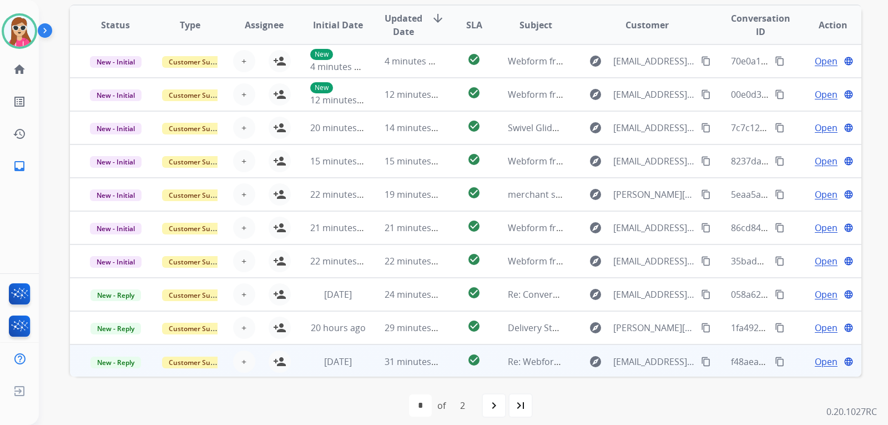
scroll to position [1, 0]
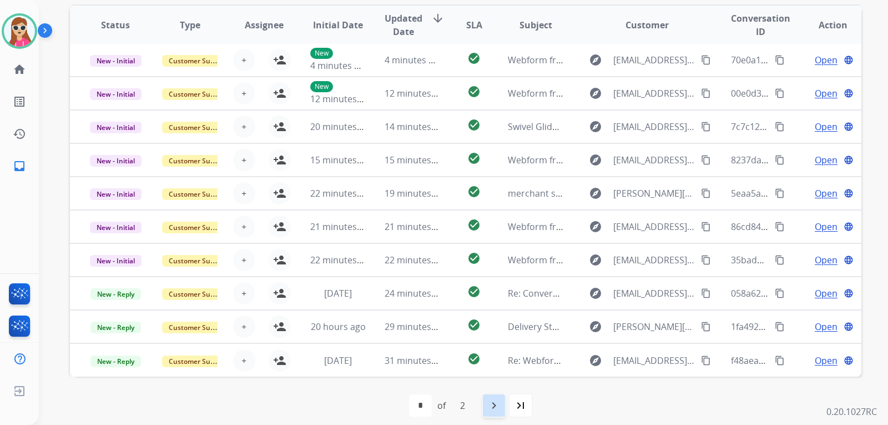
click at [494, 397] on div "navigate_next" at bounding box center [494, 405] width 24 height 24
select select "*"
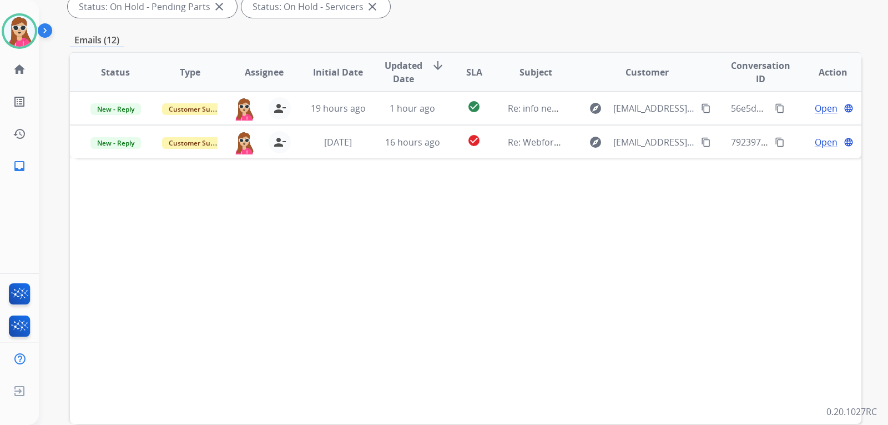
scroll to position [278, 0]
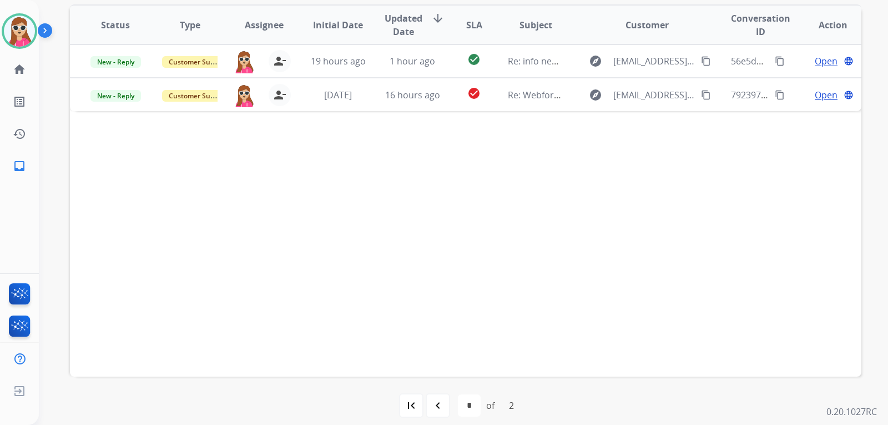
drag, startPoint x: 436, startPoint y: 407, endPoint x: 437, endPoint y: 422, distance: 14.4
click at [437, 419] on div "first_page navigate_before * * of 2 navigate_next last_page" at bounding box center [466, 405] width 792 height 58
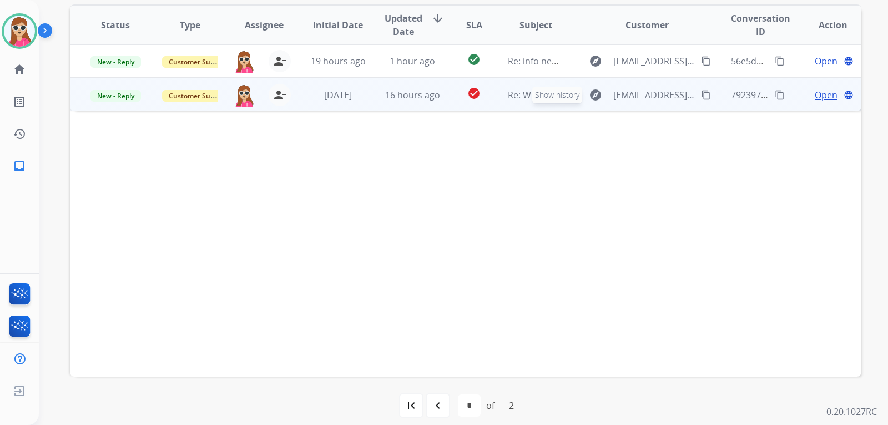
click at [589, 99] on mat-icon "explore" at bounding box center [595, 94] width 13 height 13
type input "**********"
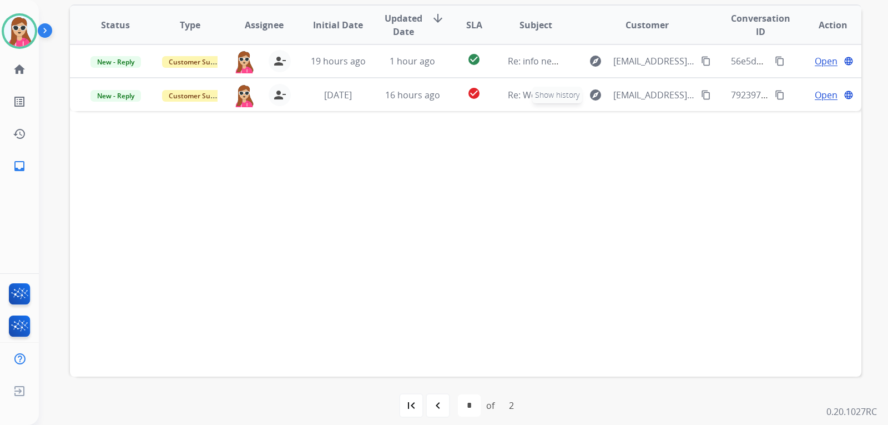
scroll to position [0, 0]
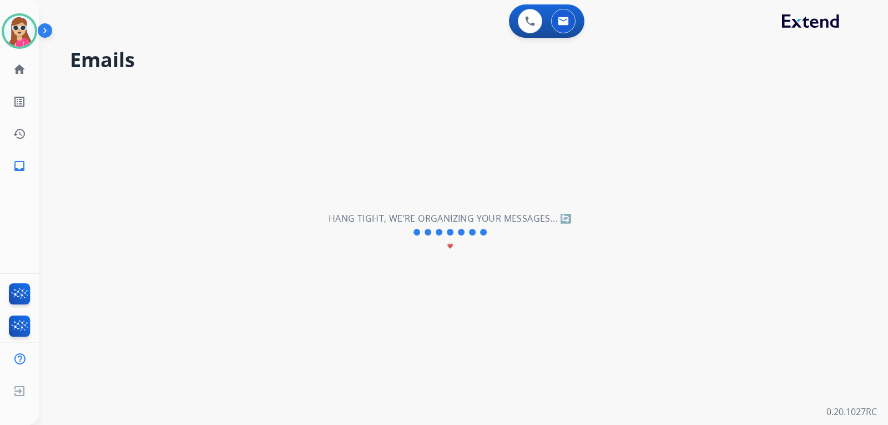
select select "*"
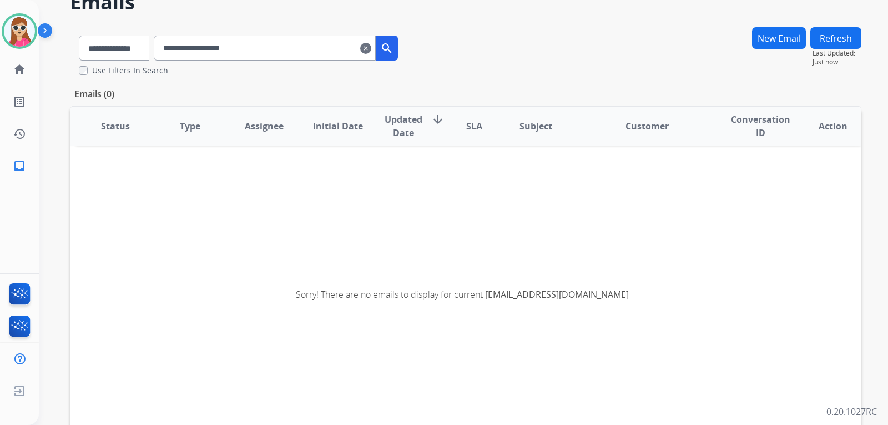
scroll to position [57, 0]
click at [371, 45] on mat-icon "clear" at bounding box center [365, 48] width 11 height 13
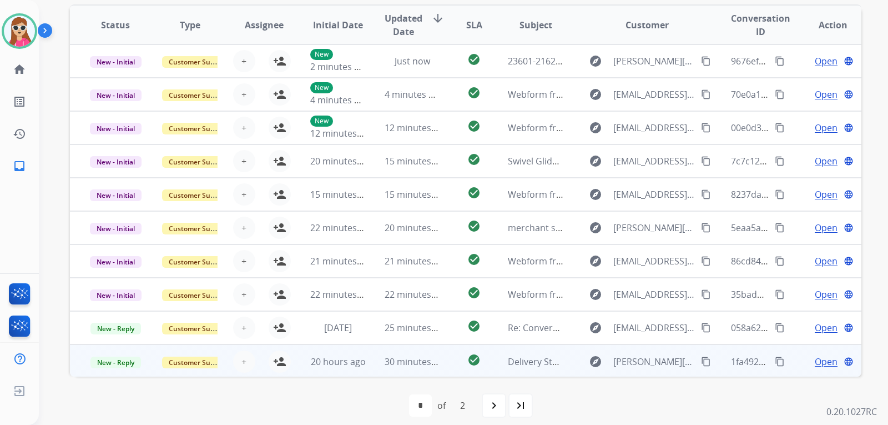
scroll to position [1, 0]
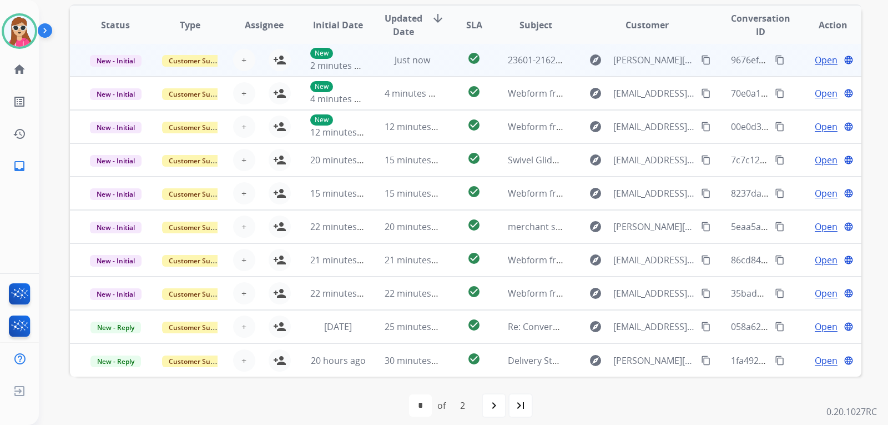
click at [441, 69] on td "check_circle" at bounding box center [465, 59] width 49 height 33
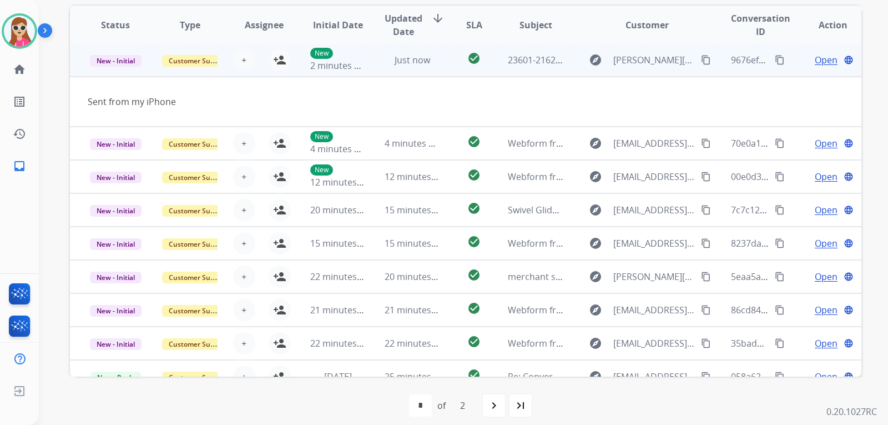
scroll to position [0, 0]
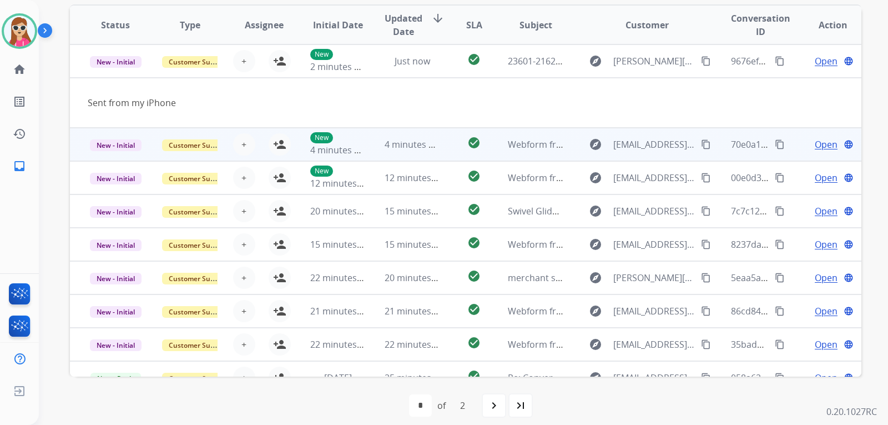
click at [444, 138] on td "check_circle" at bounding box center [465, 144] width 49 height 33
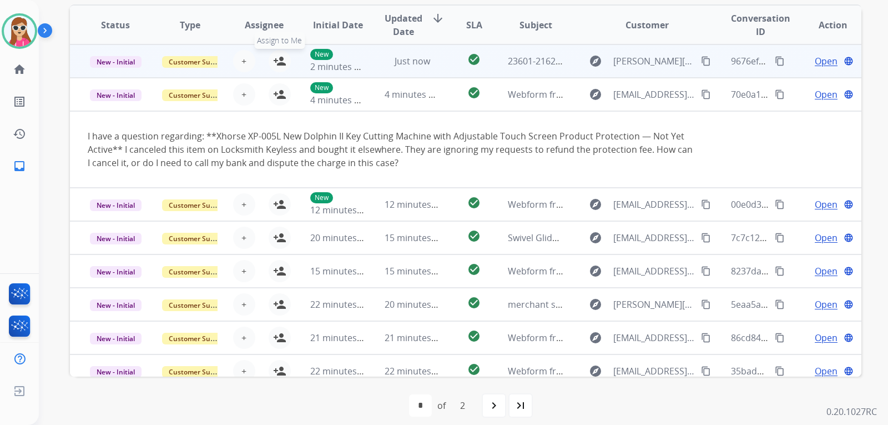
click at [285, 60] on button "person_add Assign to Me" at bounding box center [280, 61] width 22 height 22
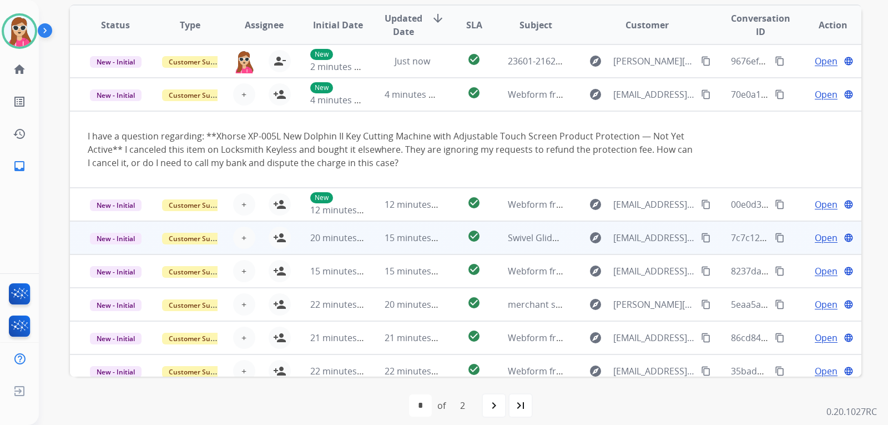
click at [451, 210] on td "check_circle" at bounding box center [465, 204] width 49 height 33
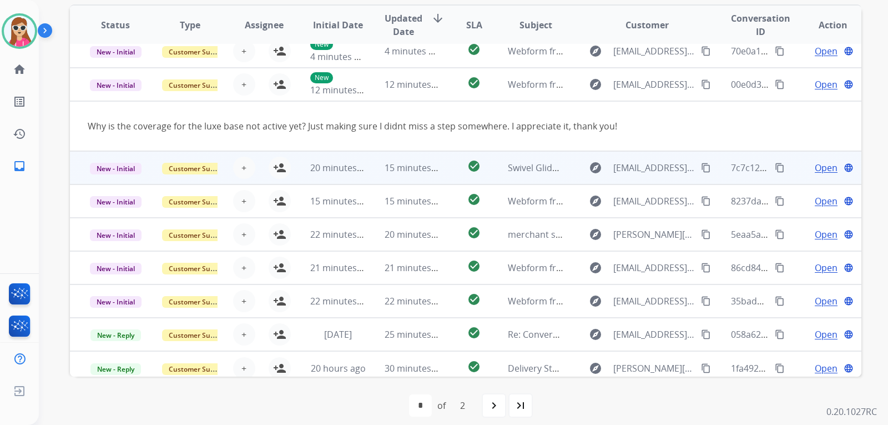
scroll to position [51, 0]
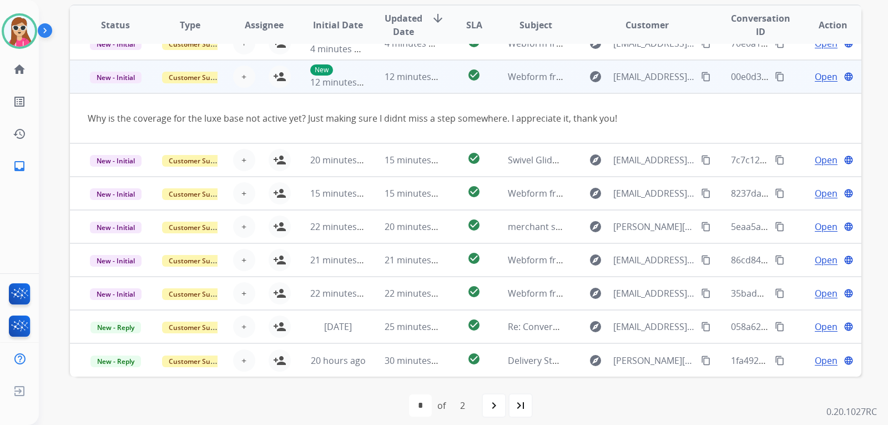
click at [701, 78] on mat-icon "content_copy" at bounding box center [706, 77] width 10 height 10
click at [818, 77] on span "Open" at bounding box center [826, 76] width 23 height 13
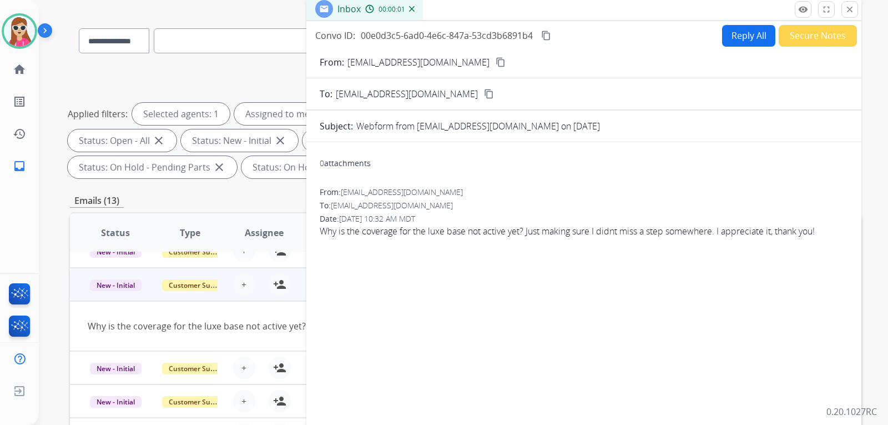
scroll to position [0, 0]
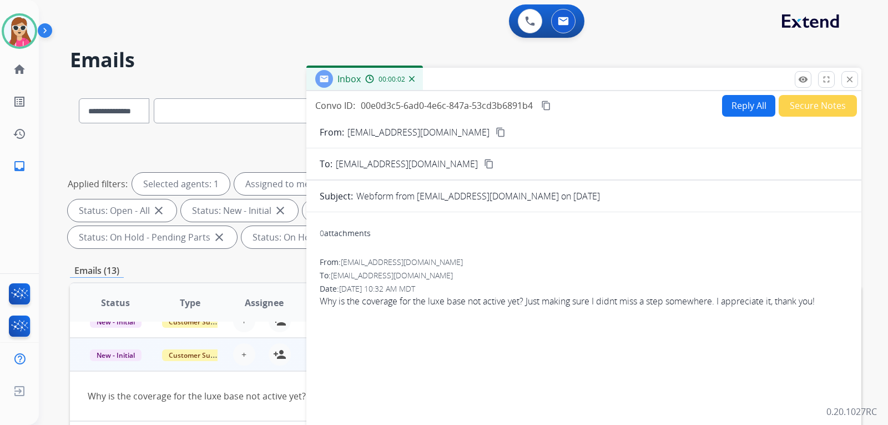
click at [727, 101] on button "Reply All" at bounding box center [748, 106] width 53 height 22
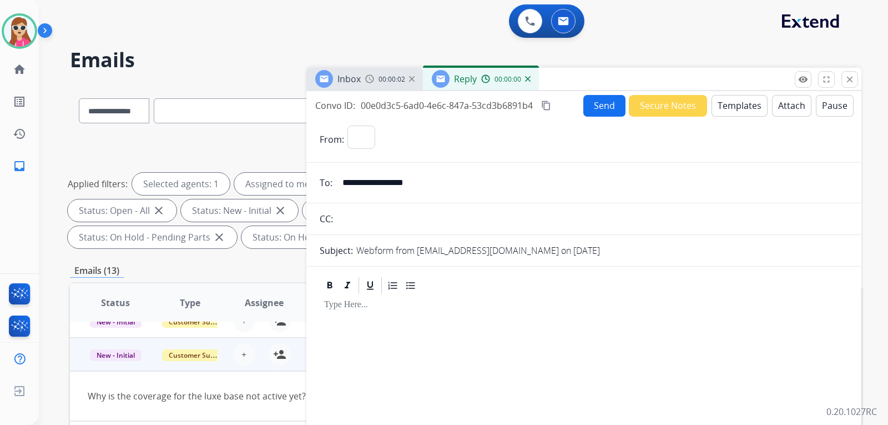
select select "**********"
click at [731, 107] on button "Templates" at bounding box center [740, 106] width 56 height 22
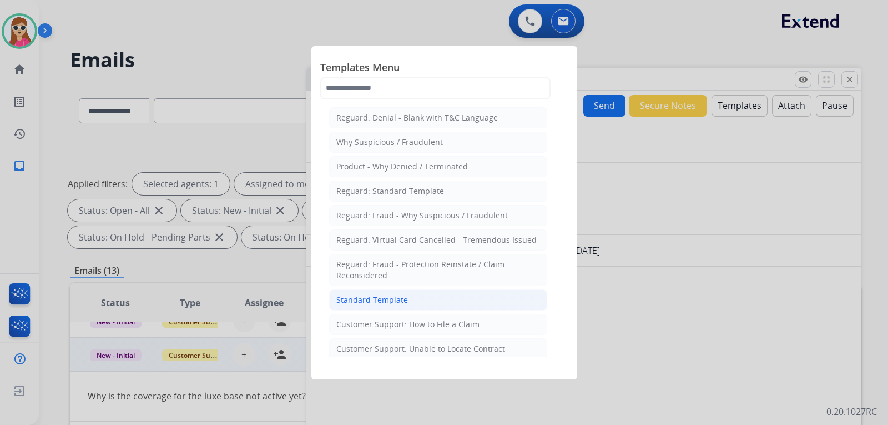
click at [421, 298] on li "Standard Template" at bounding box center [438, 299] width 218 height 21
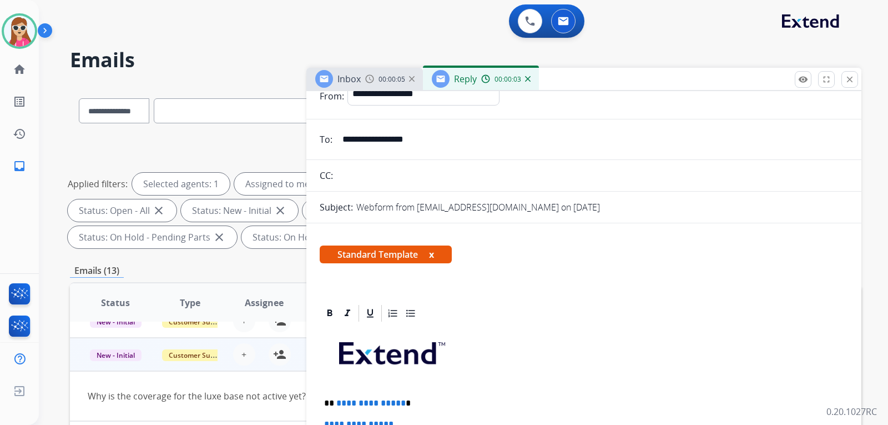
scroll to position [244, 0]
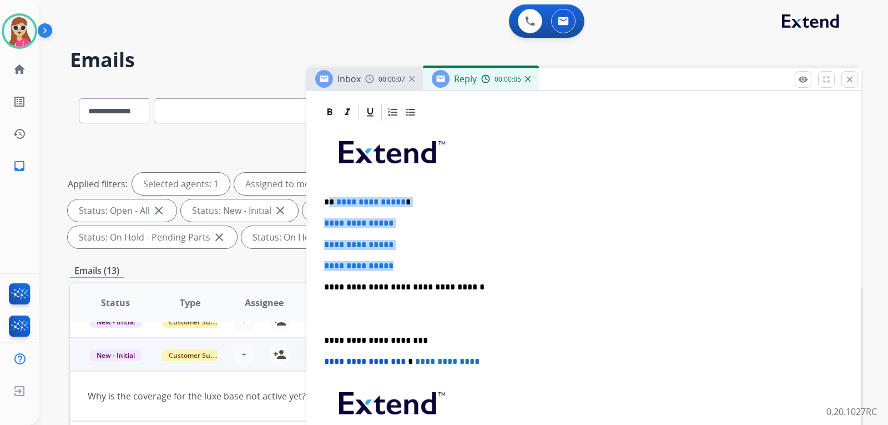
drag, startPoint x: 331, startPoint y: 201, endPoint x: 402, endPoint y: 290, distance: 113.8
click at [423, 256] on div "**********" at bounding box center [584, 313] width 528 height 382
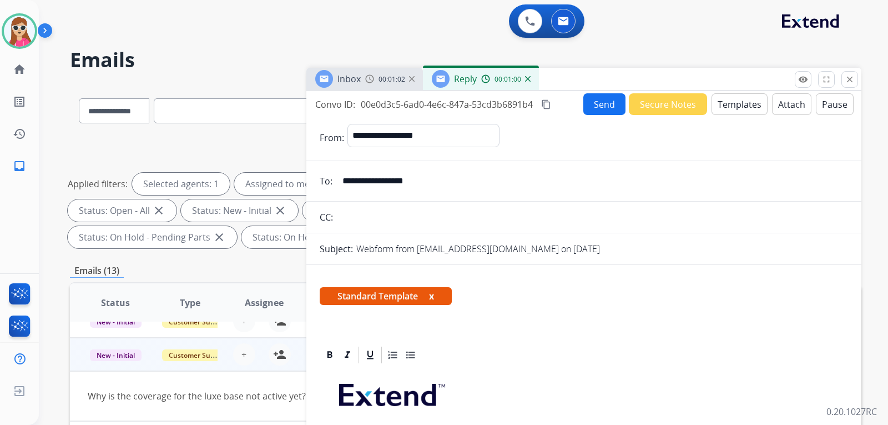
scroll to position [1, 0]
click at [613, 108] on button "Send" at bounding box center [604, 105] width 42 height 22
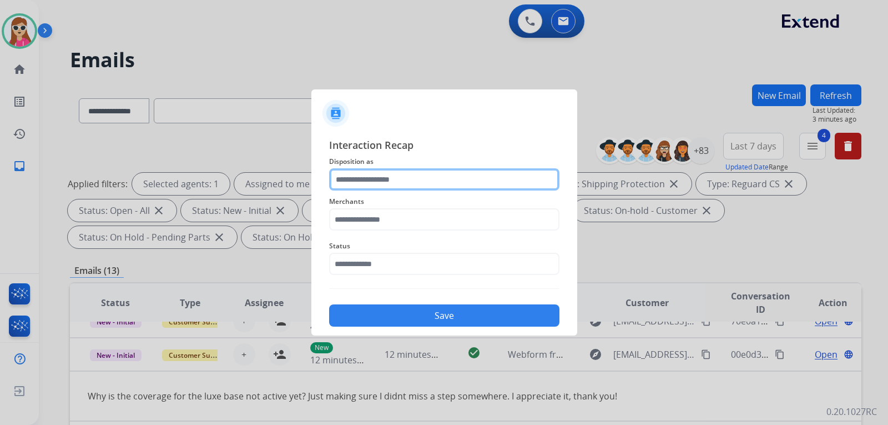
click at [397, 184] on input "text" at bounding box center [444, 179] width 230 height 22
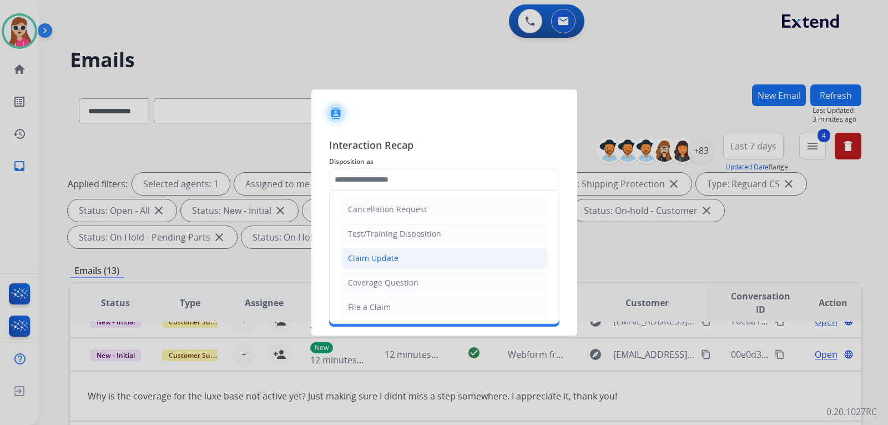
click at [416, 255] on li "Claim Update" at bounding box center [444, 258] width 207 height 21
type input "**********"
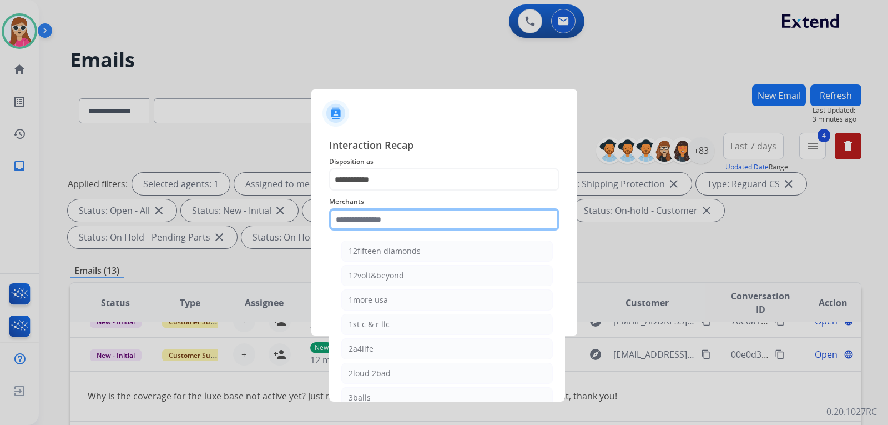
click at [422, 219] on input "text" at bounding box center [444, 219] width 230 height 22
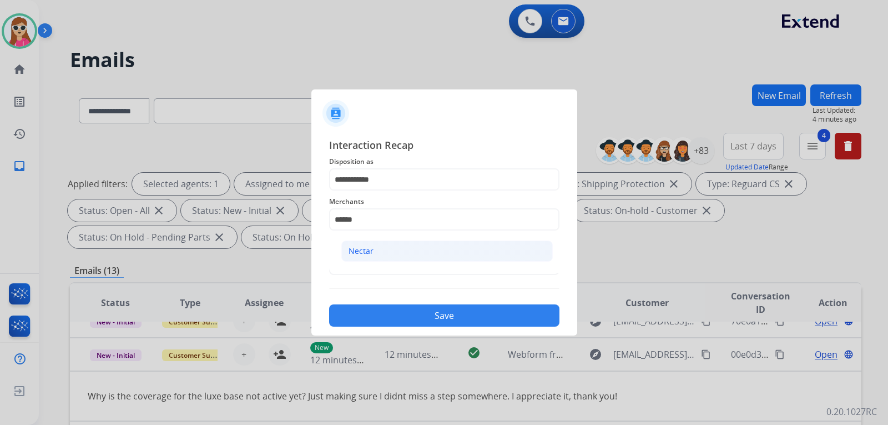
click at [421, 248] on li "Nectar" at bounding box center [447, 250] width 212 height 21
type input "******"
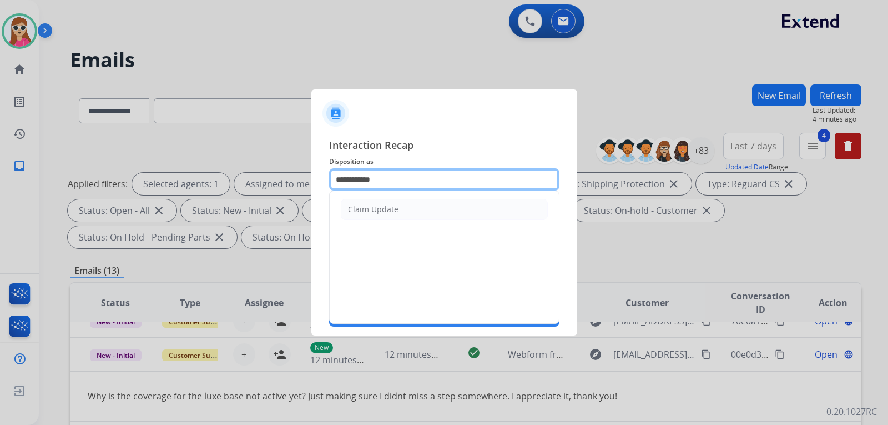
click at [396, 182] on input "**********" at bounding box center [444, 179] width 230 height 22
drag, startPoint x: 405, startPoint y: 184, endPoint x: 304, endPoint y: 177, distance: 101.8
click at [0, 177] on app-contact-recap-modal "**********" at bounding box center [0, 212] width 0 height 425
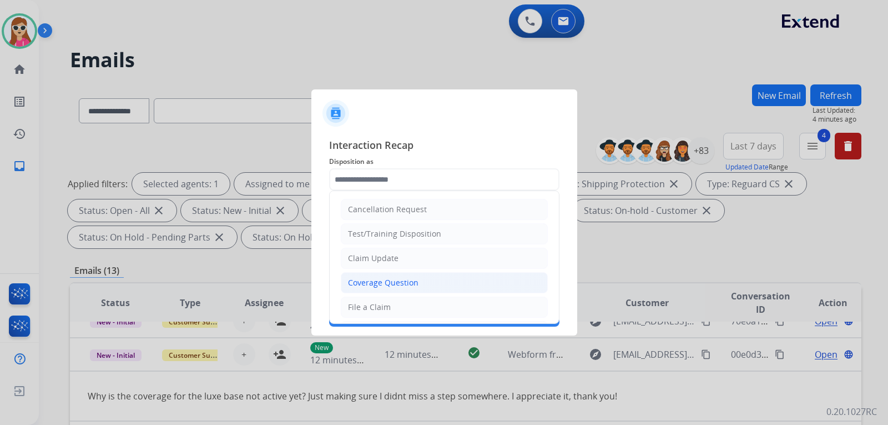
click at [383, 284] on div "Coverage Question" at bounding box center [383, 282] width 71 height 11
type input "**********"
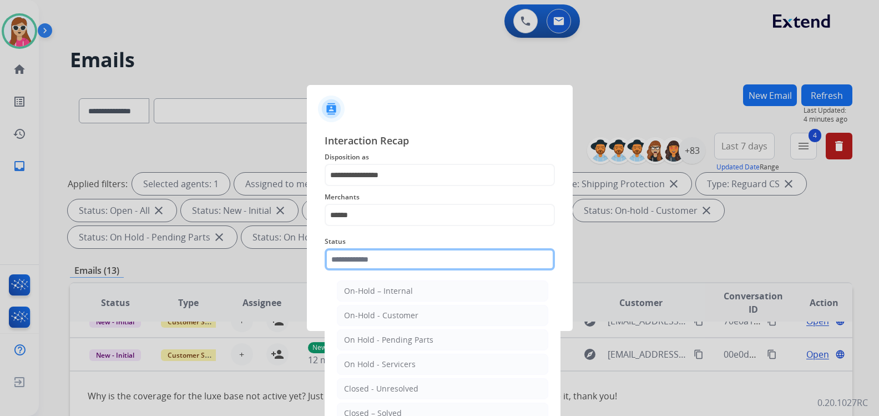
click at [395, 263] on input "text" at bounding box center [440, 259] width 230 height 22
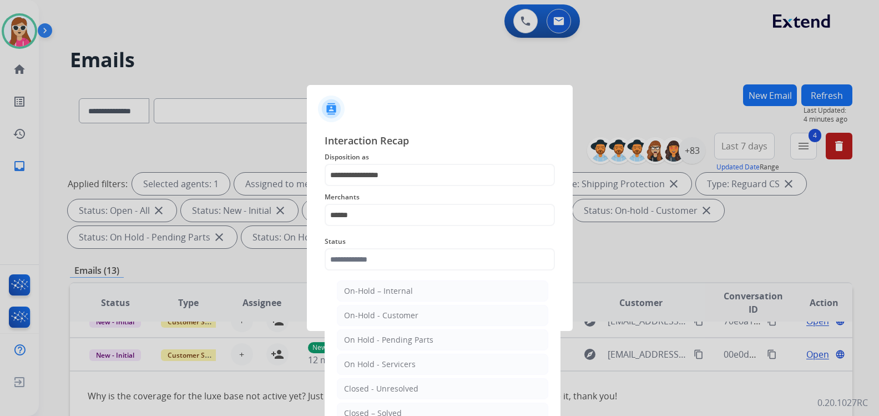
drag, startPoint x: 401, startPoint y: 410, endPoint x: 412, endPoint y: 376, distance: 35.1
click at [402, 410] on li "Closed – Solved" at bounding box center [443, 412] width 212 height 21
type input "**********"
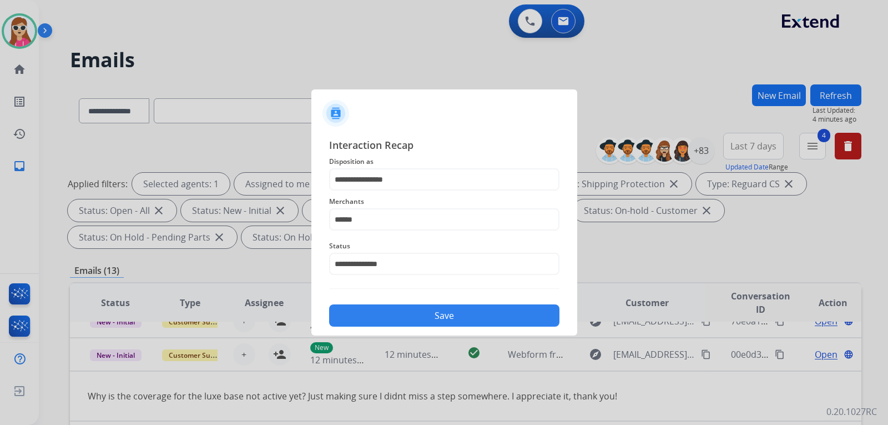
click at [429, 310] on button "Save" at bounding box center [444, 315] width 230 height 22
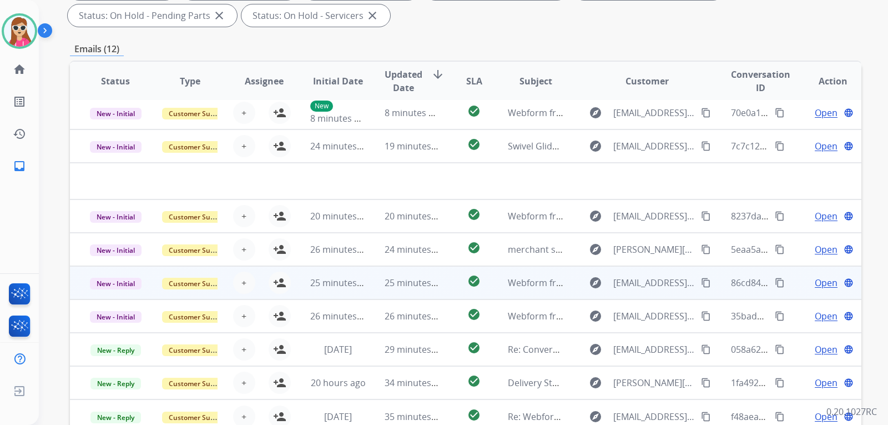
scroll to position [222, 0]
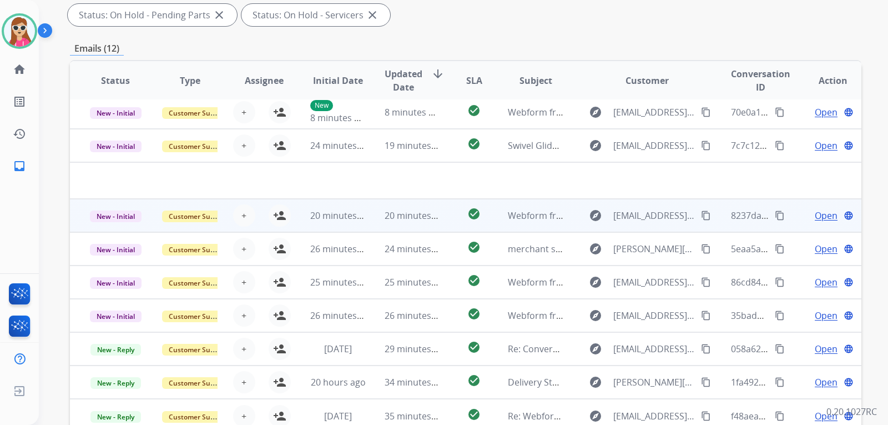
click at [572, 220] on td "explore svtripathi@gmail.com content_copy" at bounding box center [639, 215] width 148 height 33
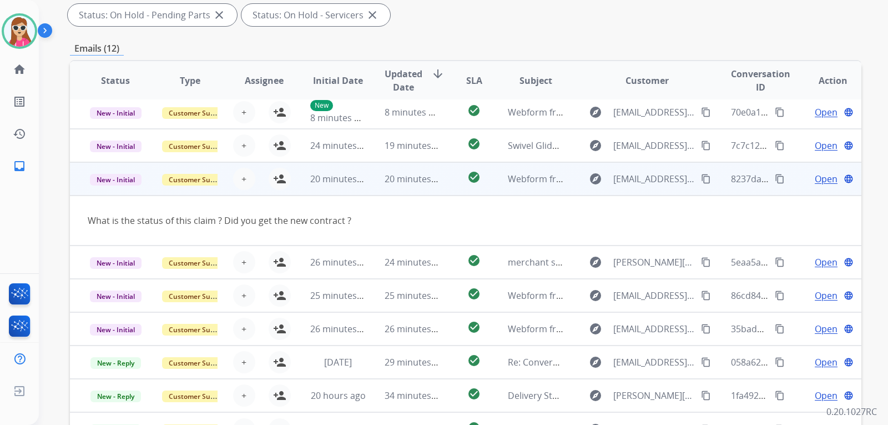
scroll to position [51, 0]
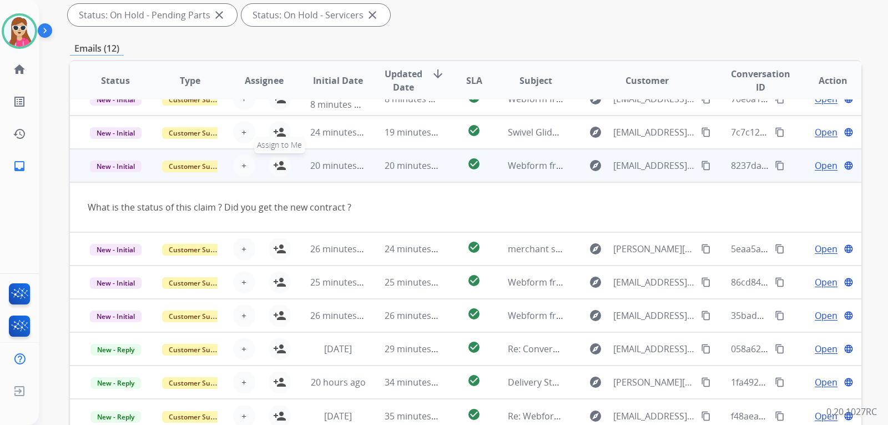
click at [281, 162] on mat-icon "person_add" at bounding box center [279, 165] width 13 height 13
click at [701, 169] on mat-icon "content_copy" at bounding box center [706, 165] width 10 height 10
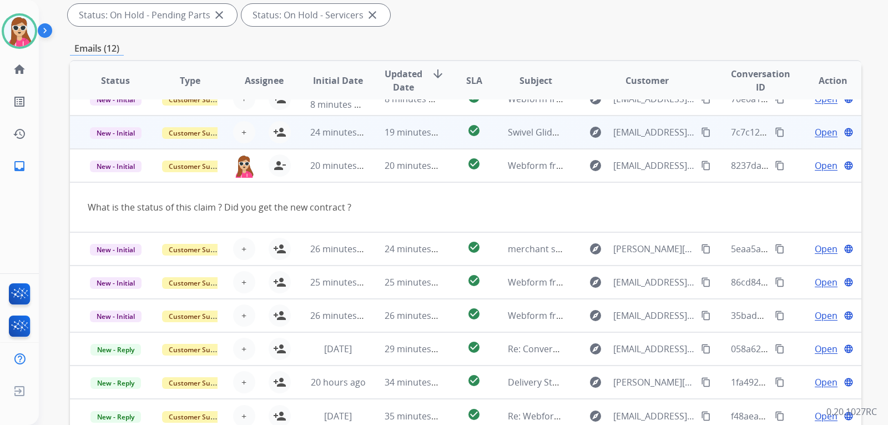
click at [827, 139] on table "Status Type Assignee Initial Date Updated Date arrow_downward SLA Subject Custo…" at bounding box center [466, 221] width 792 height 422
click at [833, 168] on div "Open language" at bounding box center [833, 165] width 56 height 13
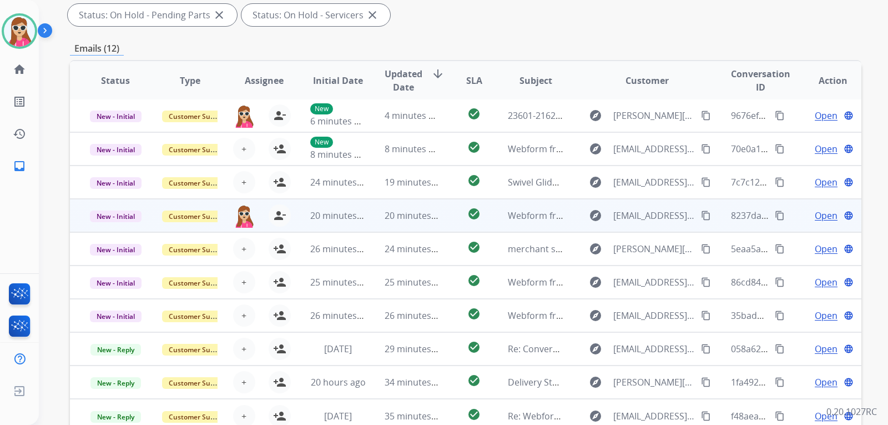
click at [824, 213] on span "Open" at bounding box center [826, 215] width 23 height 13
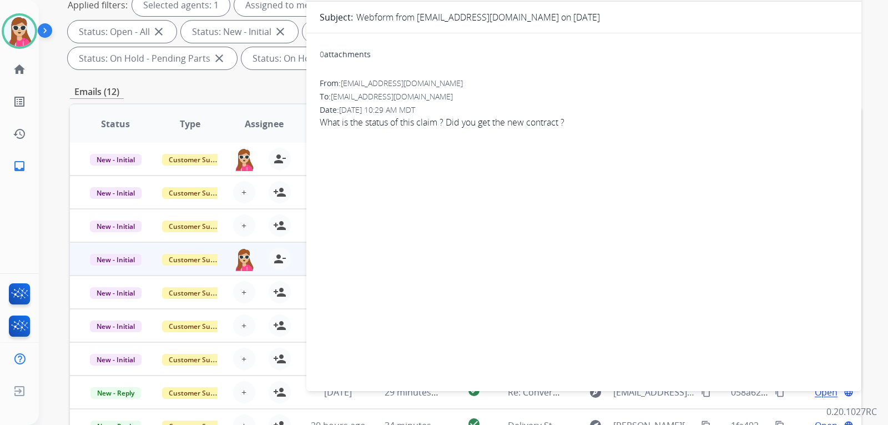
scroll to position [56, 0]
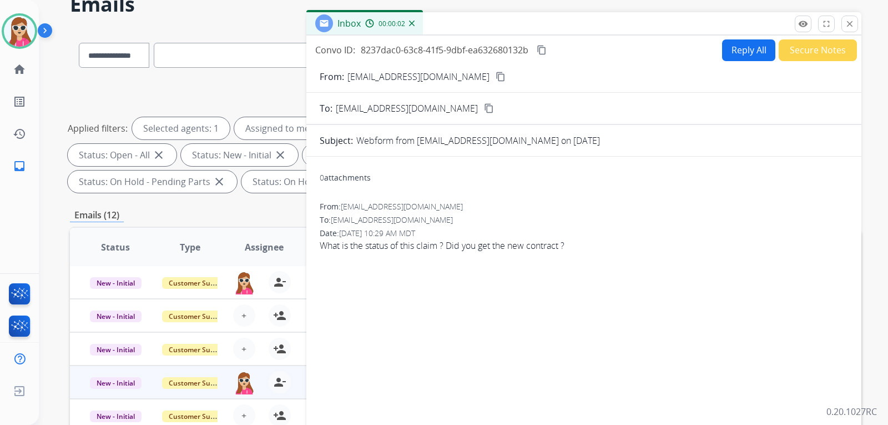
click at [741, 53] on button "Reply All" at bounding box center [748, 50] width 53 height 22
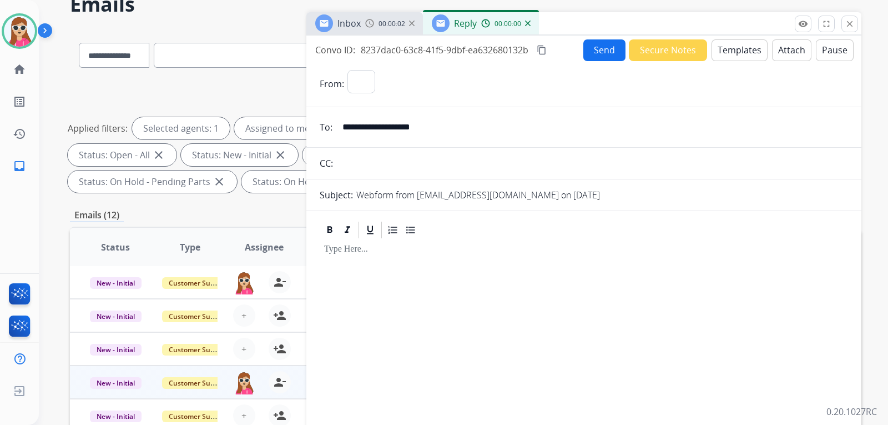
select select "**********"
click at [741, 56] on button "Templates" at bounding box center [740, 50] width 56 height 22
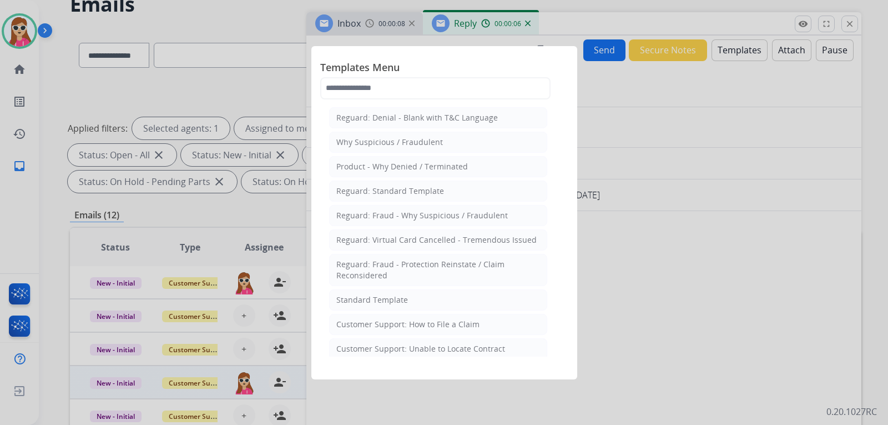
drag, startPoint x: 454, startPoint y: 117, endPoint x: 460, endPoint y: 117, distance: 6.1
click at [457, 117] on div "Reguard: Denial - Blank with T&C Language" at bounding box center [417, 117] width 162 height 11
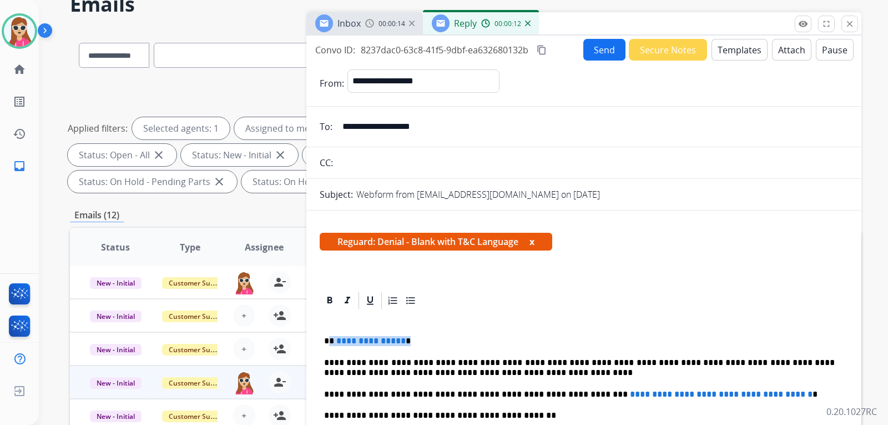
drag, startPoint x: 402, startPoint y: 342, endPoint x: 330, endPoint y: 338, distance: 71.7
click at [330, 338] on p "**********" at bounding box center [579, 341] width 511 height 10
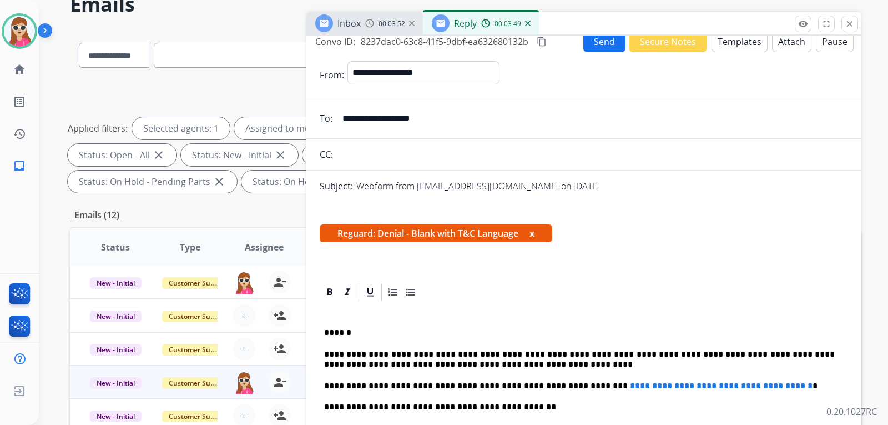
scroll to position [0, 0]
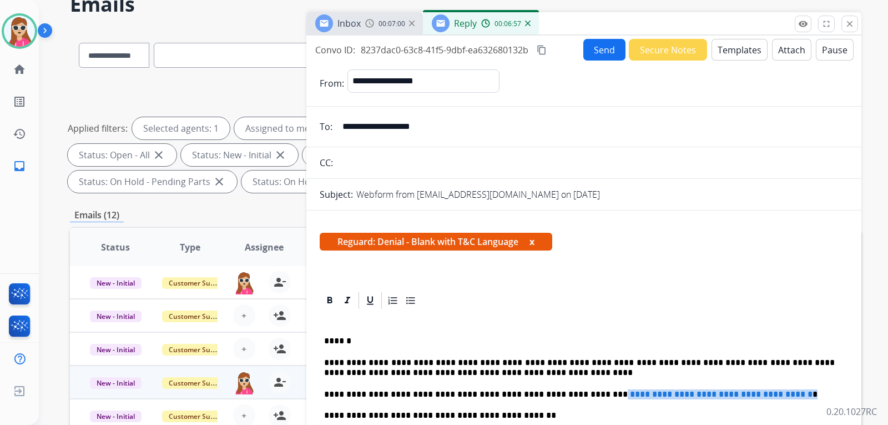
drag, startPoint x: 789, startPoint y: 396, endPoint x: 573, endPoint y: 395, distance: 215.4
click at [566, 395] on p "**********" at bounding box center [579, 394] width 511 height 10
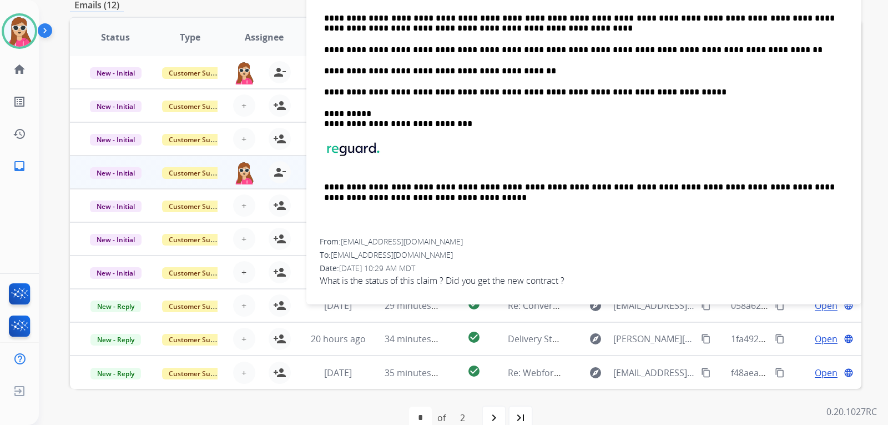
scroll to position [278, 0]
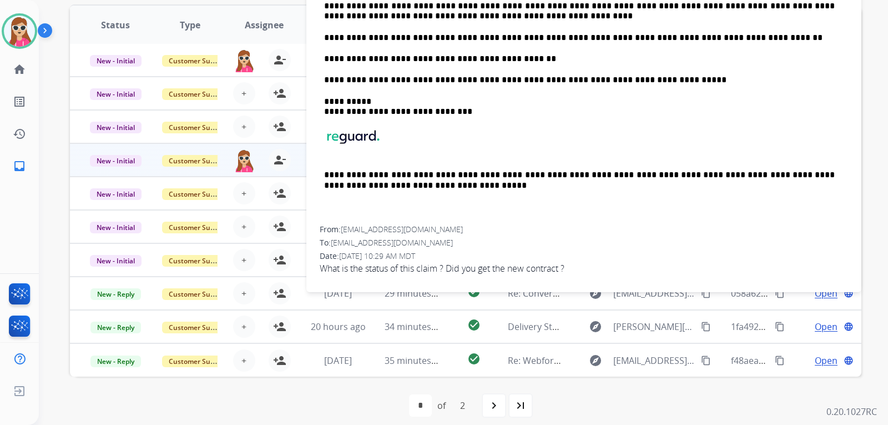
click at [565, 50] on div "**********" at bounding box center [584, 90] width 528 height 272
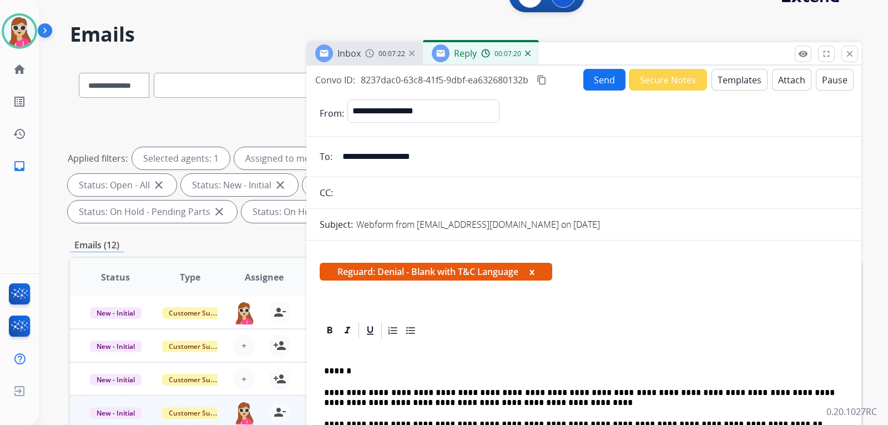
scroll to position [0, 0]
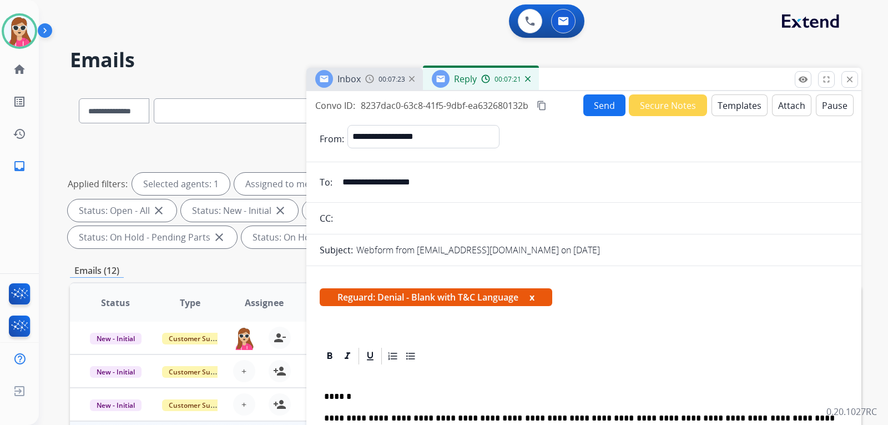
click at [731, 105] on button "Templates" at bounding box center [740, 105] width 56 height 22
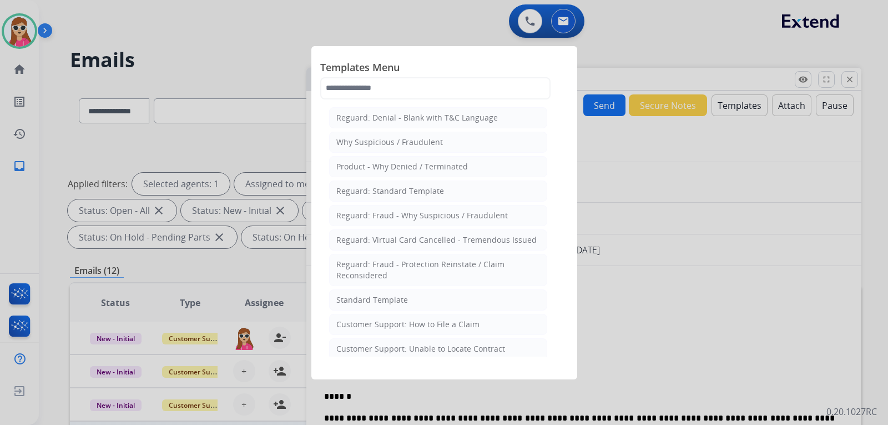
click at [801, 180] on div at bounding box center [444, 212] width 888 height 425
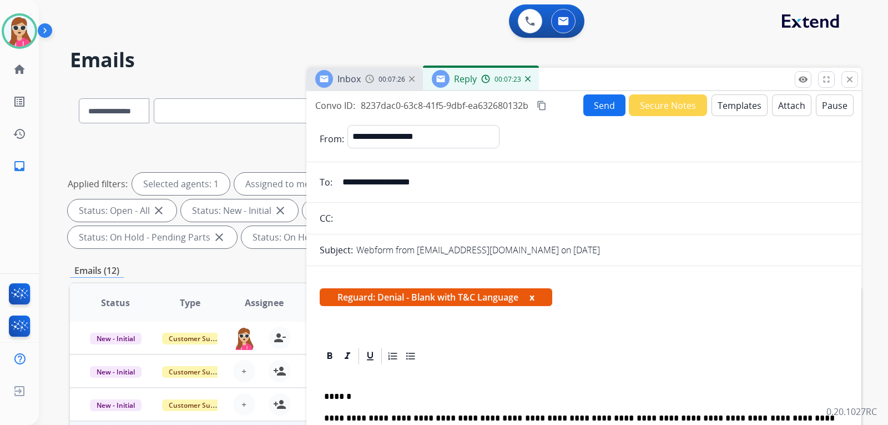
click at [782, 110] on button "Attach" at bounding box center [791, 105] width 39 height 22
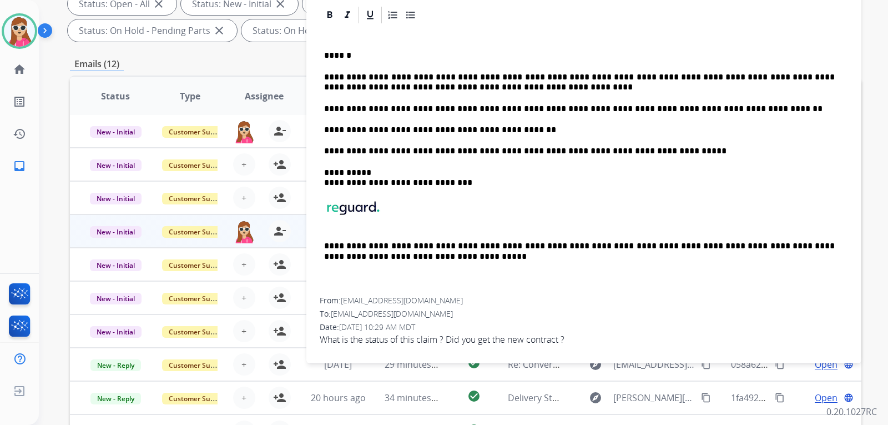
scroll to position [222, 0]
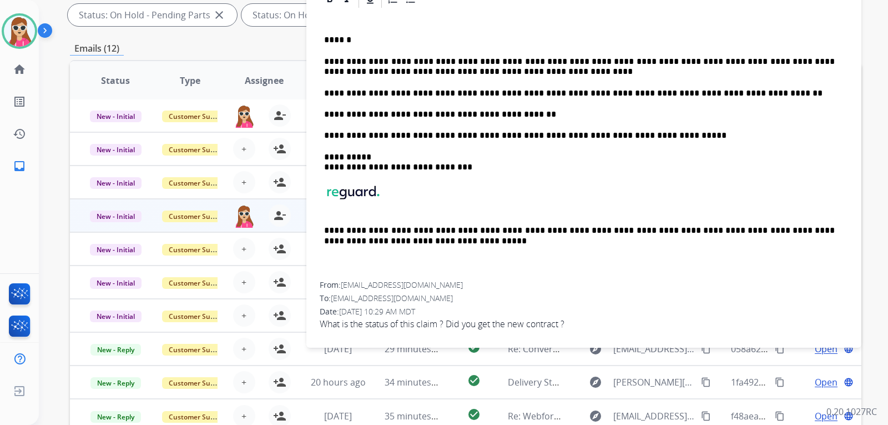
click at [731, 100] on div "**********" at bounding box center [584, 145] width 528 height 272
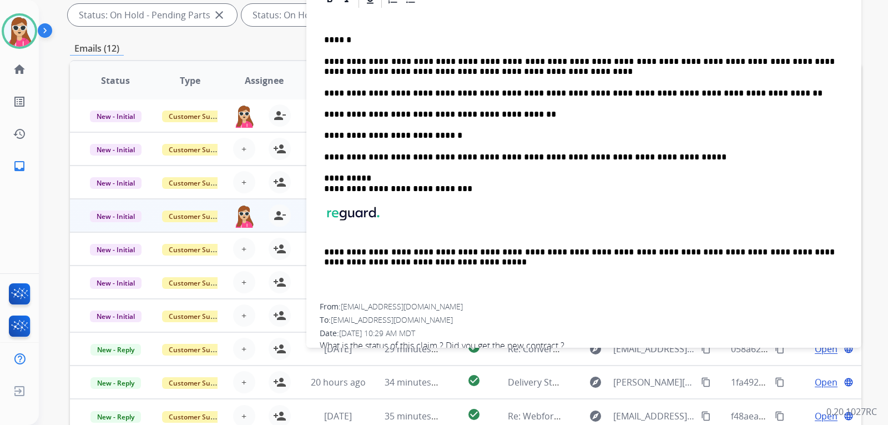
click at [450, 138] on p "**********" at bounding box center [579, 135] width 511 height 10
drag, startPoint x: 504, startPoint y: 146, endPoint x: 509, endPoint y: 142, distance: 6.8
drag, startPoint x: 509, startPoint y: 142, endPoint x: 507, endPoint y: 132, distance: 10.2
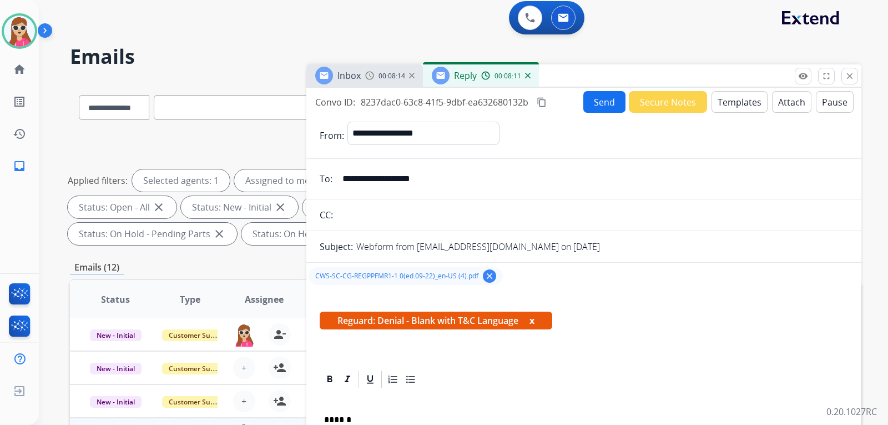
scroll to position [0, 0]
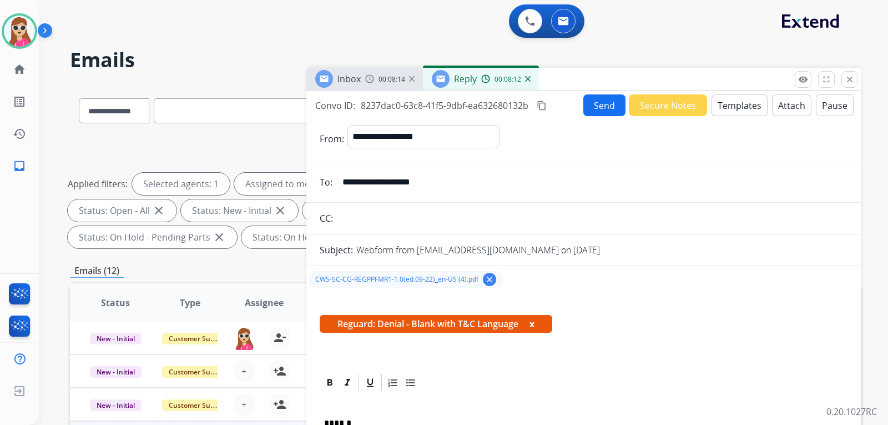
click at [611, 108] on button "Send" at bounding box center [604, 105] width 42 height 22
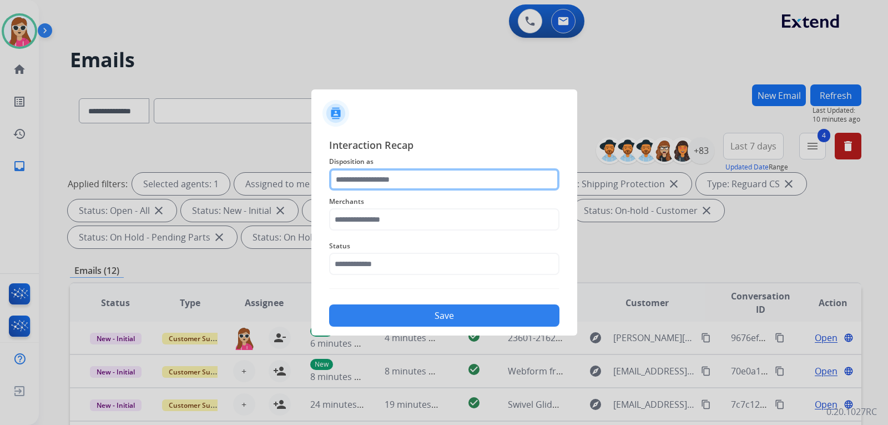
click at [437, 184] on input "text" at bounding box center [444, 179] width 230 height 22
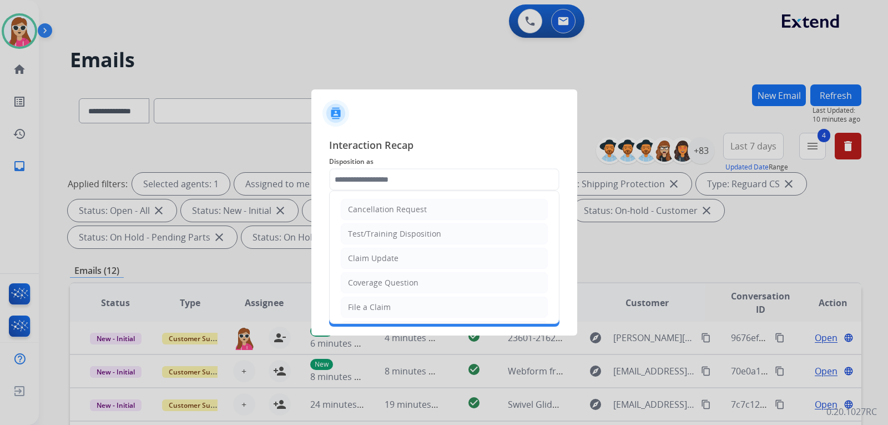
click at [409, 266] on li "Claim Update" at bounding box center [444, 258] width 207 height 21
type input "**********"
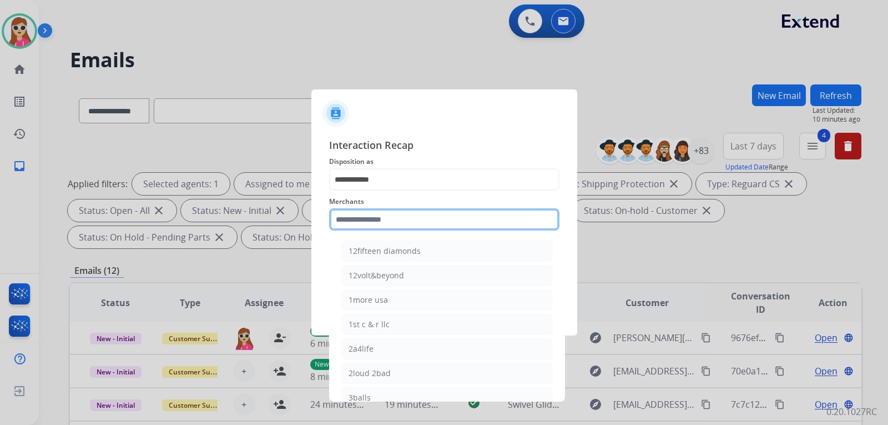
click at [424, 225] on input "text" at bounding box center [444, 219] width 230 height 22
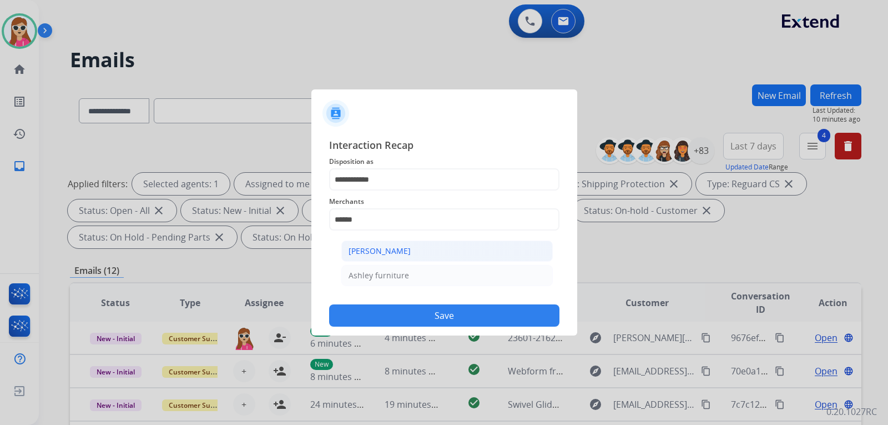
click at [414, 248] on li "[PERSON_NAME]" at bounding box center [447, 250] width 212 height 21
type input "**********"
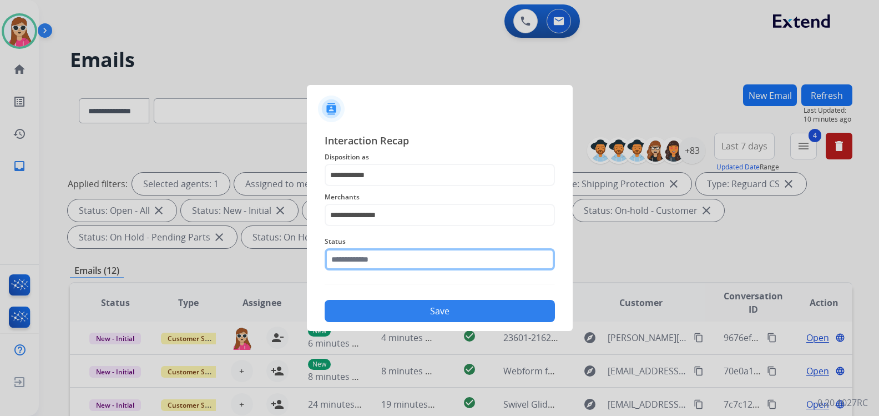
click at [405, 266] on input "text" at bounding box center [440, 259] width 230 height 22
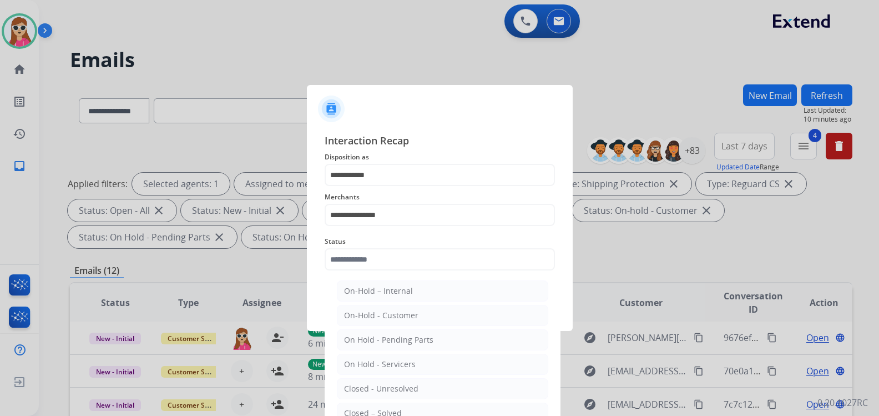
click at [416, 409] on li "Closed – Solved" at bounding box center [443, 412] width 212 height 21
type input "**********"
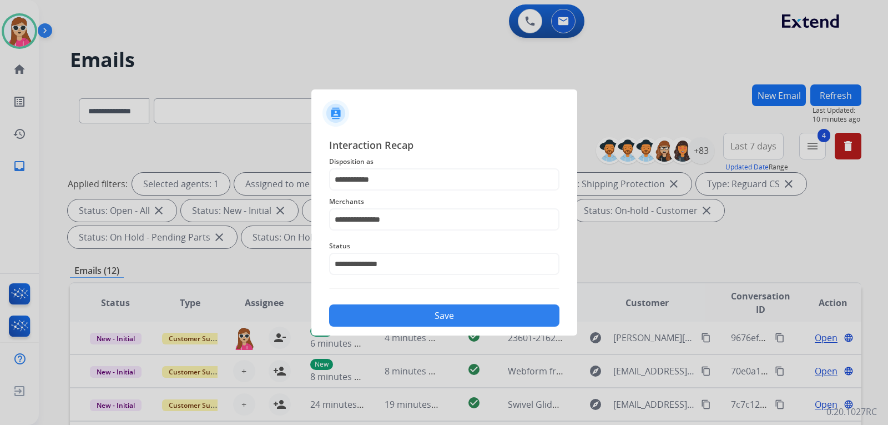
click at [457, 311] on button "Save" at bounding box center [444, 315] width 230 height 22
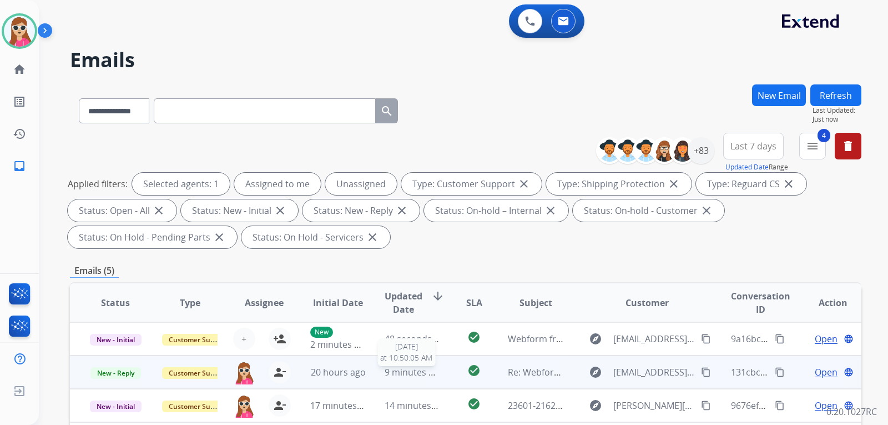
click at [436, 374] on span "9 minutes ago" at bounding box center [414, 372] width 59 height 12
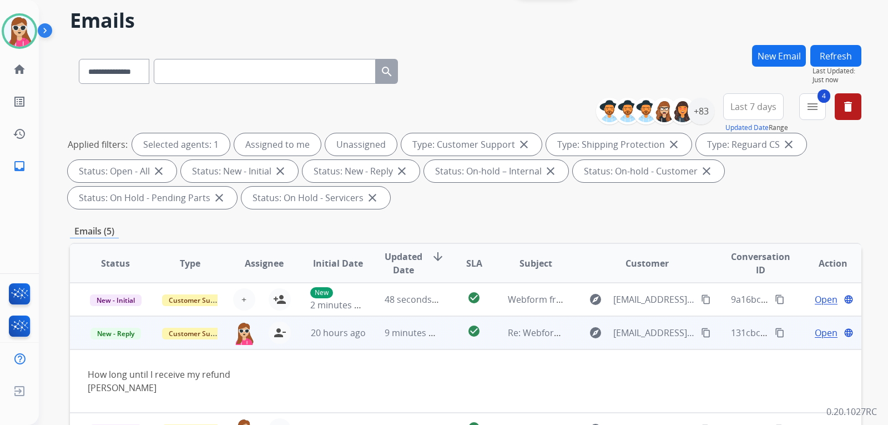
scroll to position [111, 0]
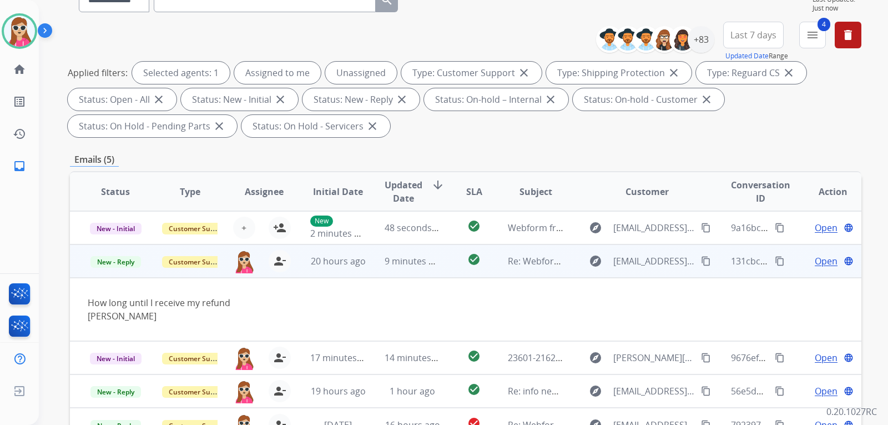
click at [706, 267] on td "explore Nathanielgarcia1019@gmail.com content_copy" at bounding box center [639, 260] width 148 height 33
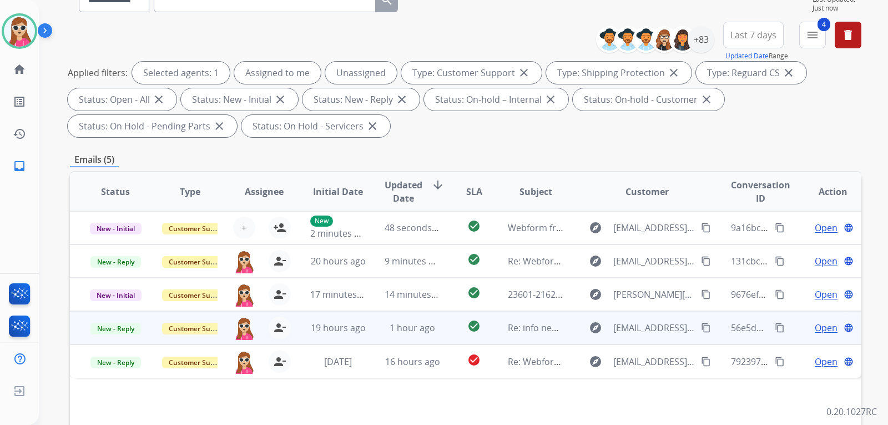
click at [574, 326] on td "explore ahagberg733@gmail.com content_copy" at bounding box center [639, 327] width 148 height 33
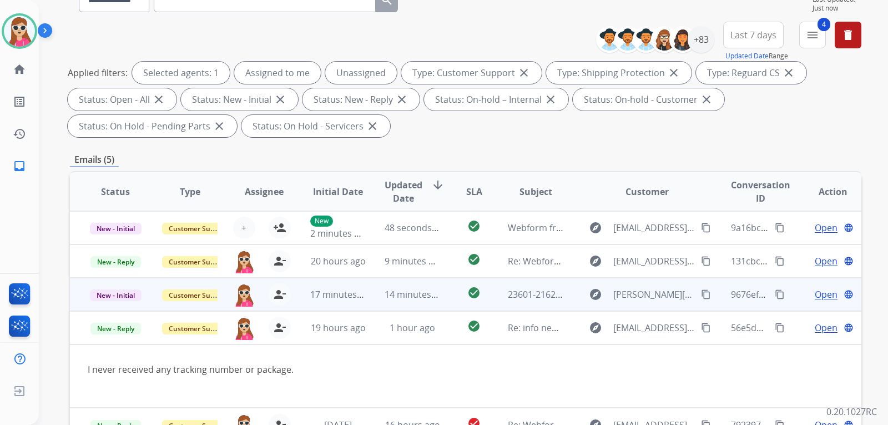
click at [565, 299] on td "explore jason.berner1@gmail.com content_copy" at bounding box center [639, 294] width 148 height 33
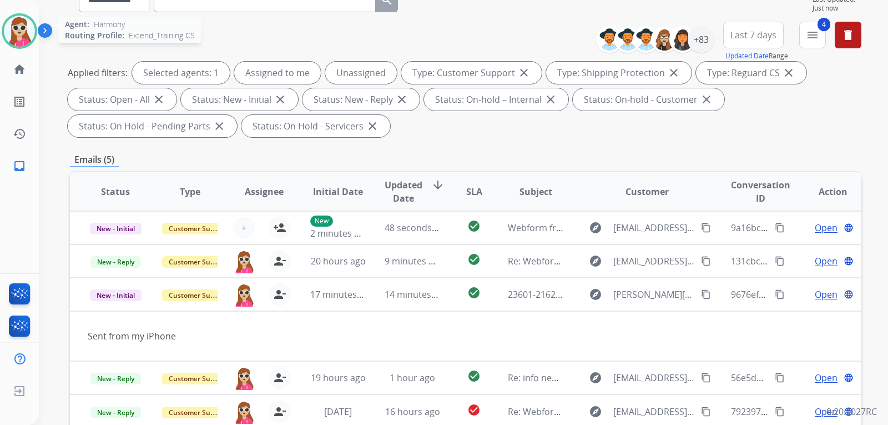
click at [23, 34] on img at bounding box center [19, 31] width 31 height 31
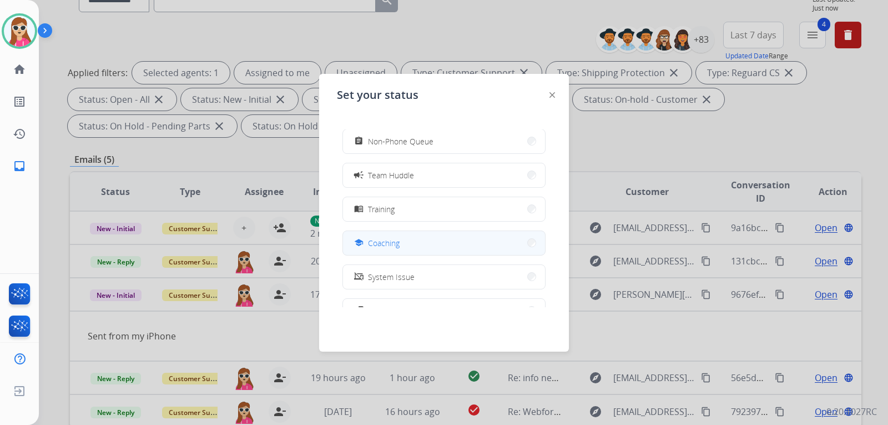
click at [396, 242] on span "Coaching" at bounding box center [384, 243] width 32 height 12
